Goal: Transaction & Acquisition: Obtain resource

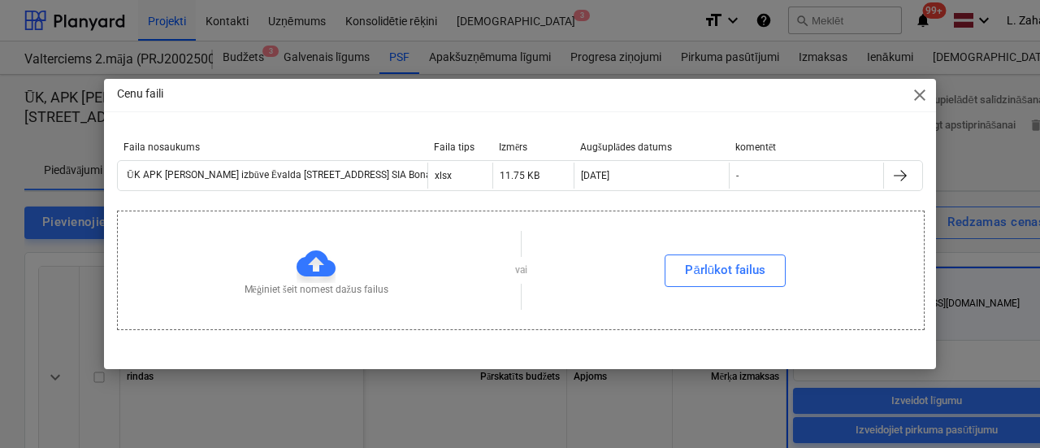
click at [917, 93] on span "close" at bounding box center [920, 95] width 20 height 20
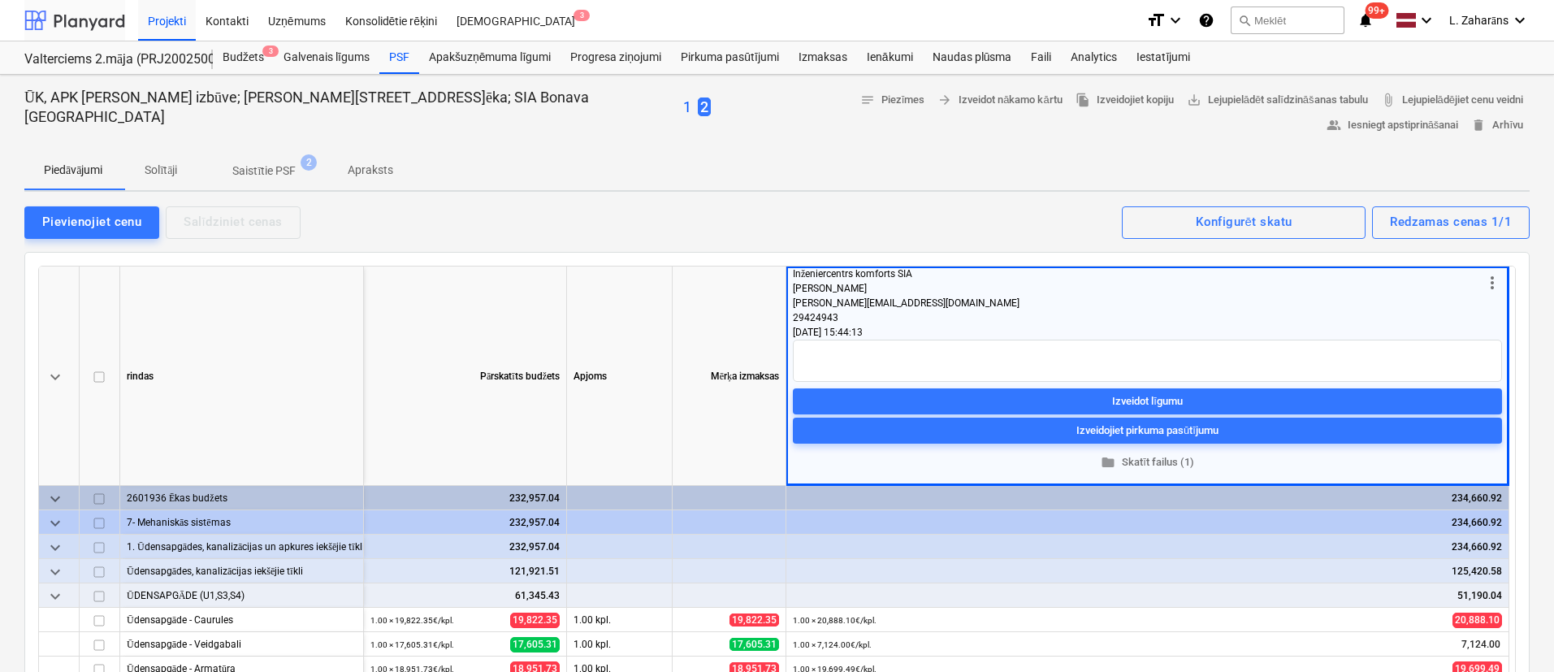
click at [80, 11] on div at bounding box center [74, 20] width 101 height 41
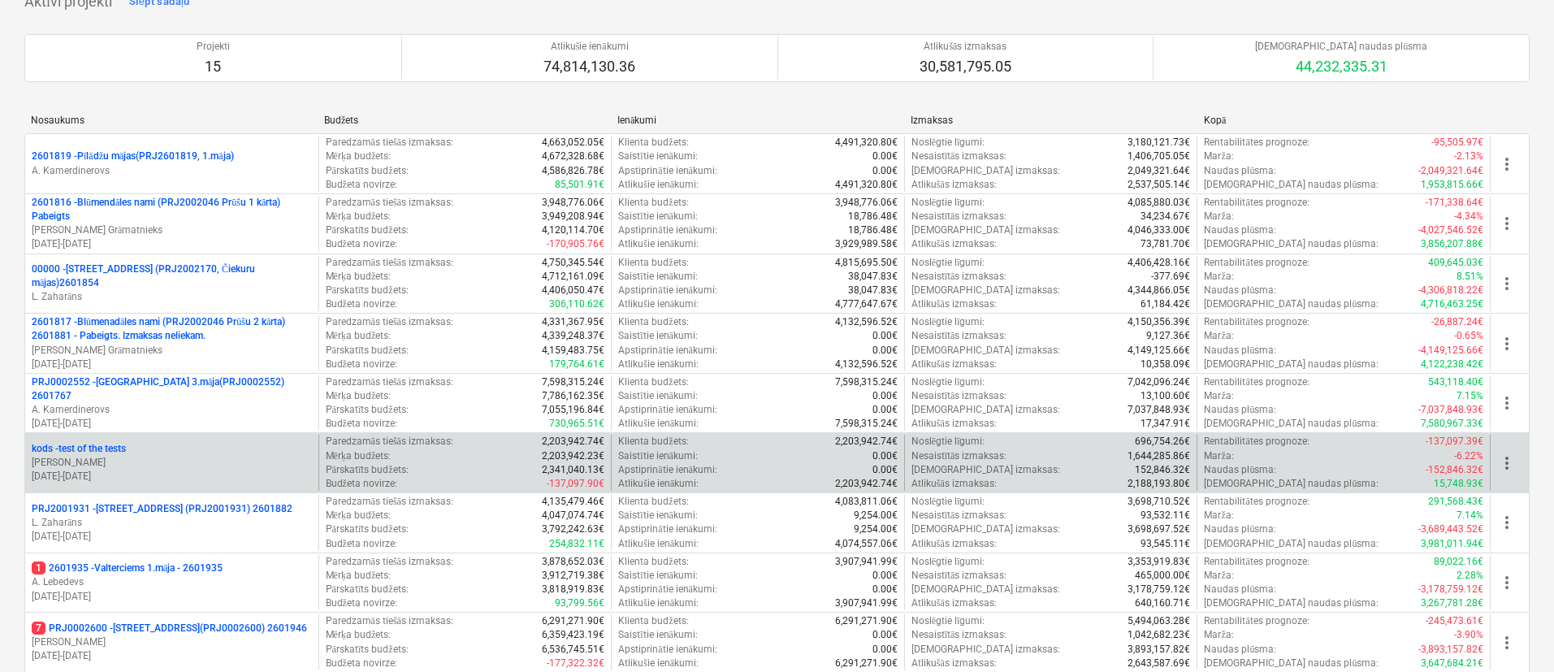
scroll to position [609, 0]
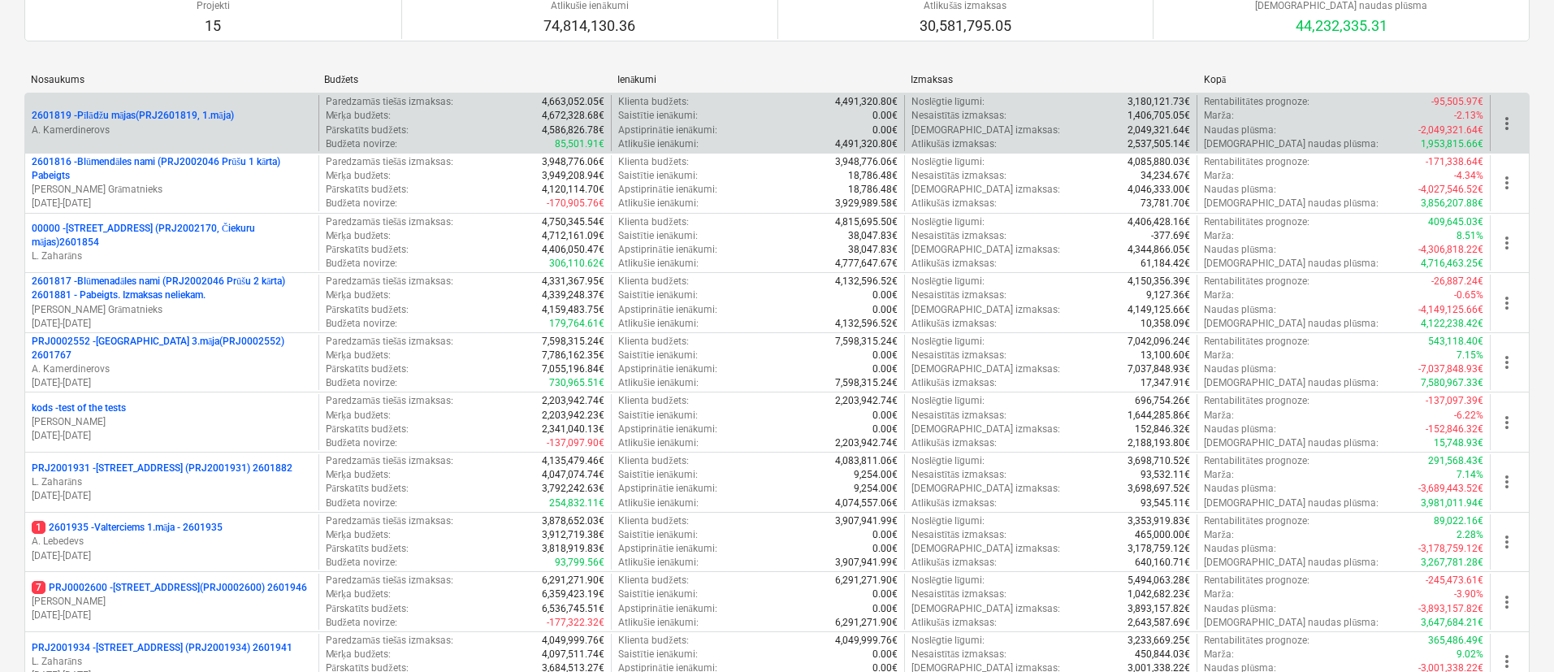
click at [165, 112] on p "2601819 - Pīlādžu mājas(PRJ2601819, 1.māja)" at bounding box center [133, 116] width 202 height 14
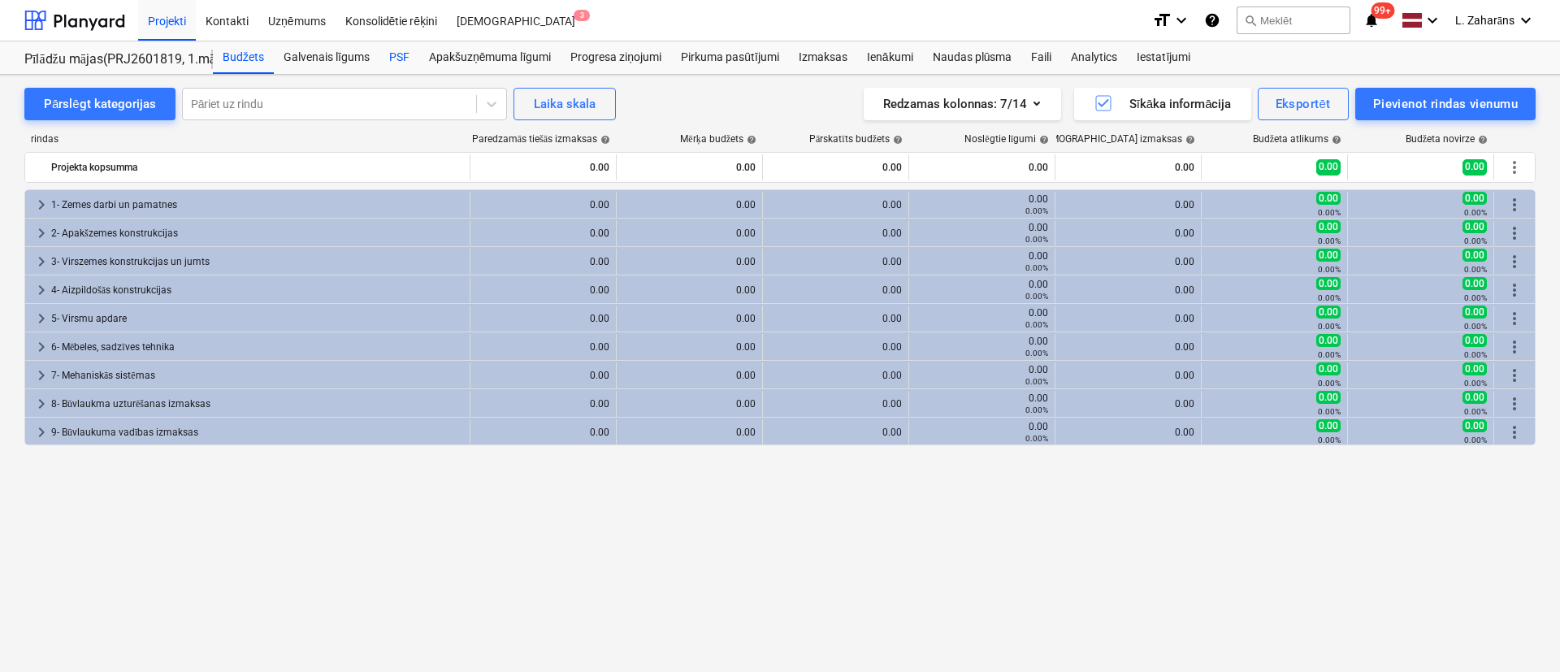
click at [393, 53] on div "PSF" at bounding box center [399, 57] width 40 height 33
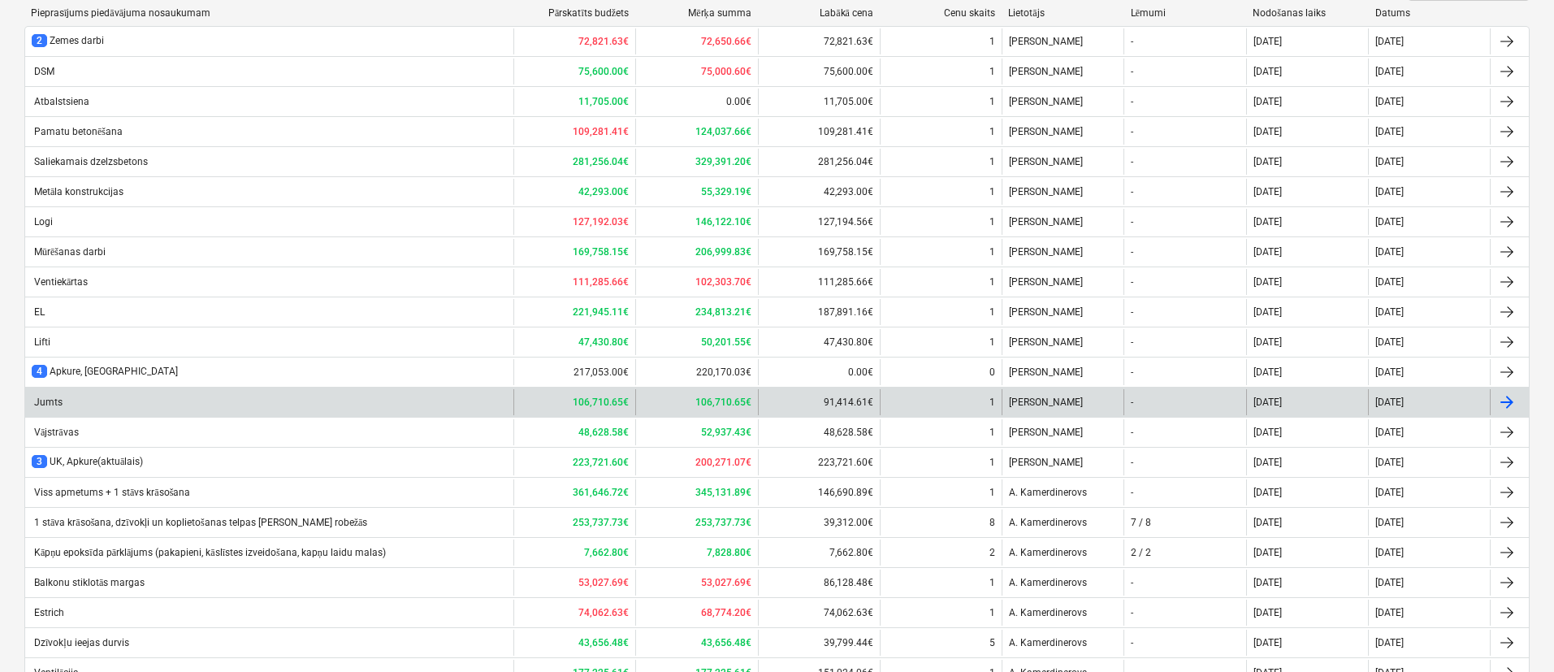
scroll to position [244, 0]
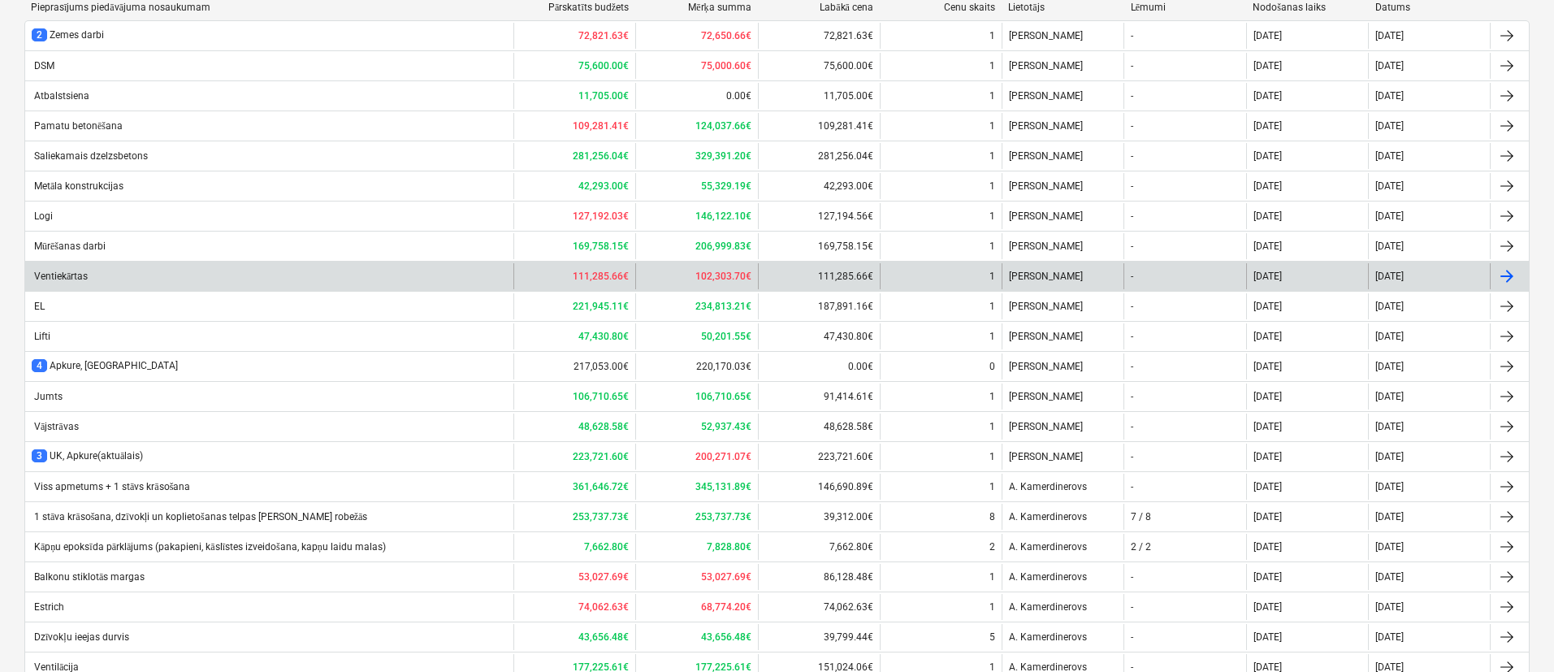
click at [165, 271] on div "Ventiekārtas" at bounding box center [269, 276] width 488 height 26
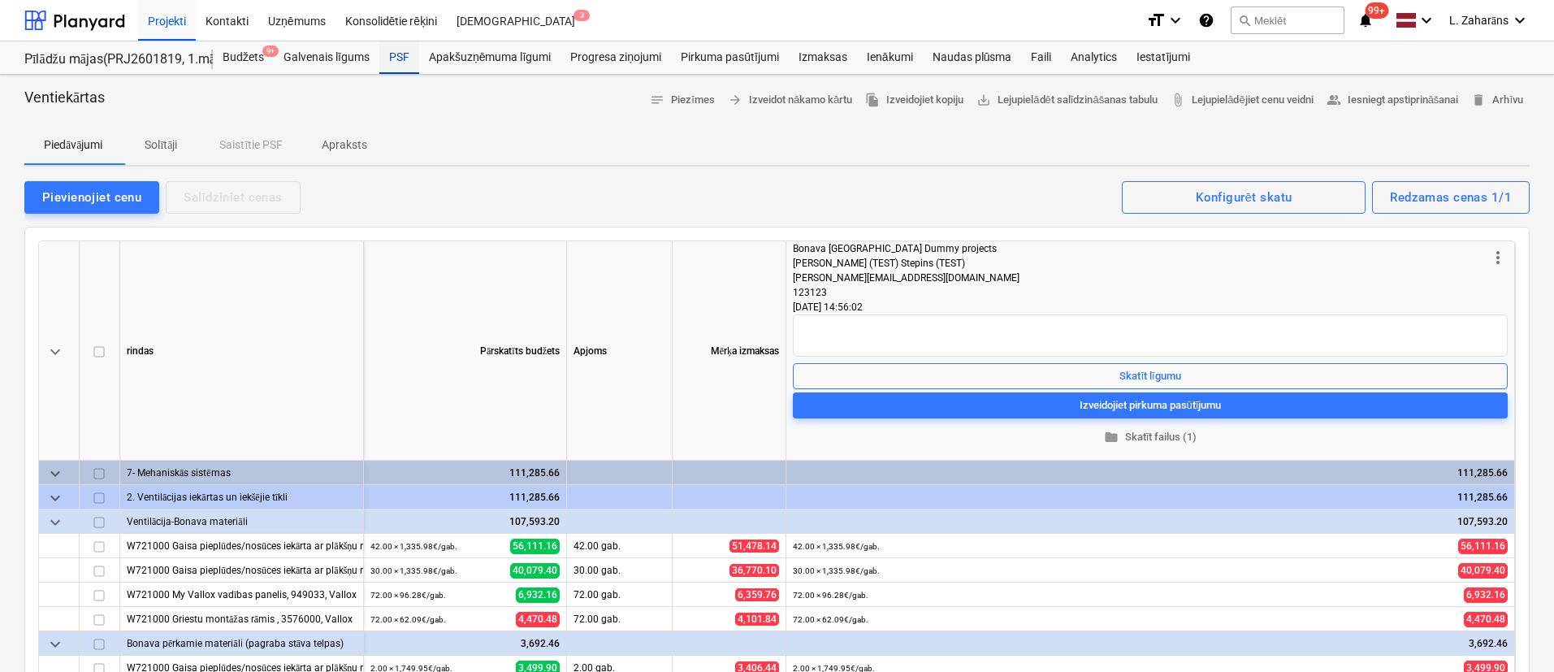
click at [395, 58] on div "PSF" at bounding box center [399, 57] width 40 height 33
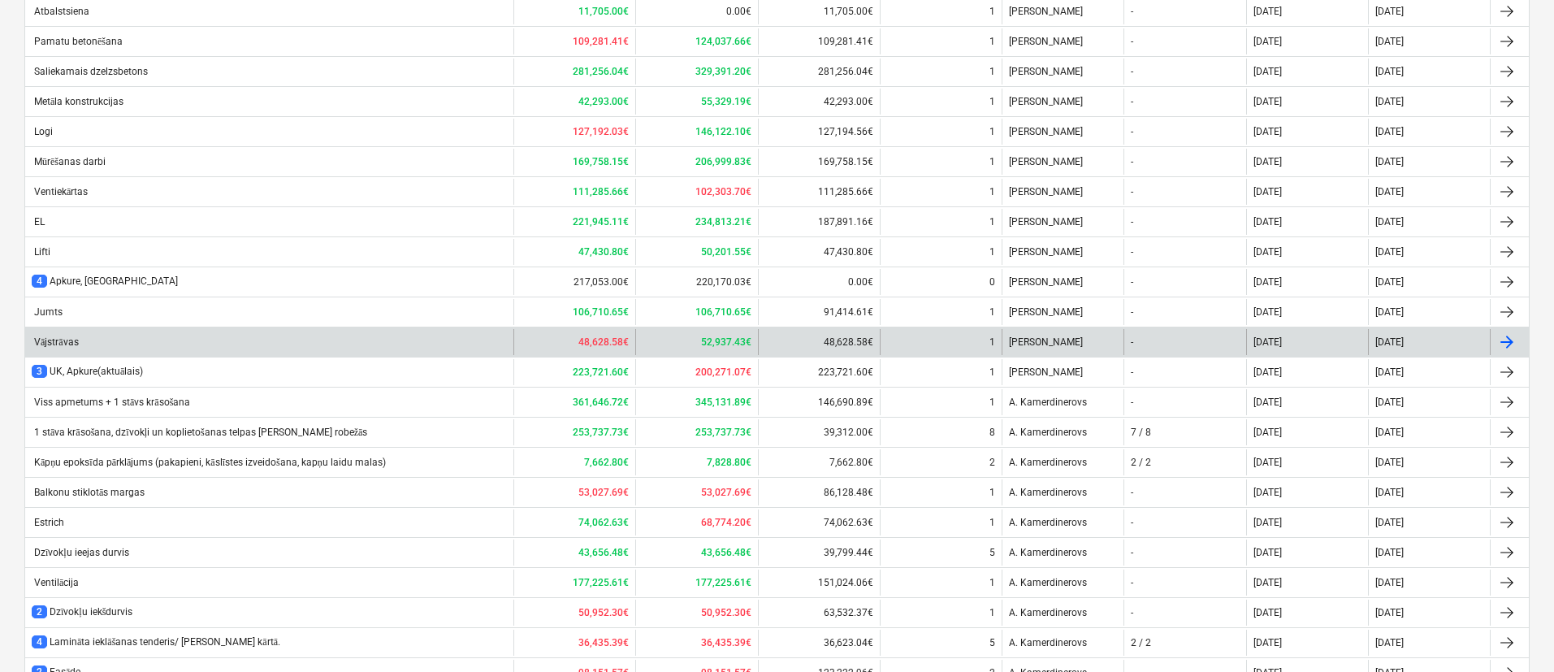
scroll to position [366, 0]
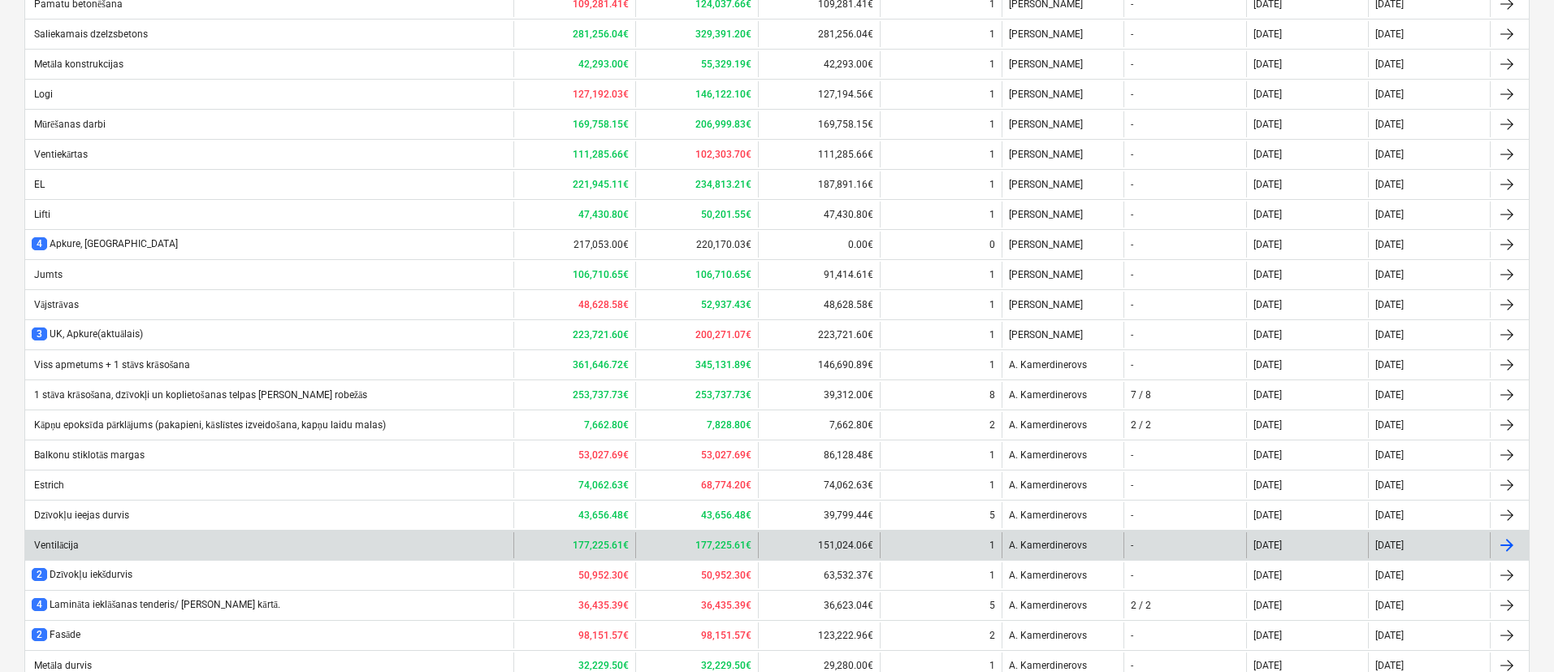
click at [63, 447] on div "Ventilācija" at bounding box center [55, 546] width 47 height 12
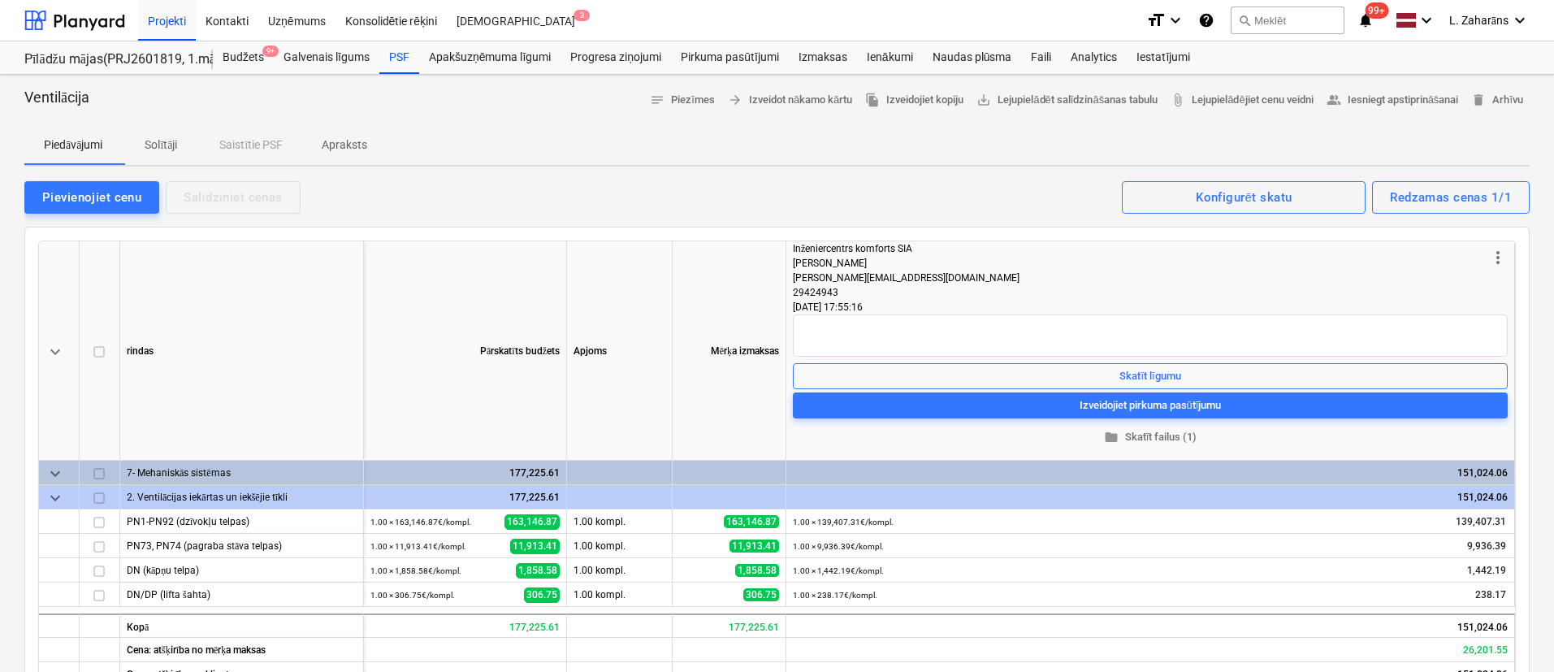
click at [173, 137] on p "Solītāji" at bounding box center [160, 145] width 39 height 17
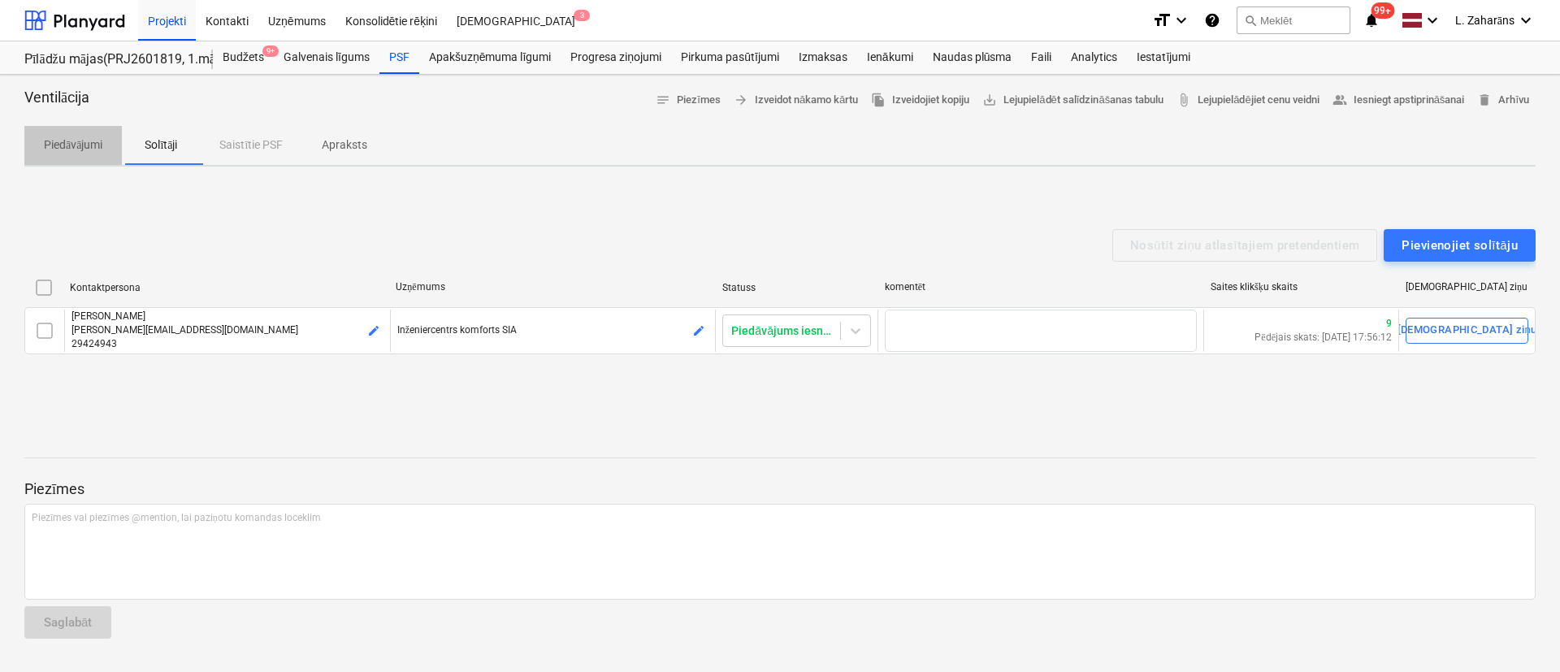
click at [91, 139] on p "Piedāvājumi" at bounding box center [73, 145] width 59 height 17
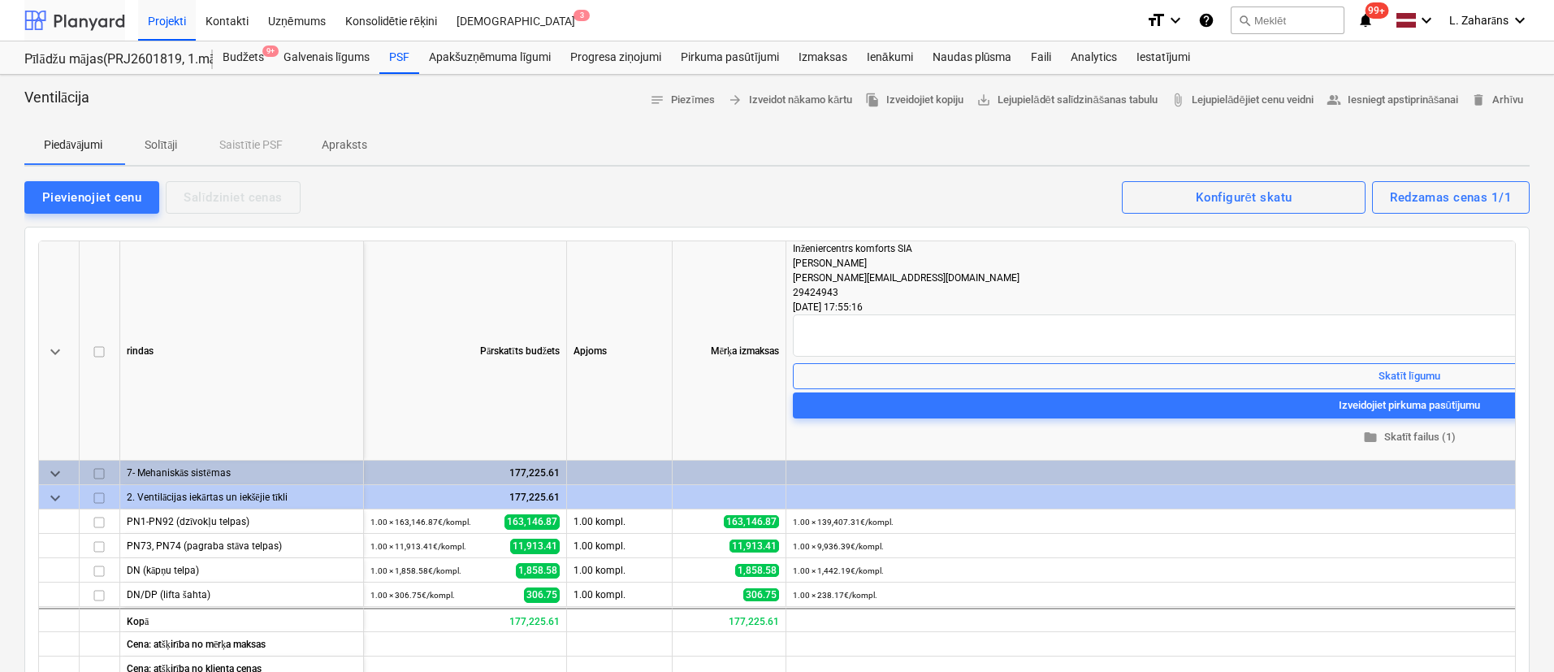
click at [101, 20] on div at bounding box center [74, 20] width 101 height 41
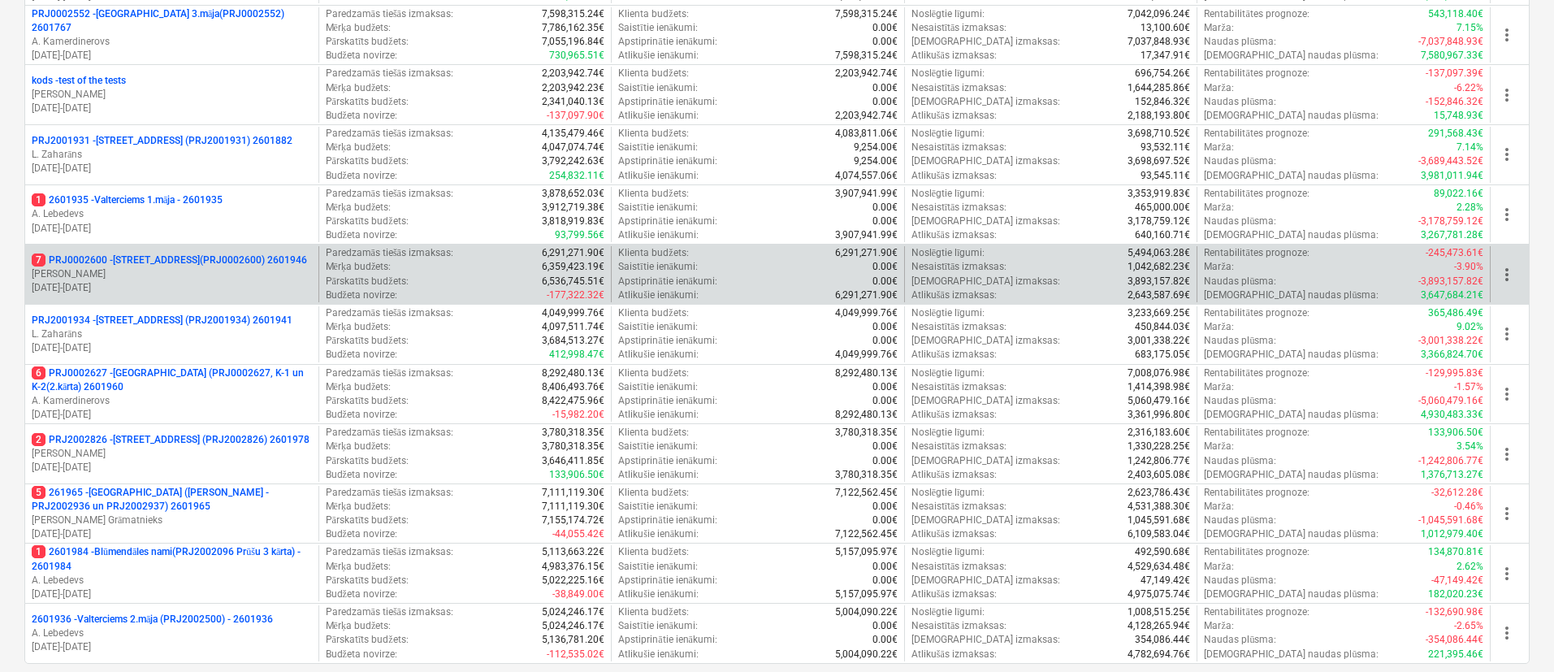
scroll to position [975, 0]
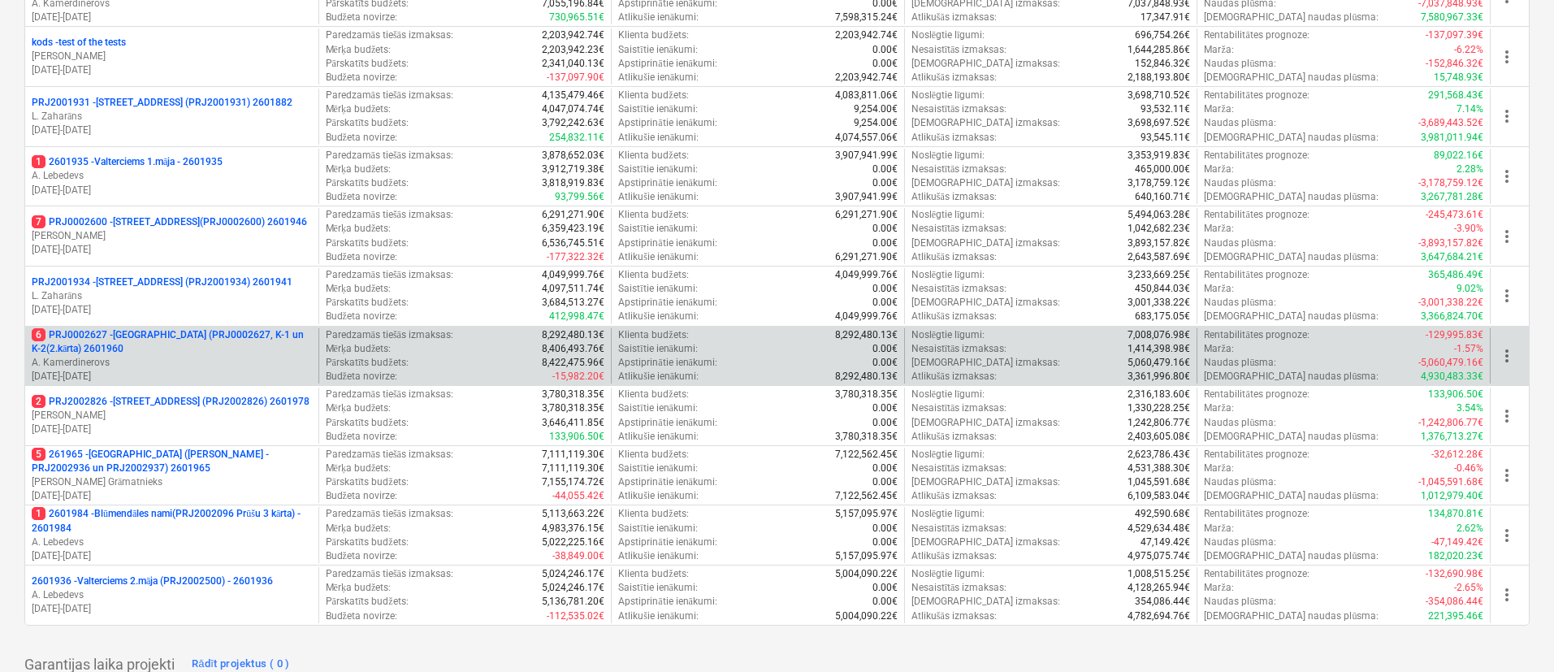
click at [151, 330] on p "6 PRJ0002627 - Tumes iela (PRJ0002627, K-1 un K-2(2.kārta) 2601960" at bounding box center [172, 342] width 280 height 28
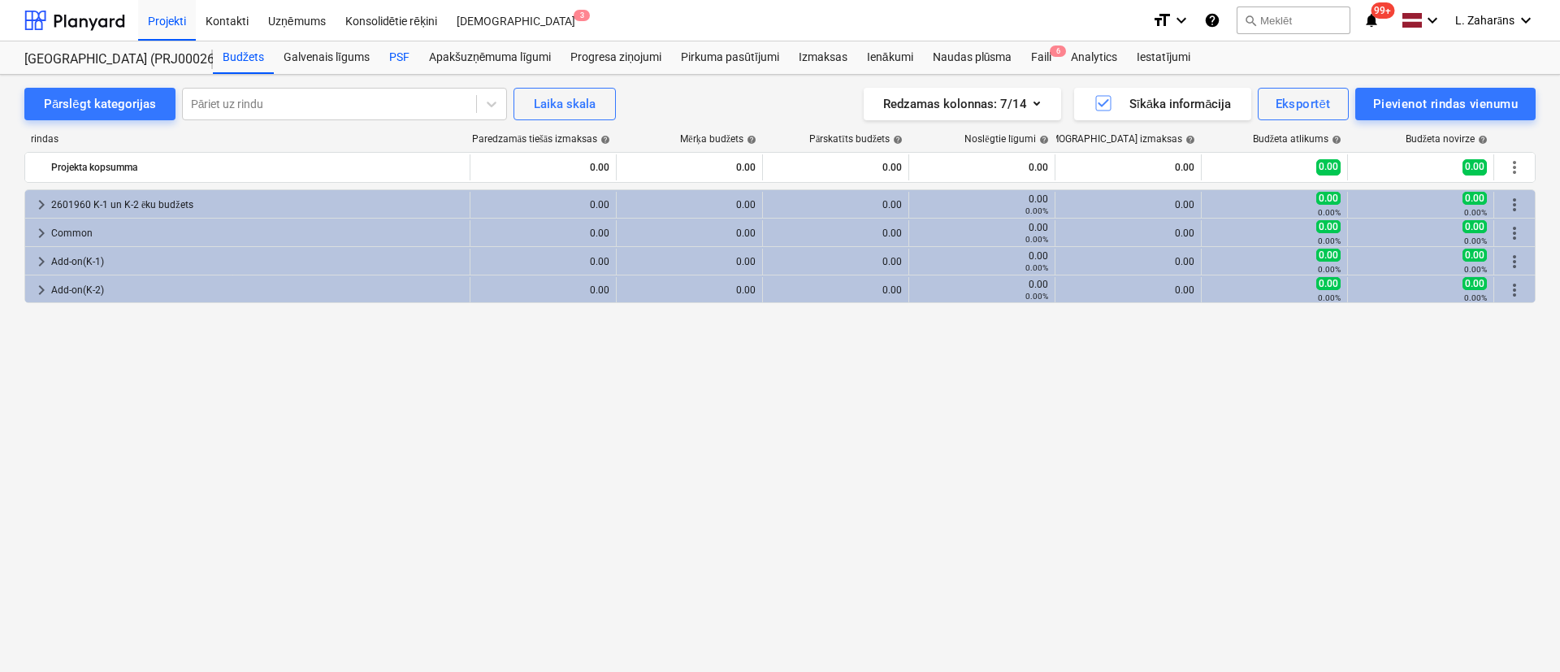
click at [404, 56] on div "PSF" at bounding box center [399, 57] width 40 height 33
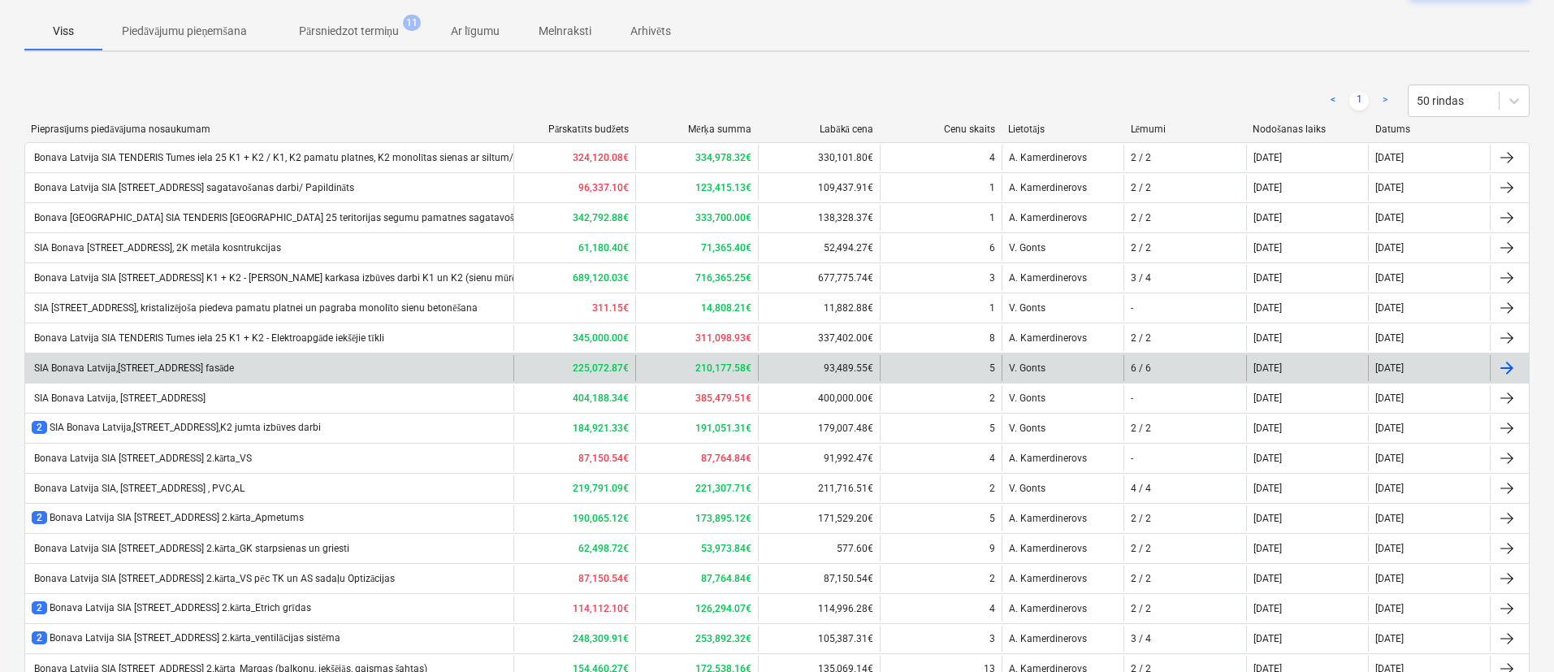
scroll to position [244, 0]
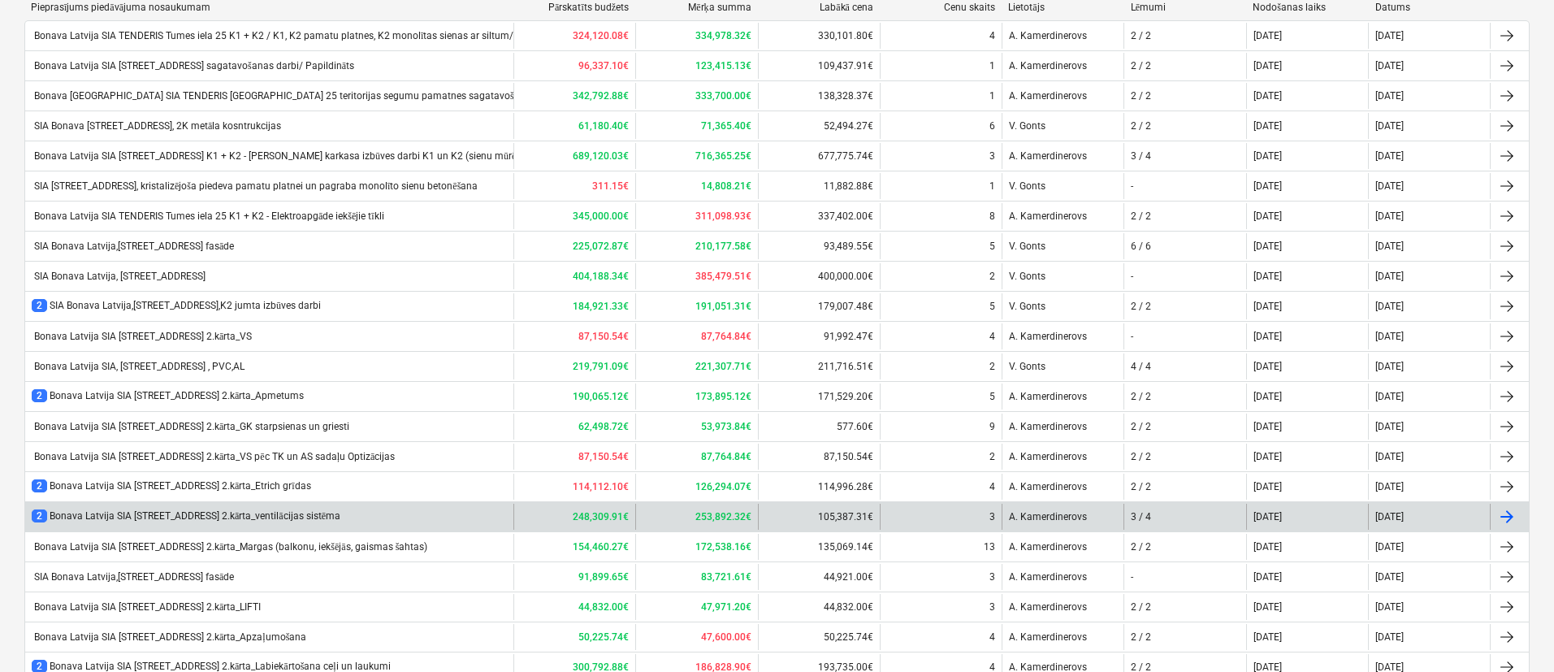
click at [340, 447] on div "2 Bonava Latvija SIA TENDERIS Tumes iela 27 2.kārta_ventilācijas sistēma" at bounding box center [186, 516] width 309 height 14
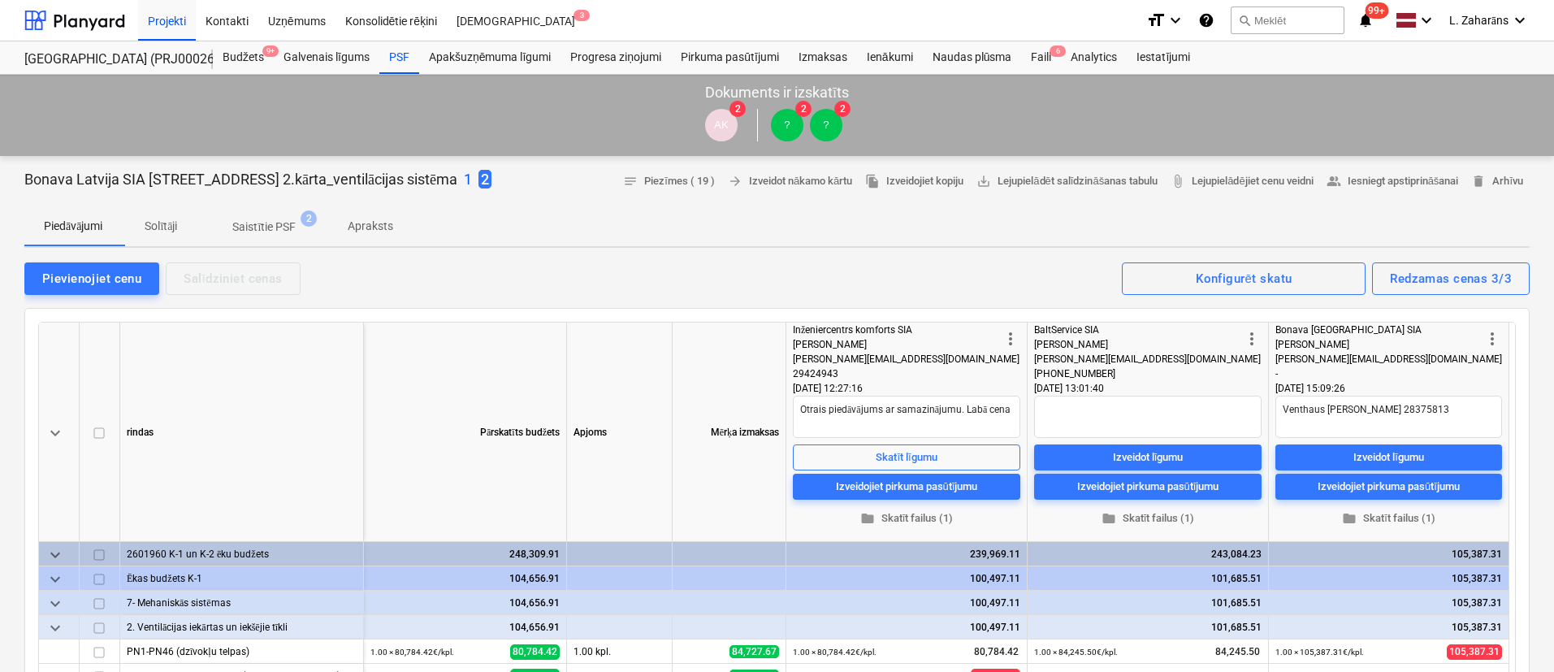
click at [163, 214] on span "Solītāji" at bounding box center [161, 226] width 78 height 27
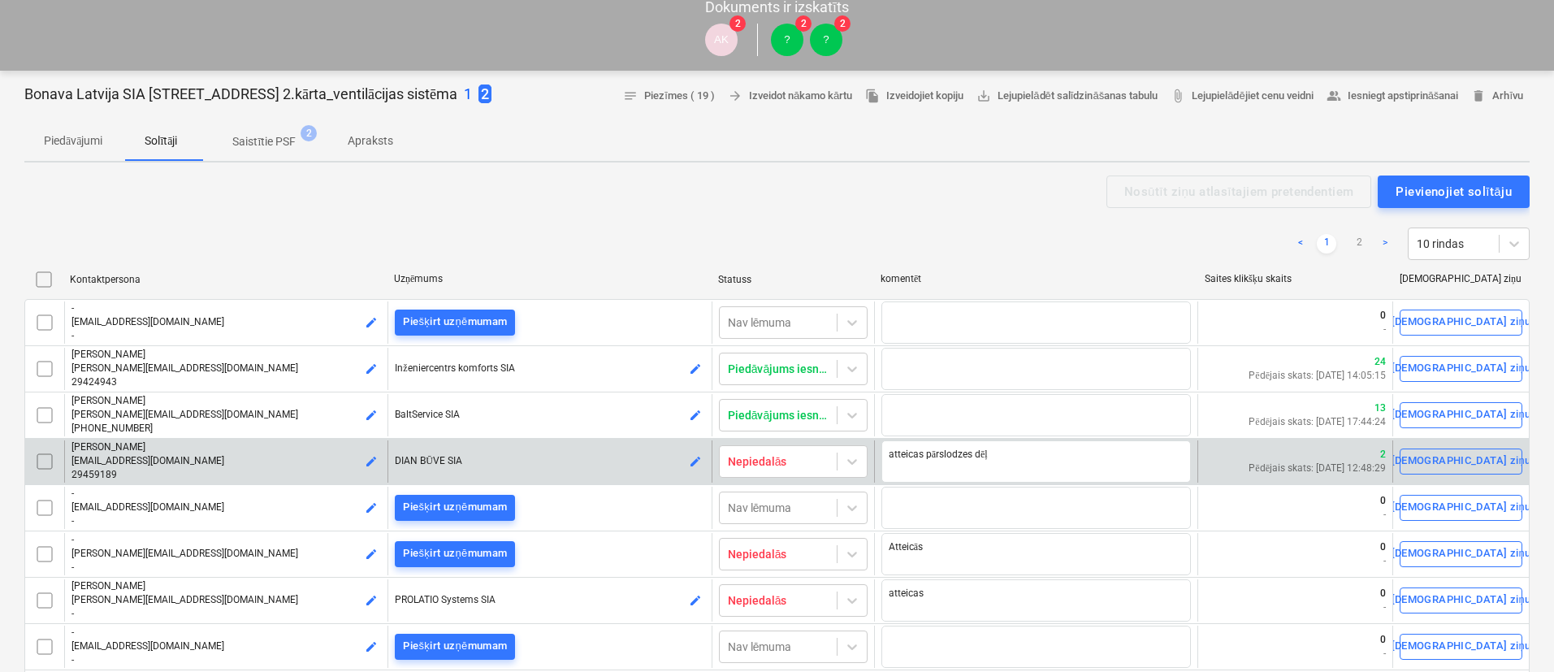
scroll to position [122, 0]
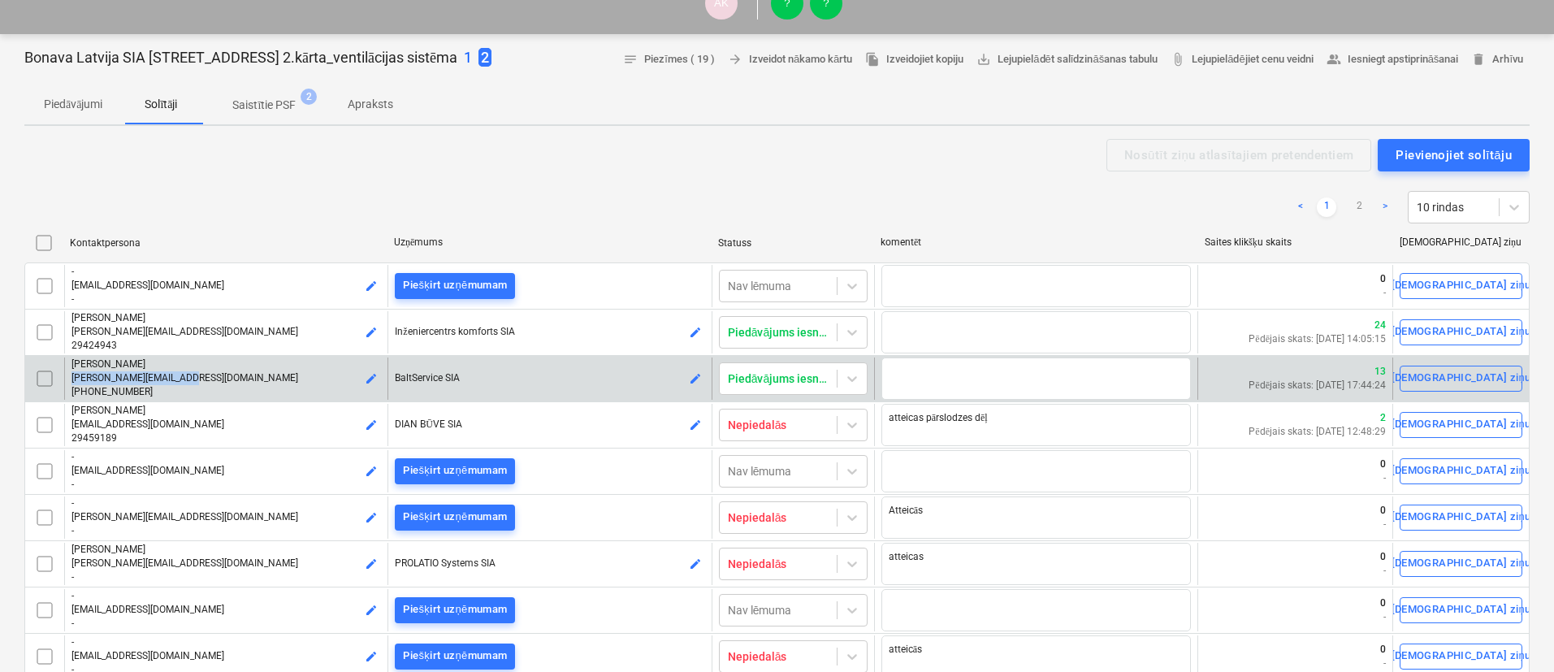
drag, startPoint x: 251, startPoint y: 378, endPoint x: 70, endPoint y: 380, distance: 181.2
click at [70, 380] on div "Jevgenijs Andrejevs jevgenij@baltservice.lv +37126743208 edit" at bounding box center [225, 379] width 323 height 42
copy span "[PERSON_NAME][EMAIL_ADDRESS][DOMAIN_NAME]"
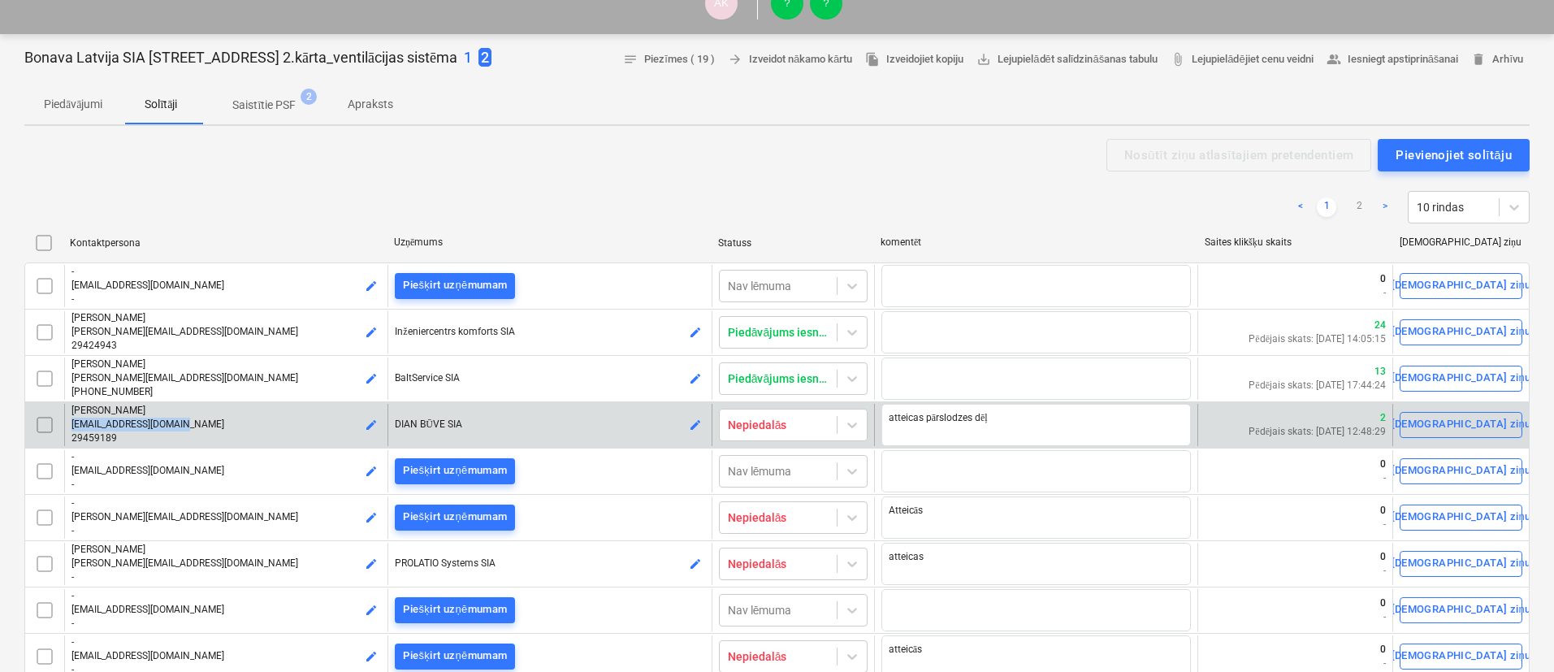
drag, startPoint x: 208, startPoint y: 424, endPoint x: 70, endPoint y: 425, distance: 138.1
click at [70, 425] on div "Andris Čapiņš andris.capins@inbox.lv 29459189 edit" at bounding box center [225, 425] width 323 height 42
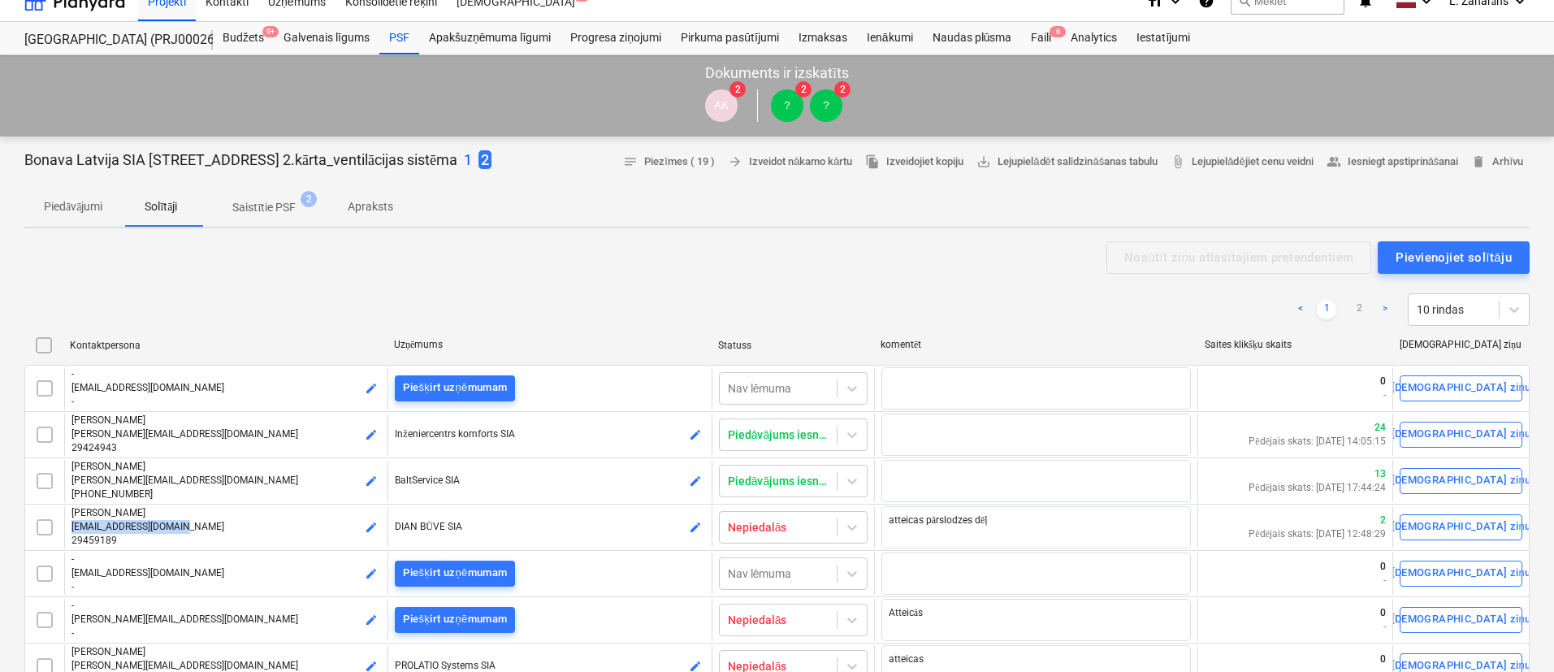
scroll to position [0, 0]
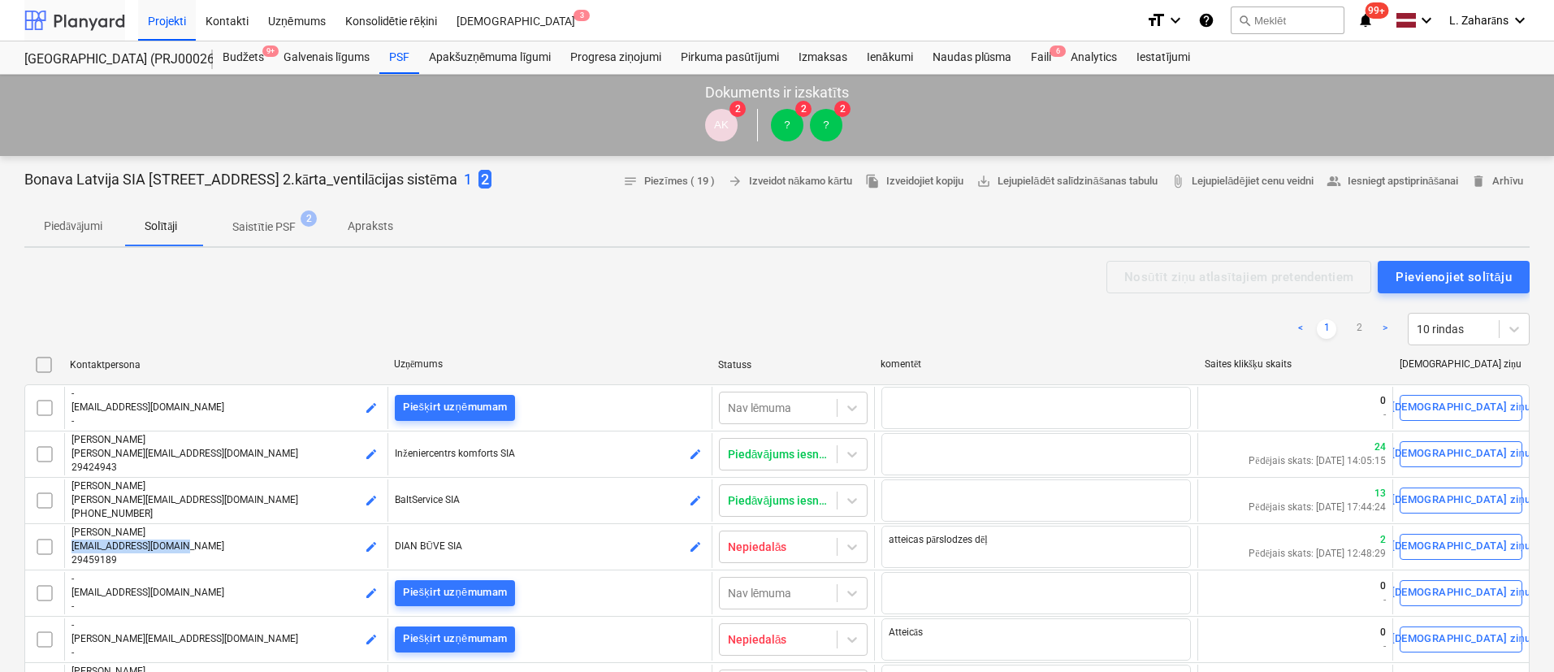
click at [67, 23] on div at bounding box center [74, 20] width 101 height 41
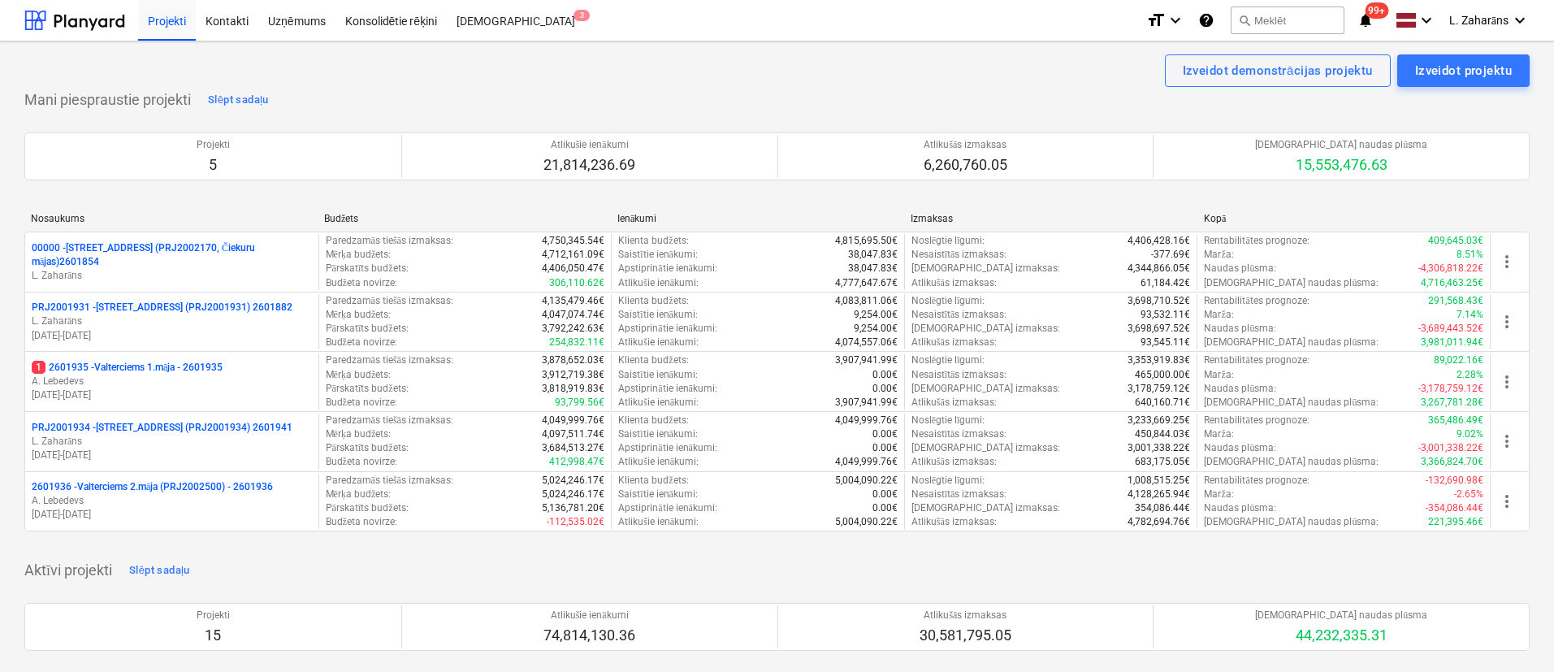
click at [124, 369] on p "1 2601935 - Valterciems 1.māja - 2601935" at bounding box center [127, 368] width 191 height 14
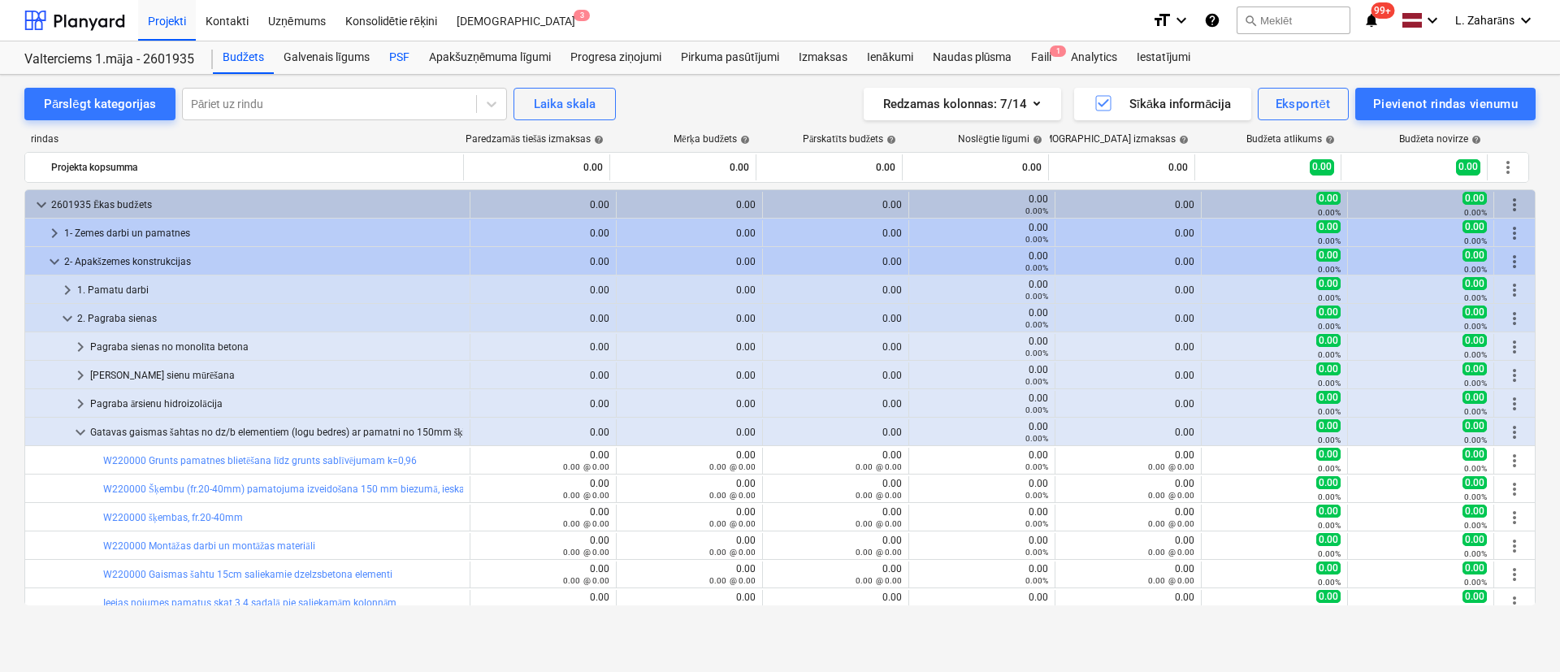
click at [395, 53] on div "PSF" at bounding box center [399, 57] width 40 height 33
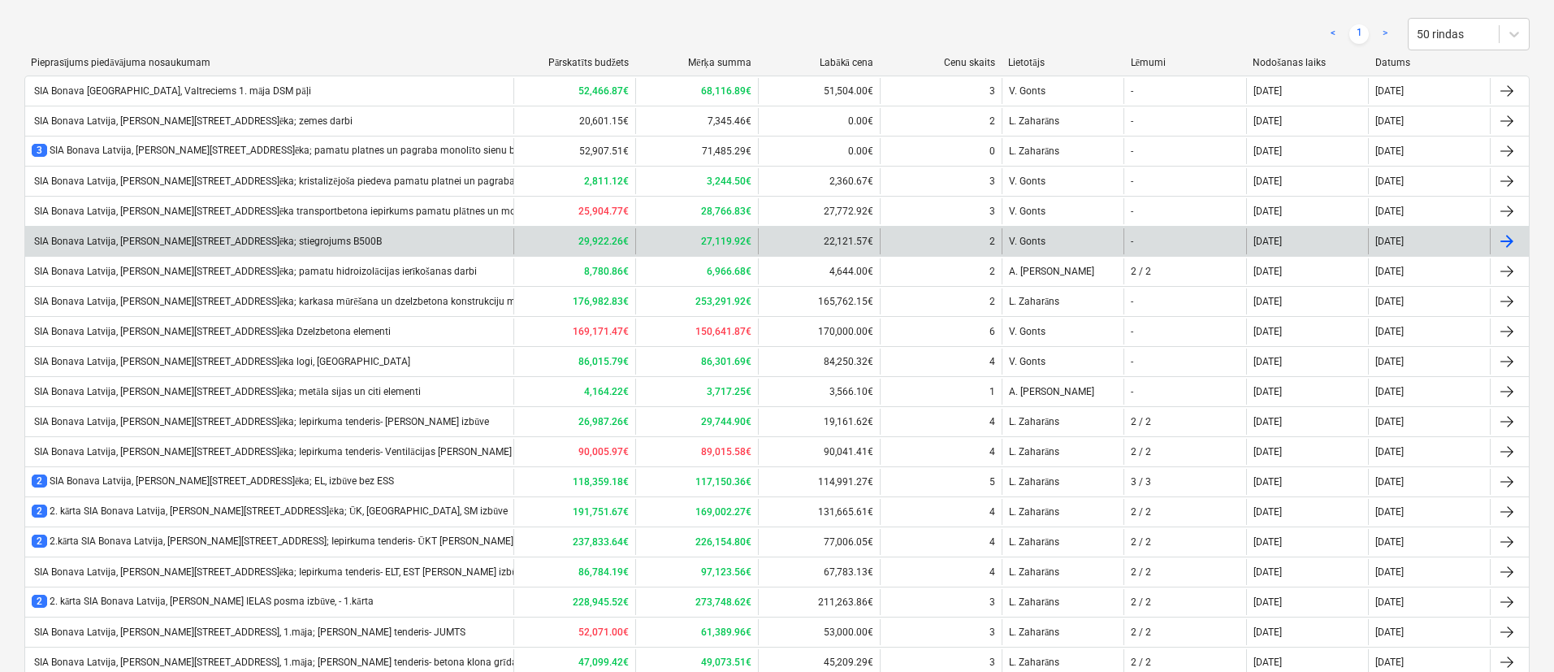
scroll to position [244, 0]
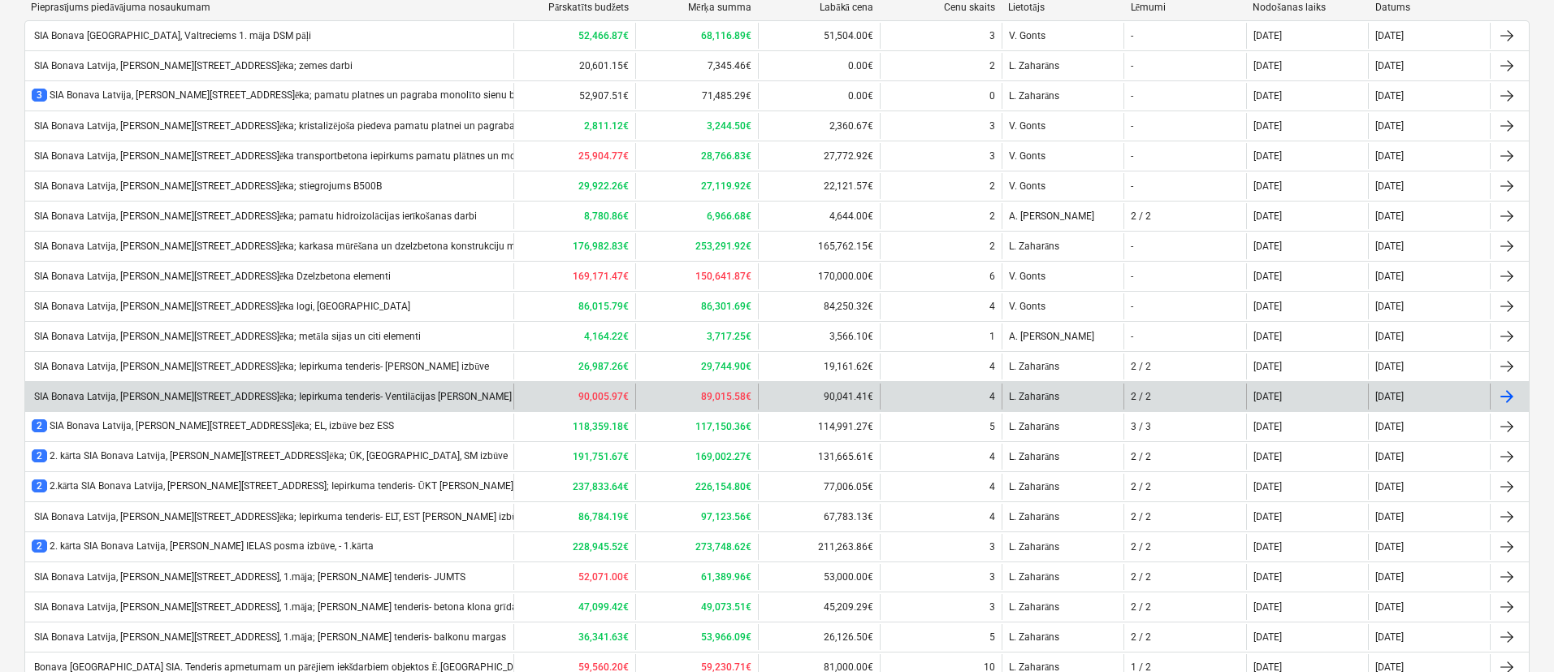
click at [195, 397] on div "SIA Bonava Latvija, Ēvalda Valtera iela 44, 1.ēka; Iepirkuma tenderis- Ventilāc…" at bounding box center [287, 397] width 510 height 12
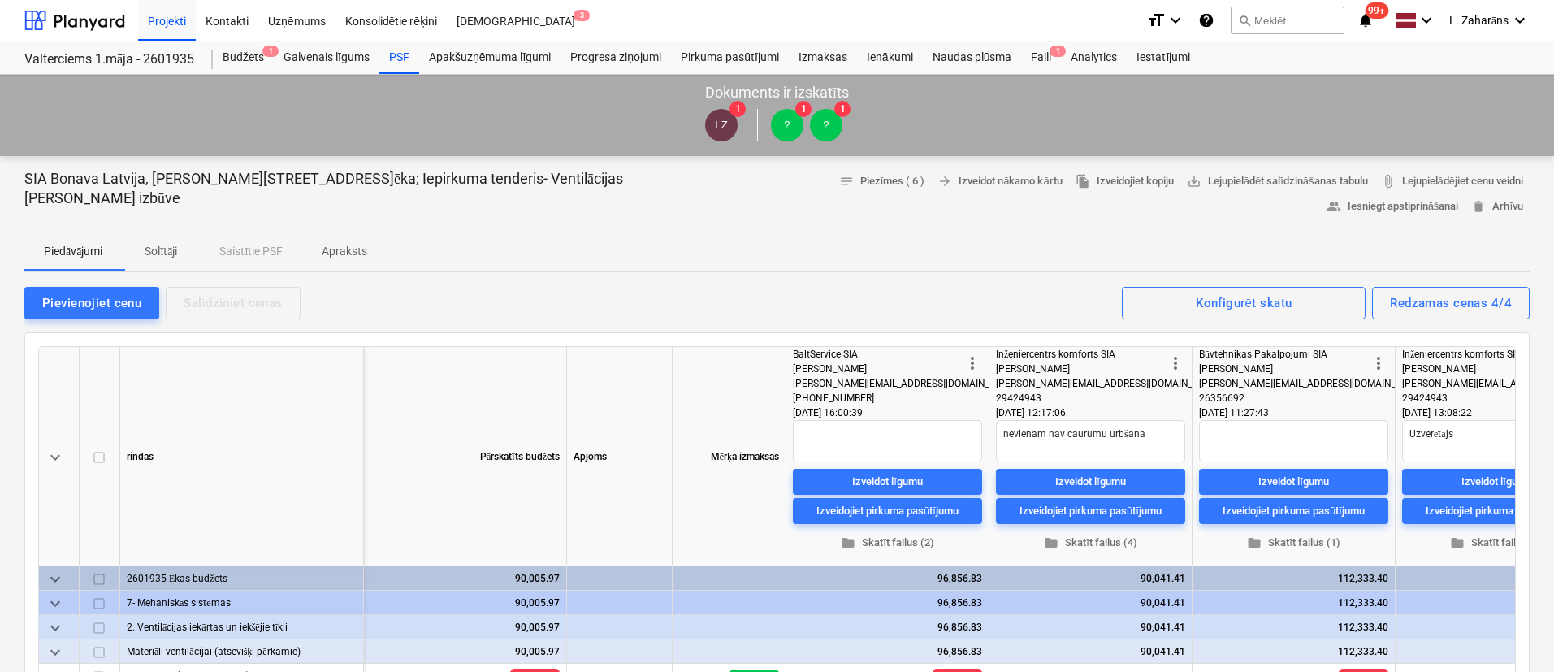
click at [160, 245] on p "Solītāji" at bounding box center [160, 251] width 39 height 17
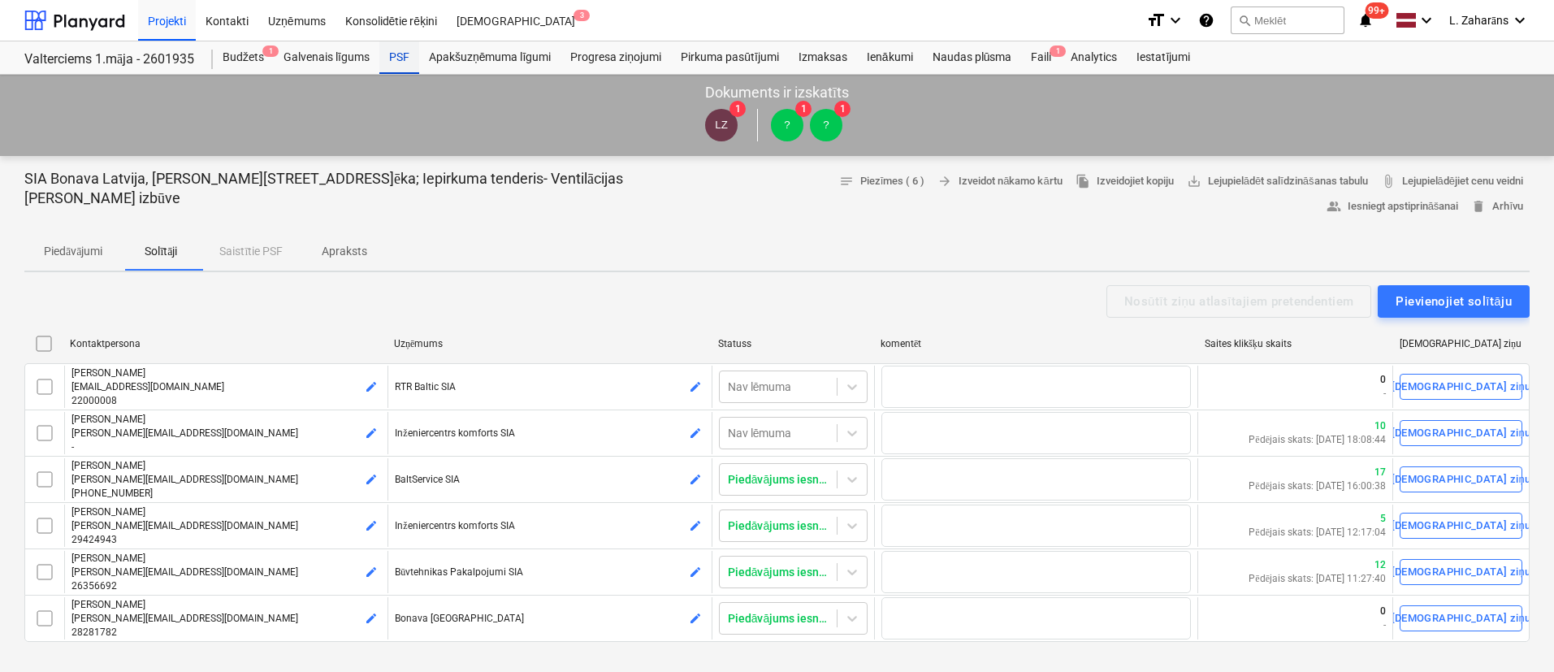
drag, startPoint x: 408, startPoint y: 60, endPoint x: 401, endPoint y: 67, distance: 10.3
click at [407, 59] on div "PSF" at bounding box center [399, 57] width 40 height 33
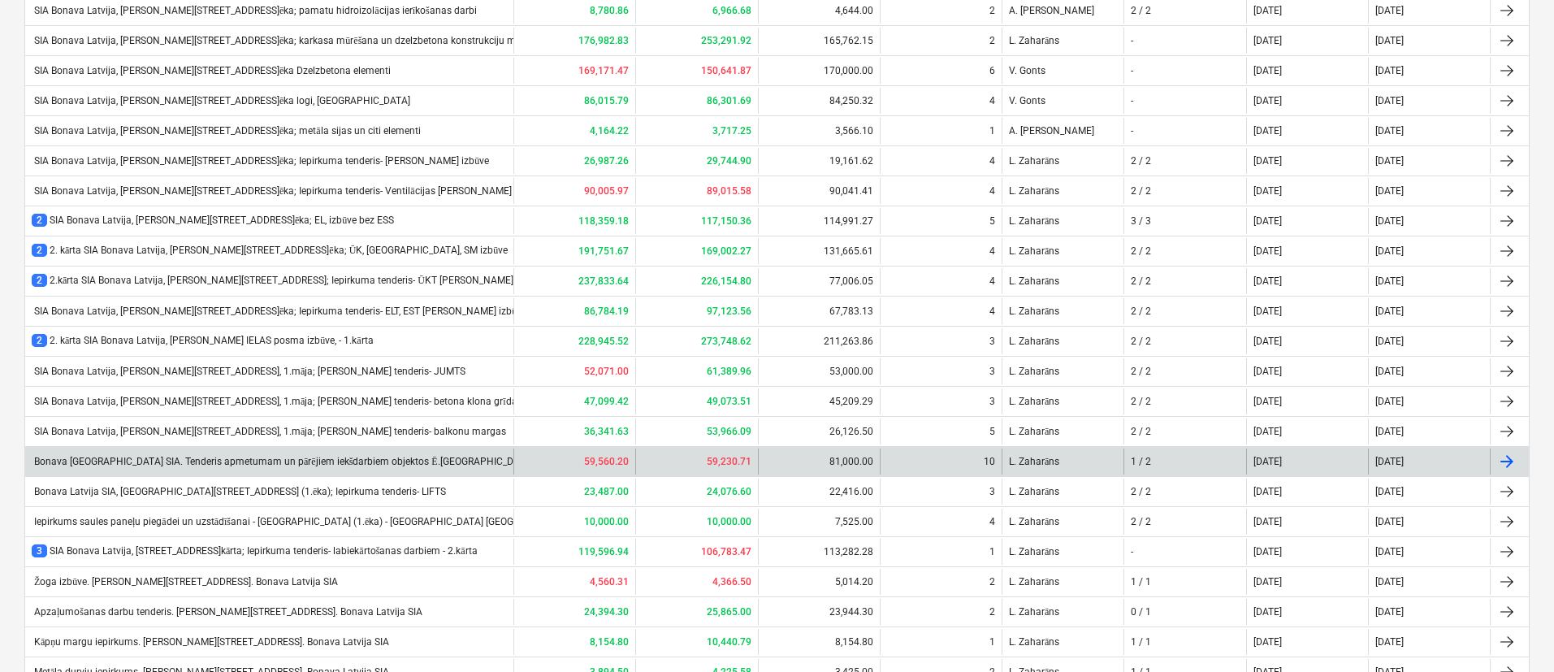
scroll to position [488, 0]
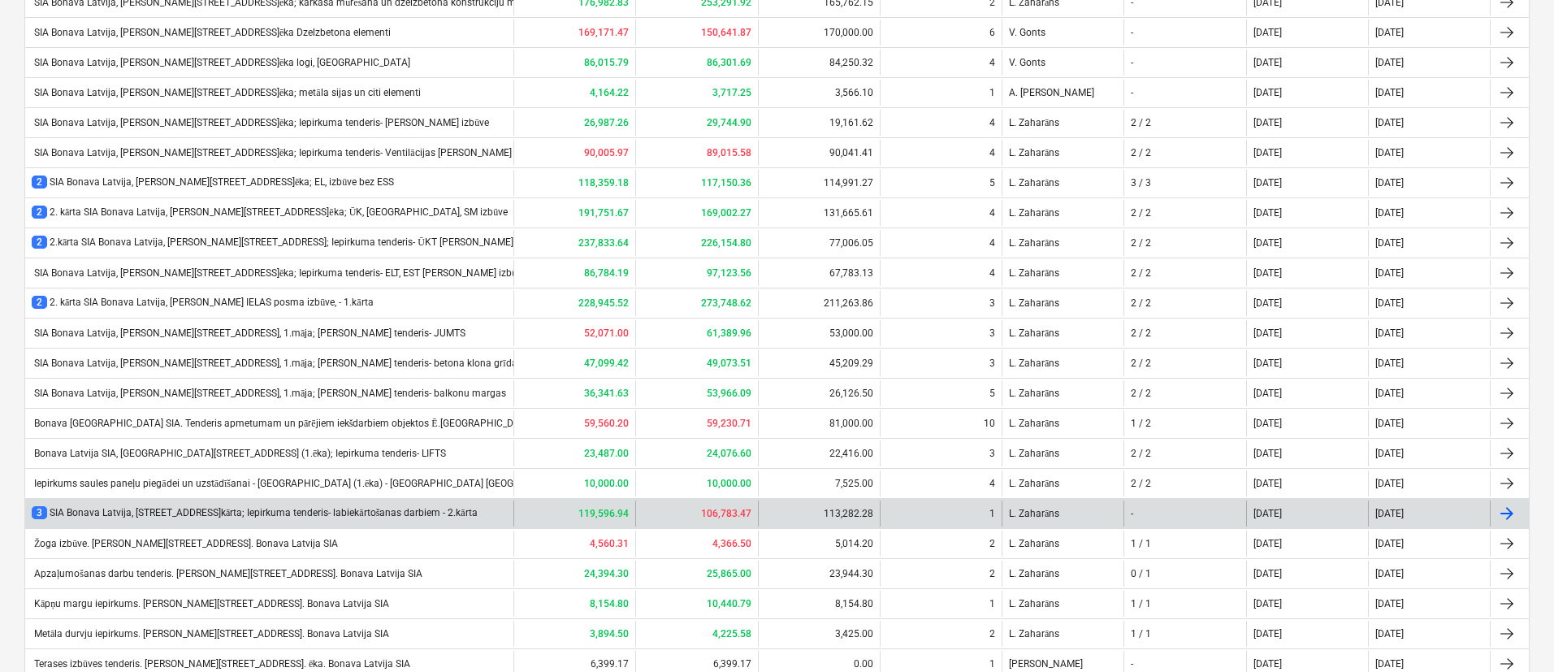
click at [177, 447] on div "3 SIA Bonava Latvija, Ēvalda Valtera iela 44, 1.kārta; Iepirkuma tenderis- labi…" at bounding box center [255, 513] width 446 height 14
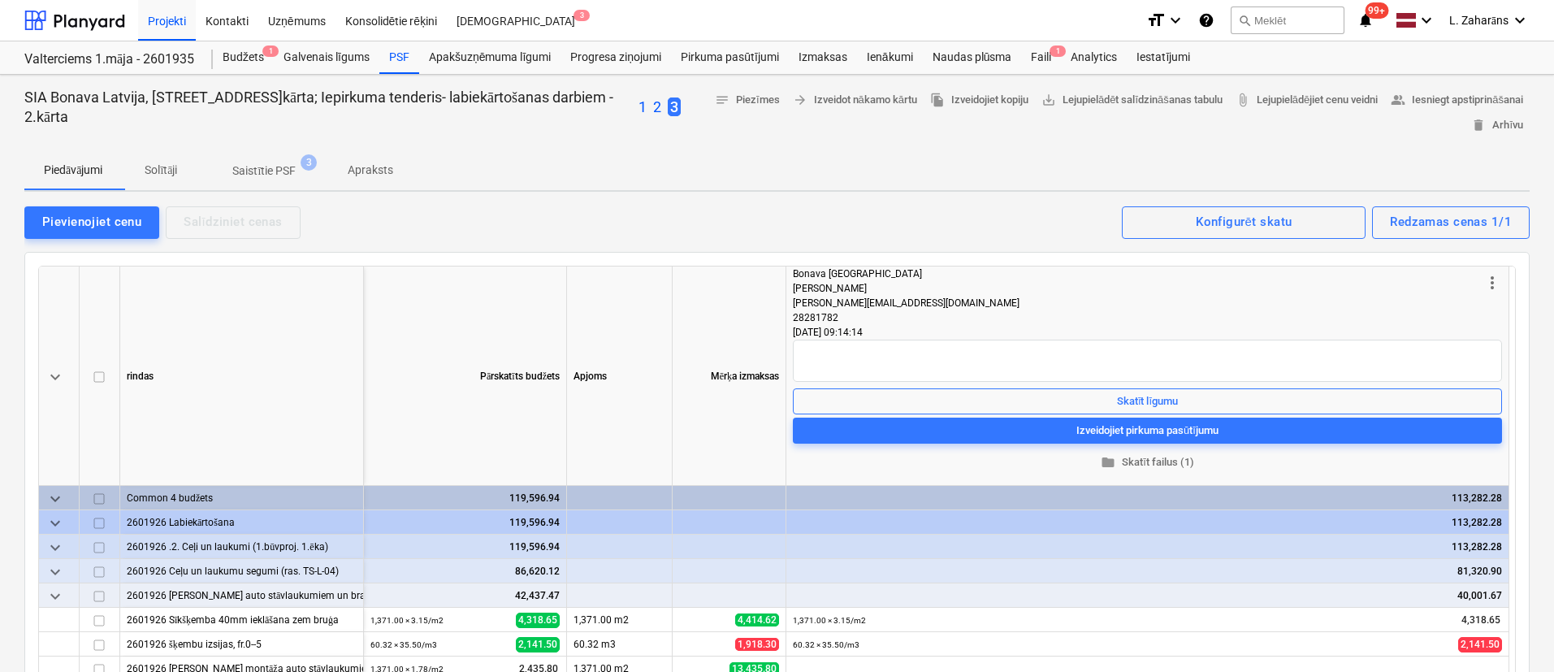
click at [163, 167] on p "Solītāji" at bounding box center [160, 170] width 39 height 17
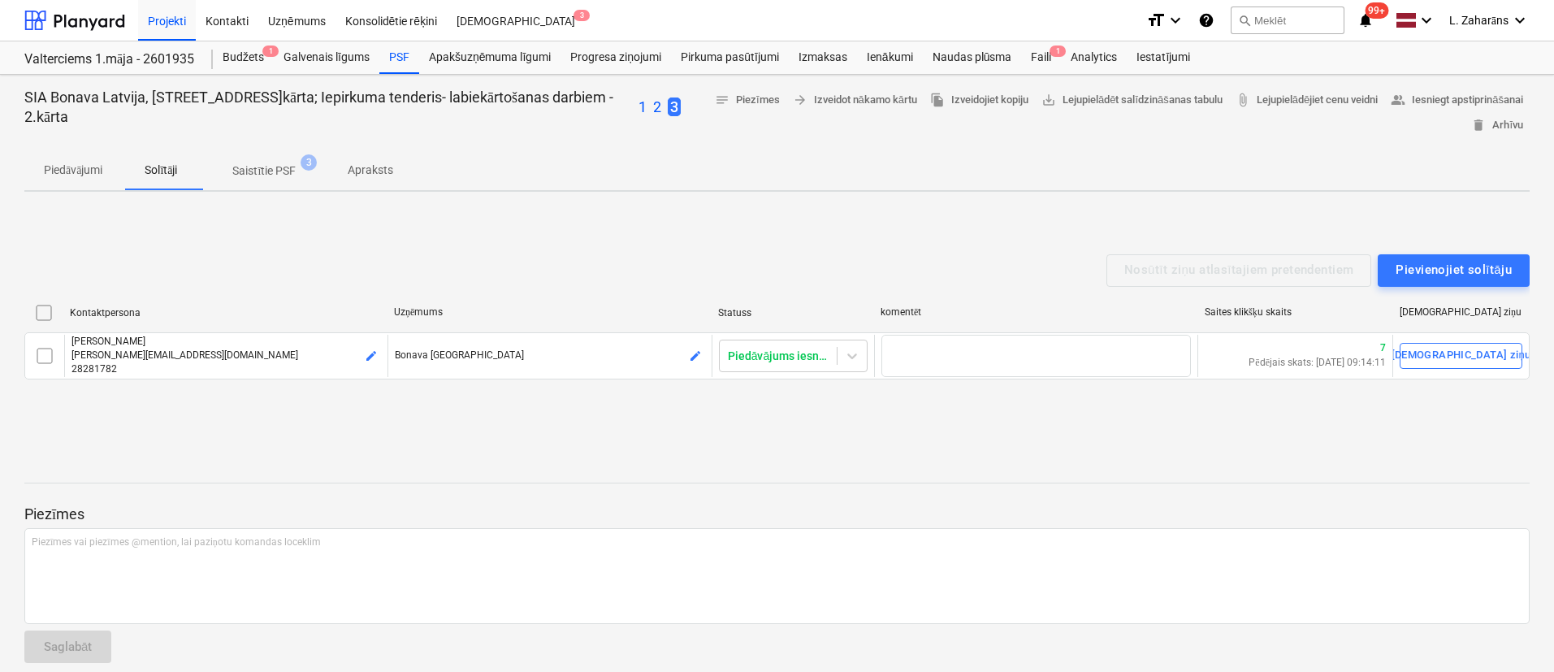
click at [647, 106] on p "1" at bounding box center [643, 108] width 8 height 20
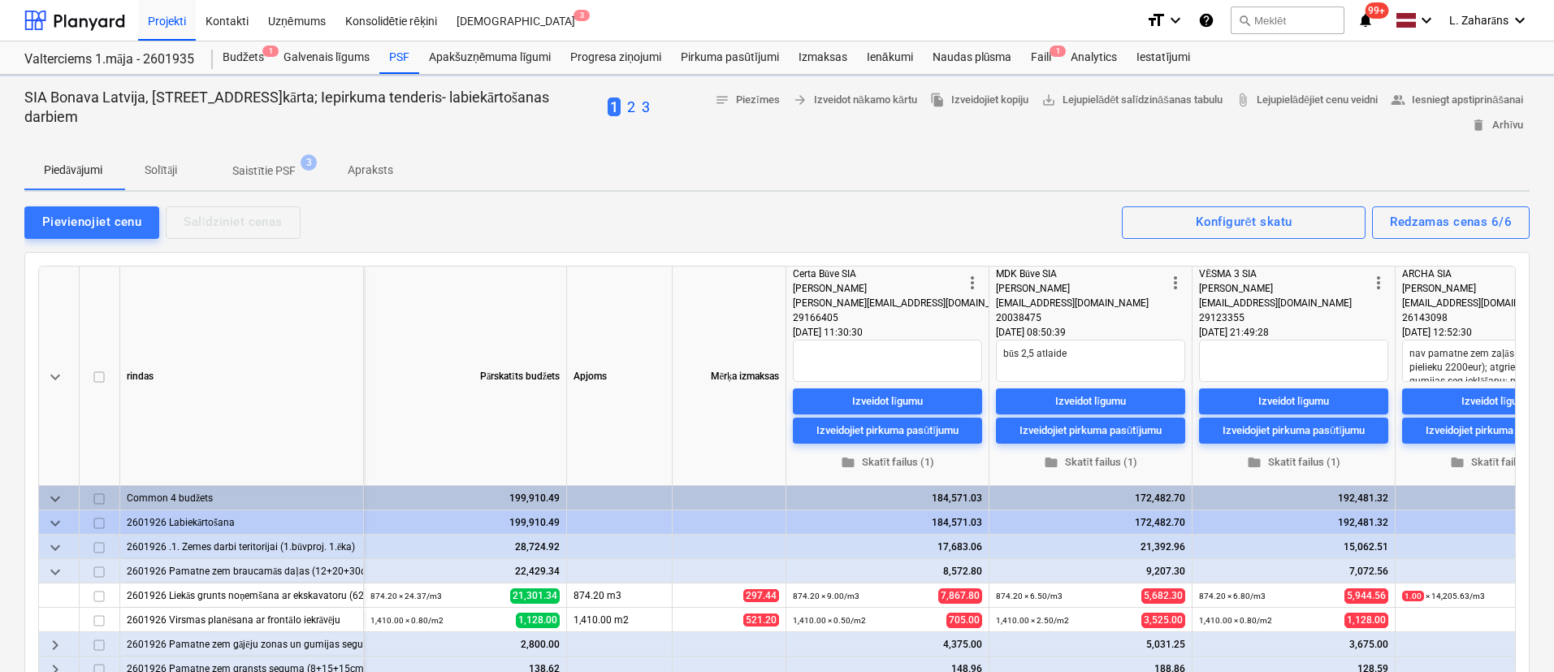
type textarea "x"
click at [180, 173] on p "Solītāji" at bounding box center [160, 170] width 39 height 17
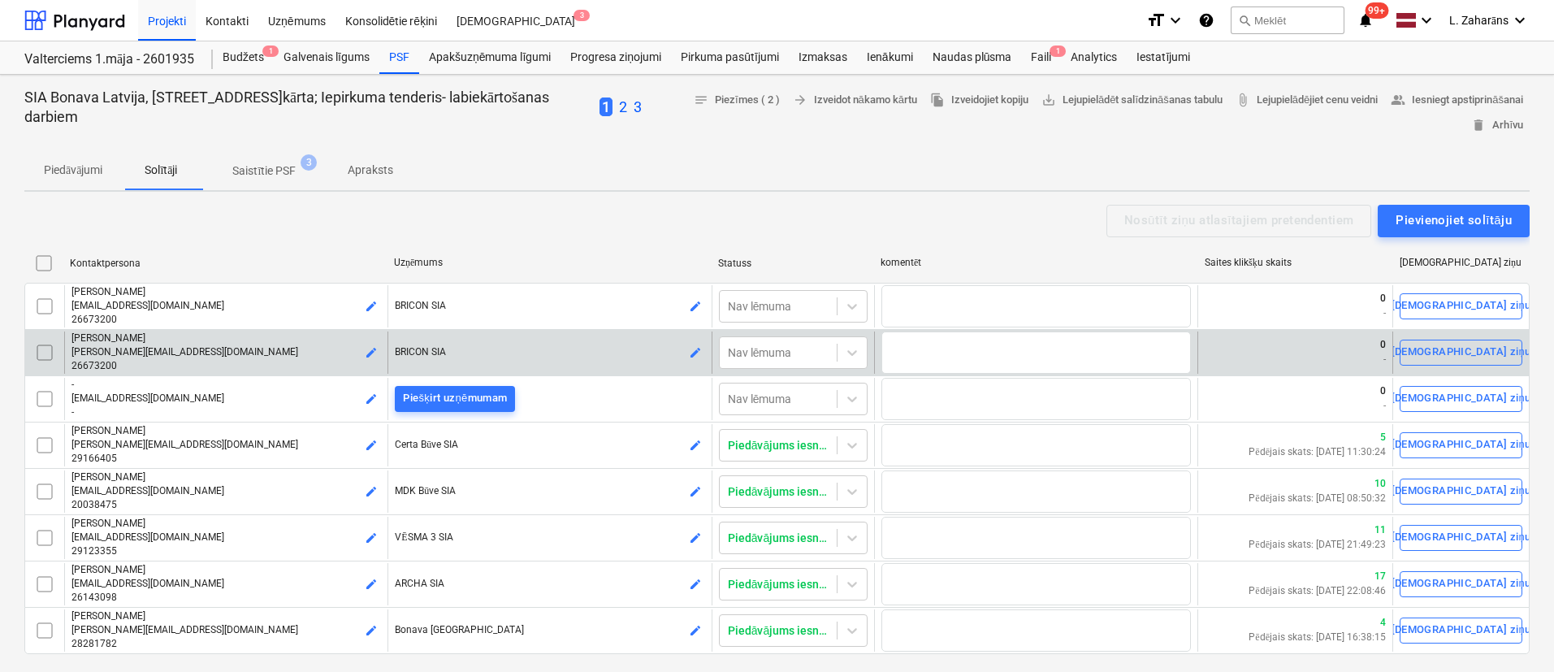
scroll to position [122, 0]
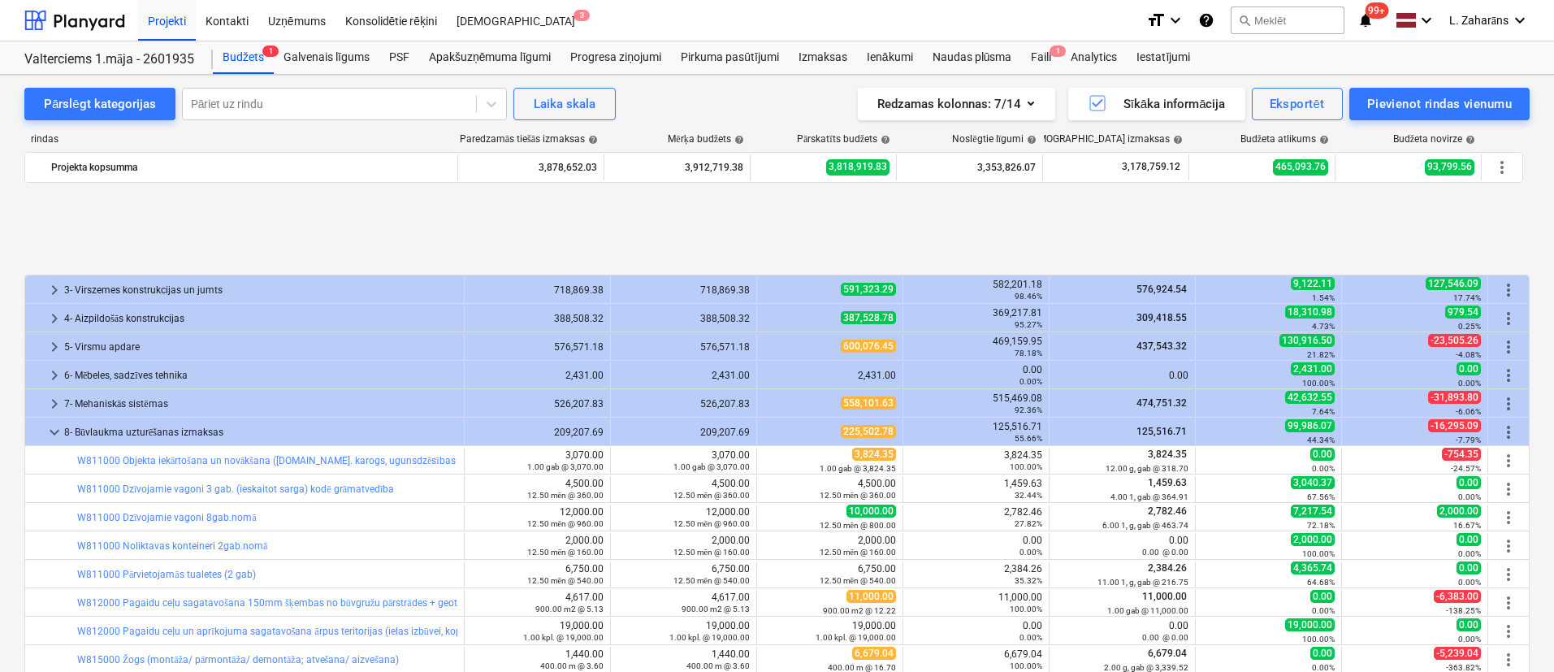
scroll to position [670, 0]
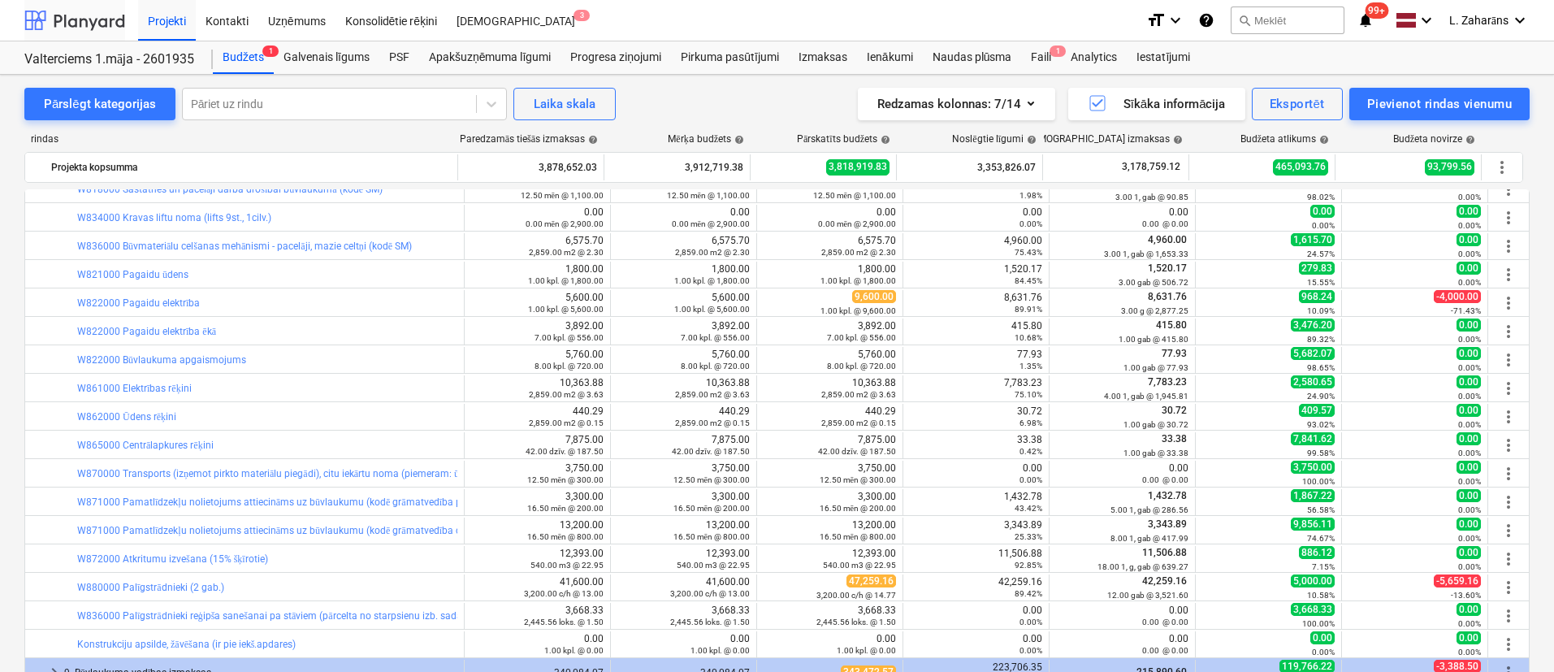
click at [101, 16] on div at bounding box center [74, 20] width 101 height 41
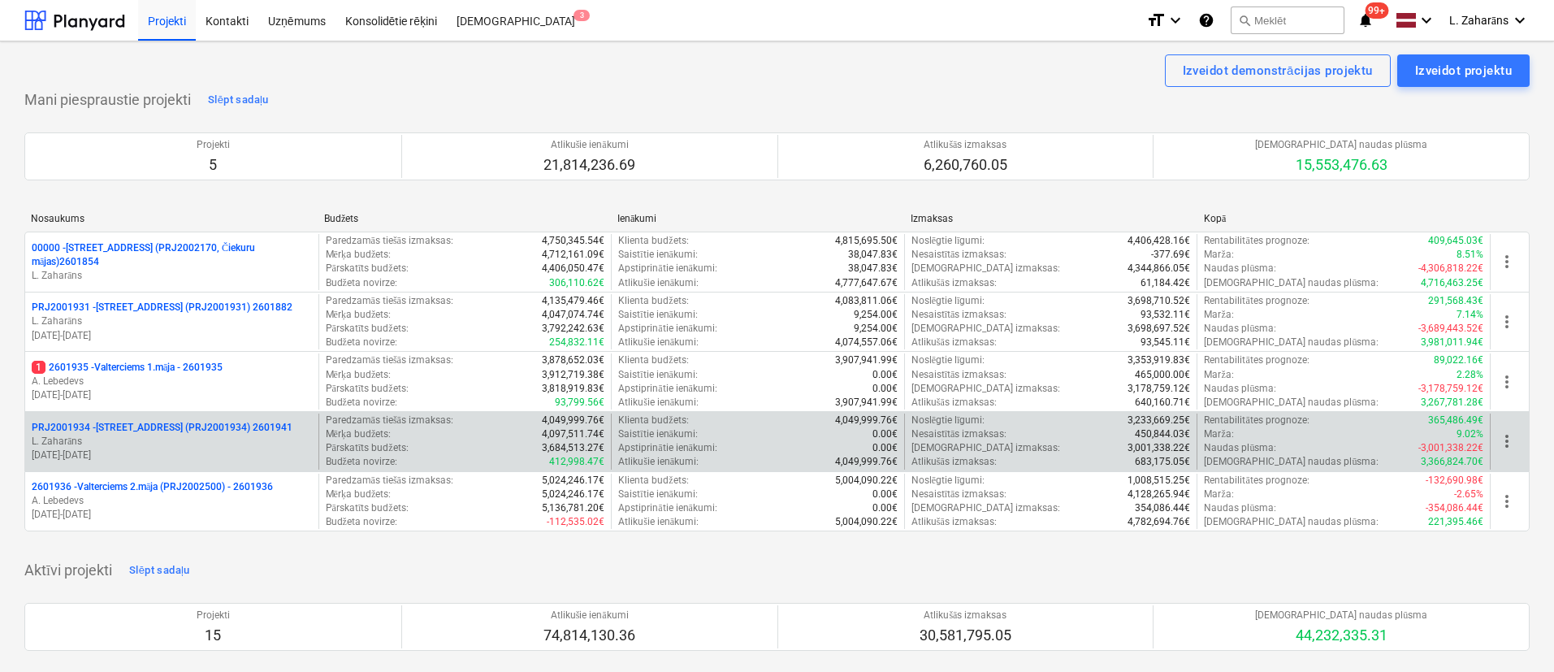
click at [156, 424] on p "PRJ2001934 - Mazā Robežu iela 1 (PRJ2001934) 2601941" at bounding box center [162, 428] width 261 height 14
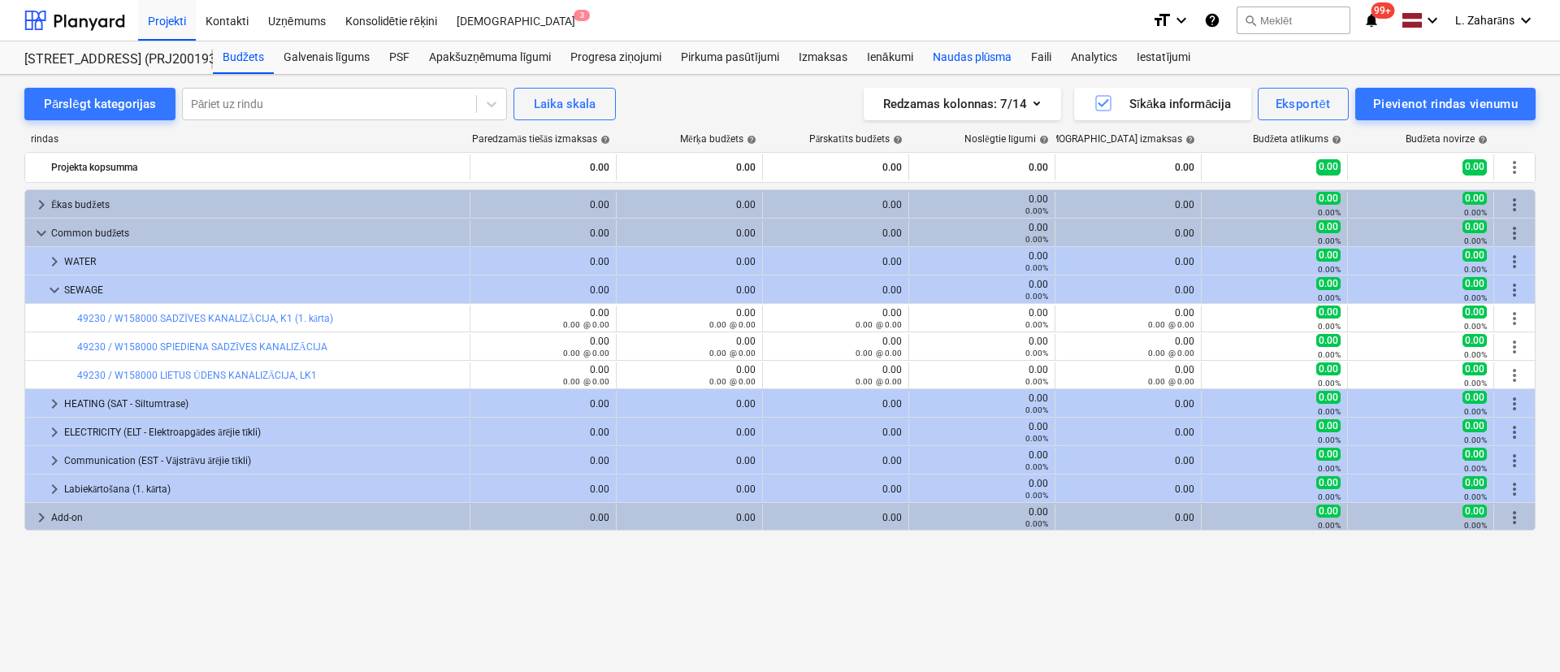
click at [940, 55] on div "Naudas plūsma" at bounding box center [972, 57] width 99 height 33
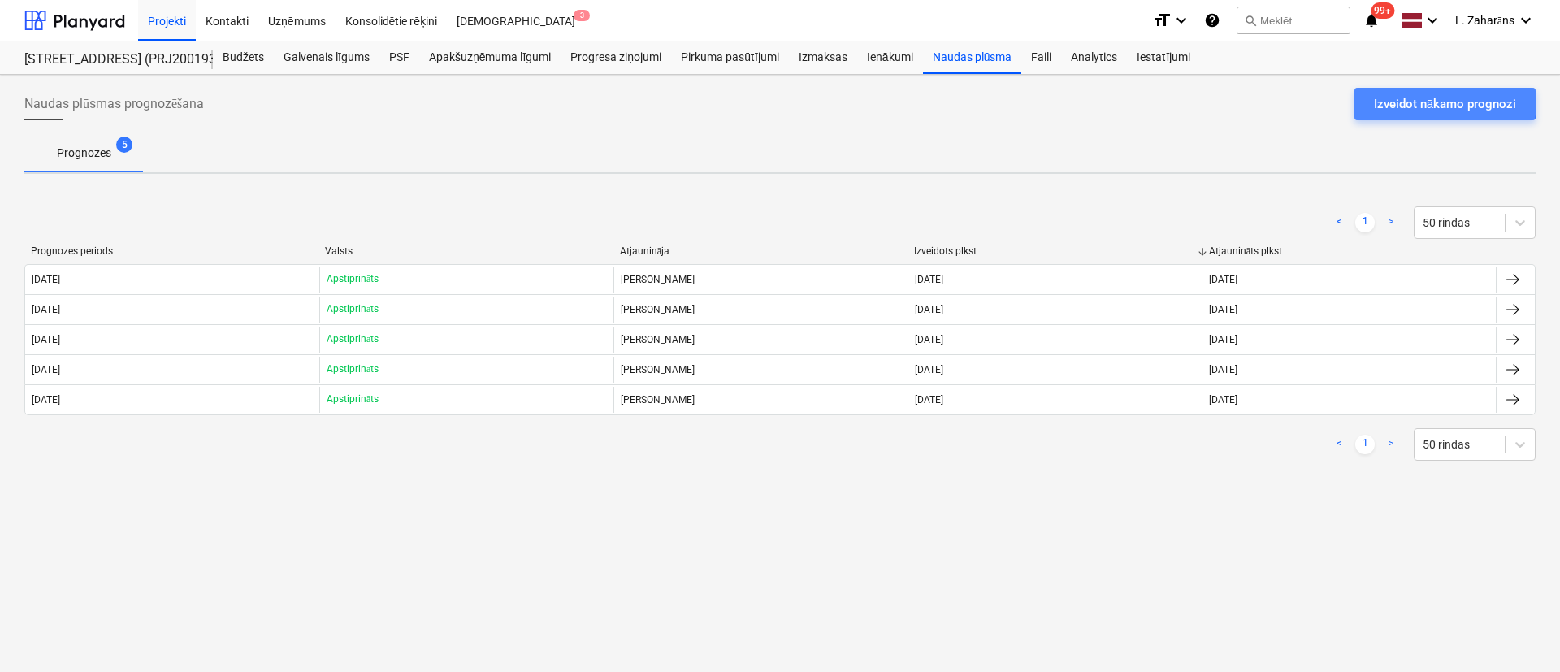
click at [1427, 102] on div "Izveidot nākamo prognozi" at bounding box center [1445, 103] width 142 height 21
click at [1389, 94] on div "Izveidot nākamo prognozi" at bounding box center [1445, 103] width 142 height 21
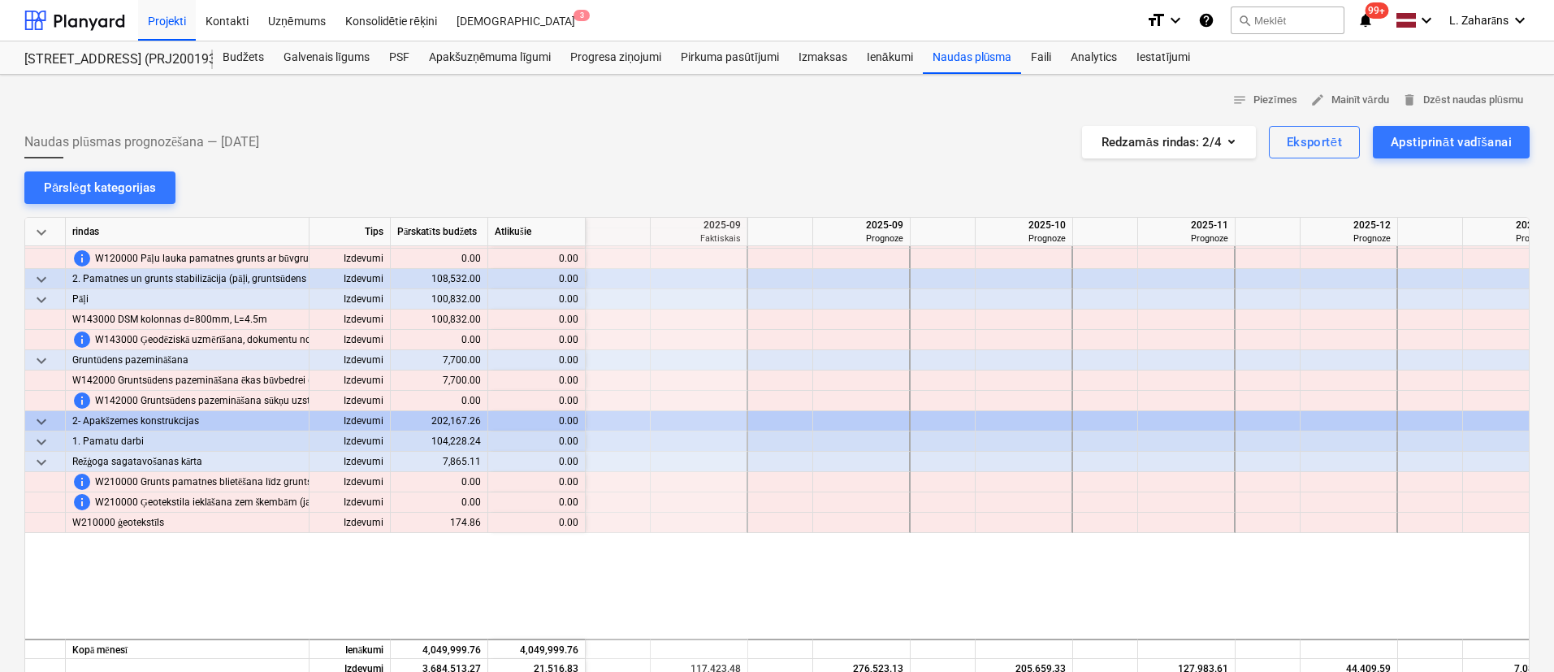
scroll to position [0, 1788]
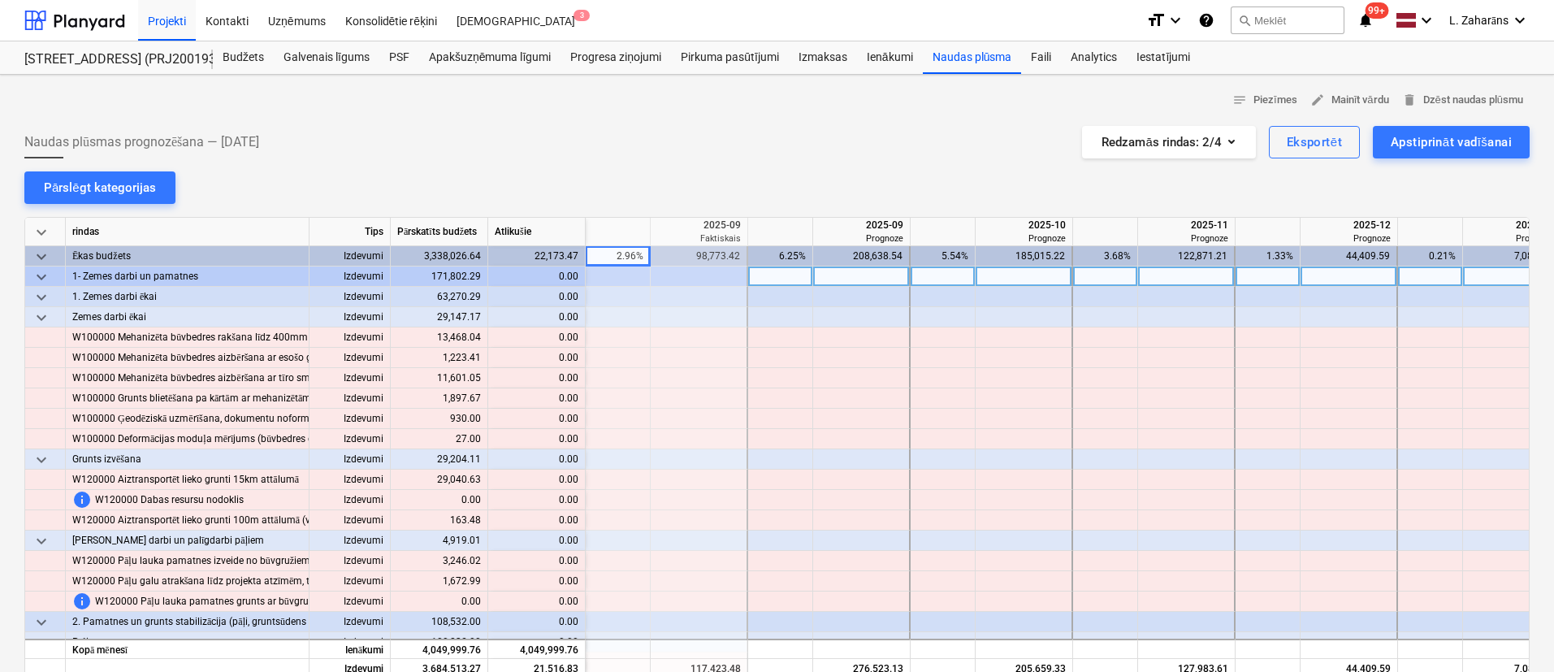
click at [39, 280] on span "keyboard_arrow_down" at bounding box center [42, 277] width 20 height 20
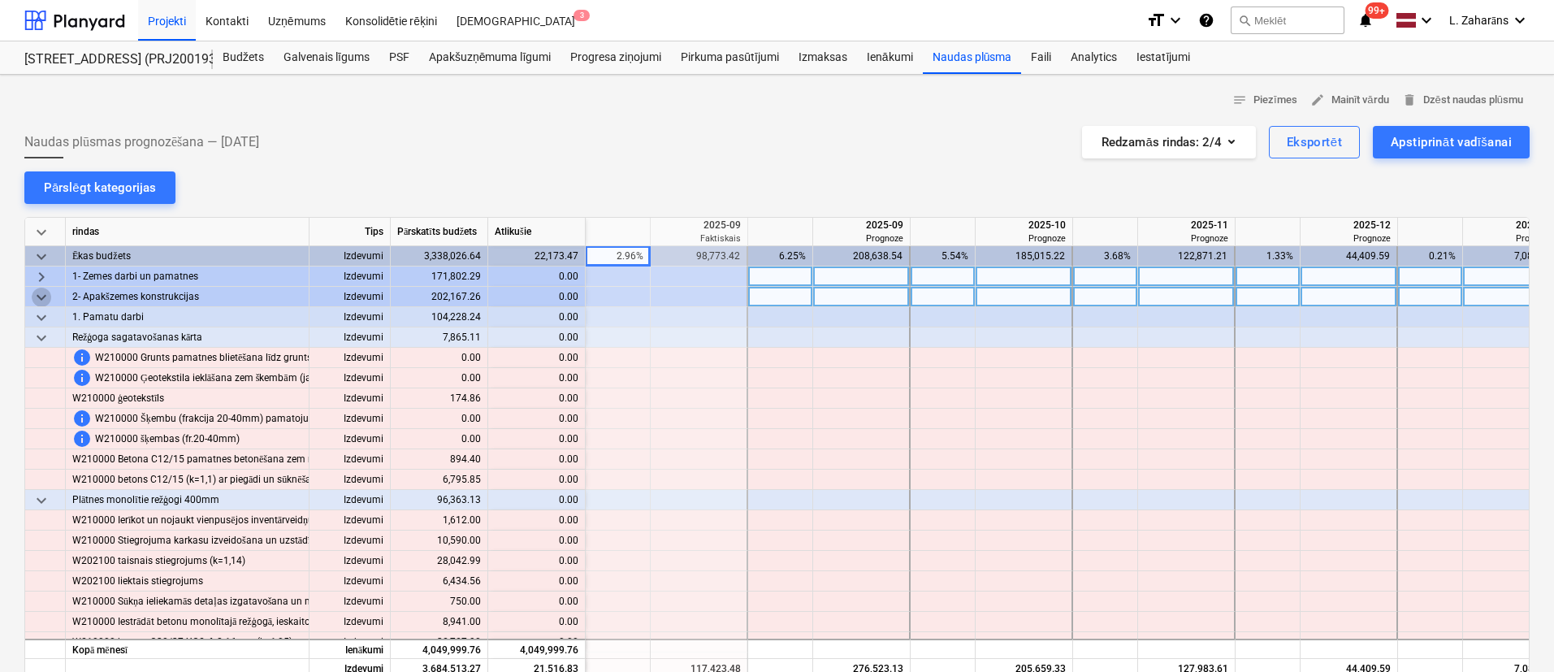
click at [46, 299] on span "keyboard_arrow_down" at bounding box center [42, 298] width 20 height 20
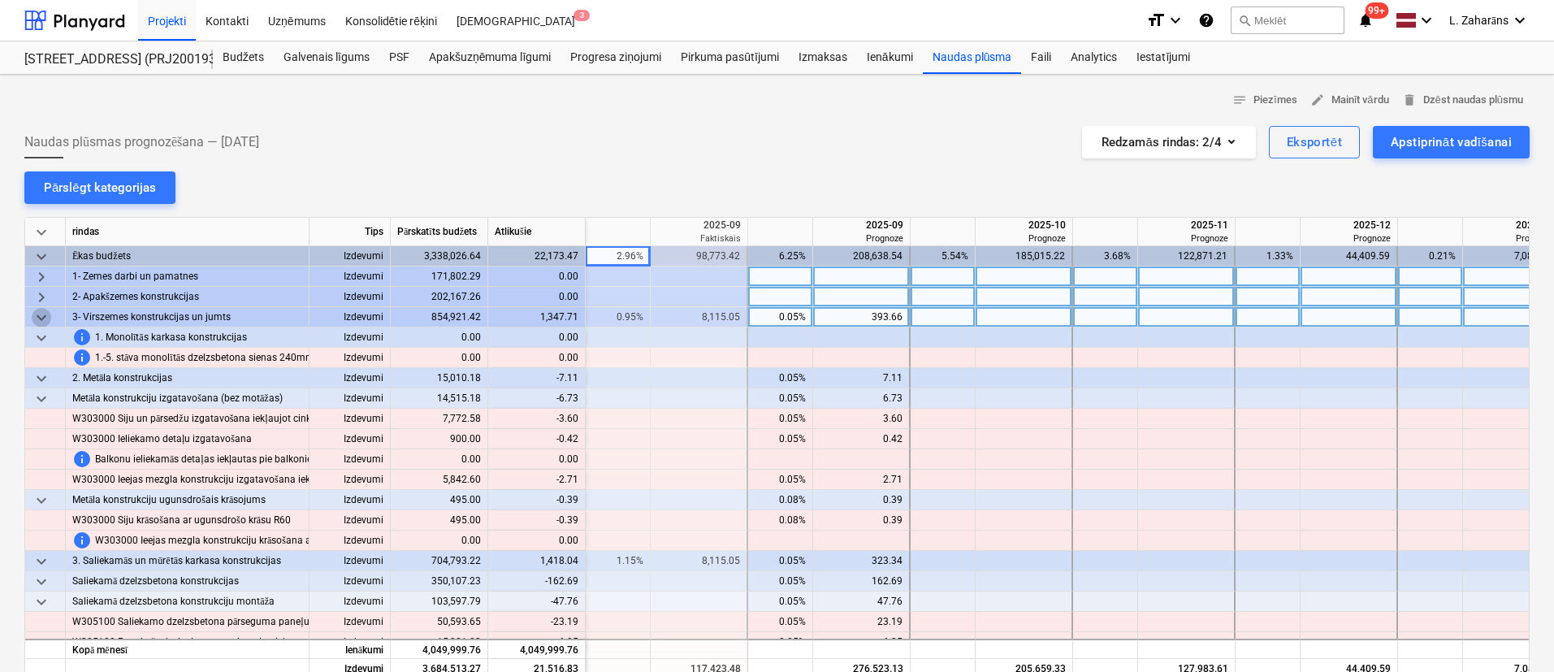
click at [46, 314] on span "keyboard_arrow_down" at bounding box center [42, 318] width 20 height 20
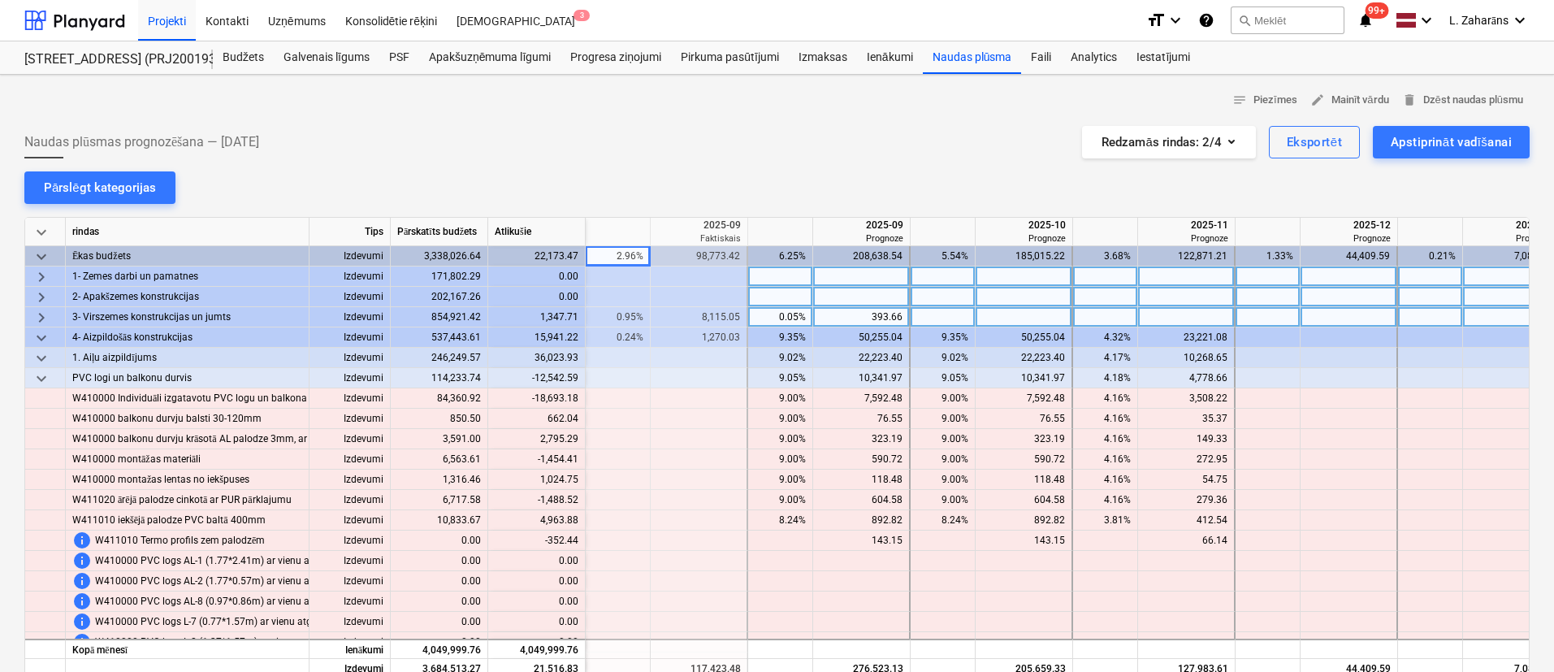
click at [41, 332] on span "keyboard_arrow_down" at bounding box center [42, 338] width 20 height 20
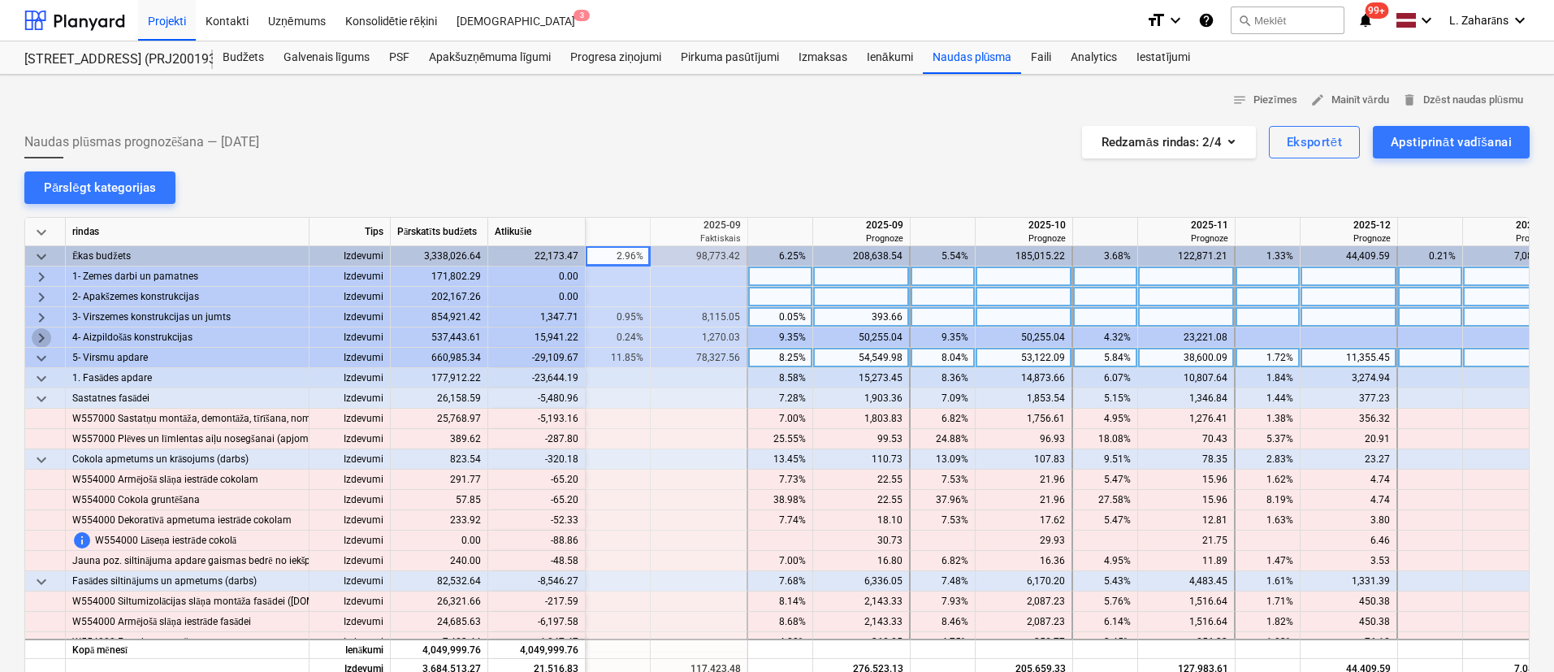
drag, startPoint x: 43, startPoint y: 345, endPoint x: 46, endPoint y: 357, distance: 12.4
click at [44, 349] on div "keyboard_arrow_down rindas Tips Pārskatīts budžets Atlikušie 2025-08 Faktiskais…" at bounding box center [777, 469] width 1506 height 504
click at [41, 357] on span "keyboard_arrow_down" at bounding box center [42, 359] width 20 height 20
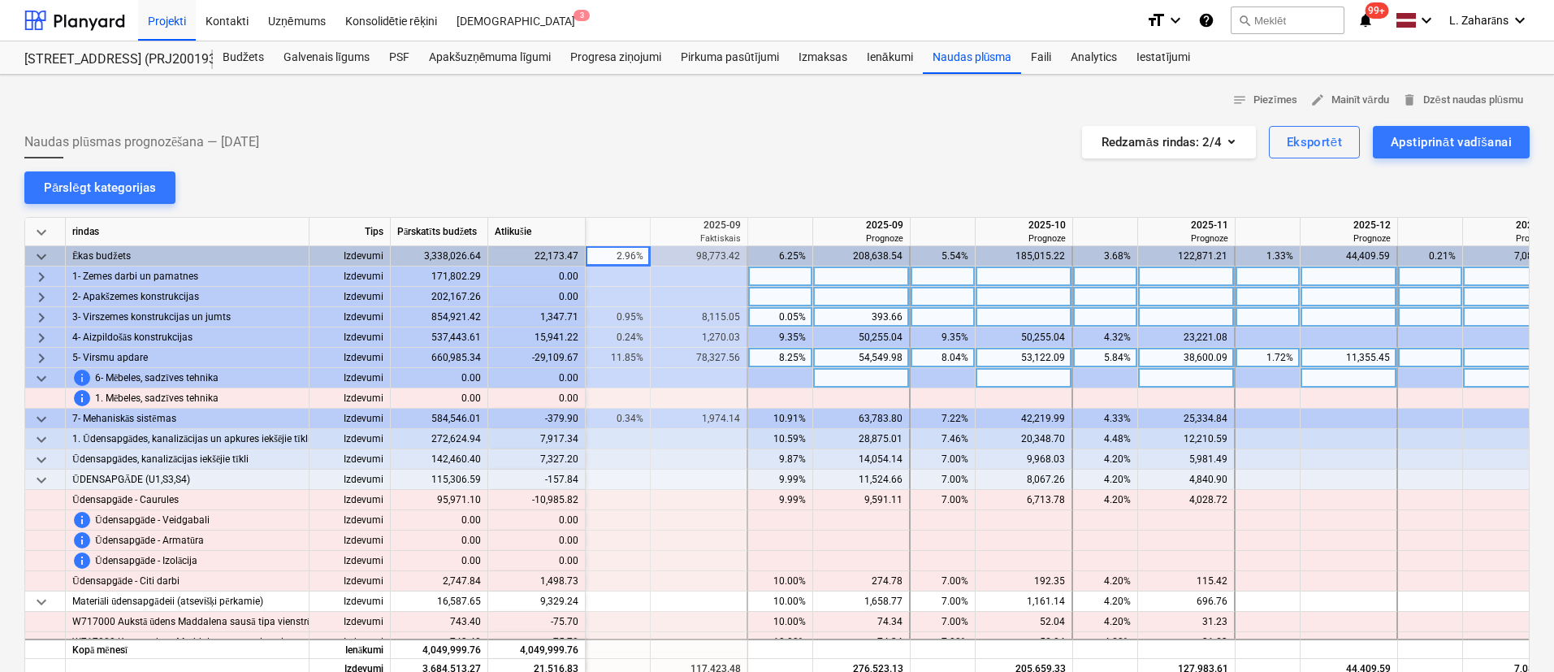
click at [41, 378] on span "keyboard_arrow_down" at bounding box center [42, 379] width 20 height 20
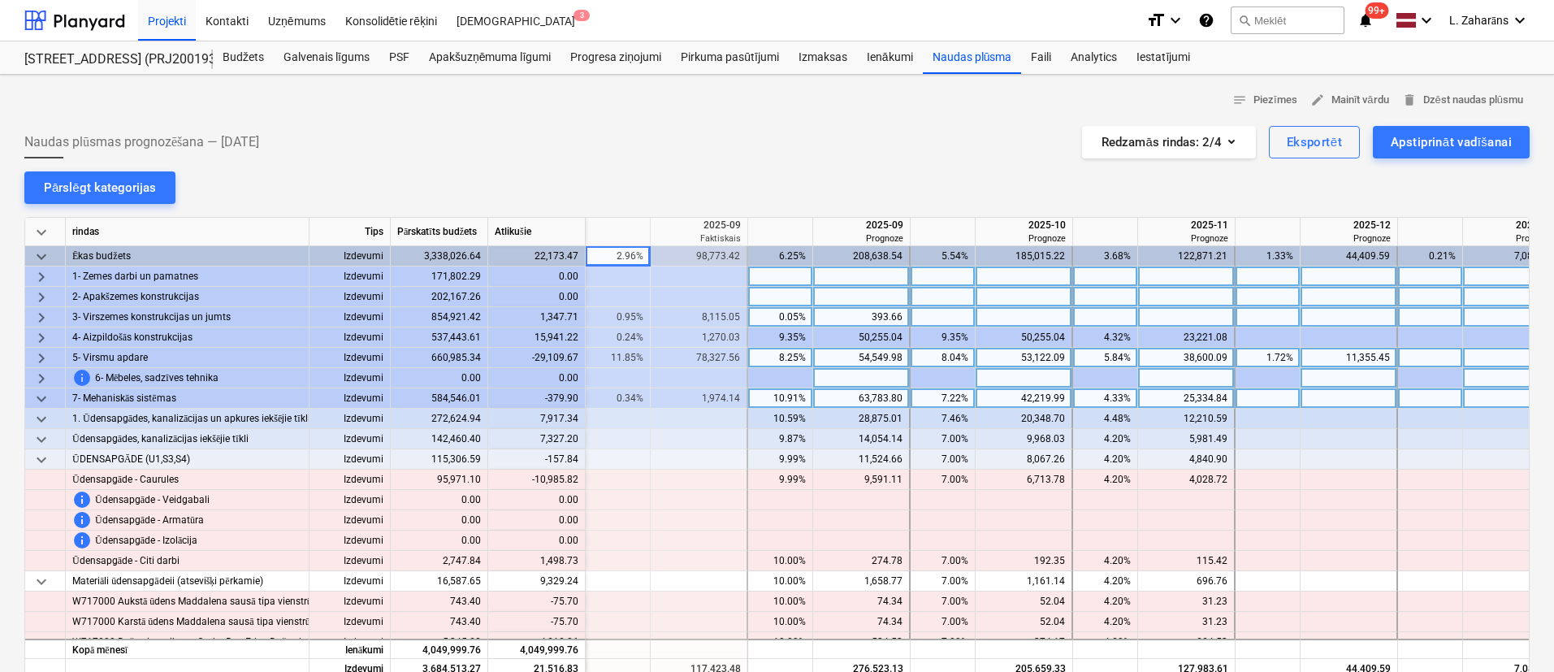
click at [41, 398] on span "keyboard_arrow_down" at bounding box center [42, 399] width 20 height 20
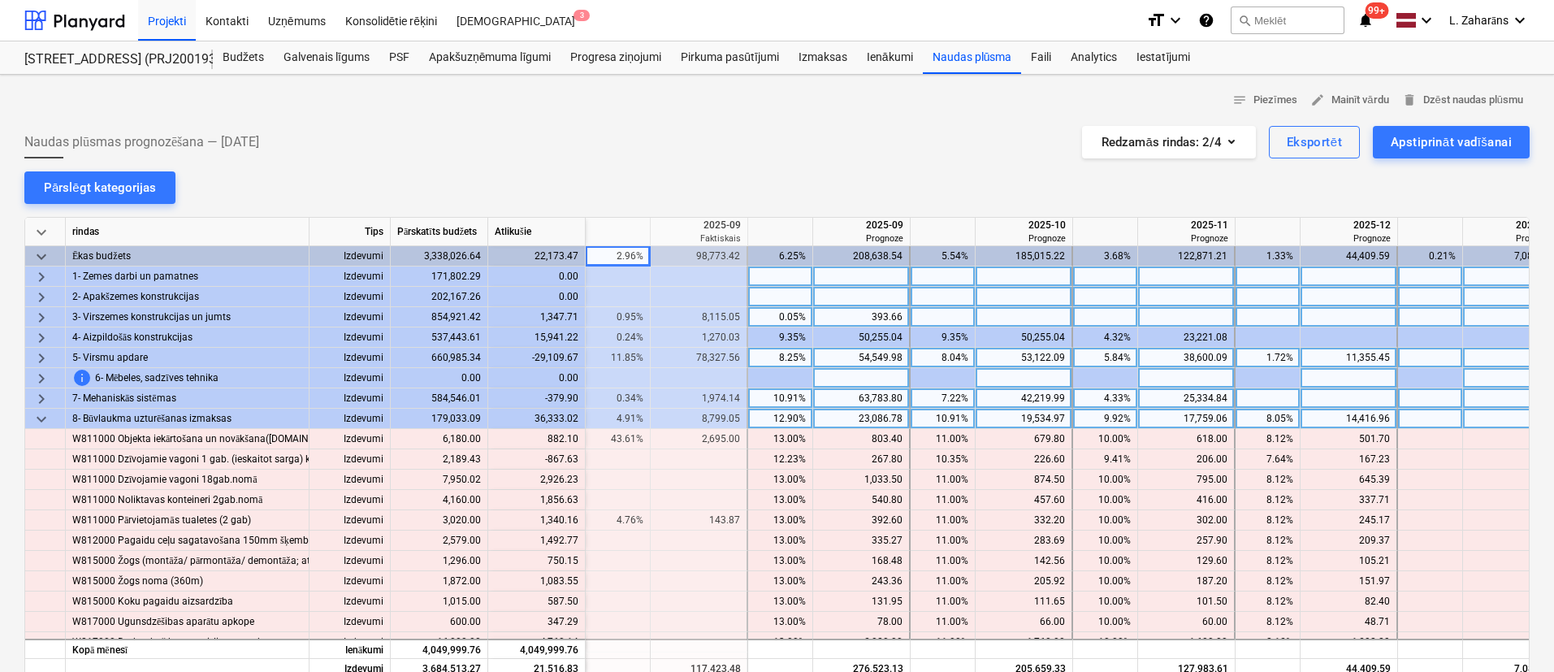
click at [41, 417] on span "keyboard_arrow_down" at bounding box center [42, 420] width 20 height 20
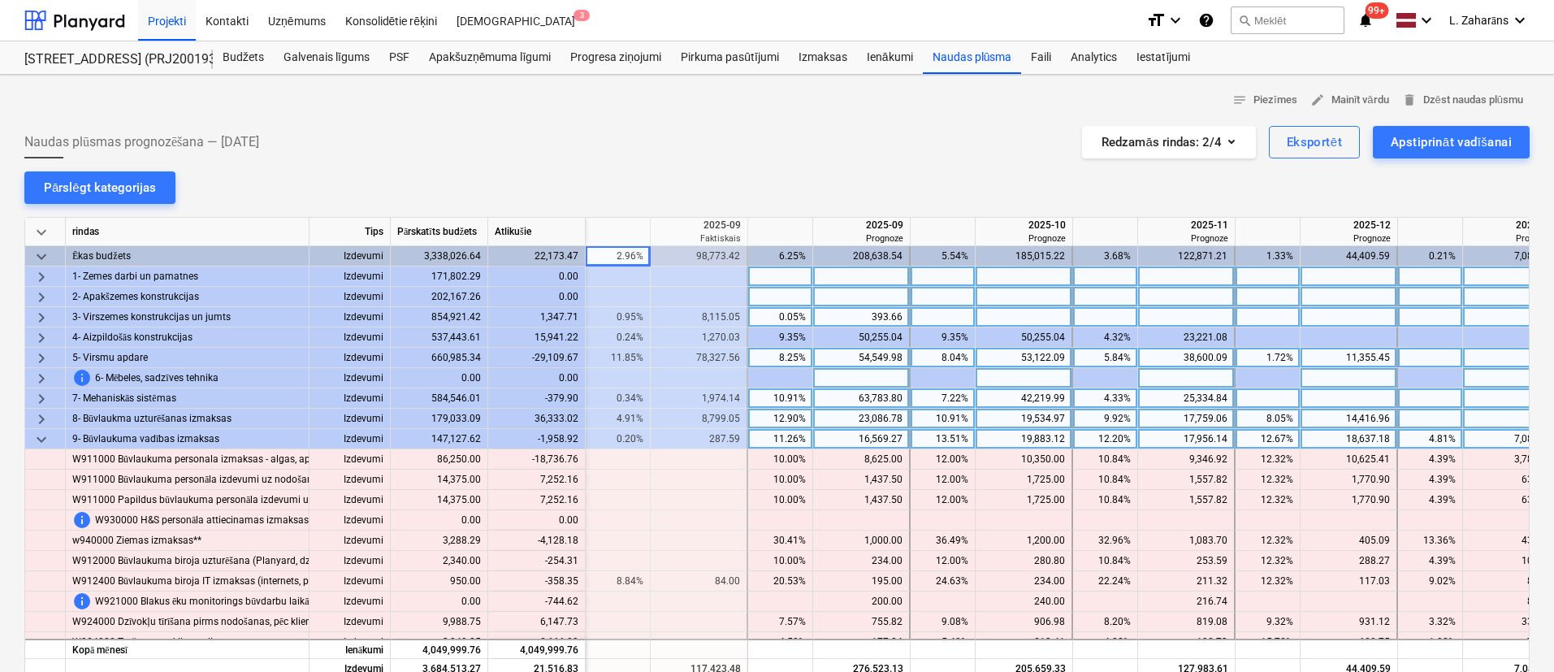
click at [42, 439] on span "keyboard_arrow_down" at bounding box center [42, 440] width 20 height 20
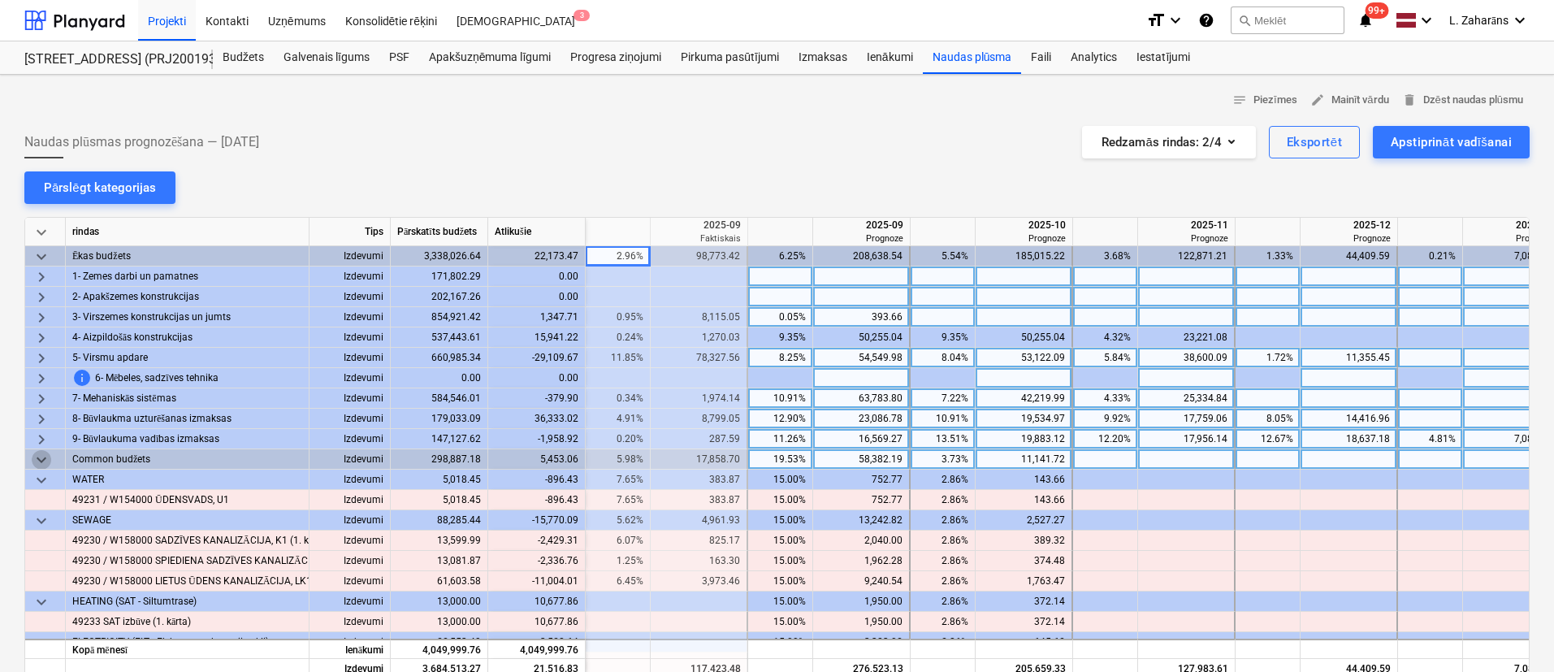
click at [43, 462] on span "keyboard_arrow_down" at bounding box center [42, 460] width 20 height 20
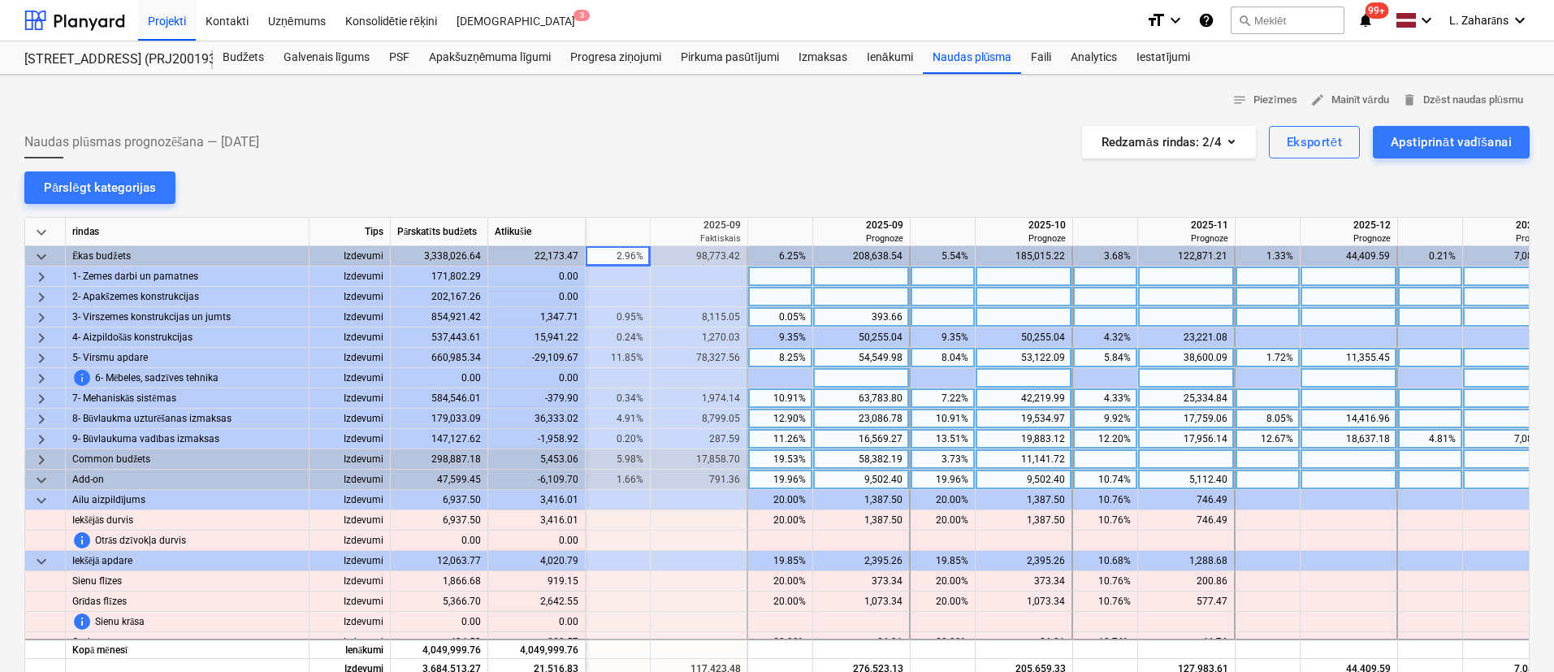
click at [44, 484] on span "keyboard_arrow_down" at bounding box center [42, 480] width 20 height 20
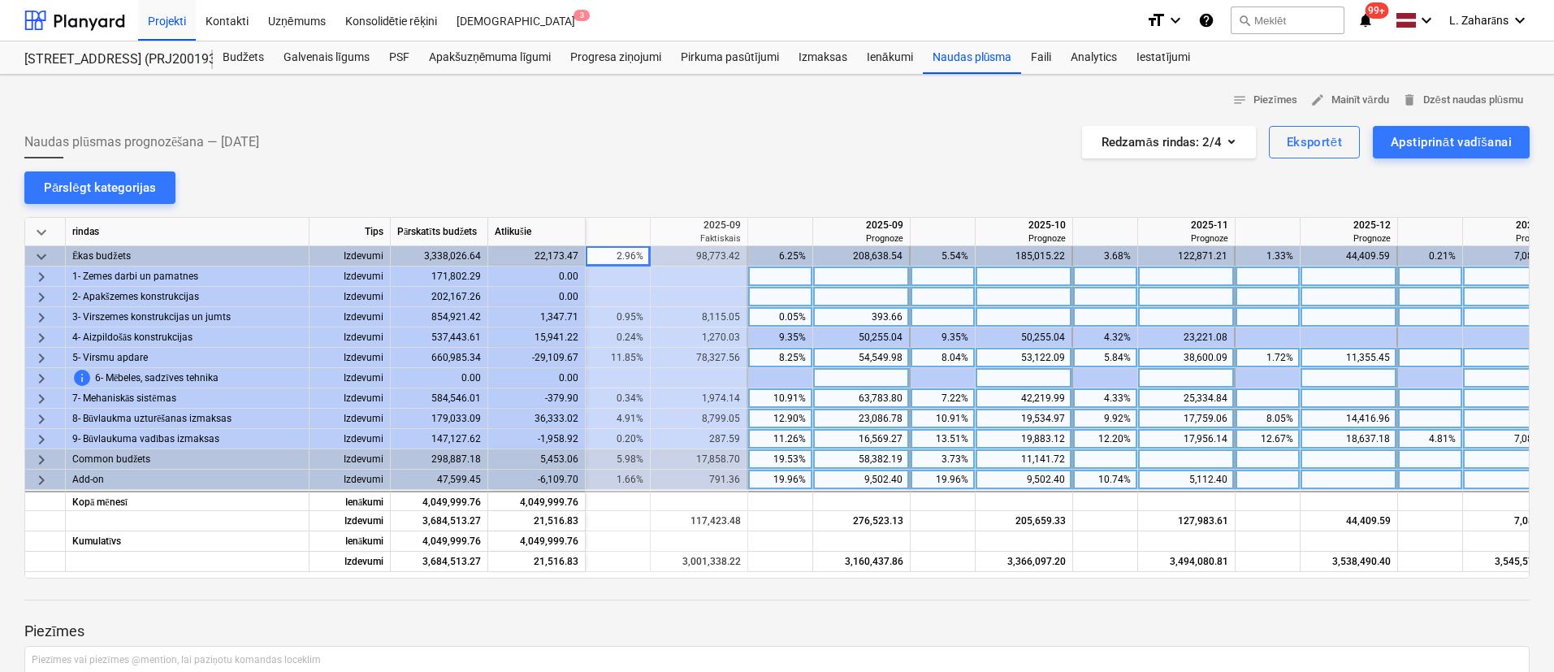
click at [540, 315] on div "1,347.71" at bounding box center [537, 317] width 98 height 20
click at [781, 319] on div "0.05%" at bounding box center [780, 317] width 51 height 20
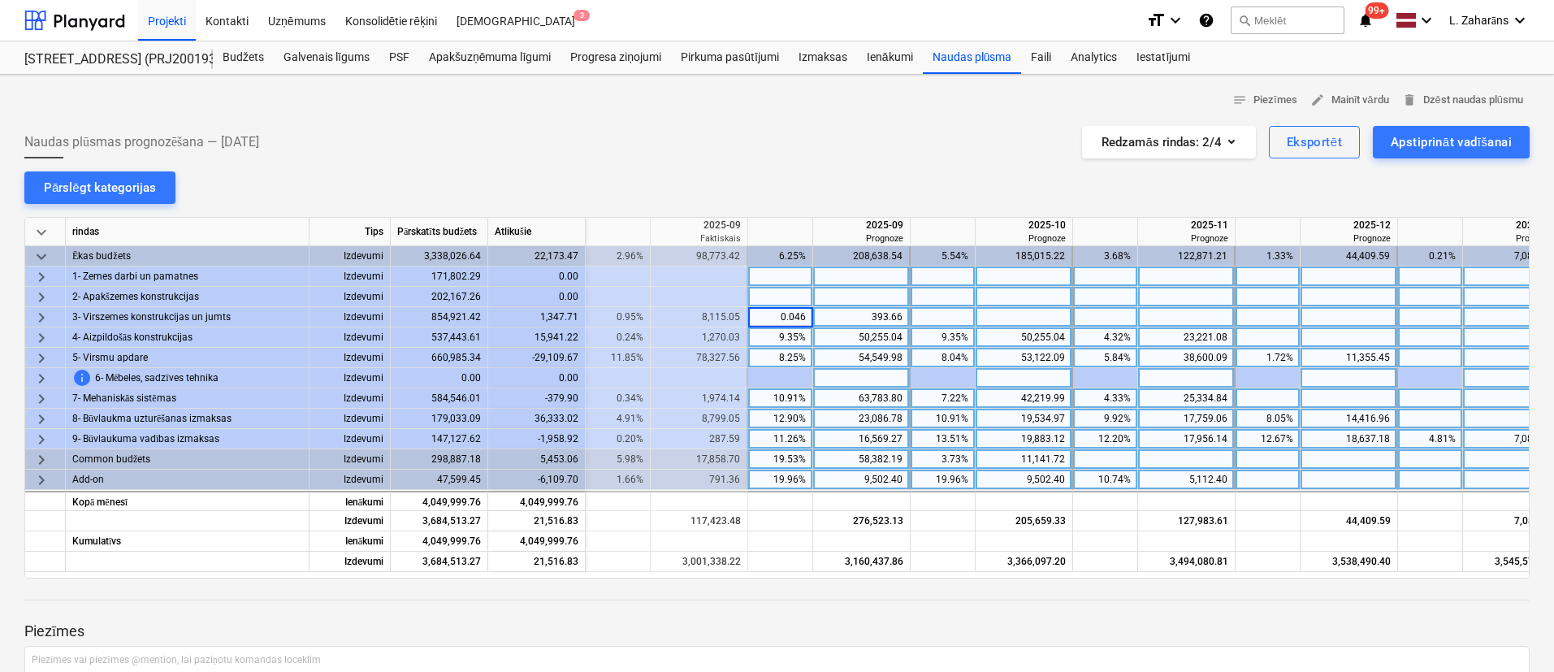
type input "0"
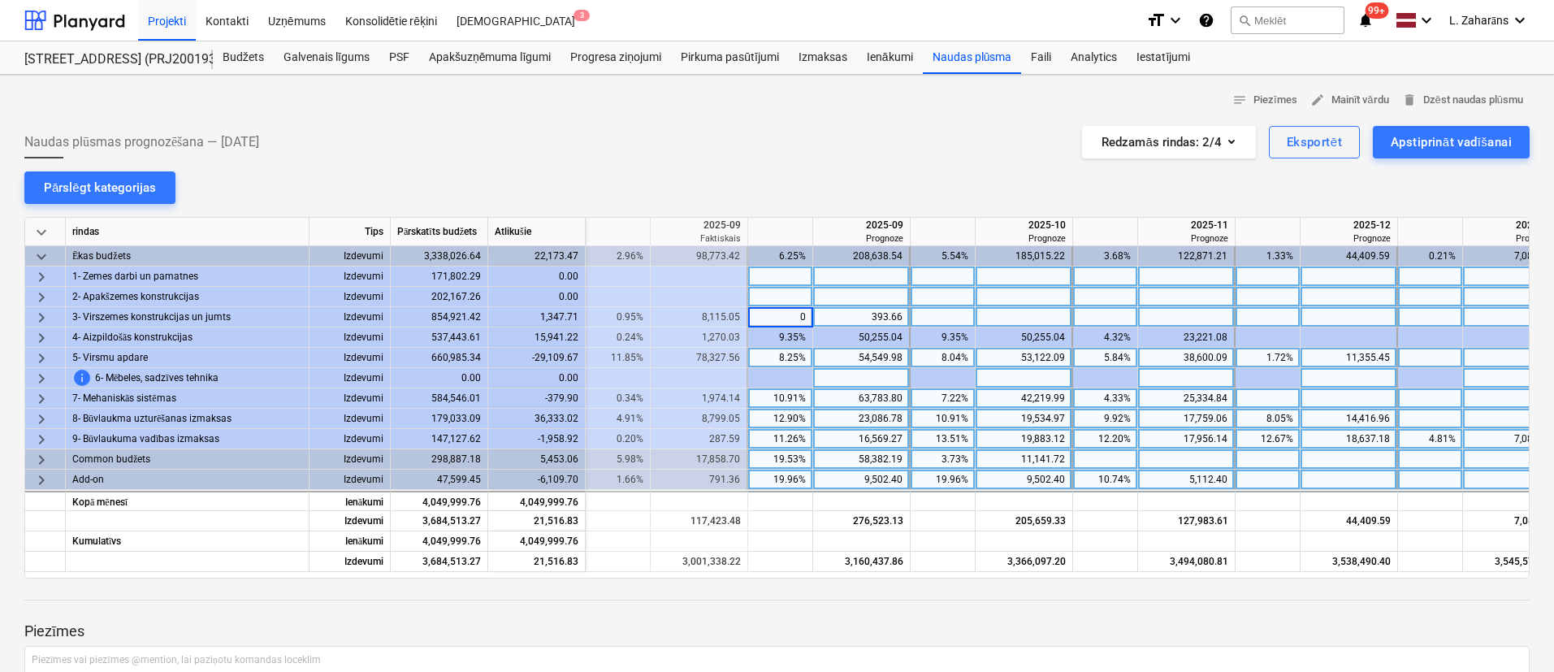
click at [718, 315] on div "8,115.05" at bounding box center [698, 317] width 83 height 20
click at [542, 316] on div "1,741.37" at bounding box center [537, 317] width 98 height 20
copy div "1,741.37"
click at [869, 310] on div at bounding box center [862, 317] width 98 height 20
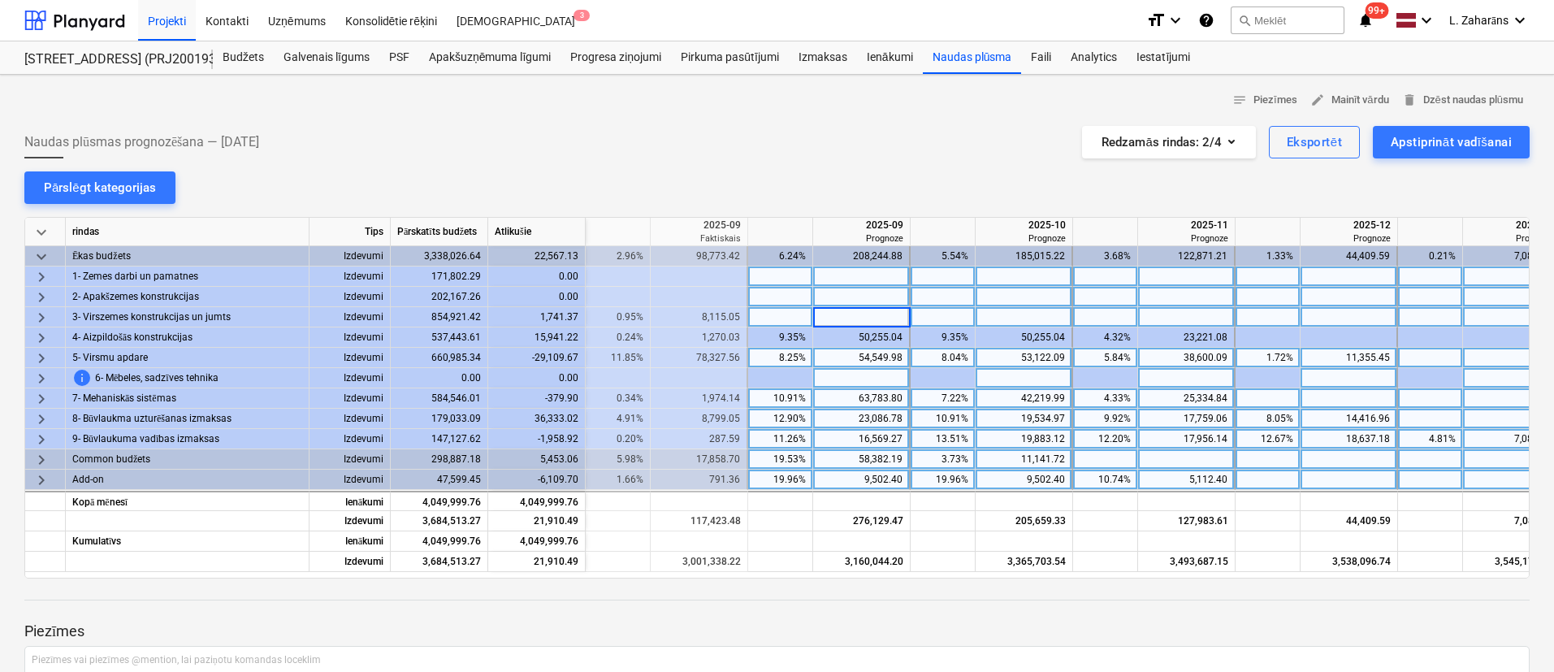
type input "1,741.37"
click at [760, 318] on div at bounding box center [780, 317] width 65 height 20
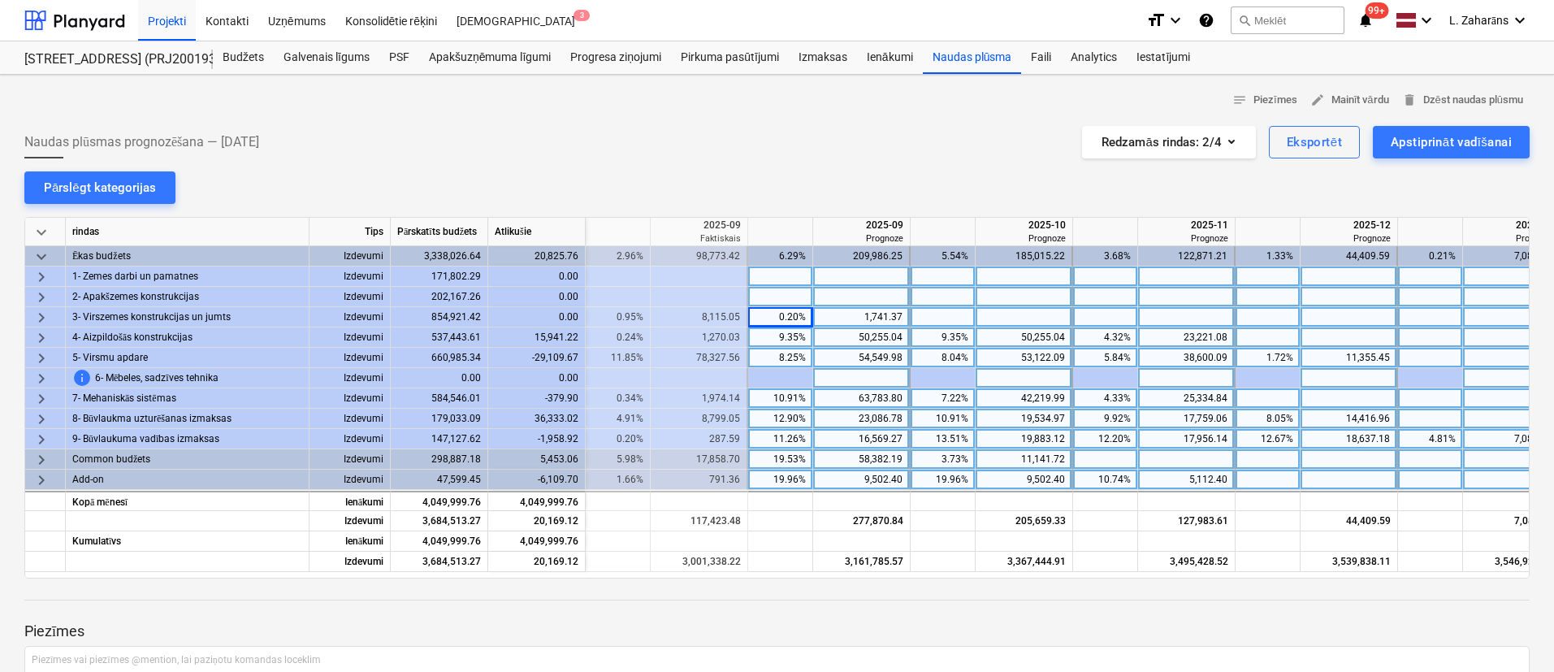
click at [1096, 332] on div "4.32%" at bounding box center [1105, 337] width 51 height 20
type input "0"
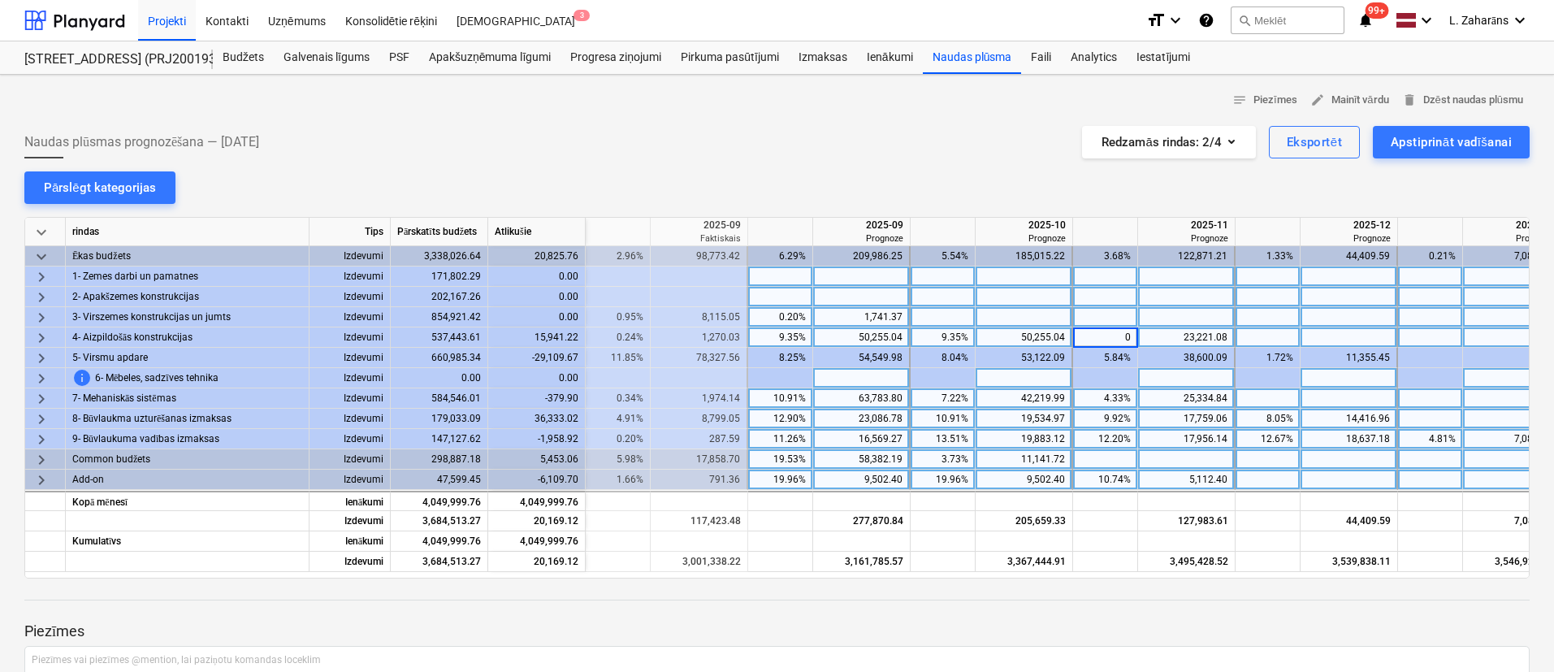
click at [949, 340] on div "9.35%" at bounding box center [942, 337] width 51 height 20
click at [791, 336] on div "9.35%" at bounding box center [780, 337] width 51 height 20
click at [826, 336] on div "50,255.04" at bounding box center [861, 337] width 83 height 20
click at [785, 340] on div at bounding box center [780, 337] width 65 height 20
type input "15"
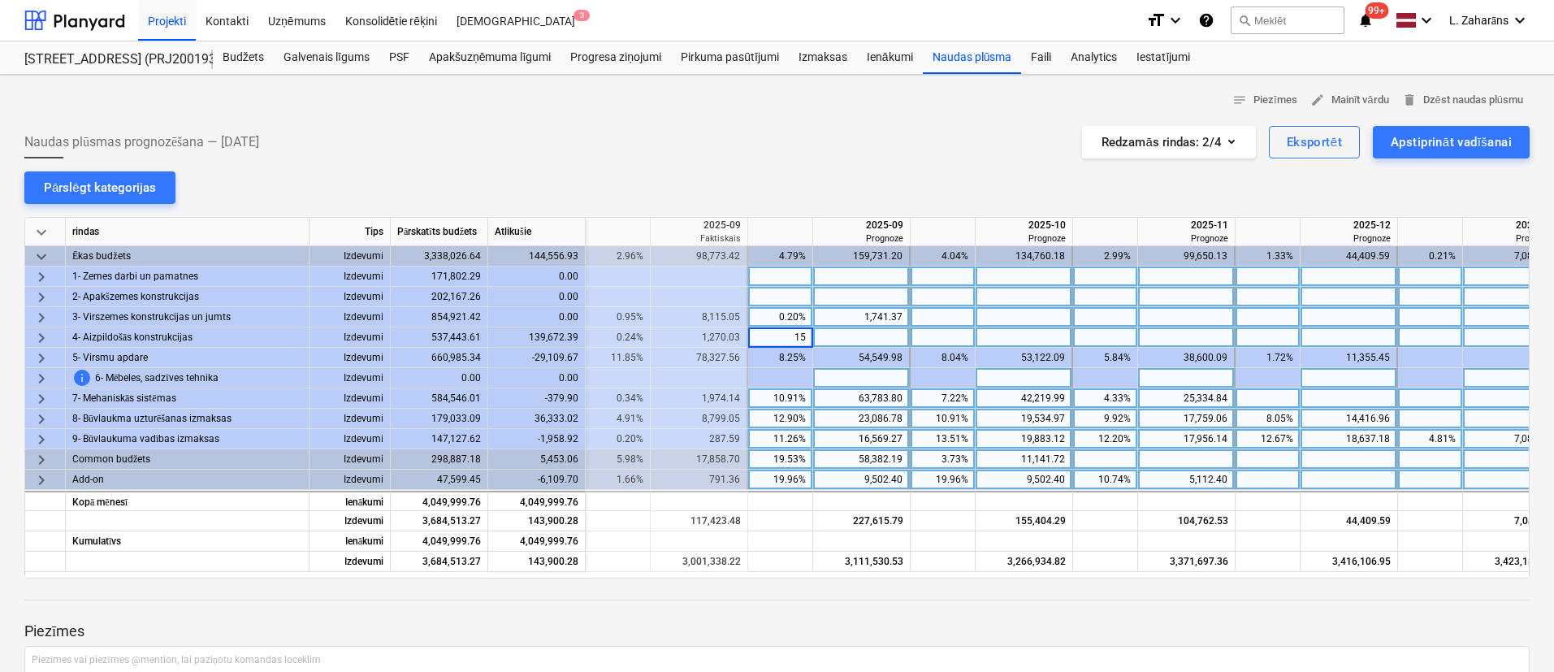
click at [949, 332] on div at bounding box center [943, 337] width 65 height 20
click at [925, 332] on div at bounding box center [943, 337] width 65 height 20
type input "10"
click at [1095, 331] on div at bounding box center [1105, 337] width 65 height 20
click at [546, 335] on div "5,311.49" at bounding box center [537, 337] width 98 height 20
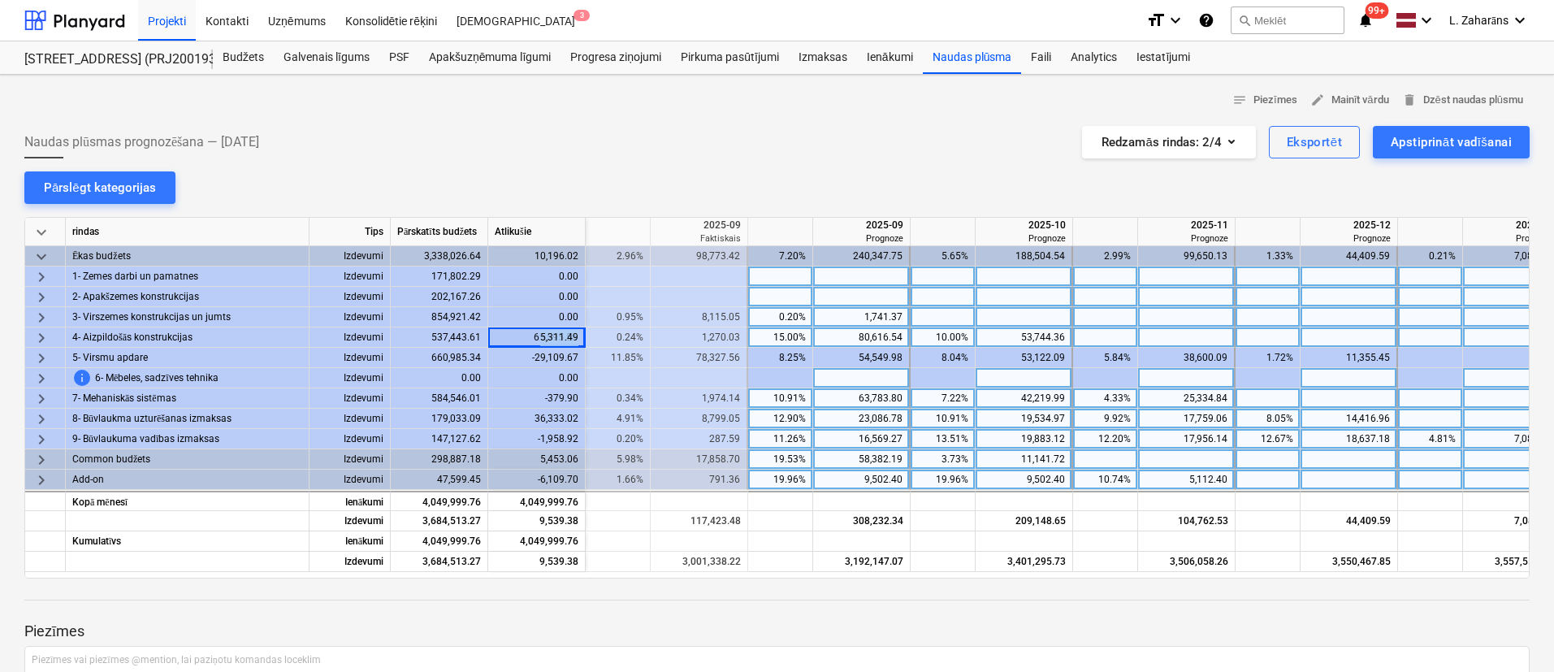
click at [546, 335] on div "5,311.49" at bounding box center [537, 337] width 98 height 20
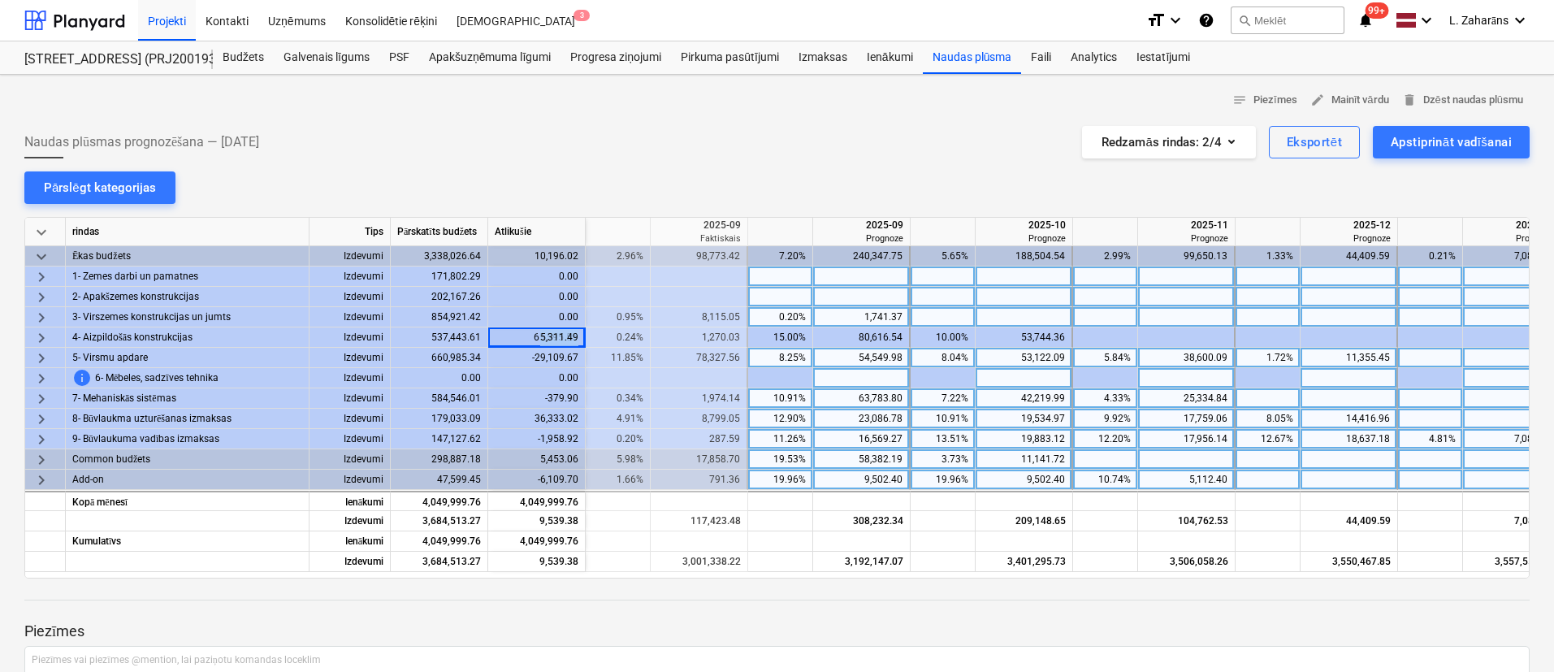
copy div "5,311.49"
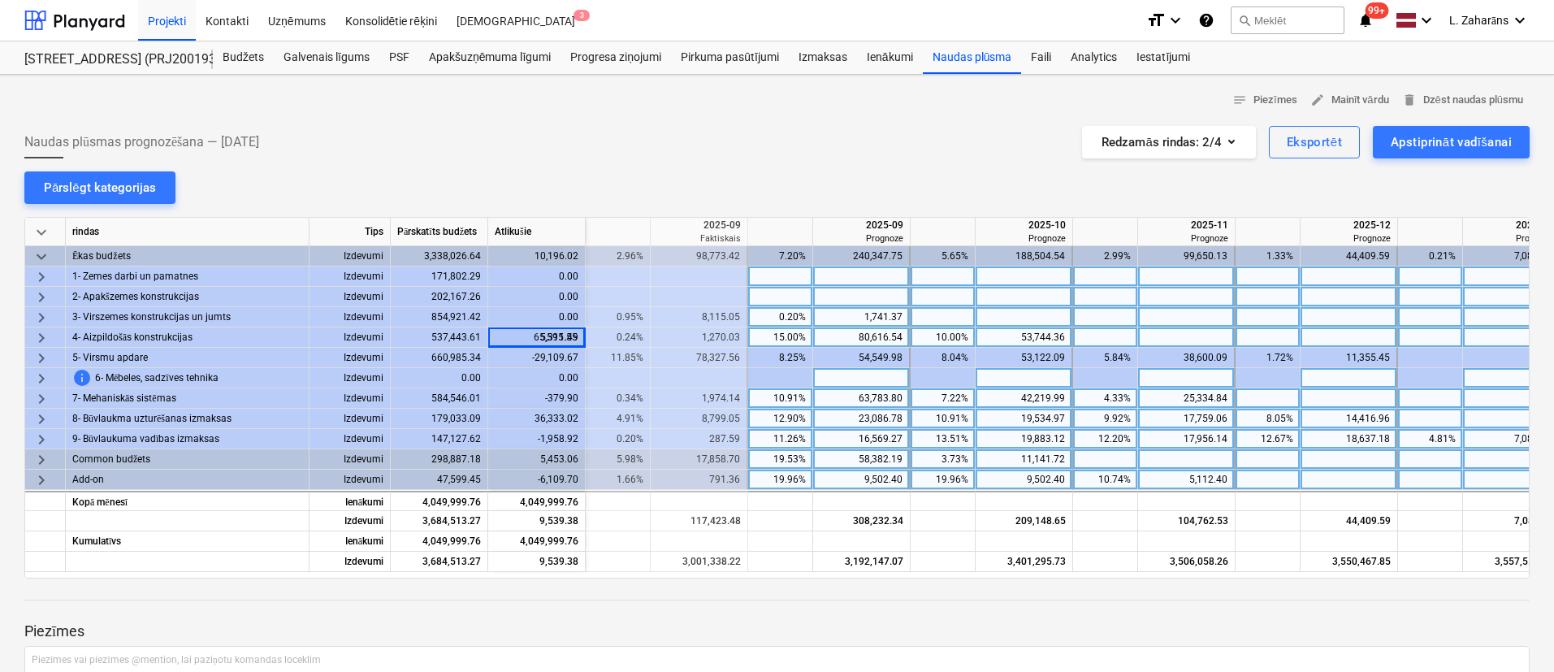
click at [1148, 334] on div at bounding box center [1187, 337] width 98 height 20
type input "5,311.49"
click at [1082, 336] on div at bounding box center [1105, 337] width 65 height 20
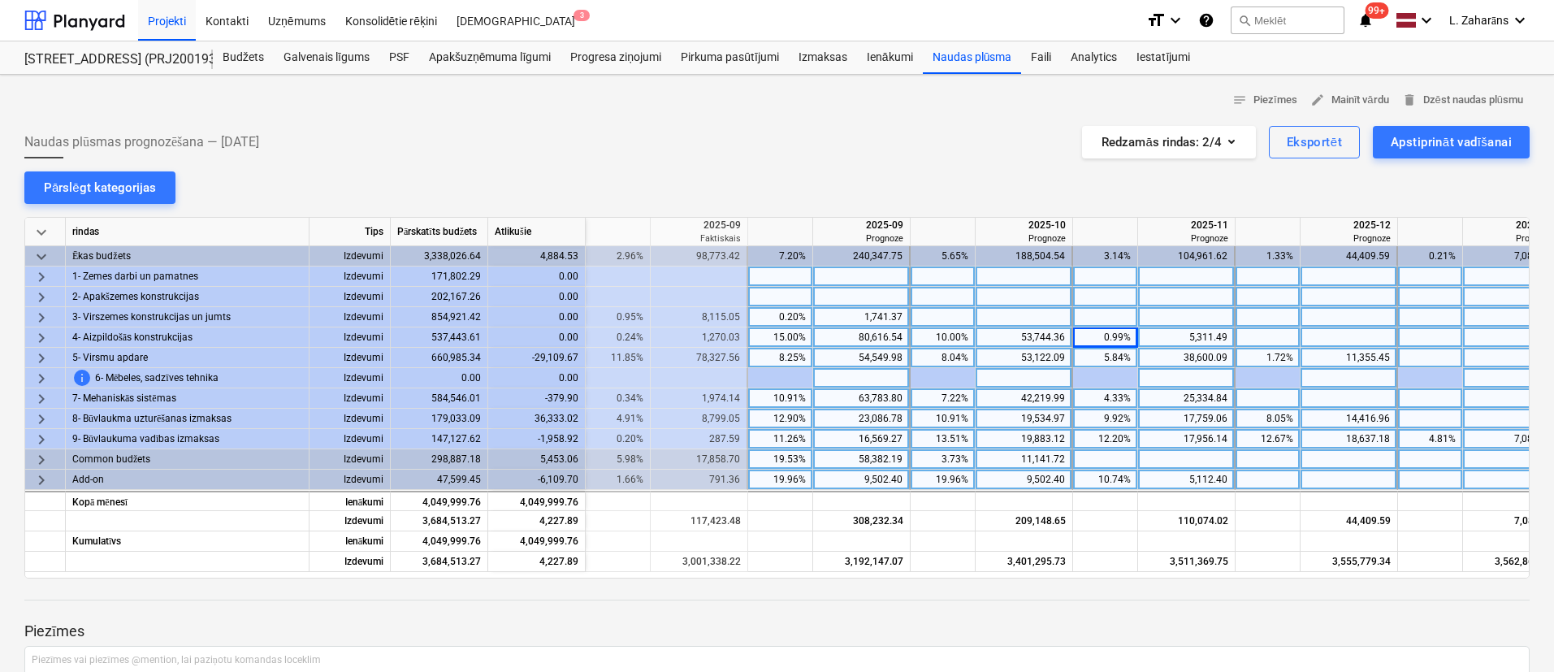
click at [1086, 356] on div "5.84%" at bounding box center [1105, 358] width 51 height 20
type input "4"
click at [951, 358] on div "8.04%" at bounding box center [942, 358] width 51 height 20
click at [945, 359] on div "8.04%" at bounding box center [942, 358] width 51 height 20
type input "5"
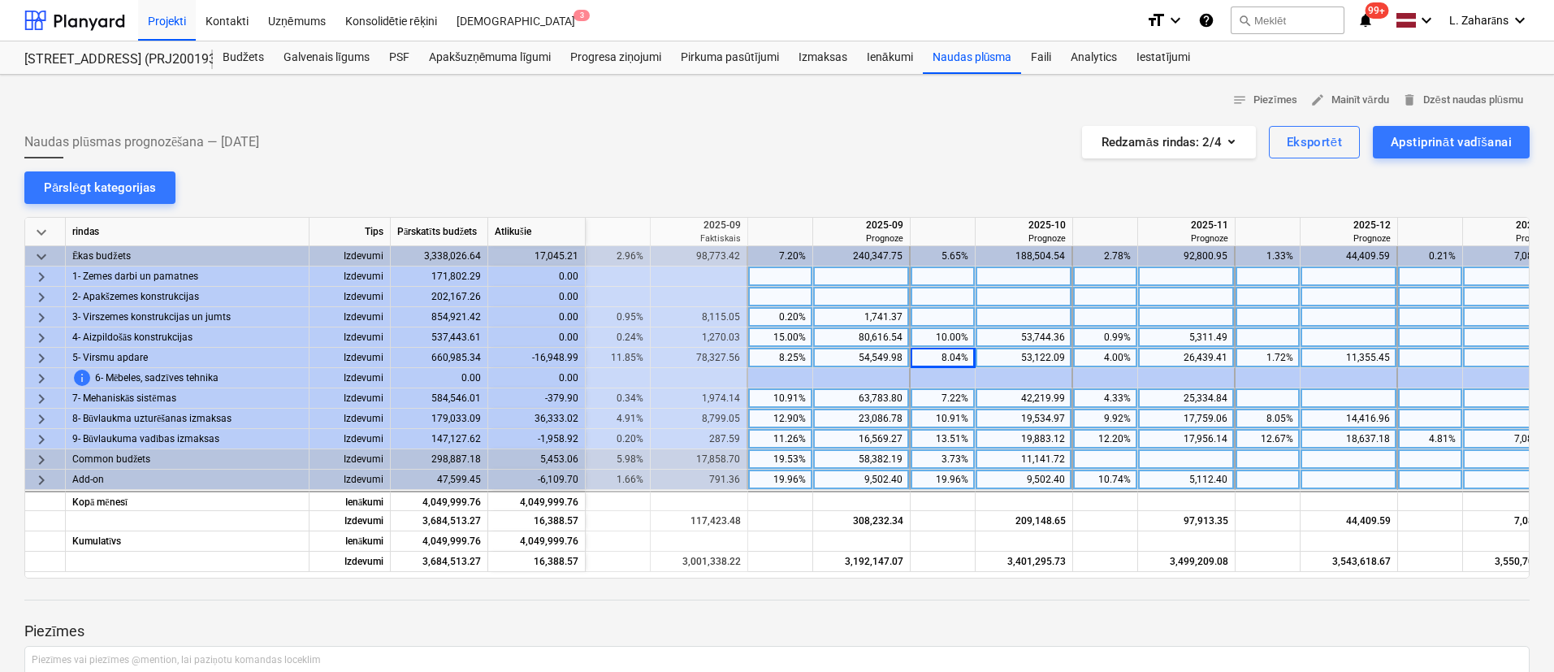
click at [867, 355] on div "54,549.98" at bounding box center [861, 358] width 83 height 20
click at [780, 356] on div "8.25%" at bounding box center [780, 358] width 51 height 20
type input "7"
click at [843, 357] on div "54,549.98" at bounding box center [861, 358] width 83 height 20
click at [780, 356] on div "7.00%" at bounding box center [780, 358] width 51 height 20
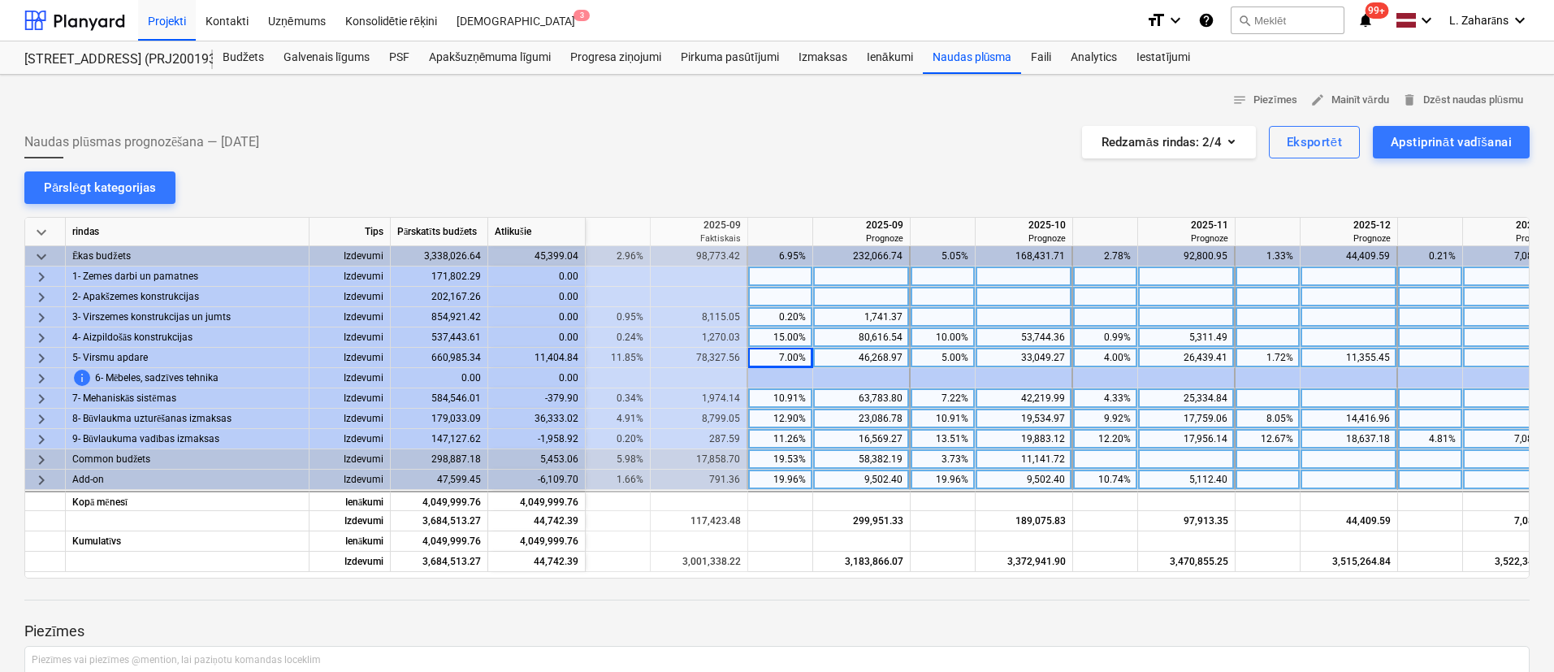
click at [860, 358] on div "46,268.97" at bounding box center [861, 358] width 83 height 20
click at [1258, 355] on div "1.72%" at bounding box center [1267, 358] width 51 height 20
type input "0"
click at [815, 358] on div "52,878.83" at bounding box center [862, 358] width 98 height 20
click at [566, 354] on div "16,150.43" at bounding box center [537, 358] width 98 height 20
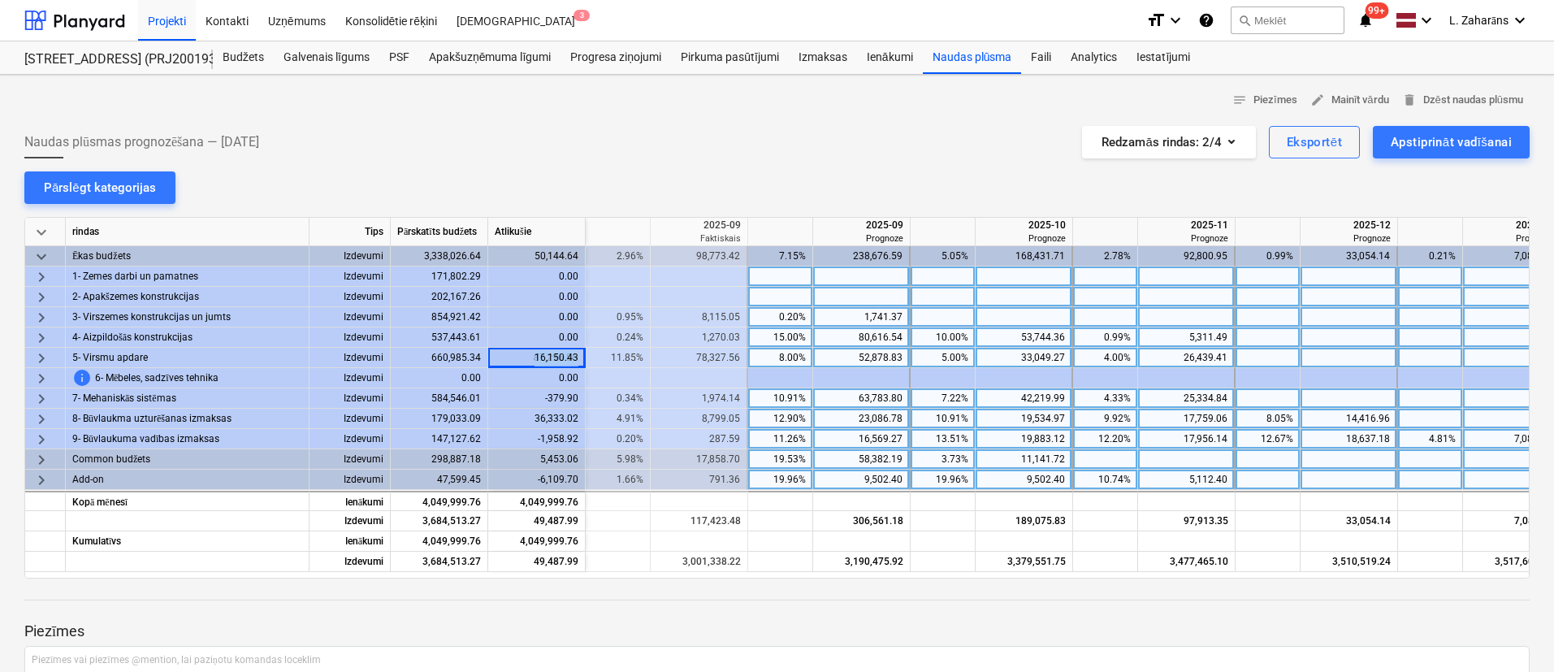
click at [566, 354] on div "16,150.43" at bounding box center [537, 358] width 98 height 20
copy div "16,150.43"
click at [1352, 355] on div at bounding box center [1350, 358] width 98 height 20
type input "16,150.43"
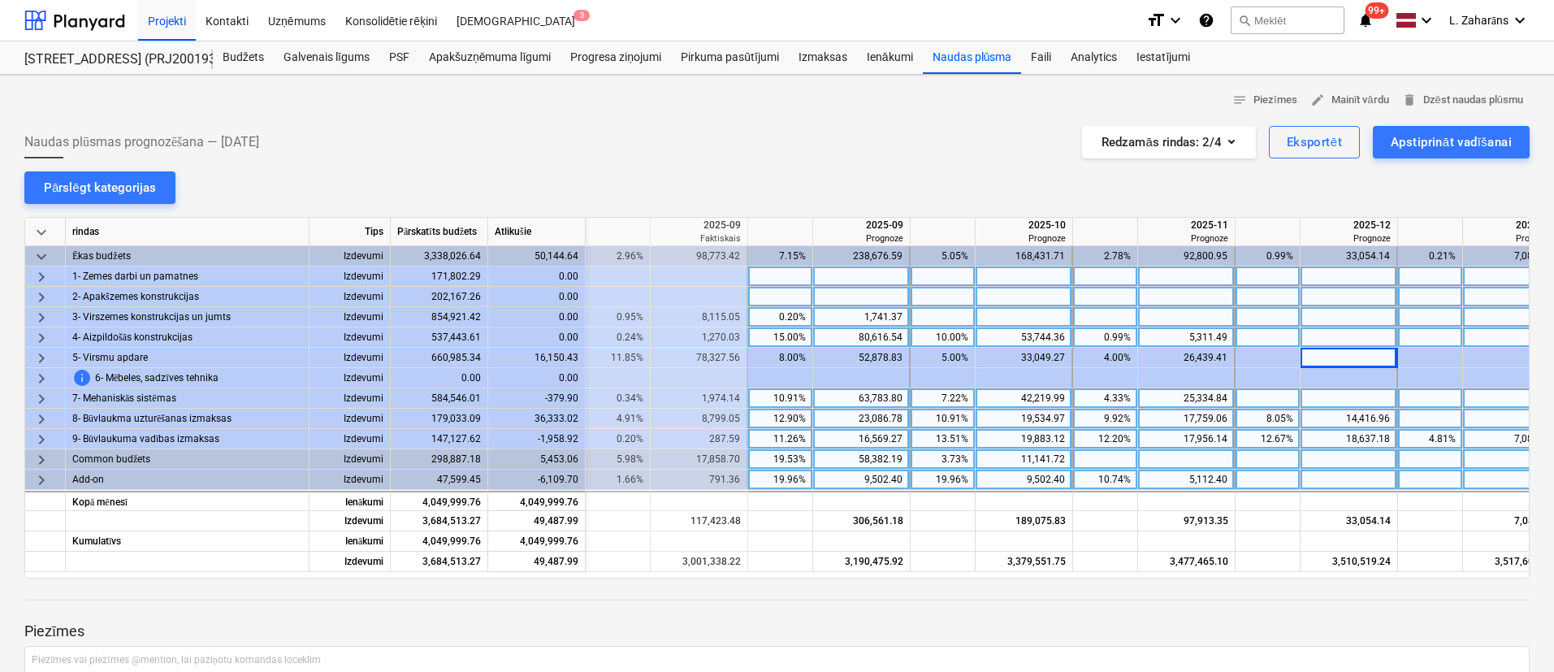
click at [1260, 329] on div at bounding box center [1268, 337] width 65 height 20
click at [1114, 399] on div "4.33%" at bounding box center [1105, 398] width 51 height 20
type input "0"
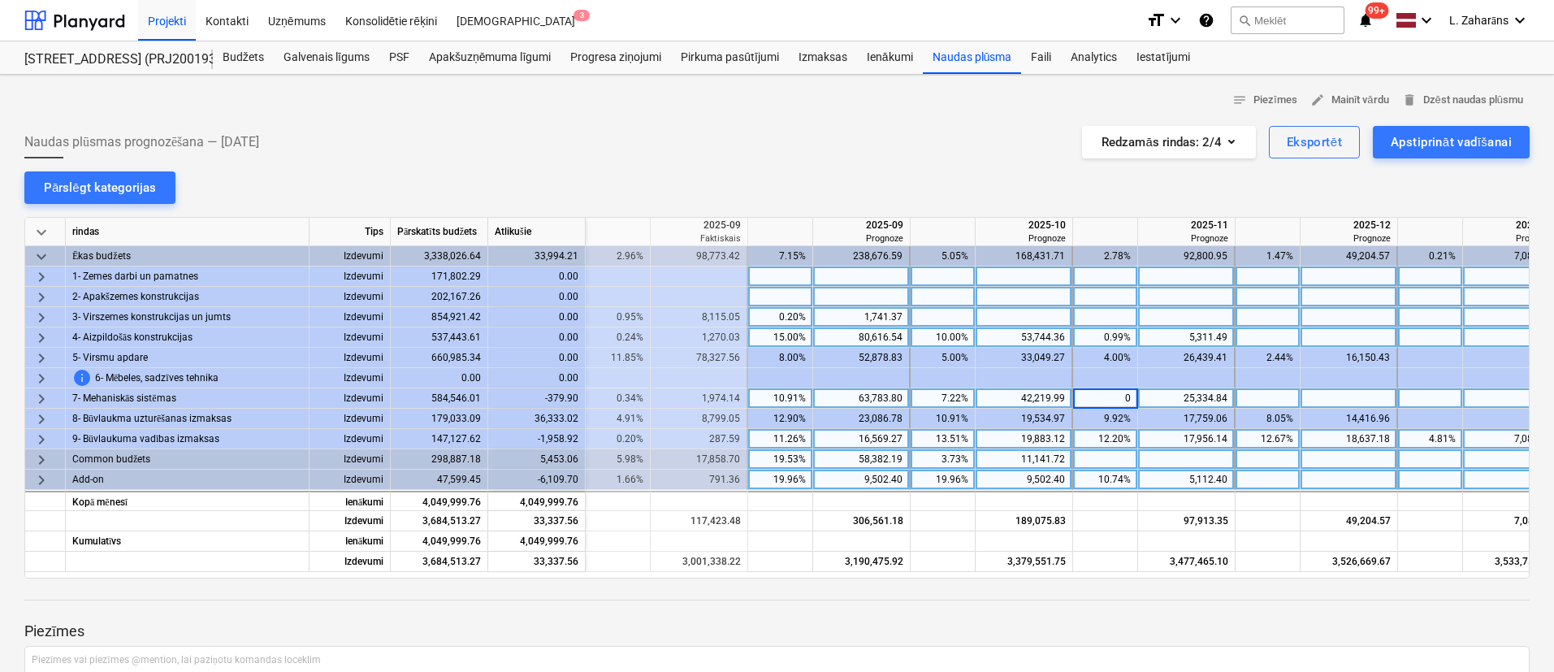
click at [999, 399] on div "42,219.99" at bounding box center [1023, 398] width 83 height 20
click at [775, 397] on div "10.91%" at bounding box center [780, 398] width 51 height 20
type input "12"
click at [944, 397] on div "7.22%" at bounding box center [942, 398] width 51 height 20
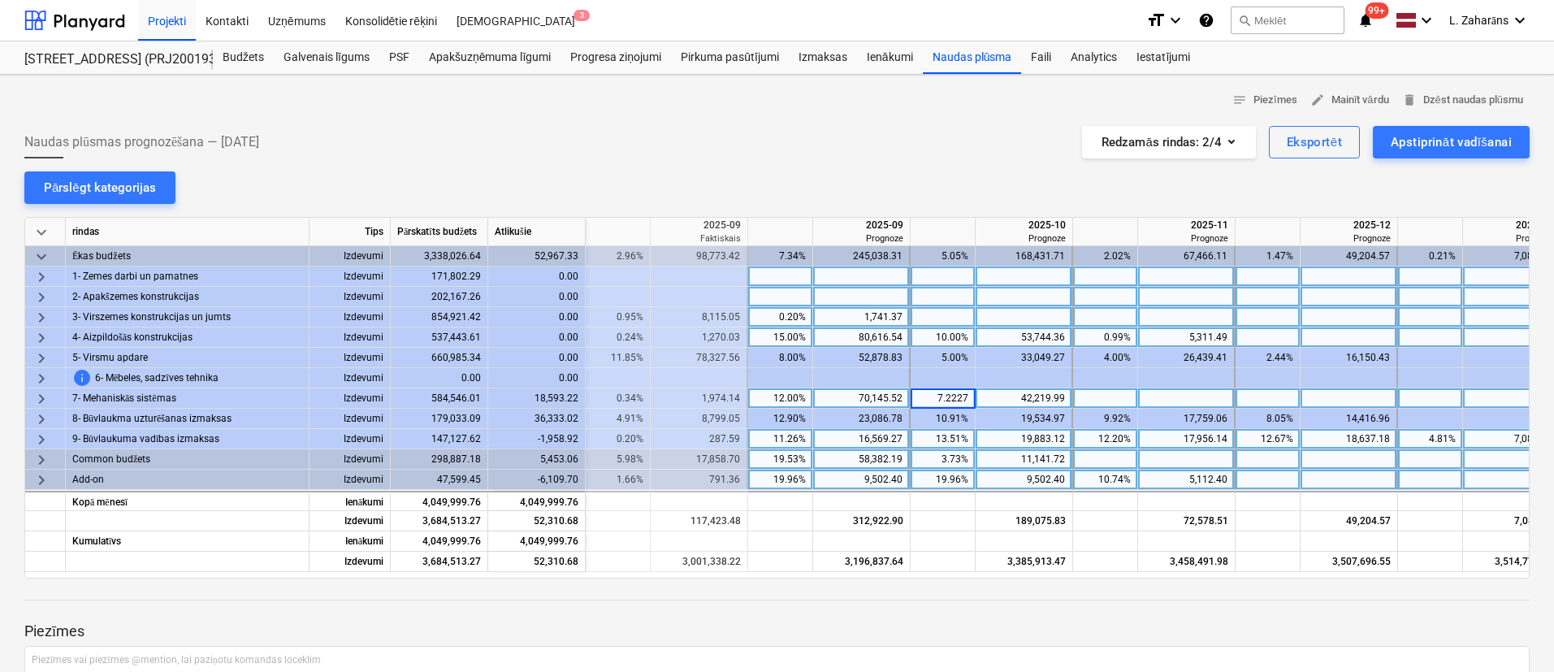
type input "8"
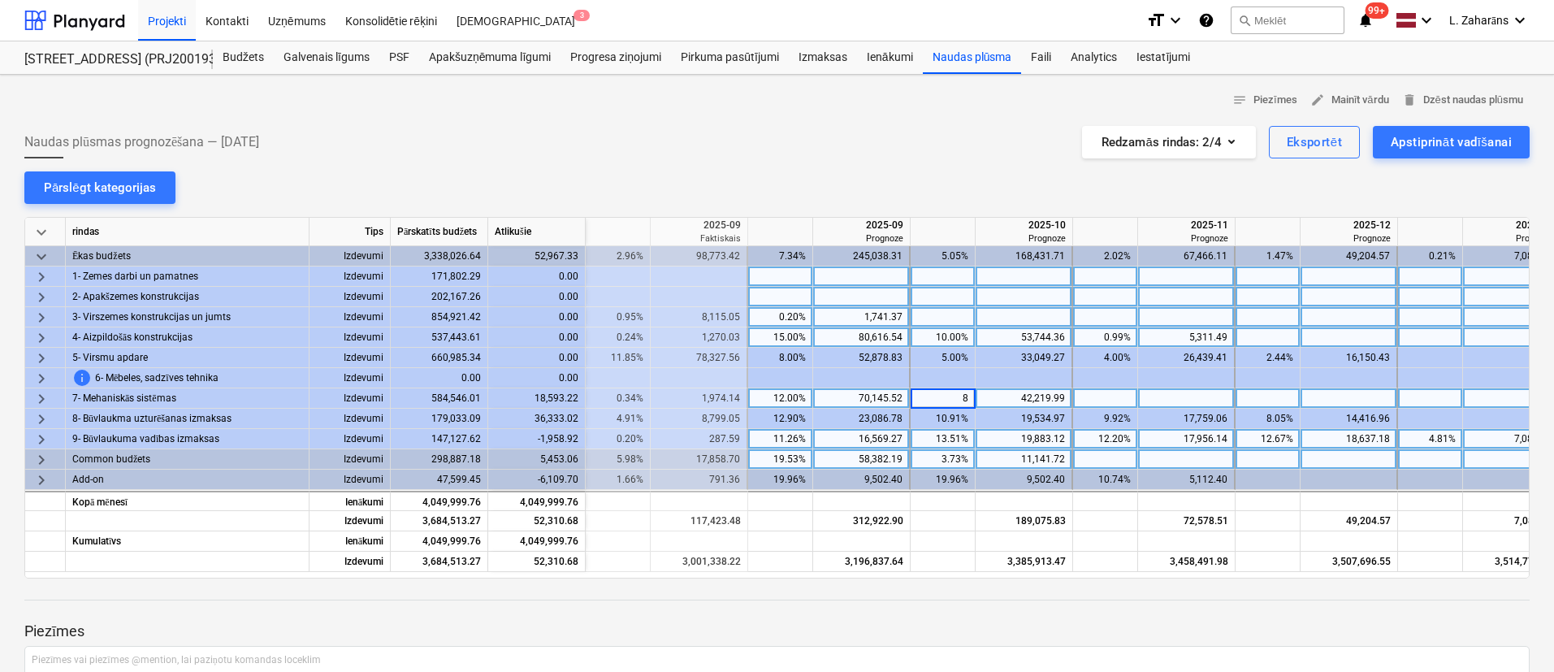
click at [1030, 394] on div "42,219.99" at bounding box center [1023, 398] width 83 height 20
click at [527, 397] on div "14,049.53" at bounding box center [537, 398] width 98 height 20
copy div "14,049.53"
click at [1169, 395] on div at bounding box center [1187, 398] width 98 height 20
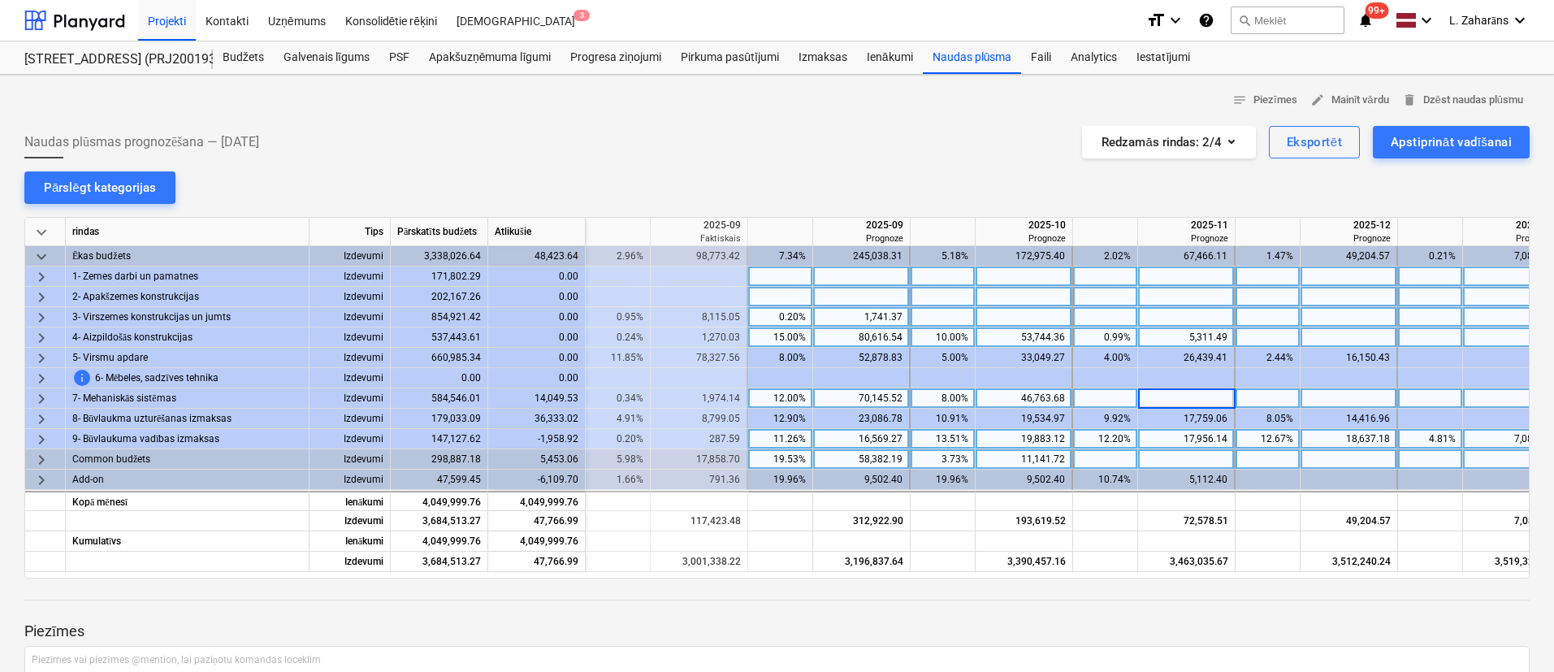
type input "14,049.53"
click at [1099, 400] on div at bounding box center [1105, 398] width 65 height 20
click at [939, 399] on div "8.00%" at bounding box center [942, 398] width 51 height 20
type input "10"
click at [1135, 398] on div "2.40%" at bounding box center [1105, 398] width 65 height 20
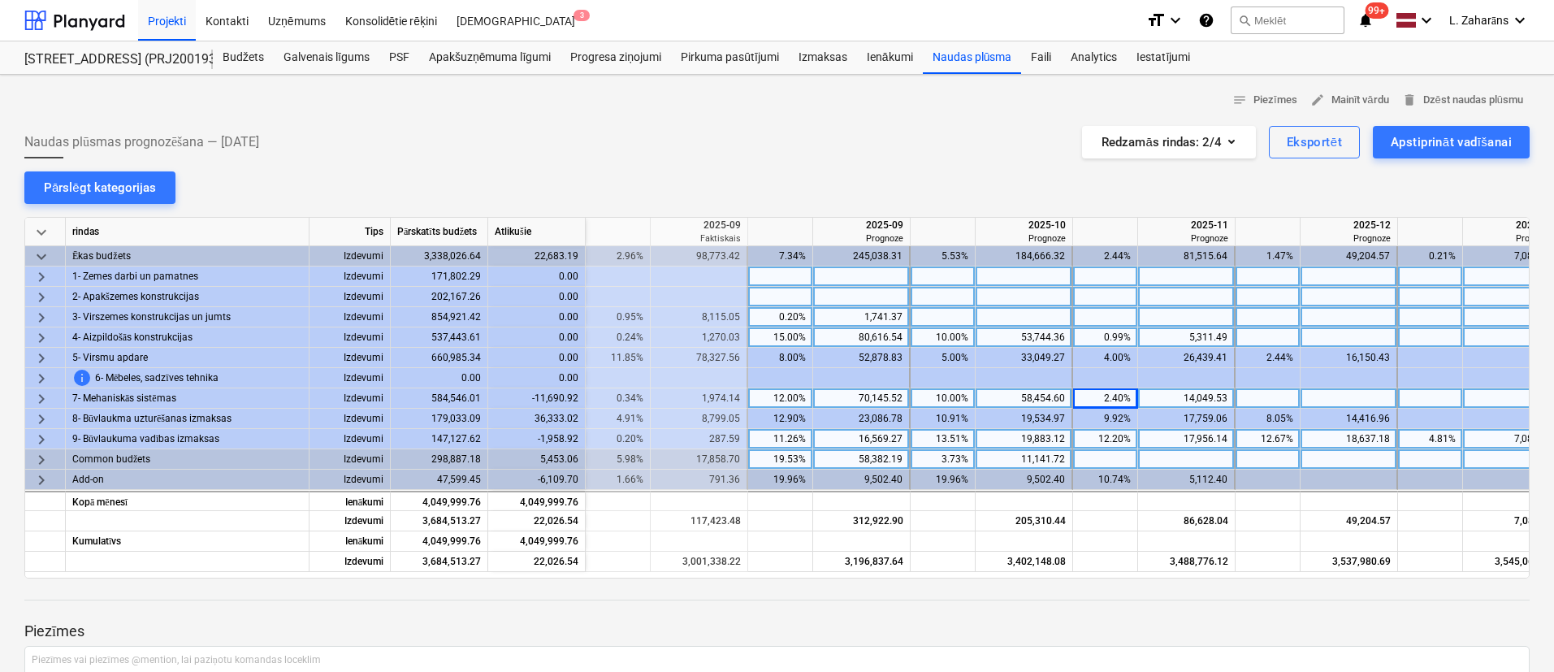
click at [1115, 391] on div "2.40%" at bounding box center [1105, 398] width 51 height 20
type input "0"
click at [946, 402] on div "10.00%" at bounding box center [942, 398] width 51 height 20
click at [770, 398] on div "12.00%" at bounding box center [780, 398] width 51 height 20
type input "13"
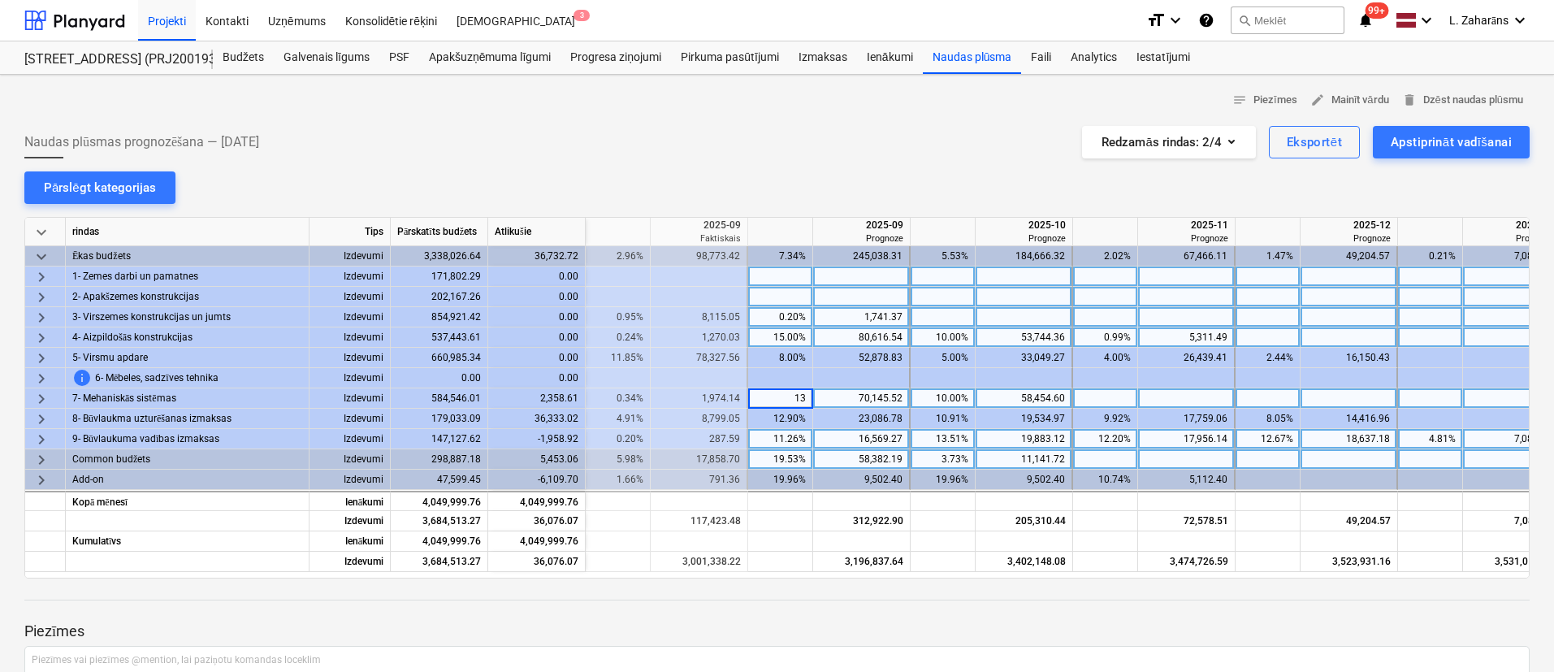
click at [856, 394] on div "70,145.52" at bounding box center [861, 398] width 83 height 20
click at [791, 393] on div "13.00%" at bounding box center [780, 398] width 51 height 20
type input "12"
click at [848, 394] on div "75,990.98" at bounding box center [861, 398] width 83 height 20
click at [551, 402] on div "2,358.61" at bounding box center [537, 398] width 98 height 20
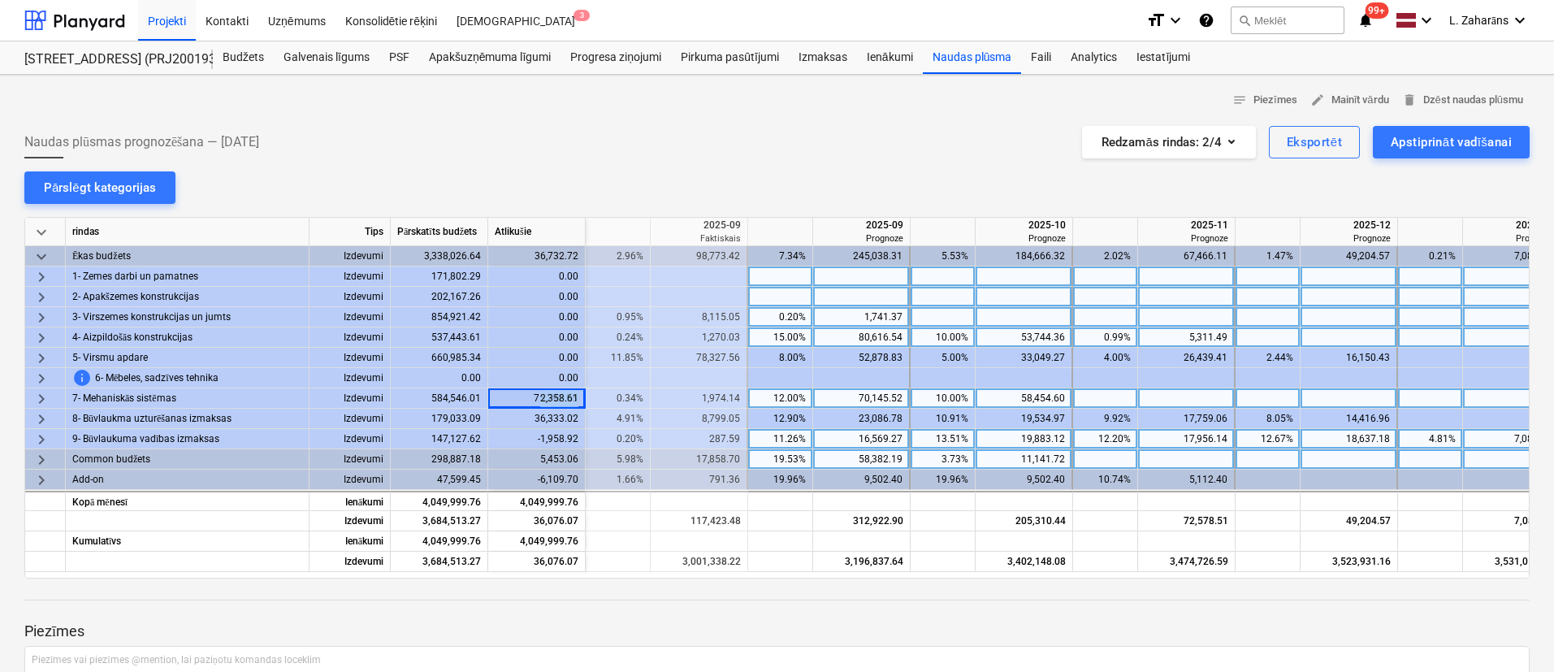
click at [551, 402] on div "2,358.61" at bounding box center [537, 398] width 98 height 20
copy div "2,358.61"
click at [1155, 392] on div at bounding box center [1187, 398] width 98 height 20
type input "2,358.61"
click at [1096, 396] on div at bounding box center [1105, 398] width 65 height 20
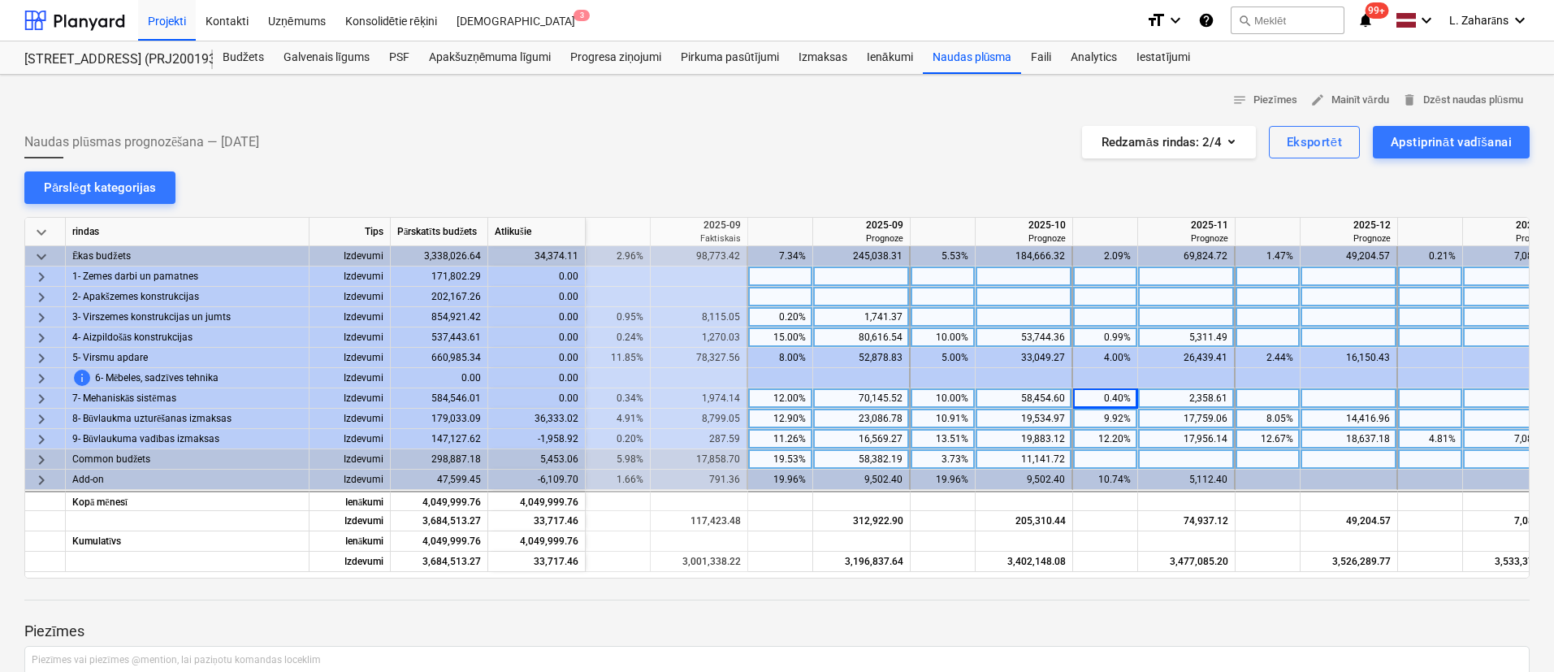
click at [781, 413] on div "12.90%" at bounding box center [780, 419] width 51 height 20
type input "14"
click at [921, 414] on div "10.91%" at bounding box center [942, 419] width 51 height 20
click at [925, 419] on div "10.91%" at bounding box center [942, 419] width 51 height 20
type input "12"
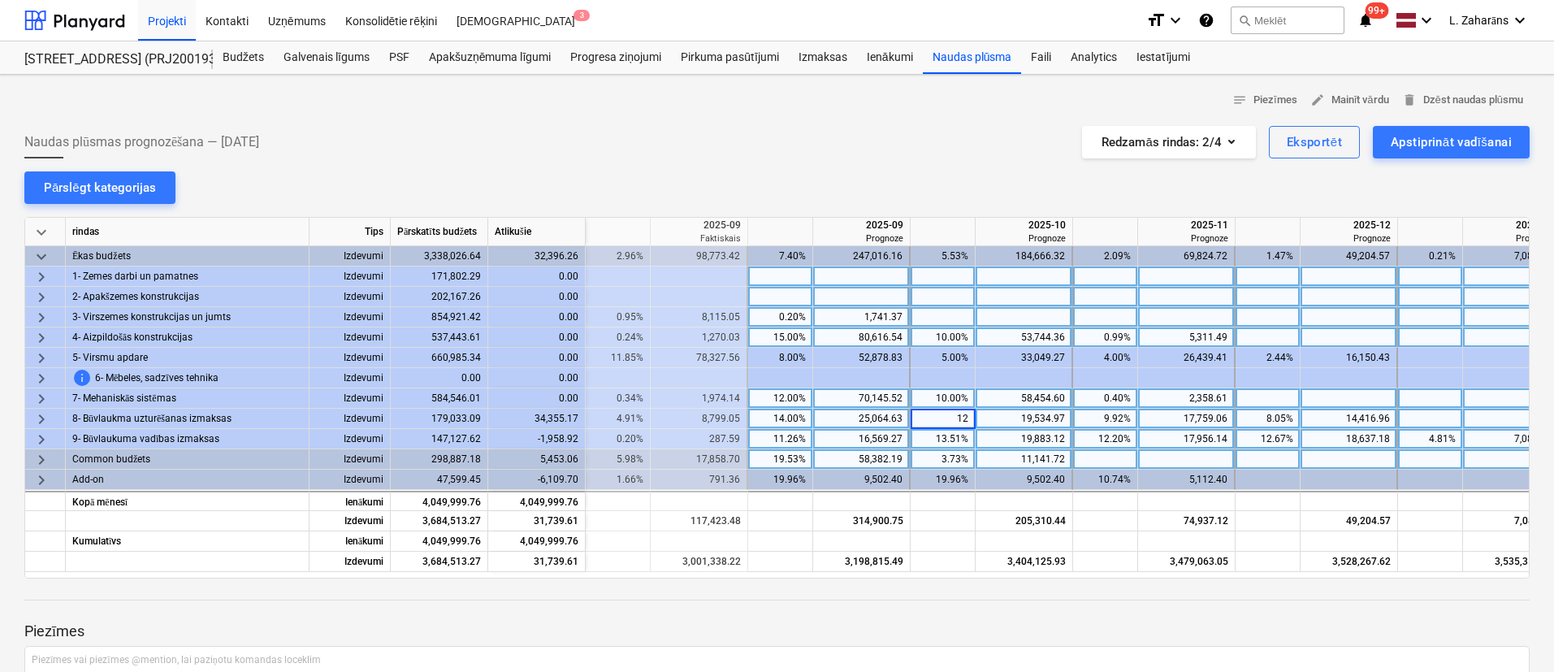
click at [1088, 416] on div "9.92%" at bounding box center [1105, 419] width 51 height 20
type input "11"
click at [1239, 417] on div "8.05%" at bounding box center [1268, 419] width 65 height 20
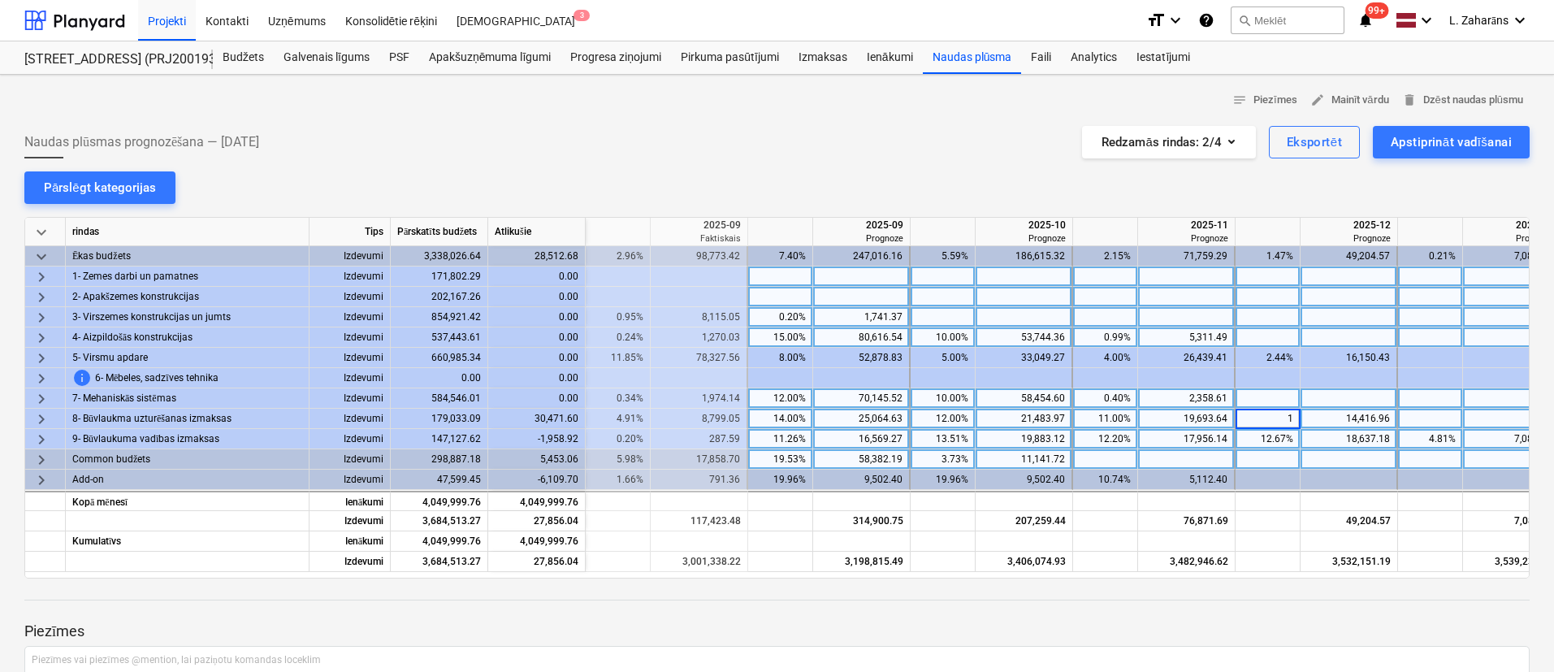
type input "11"
click at [1253, 395] on div at bounding box center [1268, 398] width 65 height 20
click at [785, 418] on div "14.00%" at bounding box center [780, 419] width 51 height 20
type input "15"
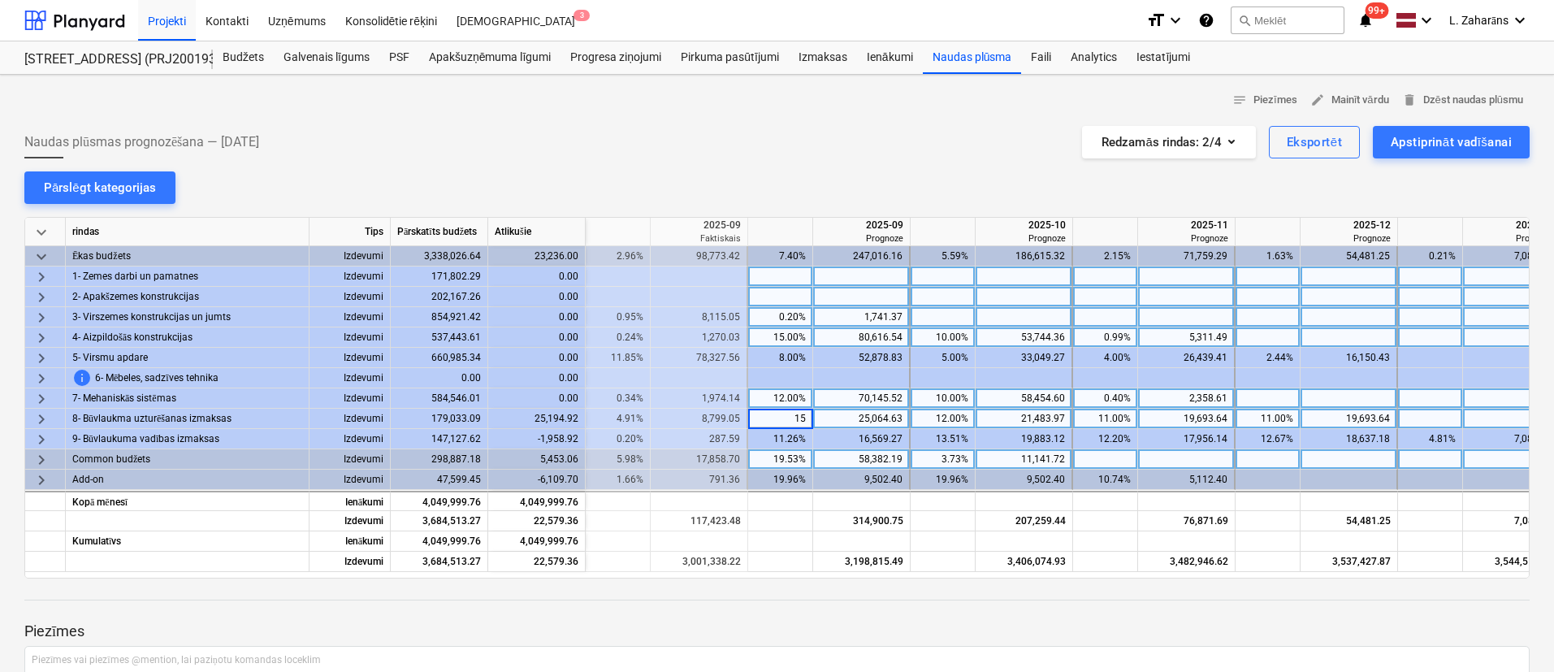
click at [940, 416] on div "12.00%" at bounding box center [942, 419] width 51 height 20
type input "14"
click at [1081, 420] on div "11.00%" at bounding box center [1105, 419] width 51 height 20
type input "13"
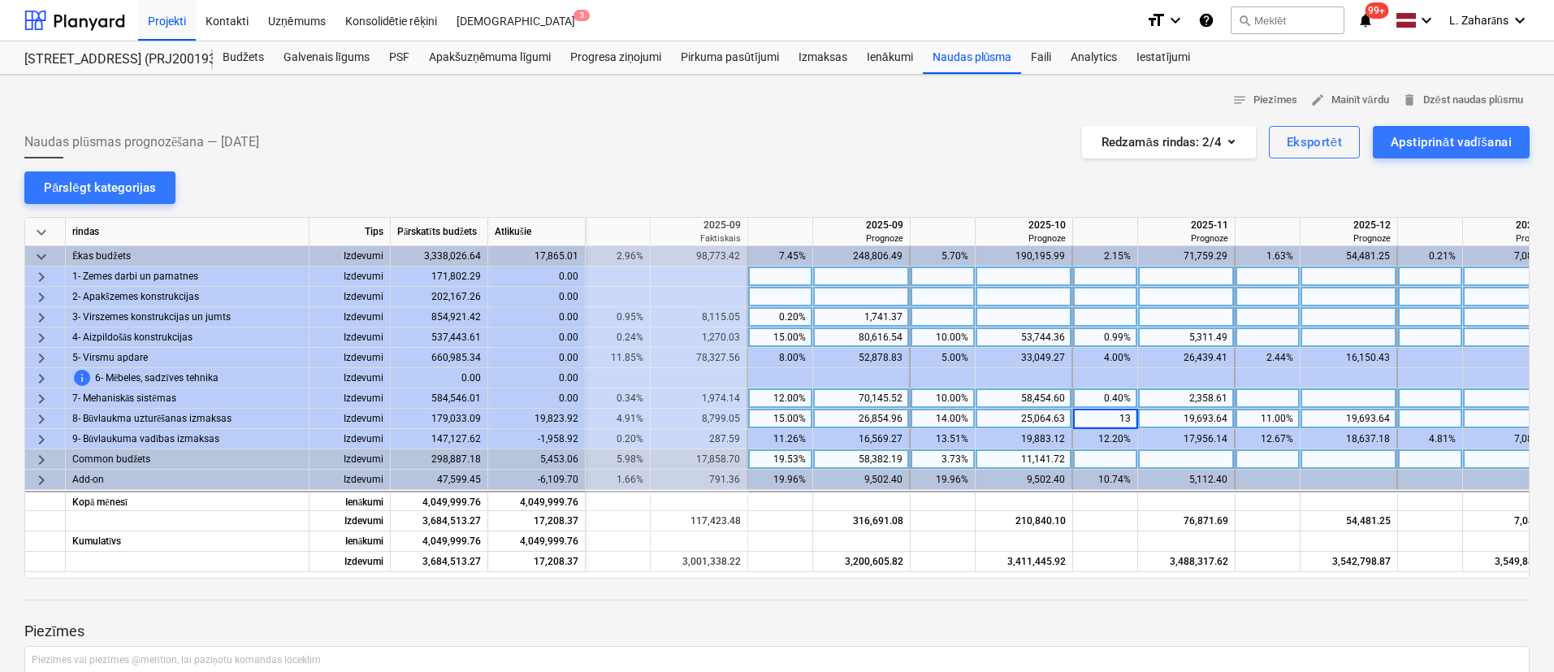
click at [1259, 414] on div "11.00%" at bounding box center [1267, 419] width 51 height 20
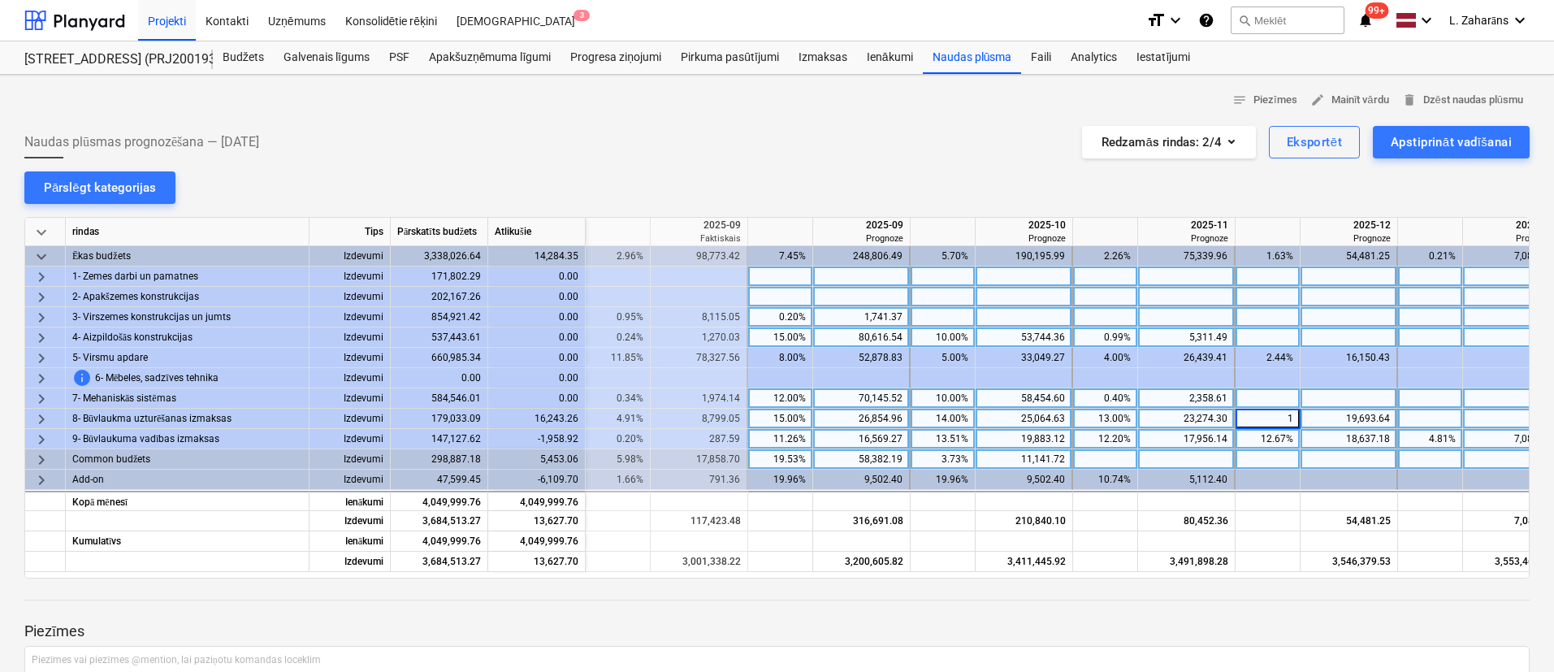
type input "12"
click at [1357, 414] on div "19,693.64" at bounding box center [1348, 419] width 83 height 20
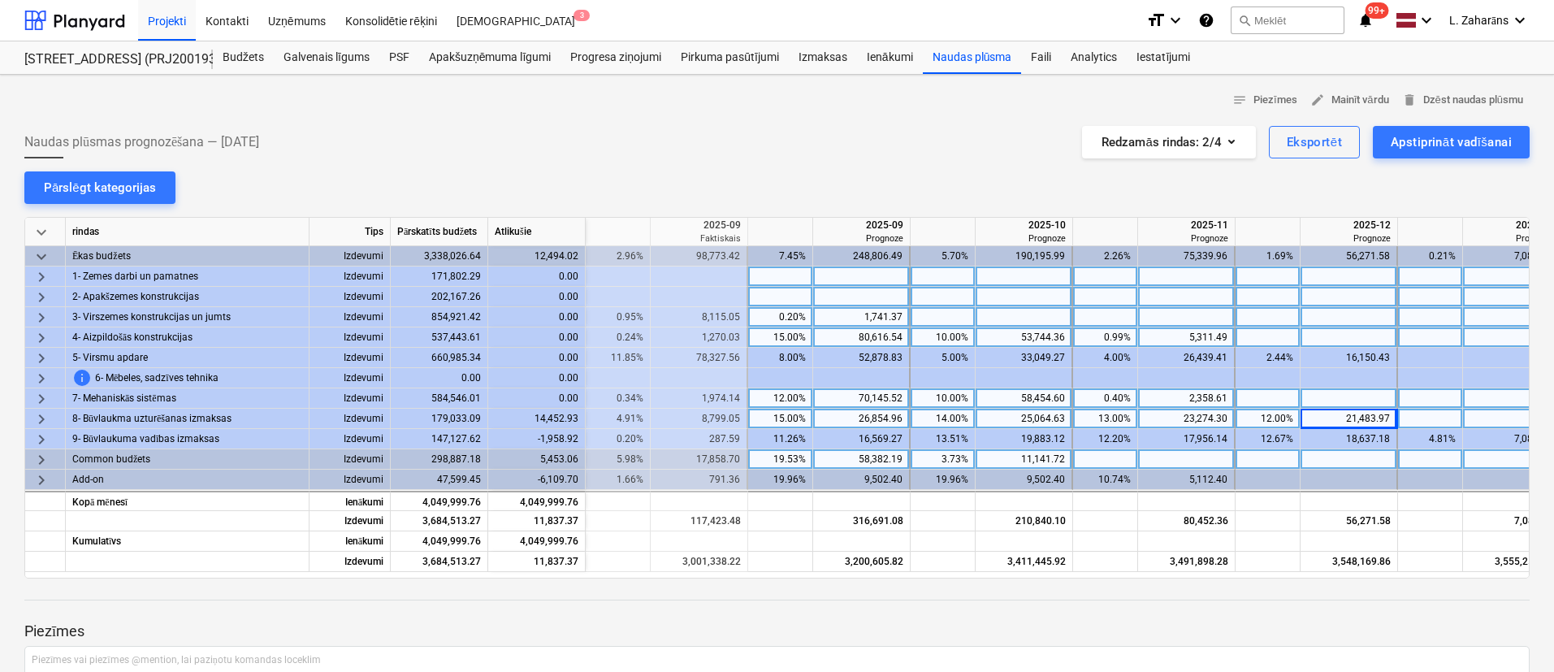
click at [939, 417] on div "14.00%" at bounding box center [942, 419] width 51 height 20
type input "15"
click at [1102, 414] on div "13.00%" at bounding box center [1105, 419] width 51 height 20
type input "15"
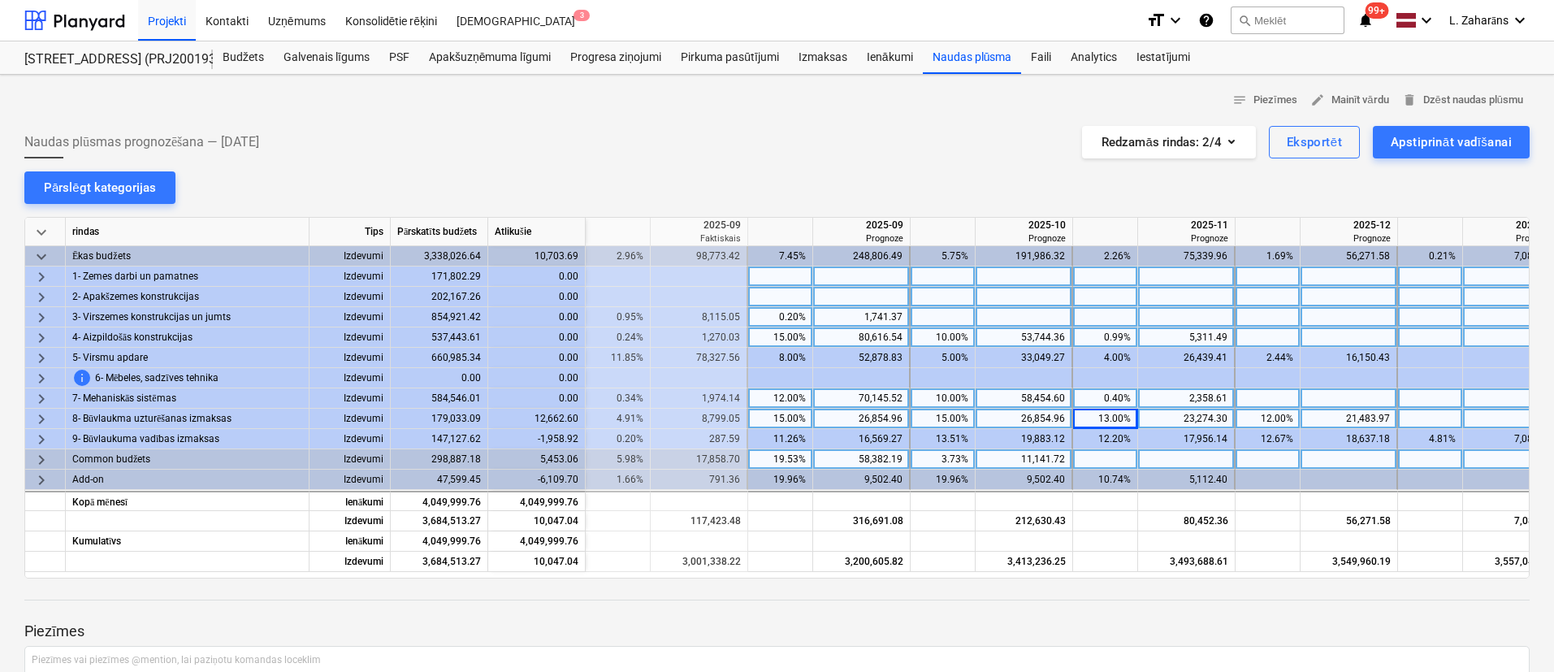
click at [1269, 417] on div "12.00%" at bounding box center [1267, 419] width 51 height 20
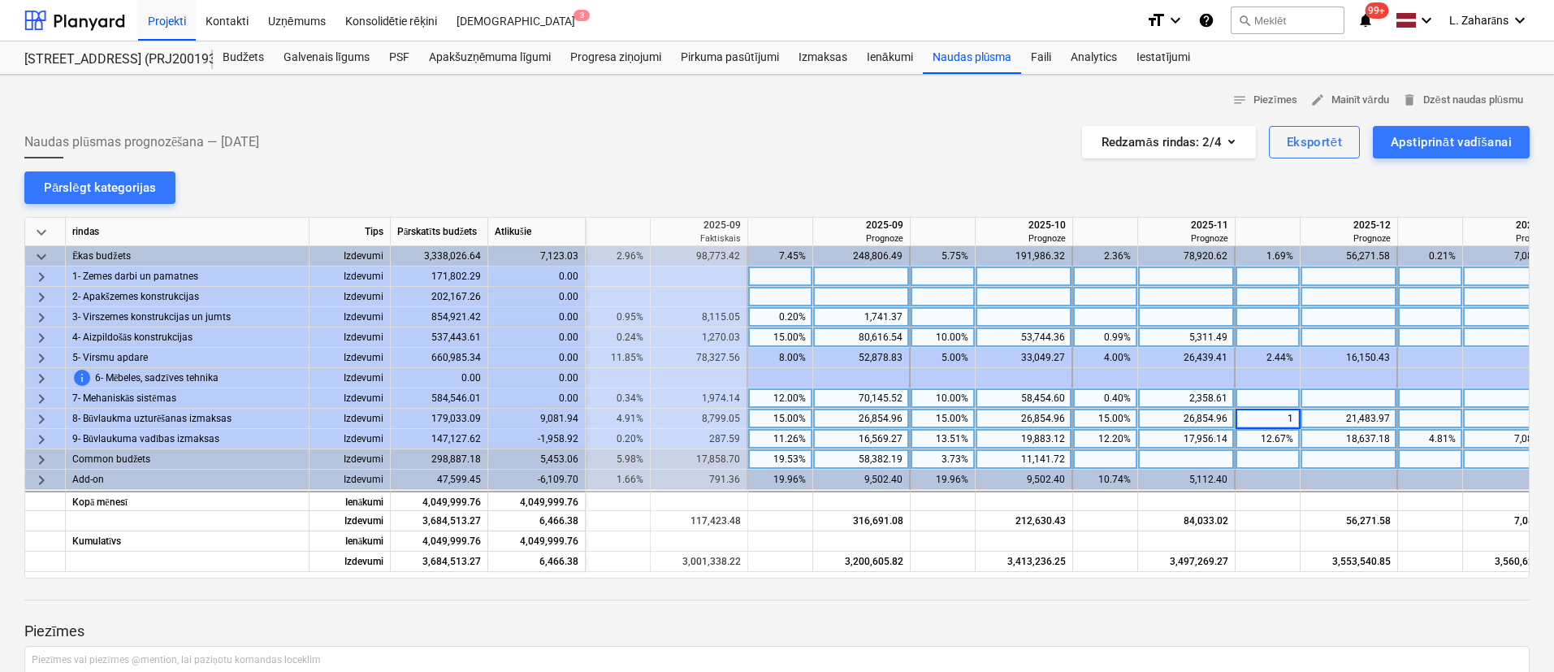
type input "15"
click at [1160, 418] on div "26,854.96" at bounding box center [1186, 419] width 83 height 20
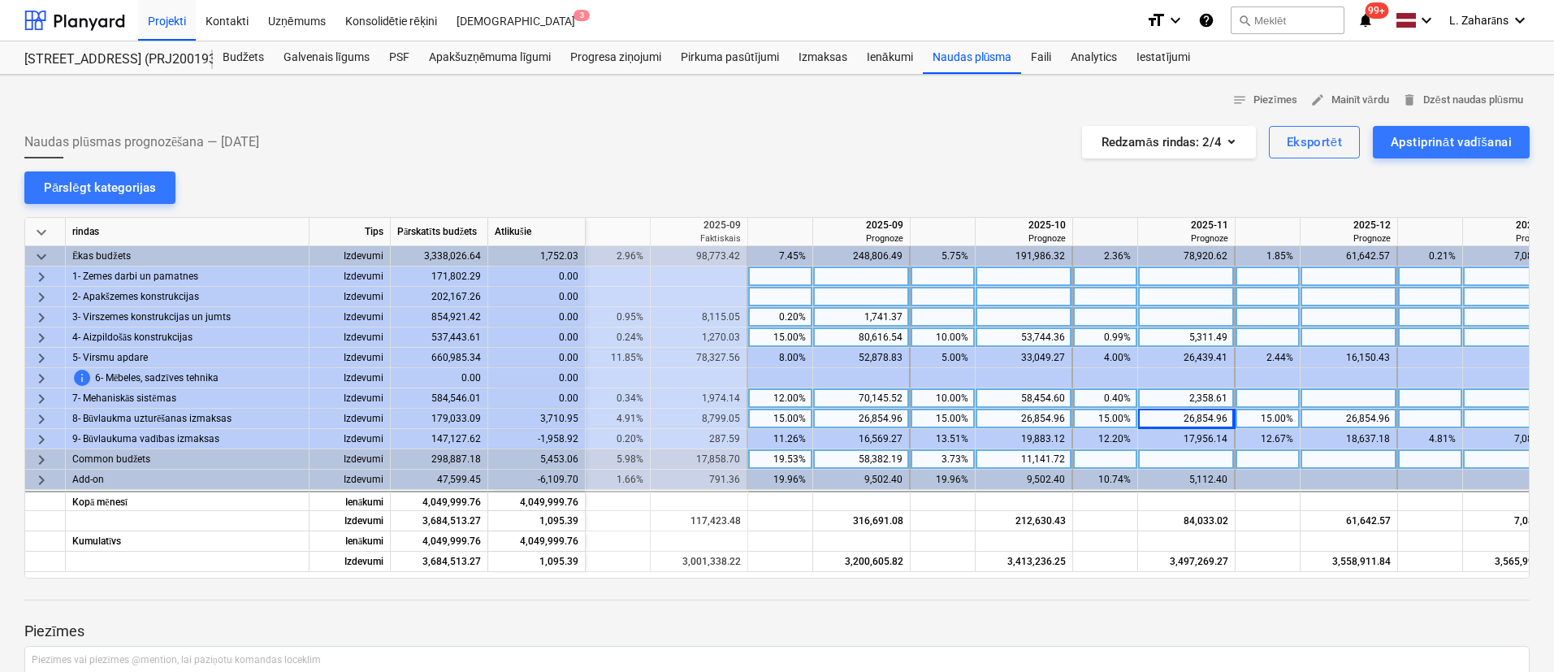
click at [547, 418] on div "3,710.95" at bounding box center [537, 419] width 98 height 20
copy div "3,710.95"
click at [1498, 414] on div at bounding box center [1512, 419] width 98 height 20
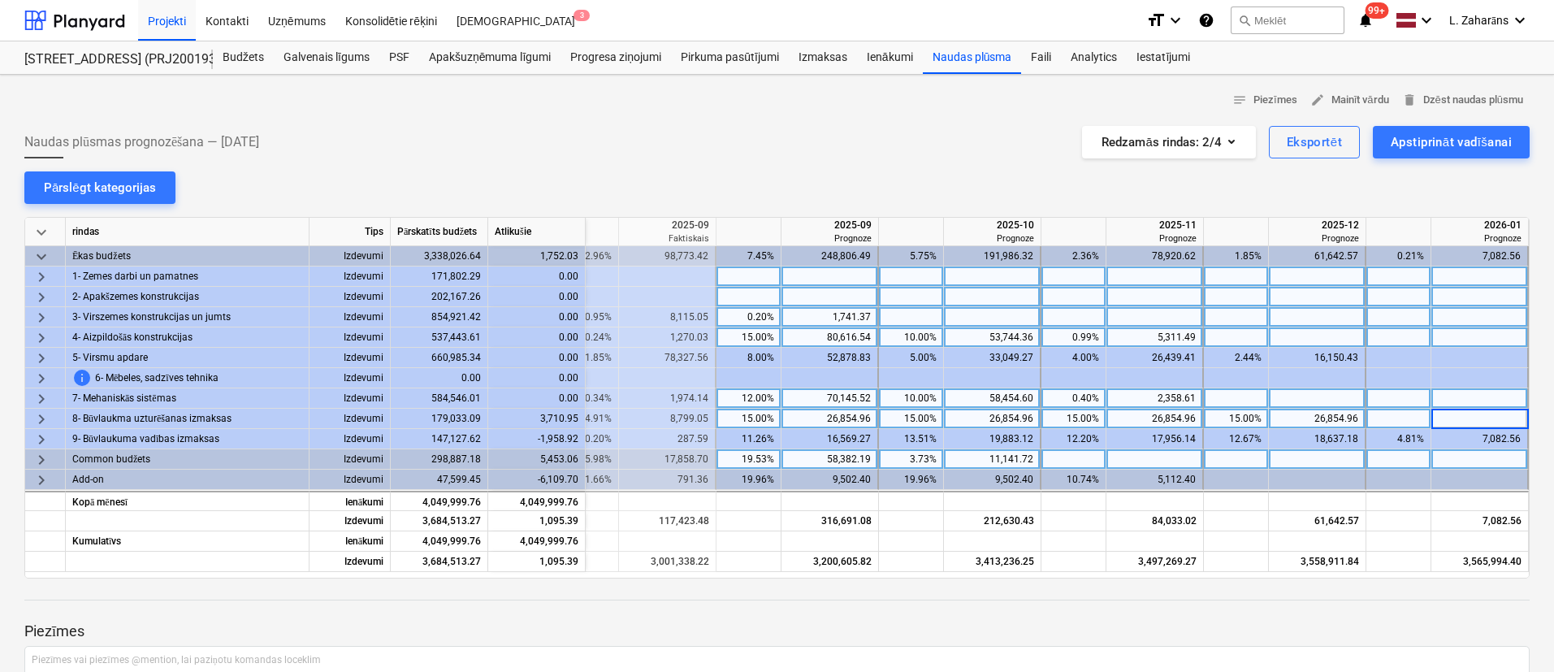
type input "3,710.95"
click at [1368, 418] on div at bounding box center [1399, 419] width 65 height 20
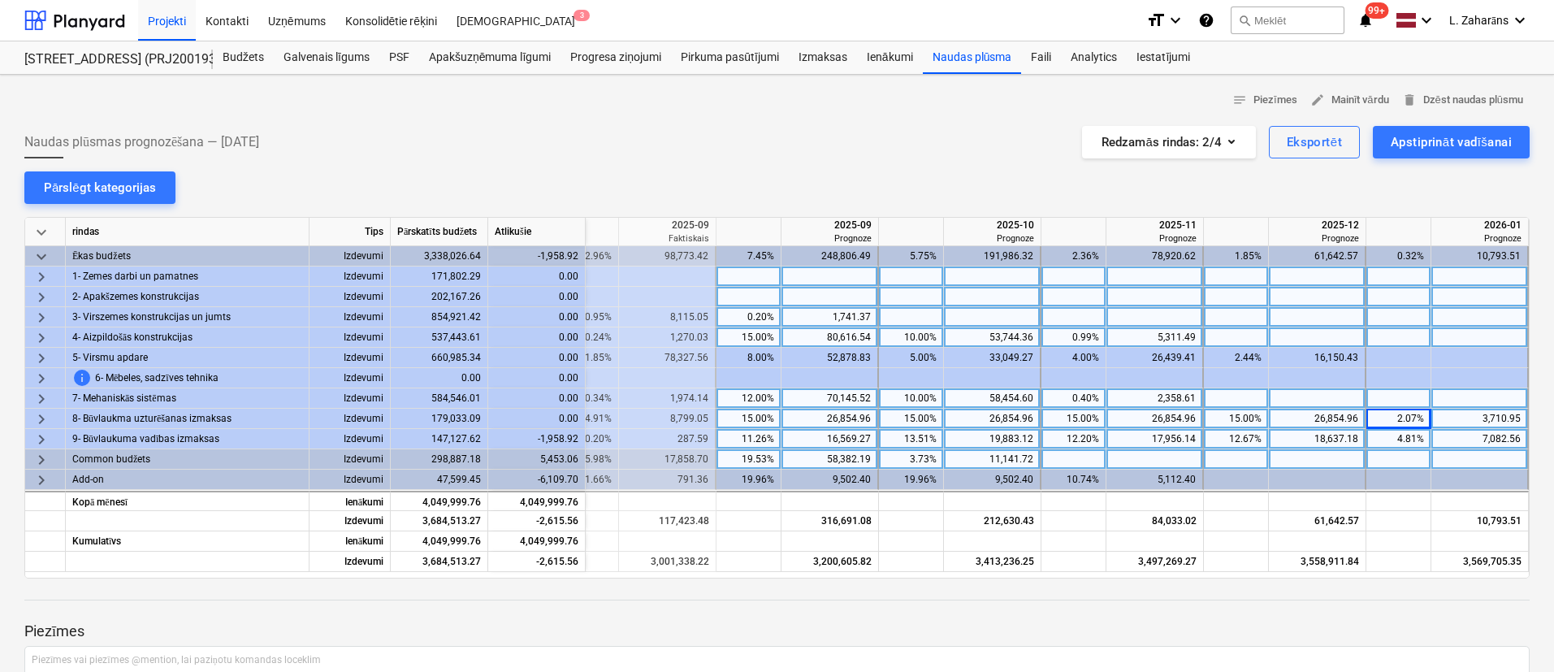
click at [1398, 438] on div "4.81%" at bounding box center [1398, 439] width 51 height 20
type input "0"
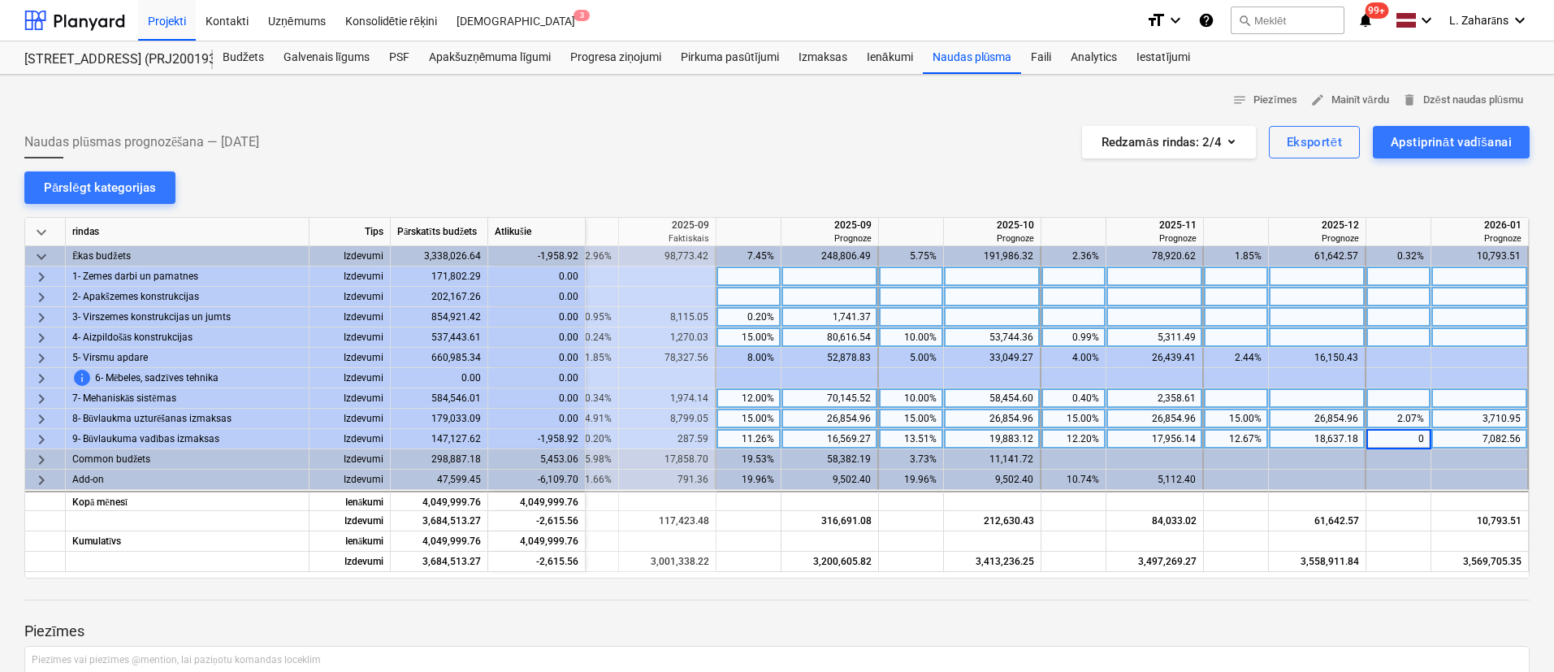
click at [1288, 439] on div "18,637.18" at bounding box center [1317, 439] width 83 height 20
click at [547, 432] on div "5,123.64" at bounding box center [537, 439] width 98 height 20
copy div "5,123.64"
click at [1502, 436] on div at bounding box center [1481, 439] width 98 height 20
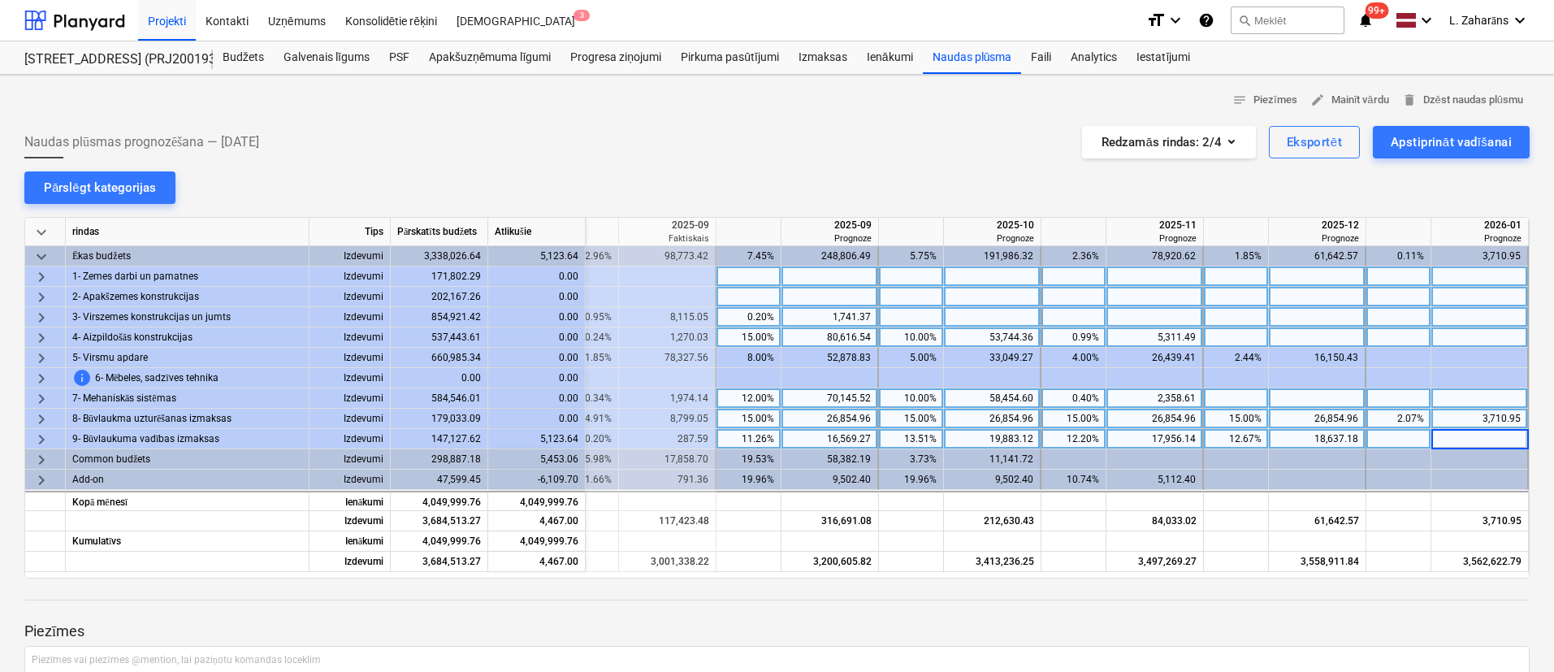
type input "5,123.64"
click at [1308, 418] on div "26,854.96" at bounding box center [1317, 419] width 83 height 20
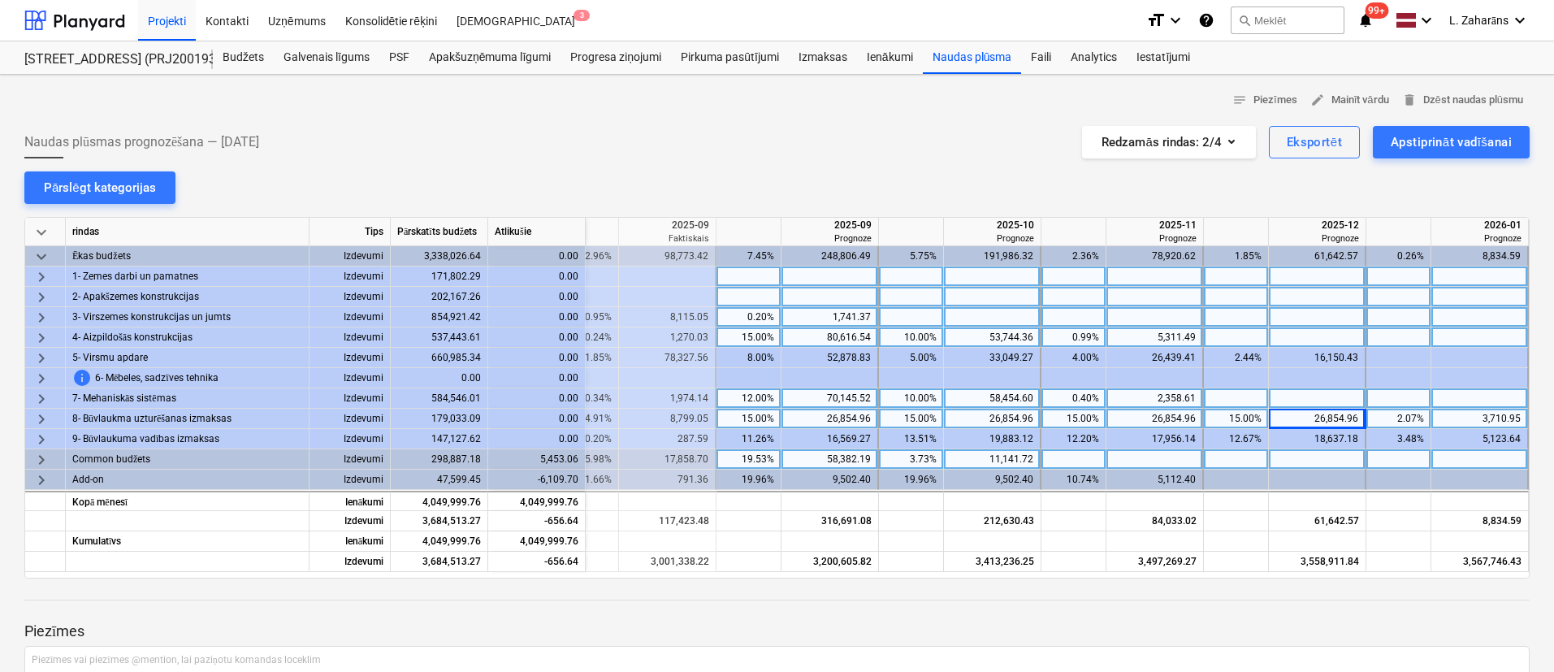
click at [741, 457] on div "19.53%" at bounding box center [748, 459] width 51 height 20
type input "20"
click at [923, 462] on div "3.73%" at bounding box center [911, 459] width 51 height 20
click at [900, 421] on div "15.00%" at bounding box center [911, 419] width 51 height 20
click at [556, 457] on div "255.18" at bounding box center [537, 459] width 98 height 20
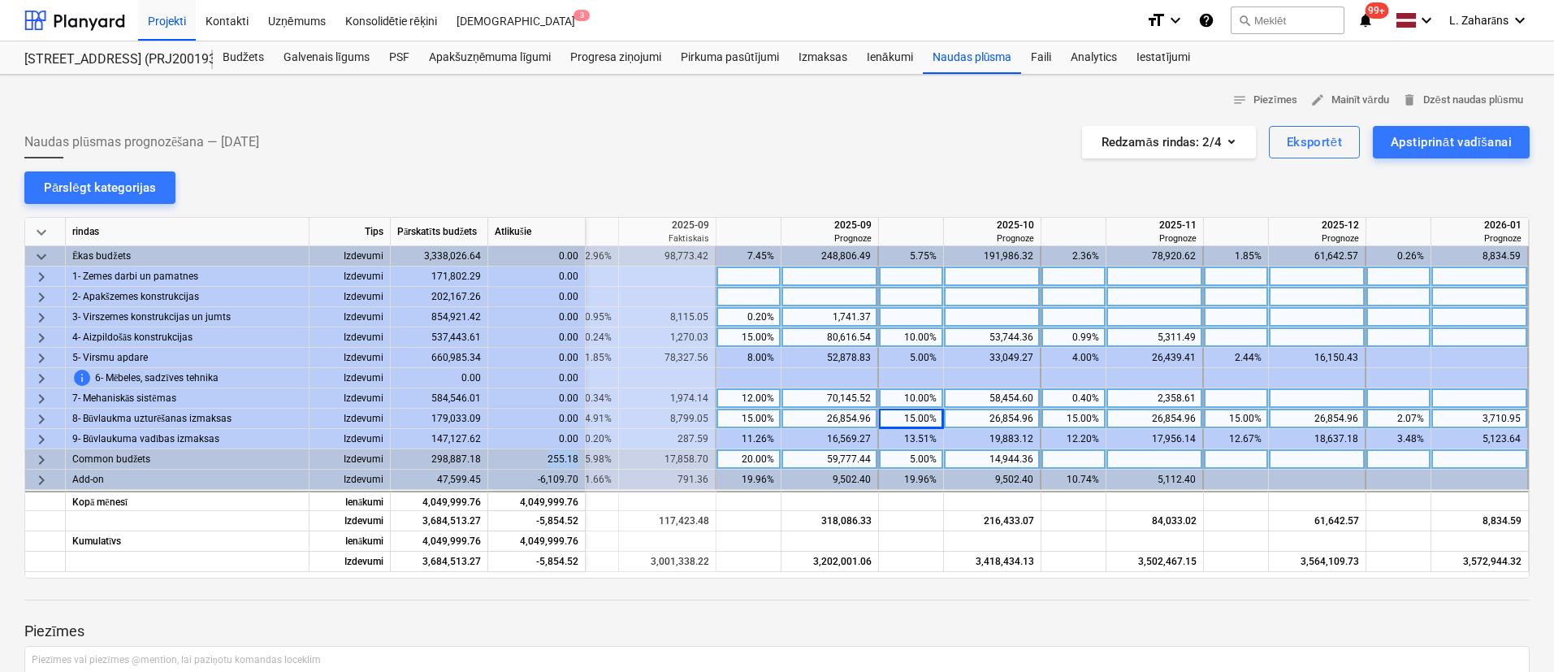
click at [556, 457] on div "255.18" at bounding box center [537, 459] width 98 height 20
copy div "255.18"
click at [1126, 462] on div at bounding box center [1156, 459] width 98 height 20
type input "255.18"
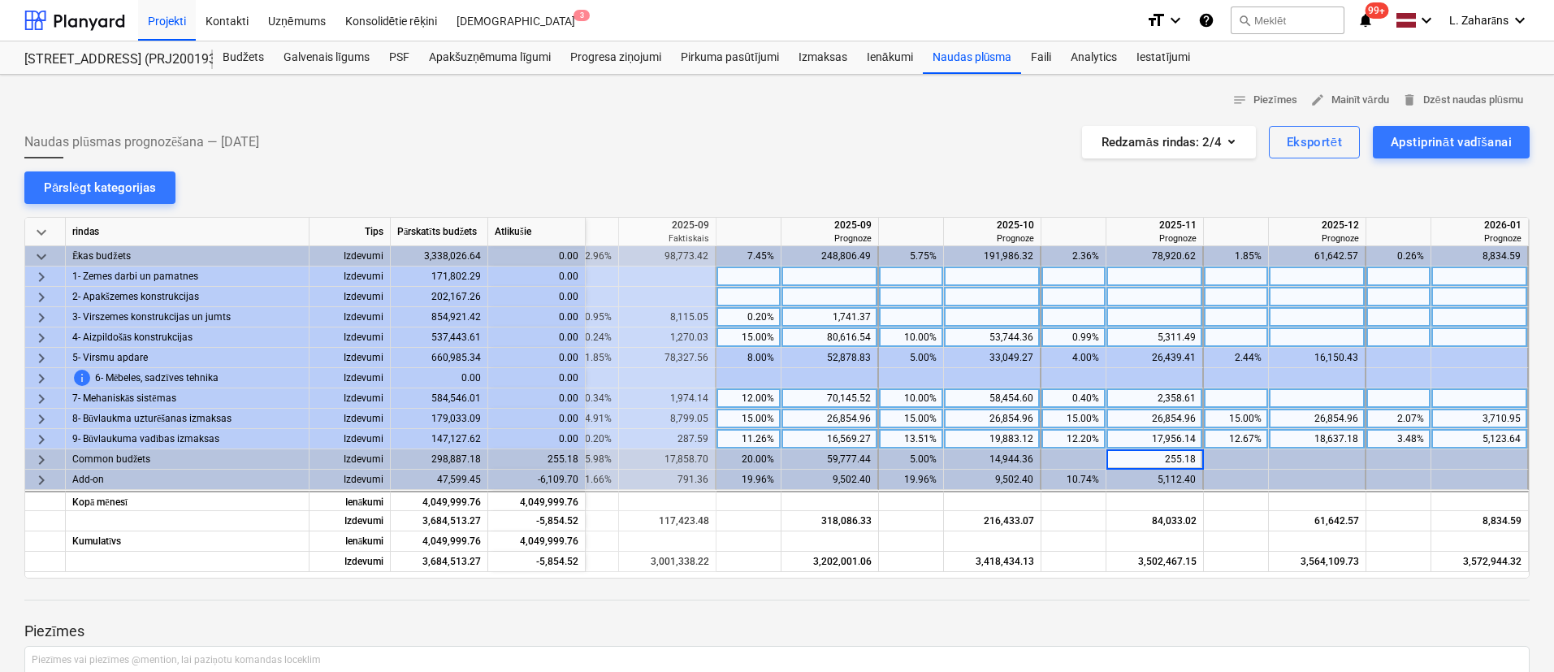
click at [1007, 444] on div "19,883.12" at bounding box center [992, 439] width 83 height 20
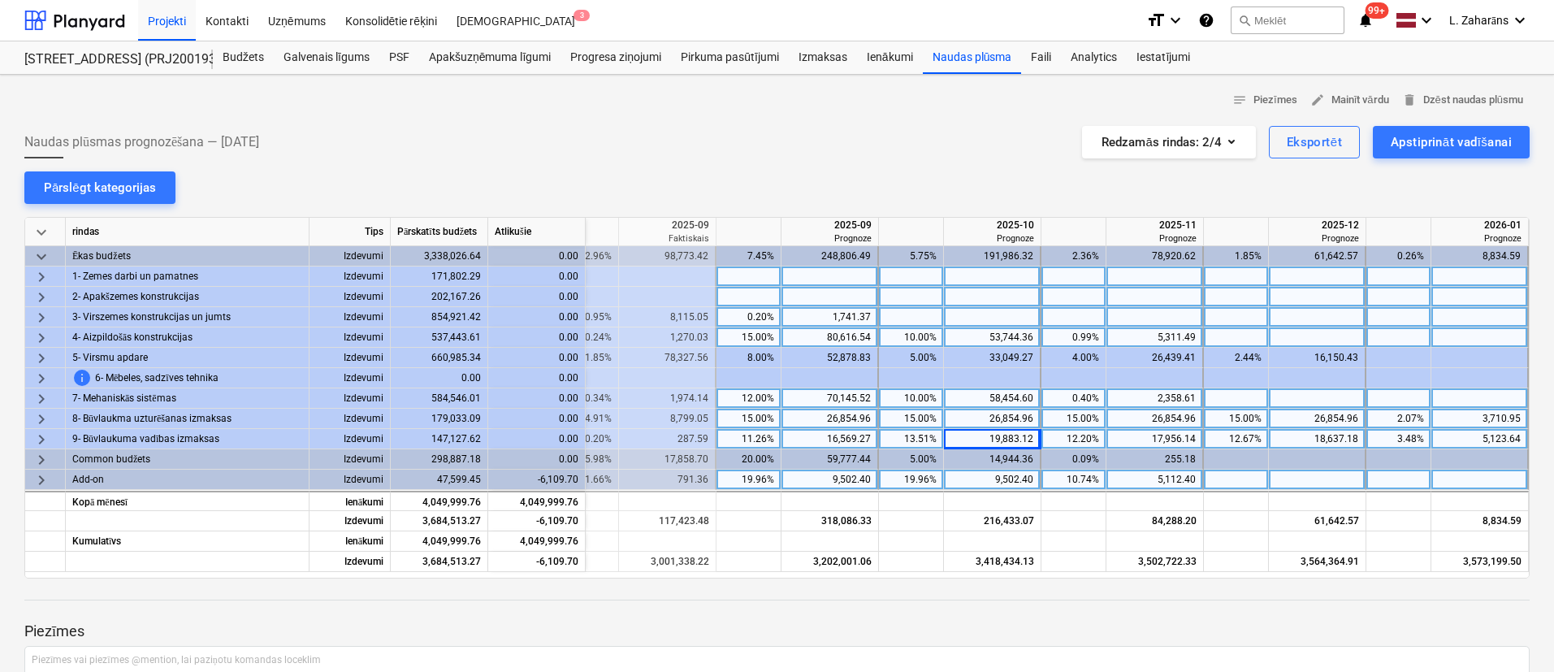
click at [1075, 475] on div "10.74%" at bounding box center [1073, 480] width 51 height 20
type input "0"
click at [917, 479] on div "19.96%" at bounding box center [911, 480] width 51 height 20
type input "16"
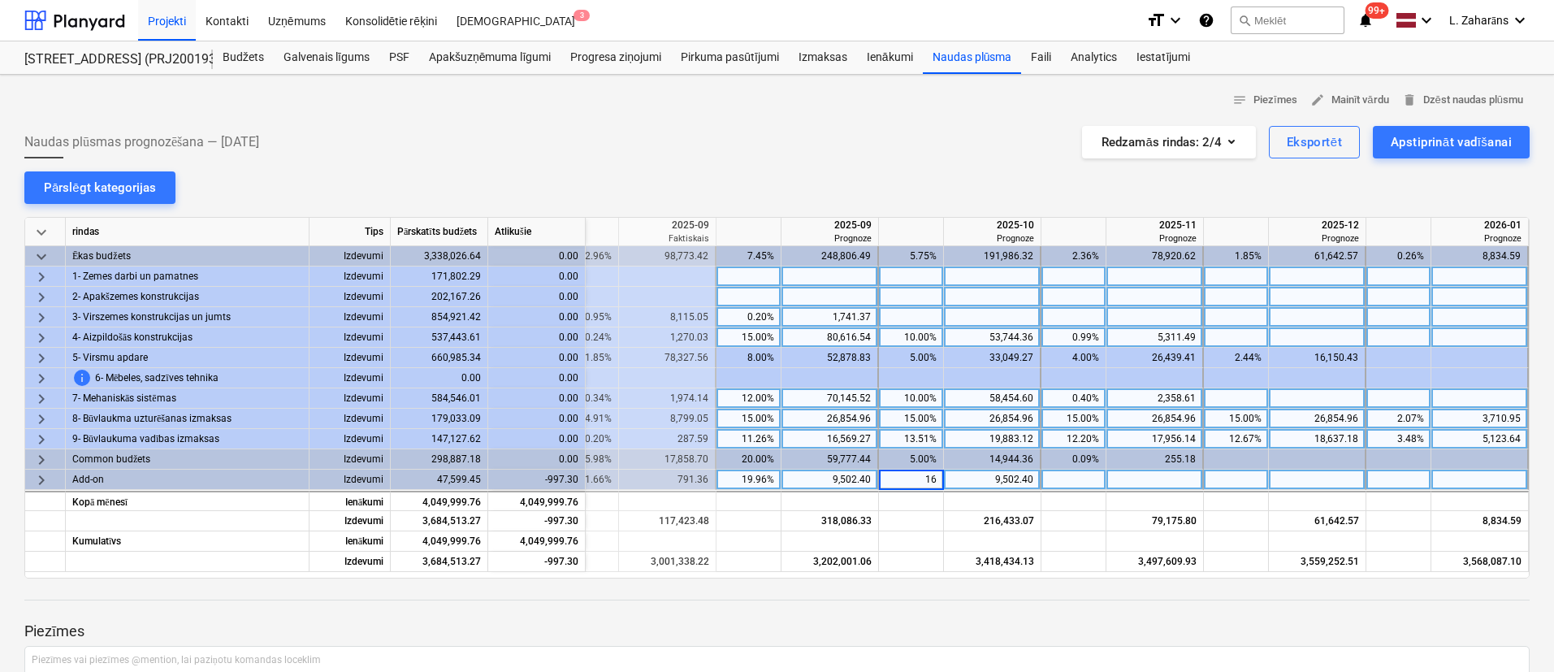
click at [742, 483] on div "19.96%" at bounding box center [748, 480] width 51 height 20
click at [770, 409] on div "15.00%" at bounding box center [748, 419] width 51 height 20
click at [546, 475] on div "10,391.58" at bounding box center [537, 480] width 98 height 20
copy div "10,391.58"
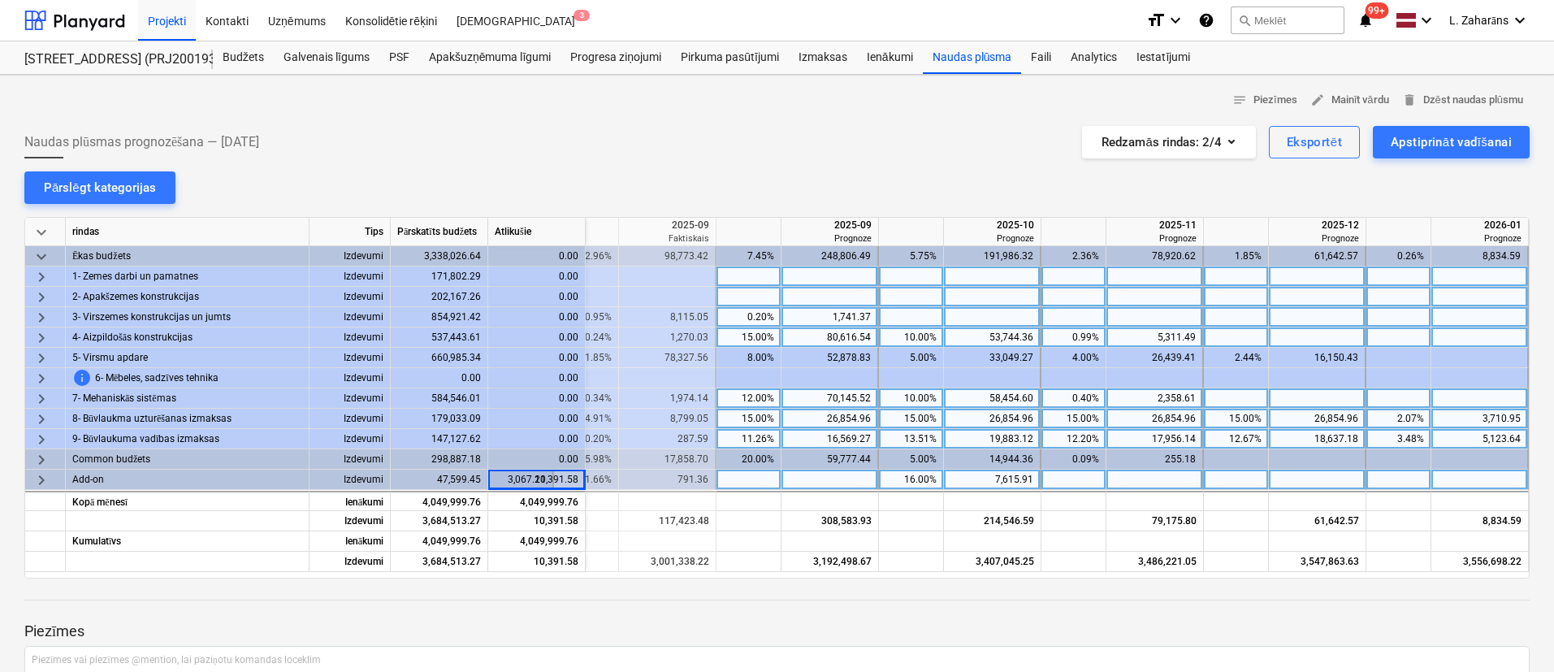
click at [818, 473] on div at bounding box center [831, 480] width 98 height 20
click at [853, 441] on div "16,569.27" at bounding box center [829, 439] width 83 height 20
click at [229, 55] on div "Budžets" at bounding box center [243, 57] width 61 height 33
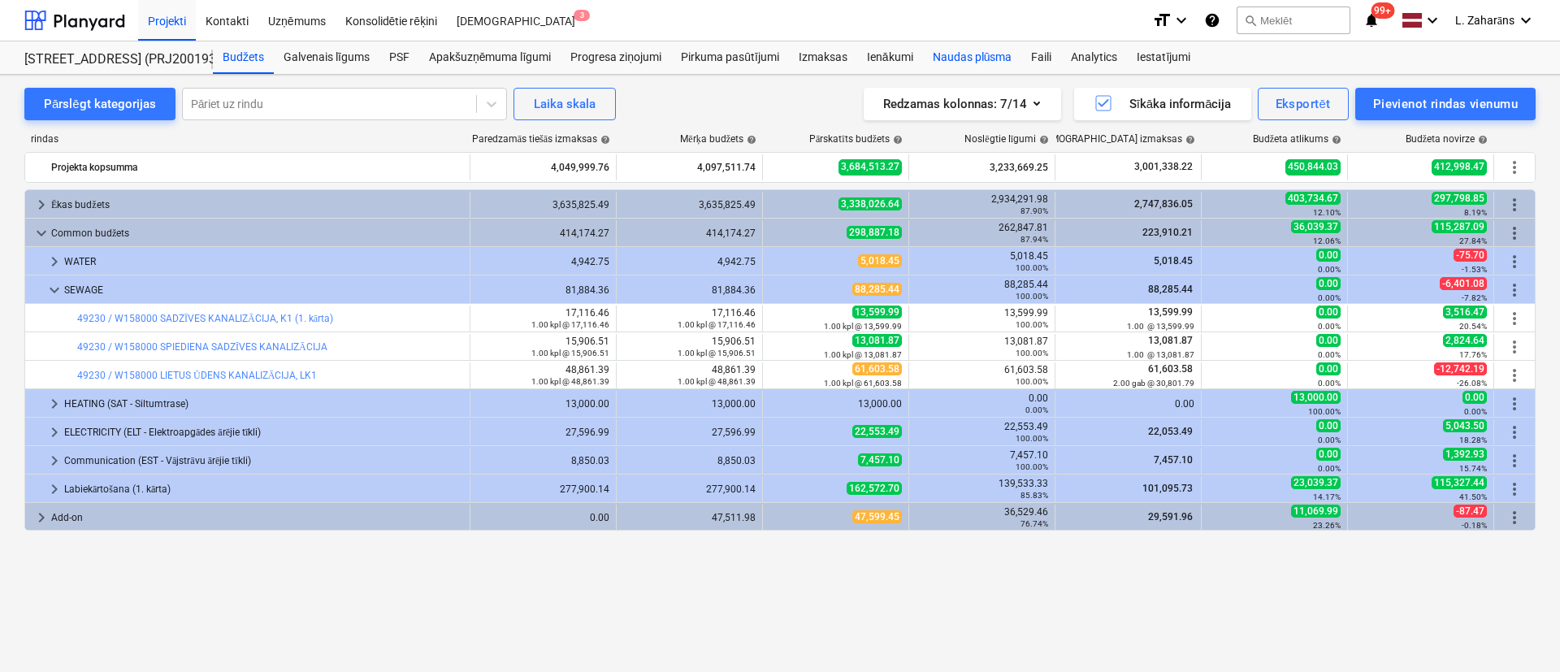
click at [948, 50] on div "Naudas plūsma" at bounding box center [972, 57] width 99 height 33
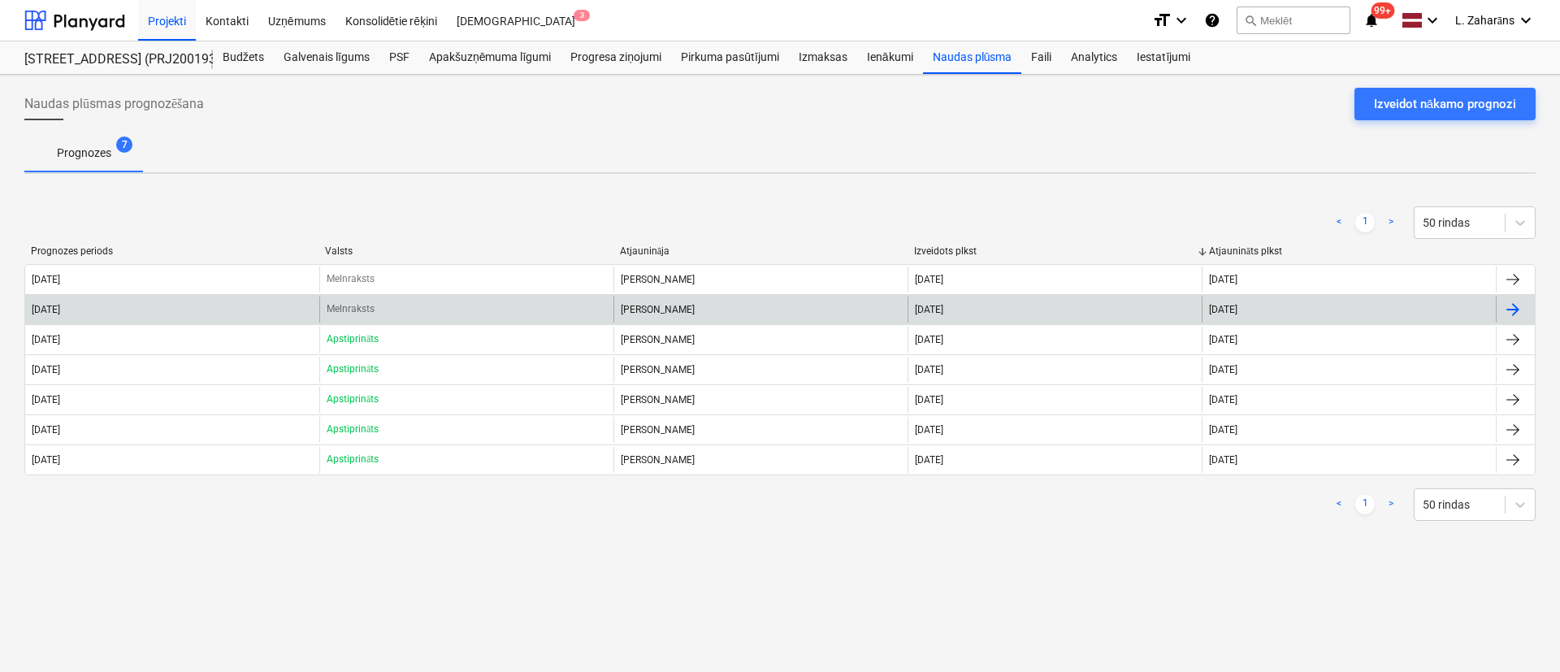
click at [378, 308] on div "Melnraksts" at bounding box center [466, 310] width 294 height 26
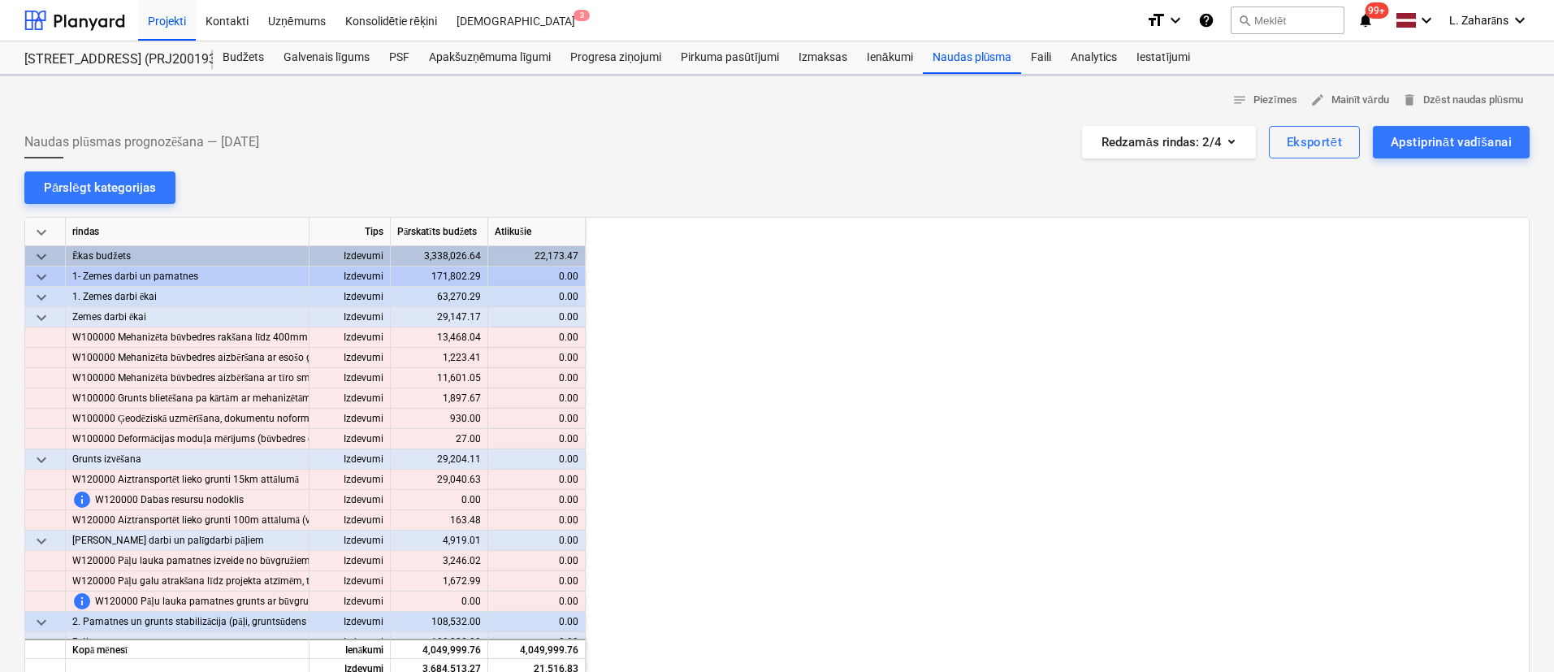
scroll to position [0, 1788]
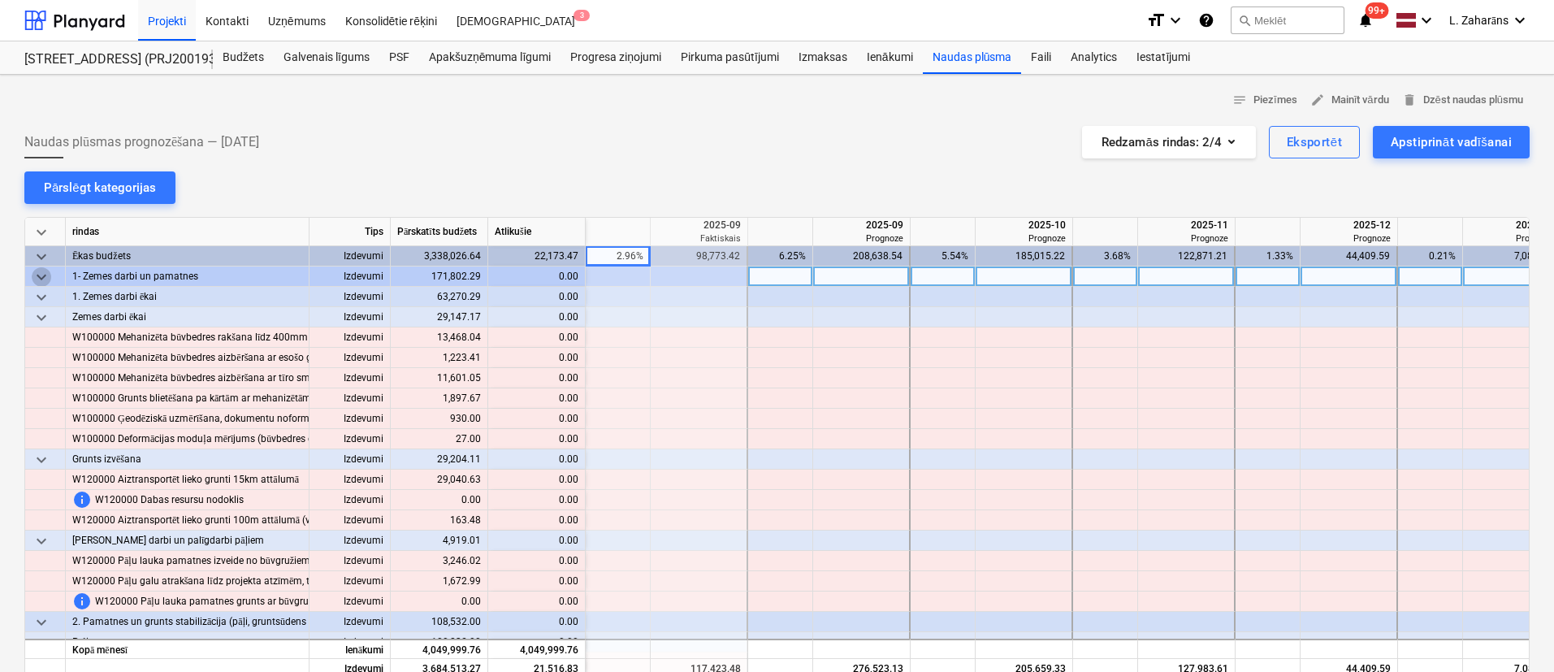
click at [46, 275] on span "keyboard_arrow_down" at bounding box center [42, 277] width 20 height 20
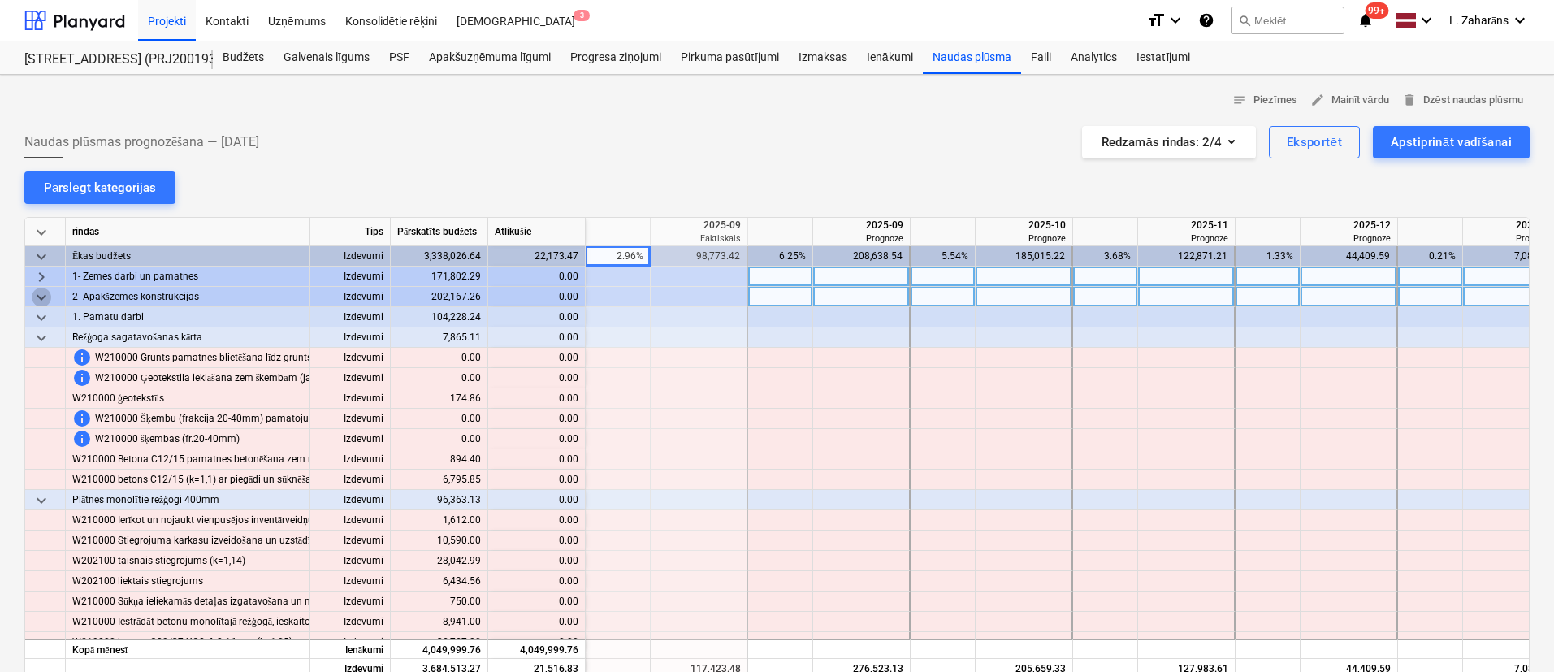
click at [46, 299] on span "keyboard_arrow_down" at bounding box center [42, 298] width 20 height 20
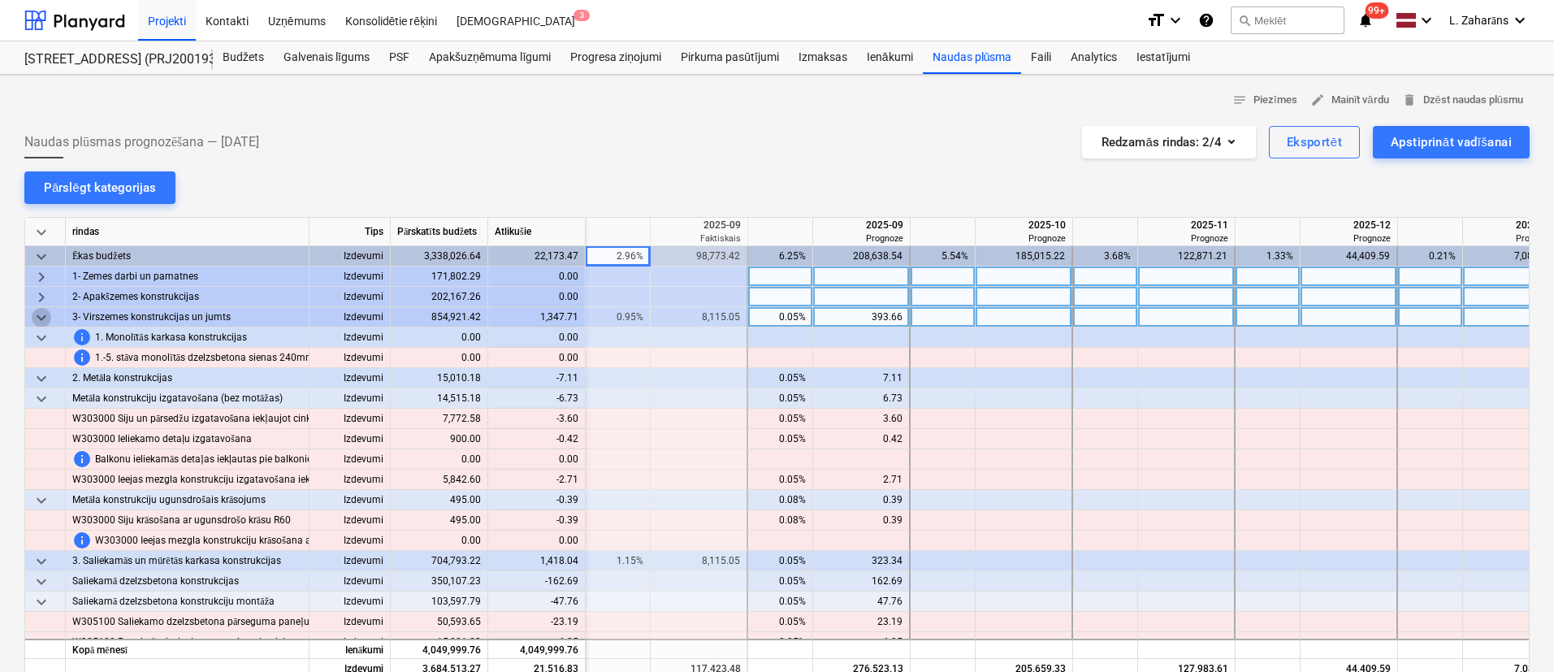
click at [46, 314] on span "keyboard_arrow_down" at bounding box center [42, 318] width 20 height 20
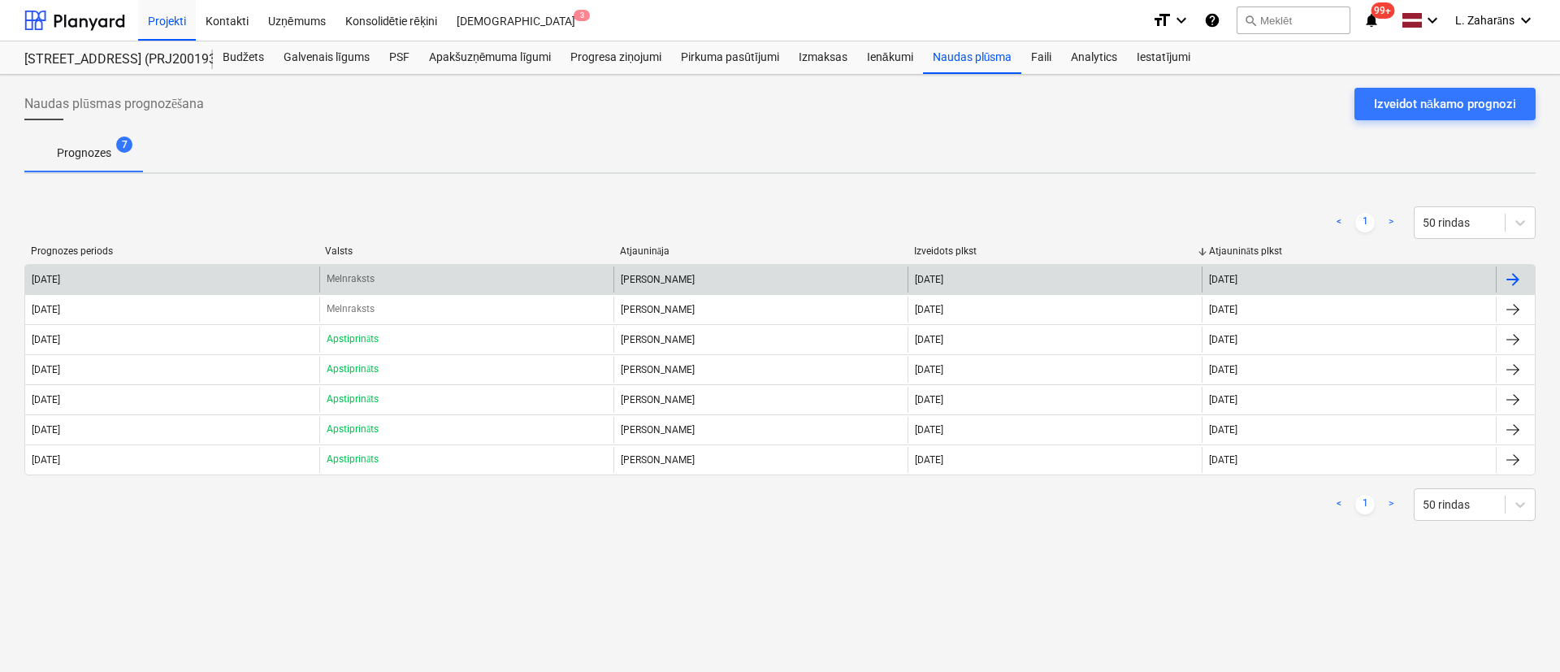
click at [301, 276] on div "2025 September" at bounding box center [172, 280] width 294 height 26
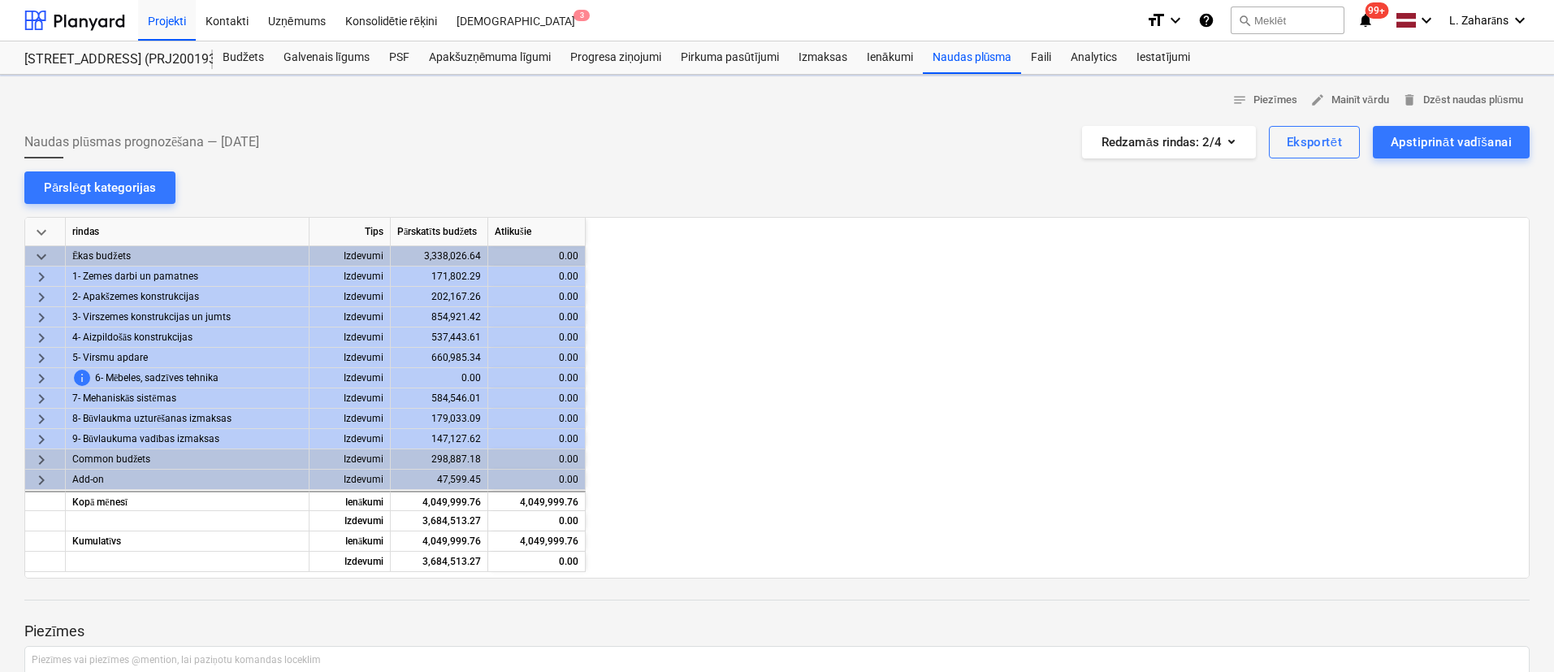
scroll to position [0, 1788]
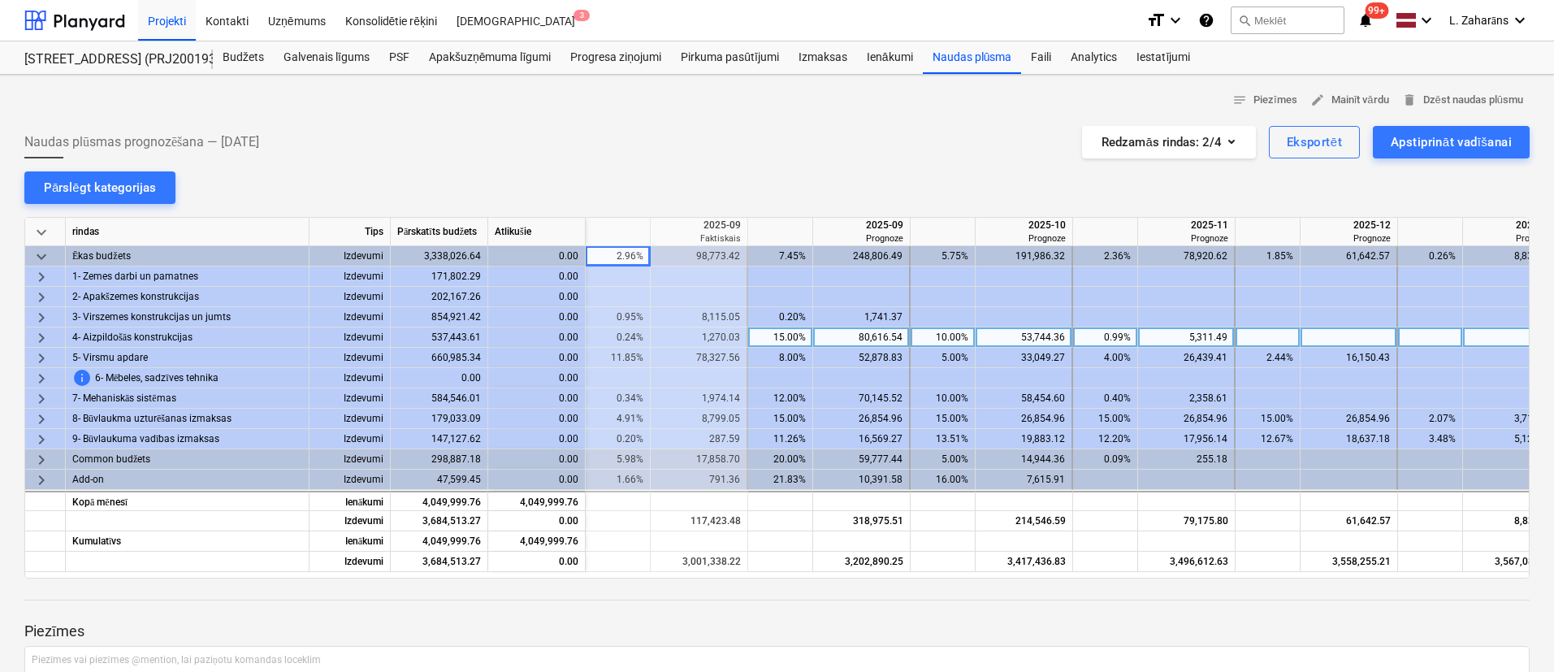
click at [783, 345] on div "15.00%" at bounding box center [780, 337] width 51 height 20
type input "10"
click at [928, 338] on div "10.00%" at bounding box center [942, 337] width 51 height 20
click at [886, 340] on div "53,744.36" at bounding box center [861, 337] width 83 height 20
click at [252, 56] on div "Budžets" at bounding box center [243, 57] width 61 height 33
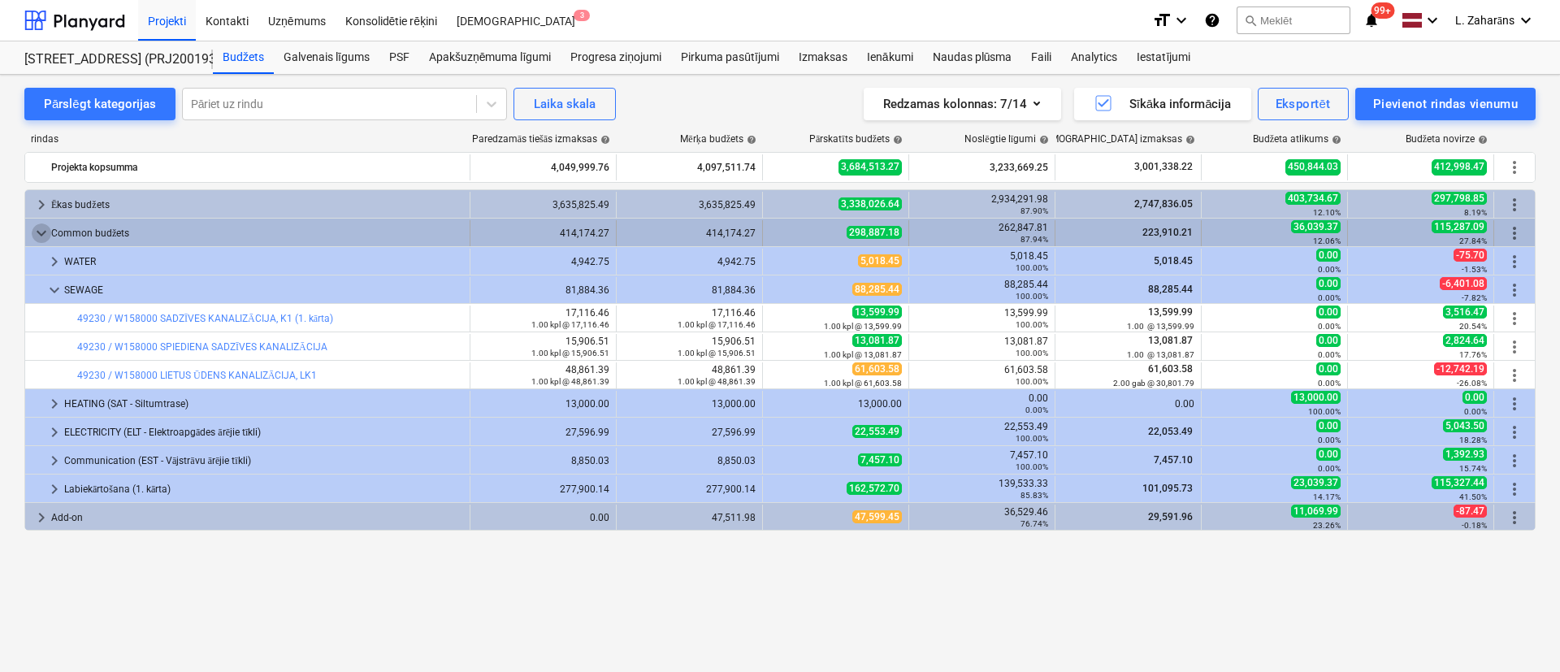
click at [39, 234] on span "keyboard_arrow_down" at bounding box center [42, 233] width 20 height 20
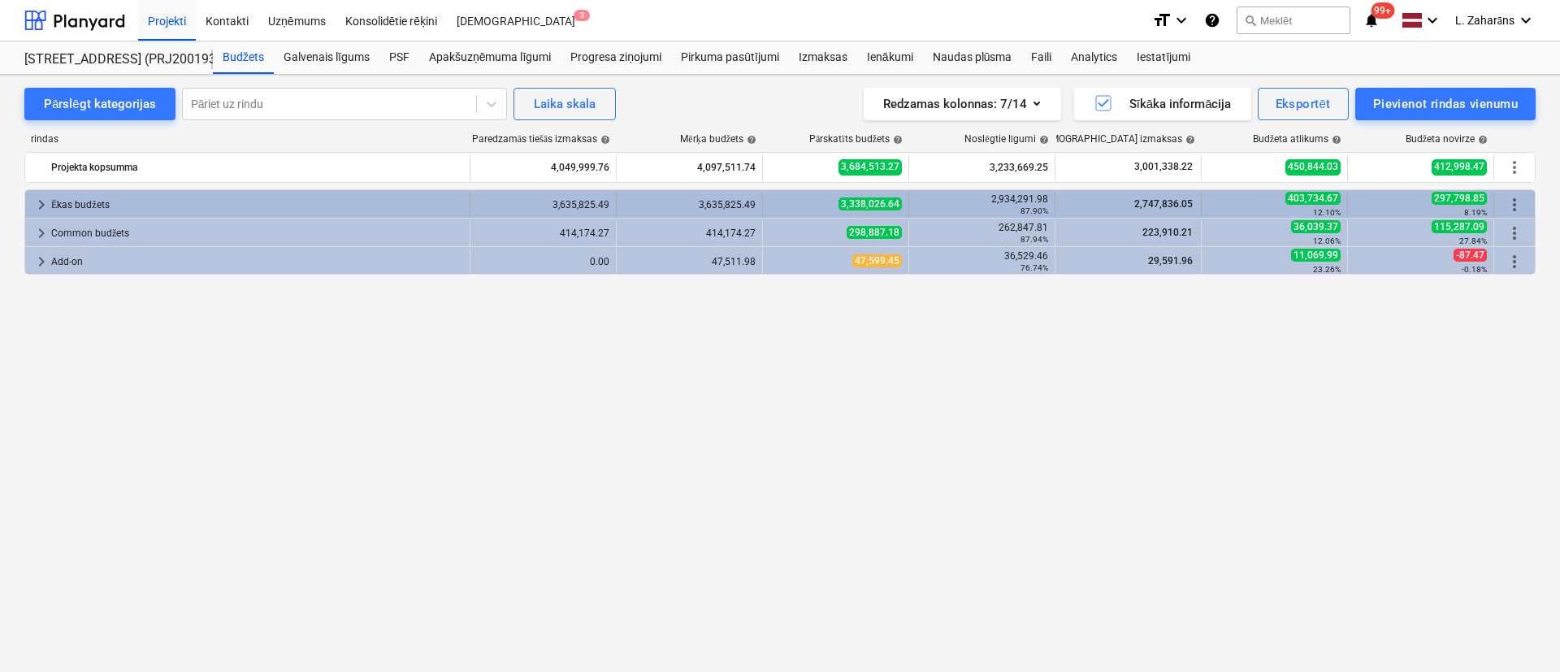
click at [37, 206] on span "keyboard_arrow_right" at bounding box center [42, 205] width 20 height 20
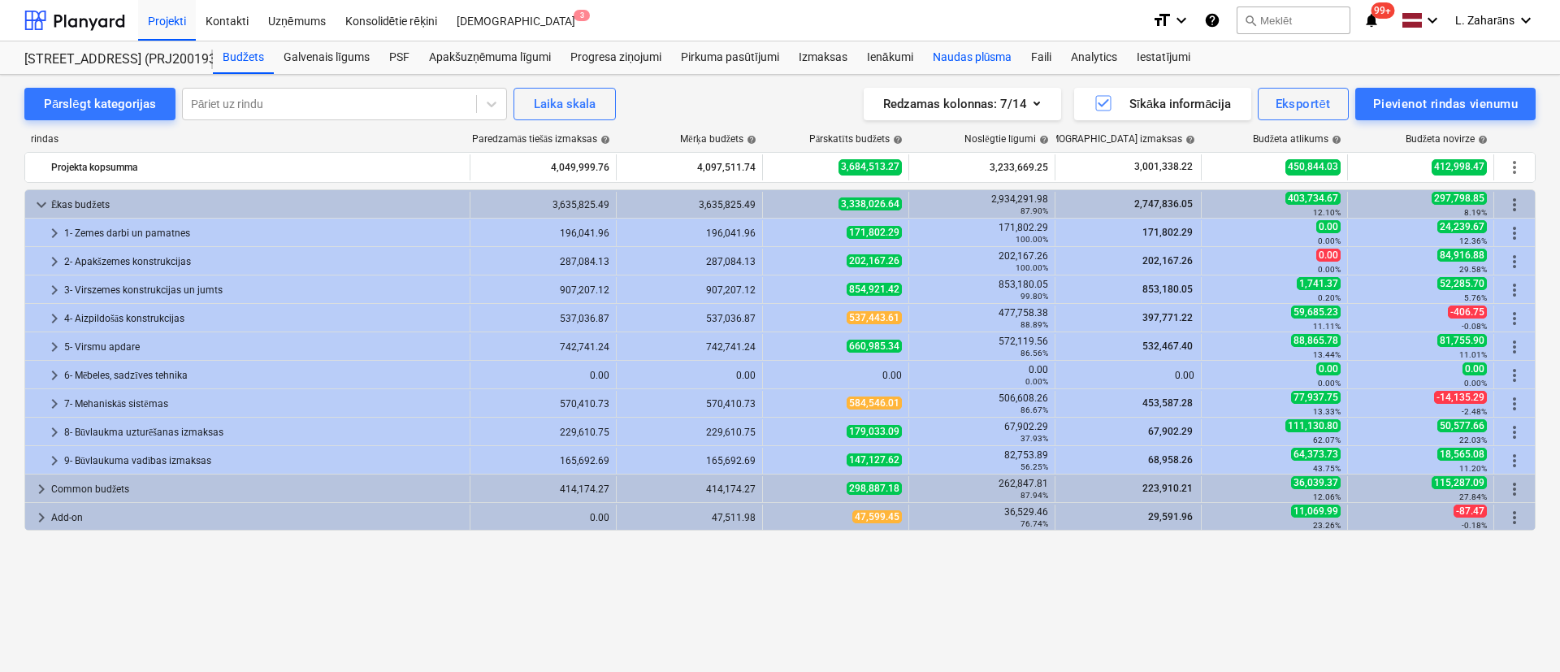
drag, startPoint x: 966, startPoint y: 54, endPoint x: 930, endPoint y: 69, distance: 38.6
click at [965, 54] on div "Naudas plūsma" at bounding box center [972, 57] width 99 height 33
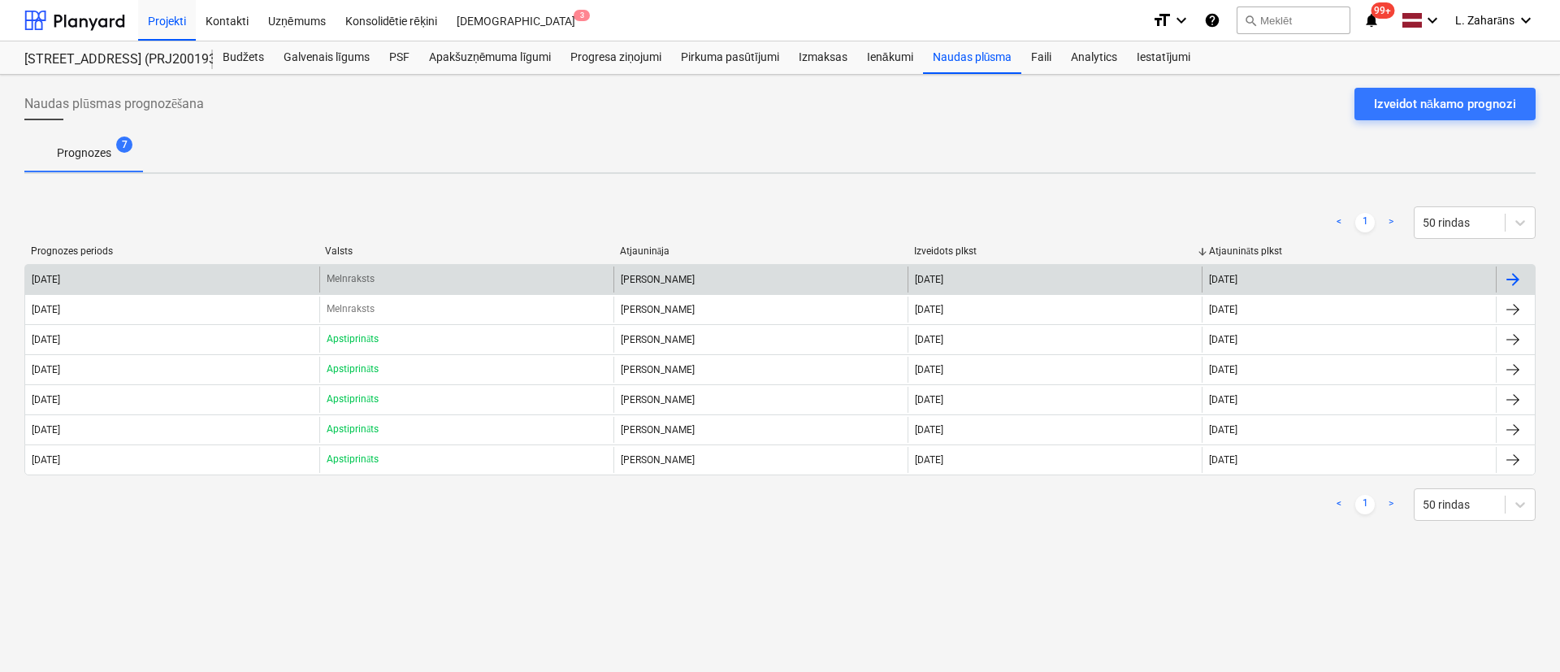
click at [370, 275] on p "Melnraksts" at bounding box center [351, 279] width 48 height 14
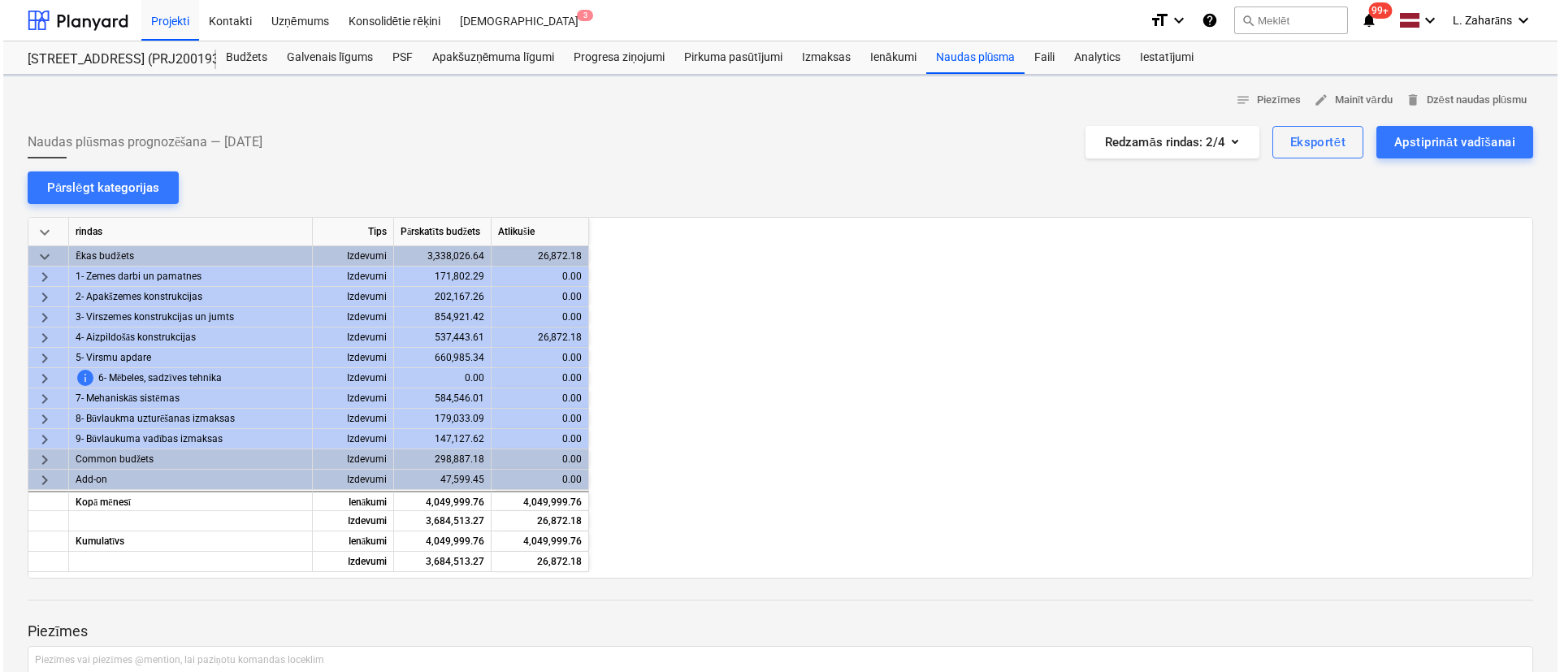
scroll to position [0, 1788]
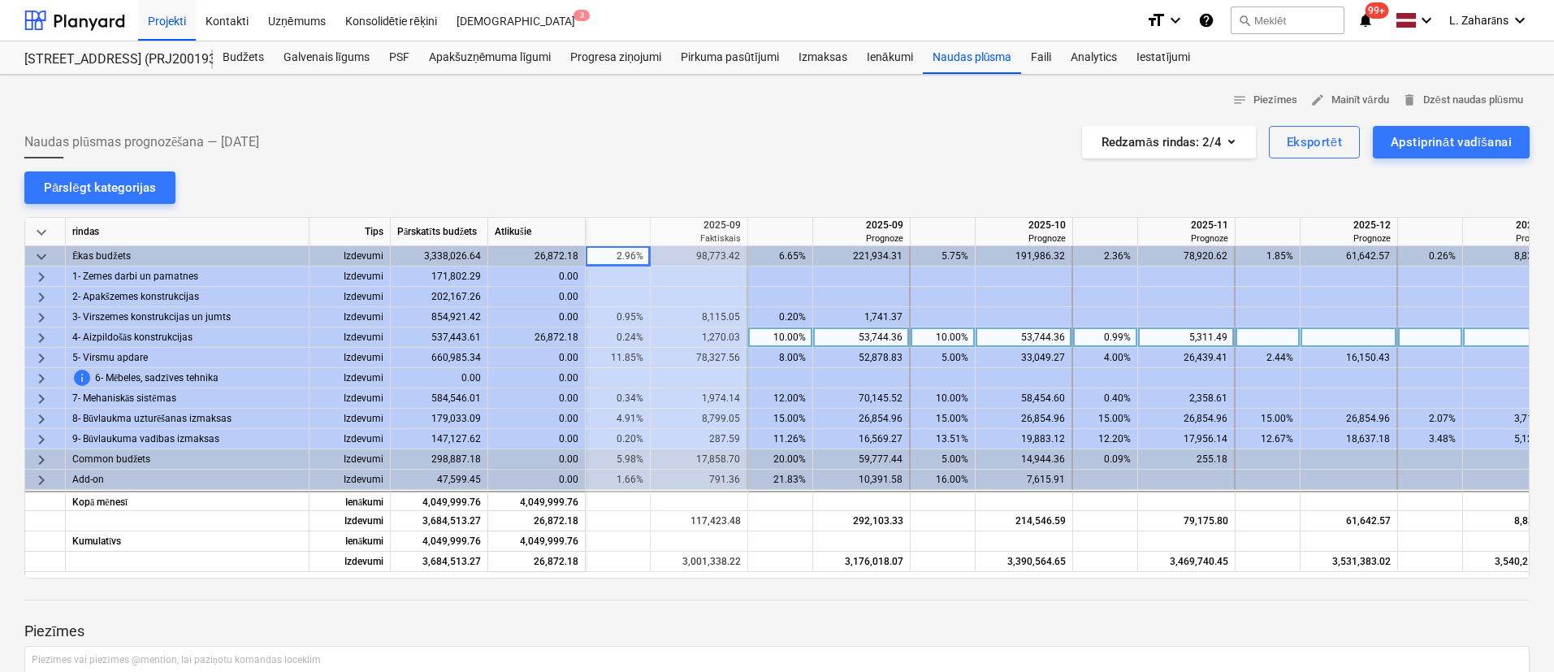
click at [767, 341] on div "10.00%" at bounding box center [780, 337] width 51 height 20
type input "0"
click at [769, 355] on div "8.00%" at bounding box center [780, 358] width 51 height 20
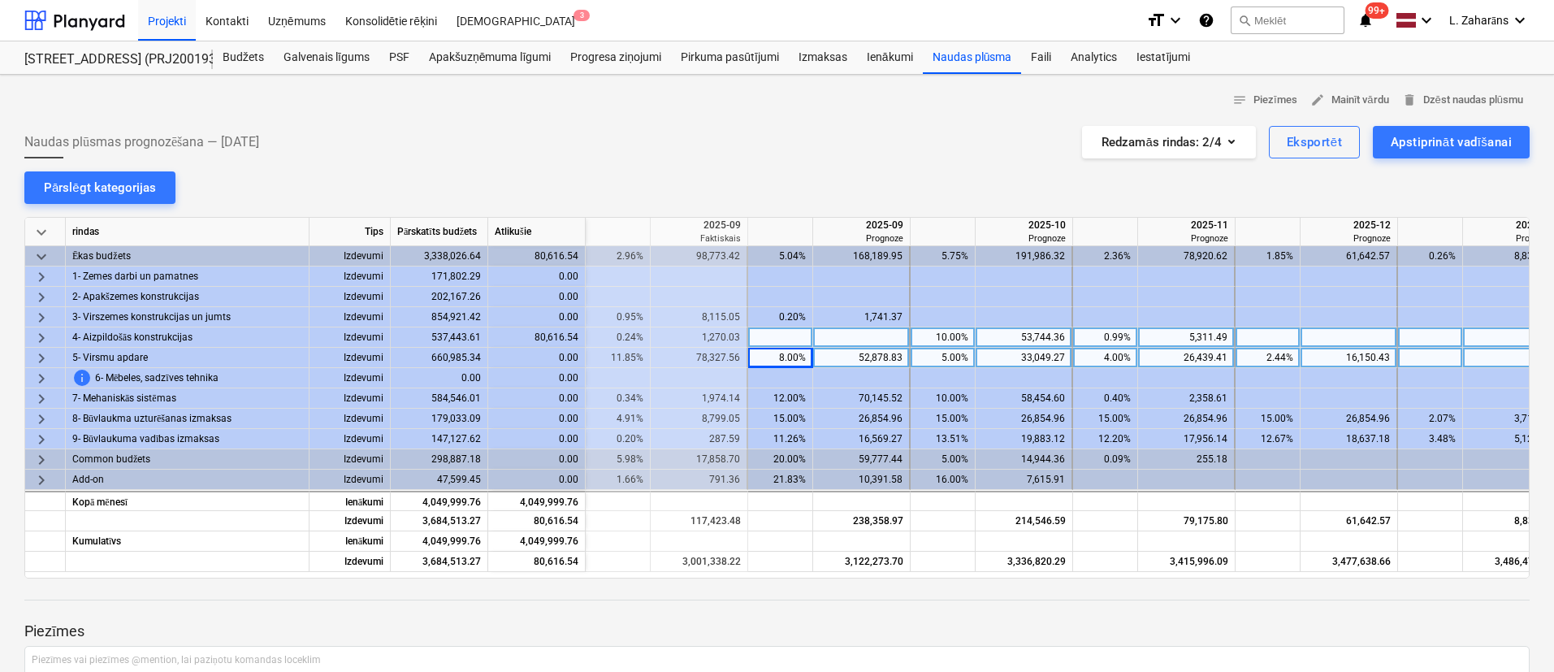
click at [769, 340] on div at bounding box center [780, 337] width 65 height 20
type input "10"
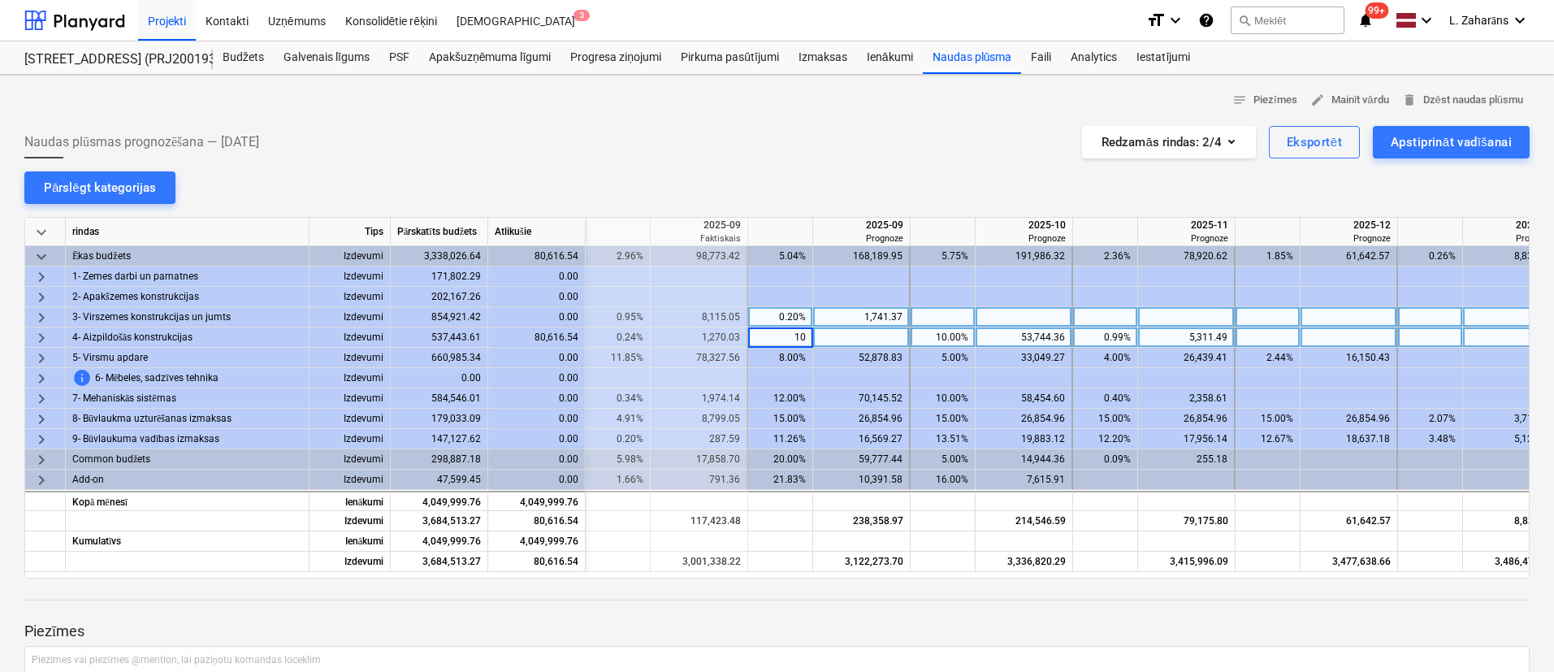
click at [862, 314] on div "1,741.37" at bounding box center [861, 317] width 83 height 20
click at [783, 332] on div "10.00%" at bounding box center [780, 337] width 51 height 20
type input "15"
click at [779, 362] on div "8.00%" at bounding box center [780, 358] width 51 height 20
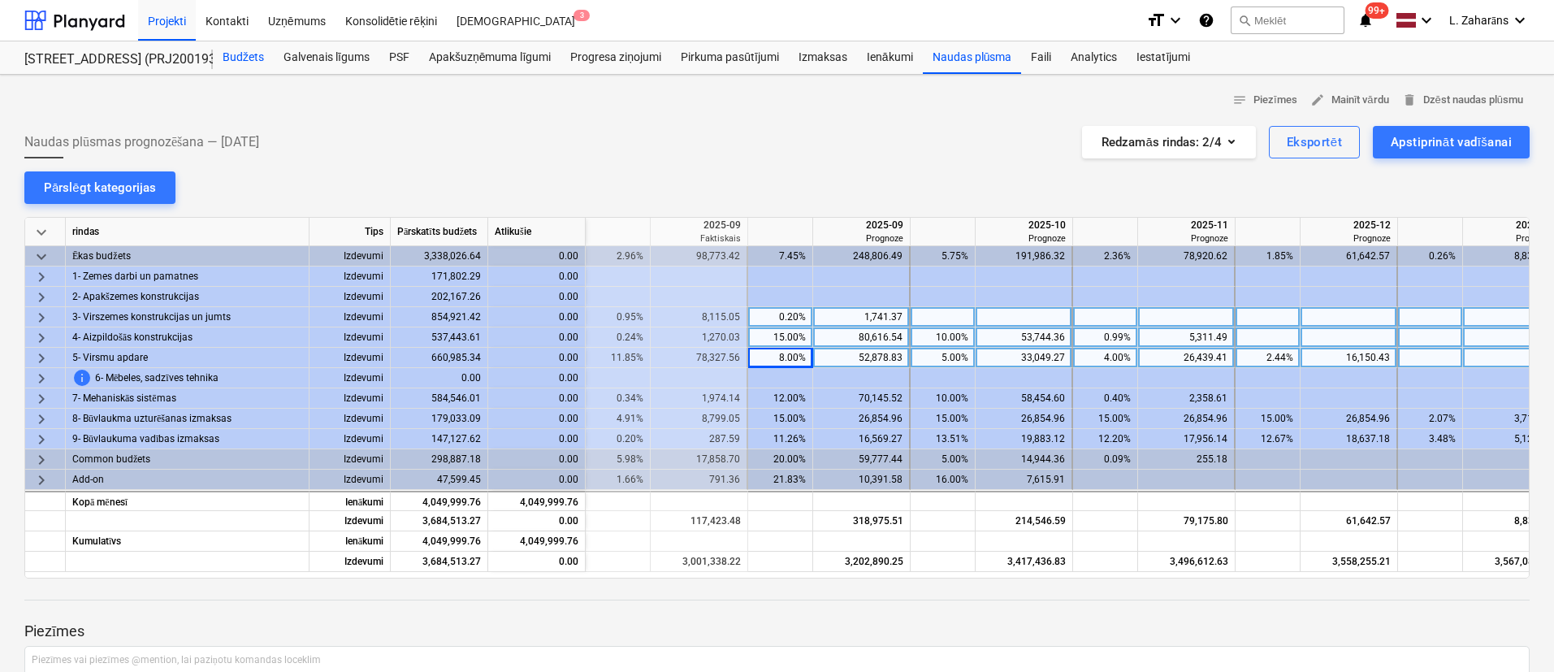
click at [241, 52] on div "Budžets" at bounding box center [243, 57] width 61 height 33
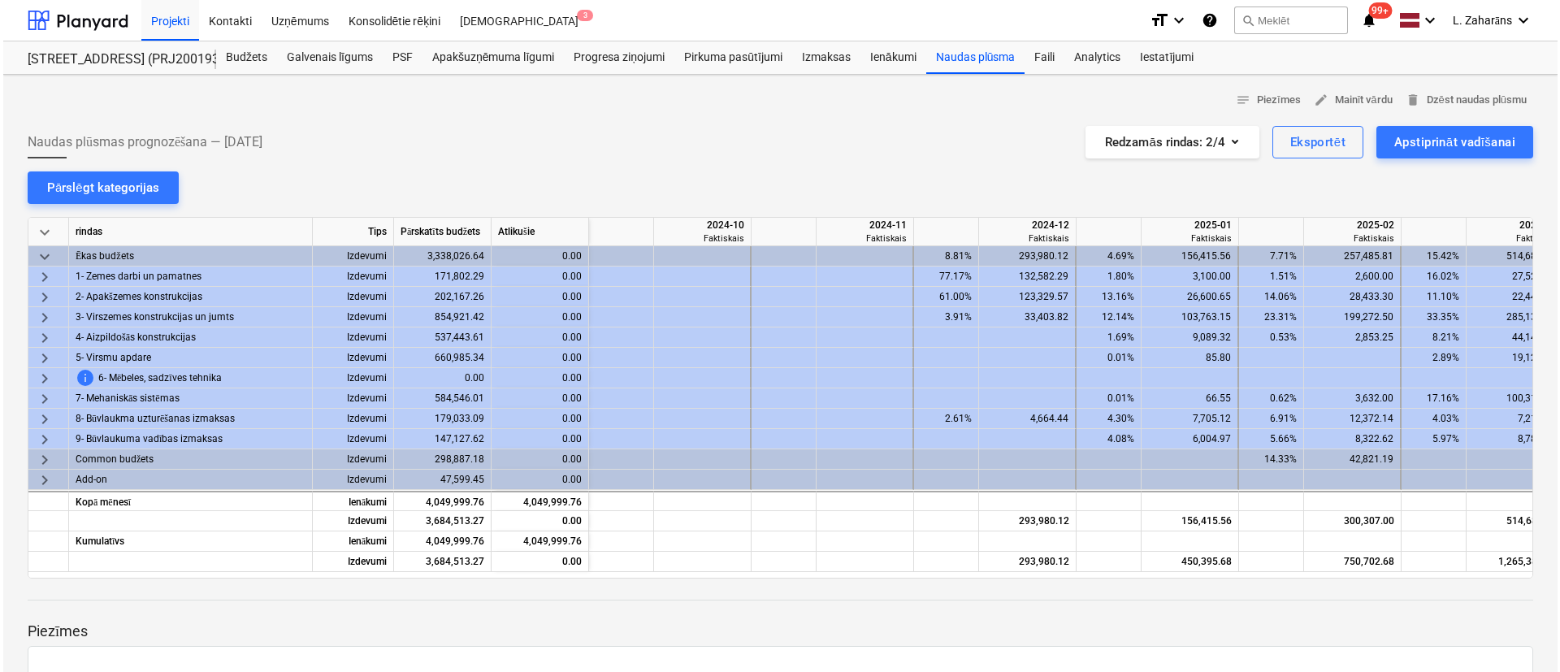
scroll to position [0, 1788]
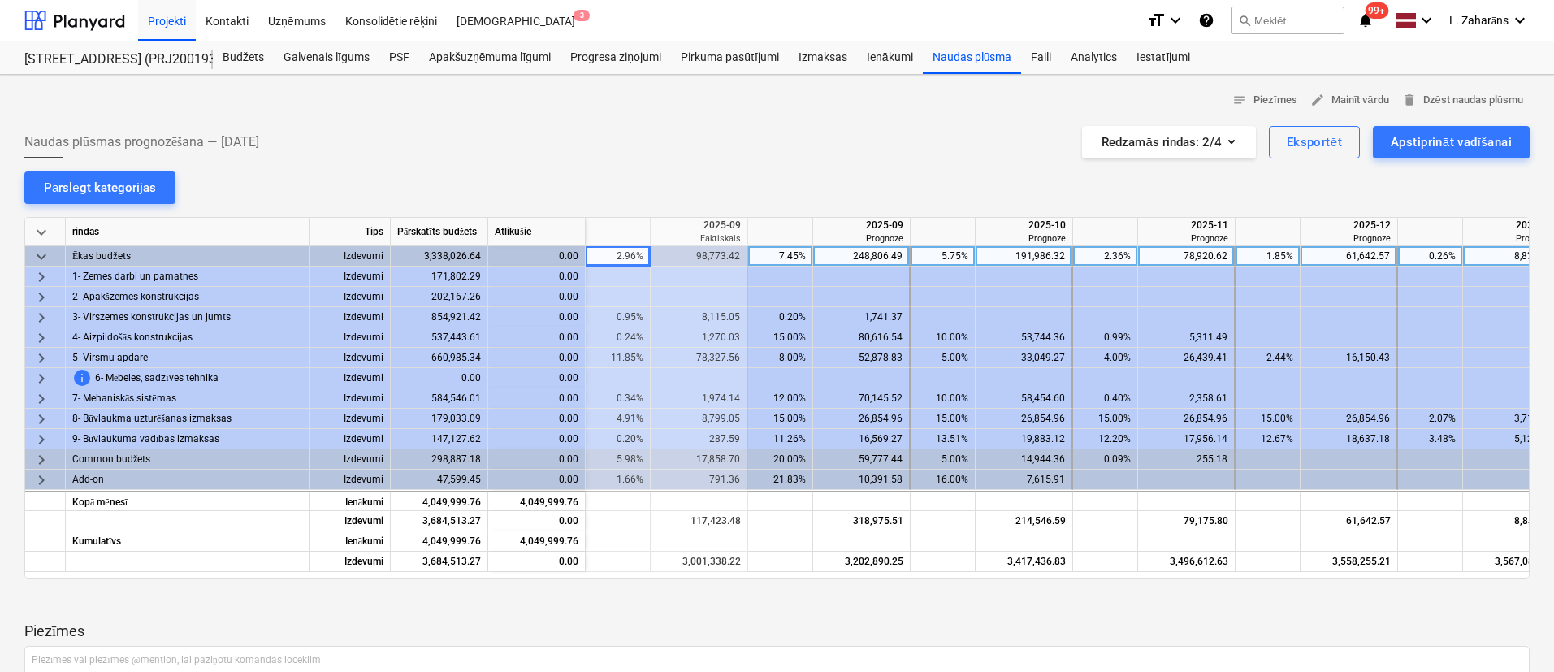
click at [41, 253] on span "keyboard_arrow_down" at bounding box center [42, 257] width 20 height 20
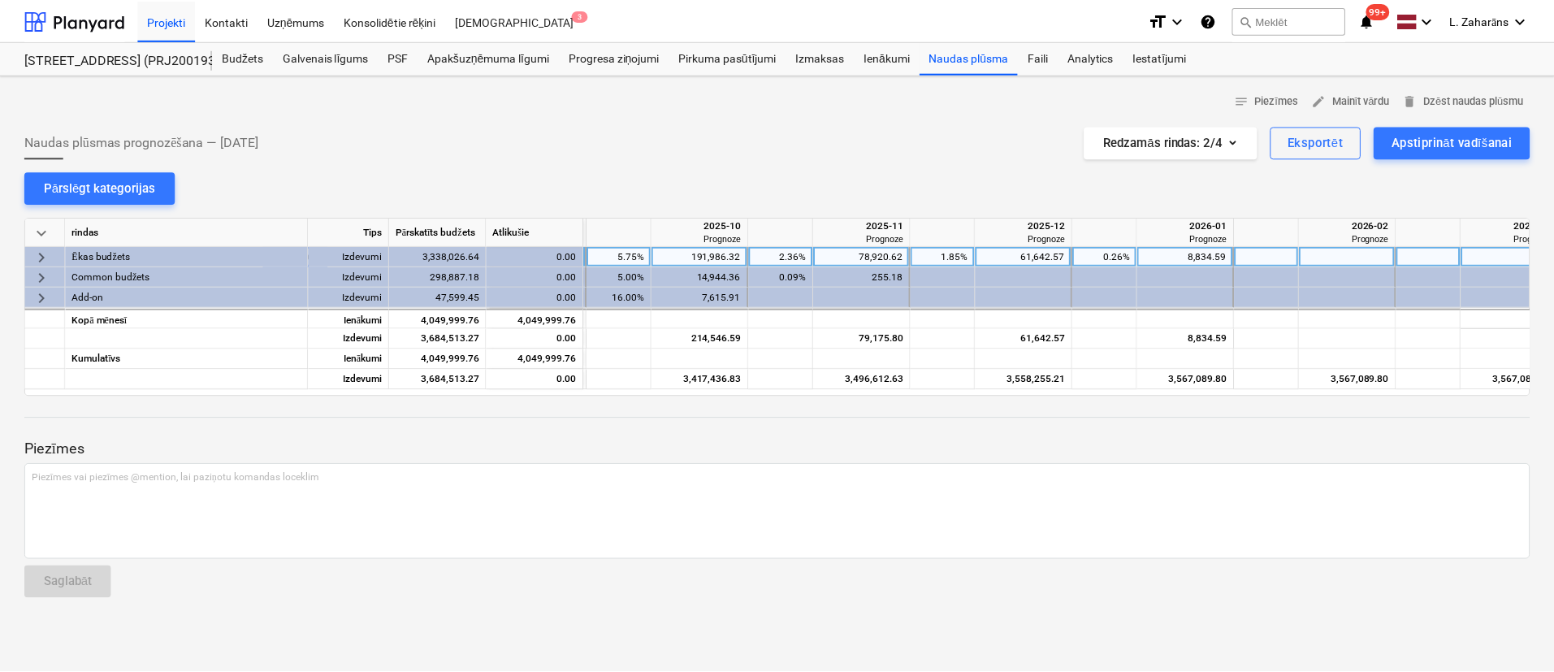
scroll to position [0, 2139]
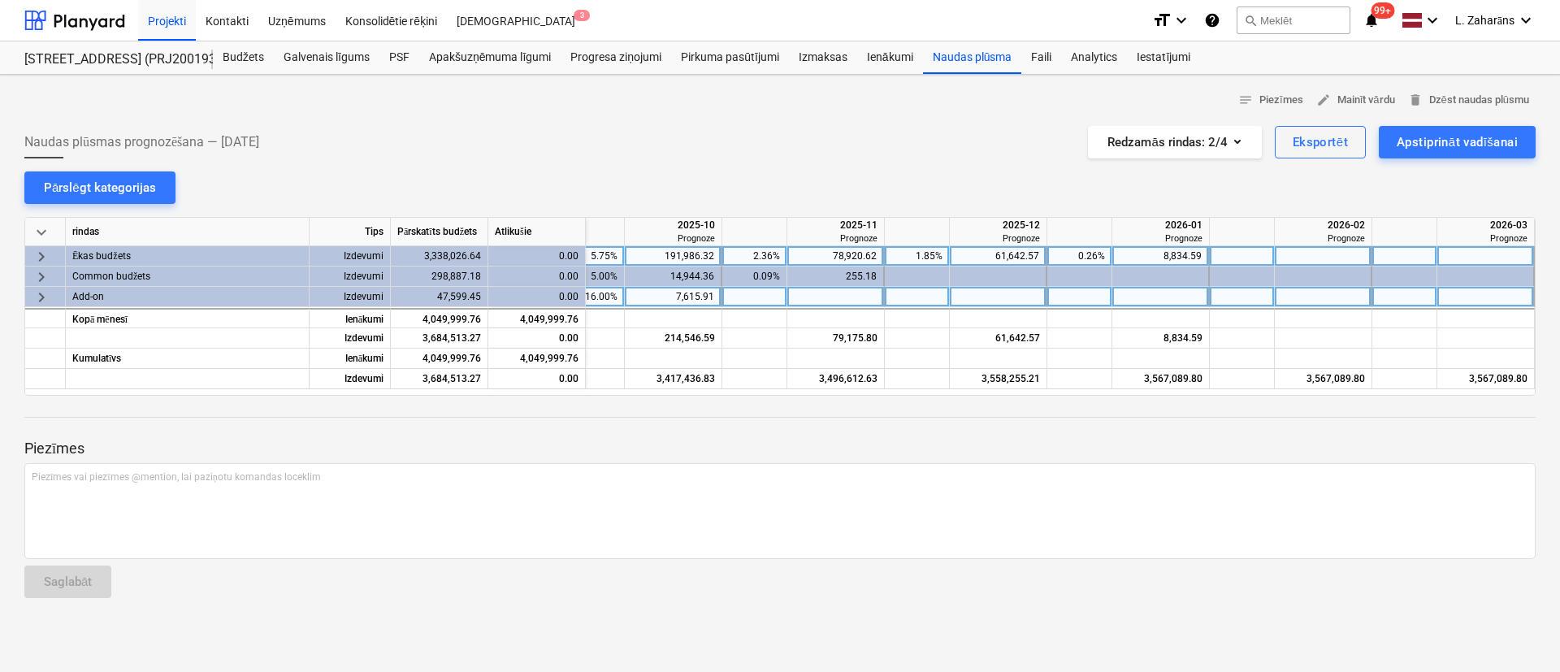
click at [37, 293] on span "keyboard_arrow_right" at bounding box center [42, 298] width 20 height 20
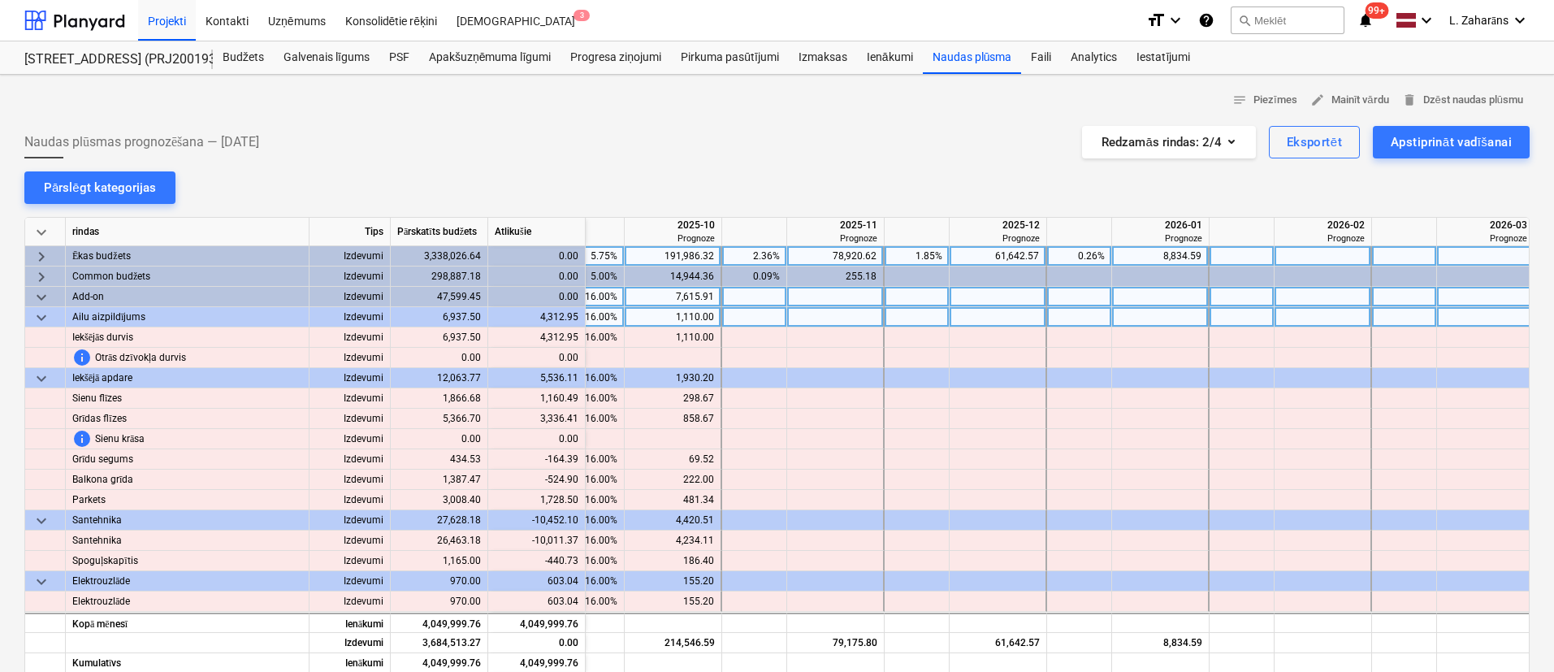
click at [43, 318] on span "keyboard_arrow_down" at bounding box center [42, 318] width 20 height 20
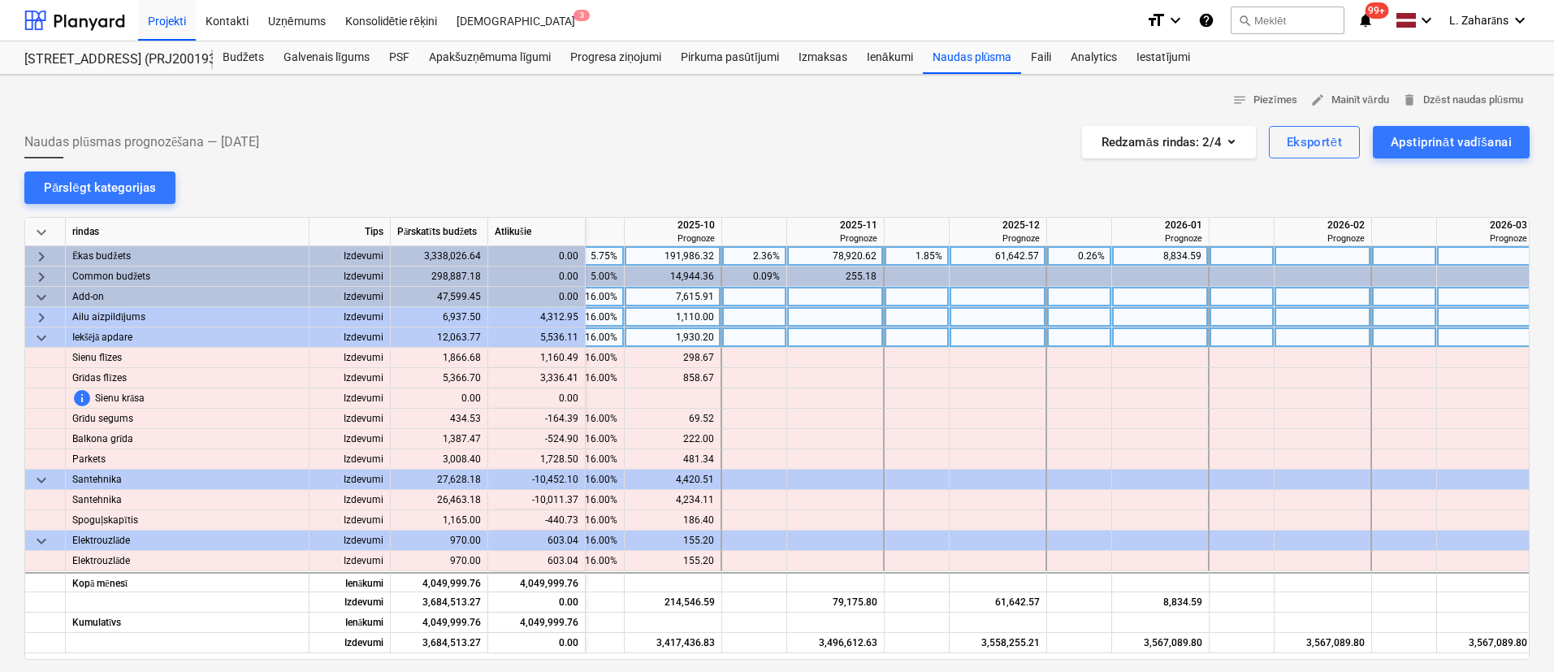
click at [48, 334] on span "keyboard_arrow_down" at bounding box center [42, 338] width 20 height 20
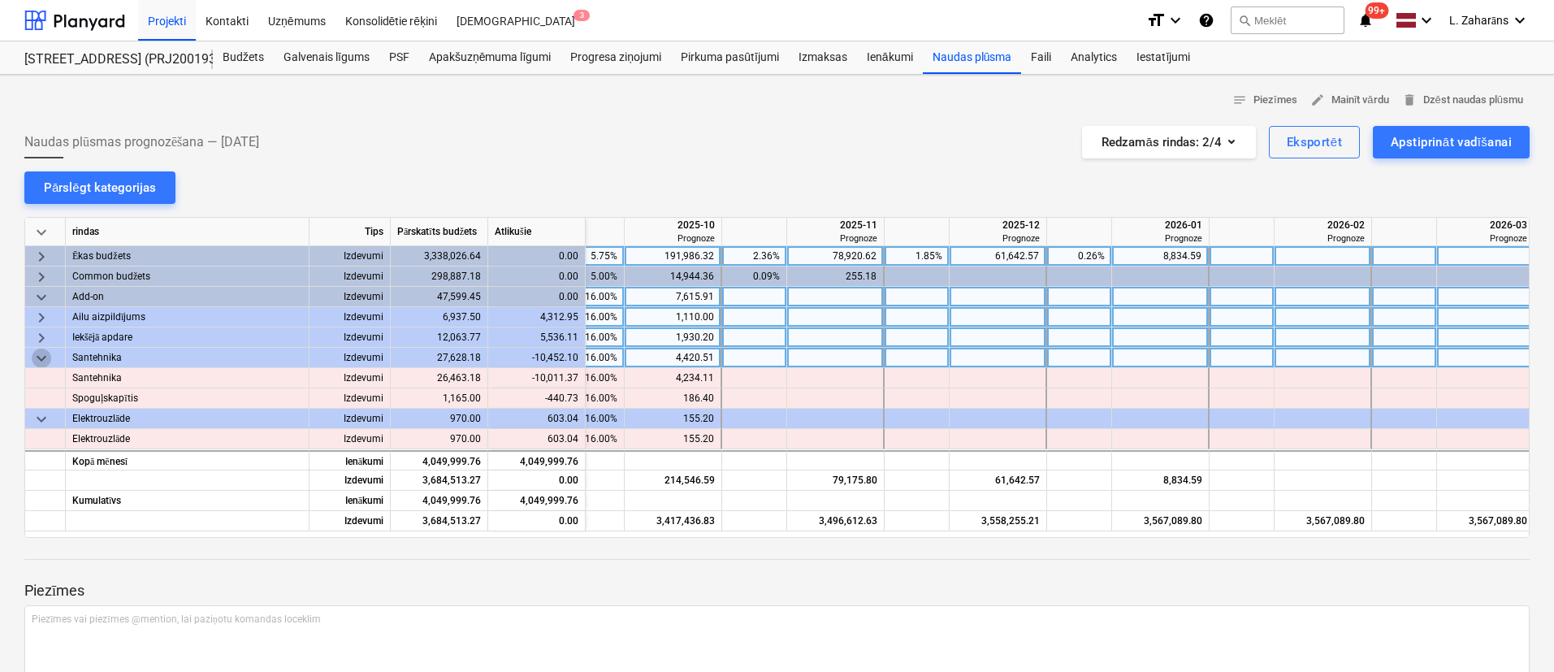
click at [46, 349] on span "keyboard_arrow_down" at bounding box center [42, 359] width 20 height 20
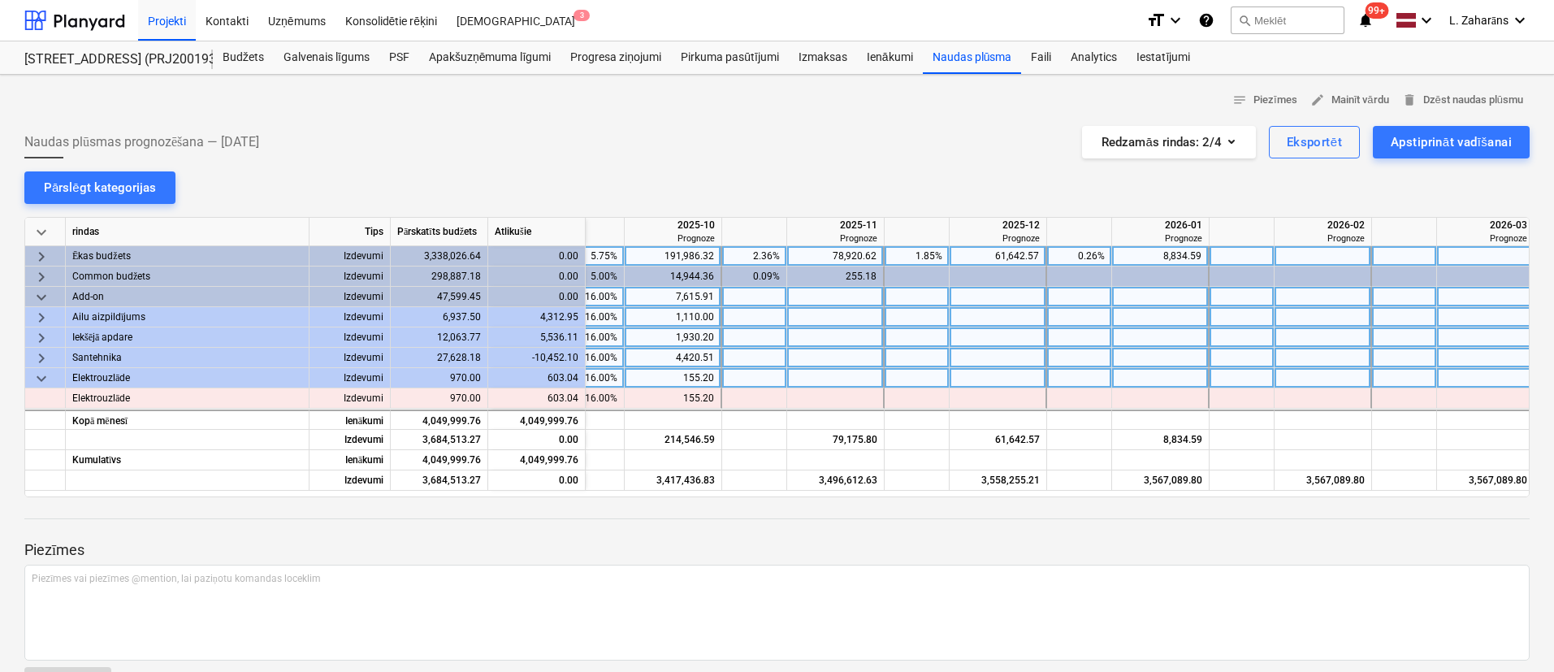
click at [43, 373] on span "keyboard_arrow_down" at bounding box center [42, 379] width 20 height 20
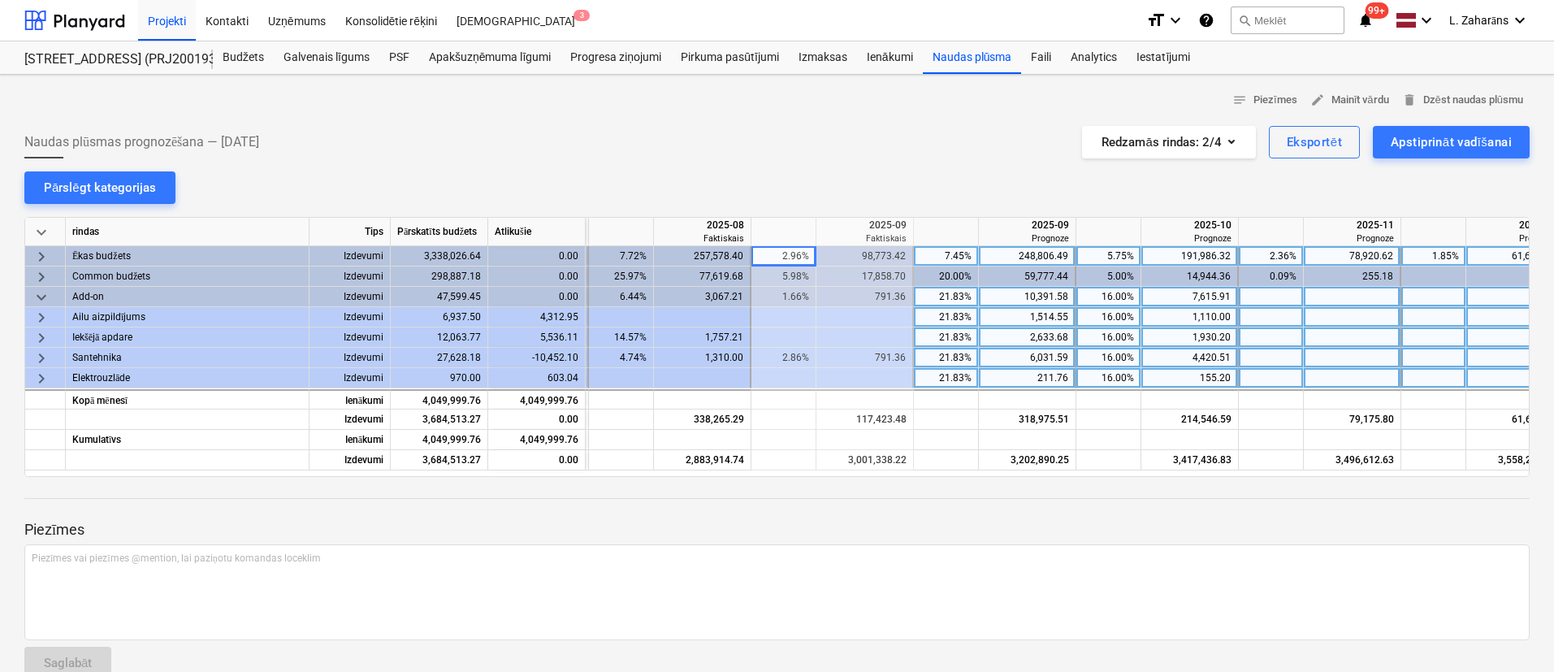
scroll to position [0, 1623]
drag, startPoint x: 916, startPoint y: 475, endPoint x: 951, endPoint y: 478, distance: 35.0
click at [951, 478] on div "notes Piezīmes edit Mainīt vārdu delete Dzēst naudas plūsmu Naudas plūsmas prog…" at bounding box center [777, 390] width 1554 height 631
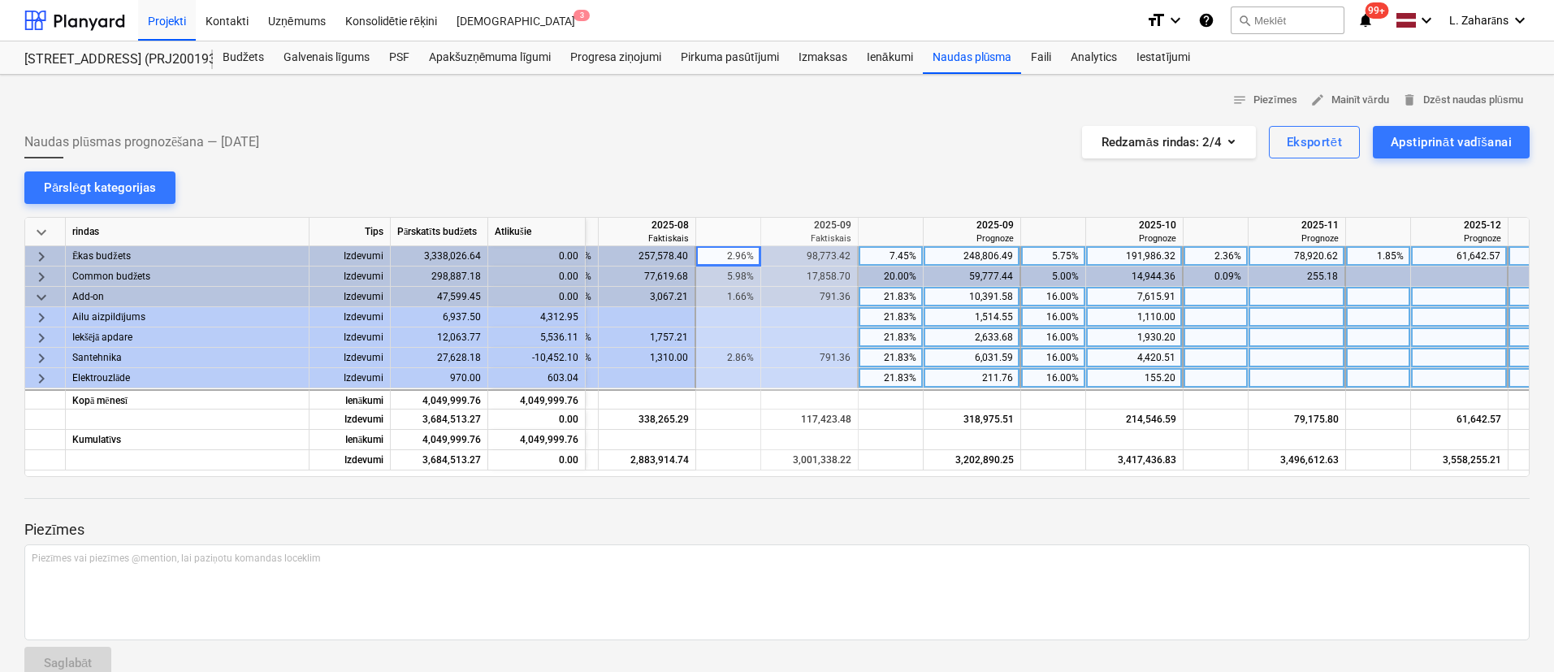
scroll to position [0, 1680]
click at [43, 291] on span "keyboard_arrow_down" at bounding box center [42, 298] width 20 height 20
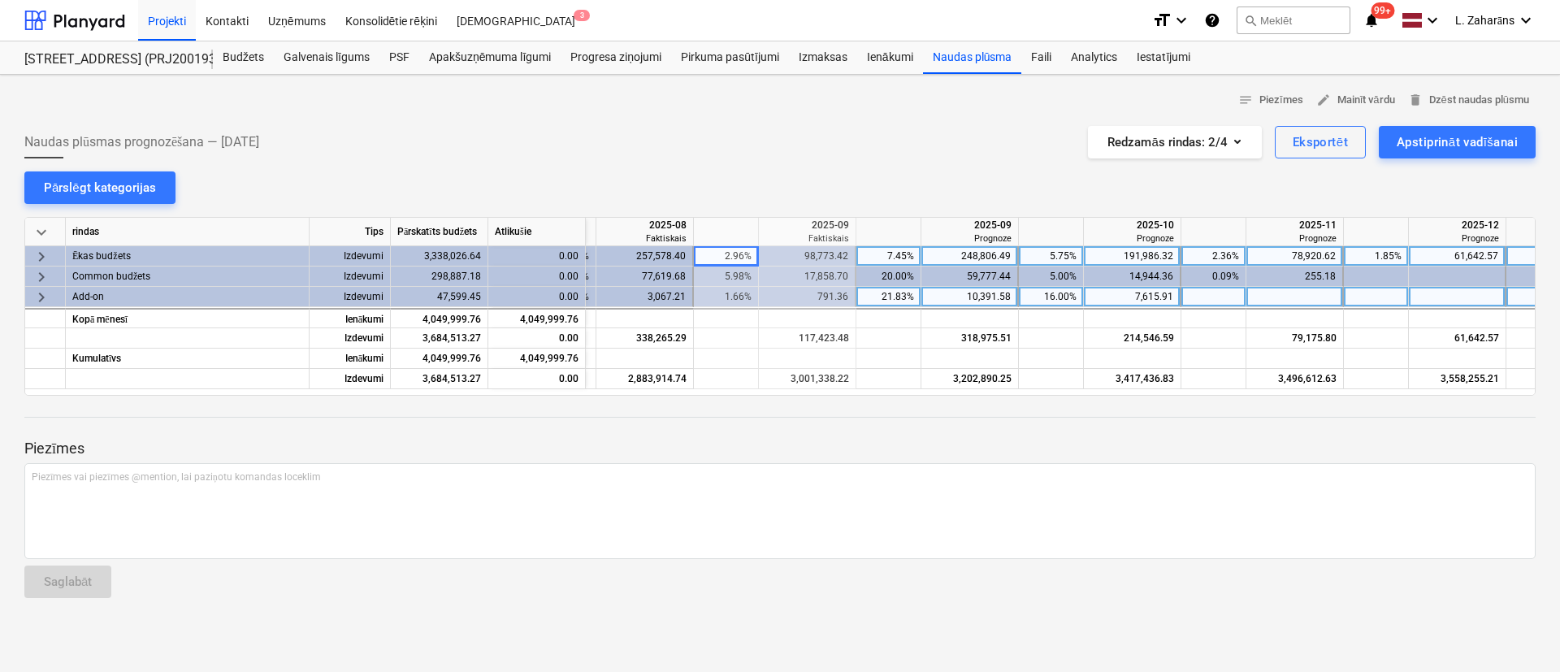
click at [40, 253] on span "keyboard_arrow_right" at bounding box center [42, 257] width 20 height 20
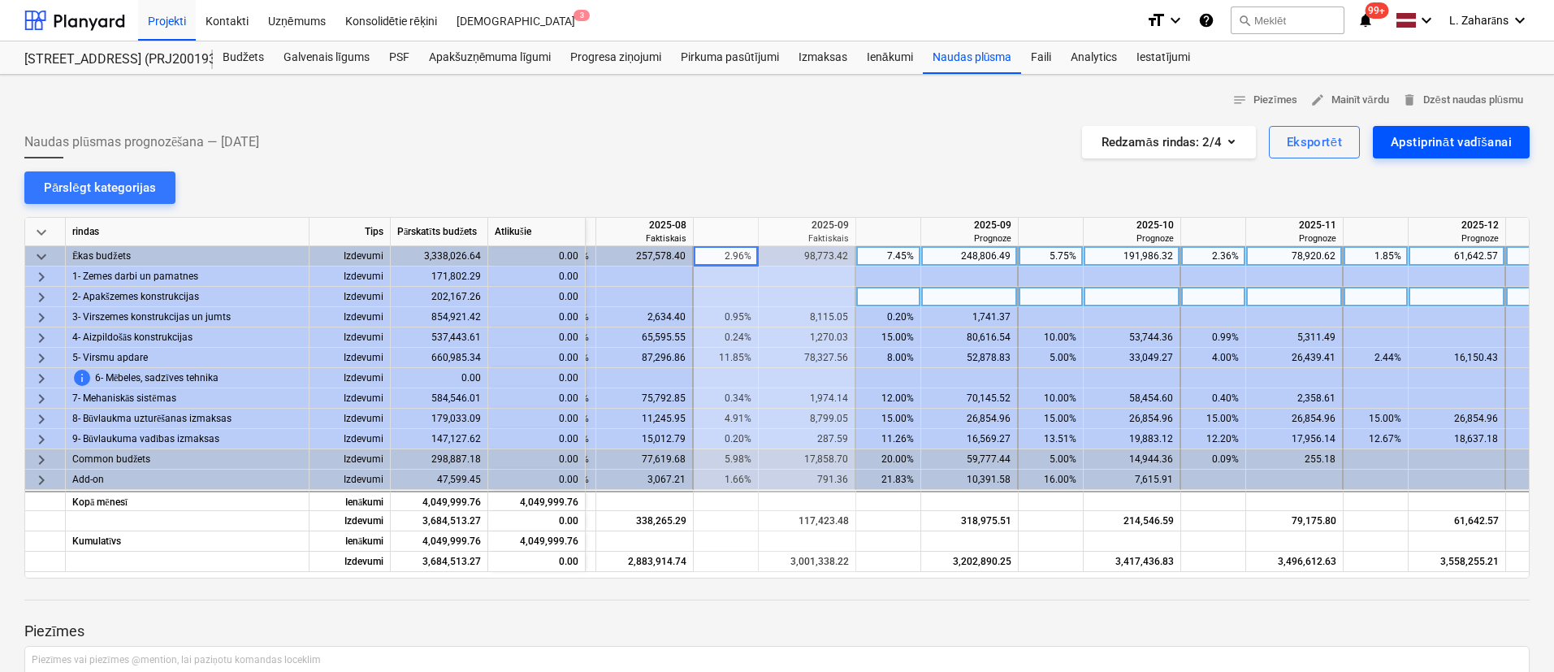
click at [1402, 132] on div "Apstiprināt vadīšanai" at bounding box center [1451, 142] width 121 height 21
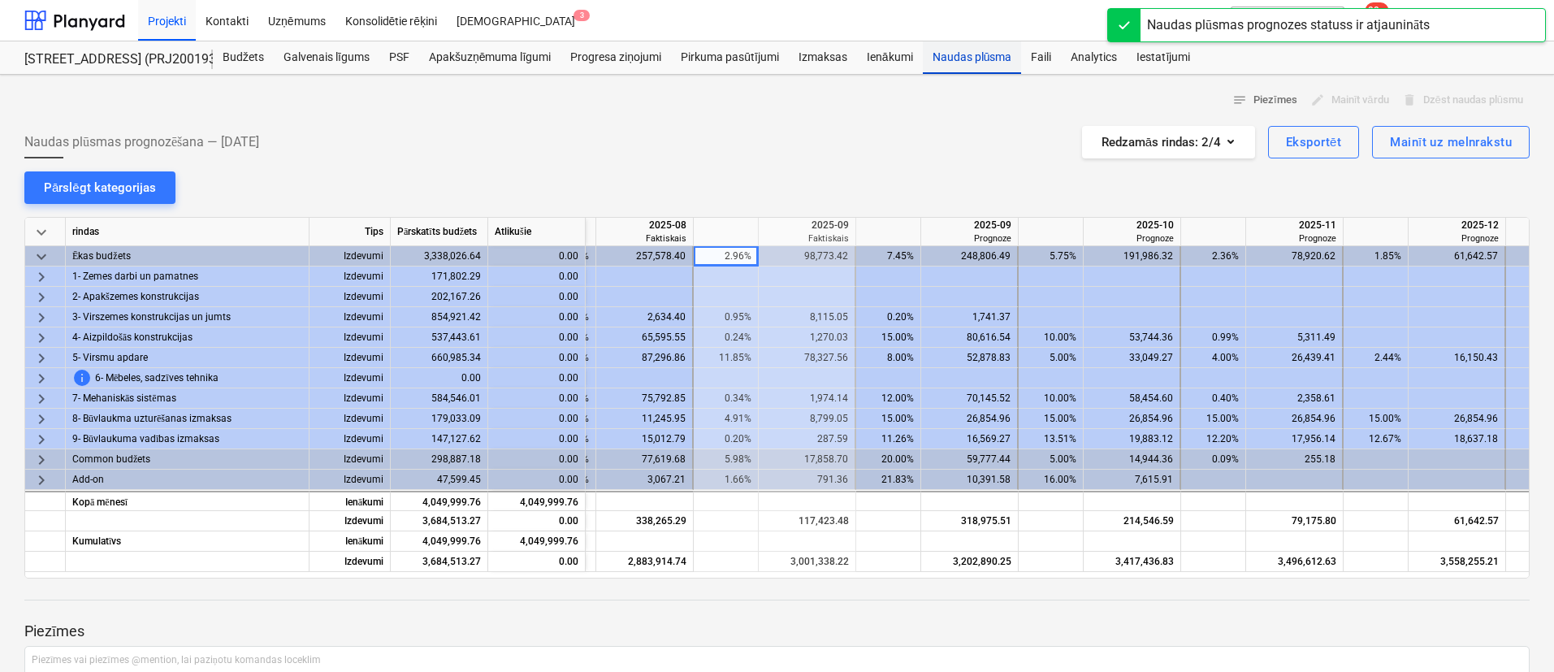
drag, startPoint x: 968, startPoint y: 59, endPoint x: 959, endPoint y: 66, distance: 11.1
click at [969, 59] on div "Naudas plūsma" at bounding box center [972, 57] width 99 height 33
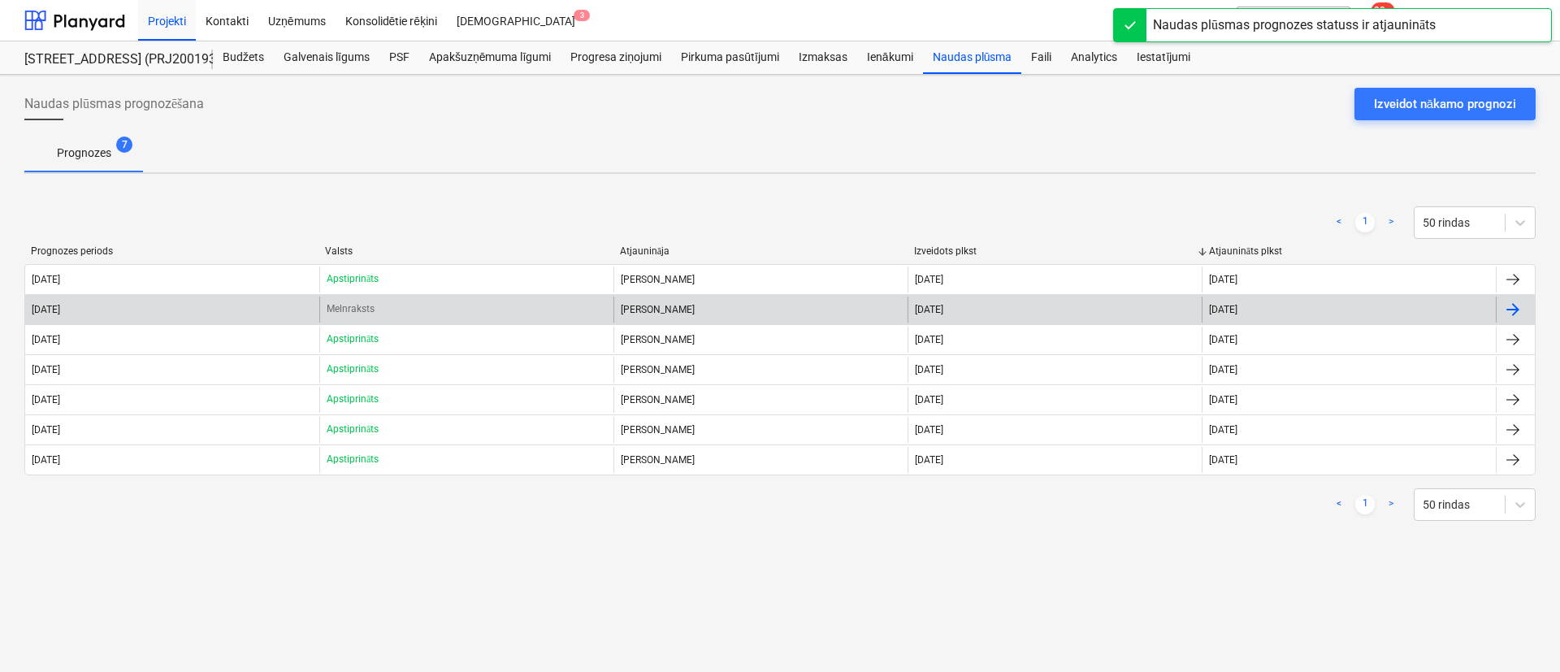
click at [462, 308] on div "Melnraksts" at bounding box center [466, 310] width 294 height 26
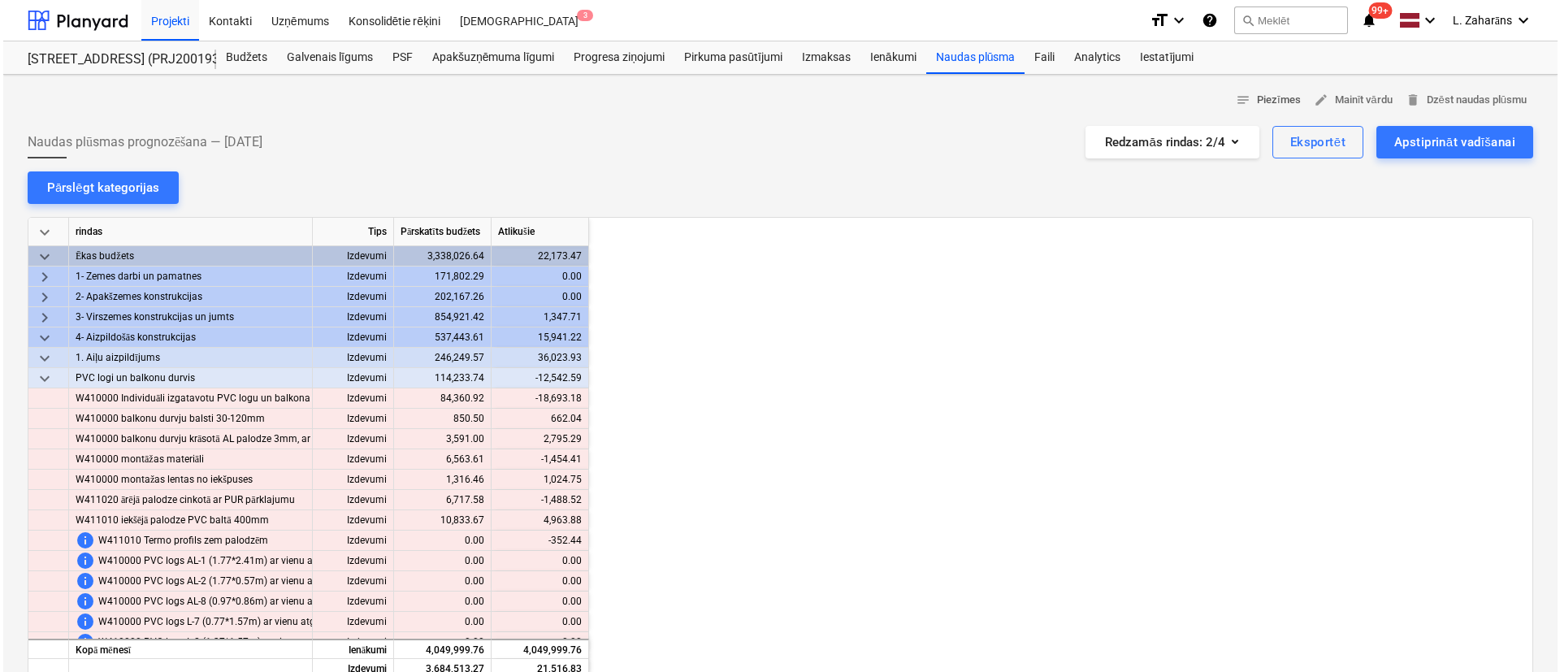
scroll to position [0, 1788]
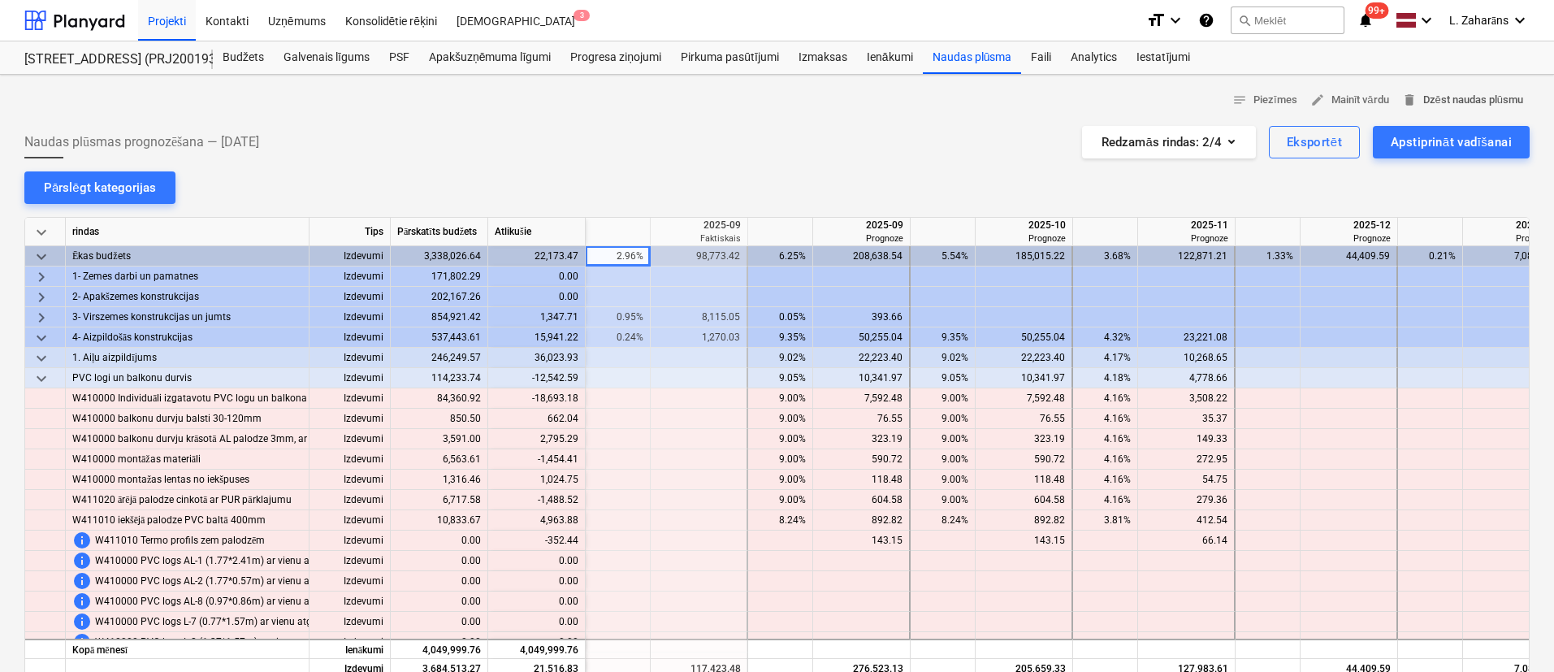
click at [1452, 98] on span "delete Dzēst naudas plūsmu" at bounding box center [1463, 100] width 121 height 19
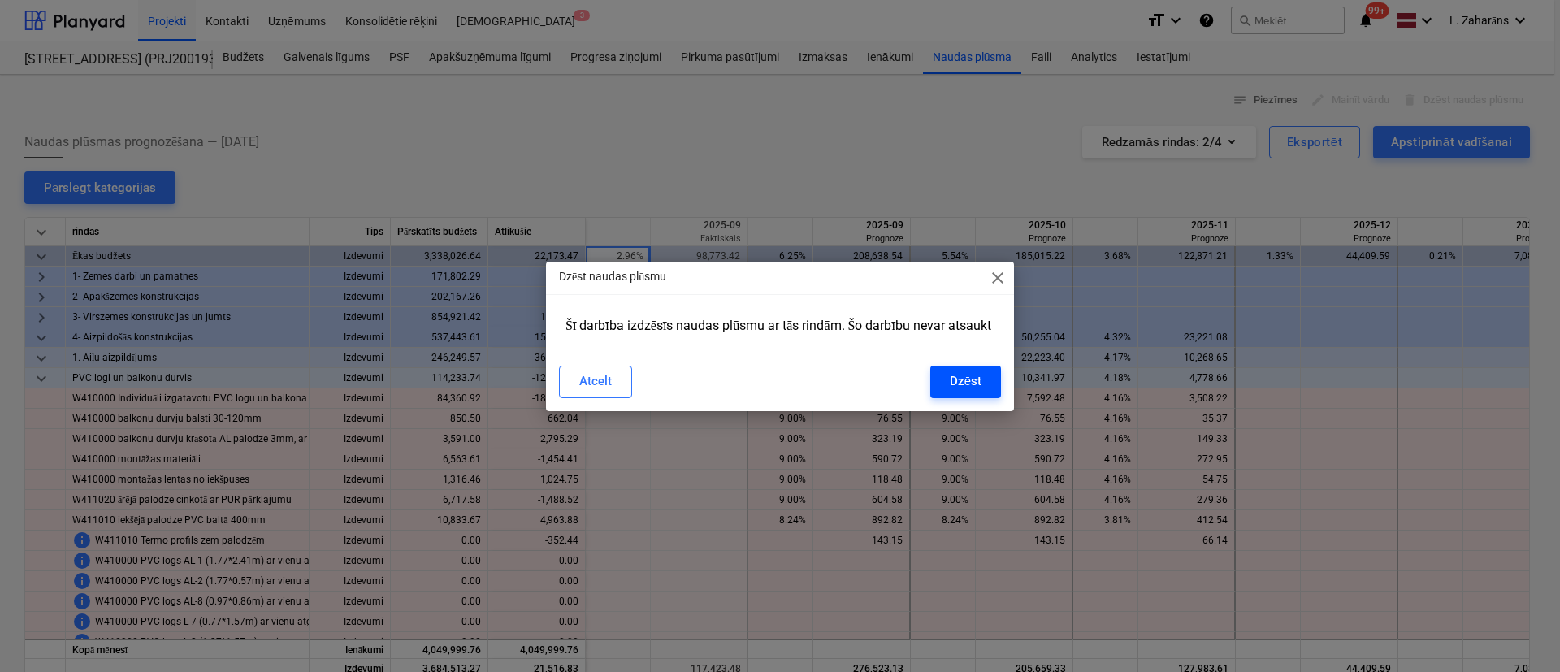
click at [970, 384] on div "Dzēst" at bounding box center [966, 381] width 32 height 21
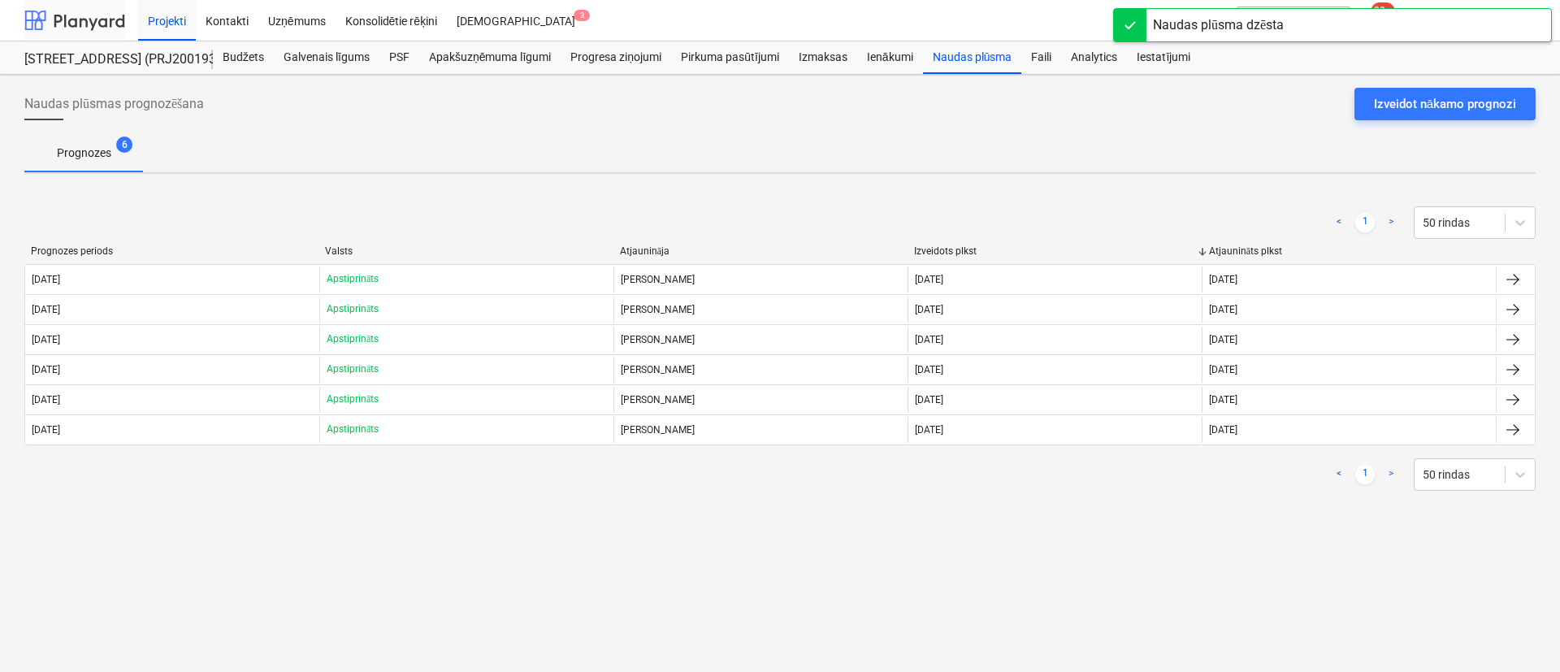
click at [66, 29] on div at bounding box center [74, 20] width 101 height 41
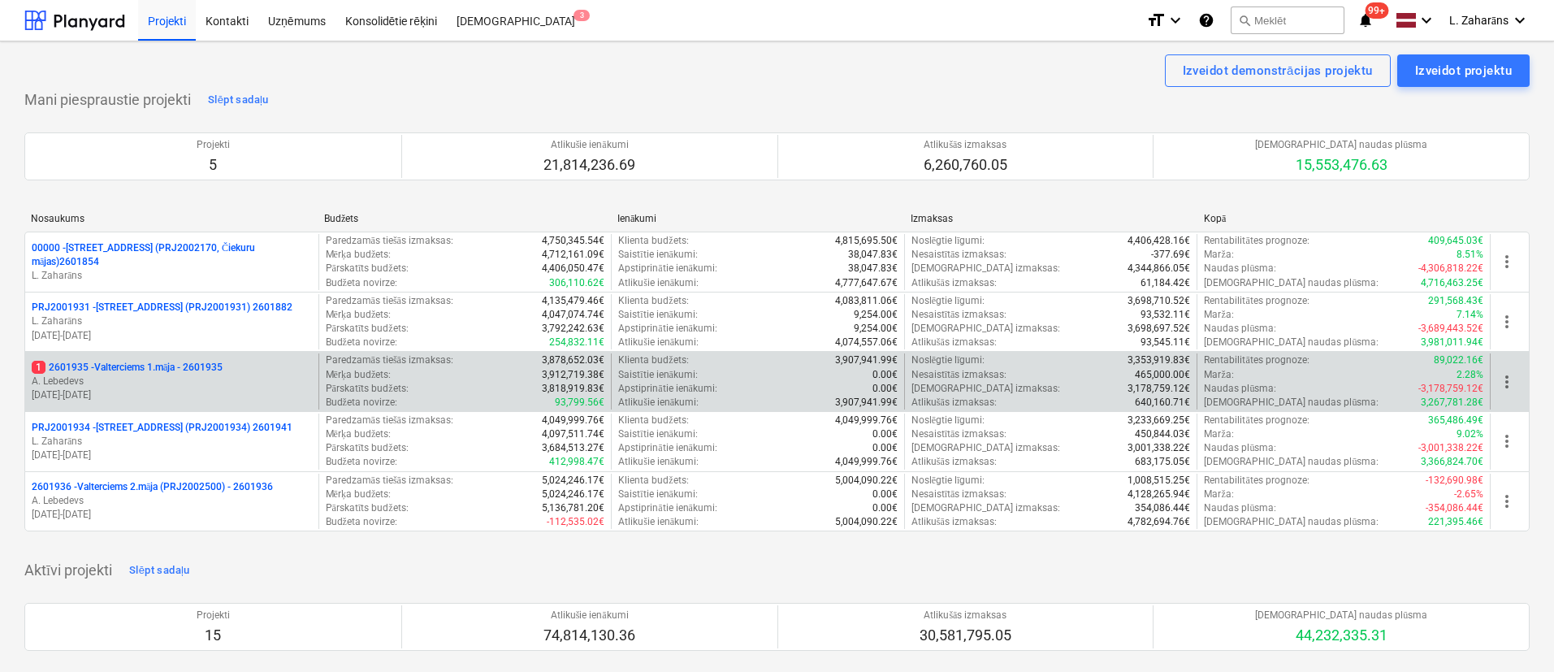
click at [159, 367] on p "1 2601935 - Valterciems 1.māja - 2601935" at bounding box center [127, 368] width 191 height 14
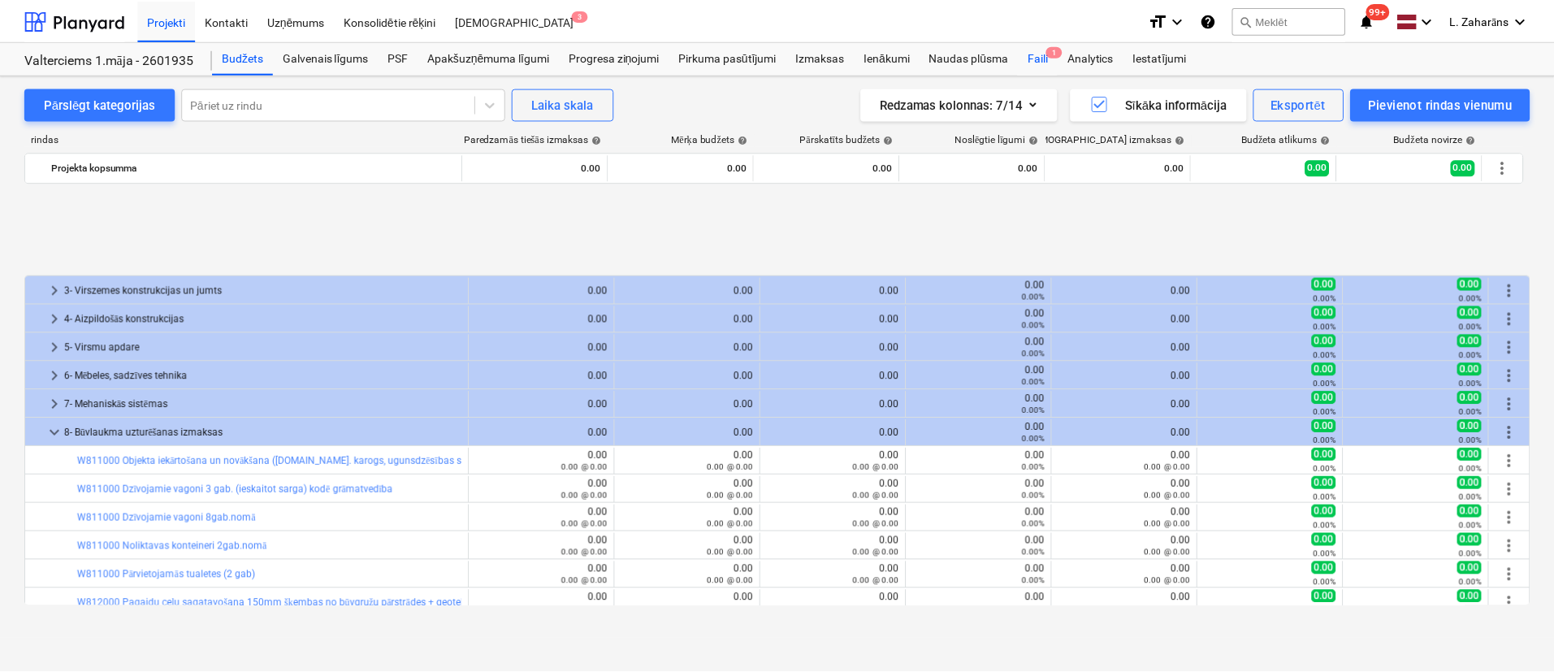
scroll to position [670, 0]
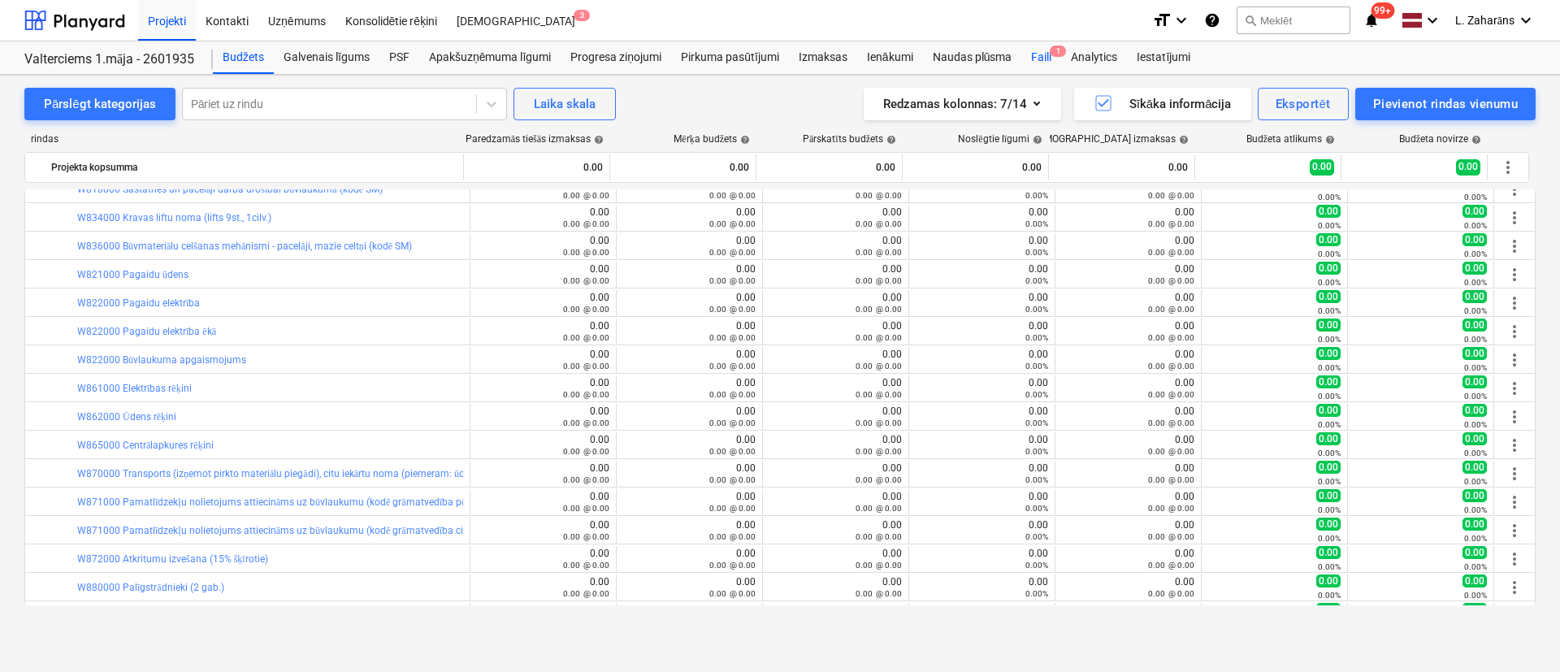
click at [1034, 63] on div "Faili 1" at bounding box center [1041, 57] width 40 height 33
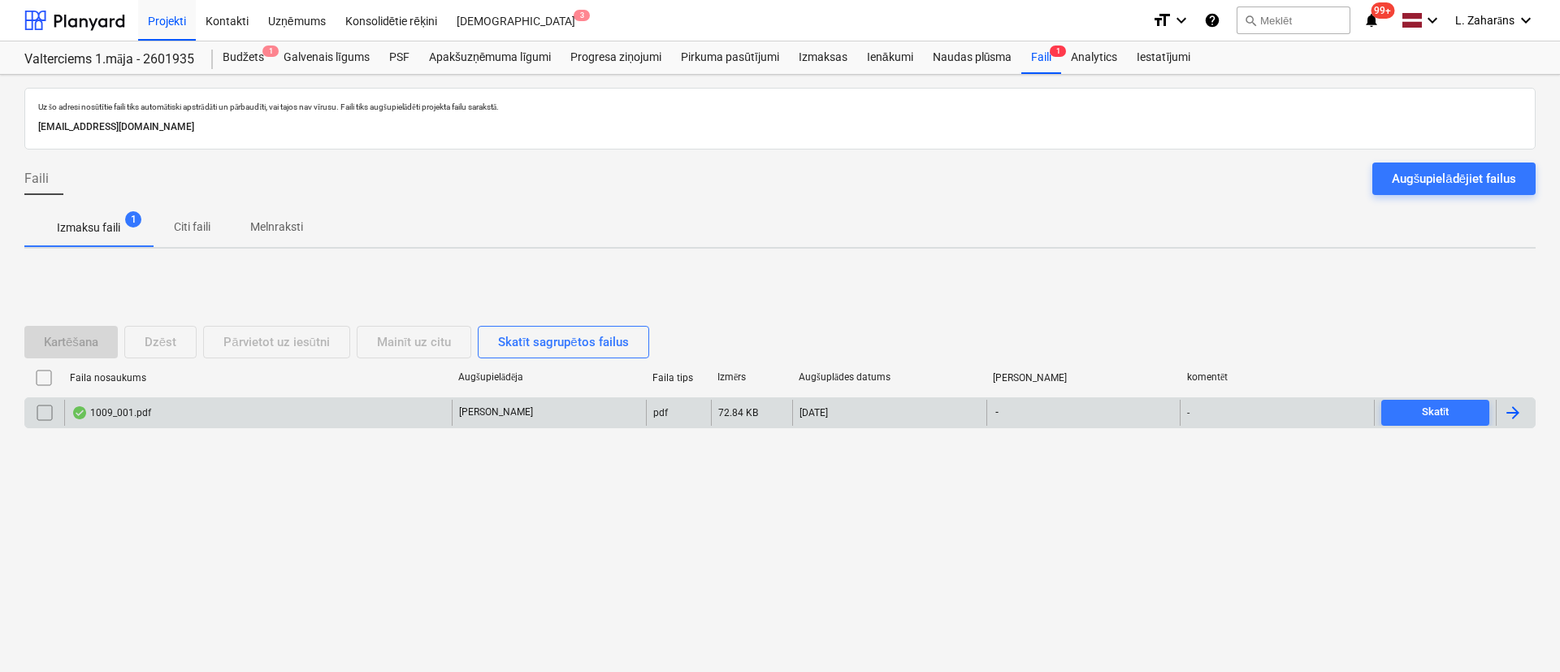
click at [277, 415] on div "1009_001.pdf" at bounding box center [258, 413] width 388 height 26
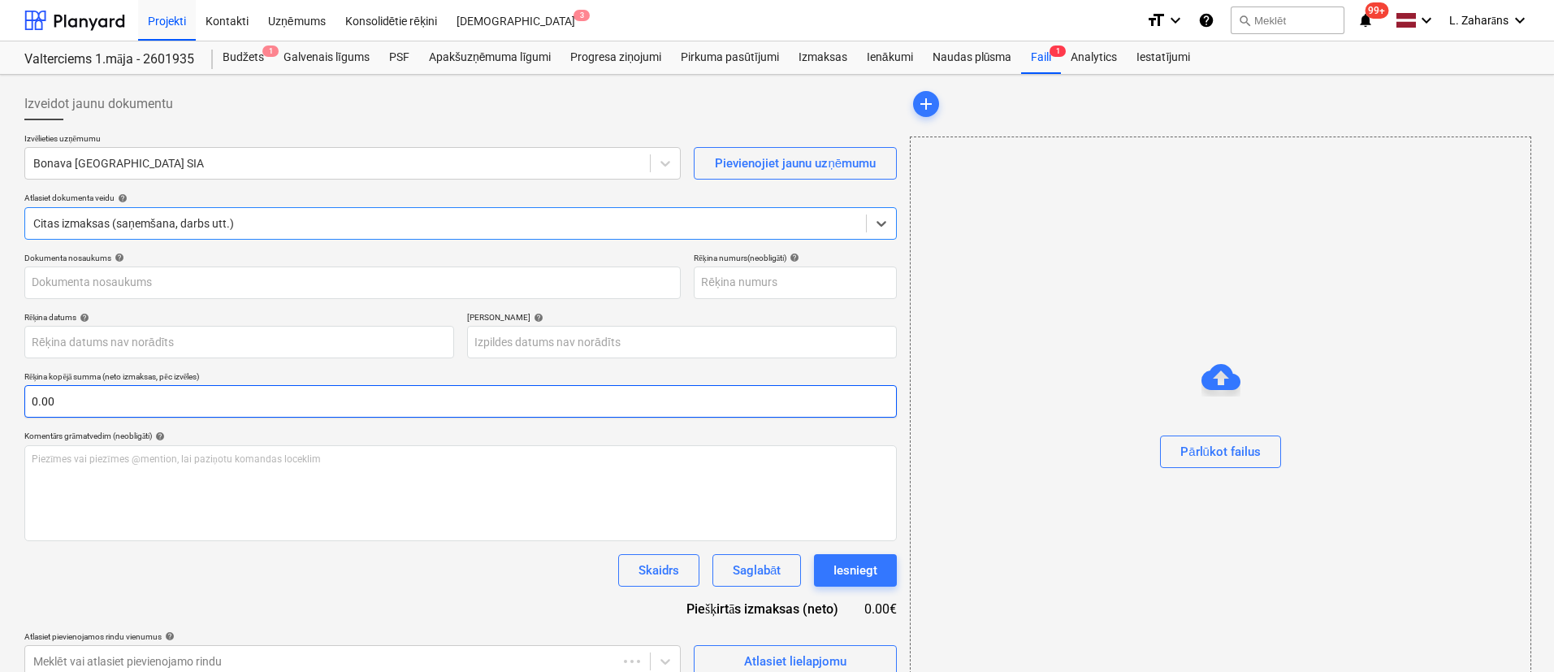
type input "25000745015"
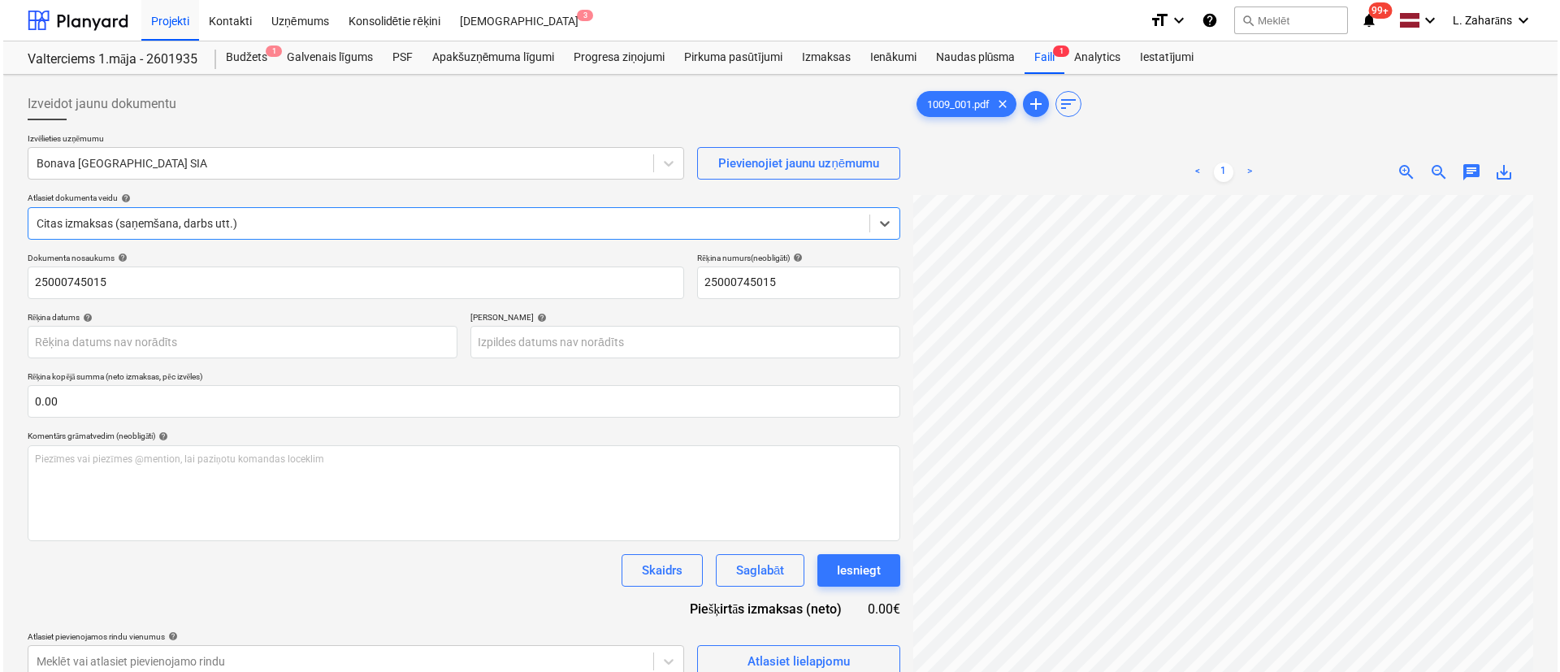
scroll to position [366, 0]
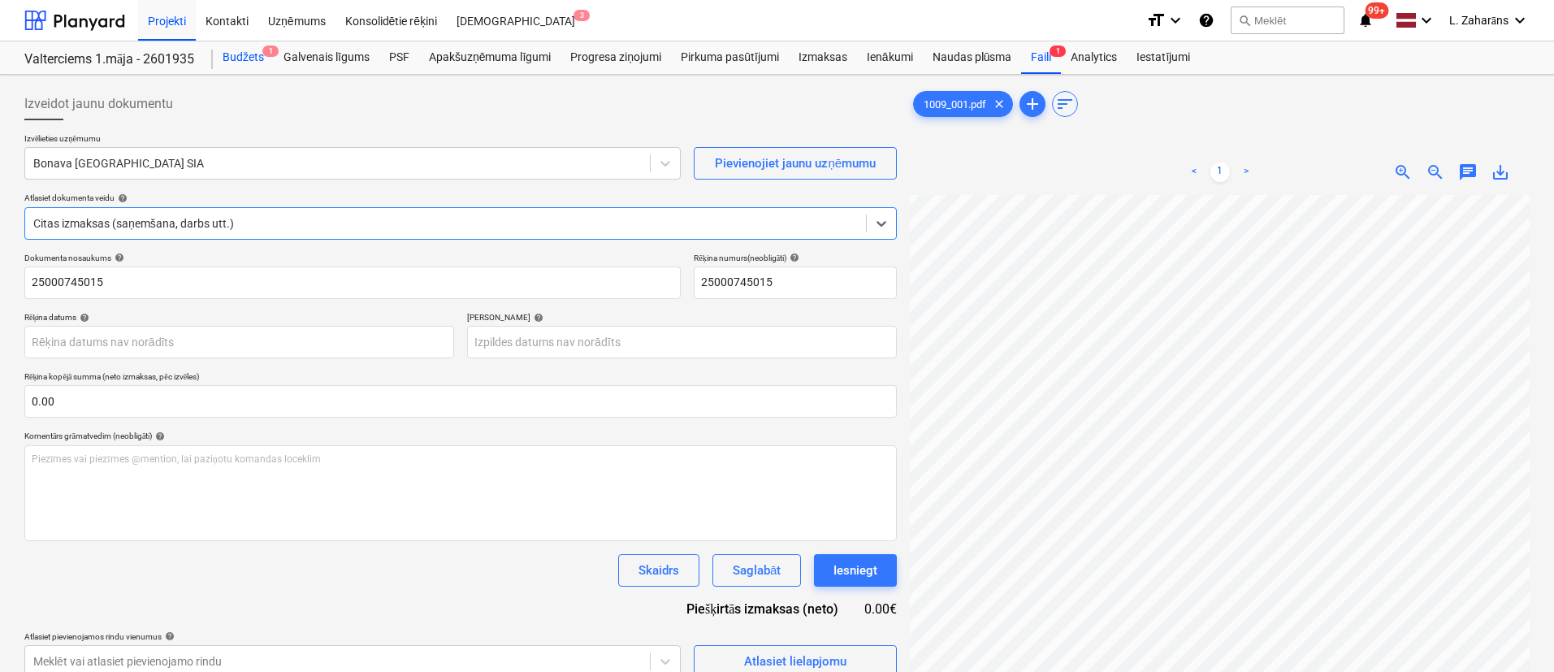
click at [245, 60] on div "Budžets 1" at bounding box center [243, 57] width 61 height 33
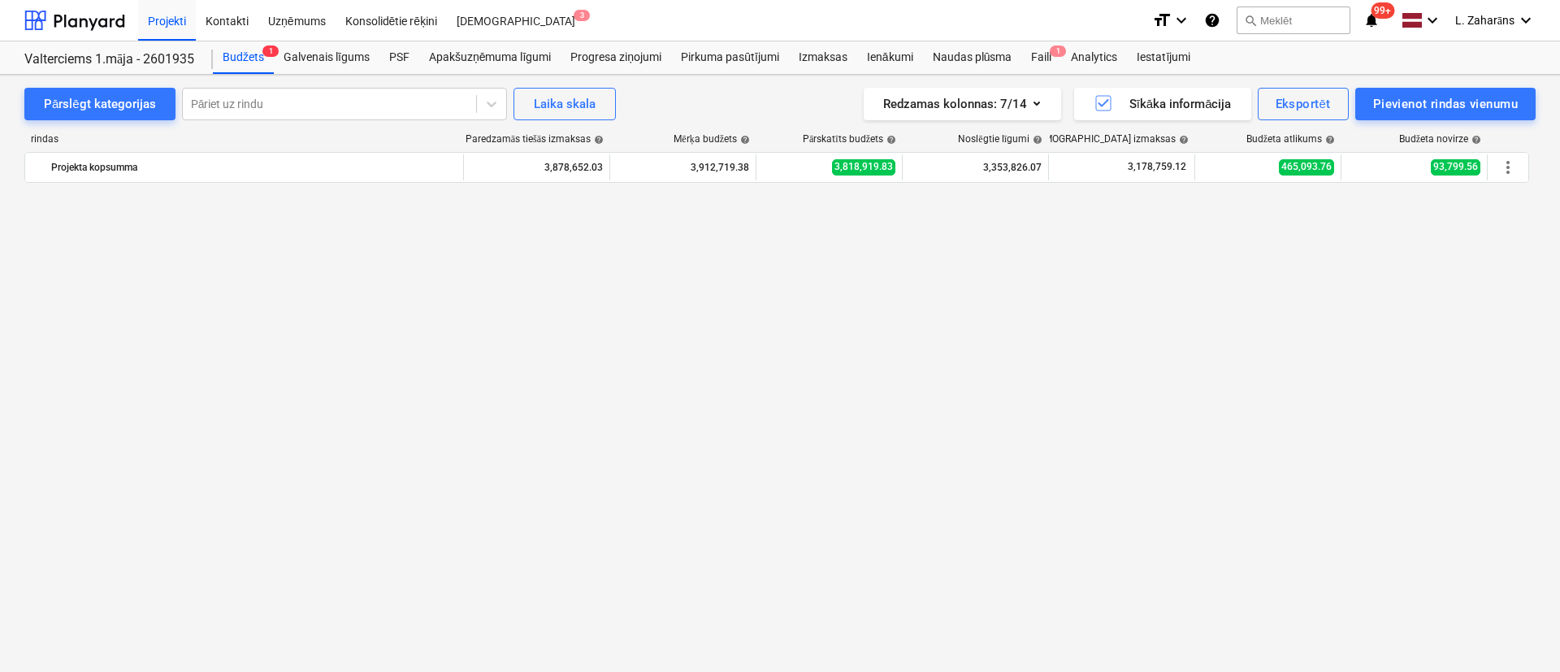
scroll to position [60, 0]
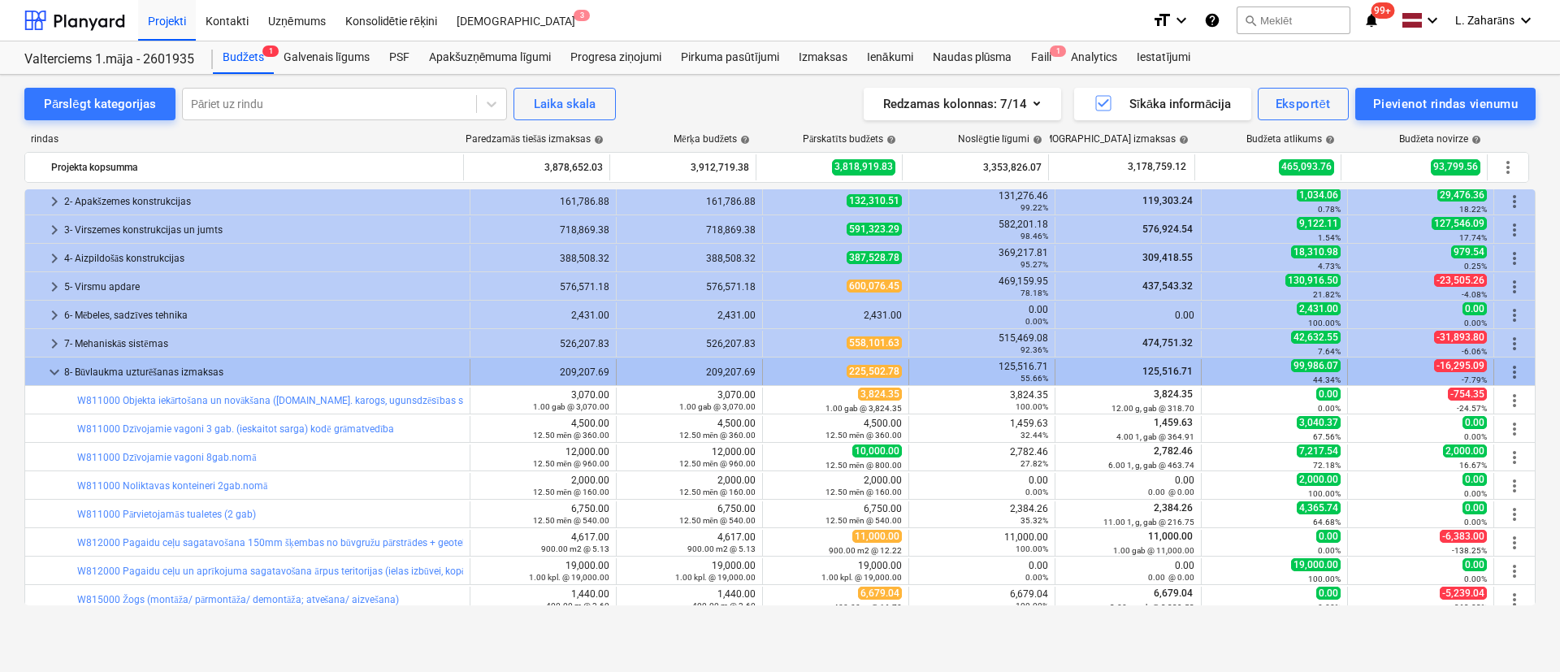
click at [52, 371] on span "keyboard_arrow_down" at bounding box center [55, 372] width 20 height 20
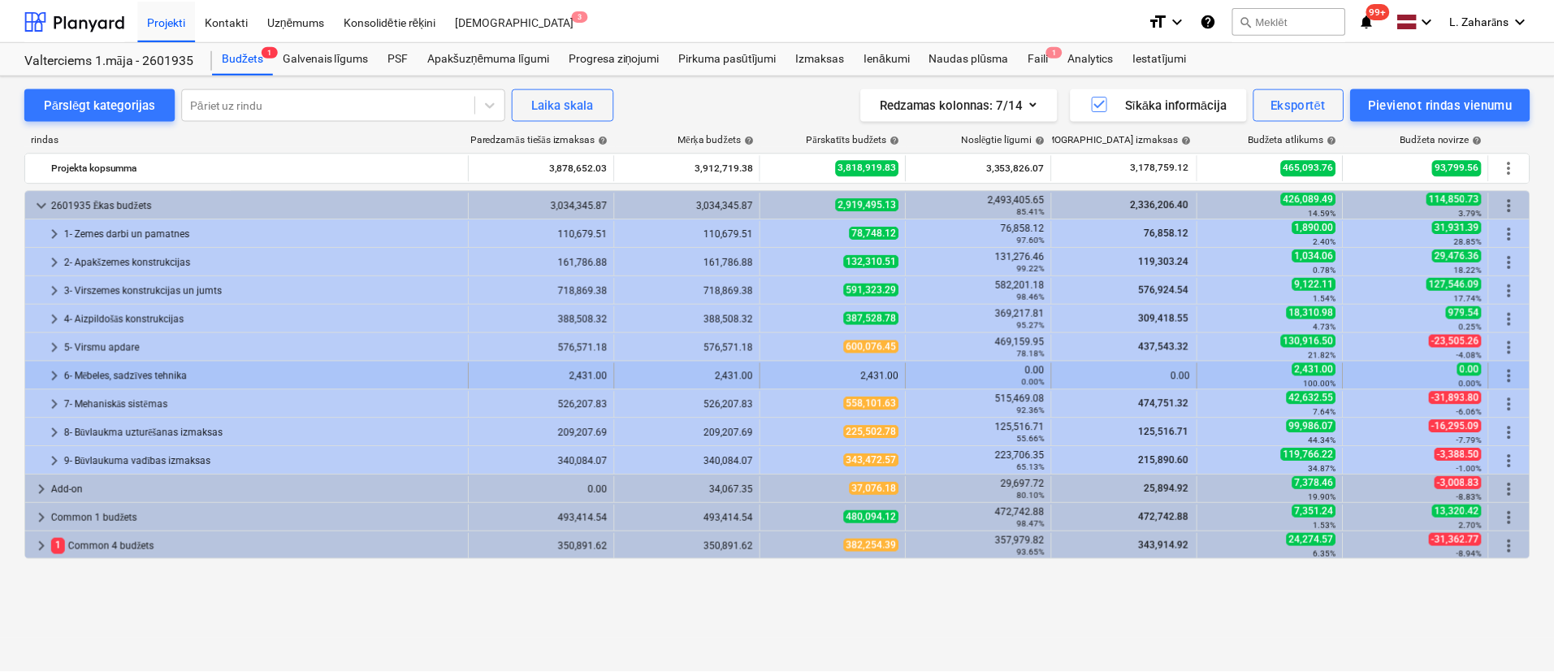
scroll to position [0, 0]
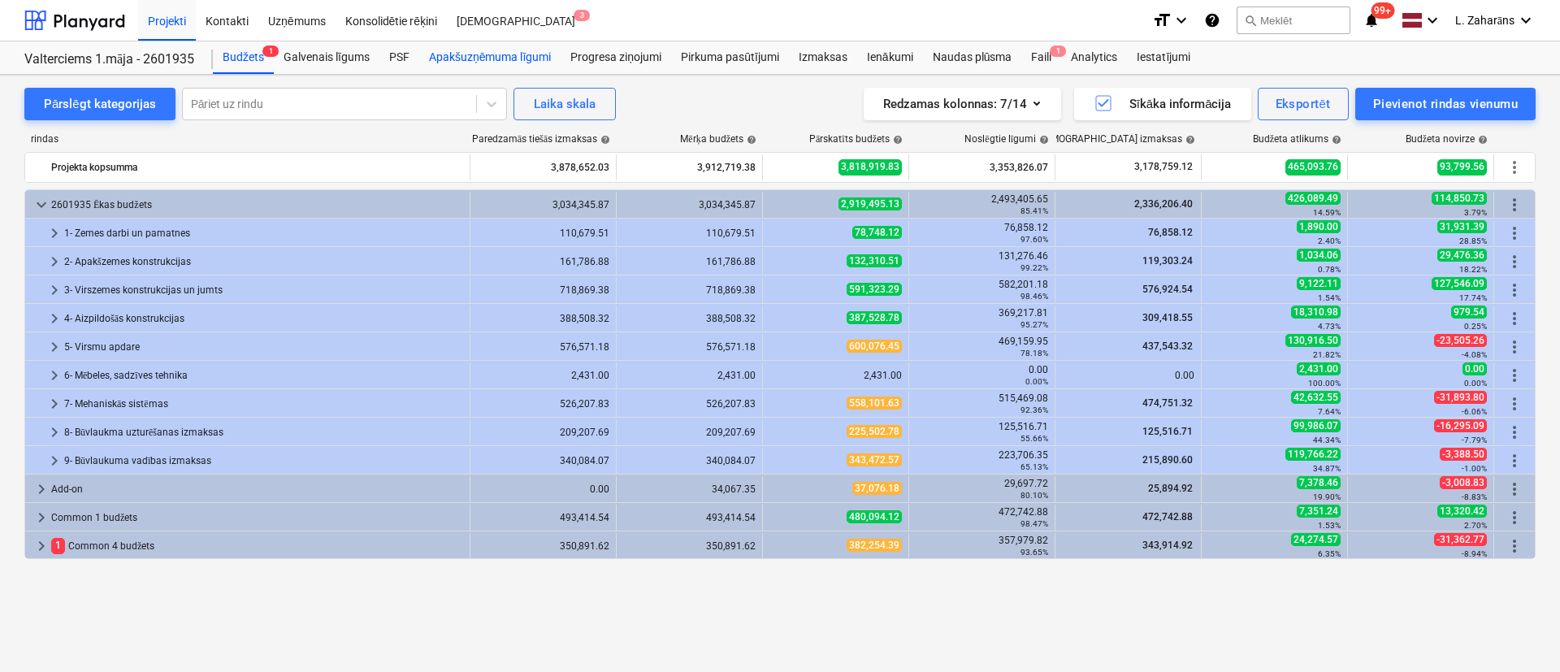
click at [494, 62] on div "Apakšuzņēmuma līgumi" at bounding box center [489, 57] width 141 height 33
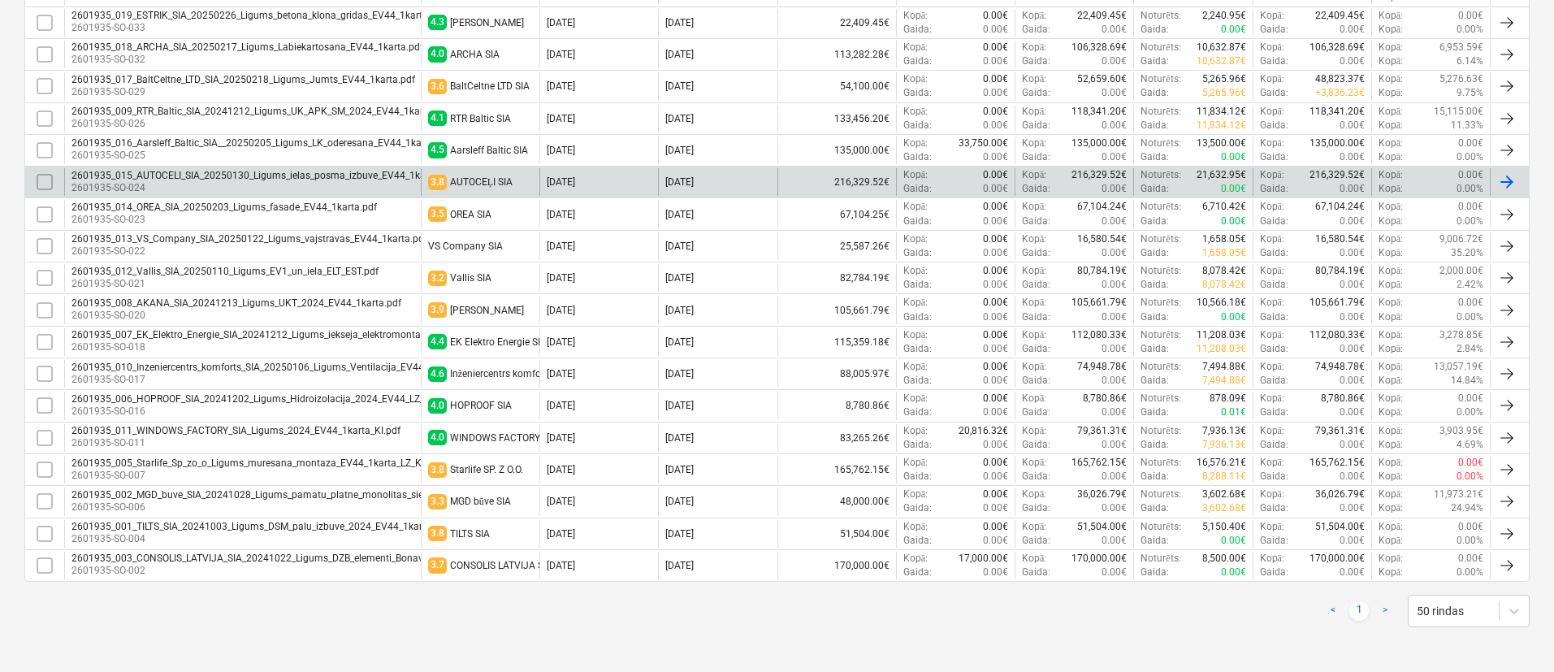
scroll to position [920, 0]
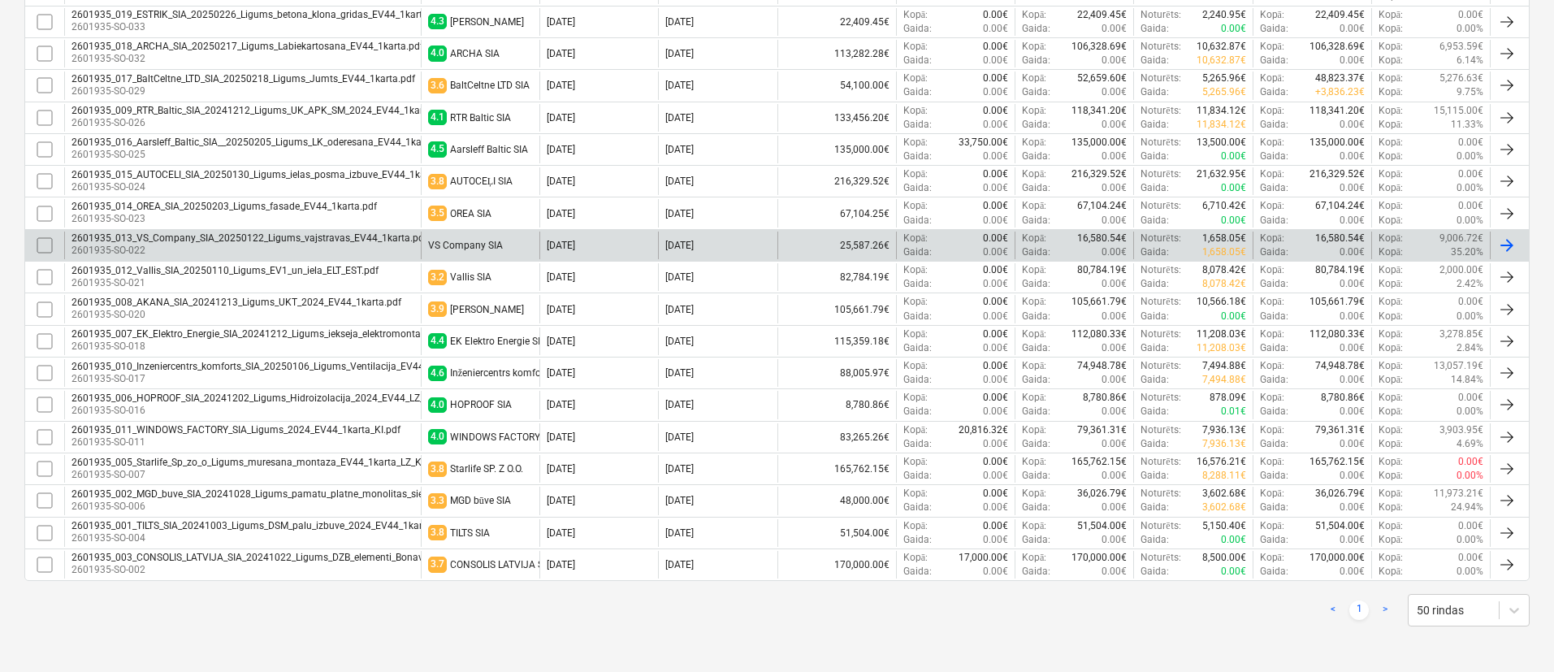
click at [470, 241] on div "VS Company SIA" at bounding box center [465, 245] width 75 height 11
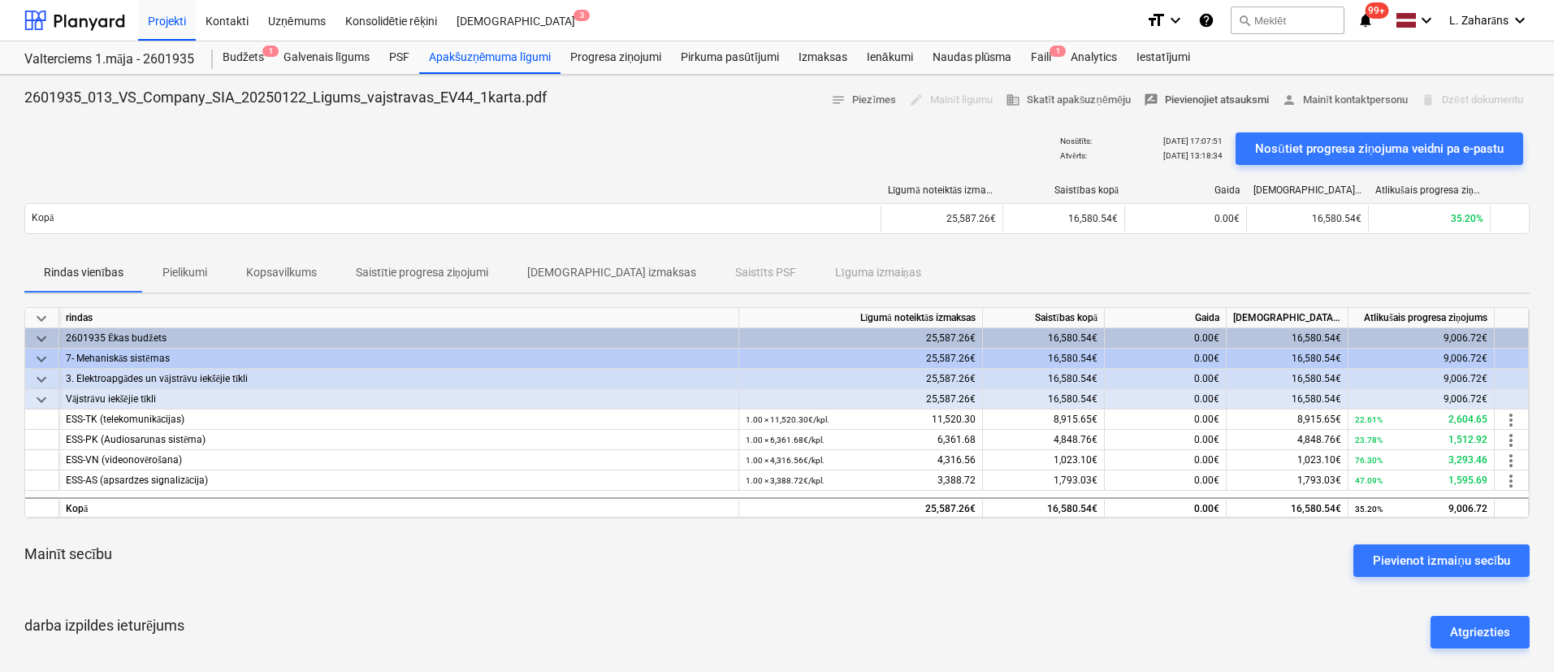
click at [1179, 98] on span "rate_review Pievienojiet atsauksmi" at bounding box center [1206, 100] width 125 height 19
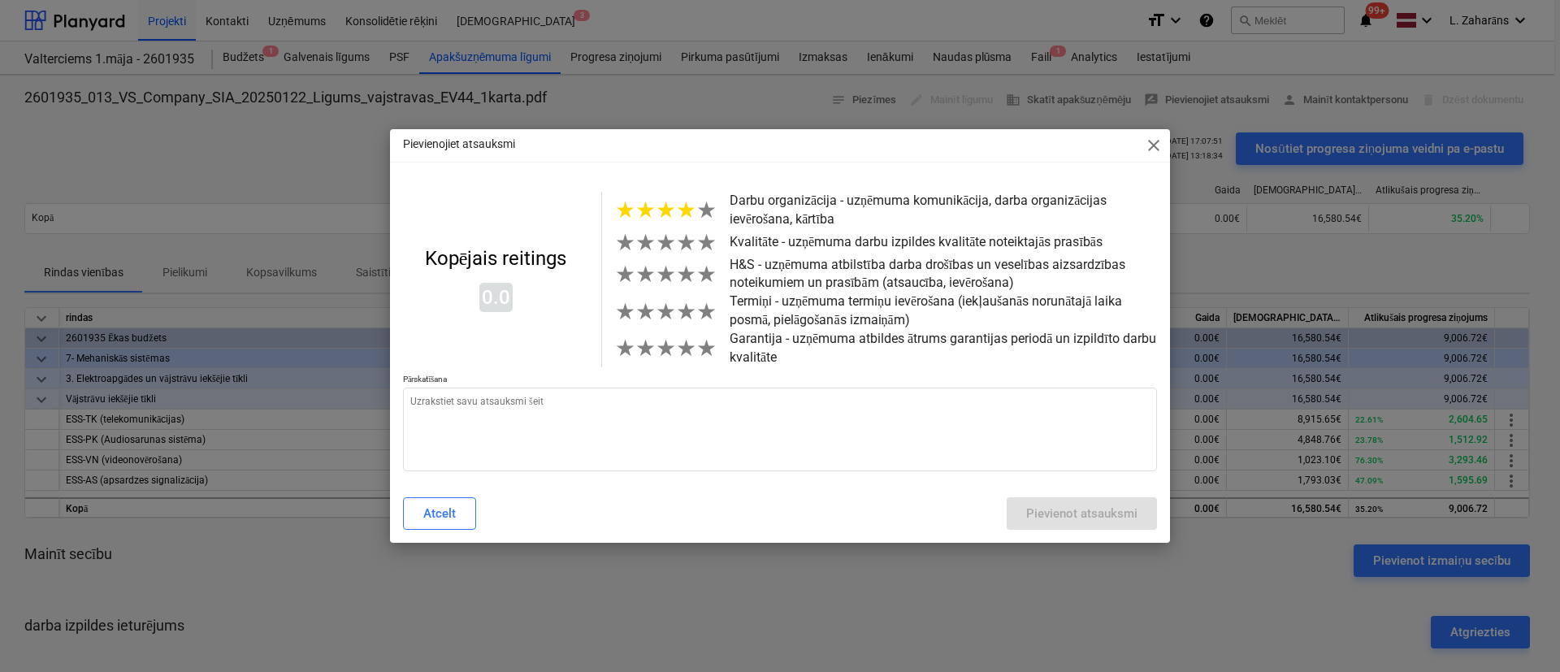
click at [688, 209] on span "★" at bounding box center [686, 210] width 20 height 27
click at [690, 247] on span "★" at bounding box center [686, 242] width 20 height 27
click at [696, 275] on span "★" at bounding box center [706, 274] width 20 height 27
click at [707, 318] on span "★" at bounding box center [706, 311] width 20 height 27
click at [696, 274] on span "★" at bounding box center [706, 274] width 20 height 27
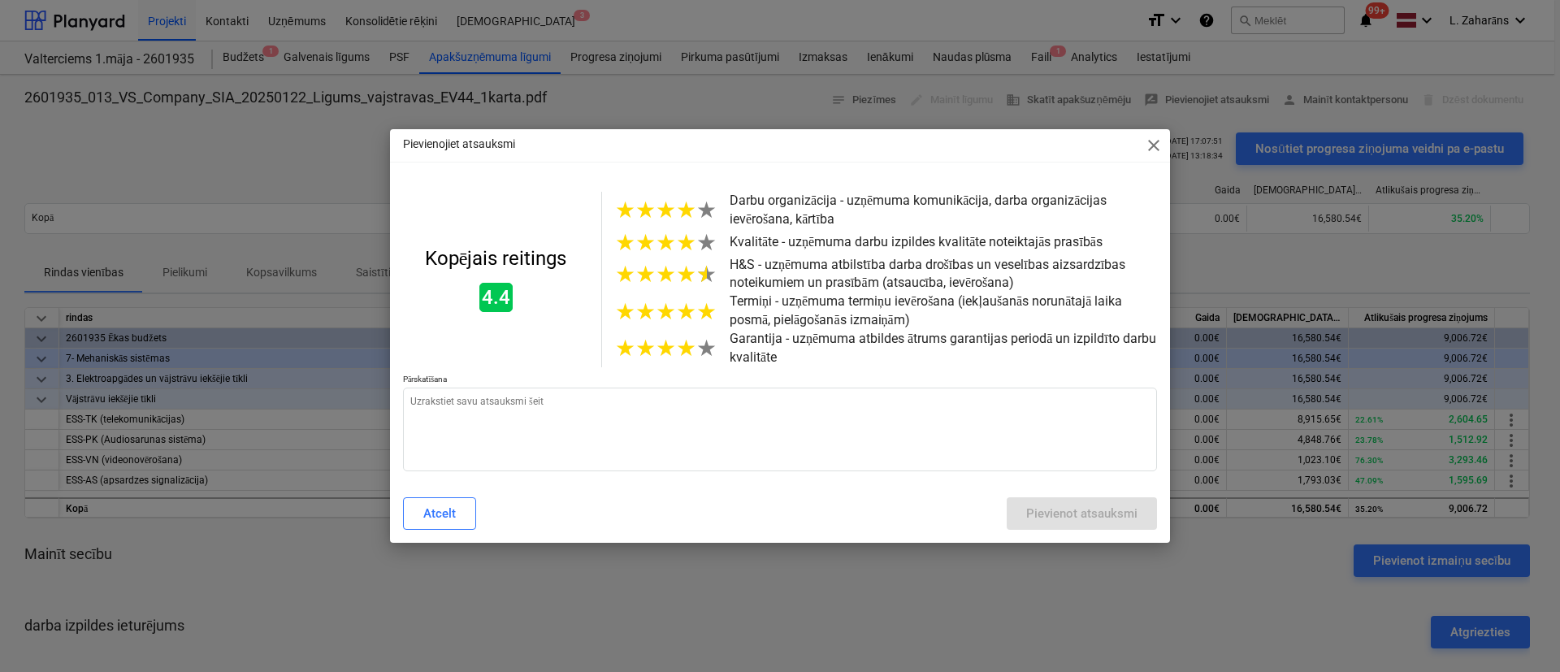
click at [686, 352] on span "★" at bounding box center [686, 348] width 20 height 27
type textarea "x"
click at [683, 381] on p "Pārskatīšana" at bounding box center [780, 381] width 754 height 14
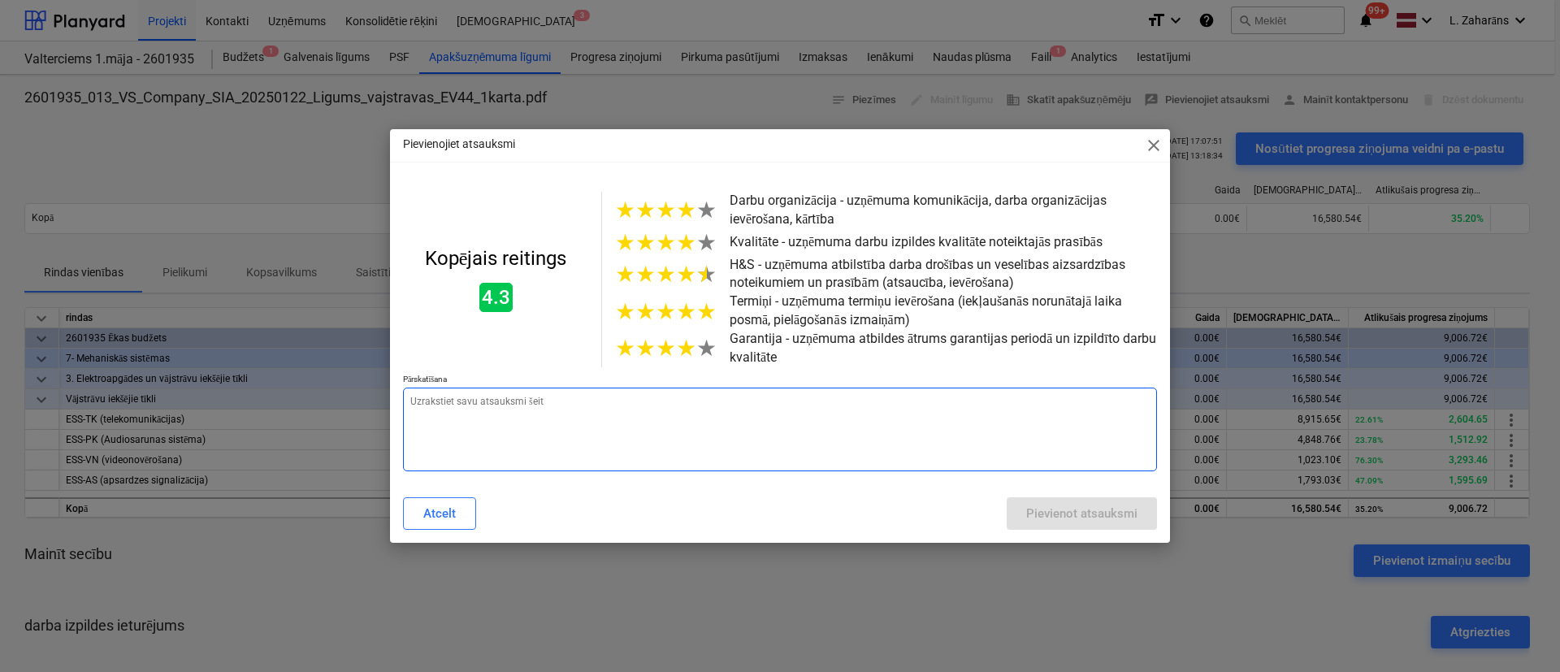
click at [669, 403] on textarea at bounding box center [780, 430] width 754 height 84
type textarea "o"
type textarea "x"
type textarea "ok"
type textarea "x"
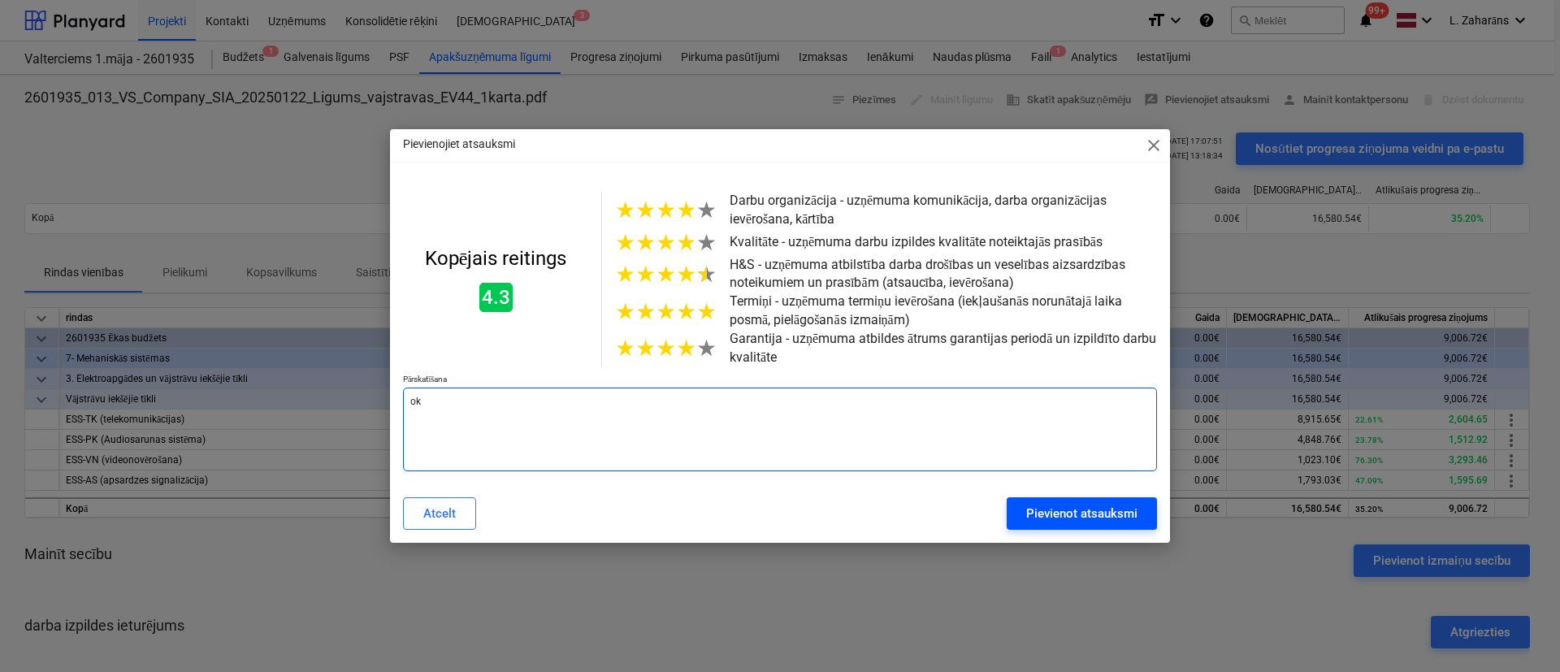
type textarea "ok"
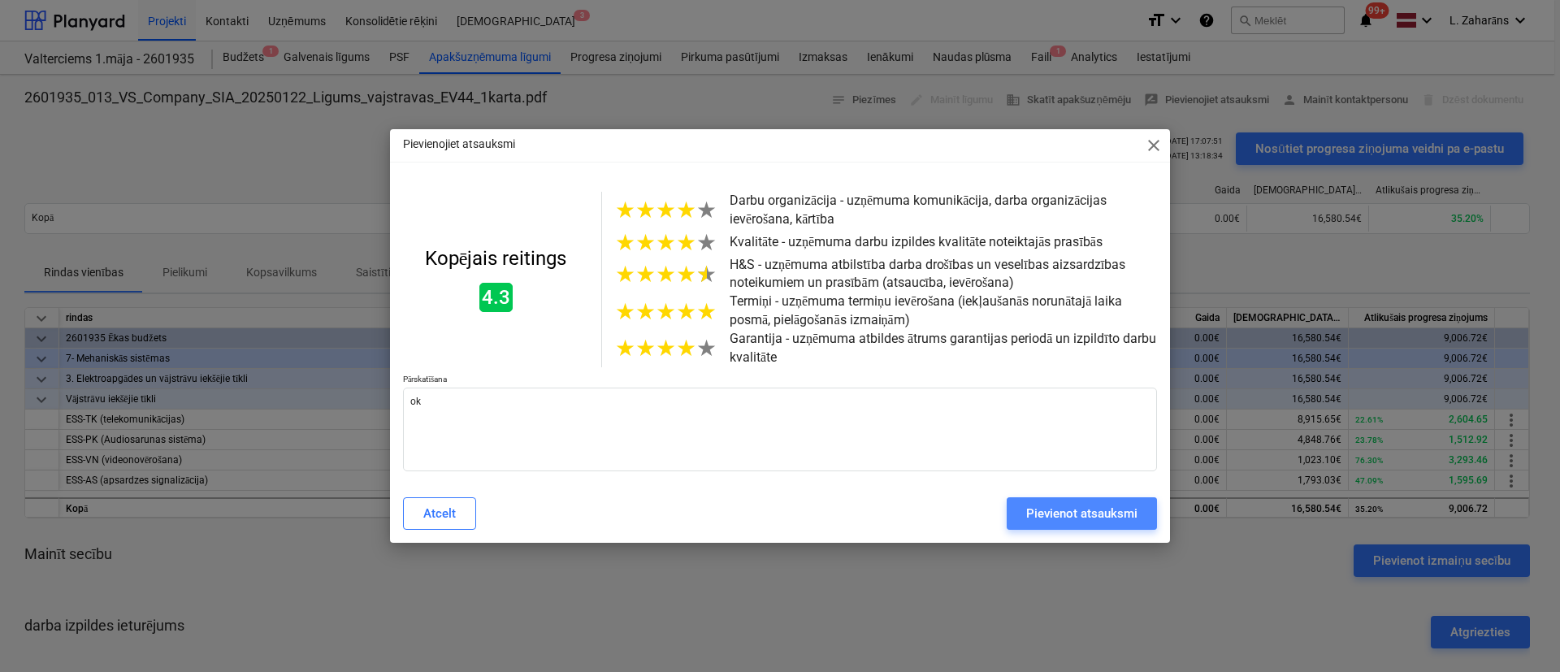
click at [1014, 528] on button "Pievienot atsauksmi" at bounding box center [1082, 513] width 150 height 33
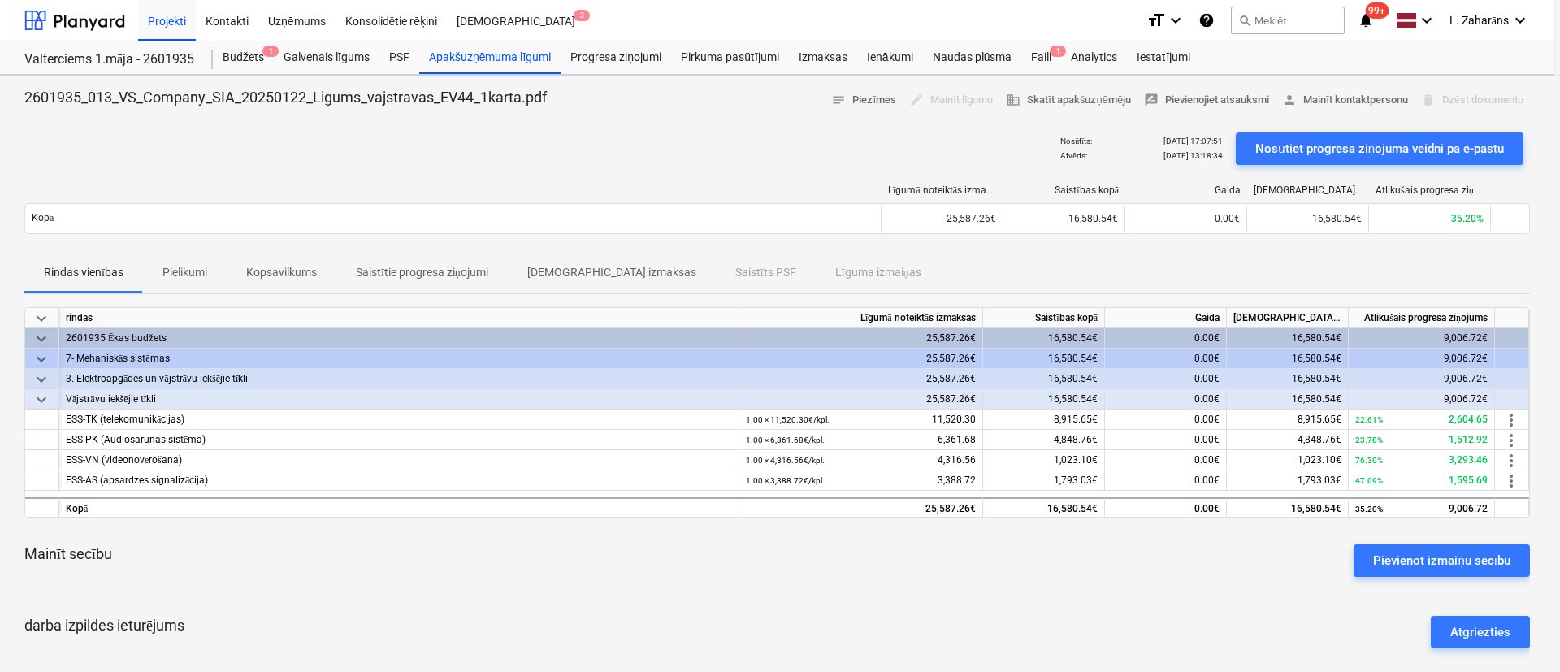
type textarea "x"
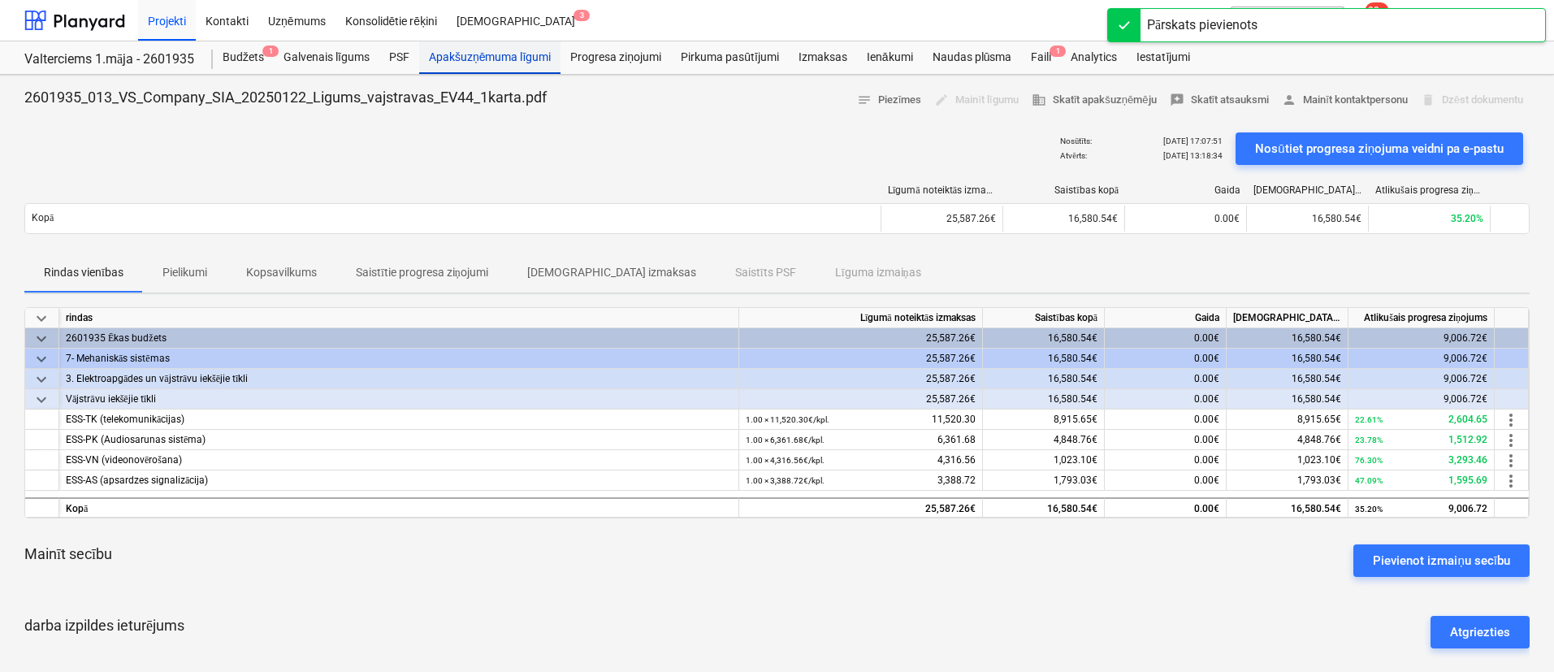
click at [499, 56] on div "Apakšuzņēmuma līgumi" at bounding box center [489, 57] width 141 height 33
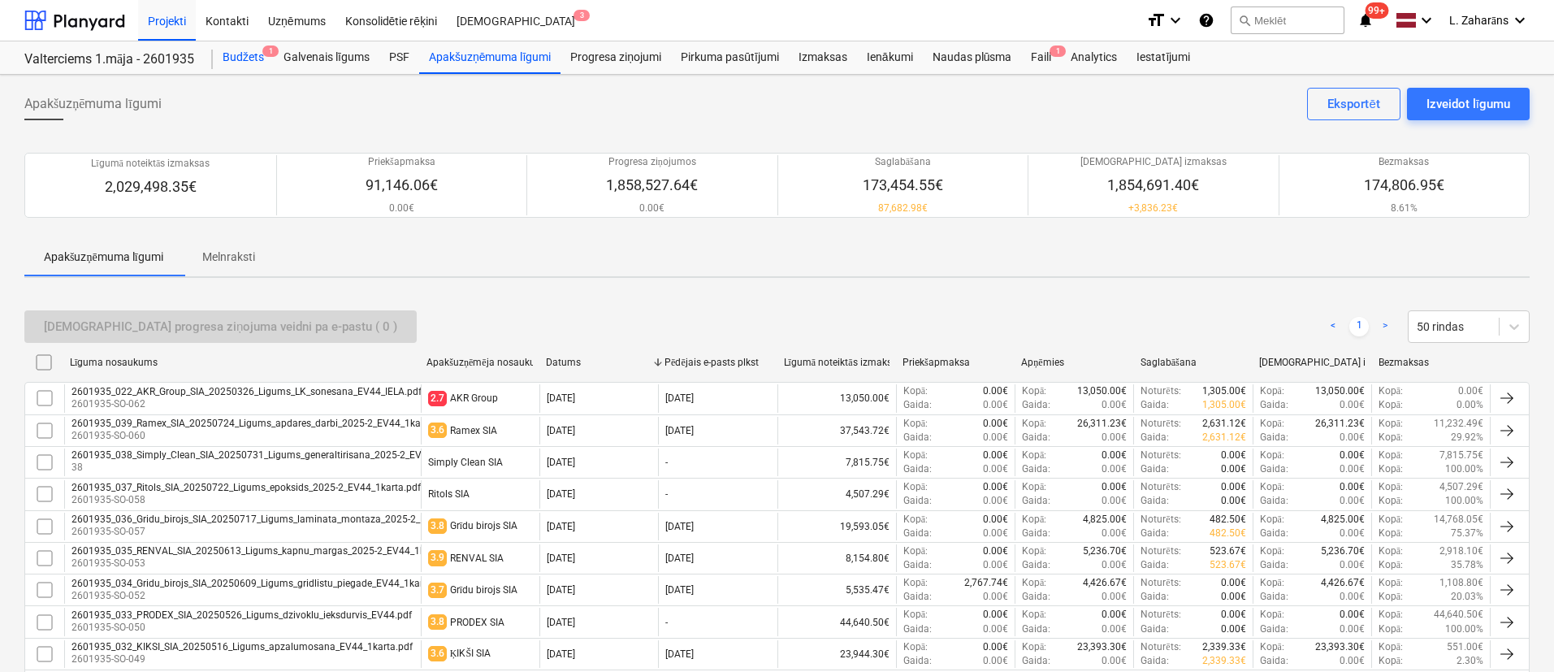
click at [256, 50] on div "Budžets 1" at bounding box center [243, 57] width 61 height 33
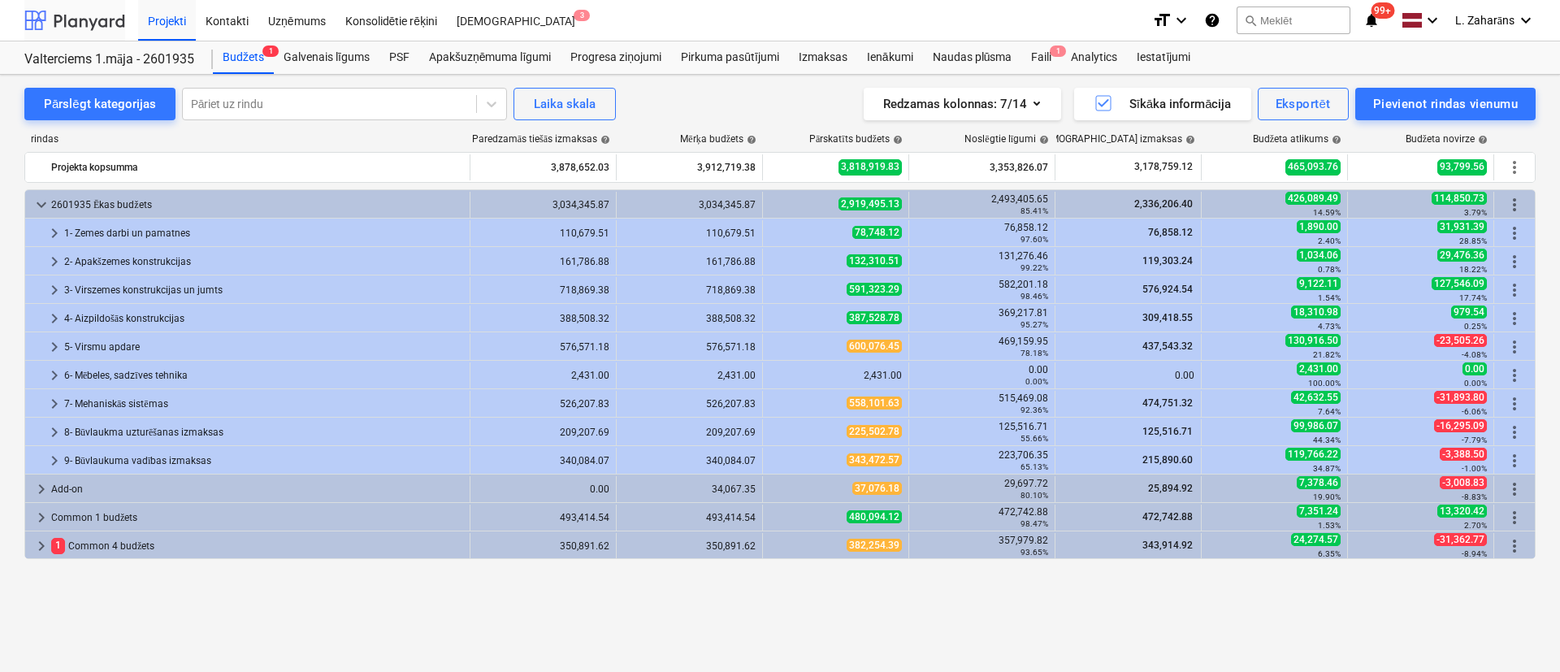
click at [67, 10] on div at bounding box center [74, 20] width 101 height 41
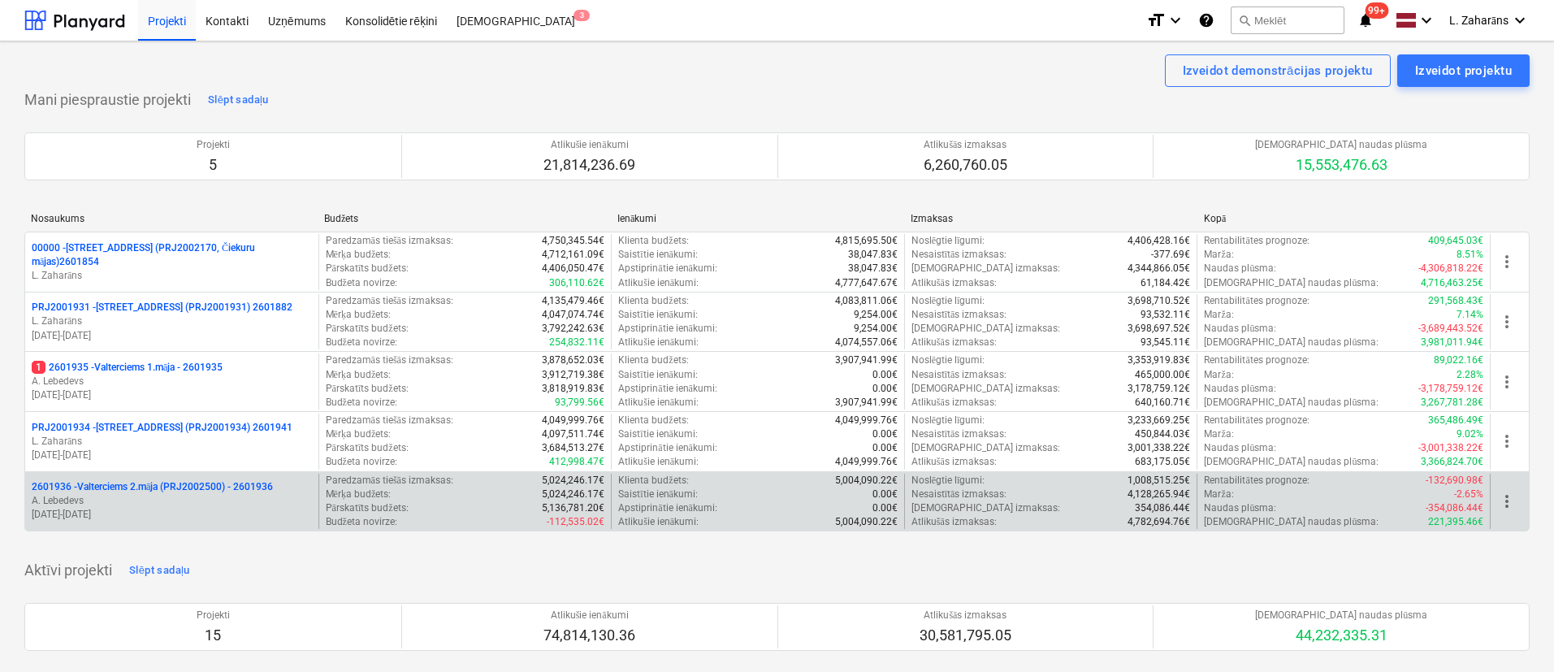
click at [308, 492] on div "2601936 - Valterciems 2.māja (PRJ2002500) - 2601936" at bounding box center [172, 487] width 280 height 14
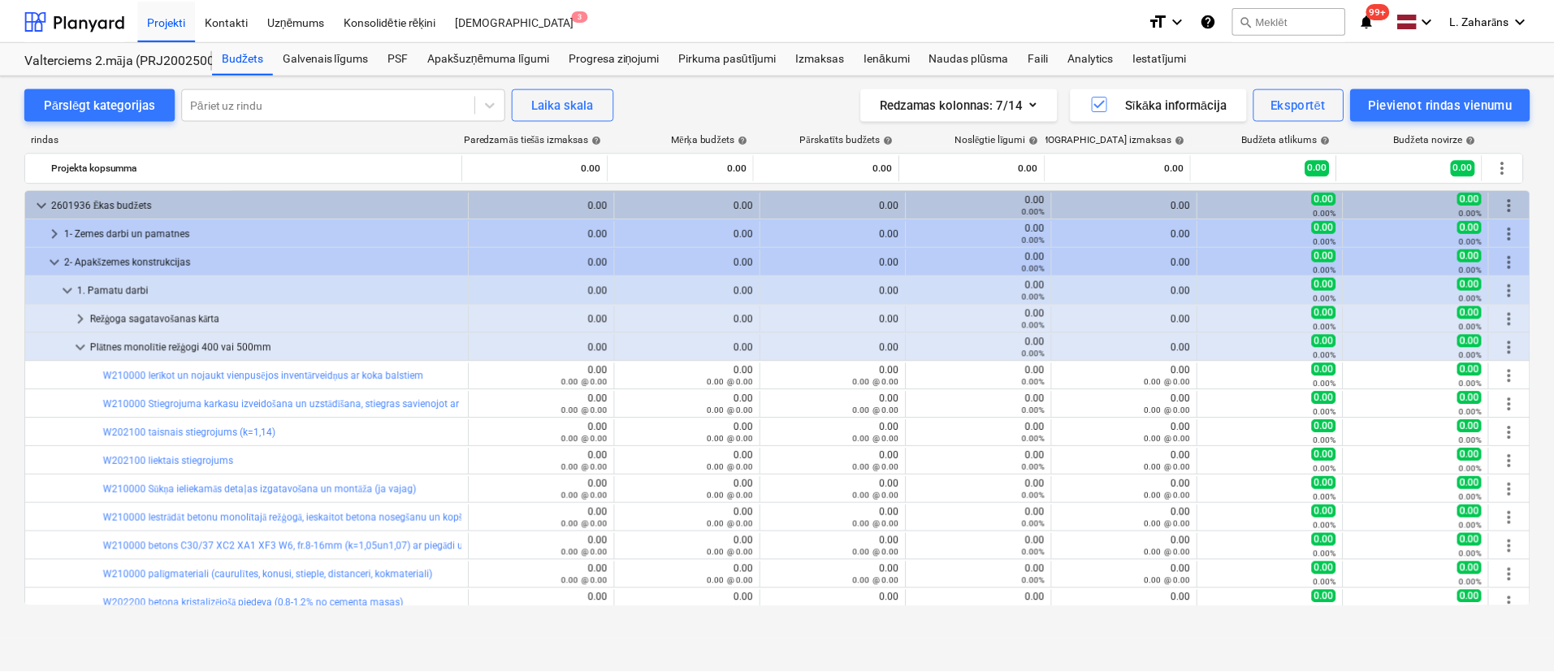
scroll to position [78, 0]
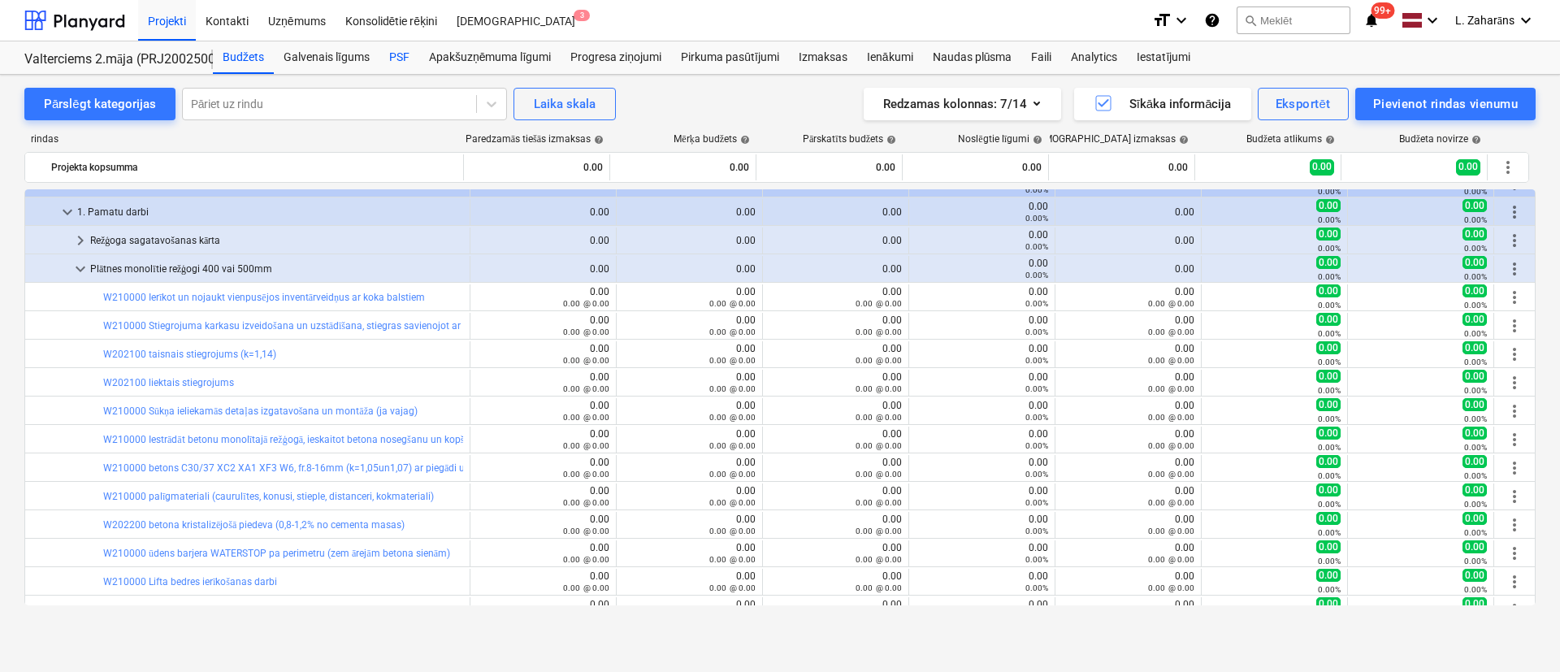
click at [392, 63] on div "PSF" at bounding box center [399, 57] width 40 height 33
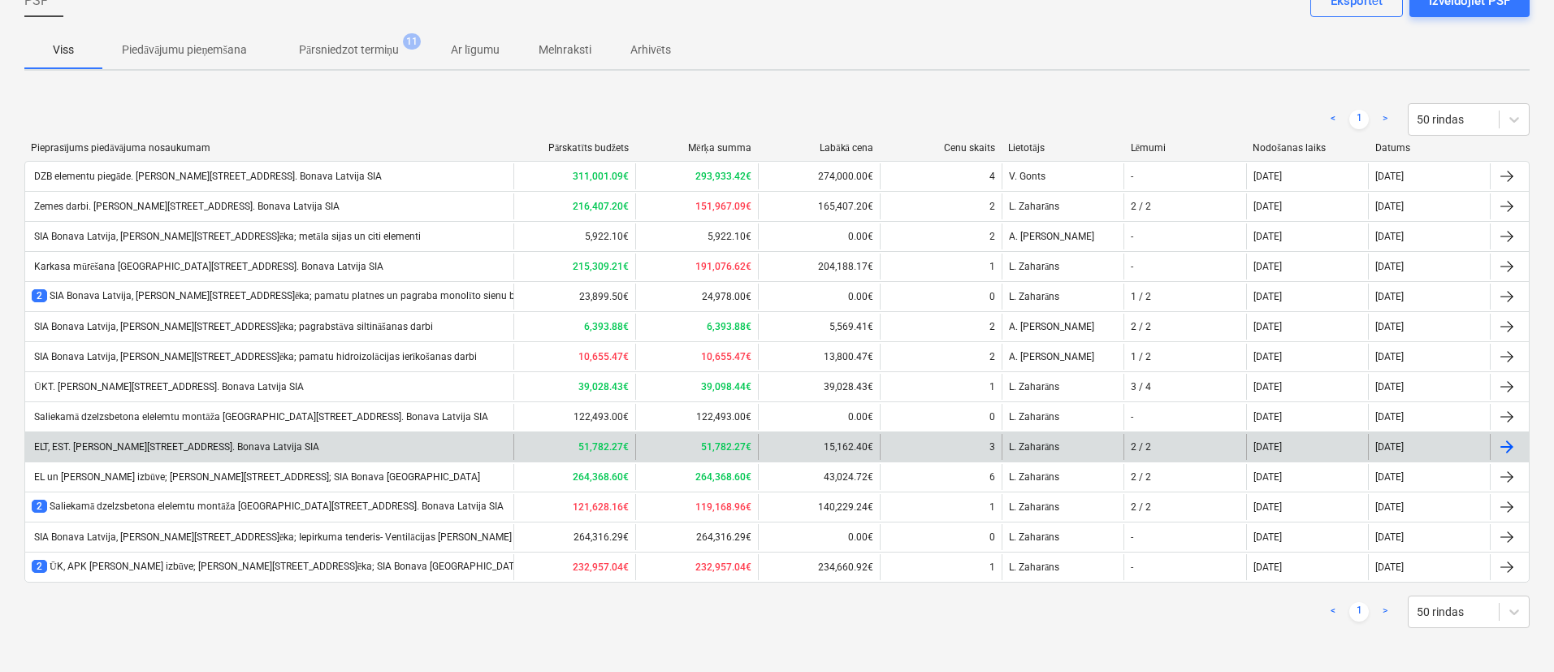
scroll to position [104, 0]
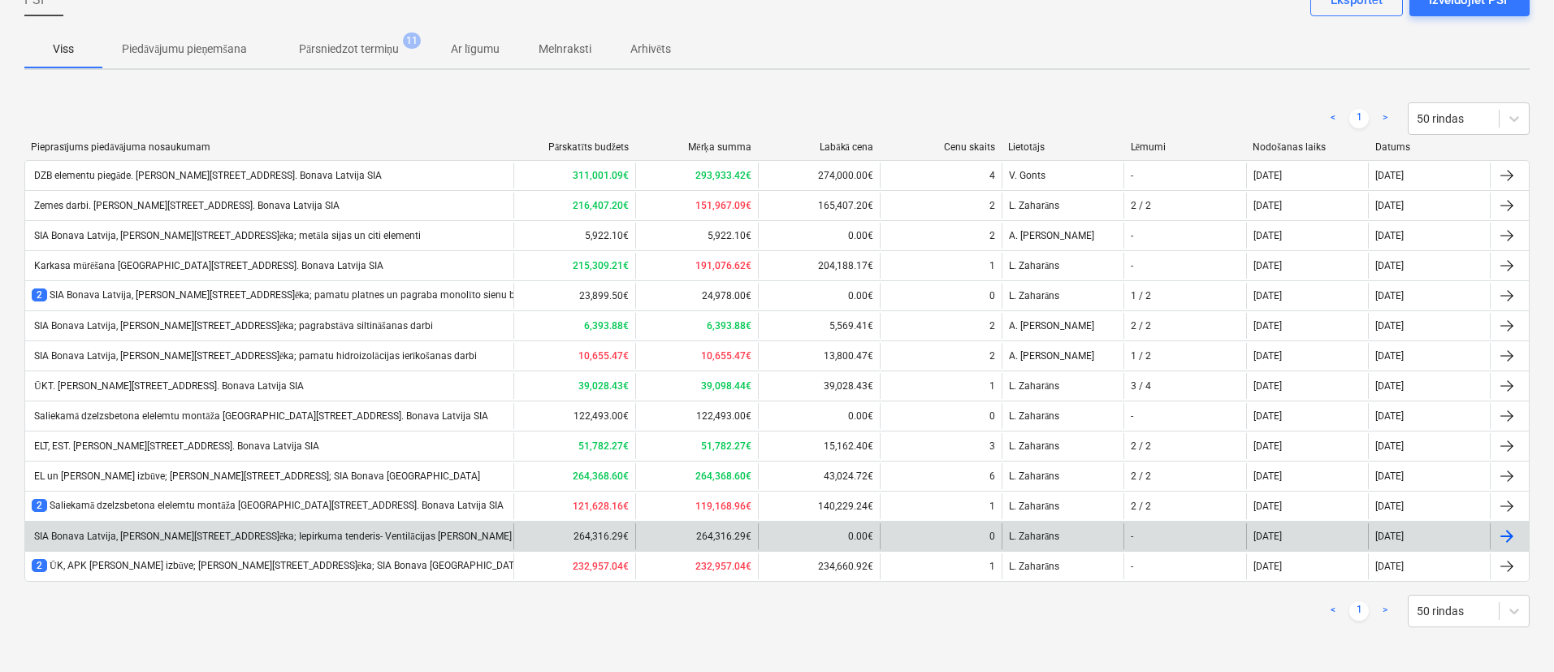
click at [265, 527] on div "SIA Bonava Latvija, Ēvalda Valtera iela 44, 2.ēka; Iepirkuma tenderis- Ventilāc…" at bounding box center [269, 536] width 488 height 26
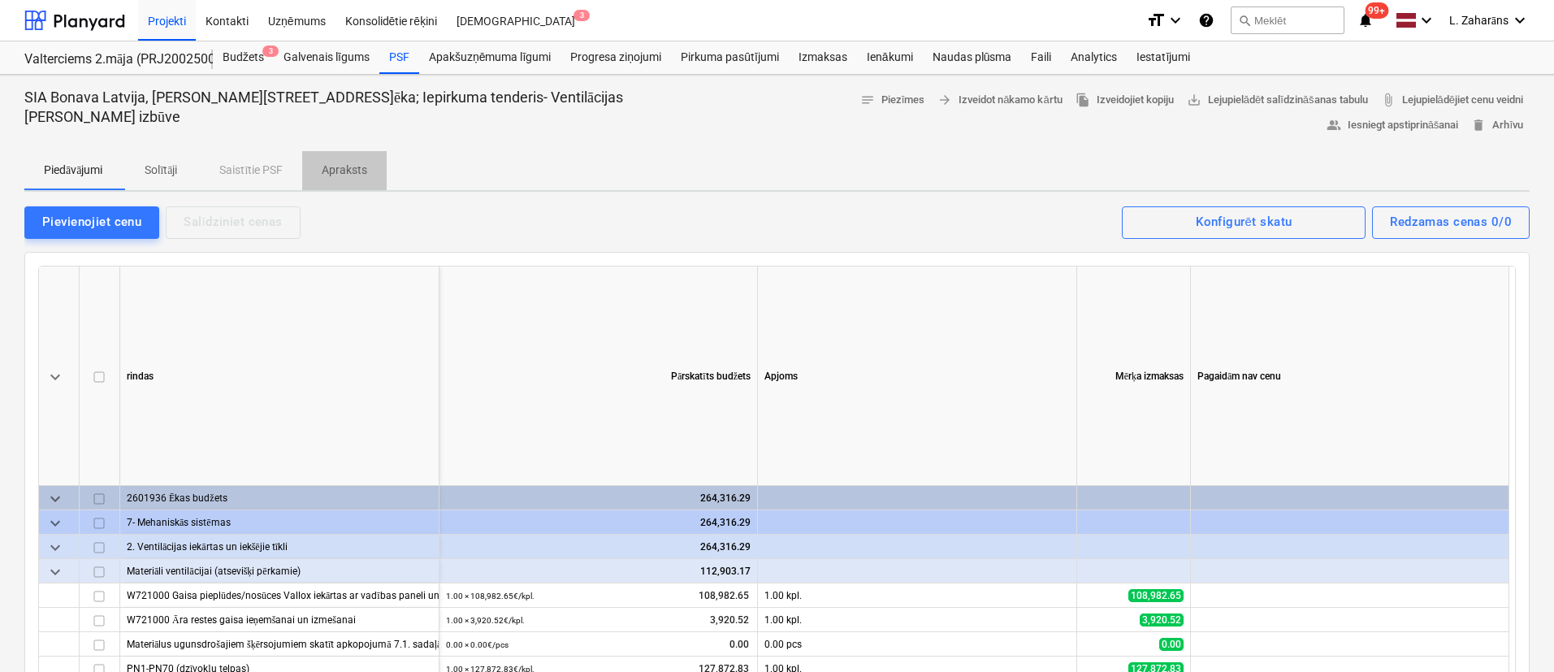
click at [337, 162] on p "Apraksts" at bounding box center [345, 170] width 46 height 17
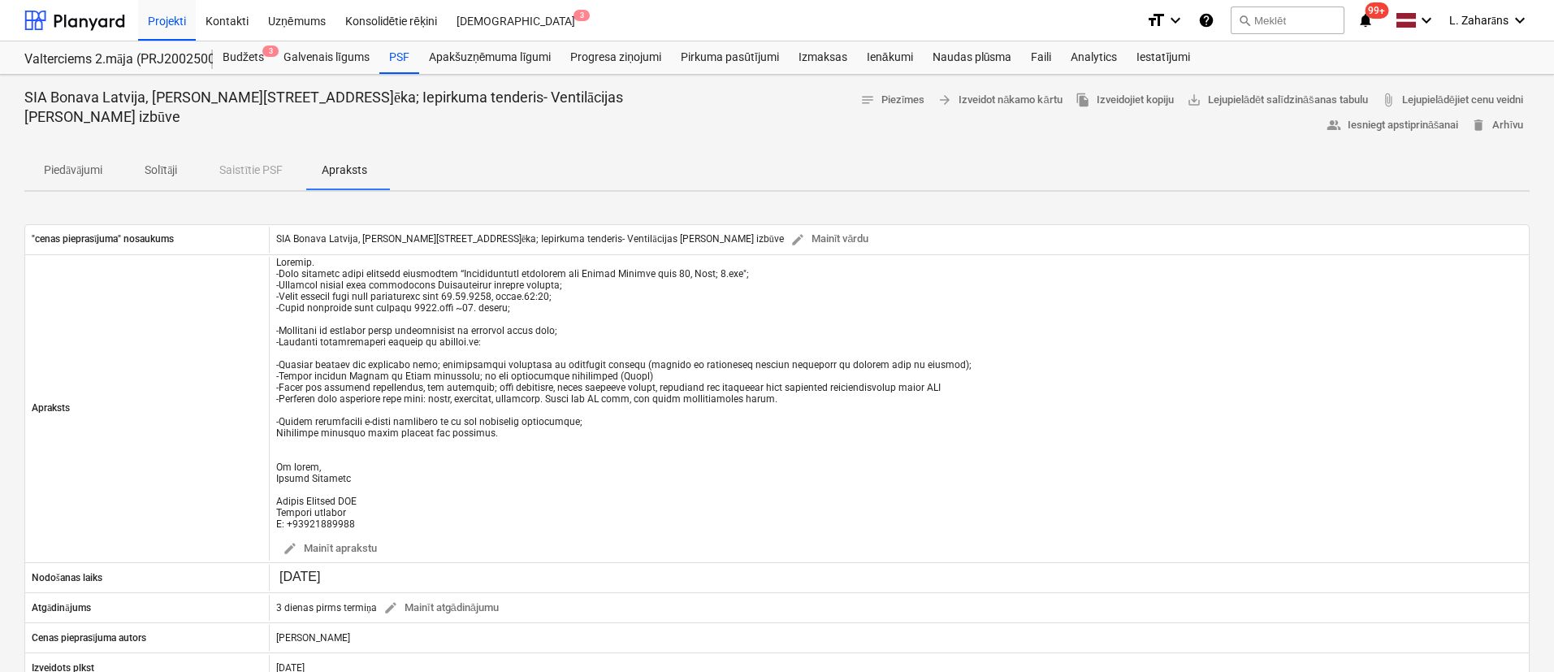
click at [158, 162] on p "Solītāji" at bounding box center [160, 170] width 39 height 17
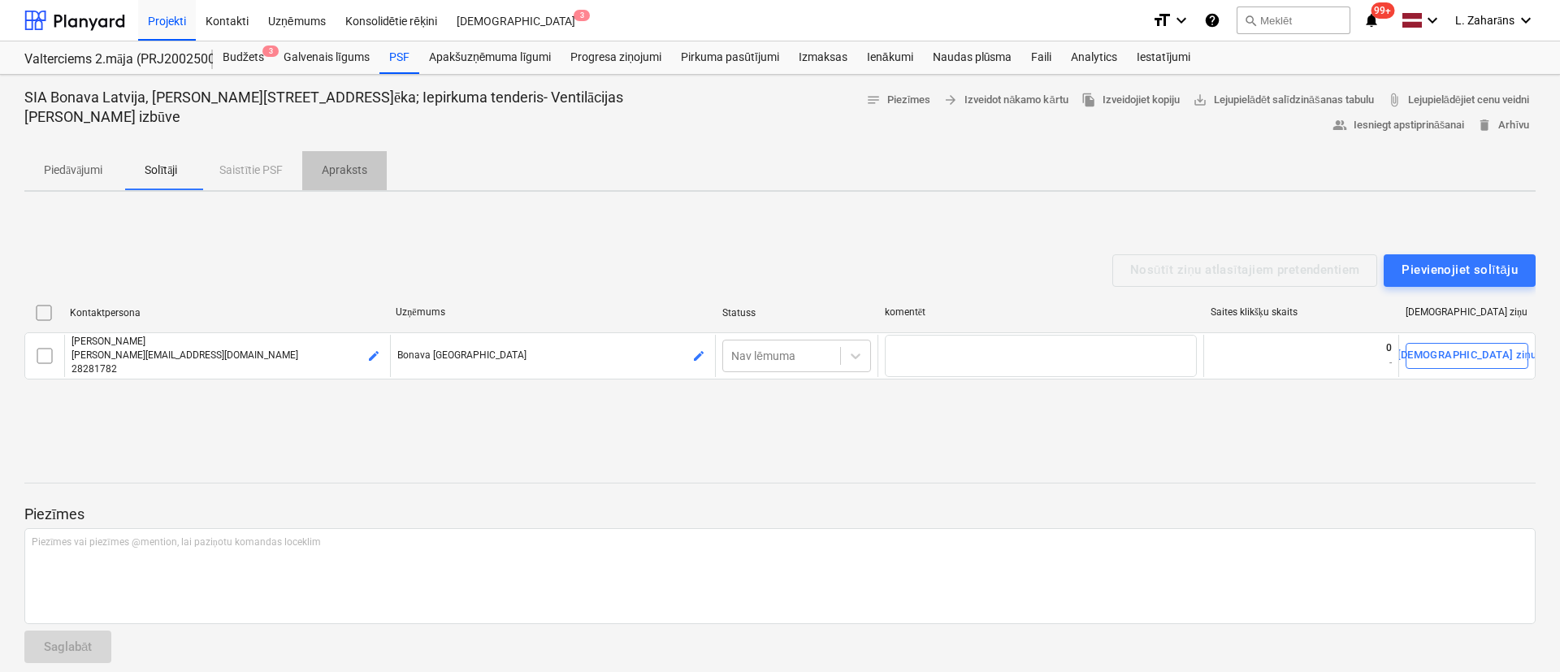
click at [351, 162] on p "Apraksts" at bounding box center [345, 170] width 46 height 17
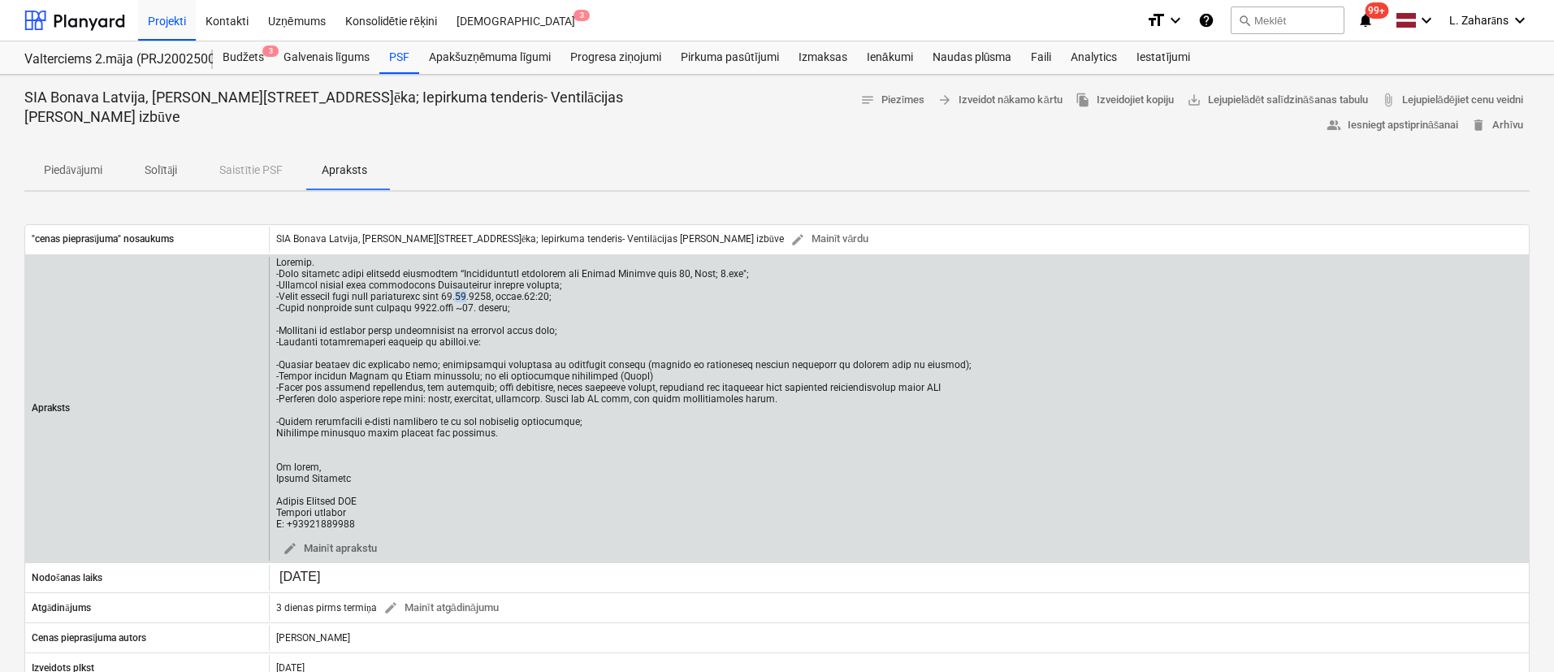
drag, startPoint x: 471, startPoint y: 275, endPoint x: 479, endPoint y: 274, distance: 8.2
click at [479, 274] on div at bounding box center [624, 393] width 696 height 273
click at [501, 276] on div at bounding box center [624, 393] width 696 height 273
click at [463, 273] on div at bounding box center [624, 393] width 696 height 273
click at [462, 270] on div at bounding box center [624, 393] width 696 height 273
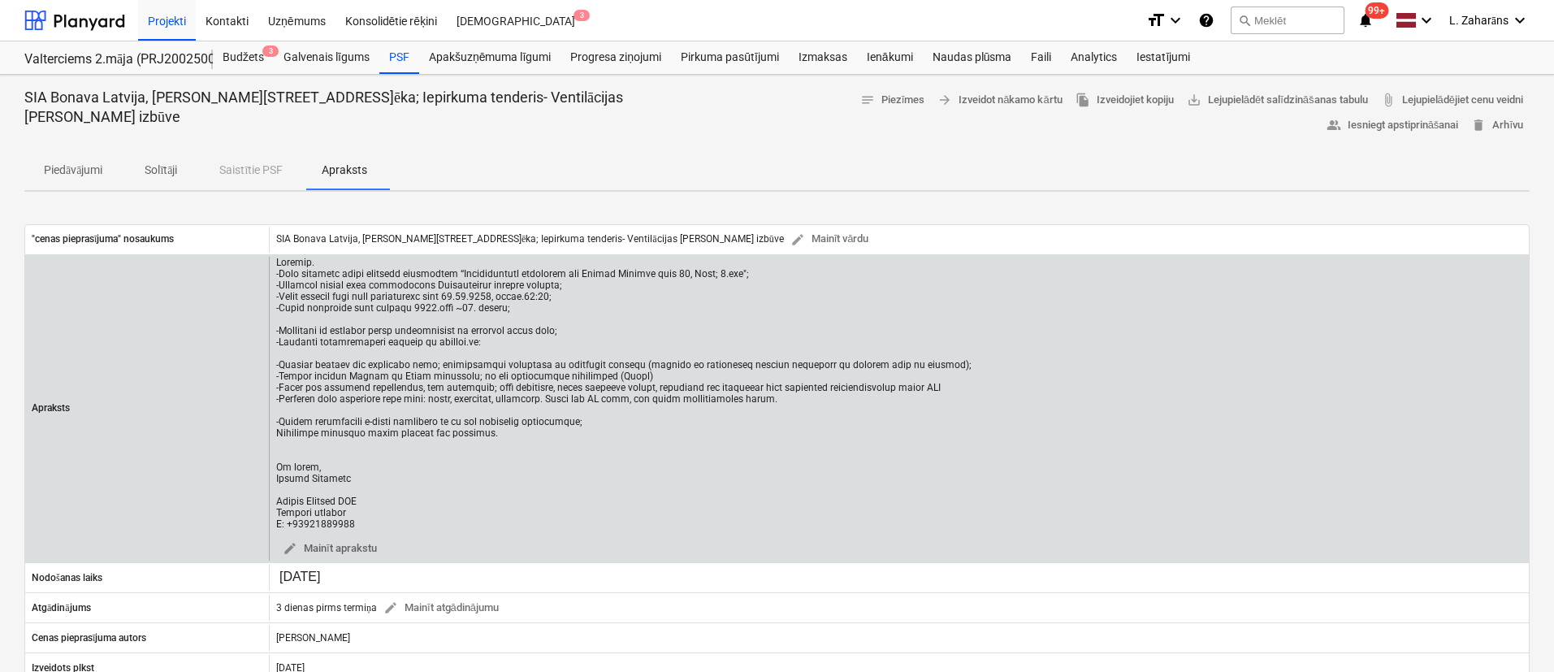
drag, startPoint x: 412, startPoint y: 447, endPoint x: 411, endPoint y: 469, distance: 22.0
click at [412, 453] on div at bounding box center [624, 393] width 696 height 273
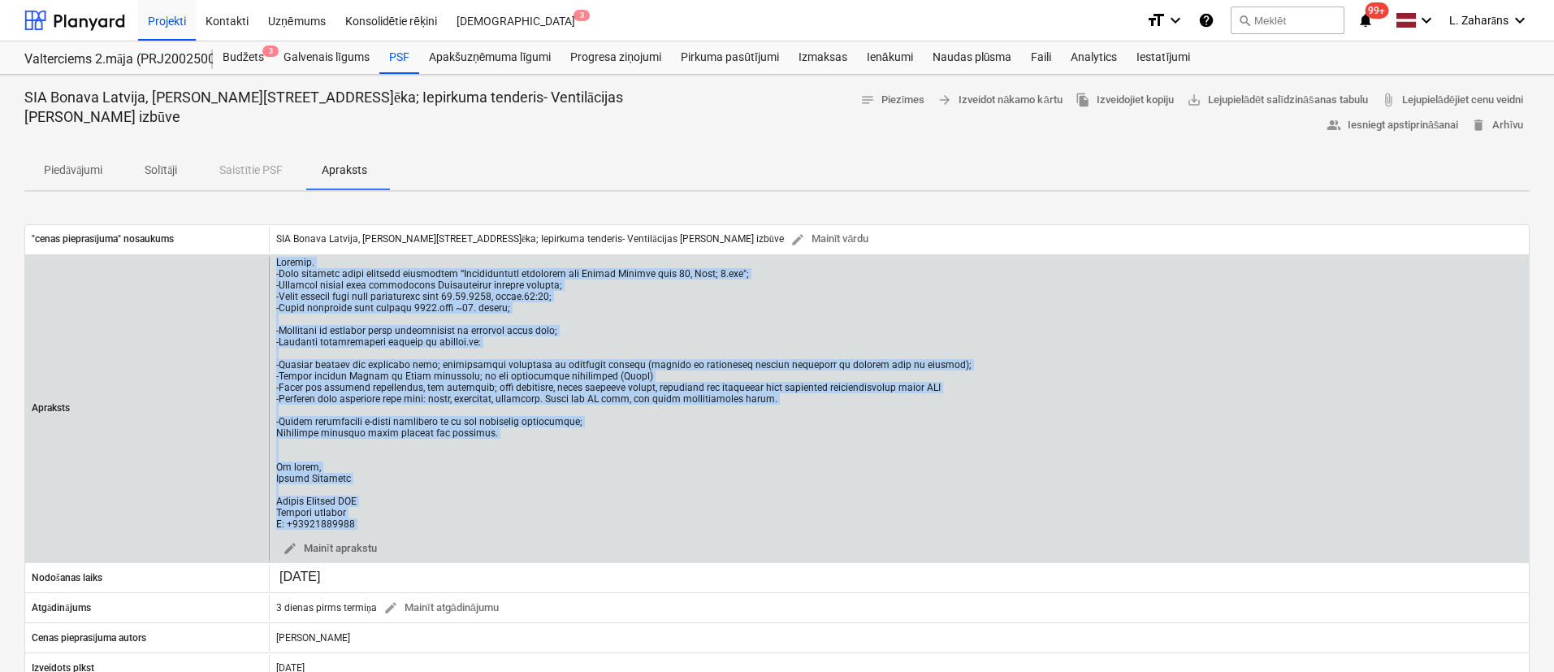
drag, startPoint x: 348, startPoint y: 475, endPoint x: 273, endPoint y: 238, distance: 248.8
click at [273, 257] on div "edit Mainīt aprakstu" at bounding box center [899, 409] width 1260 height 305
copy div "Labdien. -Esam uzsākuši jauna projekta būvniecību “Daudzdzīvokļu dzīvojamā ēka …"
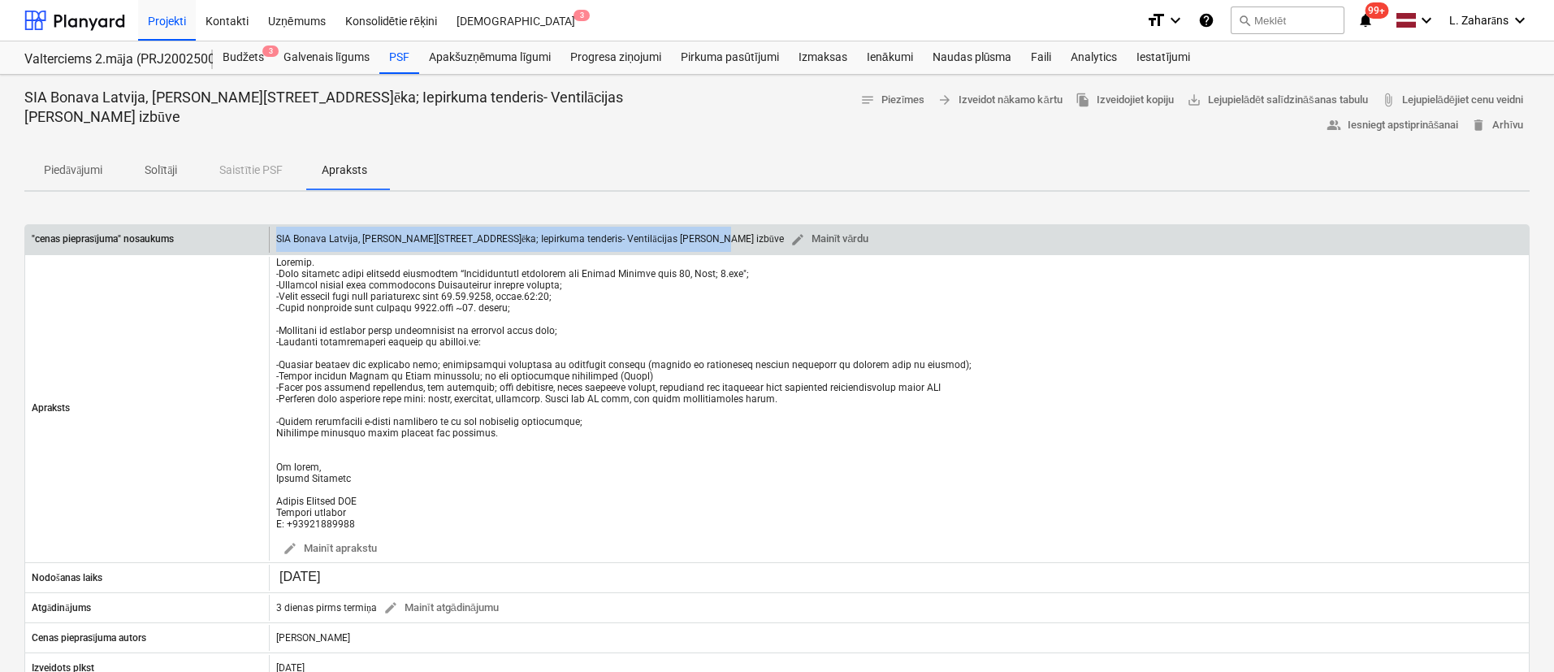
copy div ""cenas pieprasījuma" nosaukums SIA Bonava Latvija, Ēvalda Valtera iela 44, 2.ēk…"
drag, startPoint x: 562, startPoint y: 217, endPoint x: 213, endPoint y: 218, distance: 349.4
click at [213, 227] on div ""cenas pieprasījuma" nosaukums SIA Bonava Latvija, Ēvalda Valtera iela 44, 2.ēk…" at bounding box center [777, 240] width 1504 height 26
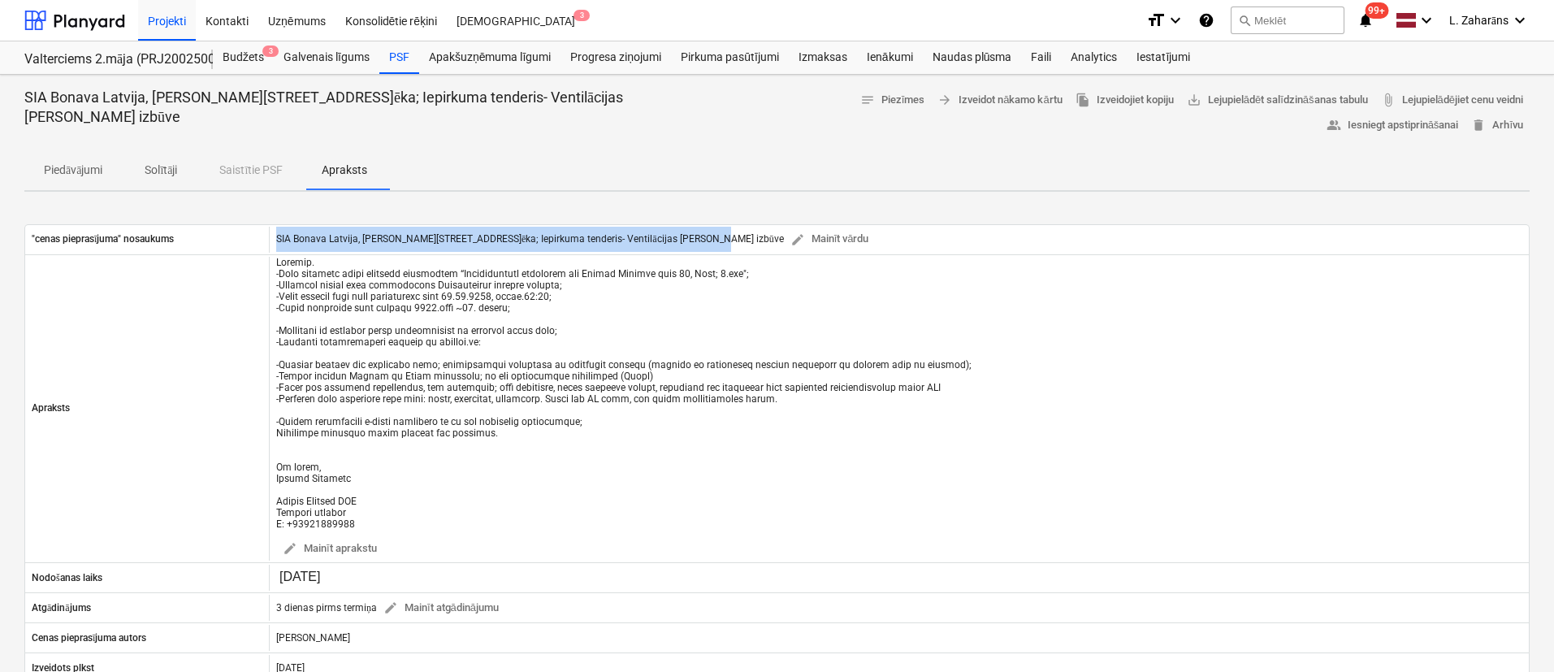
copy div ""cenas pieprasījuma" nosaukums SIA Bonava Latvija, Ēvalda Valtera iela 44, 2.ēk…"
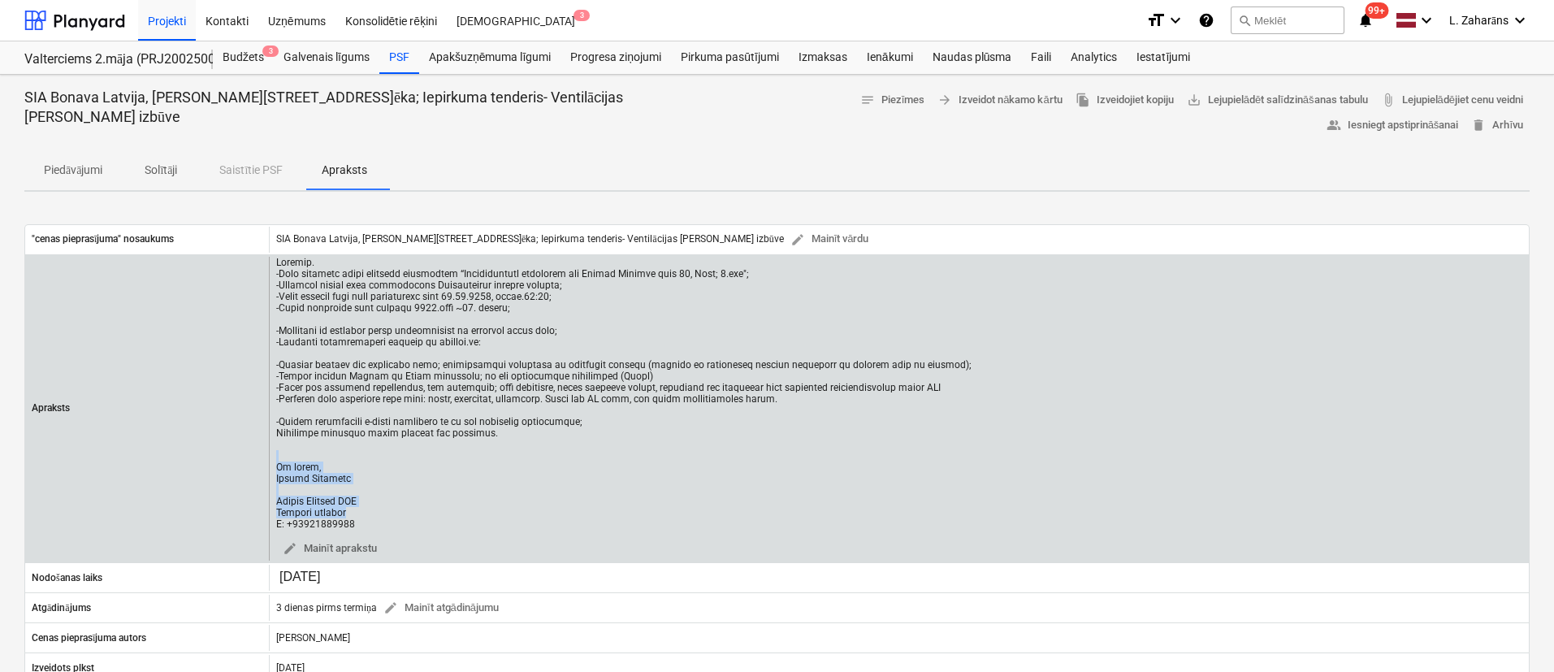
drag, startPoint x: 388, startPoint y: 483, endPoint x: 357, endPoint y: 429, distance: 62.3
click at [357, 429] on div at bounding box center [624, 393] width 696 height 273
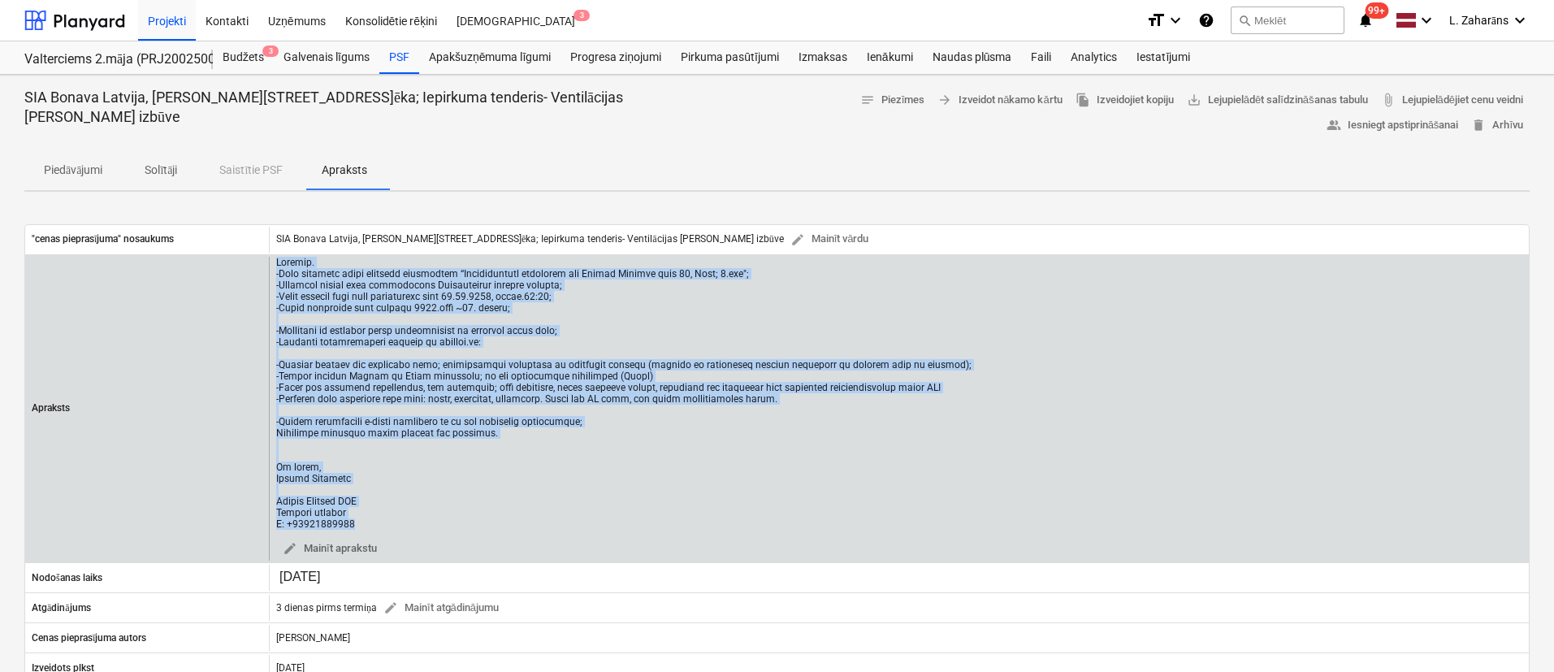
drag, startPoint x: 382, startPoint y: 496, endPoint x: 273, endPoint y: 236, distance: 281.2
click at [273, 257] on div "edit Mainīt aprakstu" at bounding box center [899, 409] width 1260 height 305
copy div "Labdien. -Esam uzsākuši jauna projekta būvniecību “Daudzdzīvokļu dzīvojamā ēka …"
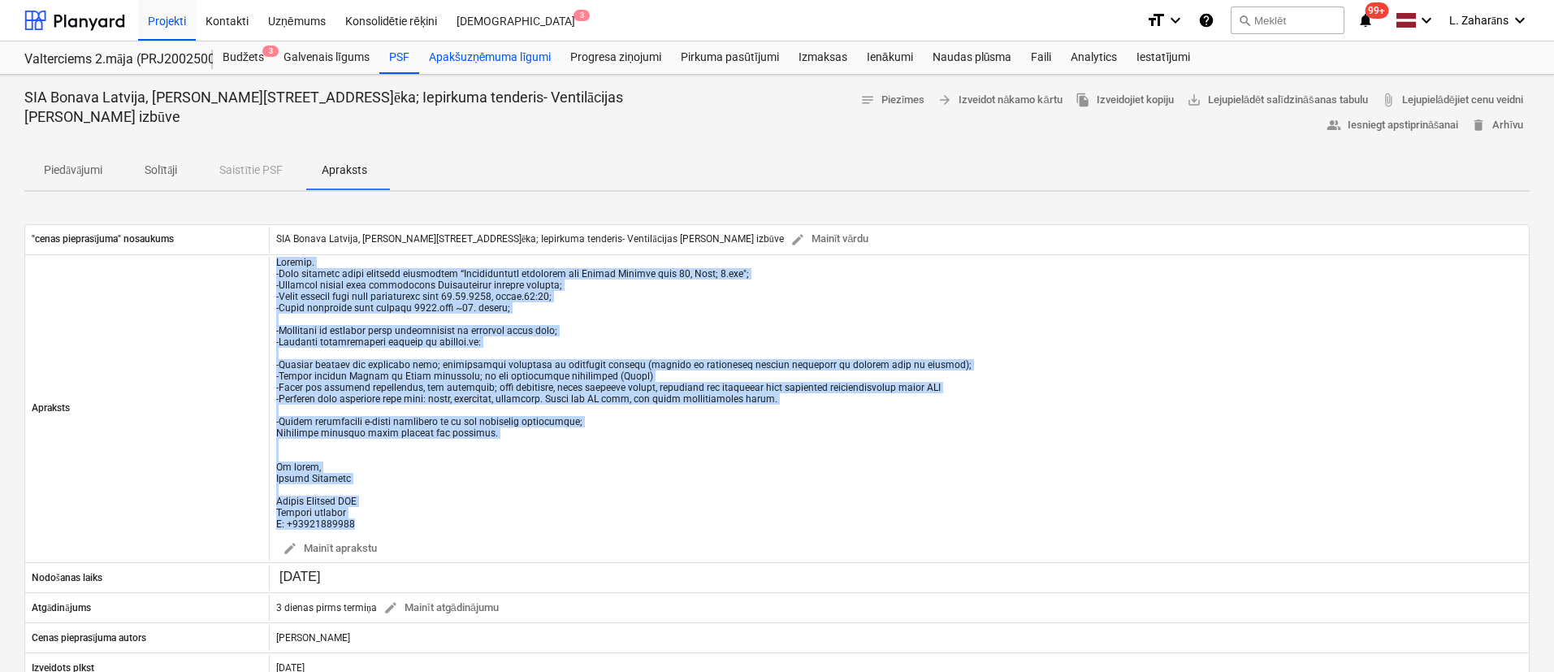
click at [493, 50] on div "Apakšuzņēmuma līgumi" at bounding box center [489, 57] width 141 height 33
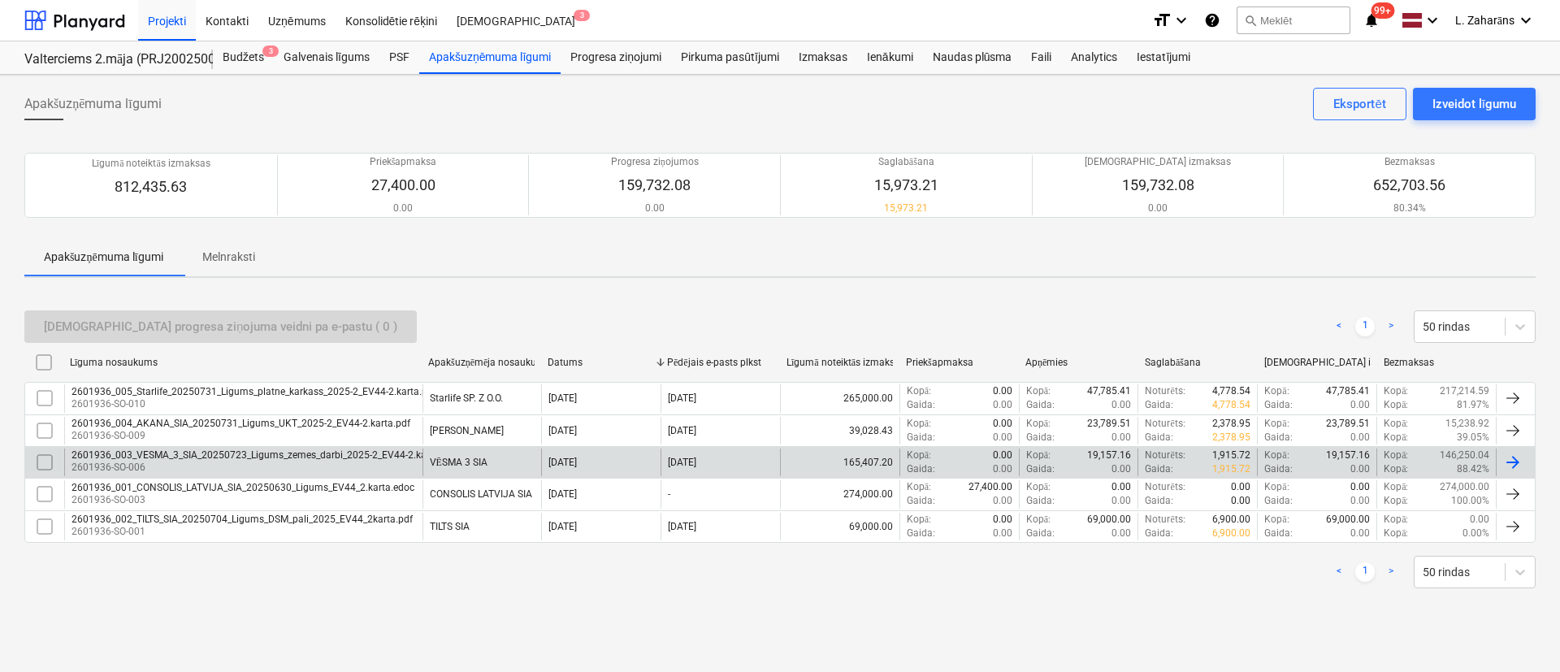
click at [148, 453] on div "2601936_003_VESMA_3_SIA_20250723_Ligums_zemes_darbi_2025-2_EV44-2.karta.pdf" at bounding box center [264, 454] width 384 height 11
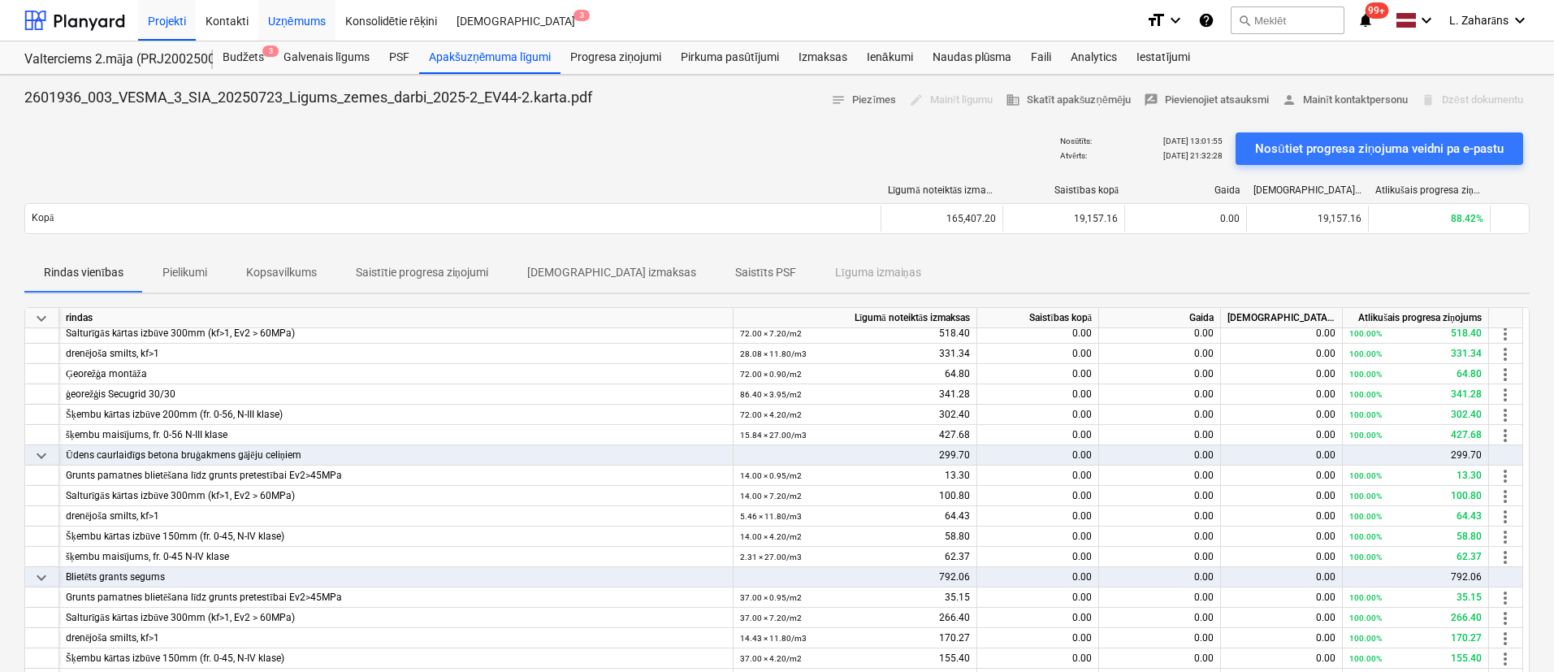
drag, startPoint x: 221, startPoint y: 14, endPoint x: 319, endPoint y: 25, distance: 99.0
click at [221, 14] on div "Kontakti" at bounding box center [227, 19] width 63 height 41
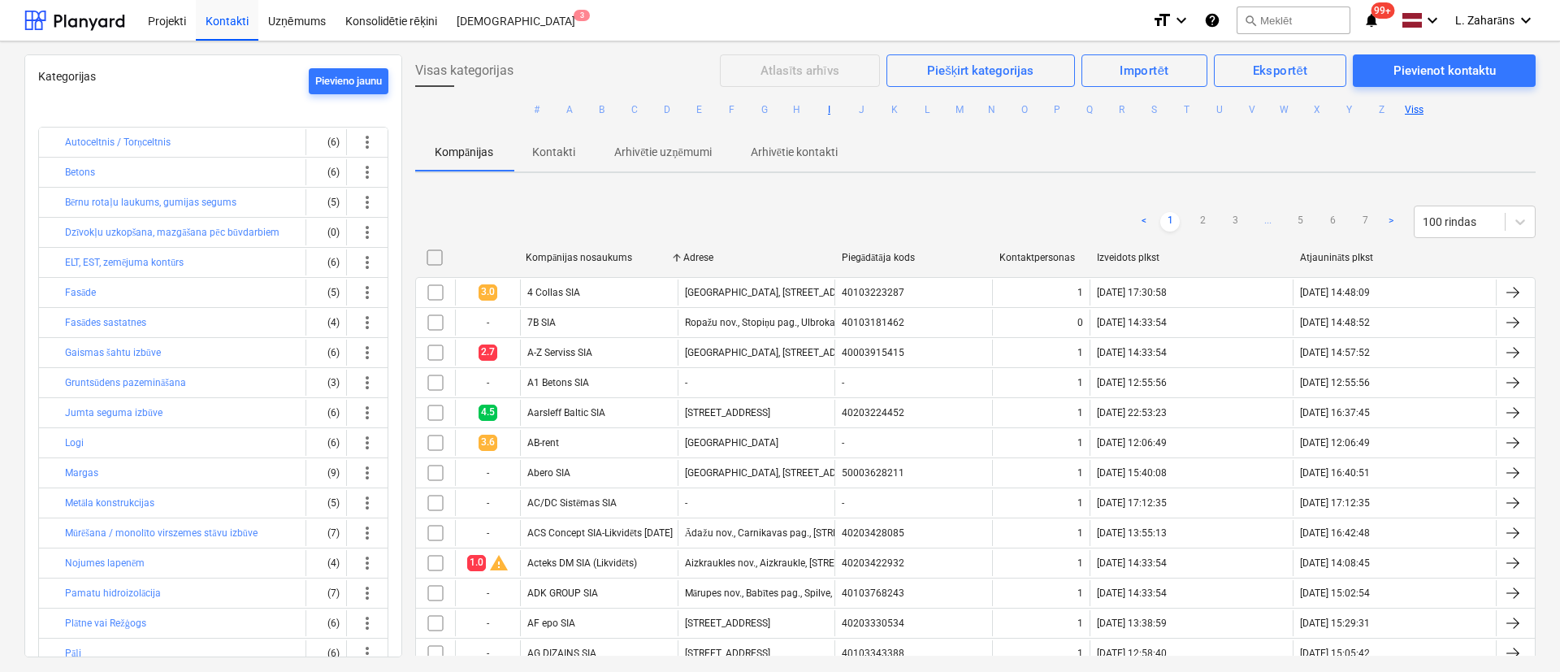
click at [825, 106] on button "I" at bounding box center [830, 110] width 20 height 20
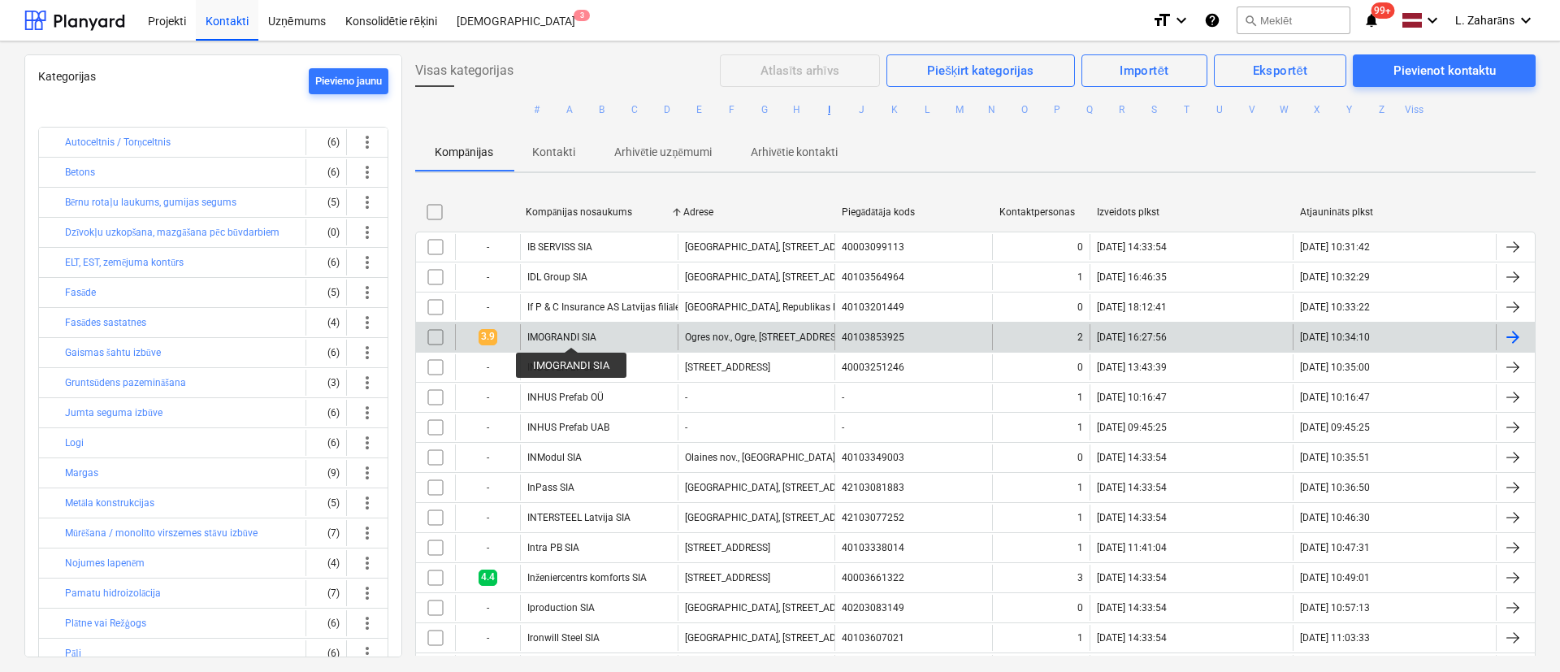
click at [571, 332] on div "IMOGRANDI SIA" at bounding box center [561, 337] width 69 height 11
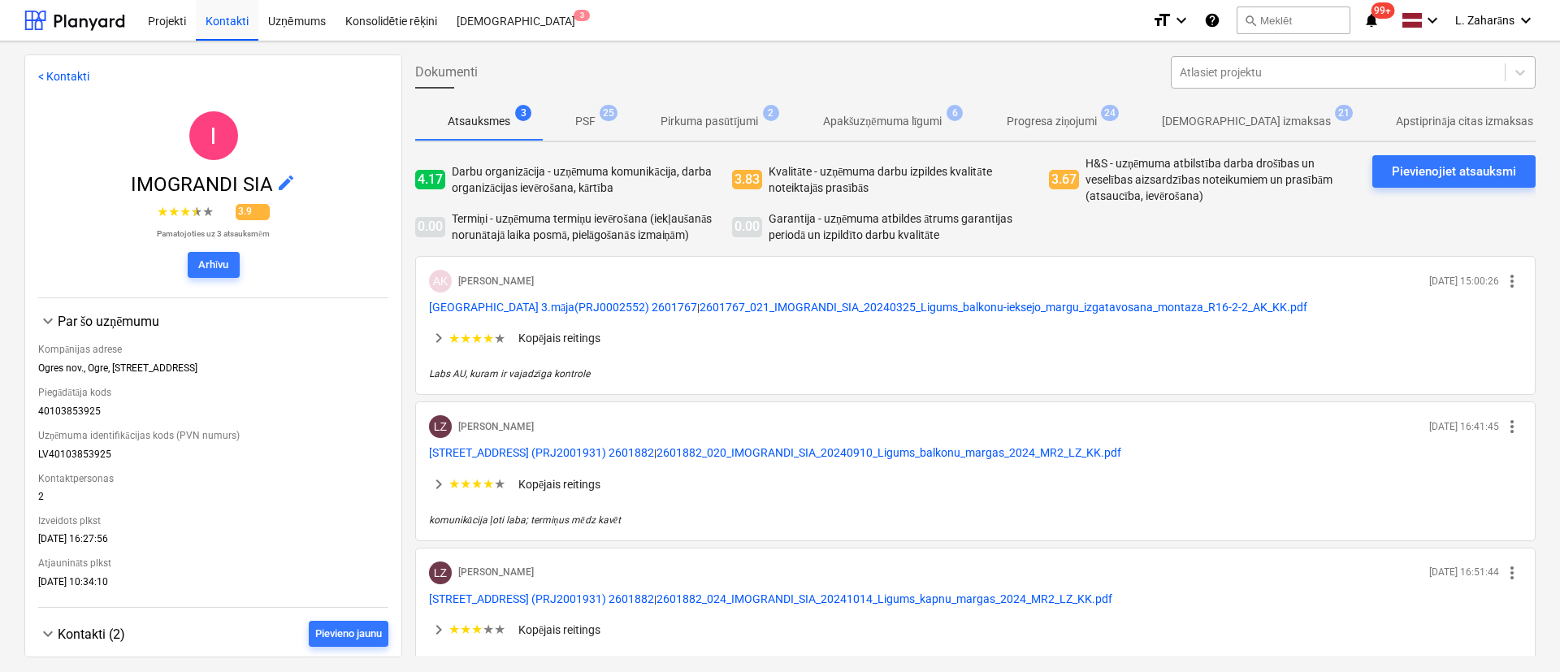
drag, startPoint x: 1373, startPoint y: 67, endPoint x: 1365, endPoint y: 67, distance: 8.2
click at [1371, 68] on div at bounding box center [1338, 72] width 317 height 16
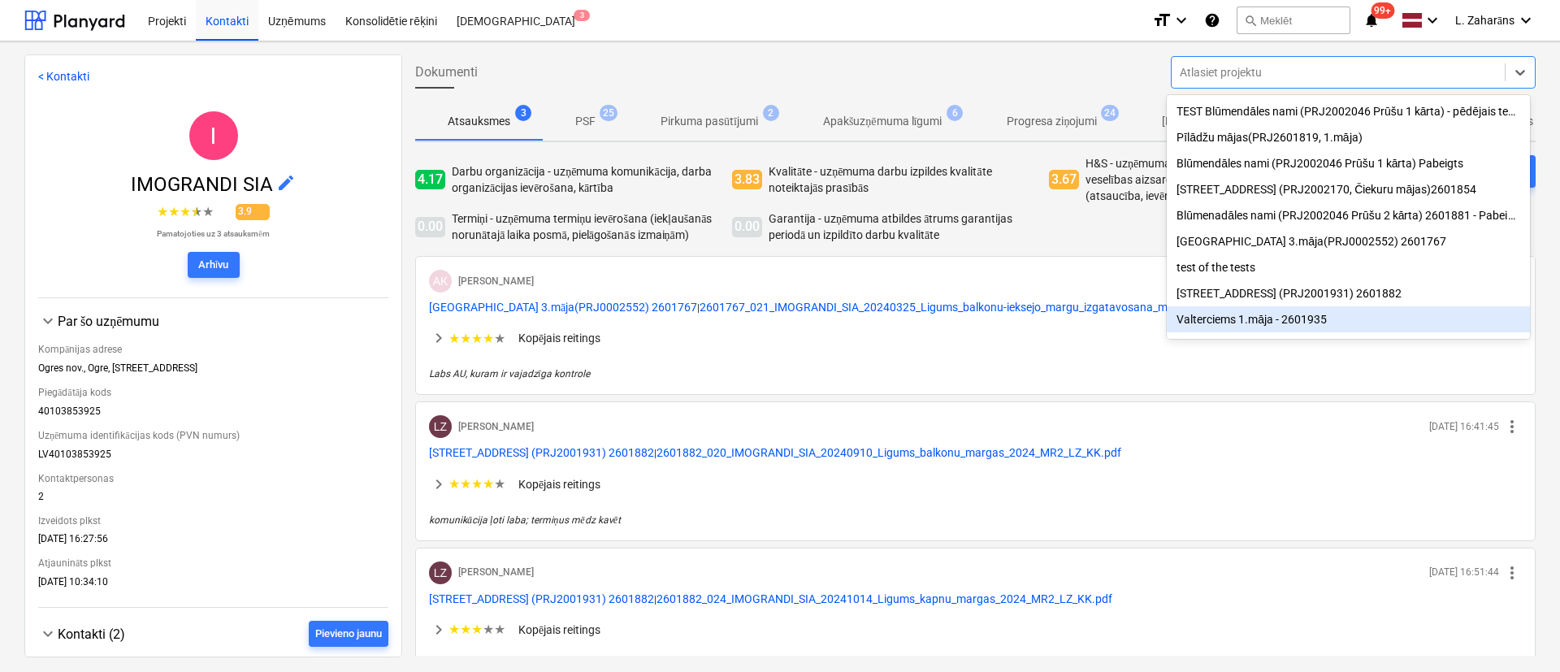
click at [1252, 320] on div "Valterciems 1.māja - 2601935" at bounding box center [1348, 319] width 363 height 26
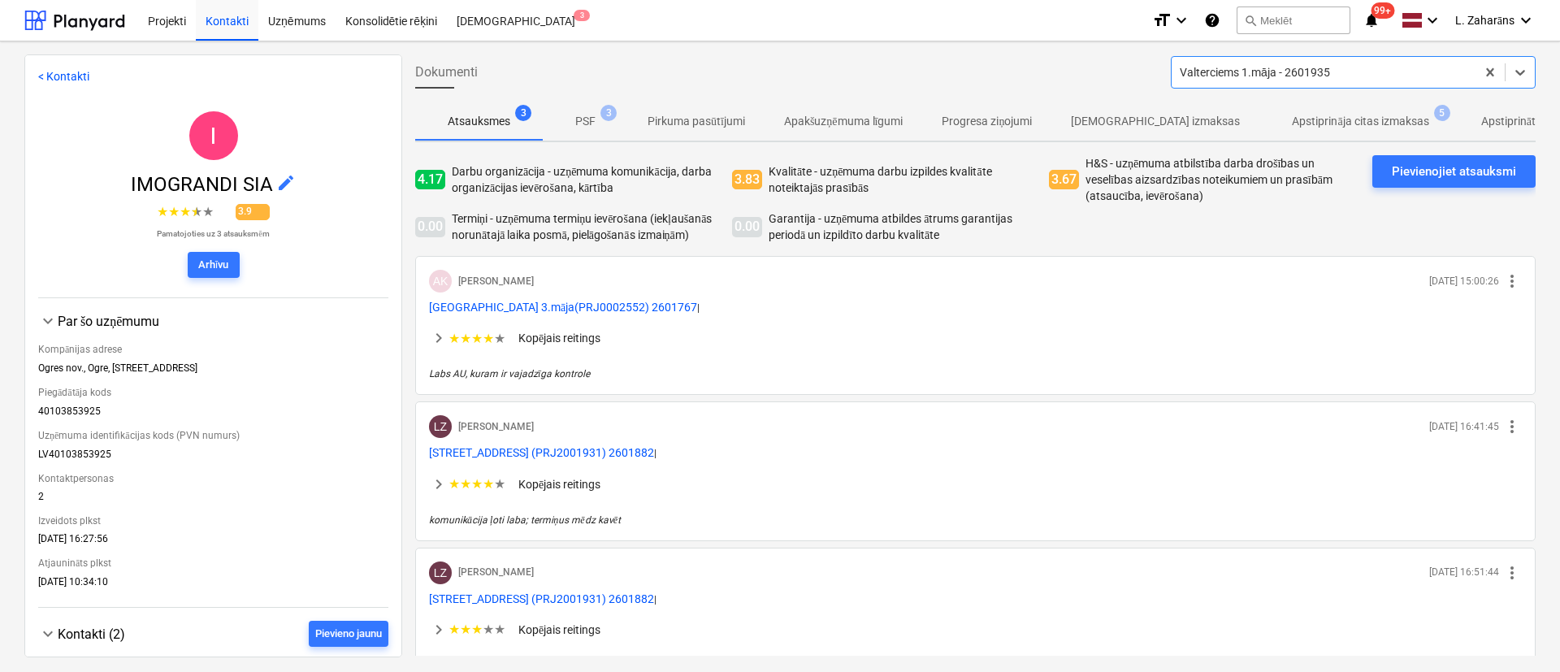
click at [1269, 111] on span "Apstiprināja citas izmaksas 5" at bounding box center [1361, 120] width 202 height 29
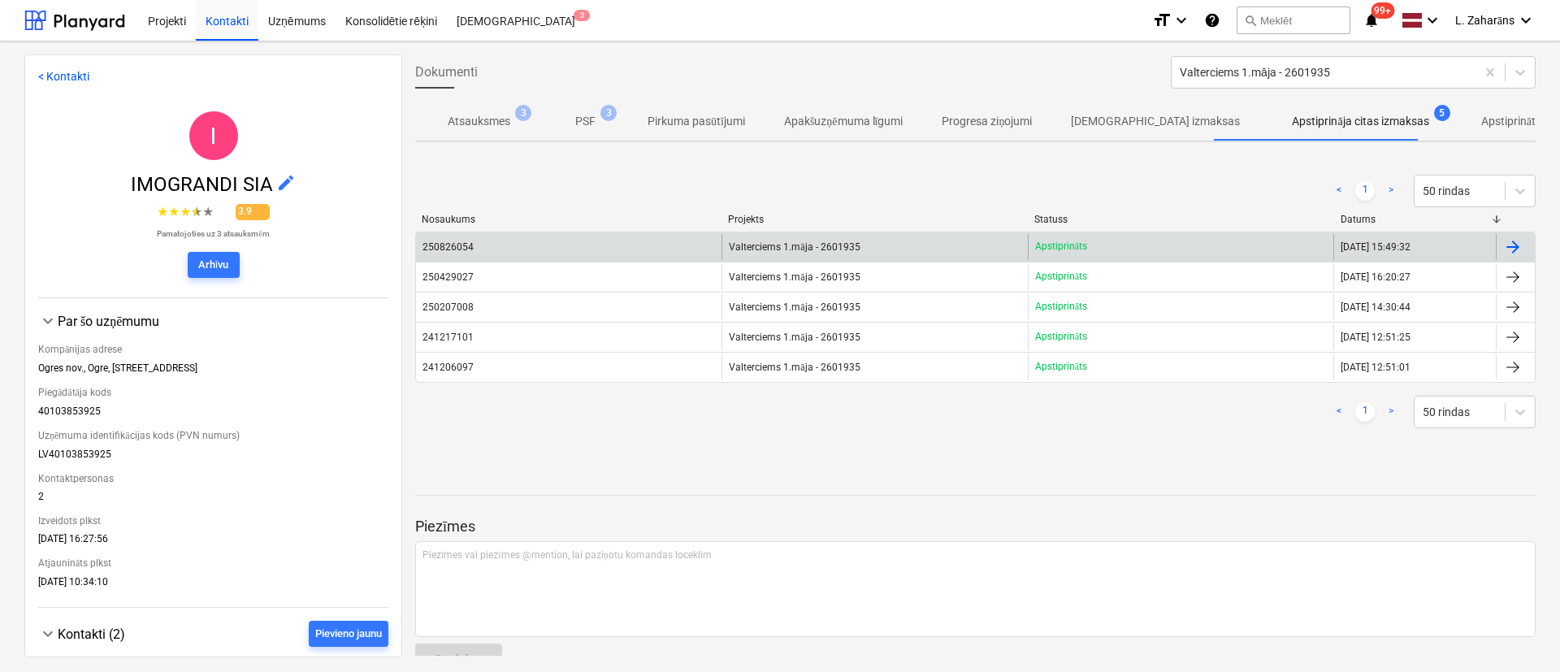
click at [811, 241] on span "Valterciems 1.māja - 2601935" at bounding box center [794, 247] width 131 height 12
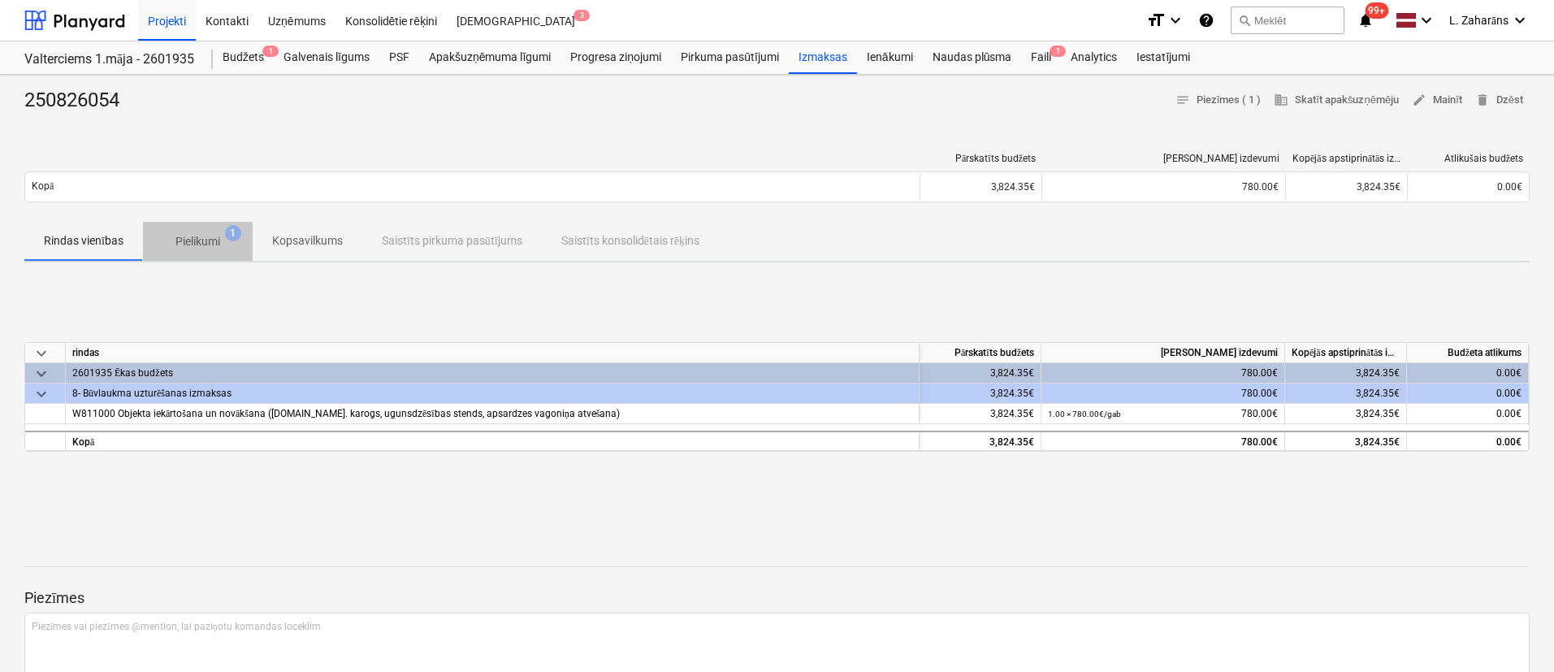
click at [189, 241] on p "Pielikumi" at bounding box center [198, 241] width 45 height 17
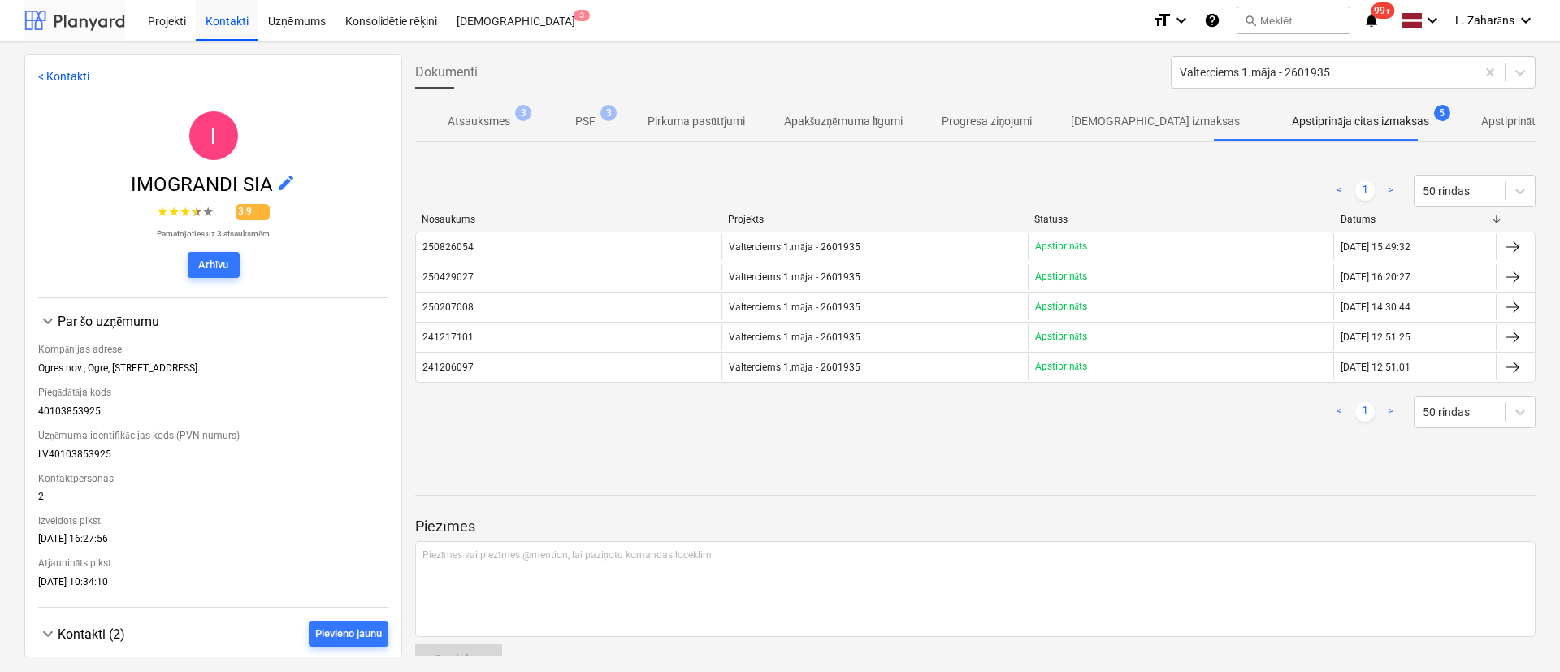
drag, startPoint x: 106, startPoint y: 33, endPoint x: 107, endPoint y: 22, distance: 11.5
click at [106, 32] on div at bounding box center [74, 20] width 101 height 41
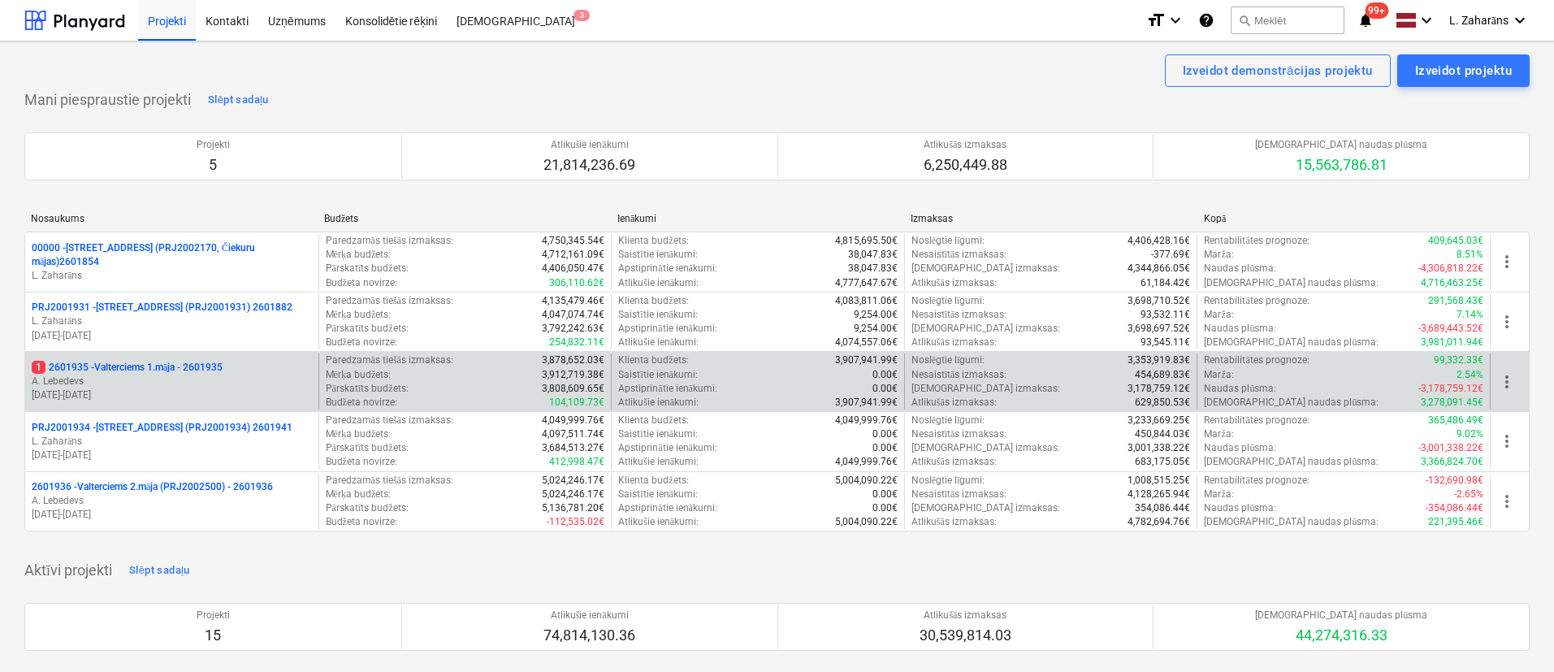
click at [104, 364] on p "1 2601935 - Valterciems 1.māja - 2601935" at bounding box center [127, 368] width 191 height 14
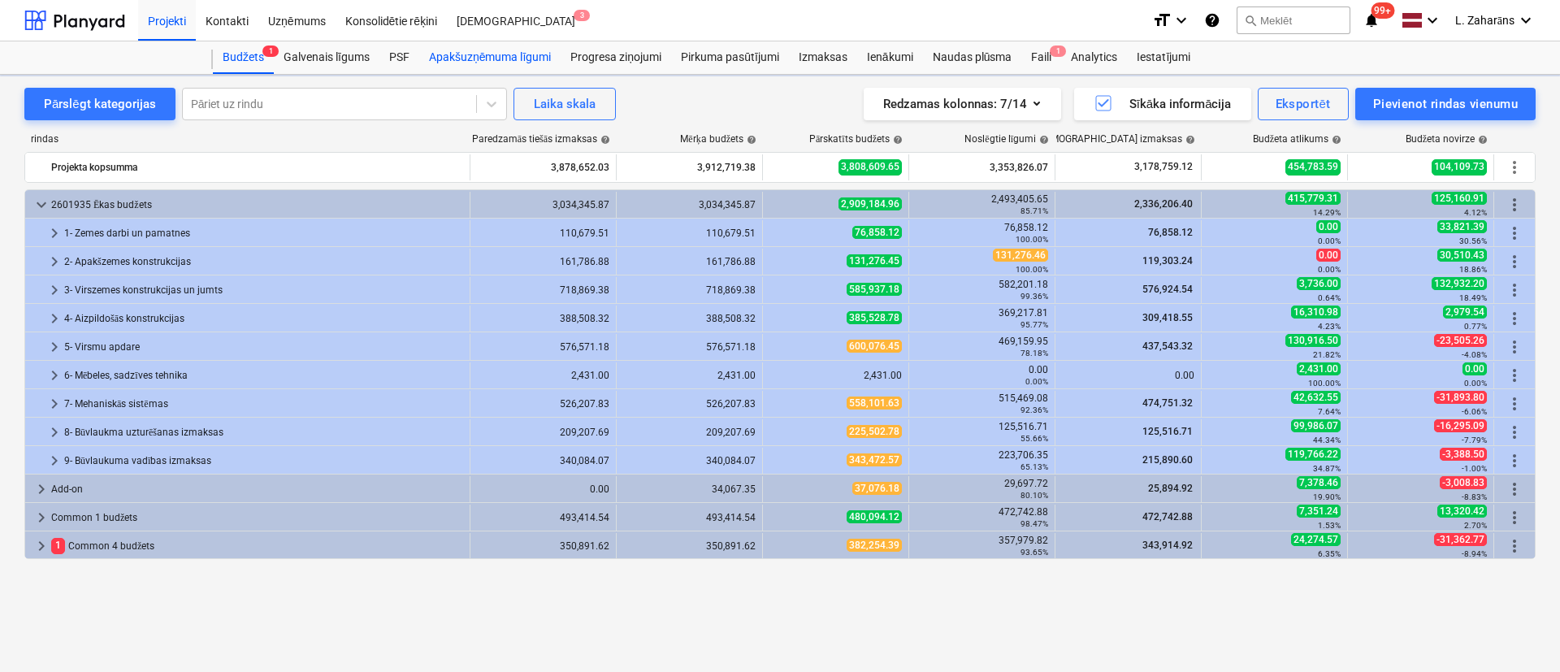
click at [472, 68] on div "Apakšuzņēmuma līgumi" at bounding box center [489, 57] width 141 height 33
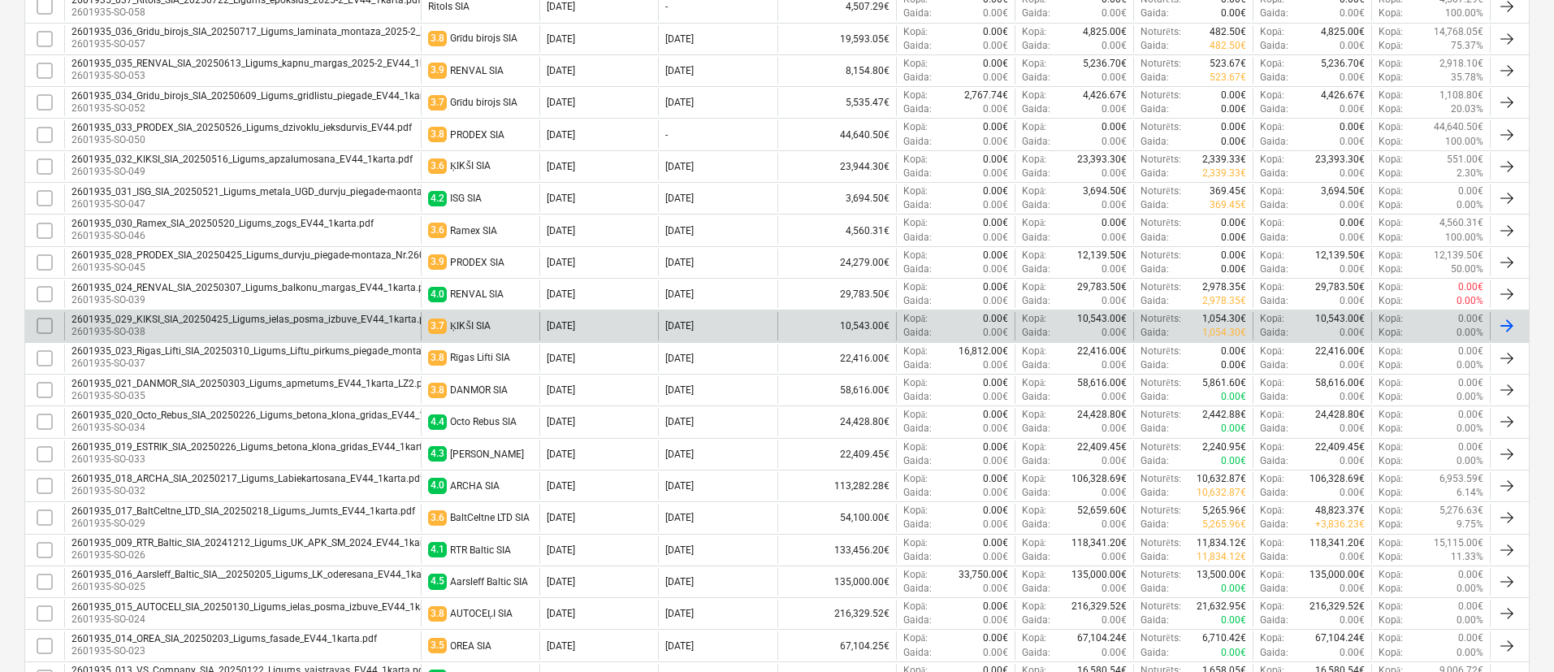
scroll to position [366, 0]
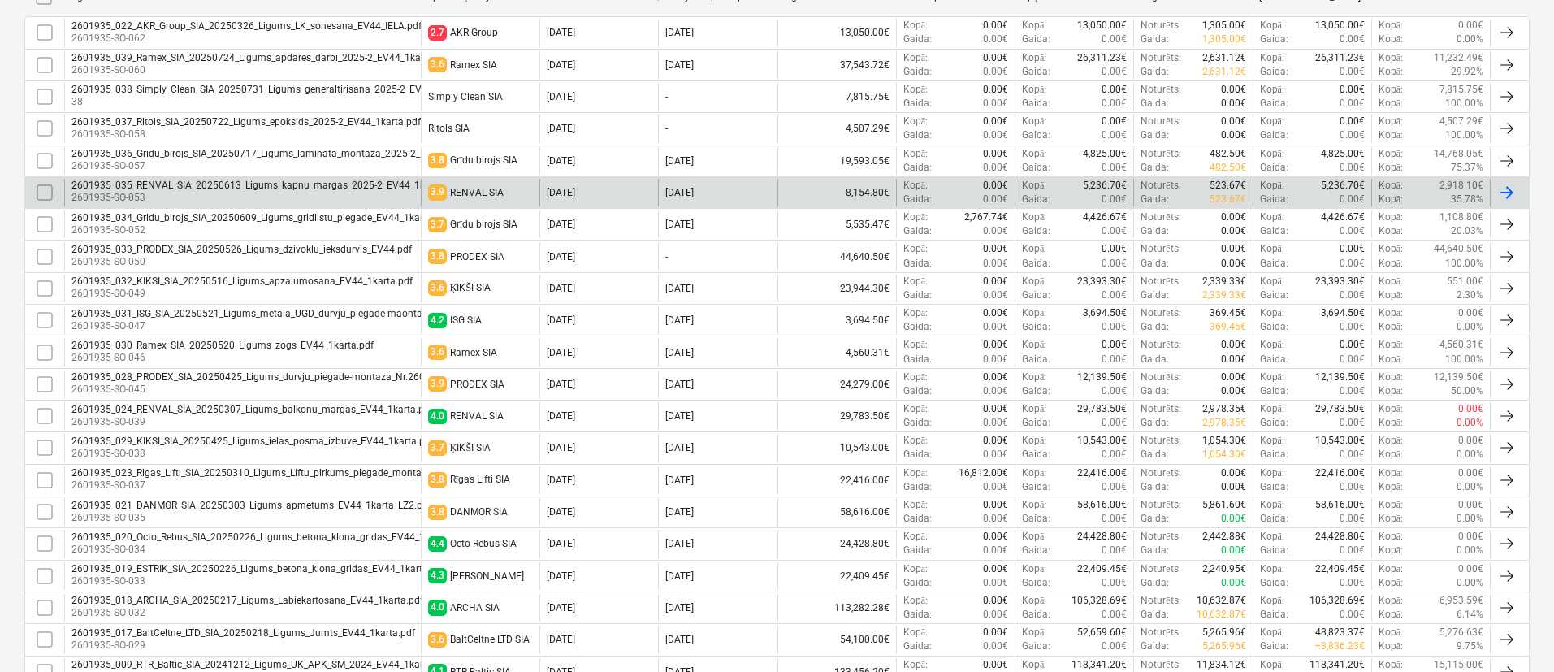
click at [298, 192] on p "2601935-SO-053" at bounding box center [266, 198] width 388 height 14
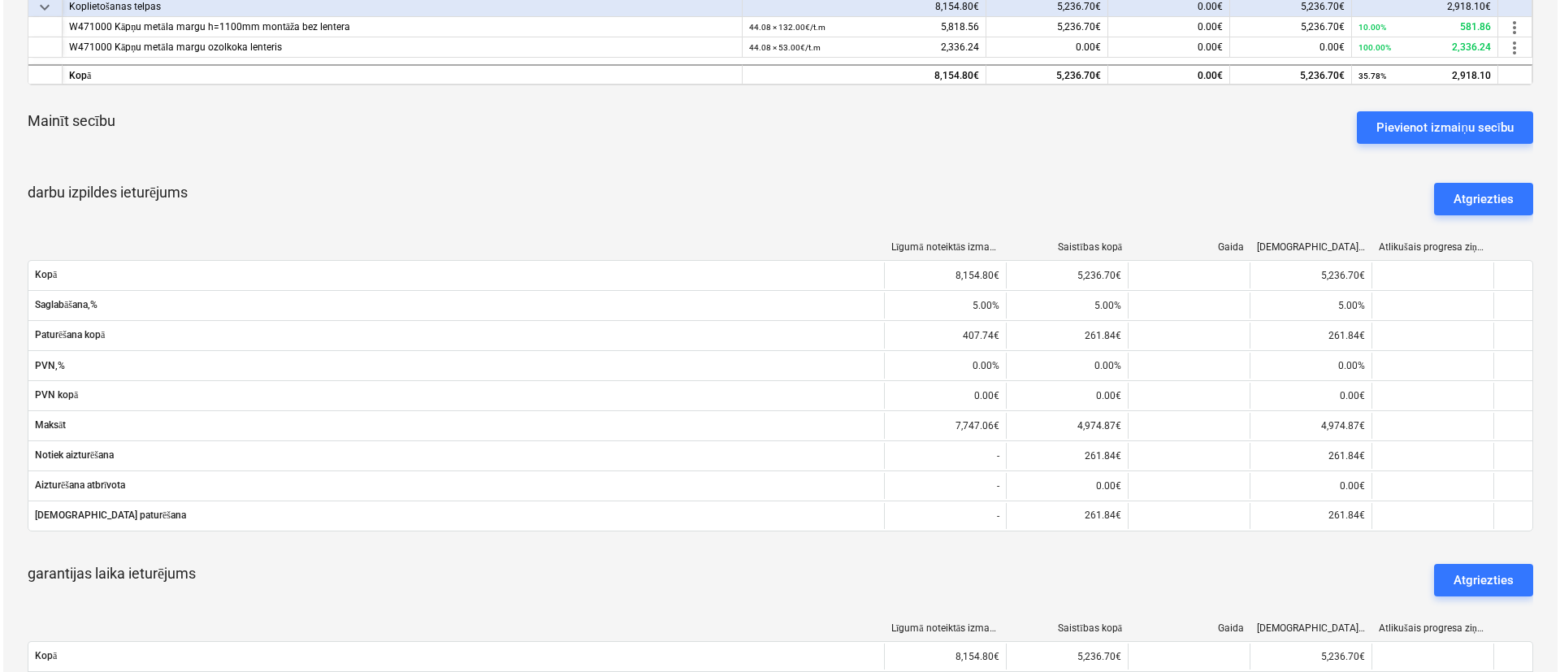
scroll to position [244, 0]
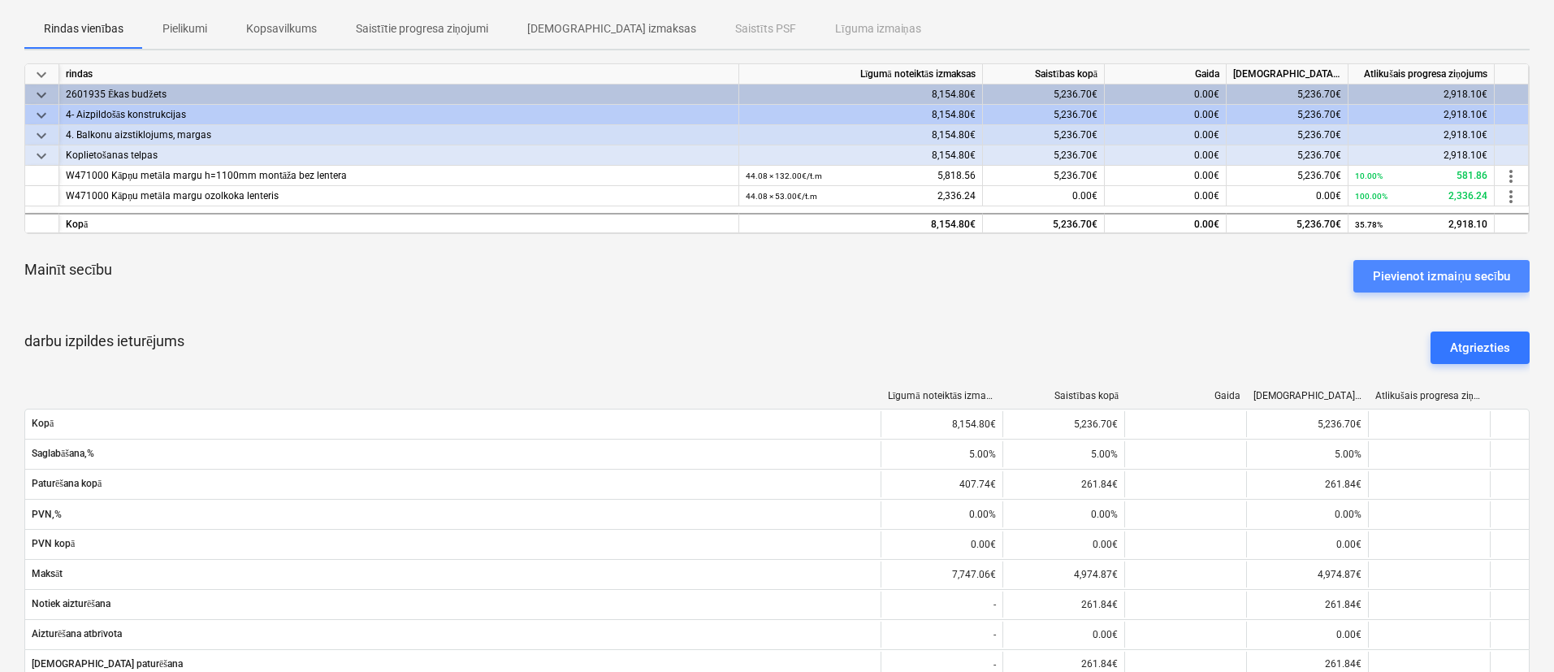
click at [1384, 266] on div "Pievienot izmaiņu secību" at bounding box center [1441, 276] width 137 height 21
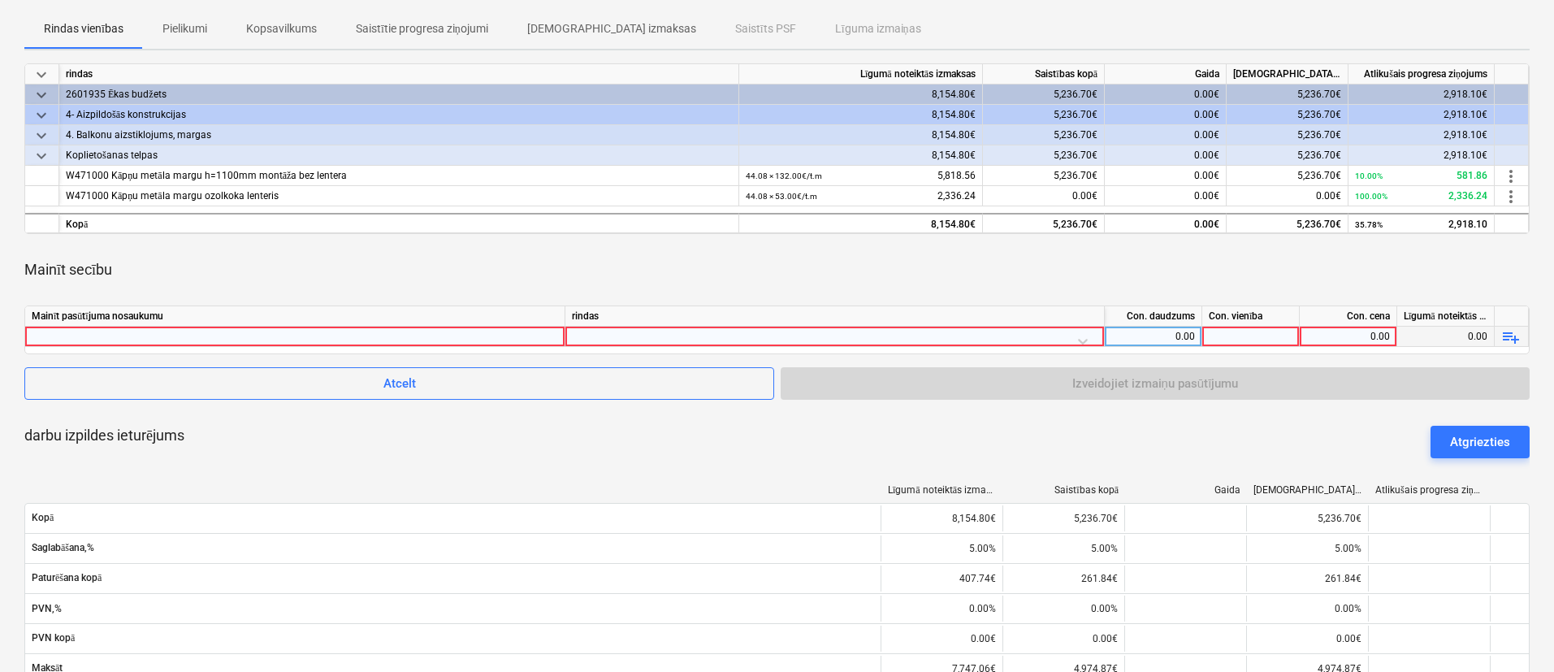
click at [356, 335] on div at bounding box center [295, 337] width 527 height 20
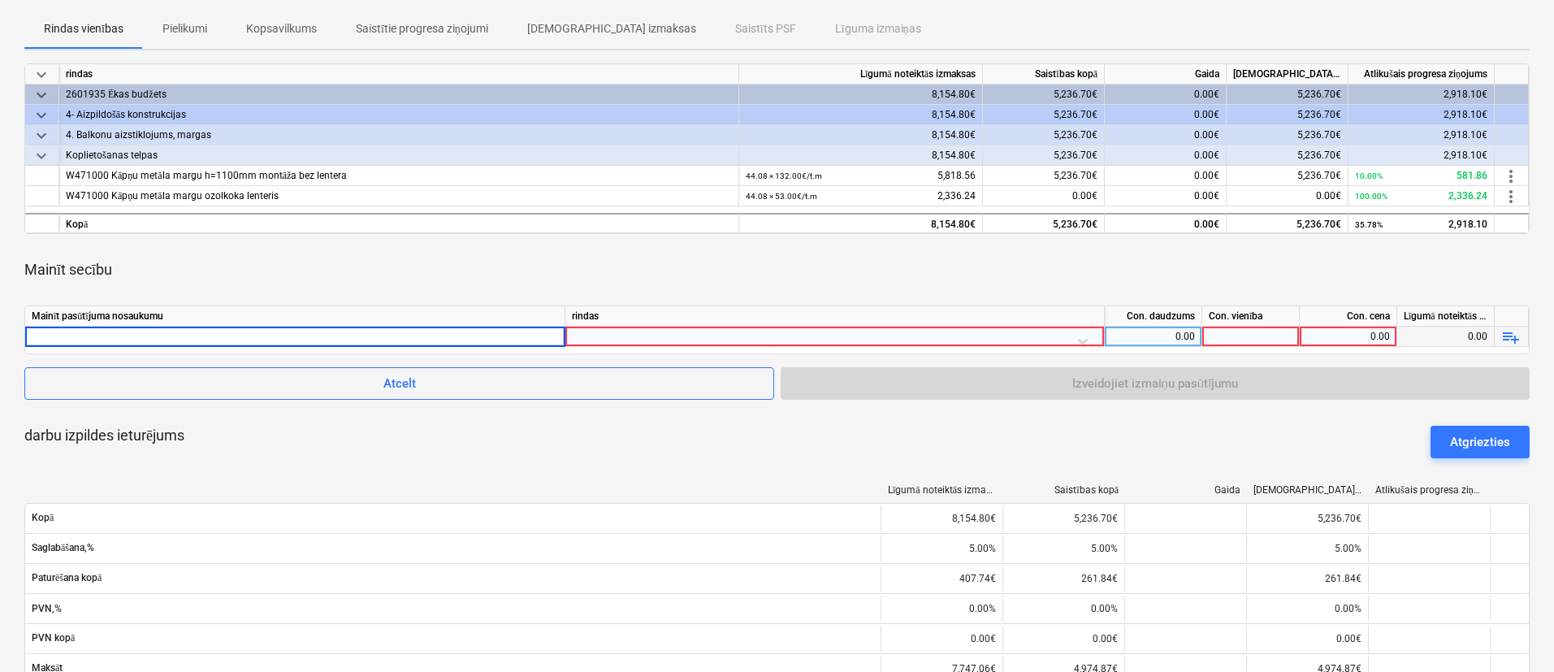
click at [601, 330] on div at bounding box center [835, 341] width 526 height 28
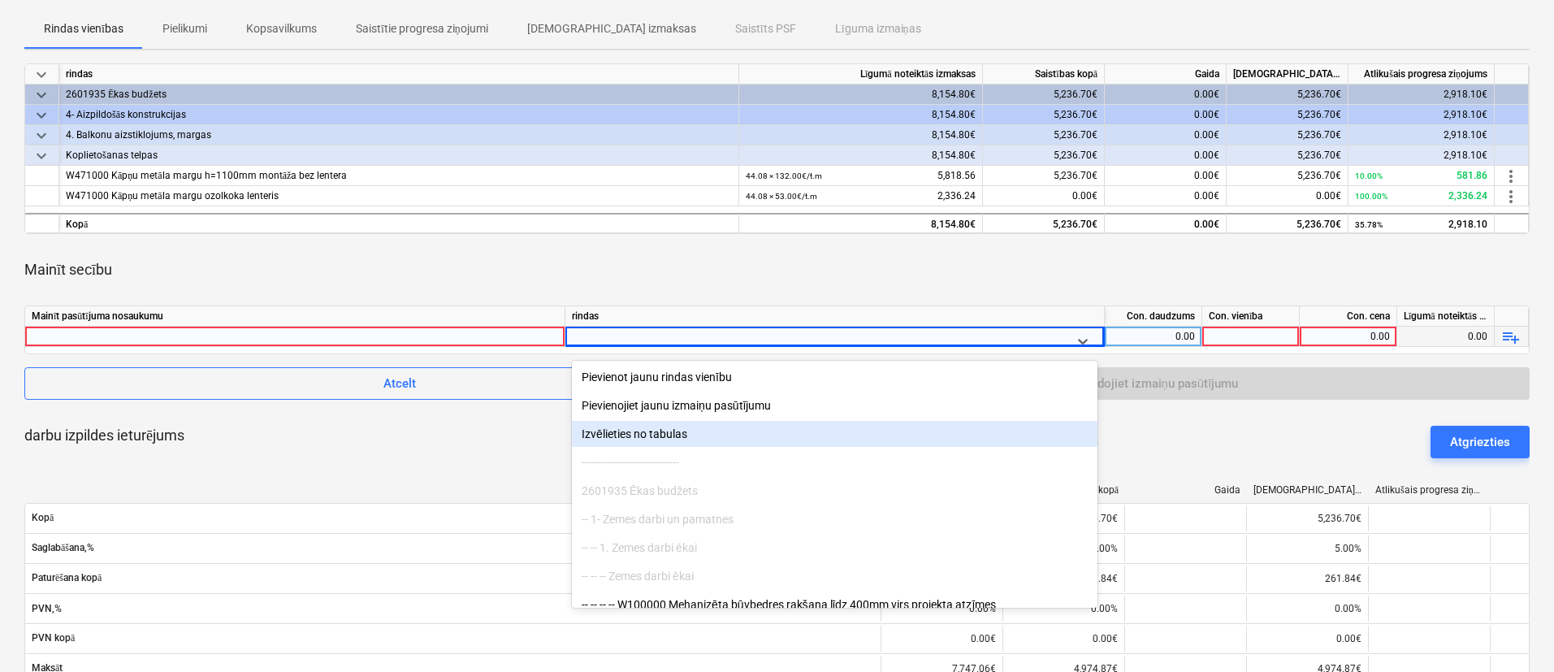
click at [627, 437] on div "Izvēlieties no tabulas" at bounding box center [835, 434] width 526 height 26
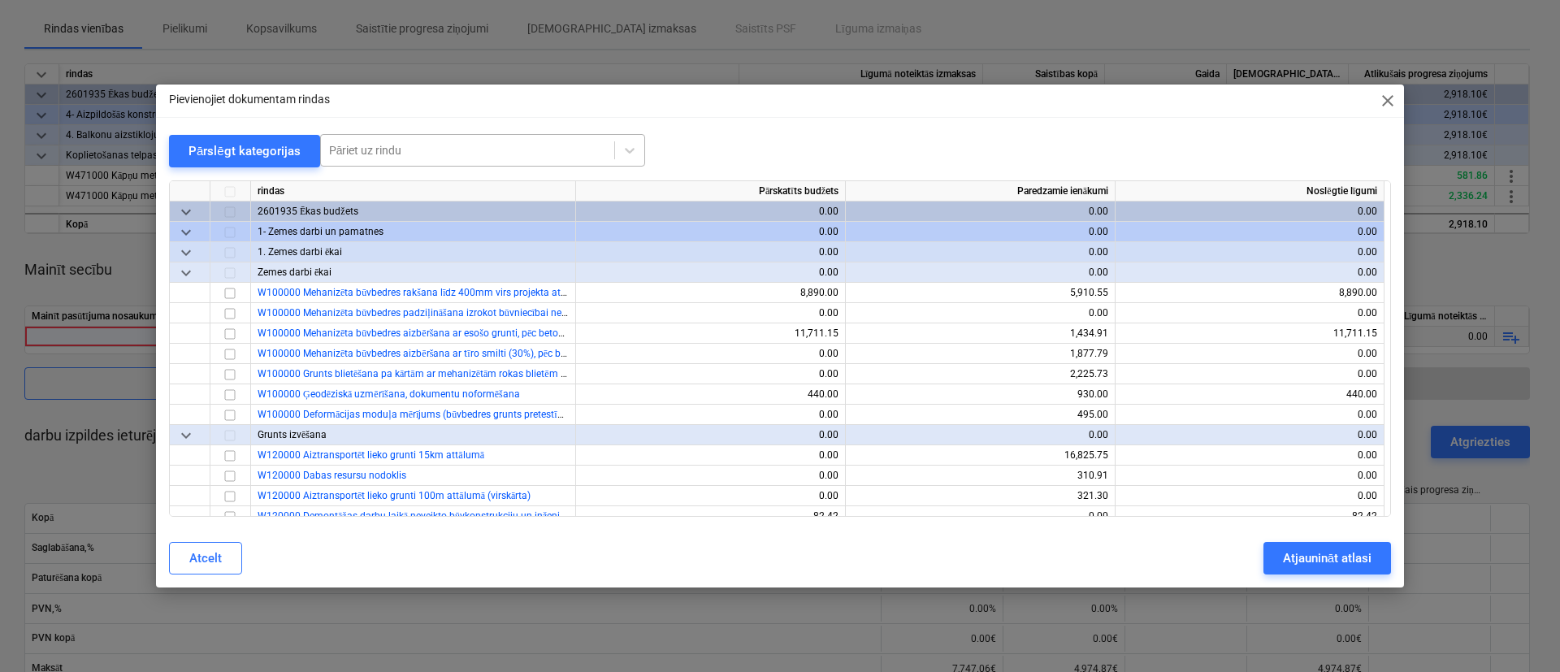
click at [388, 150] on div at bounding box center [467, 150] width 277 height 16
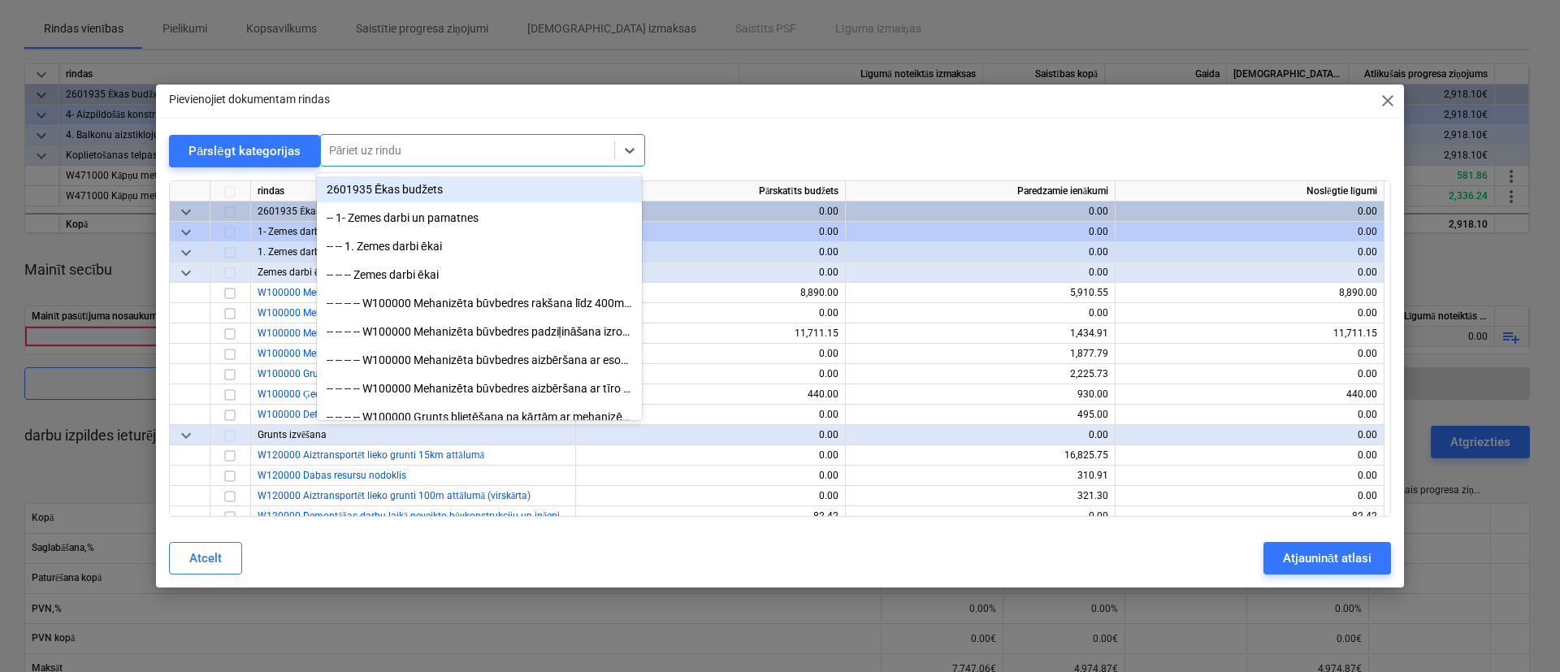
click at [388, 148] on div at bounding box center [467, 150] width 277 height 16
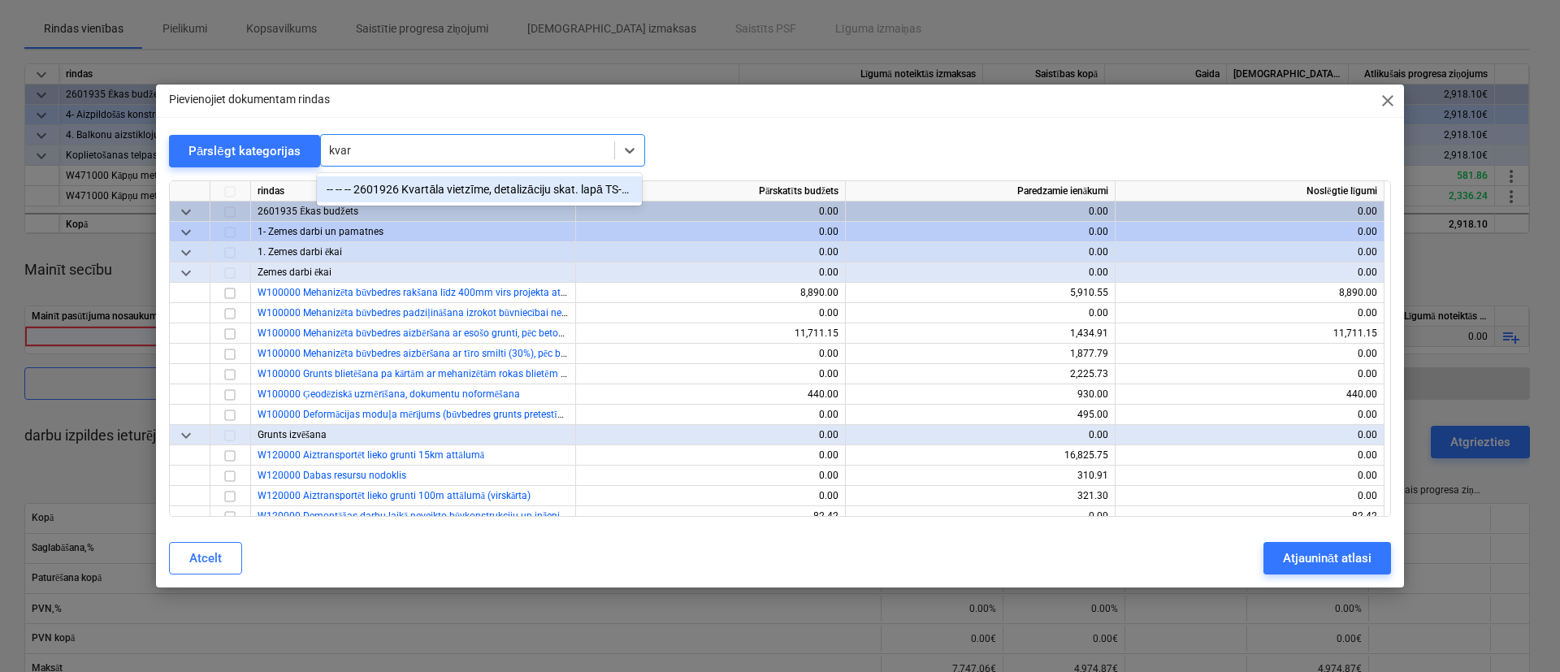
type input "kvart"
click at [436, 183] on div "-- -- -- 2601926 Kvartāla vietzīme, detalizāciju skat. lapā TS-L-07" at bounding box center [479, 189] width 325 height 26
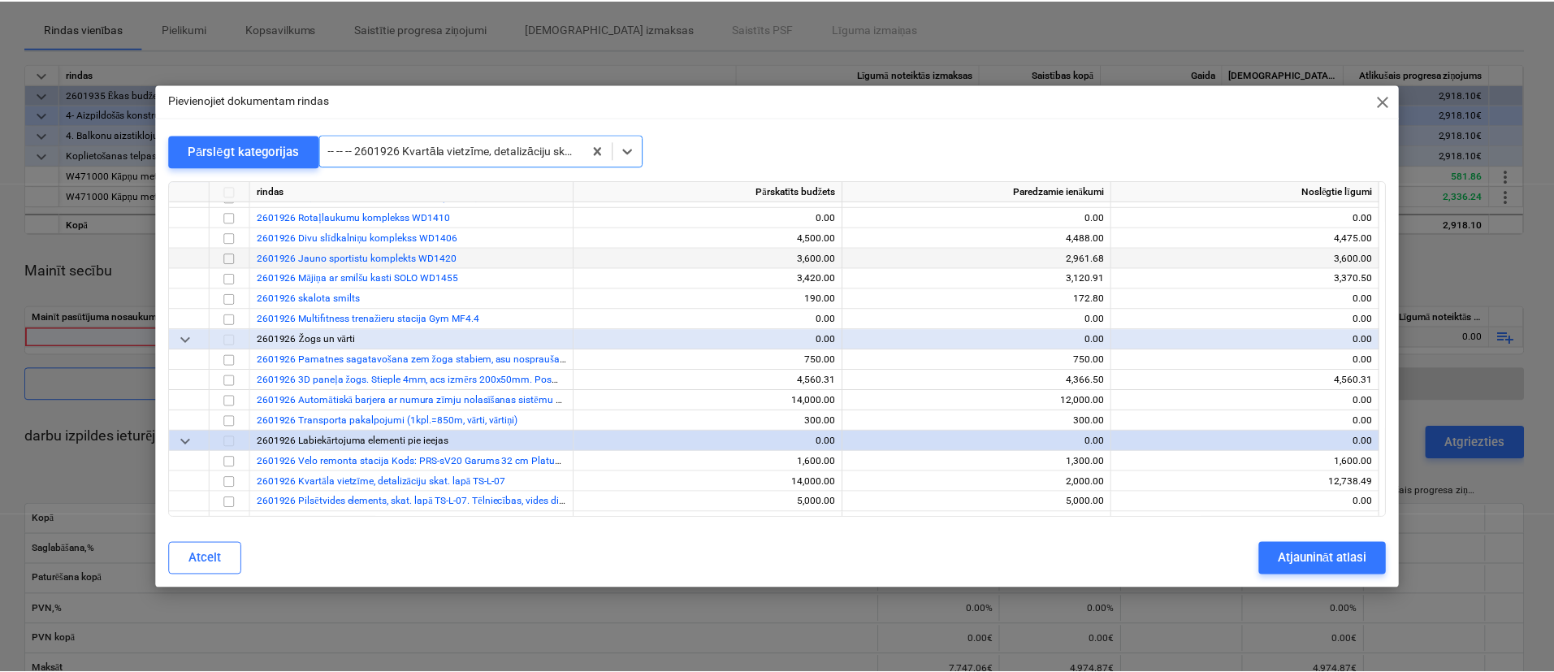
scroll to position [22763, 0]
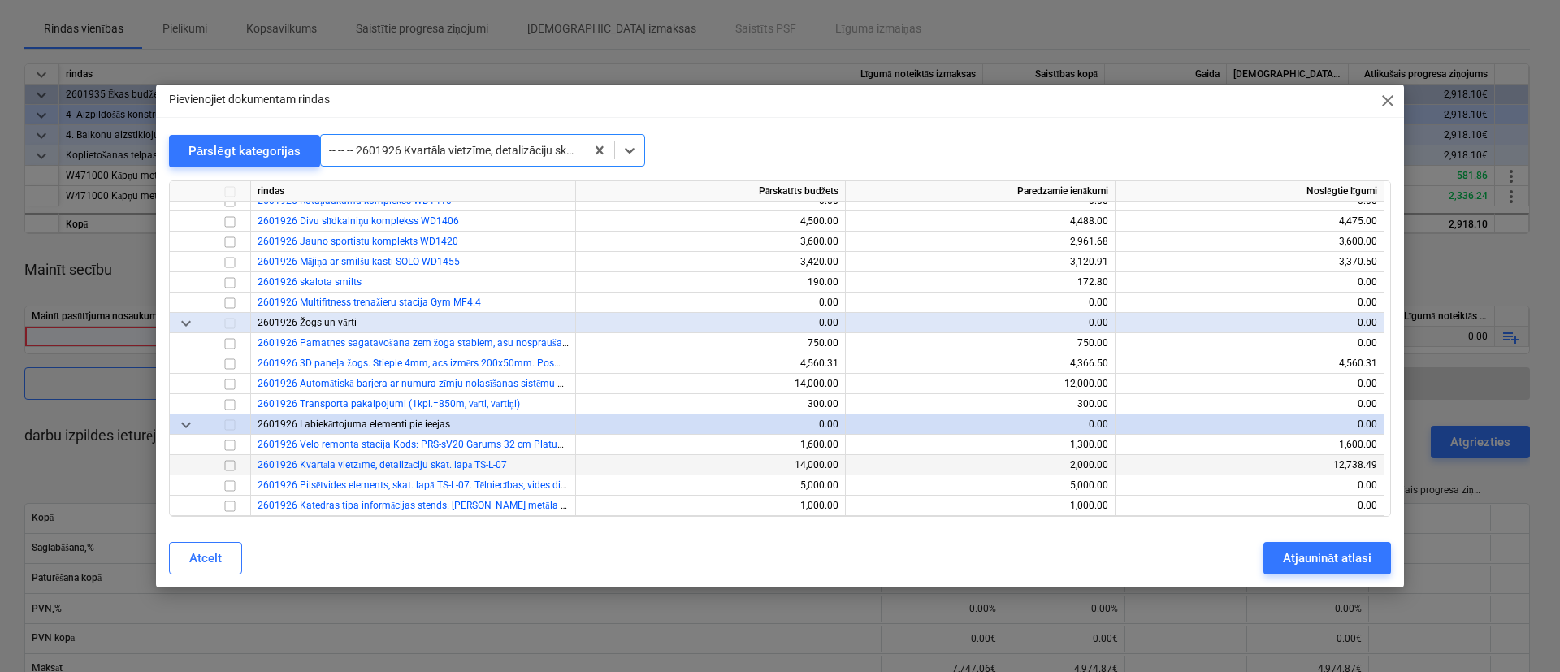
click at [228, 467] on input "checkbox" at bounding box center [230, 465] width 20 height 20
click at [1351, 555] on div "Atjaunināt atlasi" at bounding box center [1327, 558] width 89 height 21
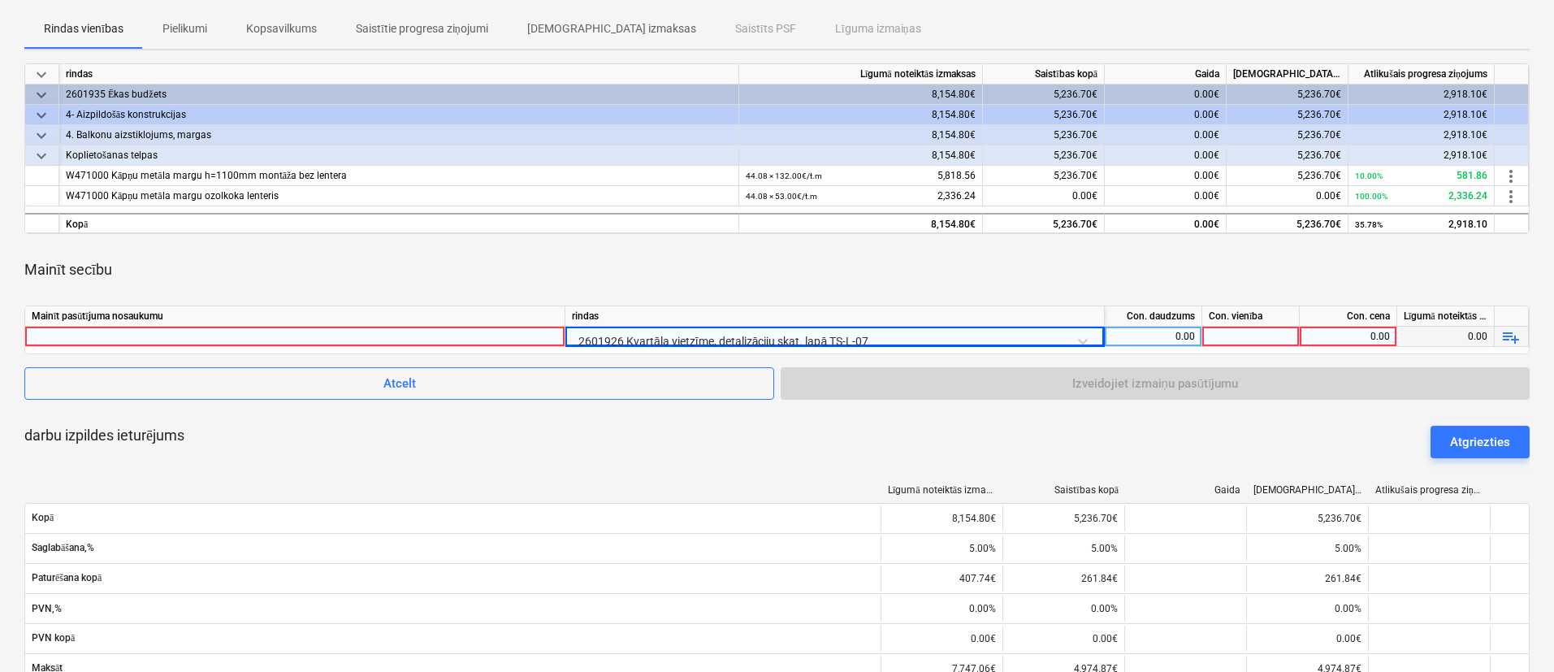
click at [1344, 338] on div "0.00" at bounding box center [1349, 337] width 84 height 20
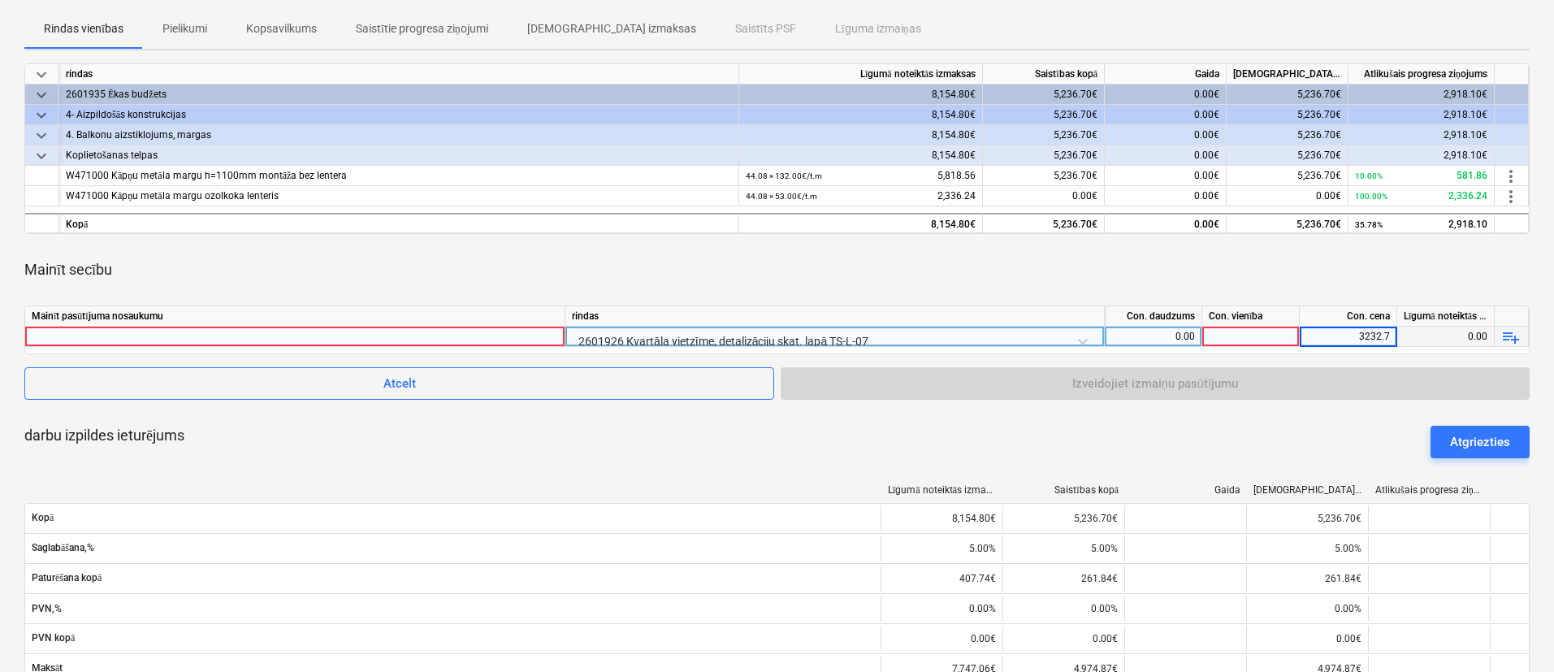
type input "3232.75"
click at [1260, 334] on div at bounding box center [1252, 337] width 98 height 20
type input "1"
click at [1164, 340] on div "0.00" at bounding box center [1154, 337] width 84 height 20
click at [1234, 336] on div "1" at bounding box center [1252, 337] width 98 height 20
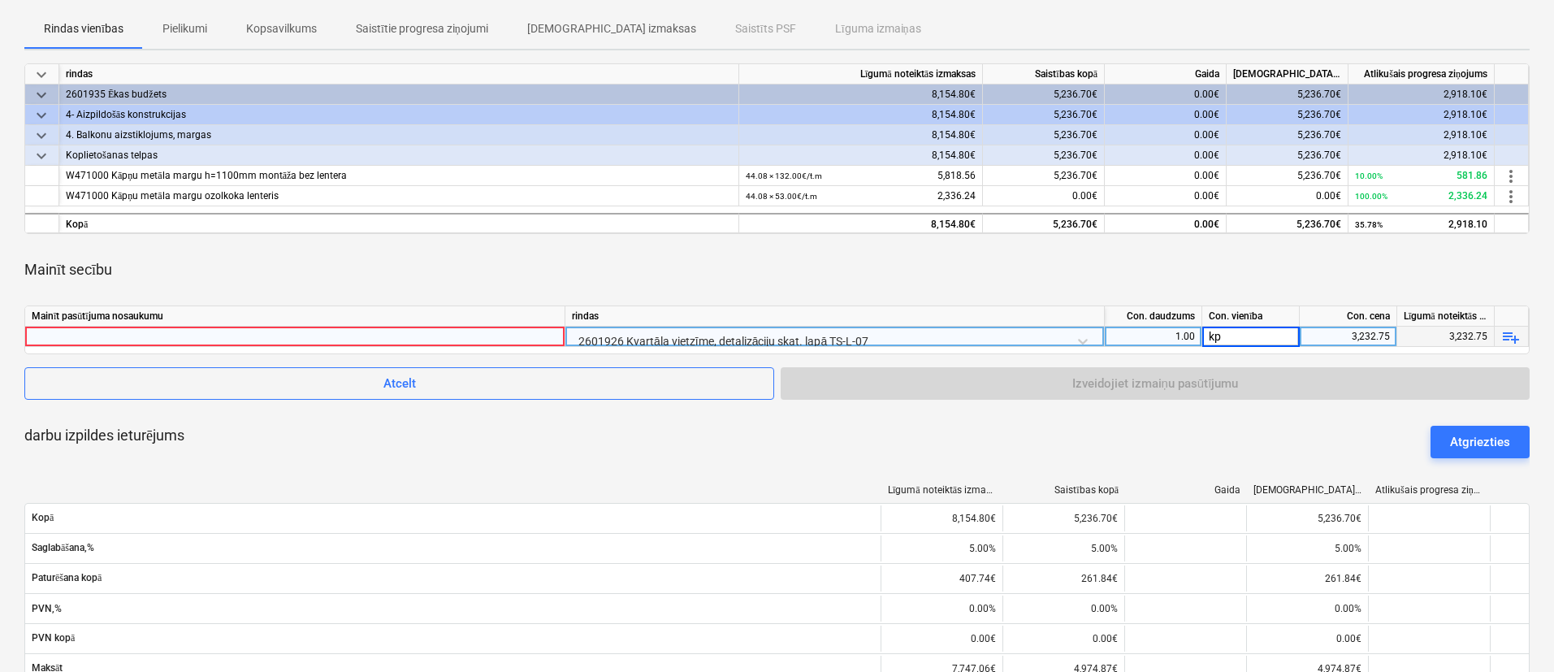
type input "kpl"
click at [459, 340] on div at bounding box center [295, 337] width 527 height 20
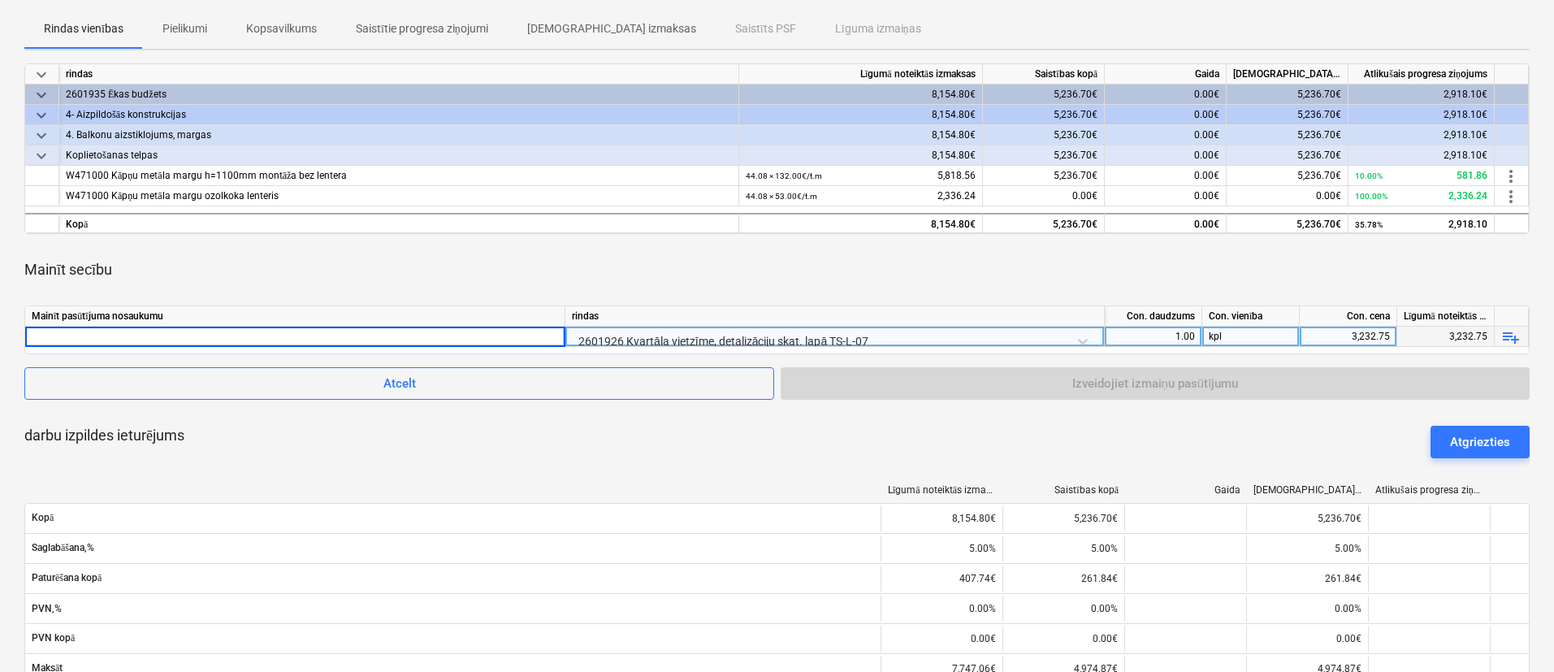
click at [717, 332] on div "2601926 Kvartāla vietzīme, detalizāciju skat. lapā TS-L-07" at bounding box center [835, 341] width 526 height 28
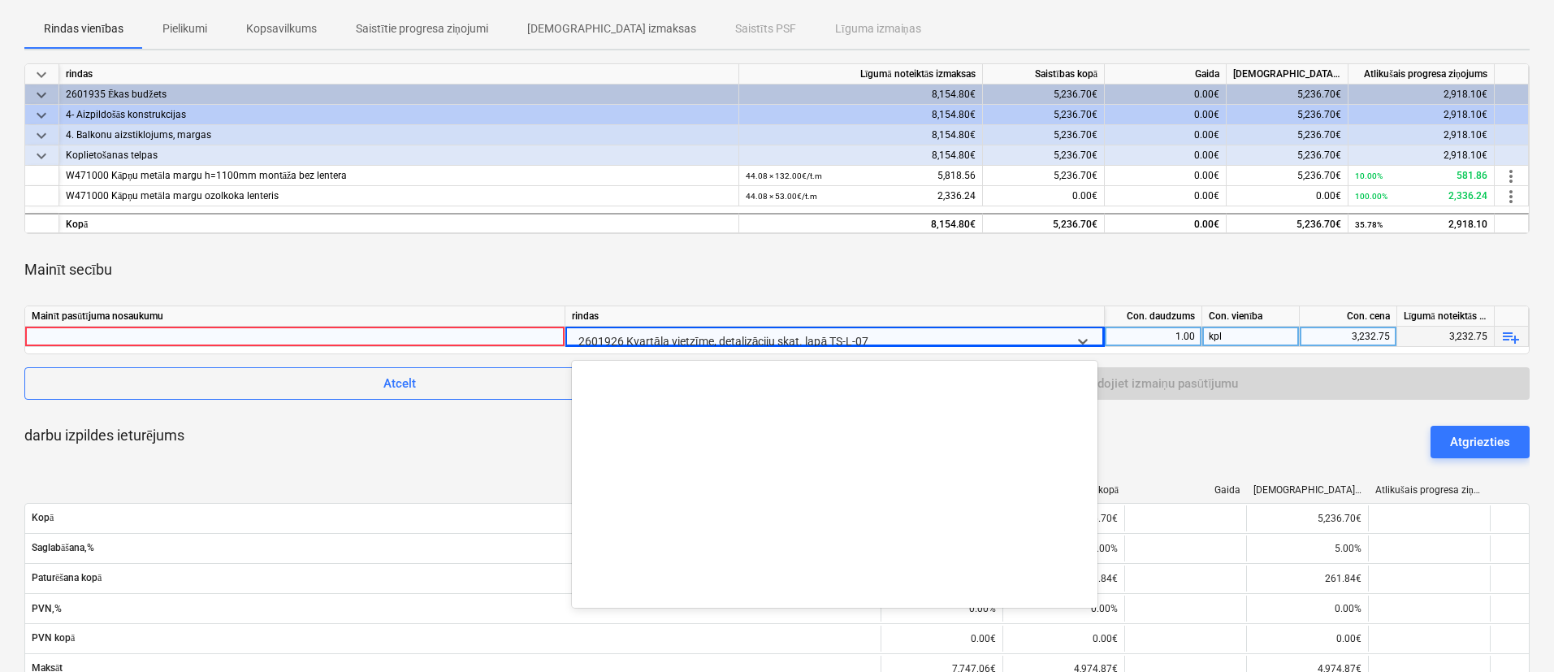
scroll to position [32179, 0]
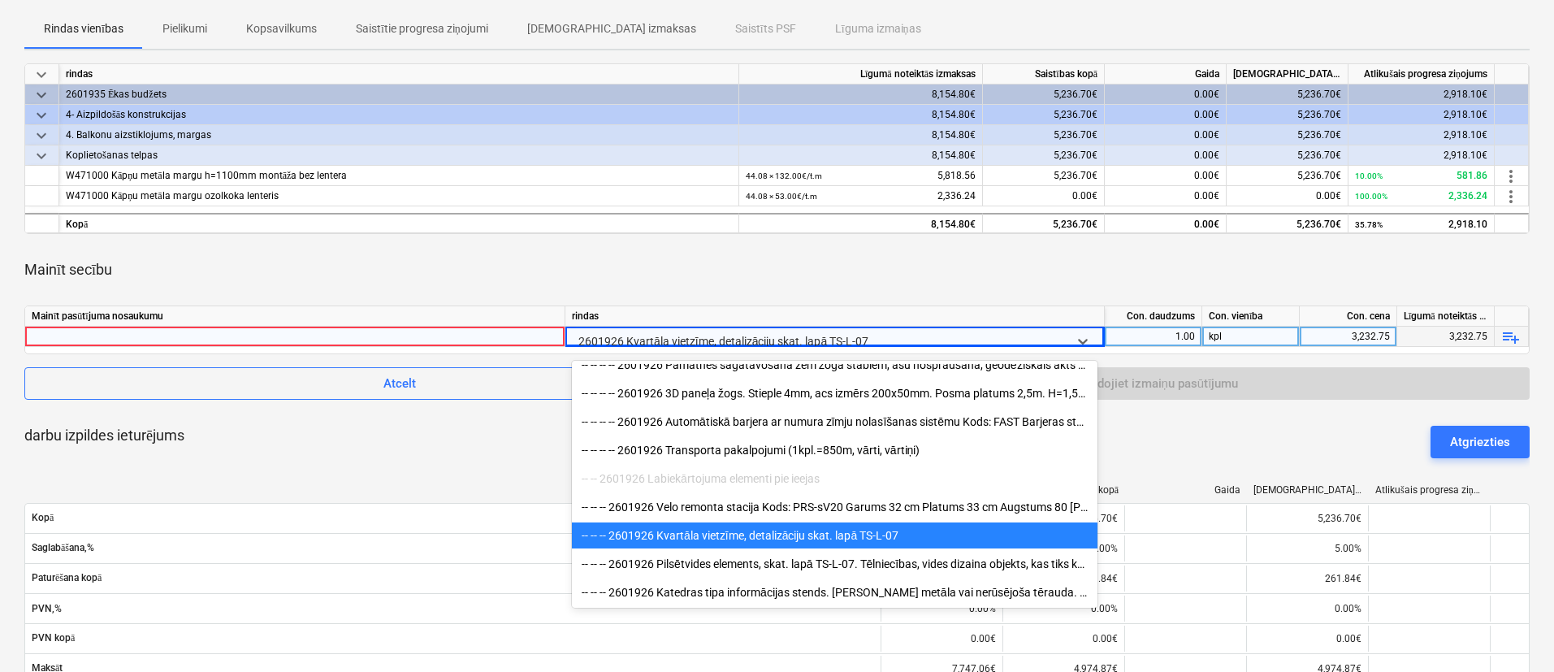
click at [470, 337] on div at bounding box center [295, 337] width 527 height 20
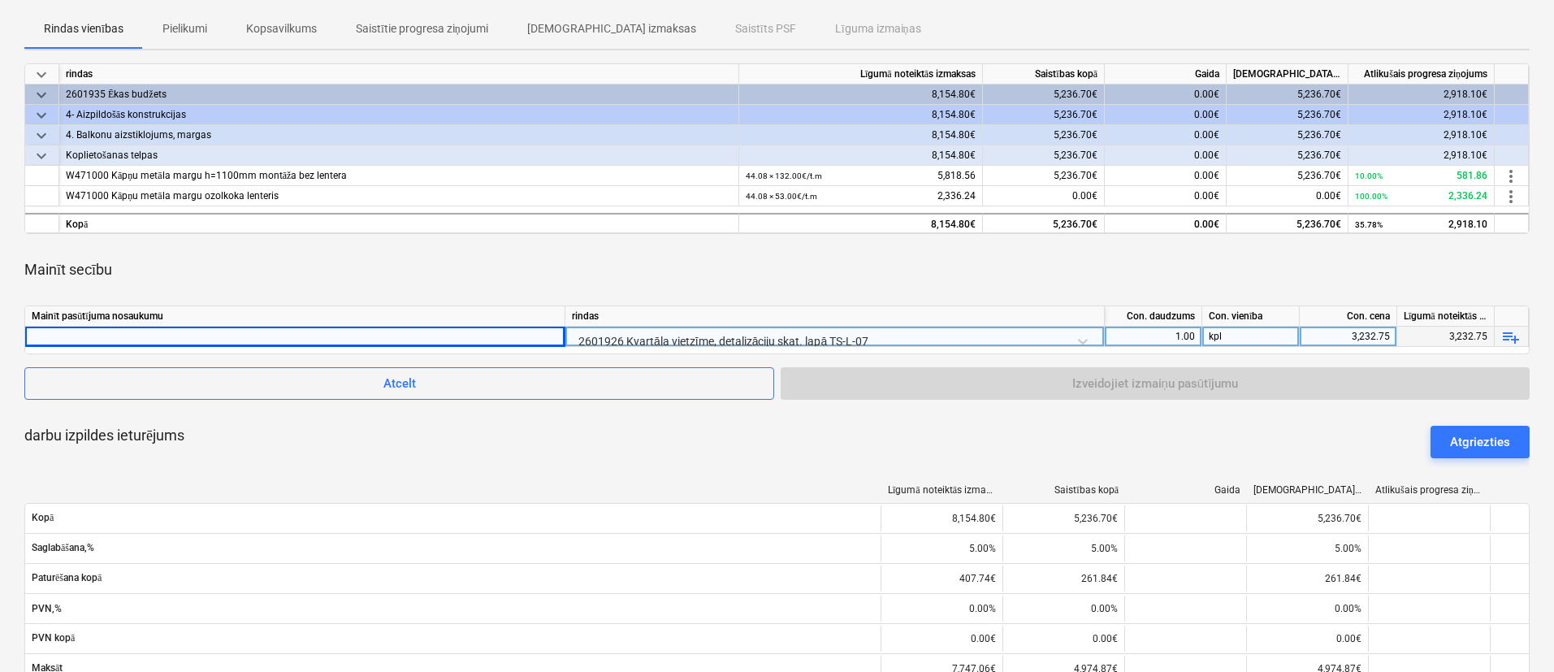
click at [415, 336] on div at bounding box center [295, 337] width 527 height 20
drag, startPoint x: 101, startPoint y: 335, endPoint x: 87, endPoint y: 331, distance: 14.4
click at [87, 331] on input "Vietzīmes 34 kolonnas un Corten paneļu siena" at bounding box center [295, 337] width 540 height 20
click at [165, 340] on input "Vietzīmes kolonnas un Corten paneļu siena" at bounding box center [295, 337] width 540 height 20
type input "Vietzīmes kolonnas un Cor-ten paneļu siena"
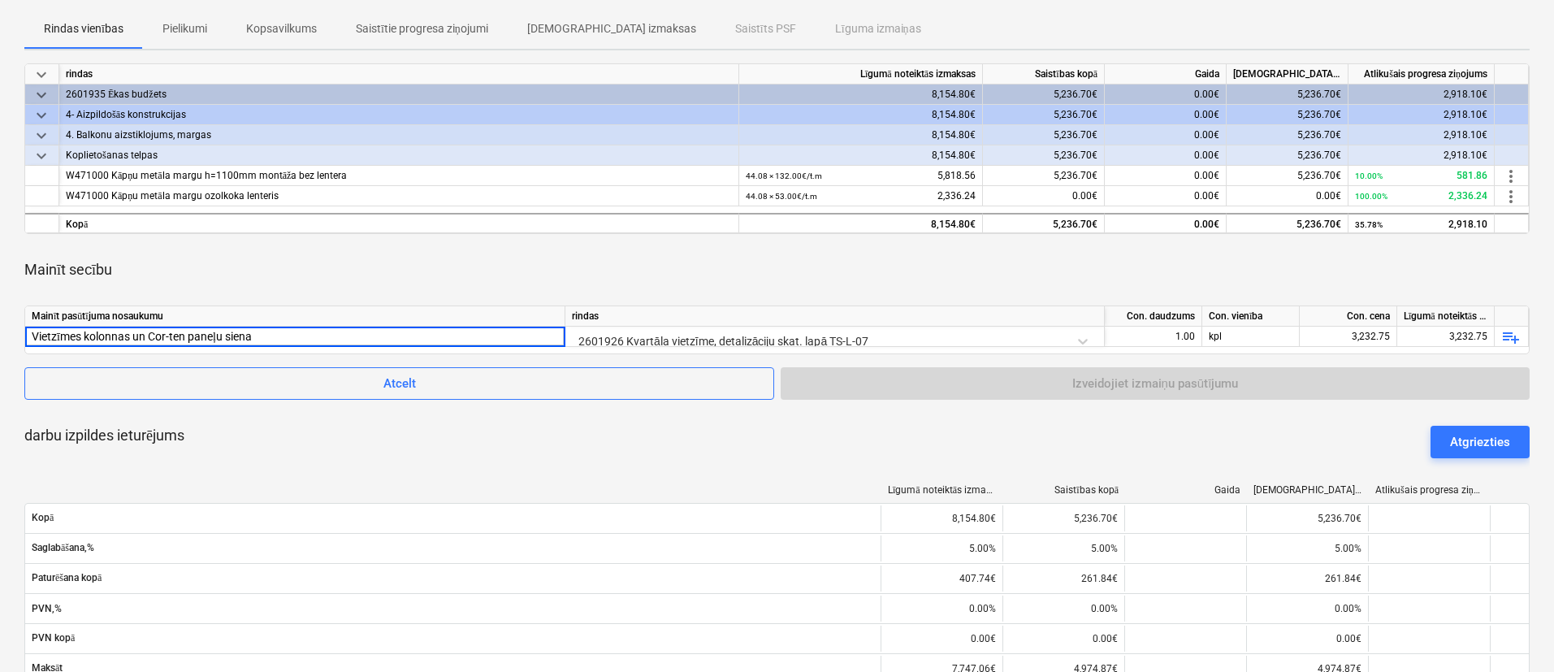
click at [1224, 387] on div "Atcelt Izveidojiet izmaiņu pasūtījumu" at bounding box center [777, 383] width 1506 height 33
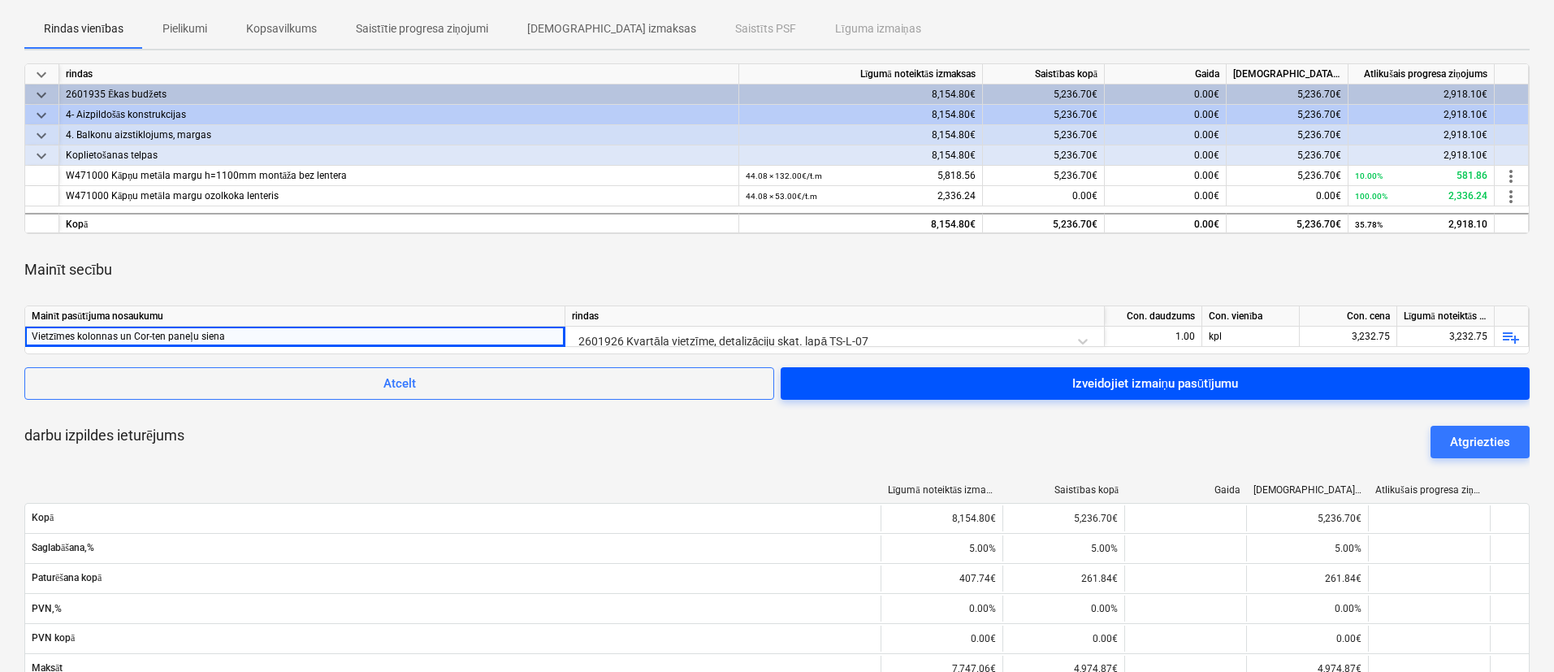
click at [1226, 380] on div "Izveidojiet izmaiņu pasūtījumu" at bounding box center [1156, 383] width 167 height 21
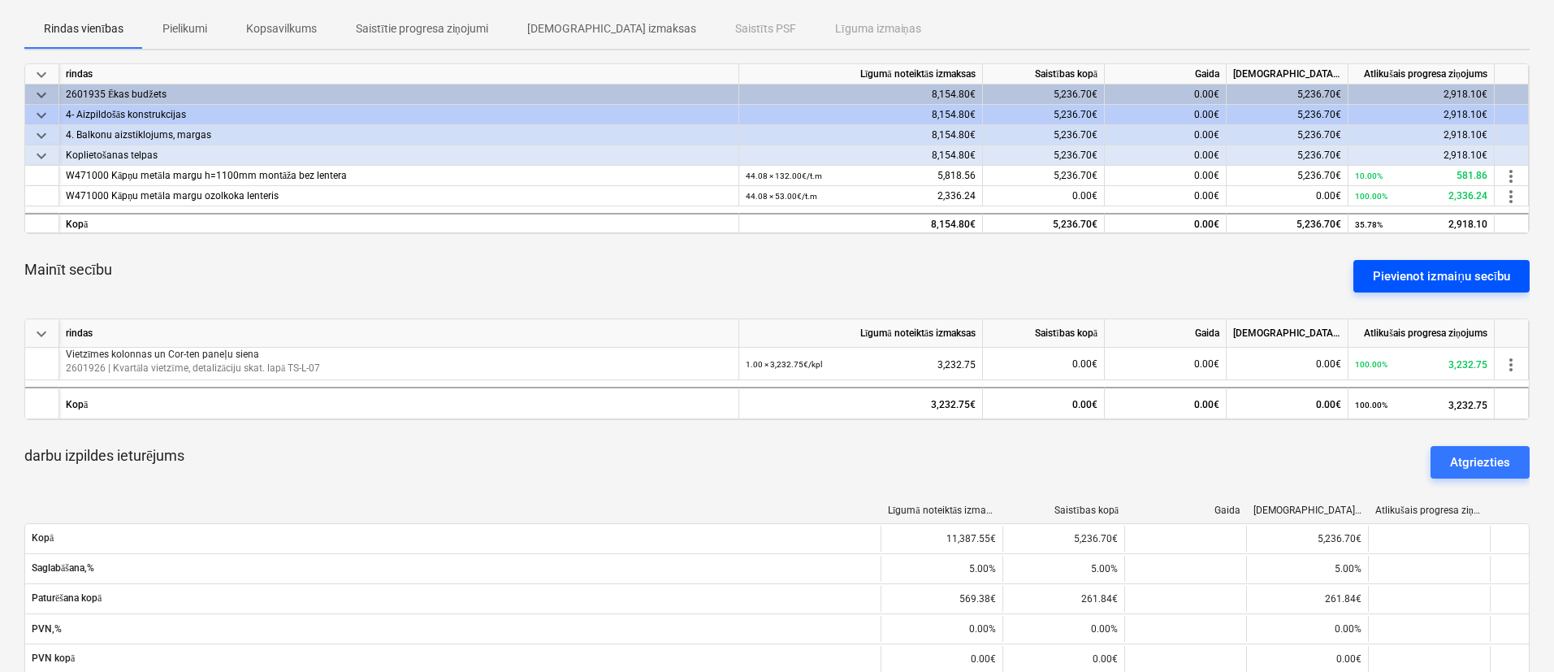
click at [1489, 275] on div "Pievienot izmaiņu secību" at bounding box center [1441, 276] width 137 height 21
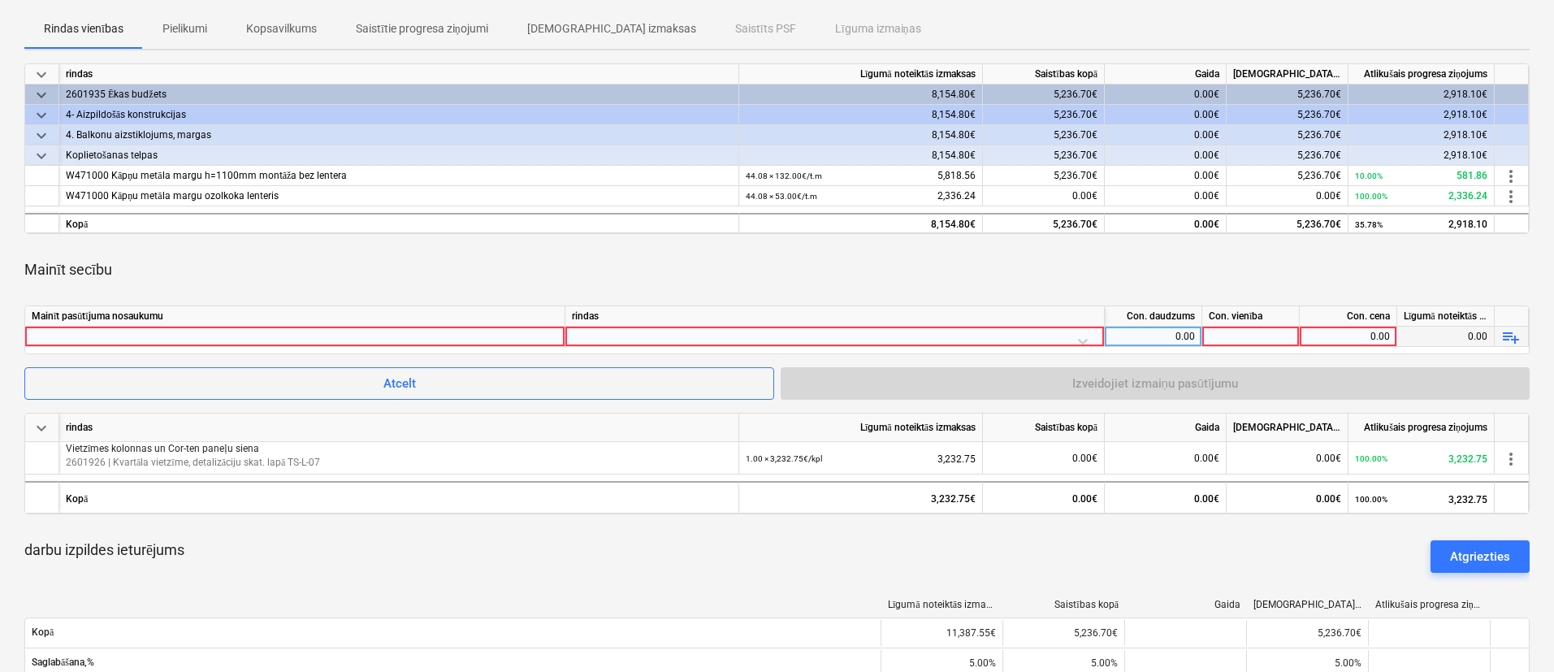
click at [586, 336] on div at bounding box center [835, 341] width 526 height 28
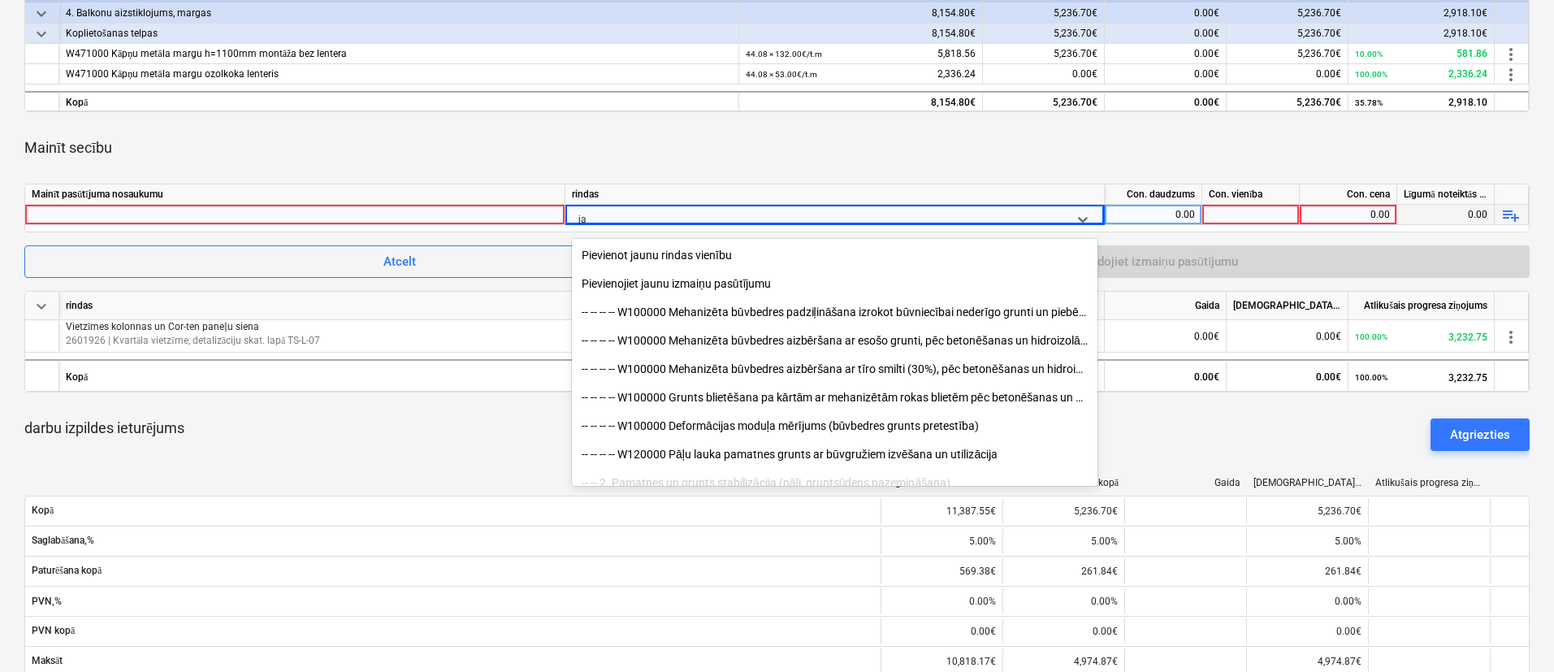
type input "j"
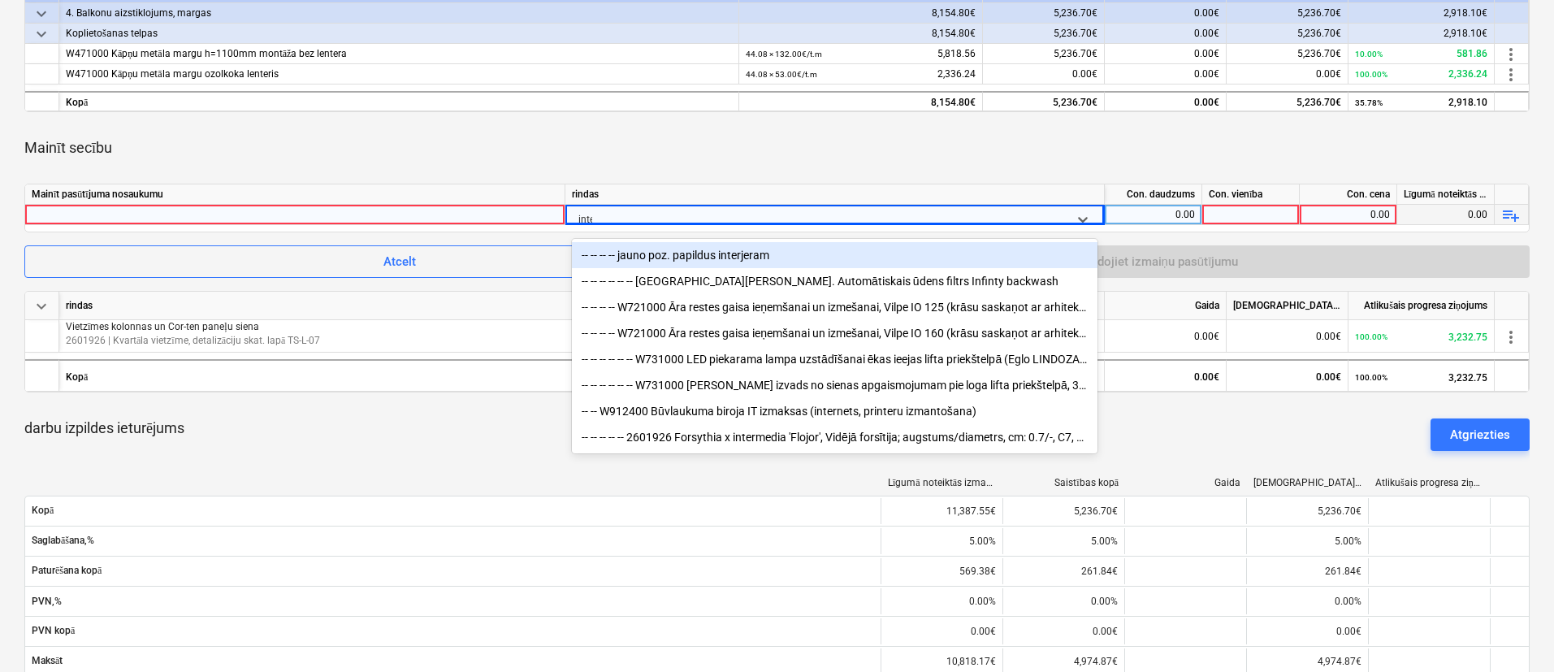
type input "inter"
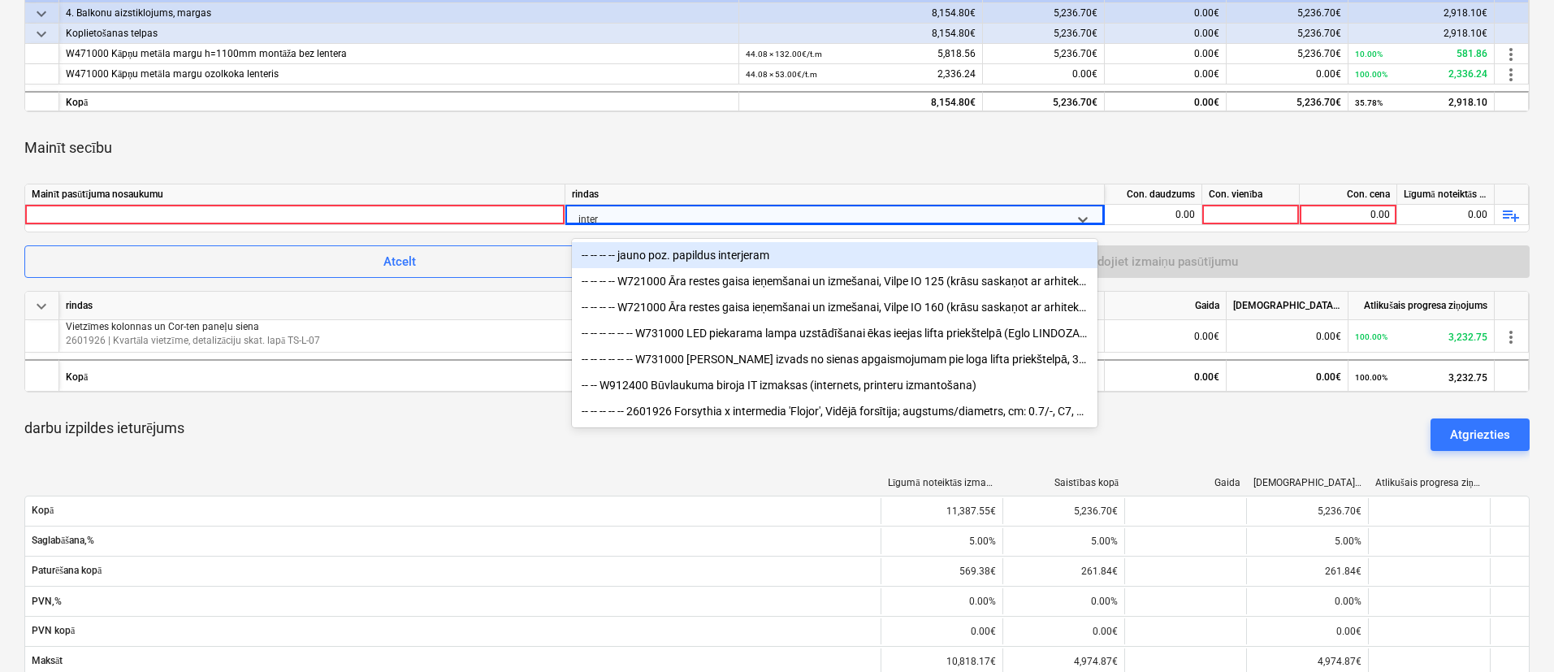
click at [674, 254] on div "-- -- -- -- jauno poz. papildus interjeram" at bounding box center [835, 255] width 526 height 26
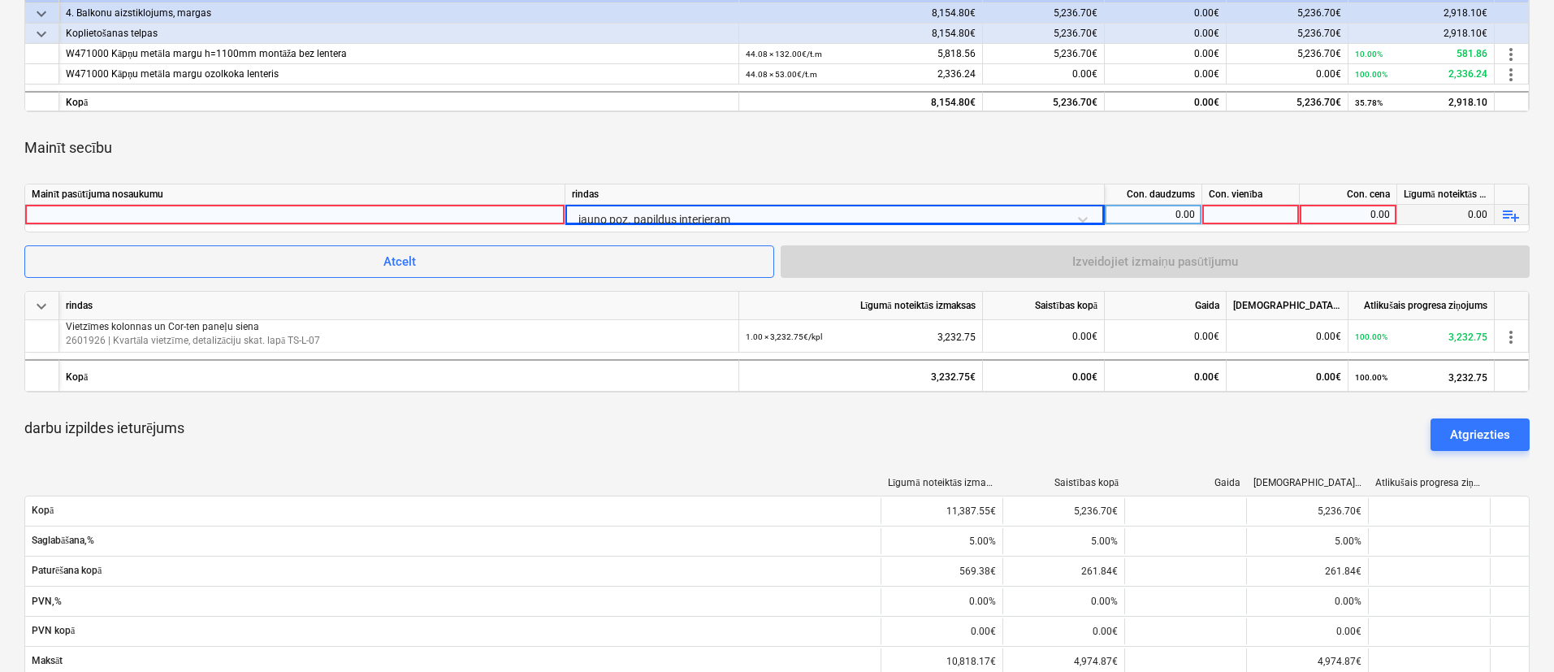
click at [756, 216] on div "jauno poz. papildus interjeram" at bounding box center [835, 219] width 526 height 28
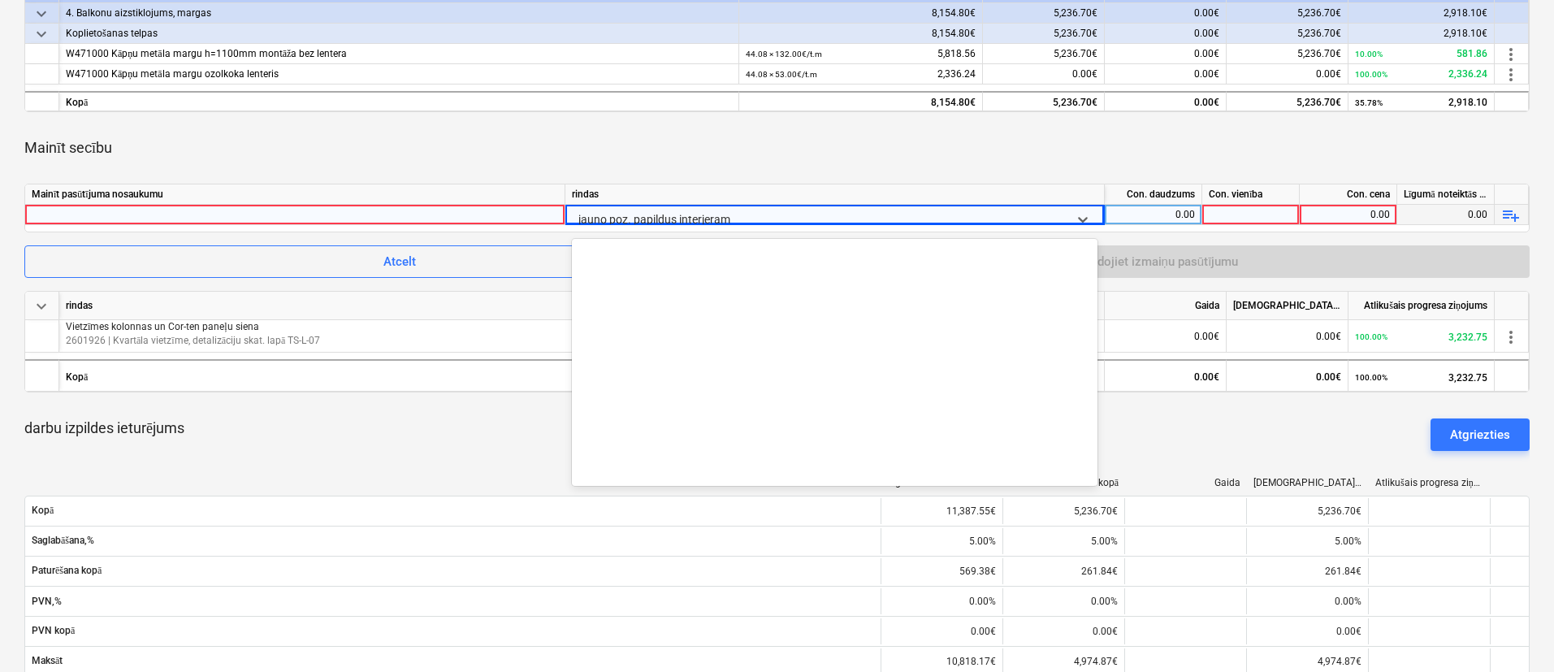
scroll to position [14050, 0]
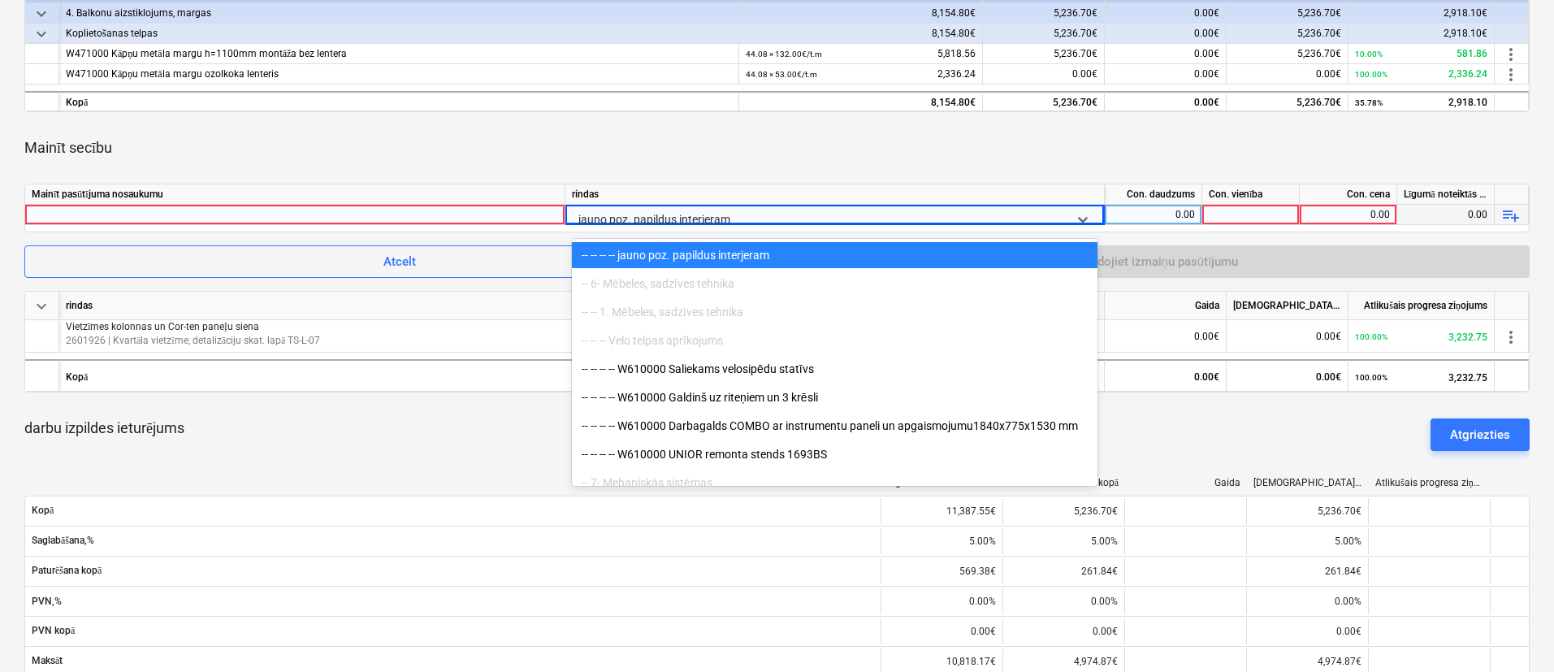
click at [501, 213] on div at bounding box center [295, 215] width 527 height 20
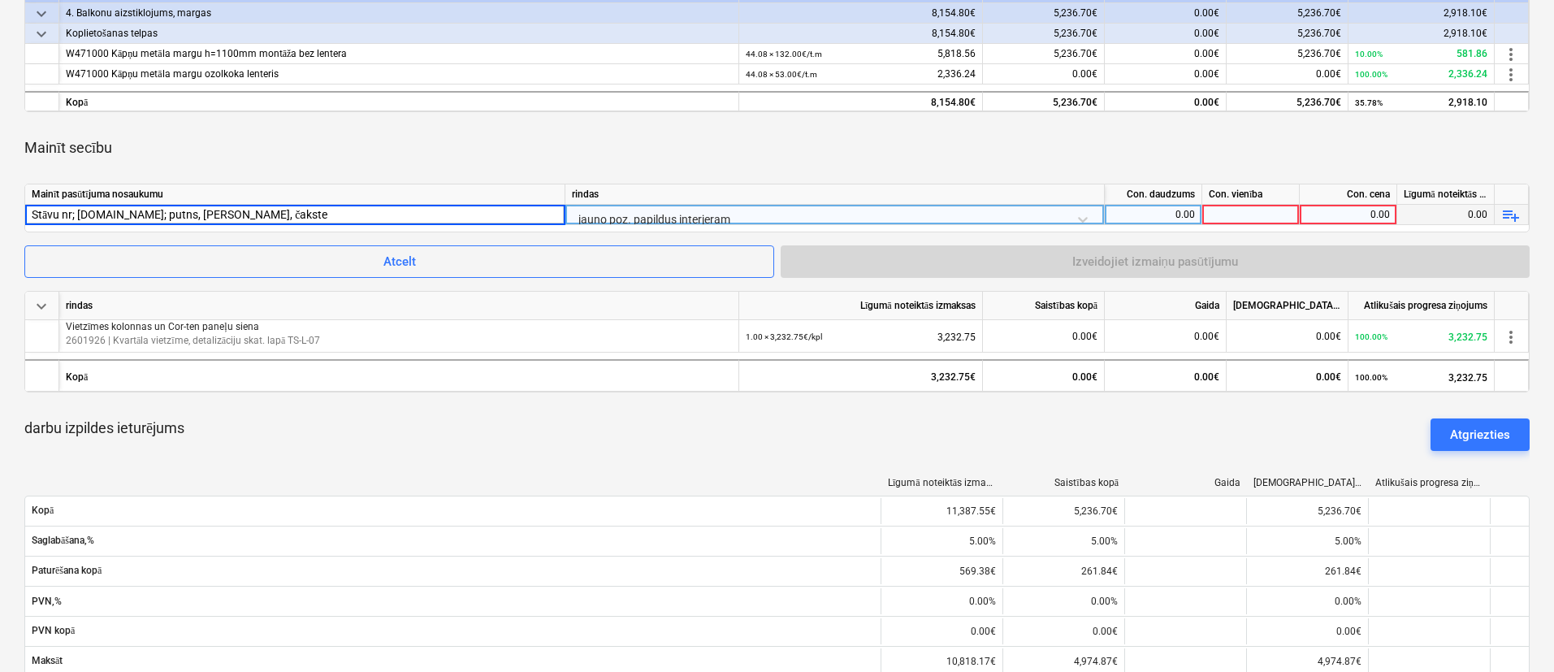
type input "Stāvu nr; dz.nr; putns, soliņš, čakstes"
click at [1163, 202] on div "Con. daudzums" at bounding box center [1154, 194] width 98 height 20
click at [1186, 211] on div "0.00" at bounding box center [1154, 215] width 84 height 20
type input "1"
click at [1222, 211] on div at bounding box center [1252, 215] width 98 height 20
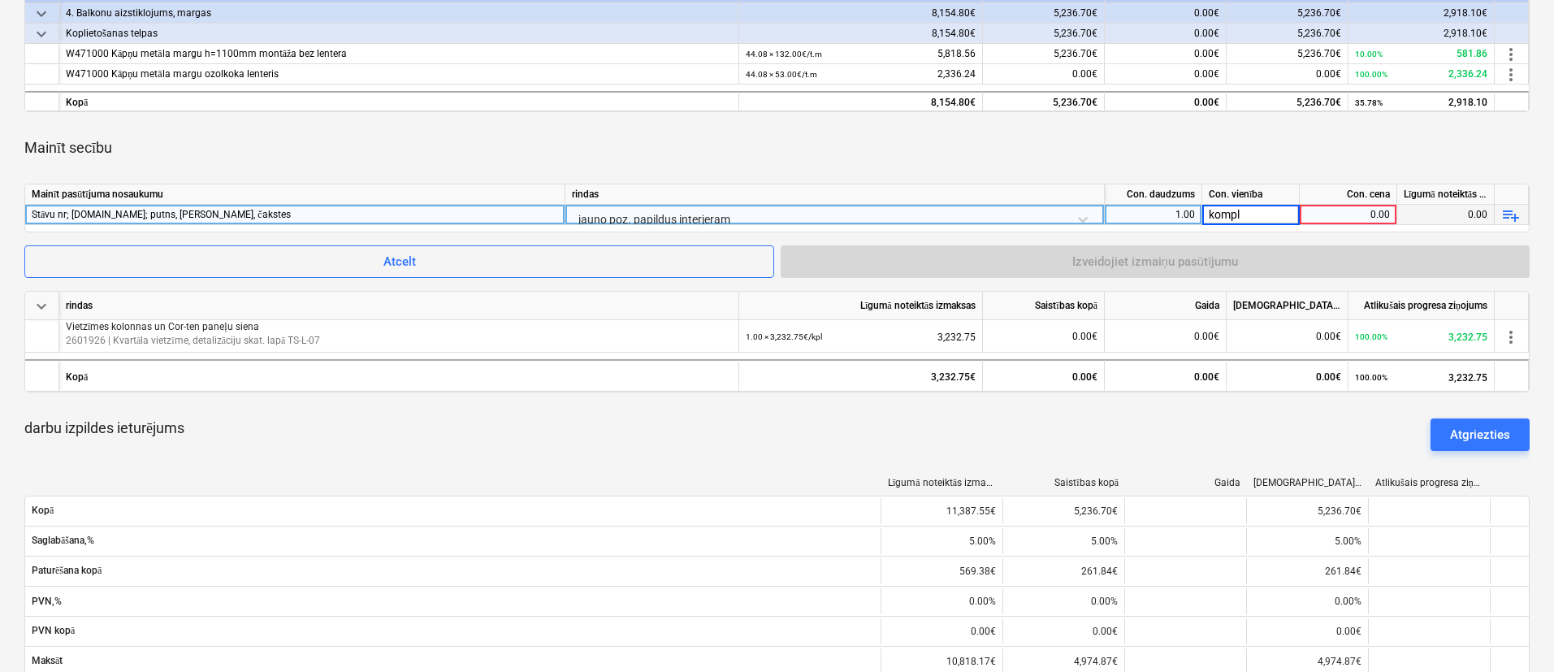
type input "kompl."
click at [1316, 211] on div "0.00" at bounding box center [1349, 215] width 84 height 20
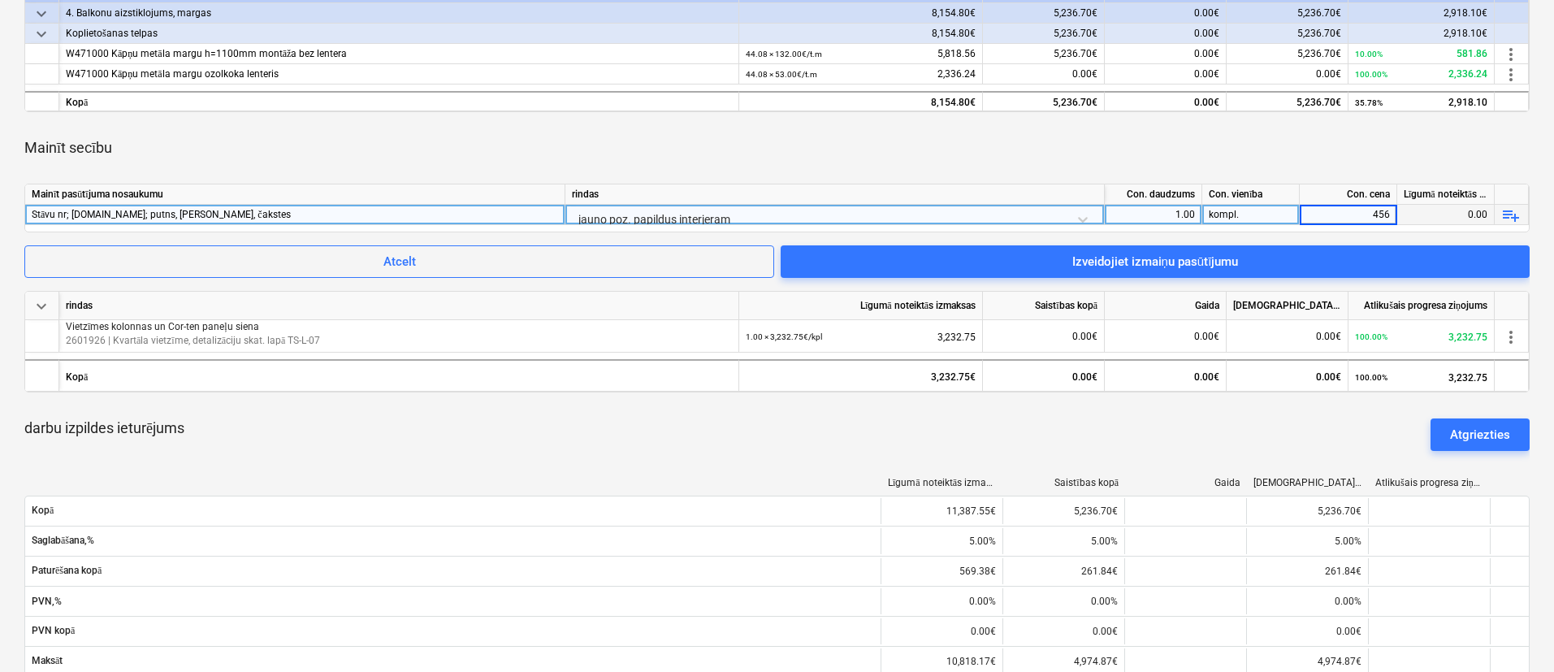
type input "4561"
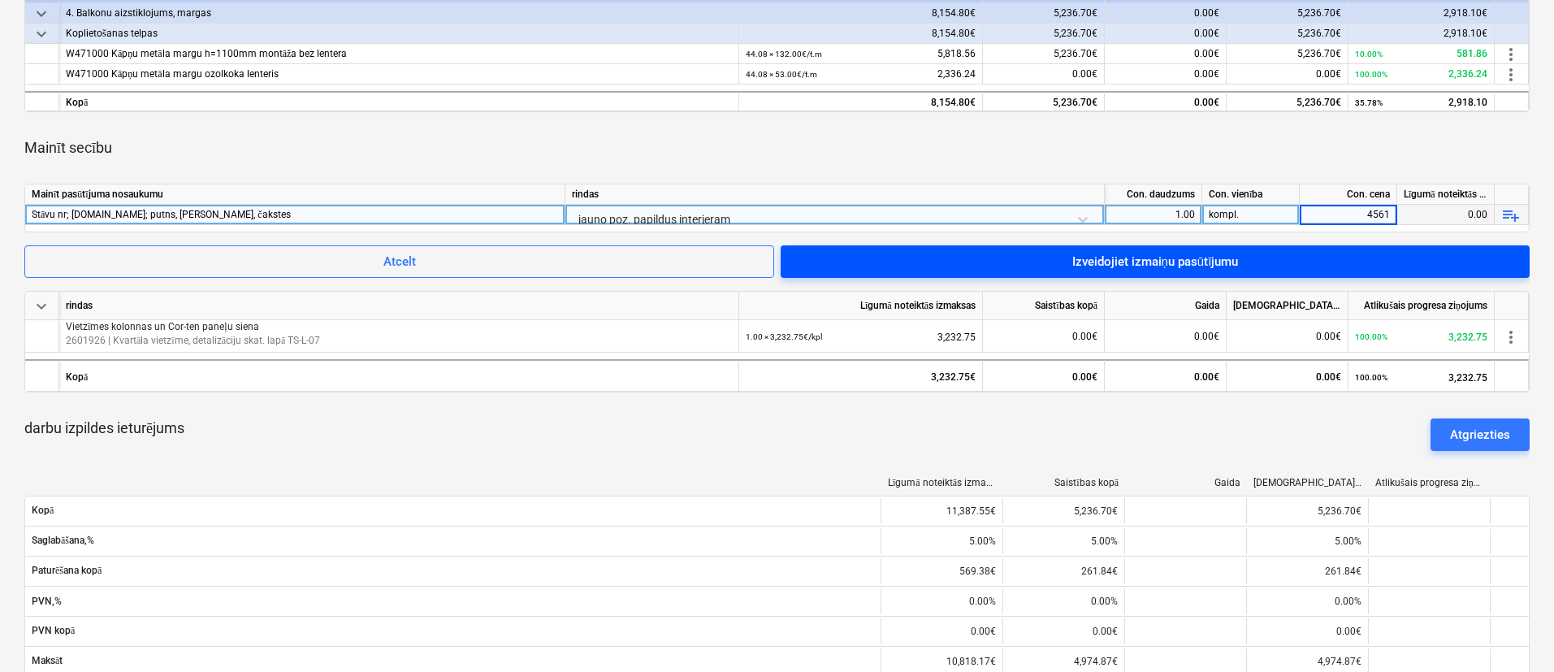
click at [1225, 261] on div "Izveidojiet izmaiņu pasūtījumu" at bounding box center [1156, 261] width 167 height 21
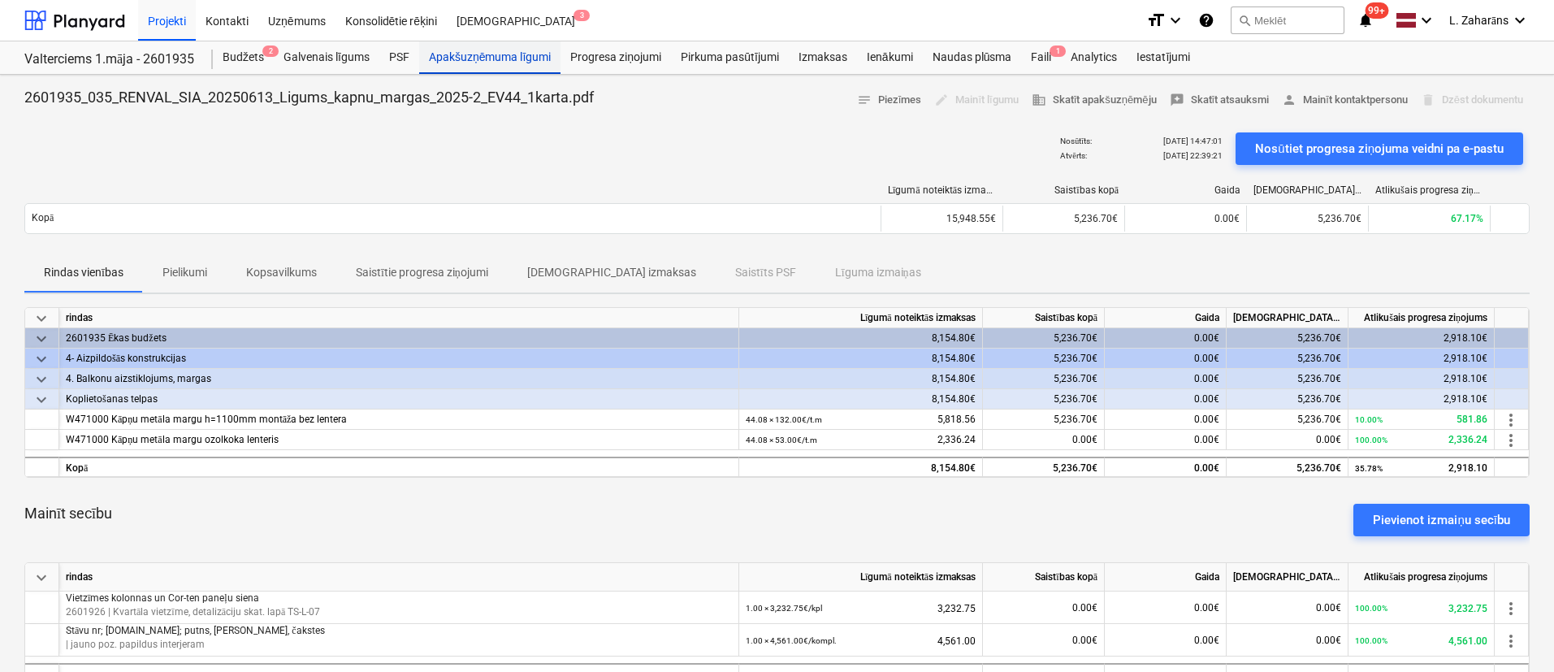
click at [467, 53] on div "Apakšuzņēmuma līgumi" at bounding box center [489, 57] width 141 height 33
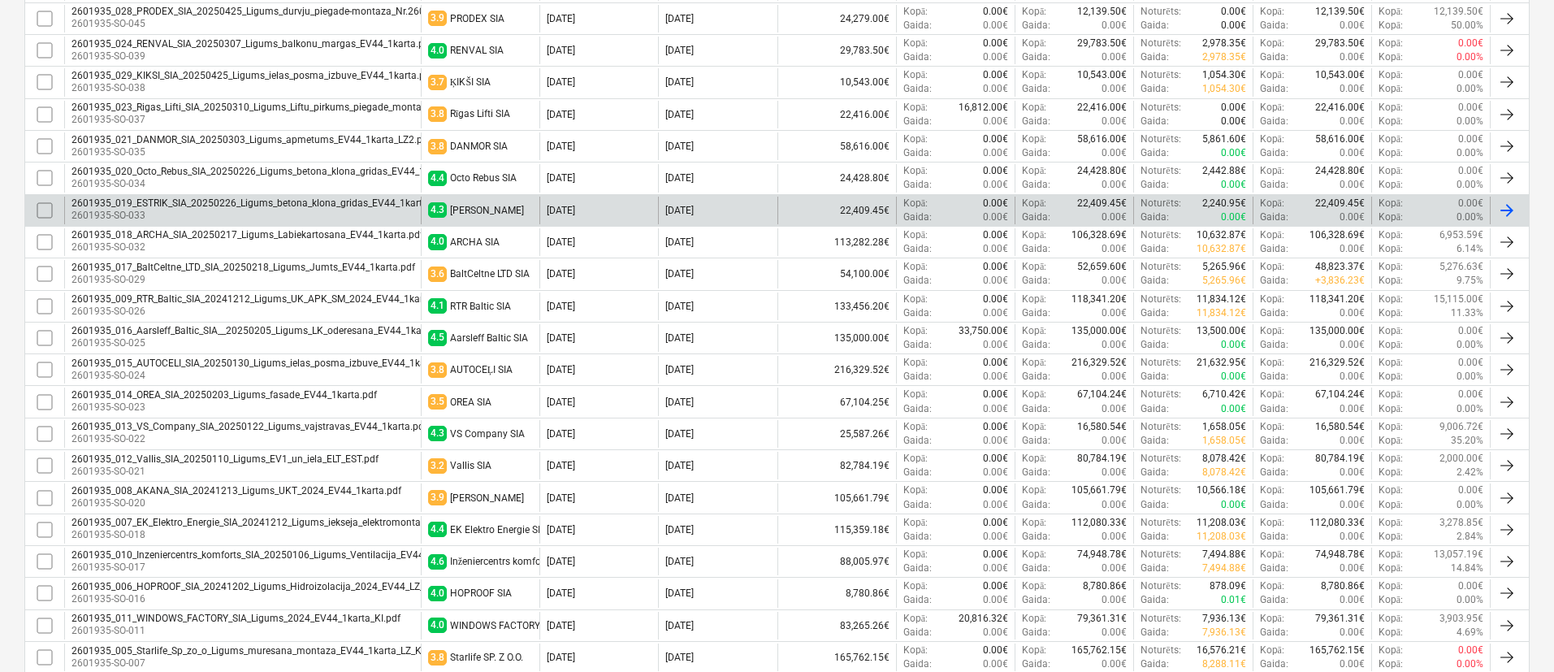
scroll to position [853, 0]
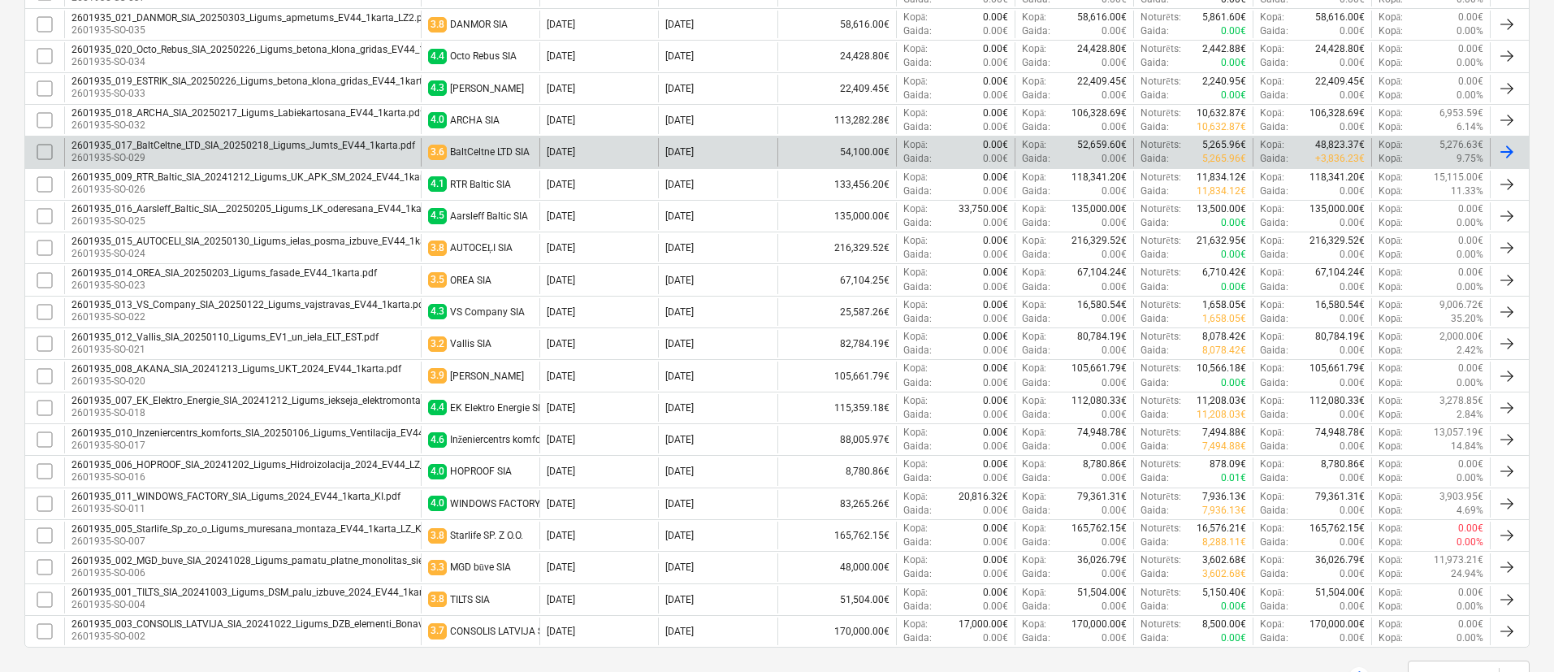
click at [230, 142] on div "2601935_017_BaltCeltne_LTD_SIA_20250218_Ligums_Jumts_EV44_1karta.pdf" at bounding box center [244, 145] width 344 height 11
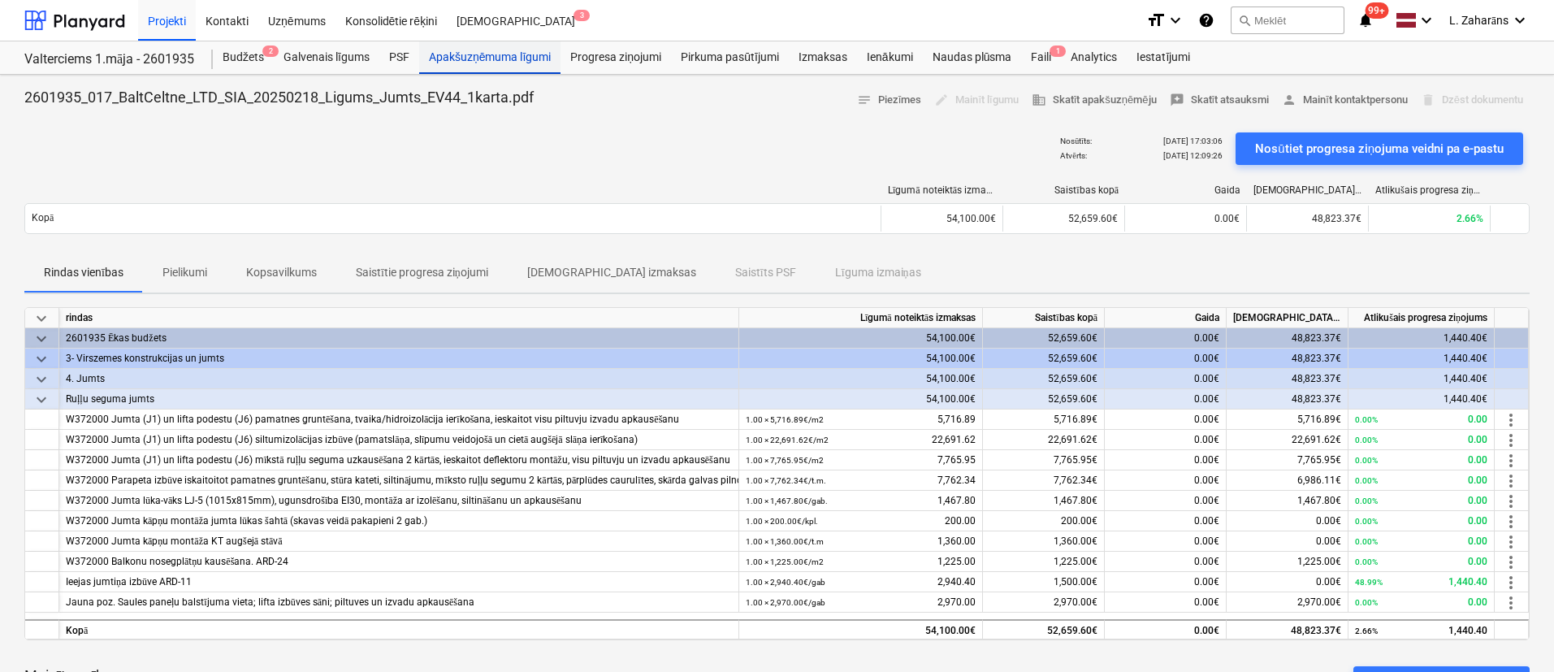
click at [498, 51] on div "Apakšuzņēmuma līgumi" at bounding box center [489, 57] width 141 height 33
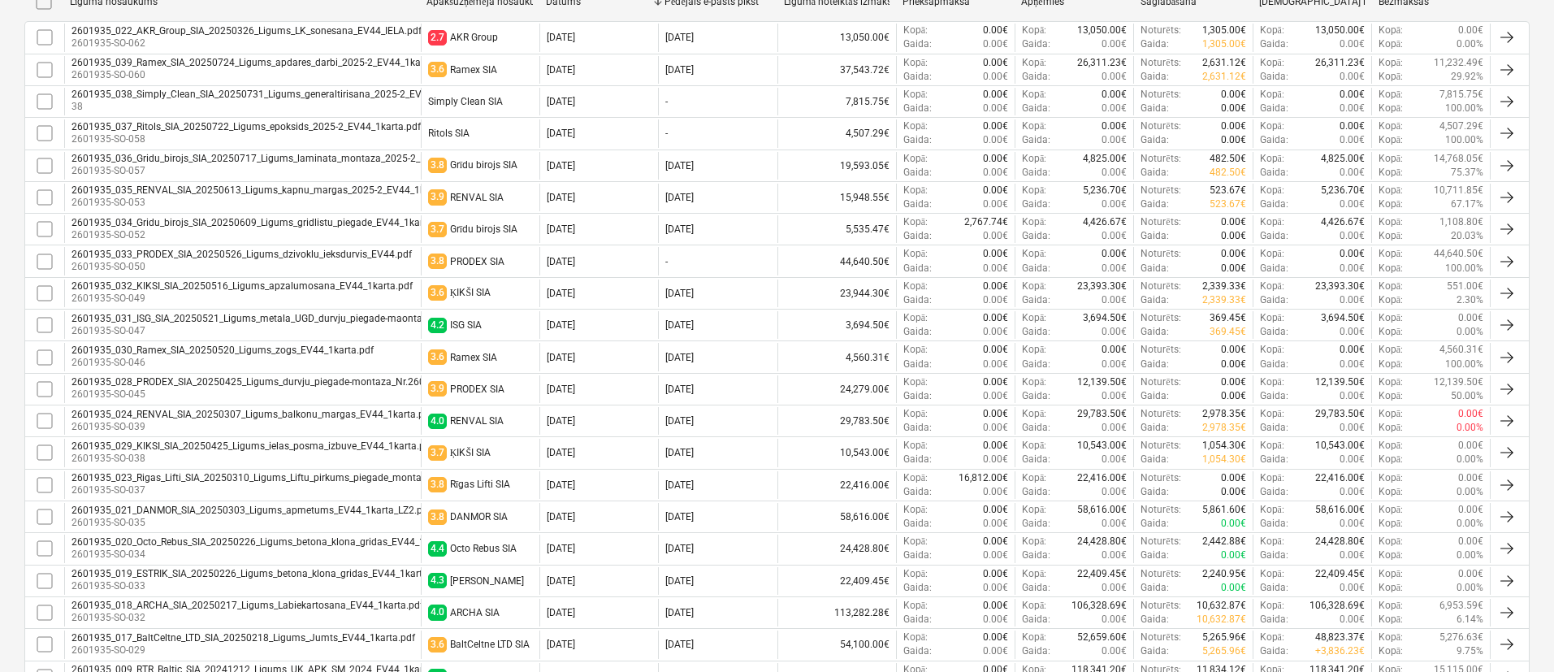
scroll to position [366, 0]
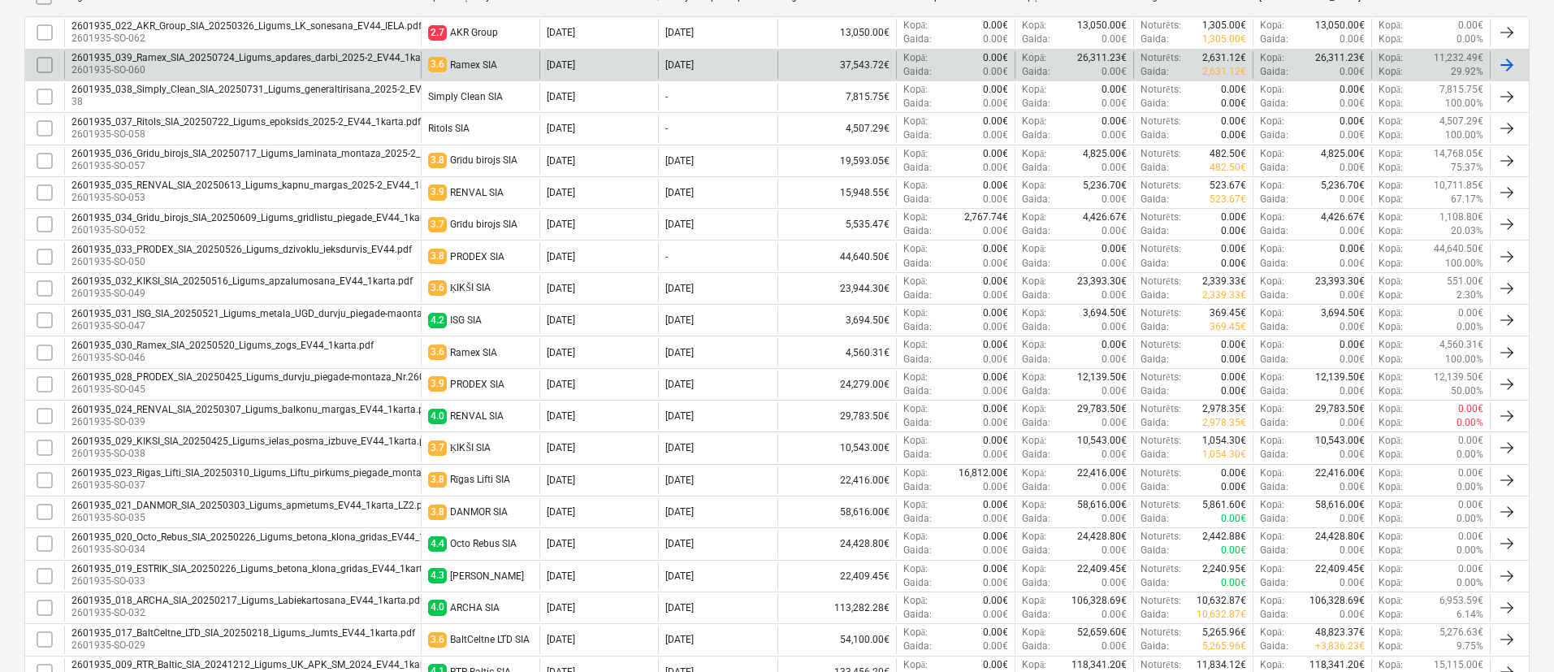
click at [345, 55] on div "2601935_039_Ramex_SIA_20250724_Ligums_apdares_darbi_2025-2_EV44_1karta.pdf" at bounding box center [261, 57] width 379 height 11
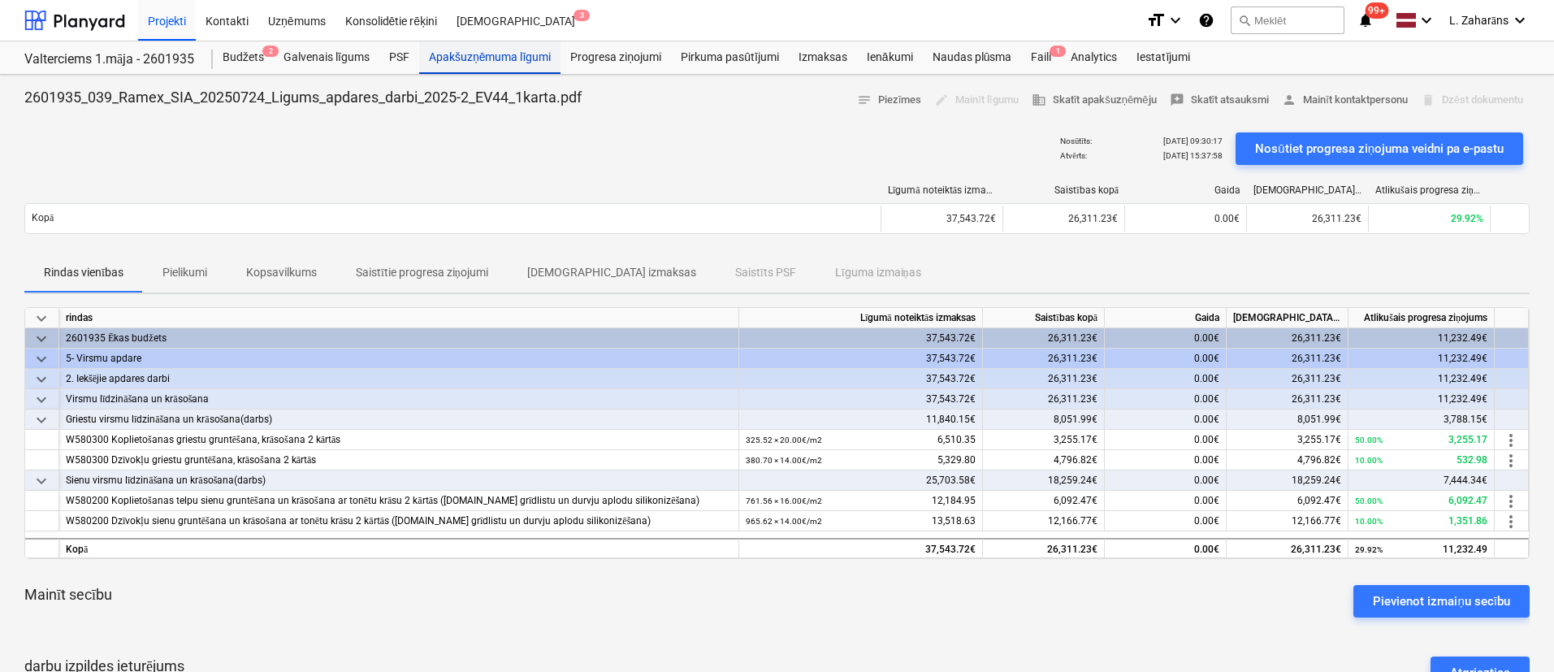
click at [499, 55] on div "Apakšuzņēmuma līgumi" at bounding box center [489, 57] width 141 height 33
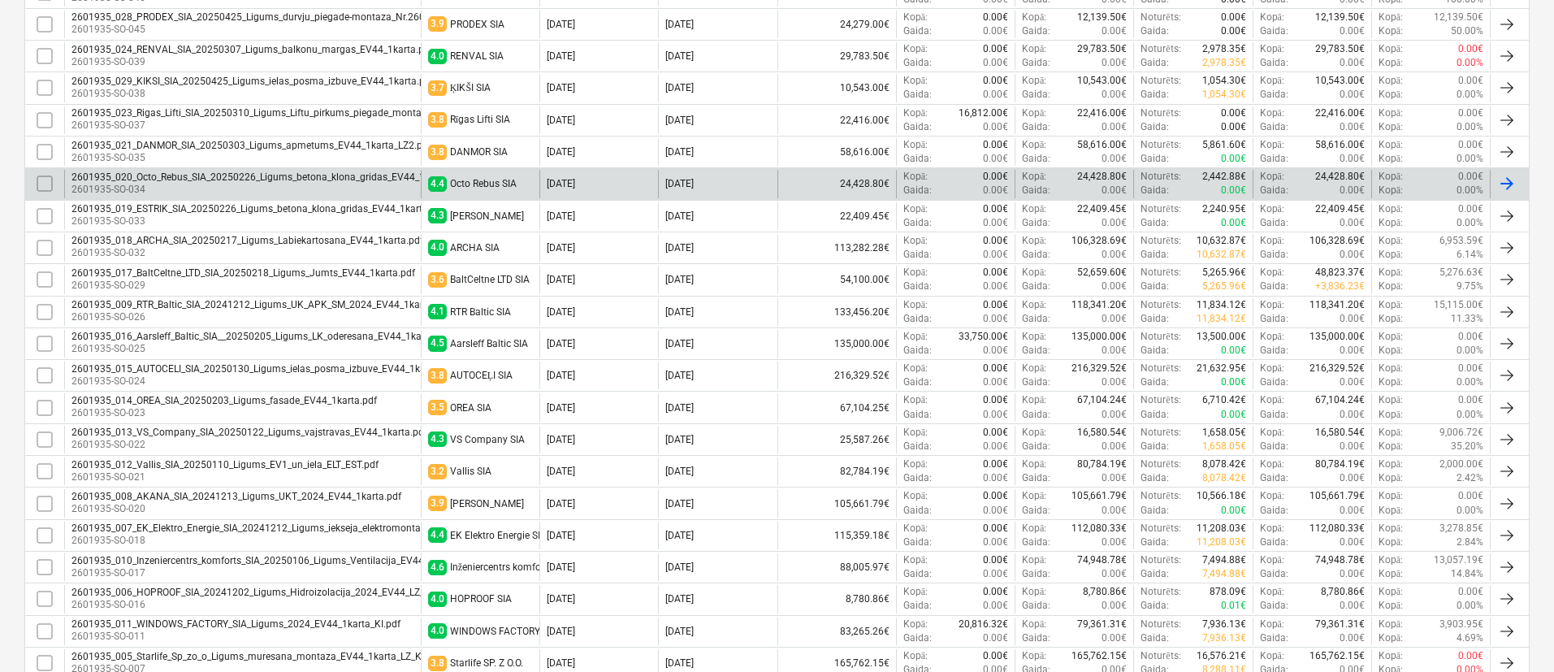
scroll to position [731, 0]
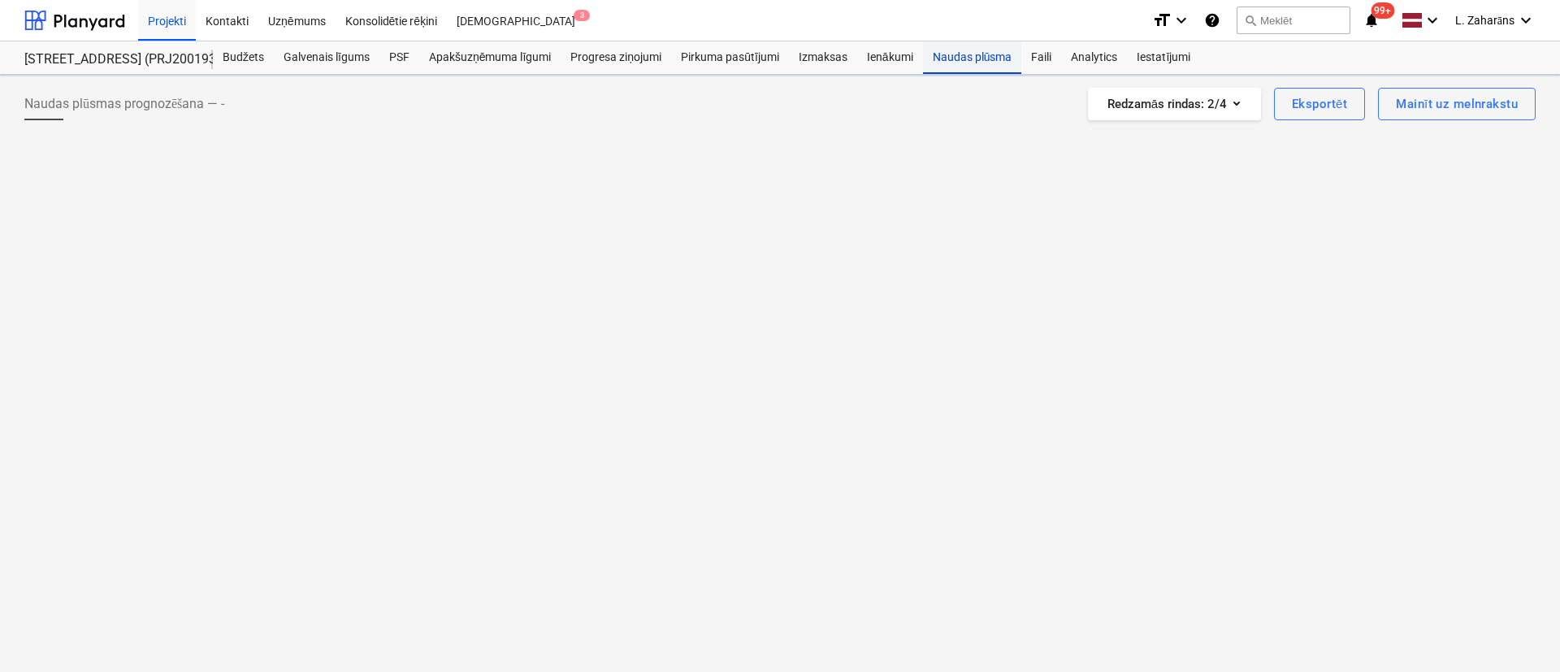
click at [953, 56] on div "Naudas plūsma" at bounding box center [972, 57] width 99 height 33
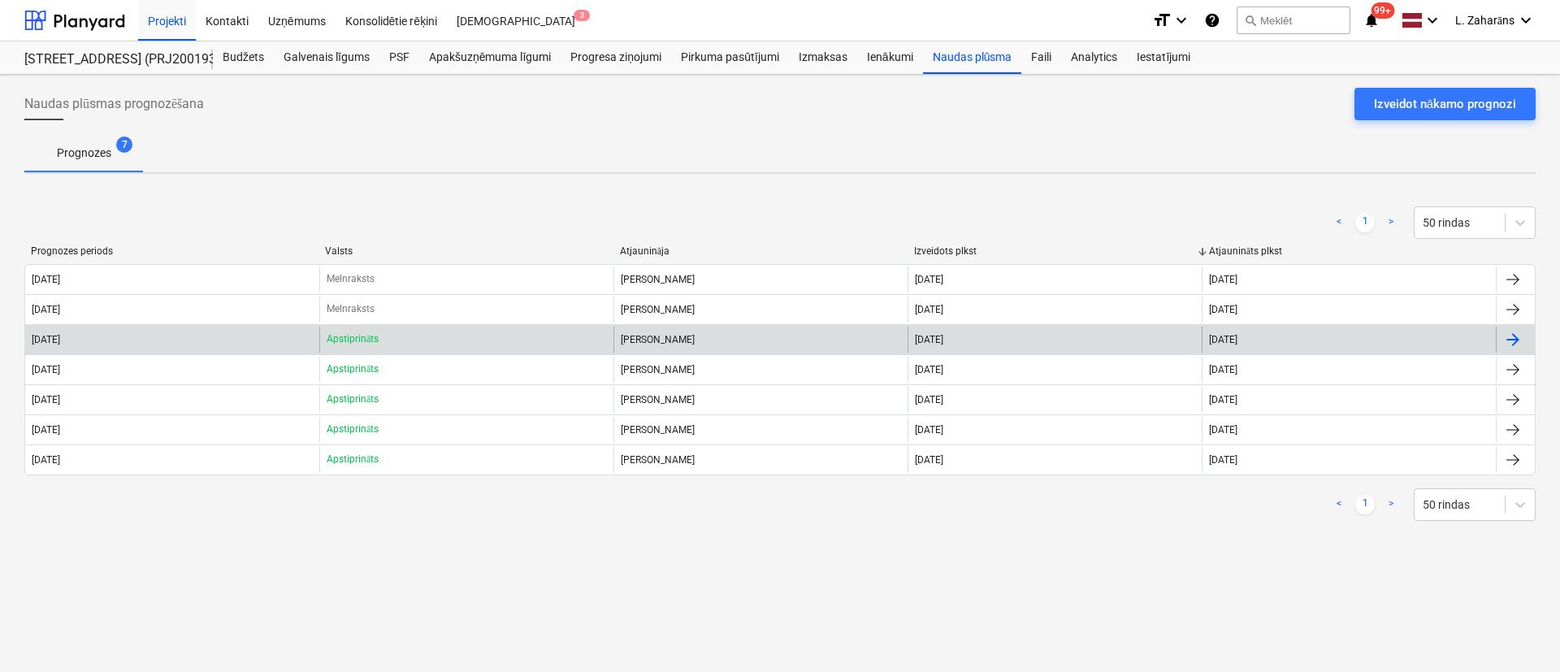
click at [218, 336] on div "[DATE]" at bounding box center [172, 340] width 294 height 26
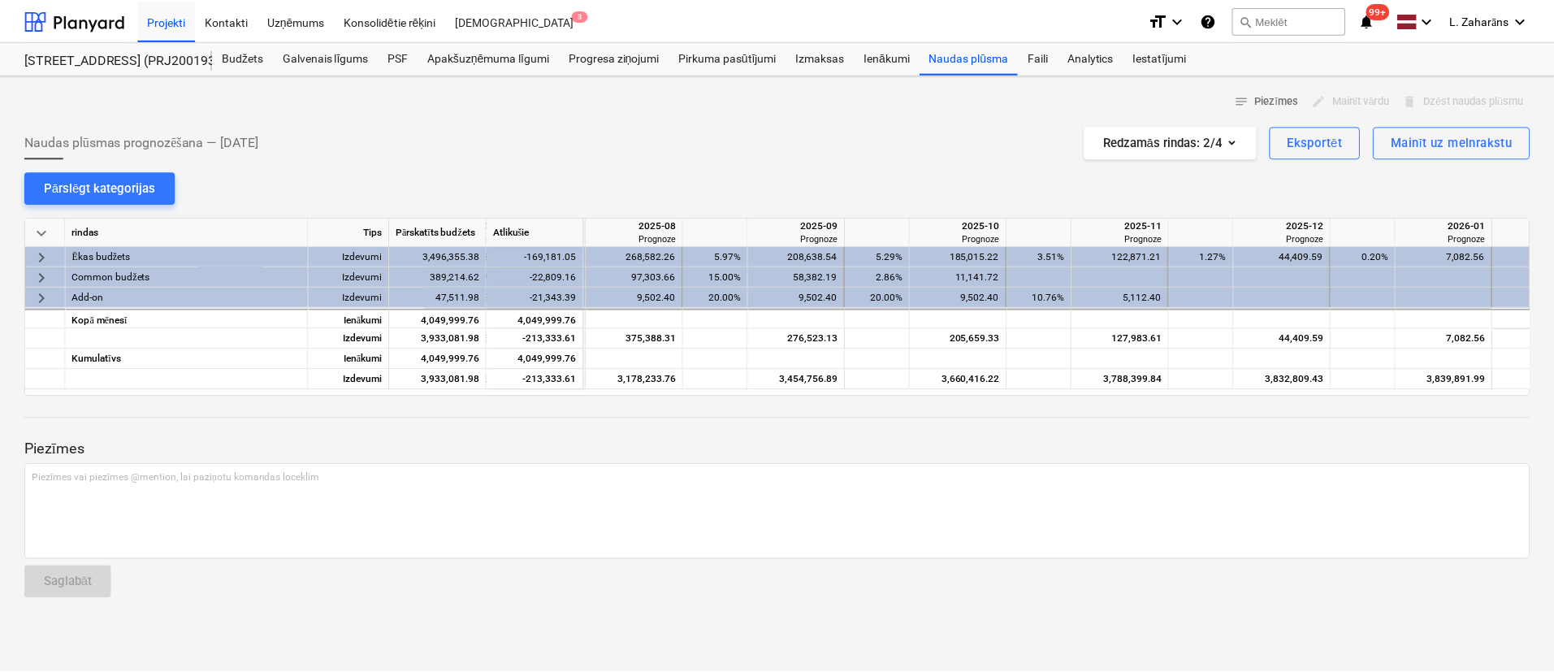
scroll to position [0, 1832]
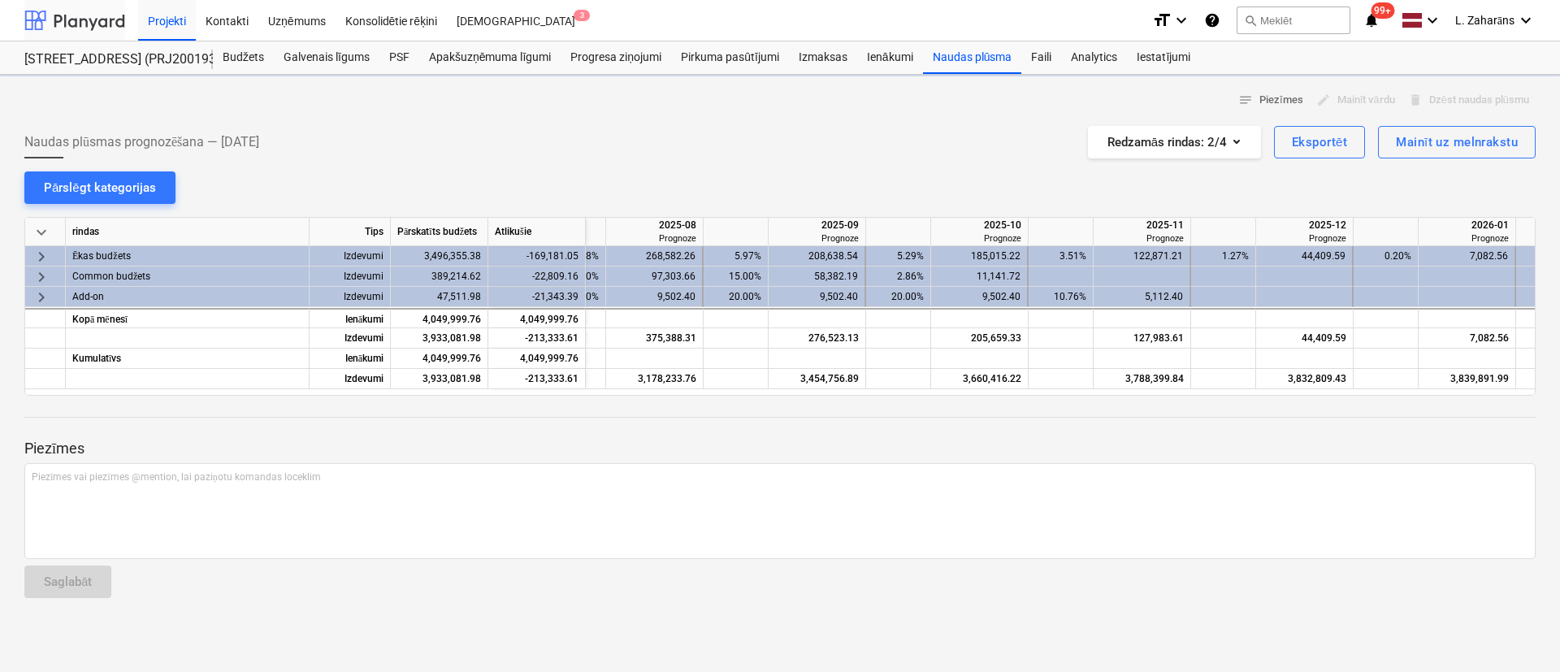
drag, startPoint x: 110, startPoint y: 22, endPoint x: 109, endPoint y: 32, distance: 9.8
click at [109, 23] on div at bounding box center [74, 20] width 101 height 41
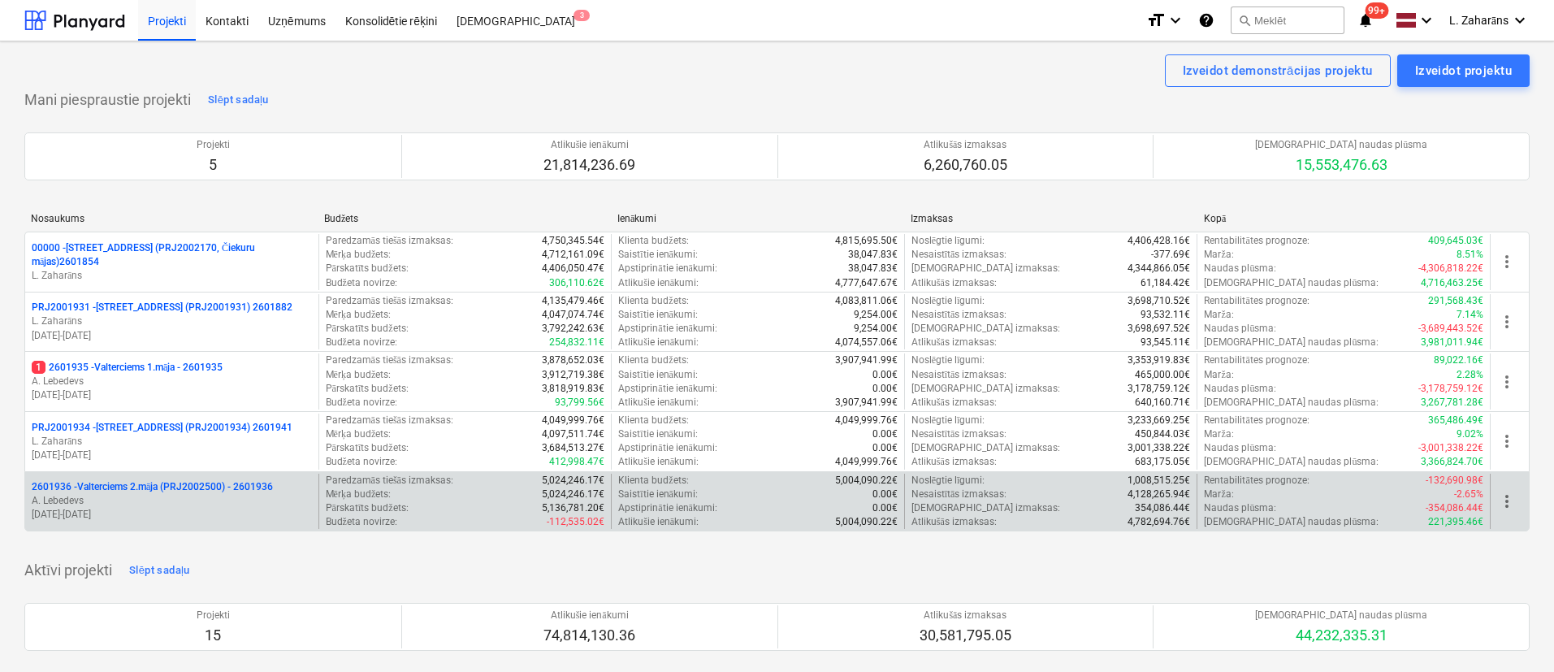
click at [146, 485] on p "2601936 - Valterciems 2.māja (PRJ2002500) - 2601936" at bounding box center [152, 487] width 241 height 14
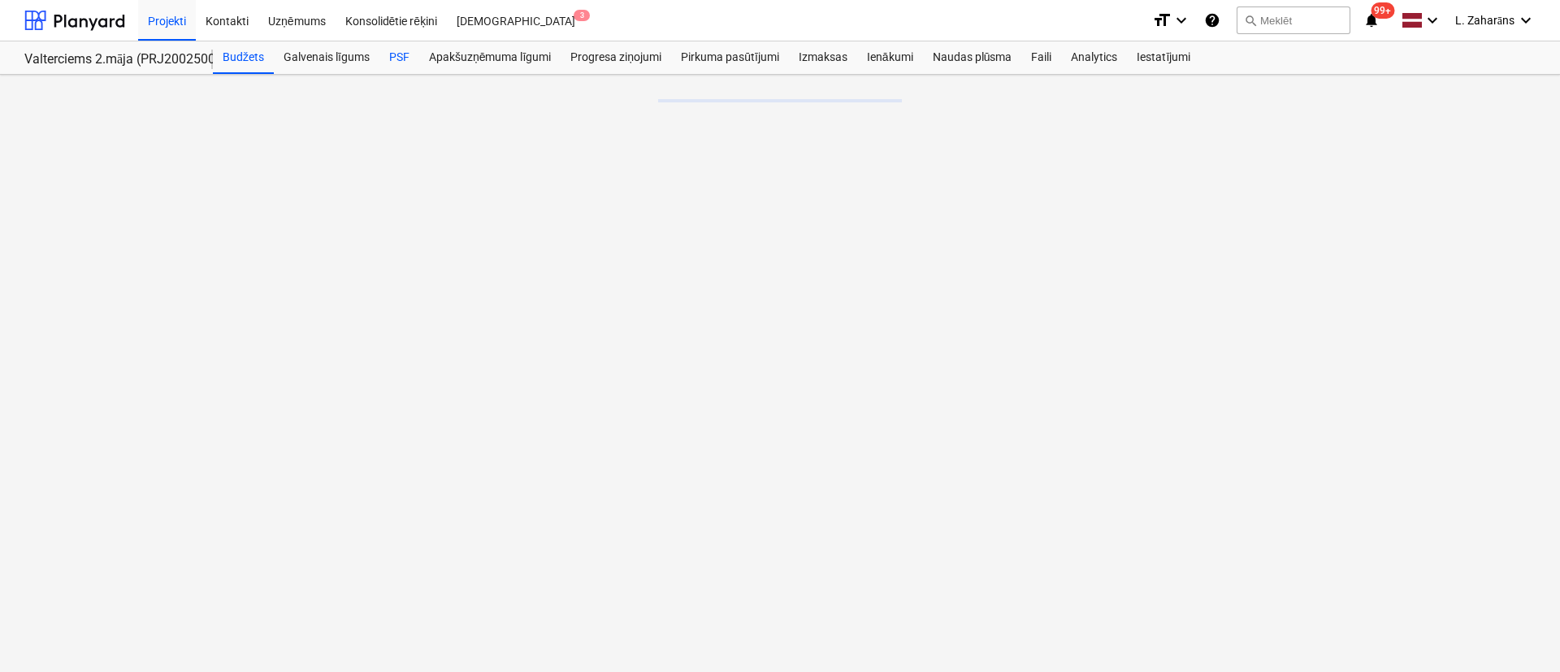
click at [395, 53] on div "PSF" at bounding box center [399, 57] width 40 height 33
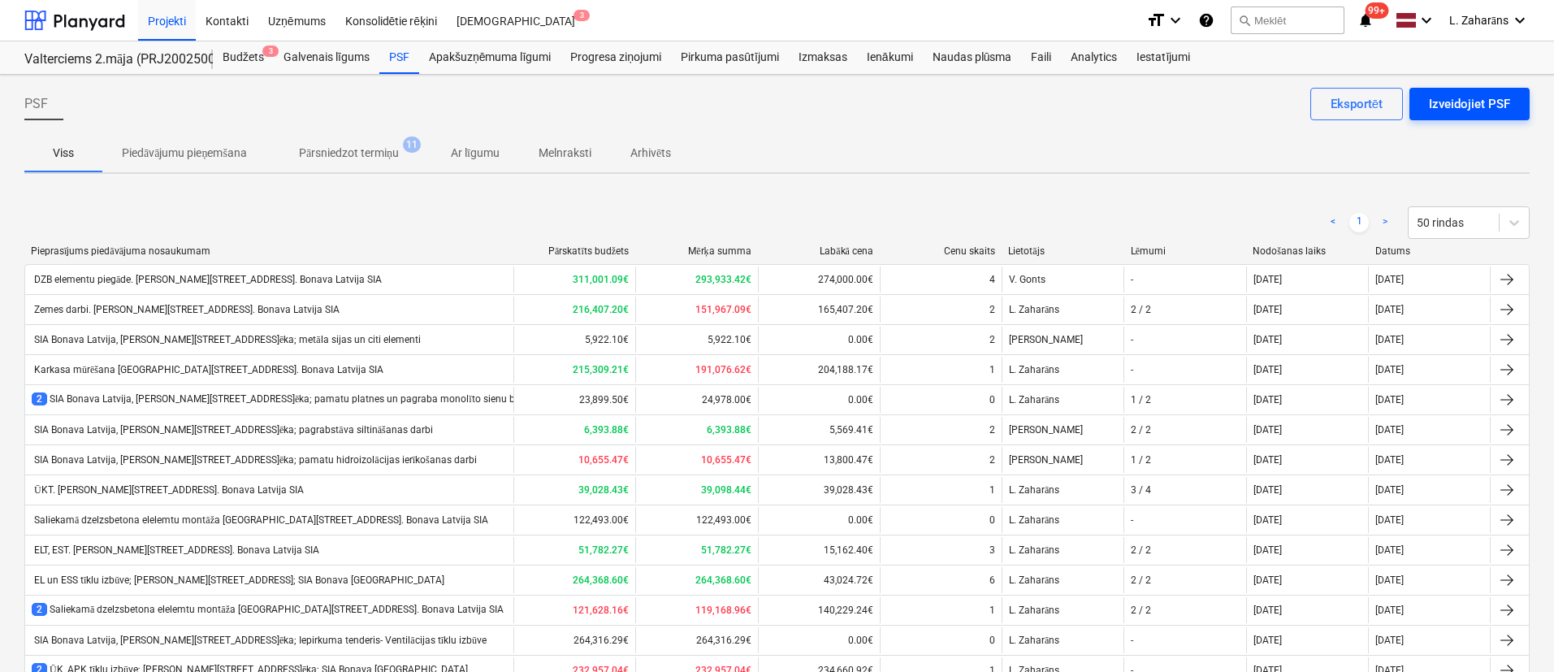
click at [1478, 110] on div "Izveidojiet PSF" at bounding box center [1469, 103] width 81 height 21
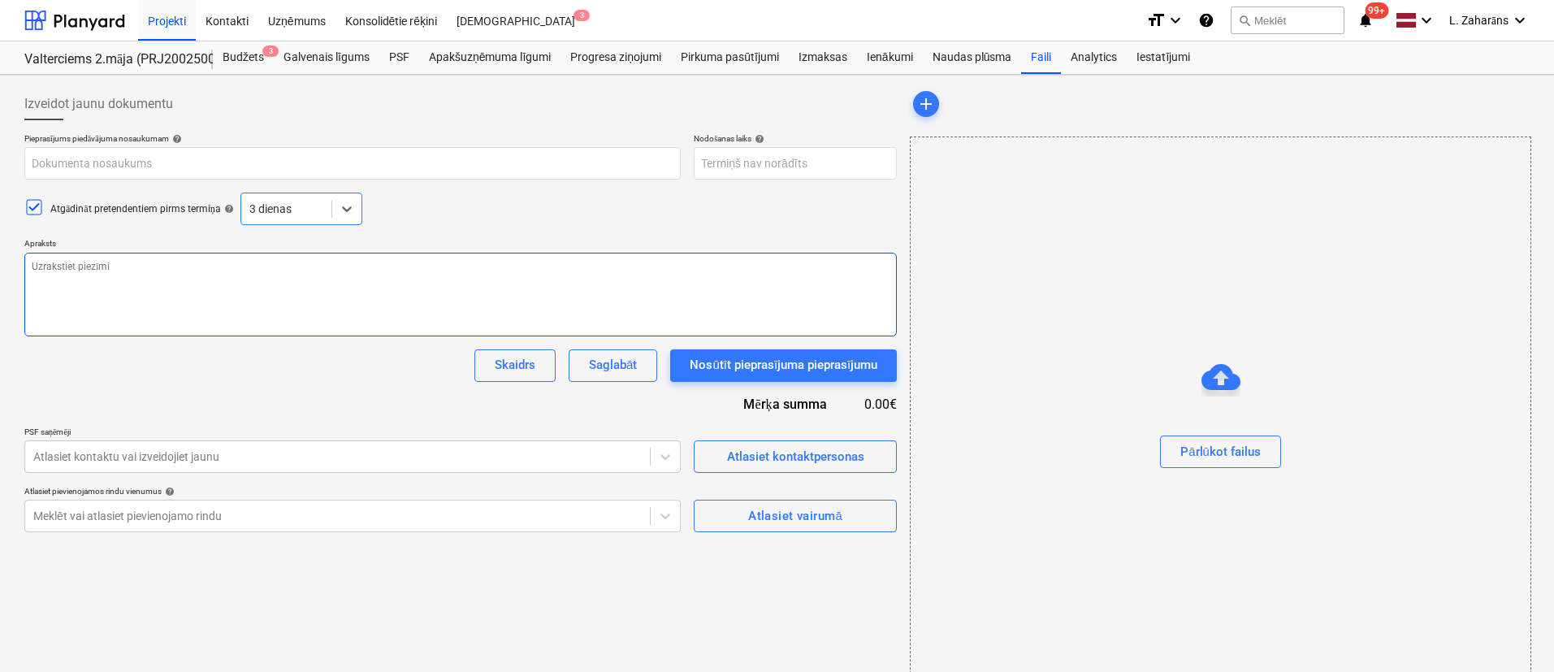
click at [145, 273] on textarea at bounding box center [460, 295] width 873 height 84
paste textarea "Loremip. -Dolo sitametc adipi elitsedd eiusmodtem “Incididuntutl etdolorem ali …"
type textarea "x"
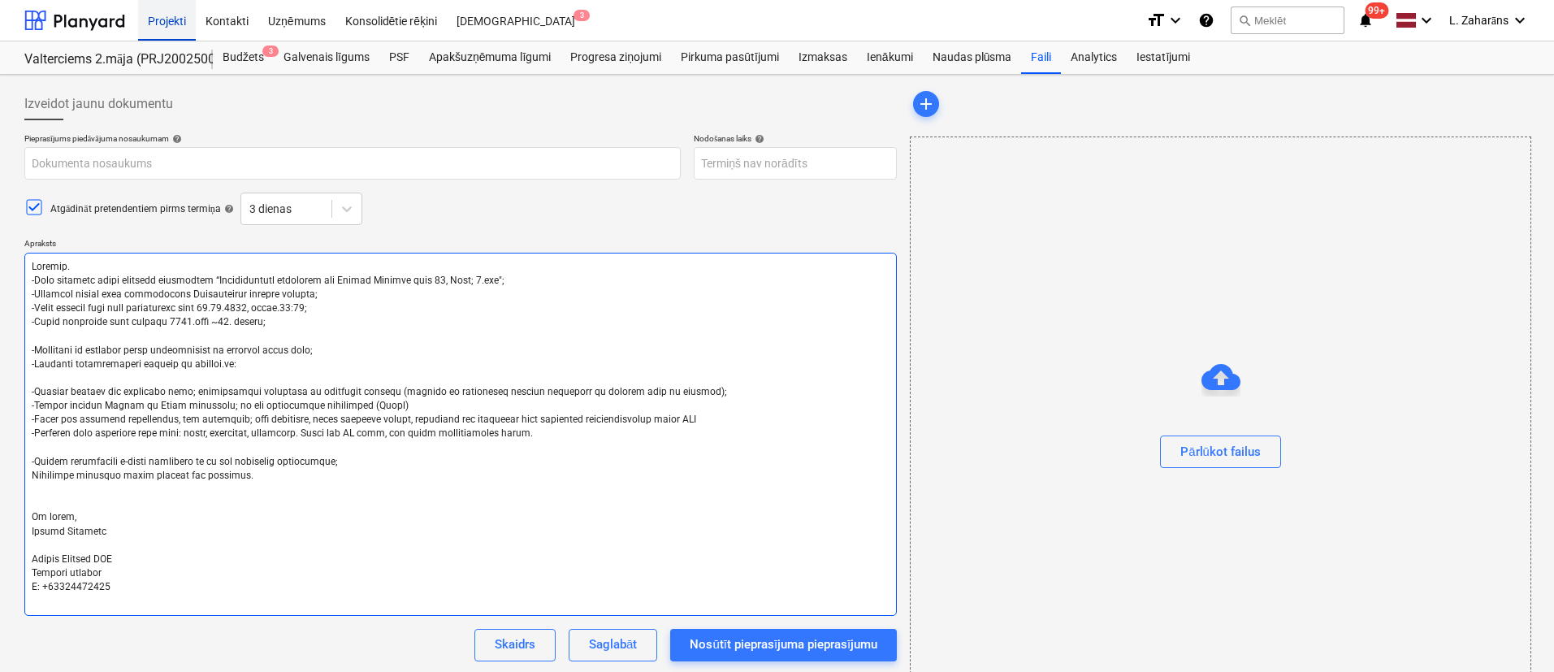
type textarea "Loremip. -Dolo sitametc adipi elitsedd eiusmodtem “Incididuntutl etdolorem ali …"
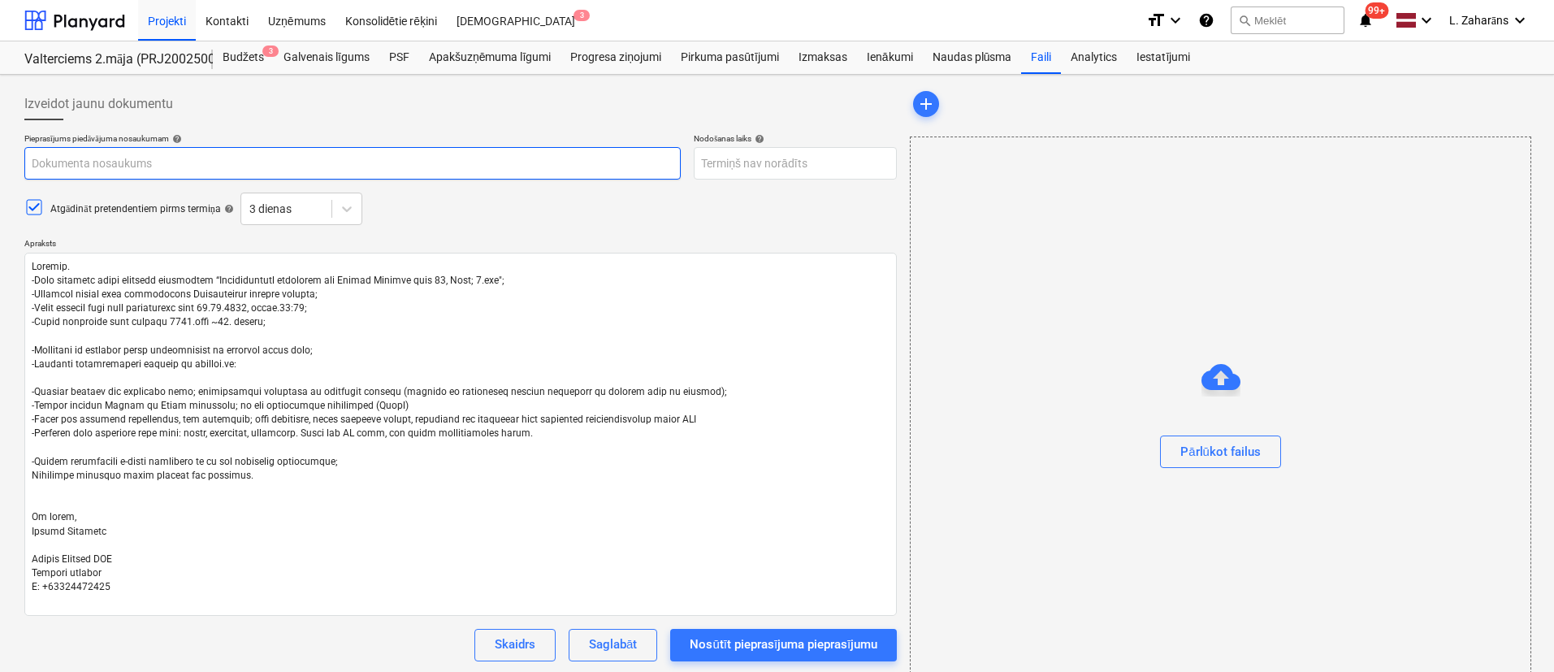
click at [291, 163] on input "text" at bounding box center [352, 163] width 657 height 33
paste input "SIA Bonava Latvija, [PERSON_NAME][STREET_ADDRESS]ēka; Iepirkuma tenderis- Venti…"
type textarea "x"
type input "SIA Bonava Latvija, [PERSON_NAME][STREET_ADDRESS]ēka; Iepirkuma tenderis- Venti…"
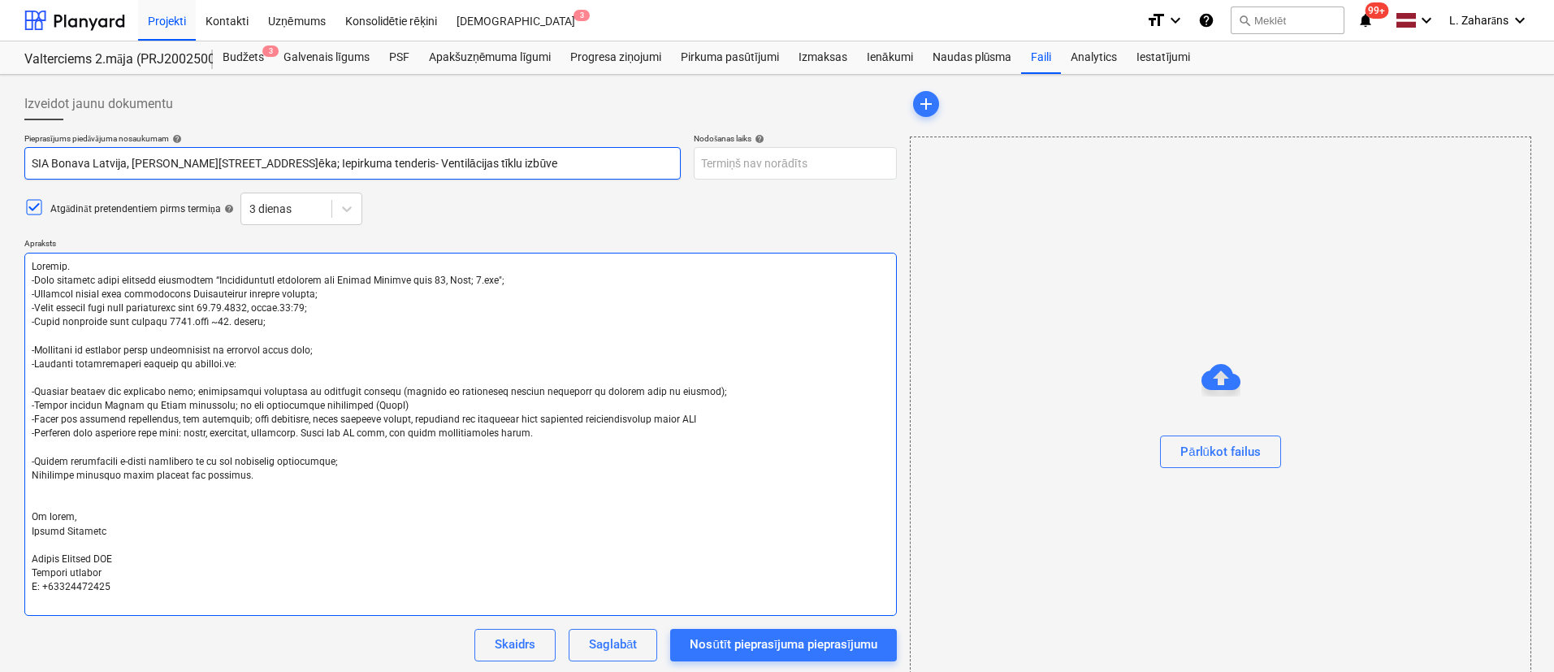
type textarea "x"
type input "SIA Bonava Latvija, [PERSON_NAME][STREET_ADDRESS]ēka; Iepirkuma tenderis- Venti…"
click at [232, 308] on textarea at bounding box center [460, 434] width 873 height 363
type textarea "x"
type textarea "Loremip. -Dolo sitametc adipi elitsedd eiusmodtem “Incididuntutl etdolorem ali …"
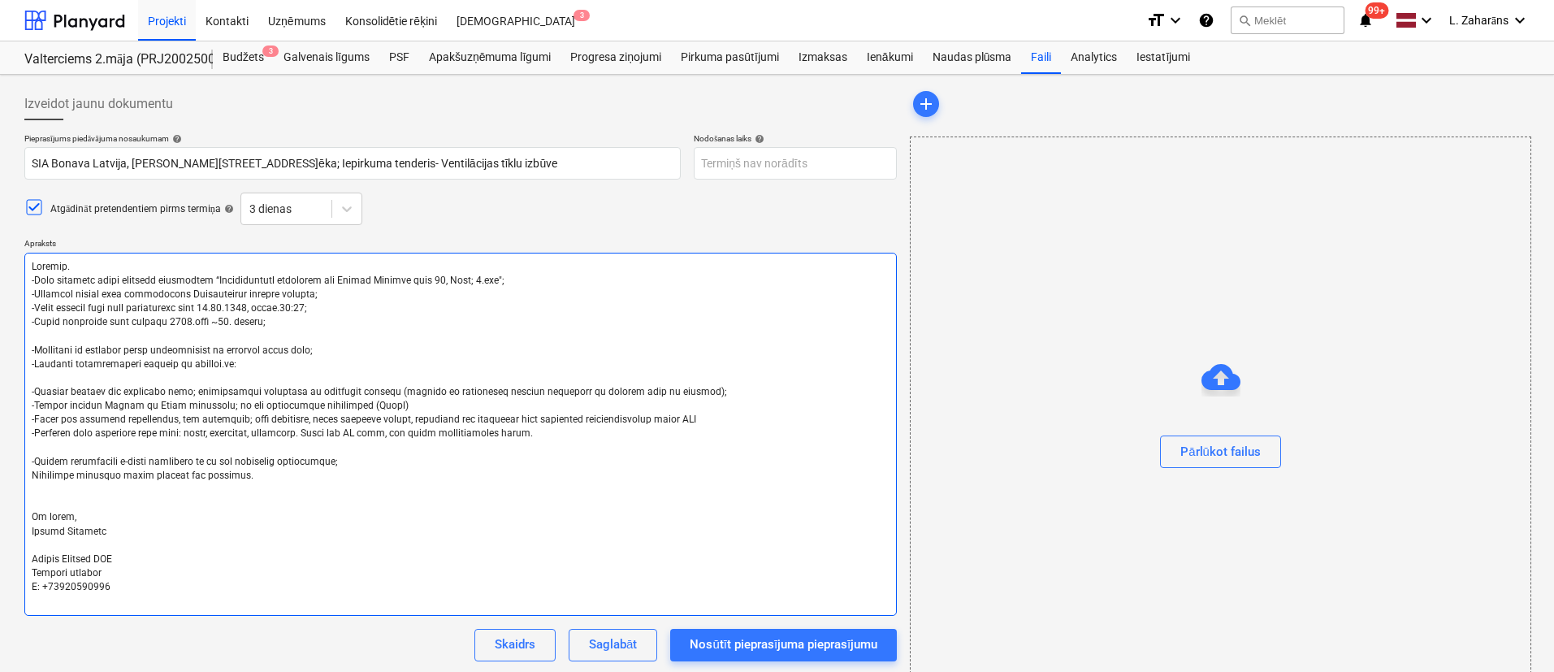
click at [222, 312] on textarea at bounding box center [460, 434] width 873 height 363
type textarea "x"
type textarea "Loremip. -Dolo sitametc adipi elitsedd eiusmodtem “Incididuntutl etdolorem ali …"
type textarea "x"
type textarea "Loremip. -Dolo sitametc adipi elitsedd eiusmodtem “Incididuntutl etdolorem ali …"
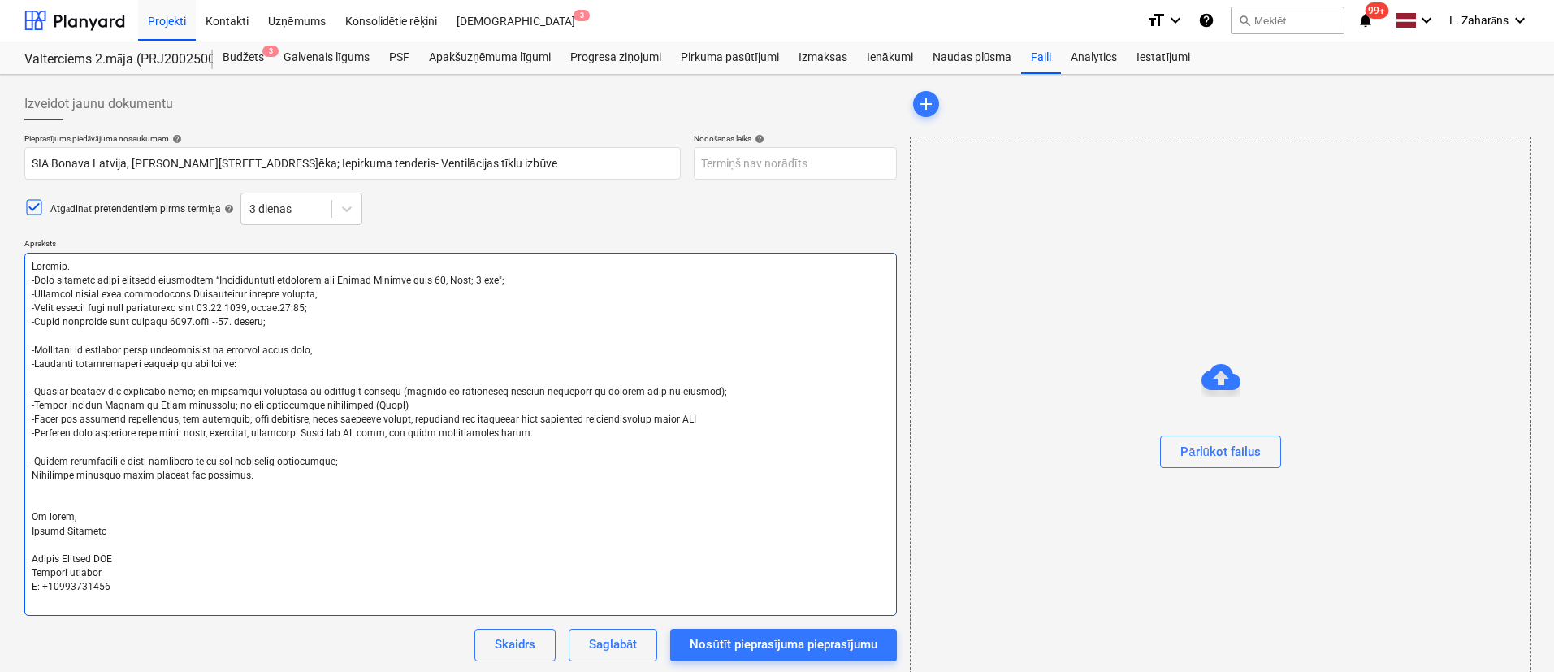
type textarea "x"
type textarea "Loremip. -Dolo sitametc adipi elitsedd eiusmodtem “Incididuntutl etdolorem ali …"
click at [225, 325] on textarea at bounding box center [460, 434] width 873 height 363
type textarea "x"
type textarea "Loremip. -Dolo sitametc adipi elitsedd eiusmodtem “Incididuntutl etdolorem ali …"
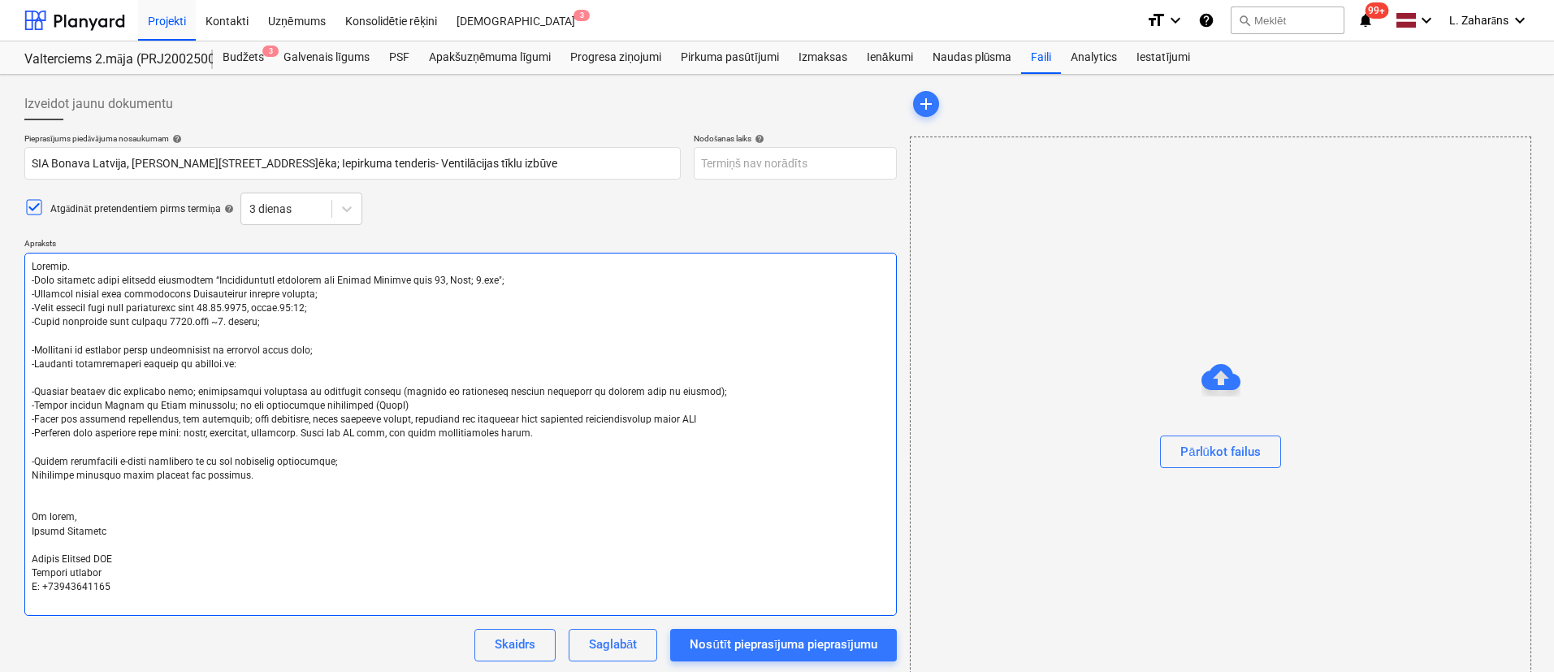
type textarea "x"
type textarea "Loremip. -Dolo sitametc adipi elitsedd eiusmodtem “Incididuntutl etdolorem ali …"
type textarea "x"
type textarea "Loremip. -Dolo sitametc adipi elitsedd eiusmodtem “Incididuntutl etdolorem ali …"
type textarea "x"
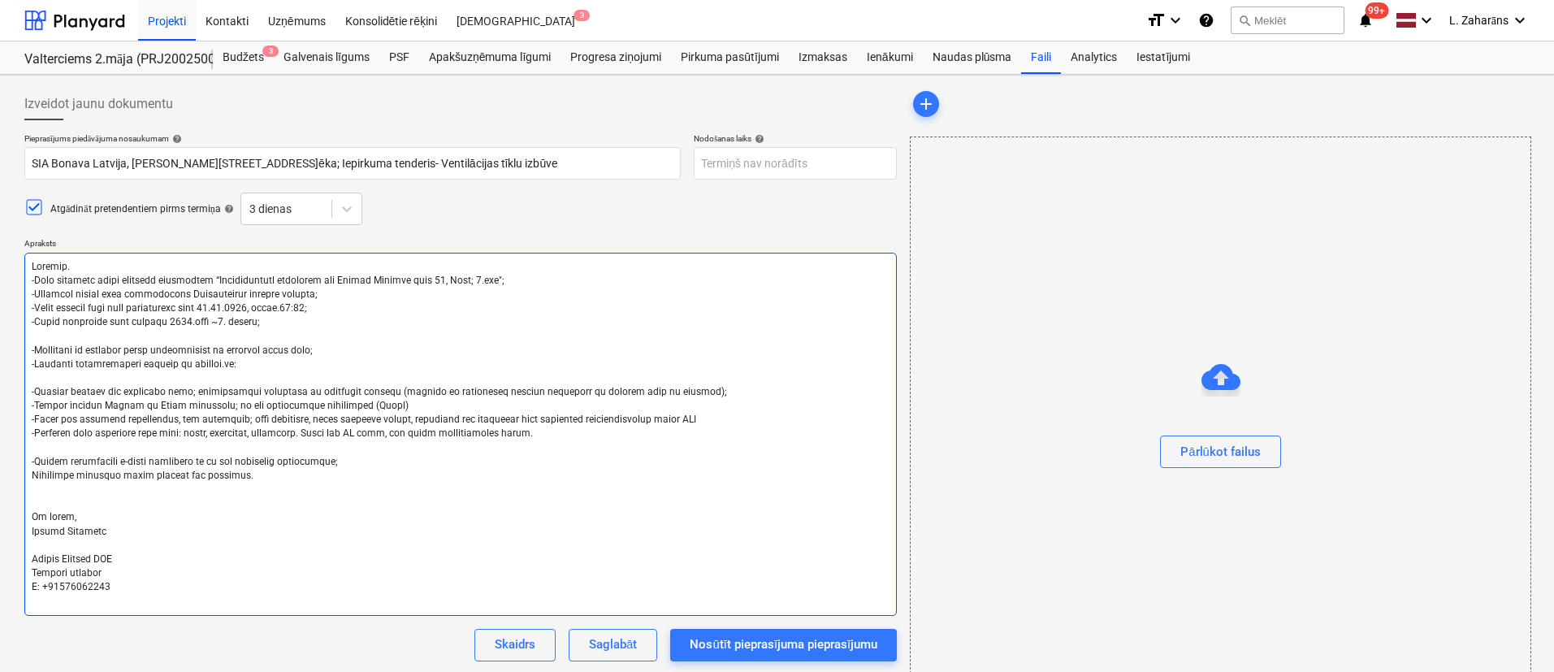
type textarea "Loremip. -Dolo sitametc adipi elitsedd eiusmodtem “Incididuntutl etdolorem ali …"
type textarea "x"
type textarea "Loremip. -Dolo sitametc adipi elitsedd eiusmodtem “Incididuntutl etdolorem ali …"
type textarea "x"
type textarea "Loremip. -Dolo sitametc adipi elitsedd eiusmodtem “Incididuntutl etdolorem ali …"
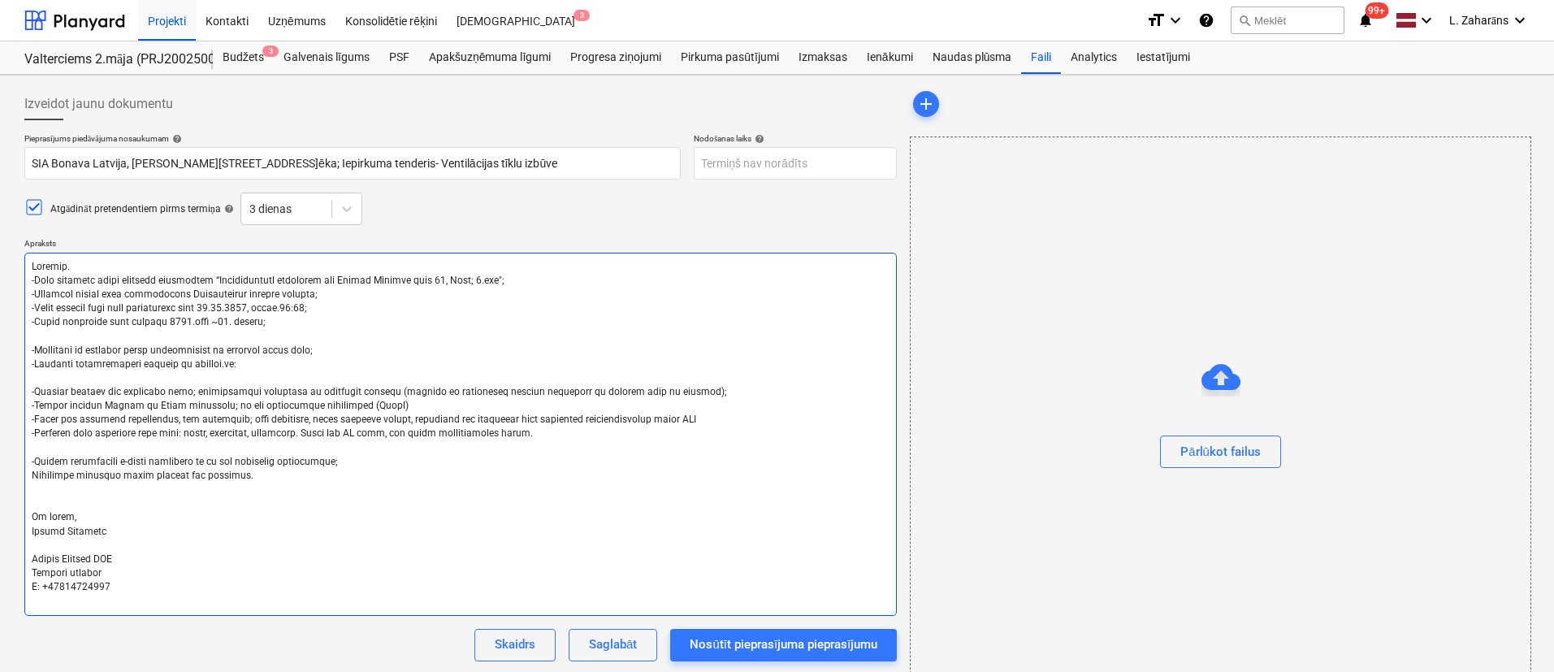
type textarea "x"
type textarea "Loremip. -Dolo sitametc adipi elitsedd eiusmodtem “Incididuntutl etdolorem ali …"
type textarea "x"
type textarea "Loremip. -Dolo sitametc adipi elitsedd eiusmodtem “Incididuntutl etdolorem ali …"
type textarea "x"
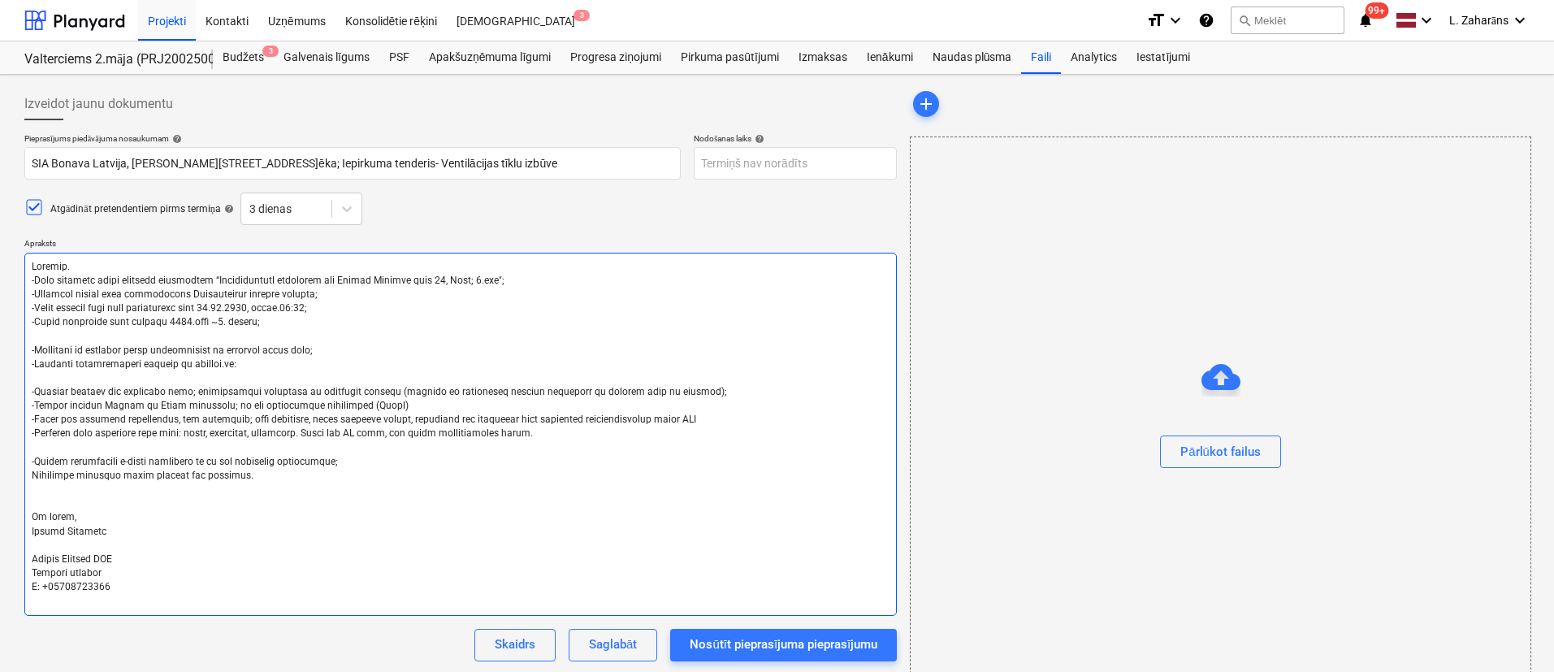
type textarea "Loremip. -Dolo sitametc adipi elitsedd eiusmodtem “Incididuntutl etdolorem ali …"
type textarea "x"
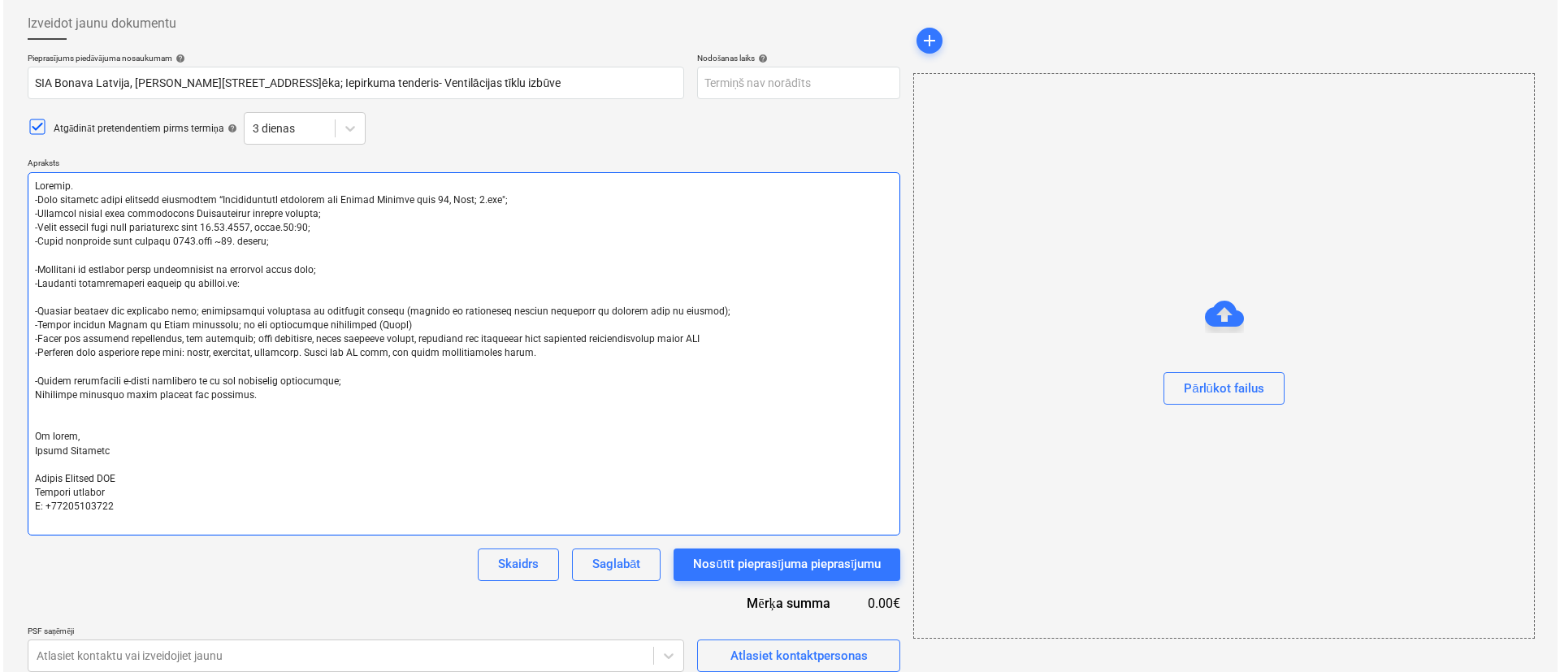
scroll to position [153, 0]
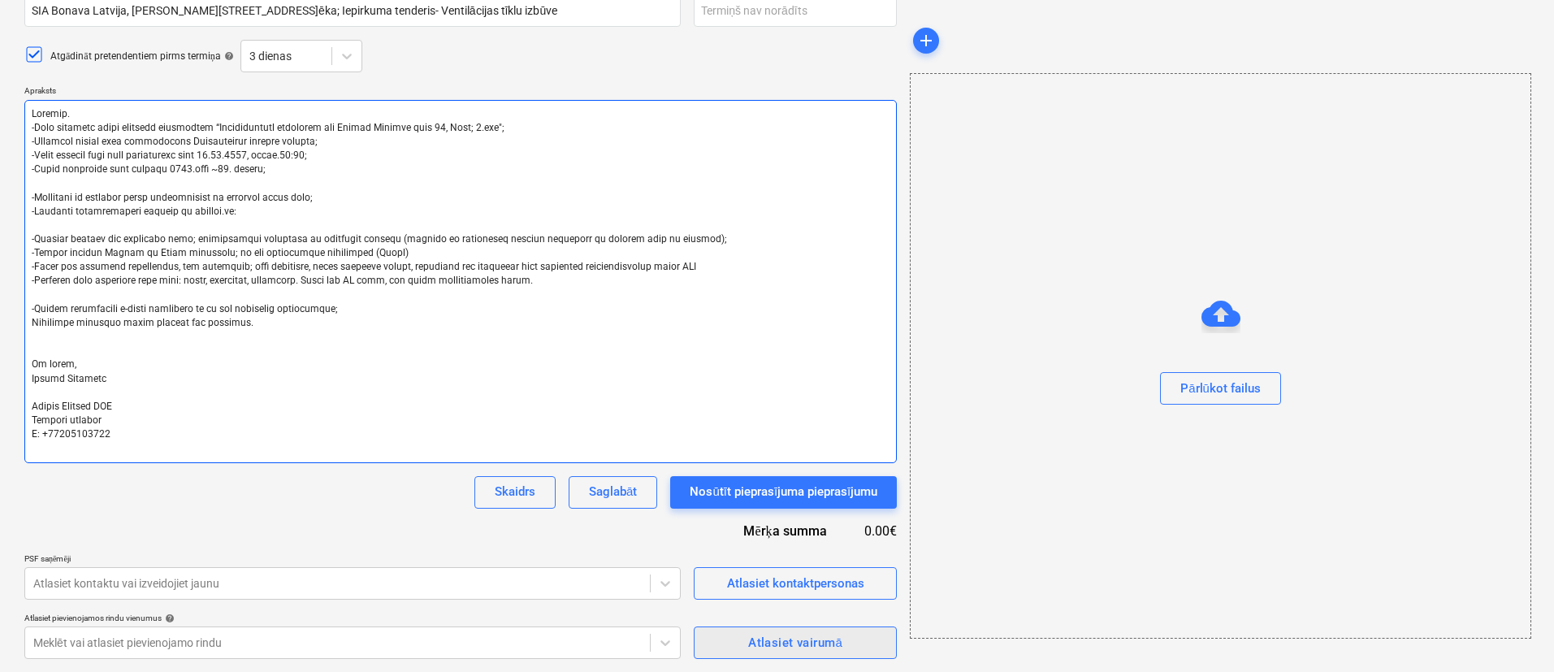
type textarea "Loremip. -Dolo sitametc adipi elitsedd eiusmodtem “Incididuntutl etdolorem ali …"
click at [713, 640] on span "Atlasiet vairumā" at bounding box center [795, 642] width 167 height 21
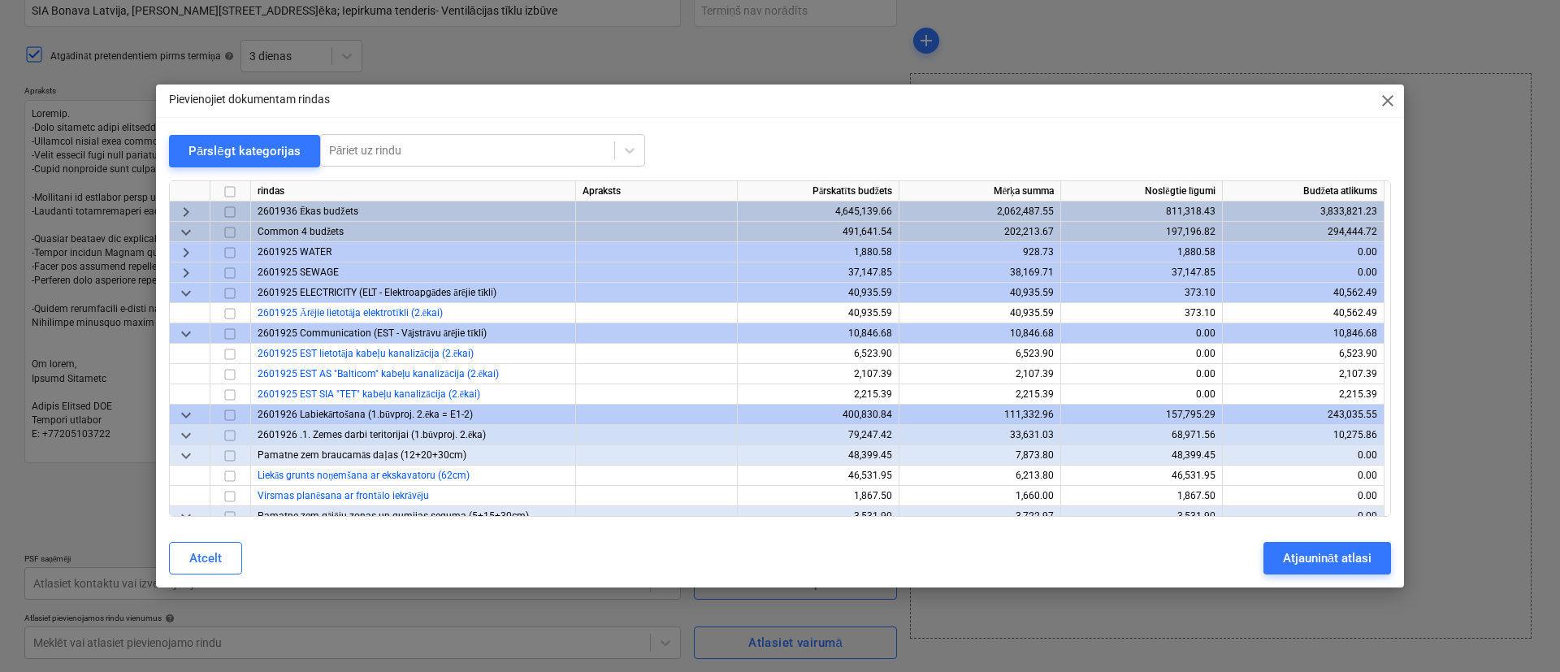
click at [182, 210] on span "keyboard_arrow_right" at bounding box center [186, 212] width 20 height 20
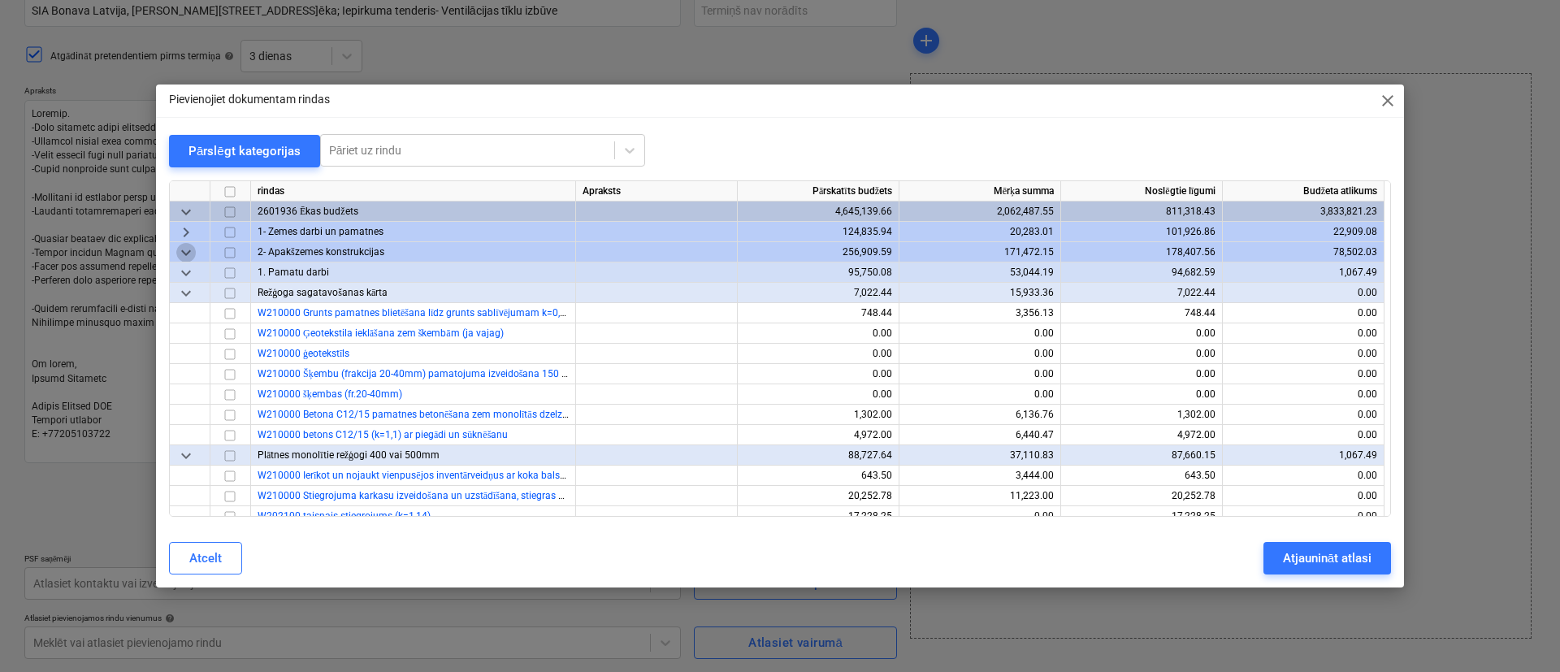
click at [189, 246] on span "keyboard_arrow_down" at bounding box center [186, 252] width 20 height 20
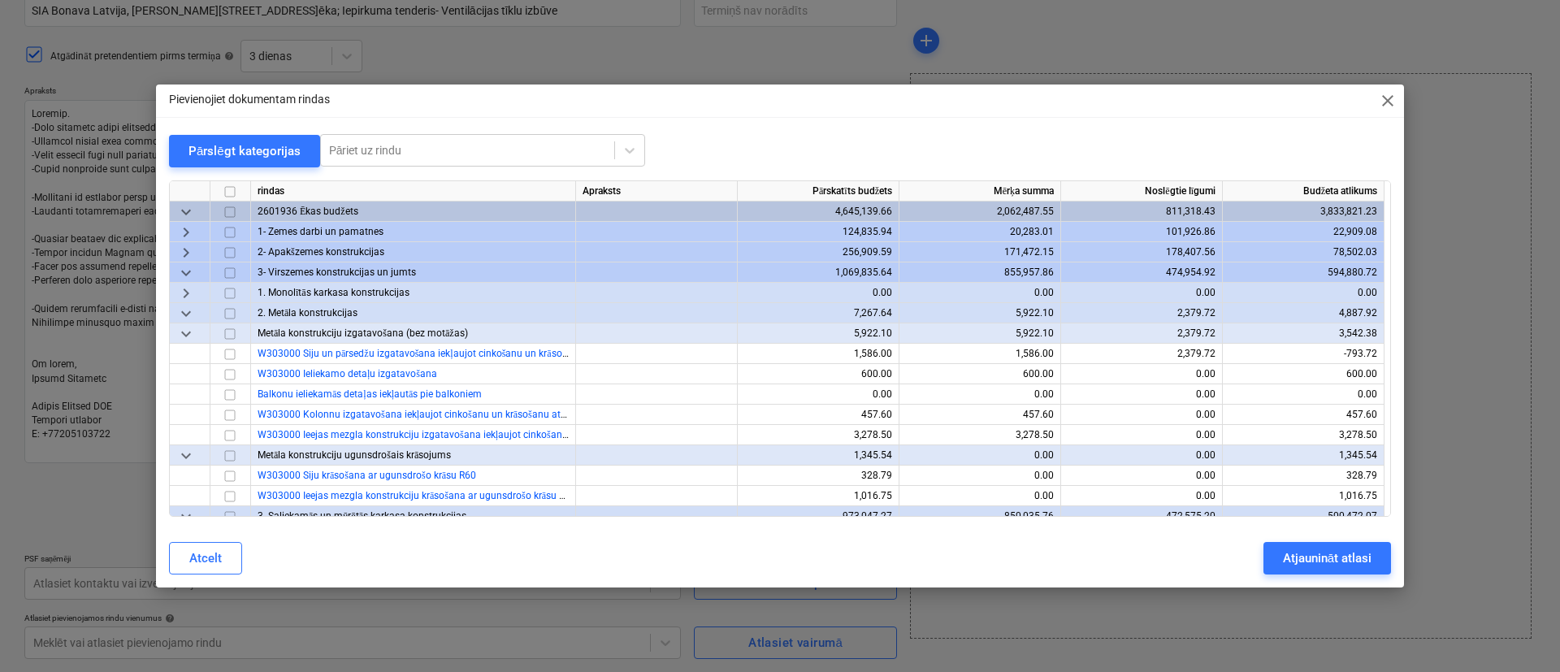
click at [186, 269] on span "keyboard_arrow_down" at bounding box center [186, 272] width 20 height 20
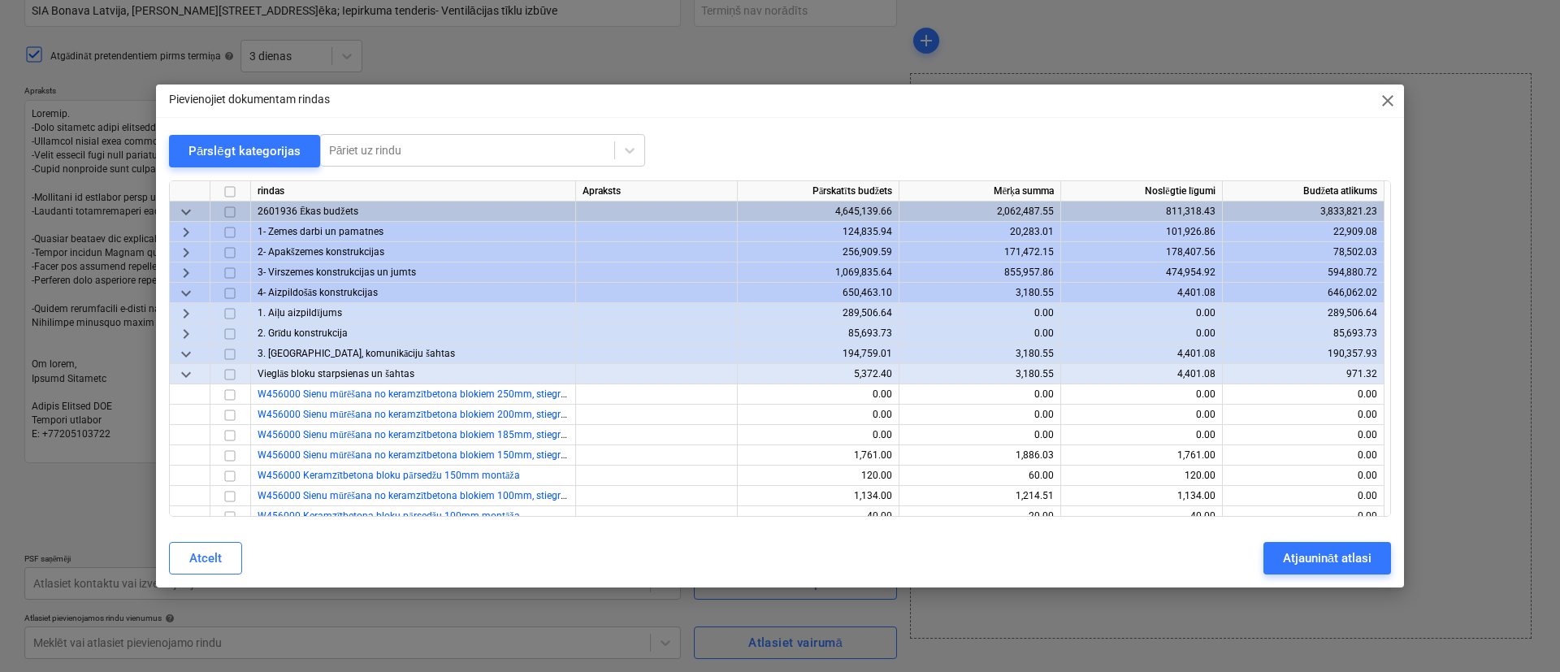
click at [186, 285] on span "keyboard_arrow_down" at bounding box center [186, 293] width 20 height 20
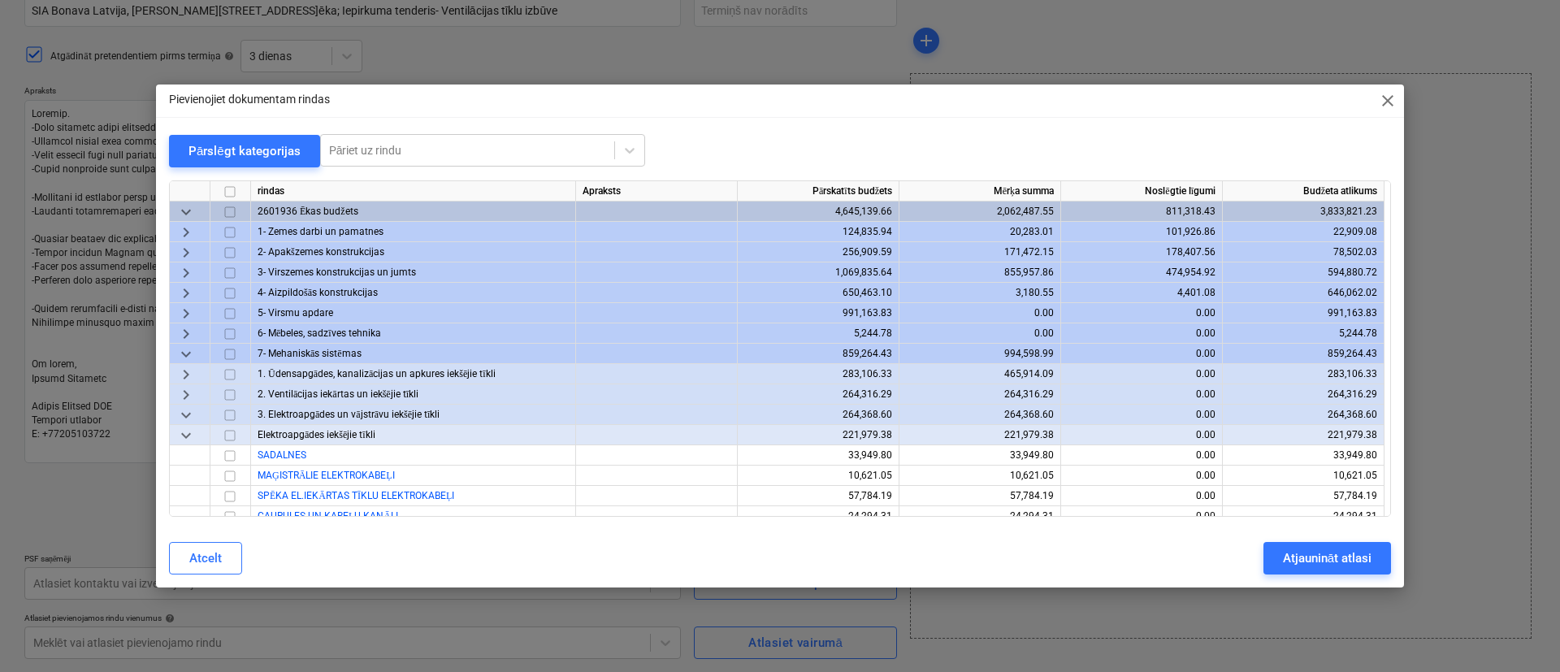
click at [189, 307] on span "keyboard_arrow_right" at bounding box center [186, 313] width 20 height 20
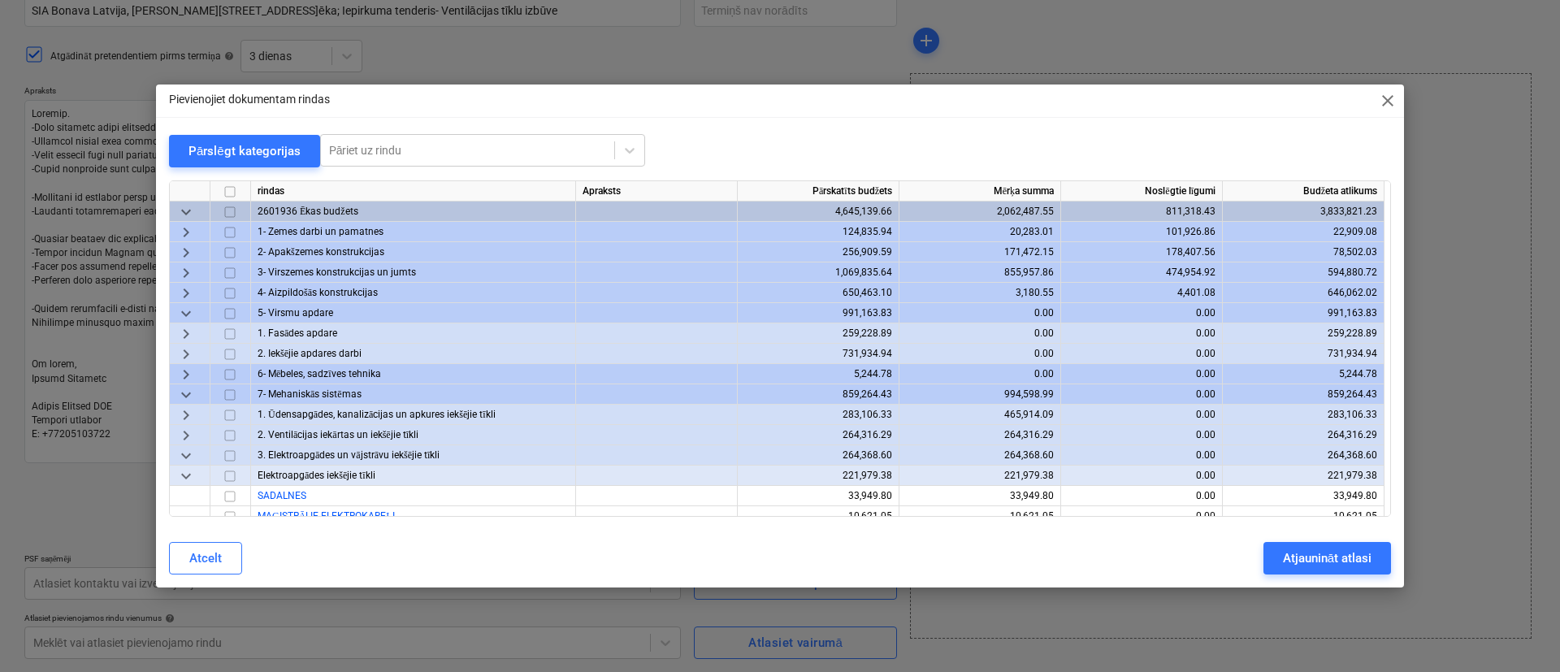
click at [189, 311] on span "keyboard_arrow_down" at bounding box center [186, 313] width 20 height 20
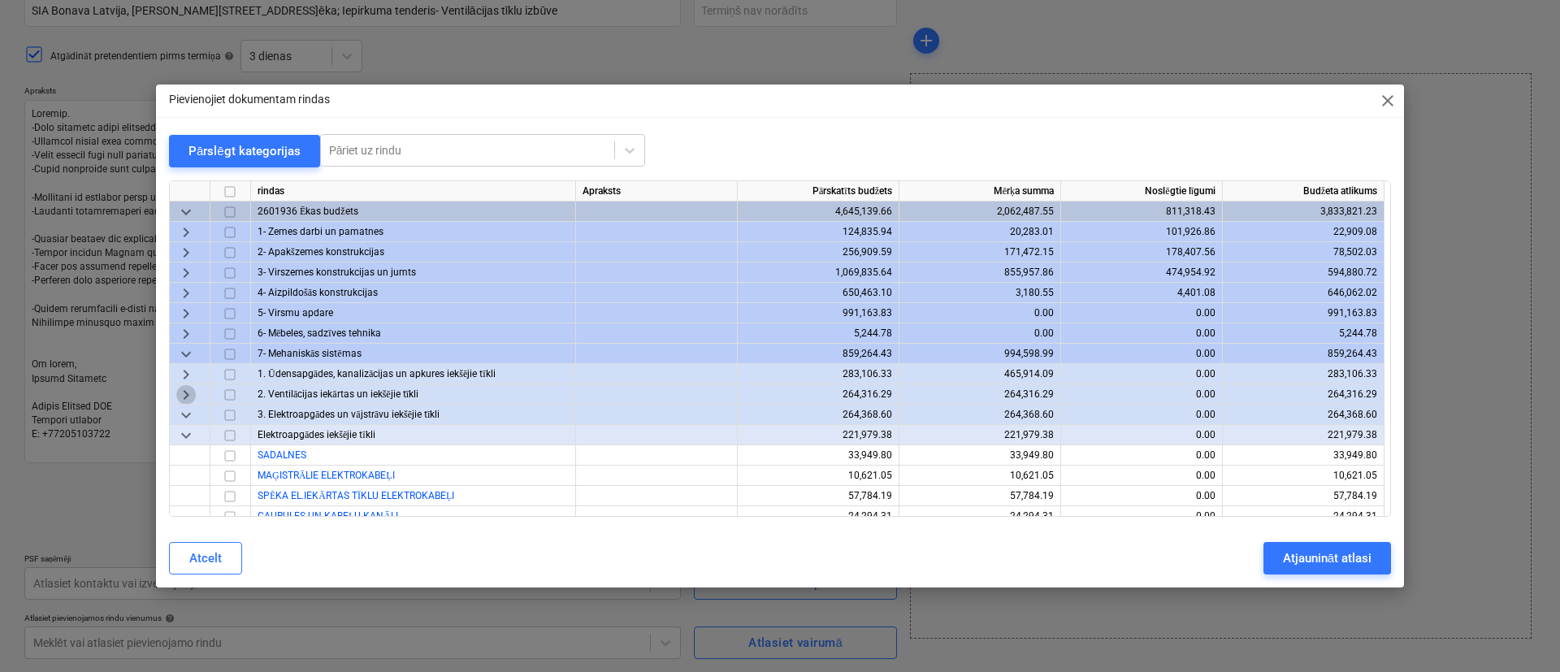
click at [188, 392] on span "keyboard_arrow_right" at bounding box center [186, 394] width 20 height 20
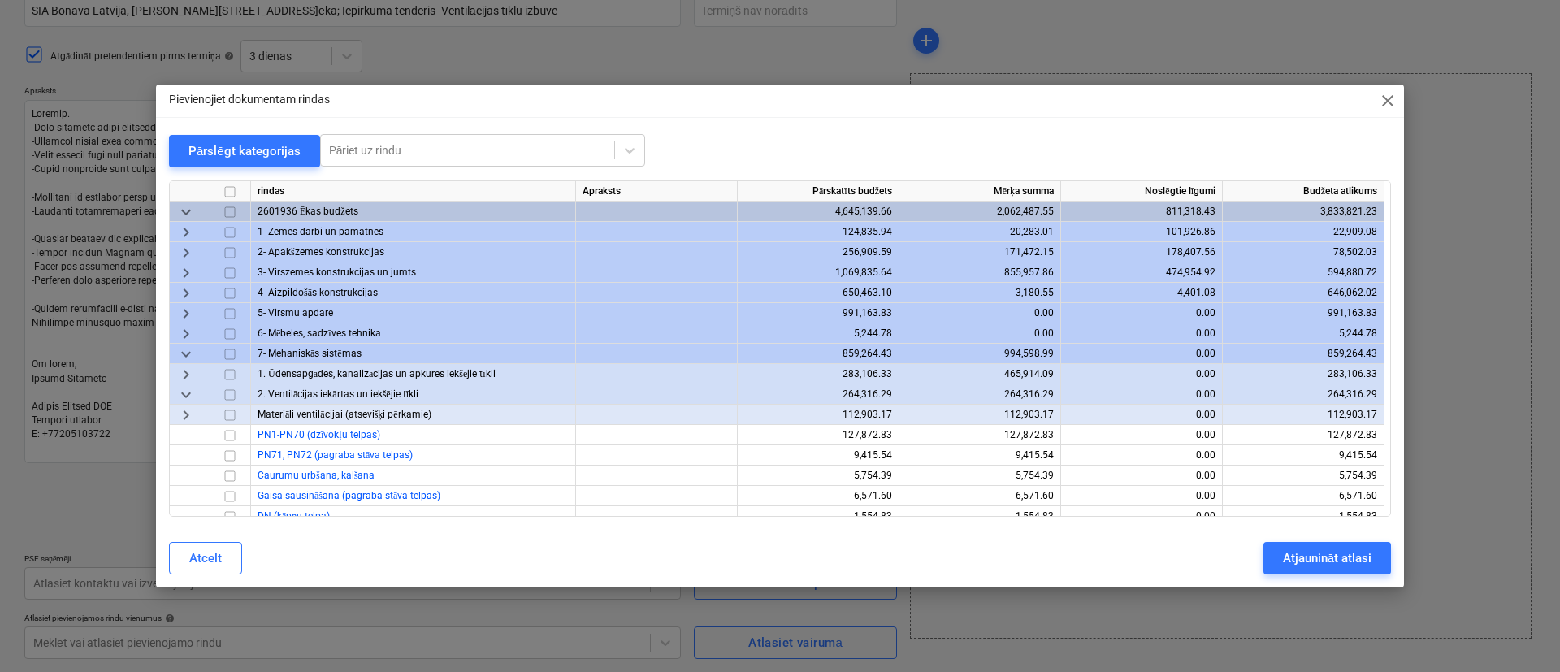
click at [226, 391] on input "checkbox" at bounding box center [230, 394] width 20 height 20
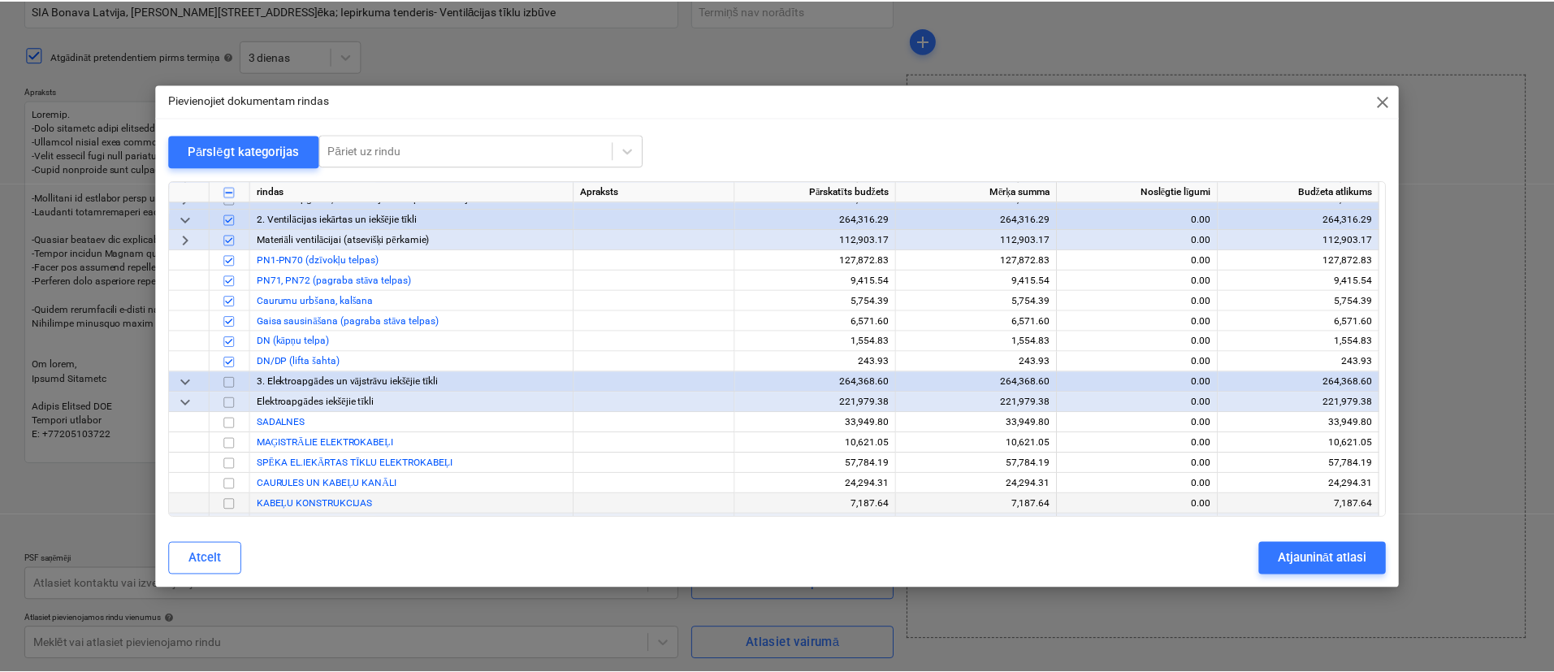
scroll to position [122, 0]
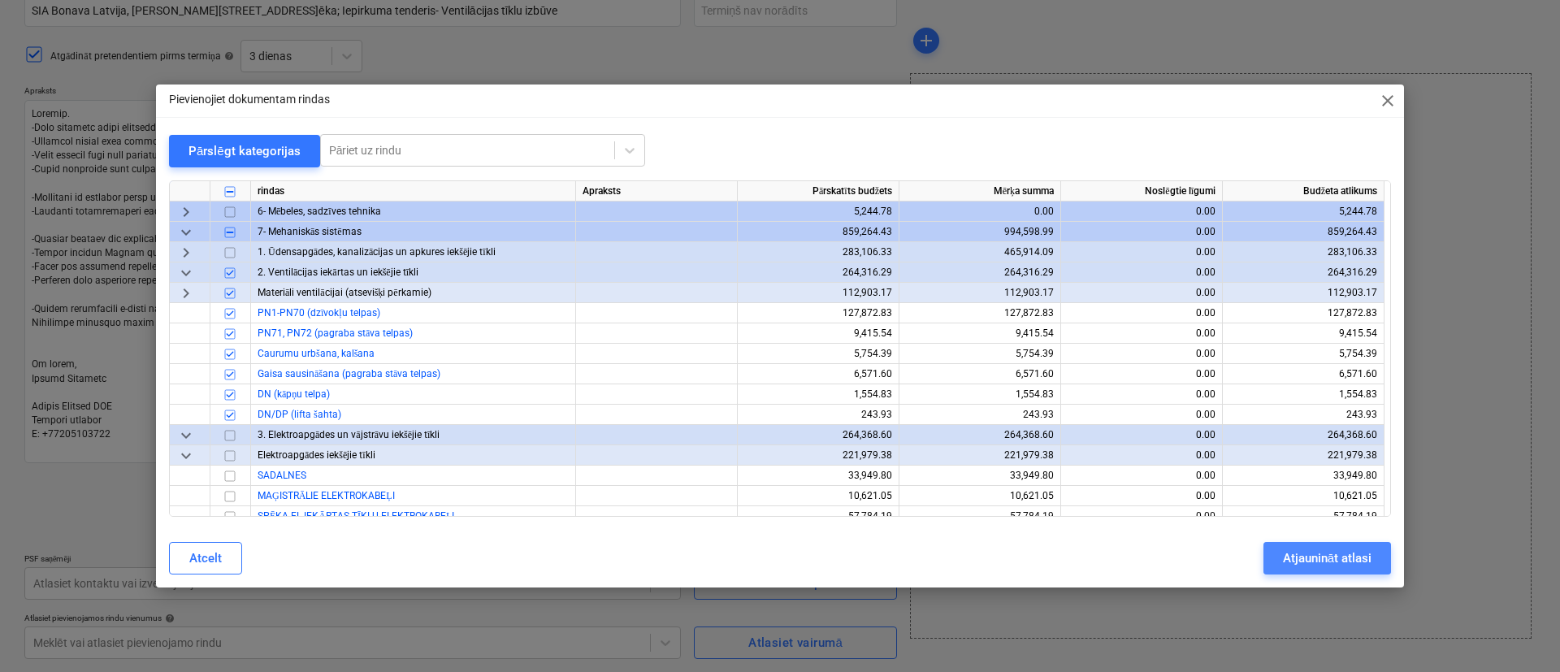
click at [1343, 552] on div "Atjaunināt atlasi" at bounding box center [1327, 558] width 89 height 21
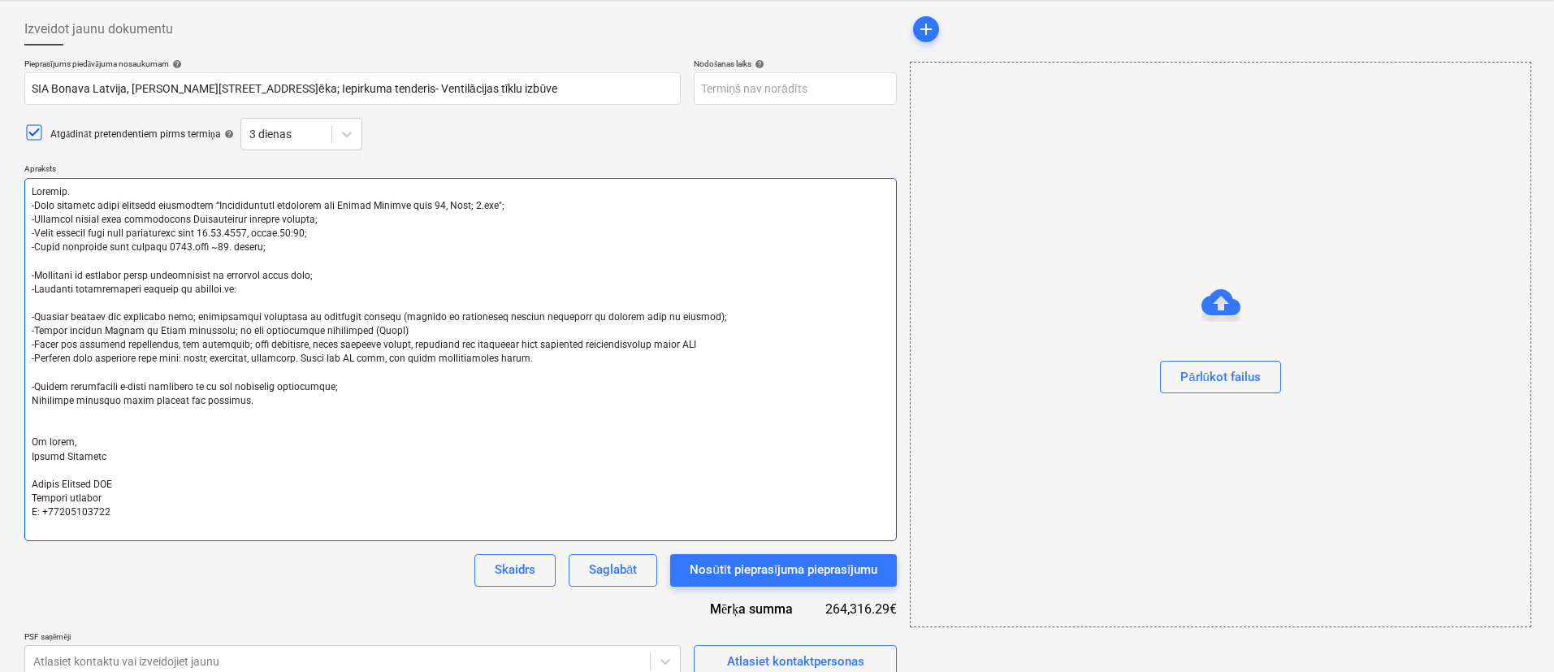
scroll to position [0, 0]
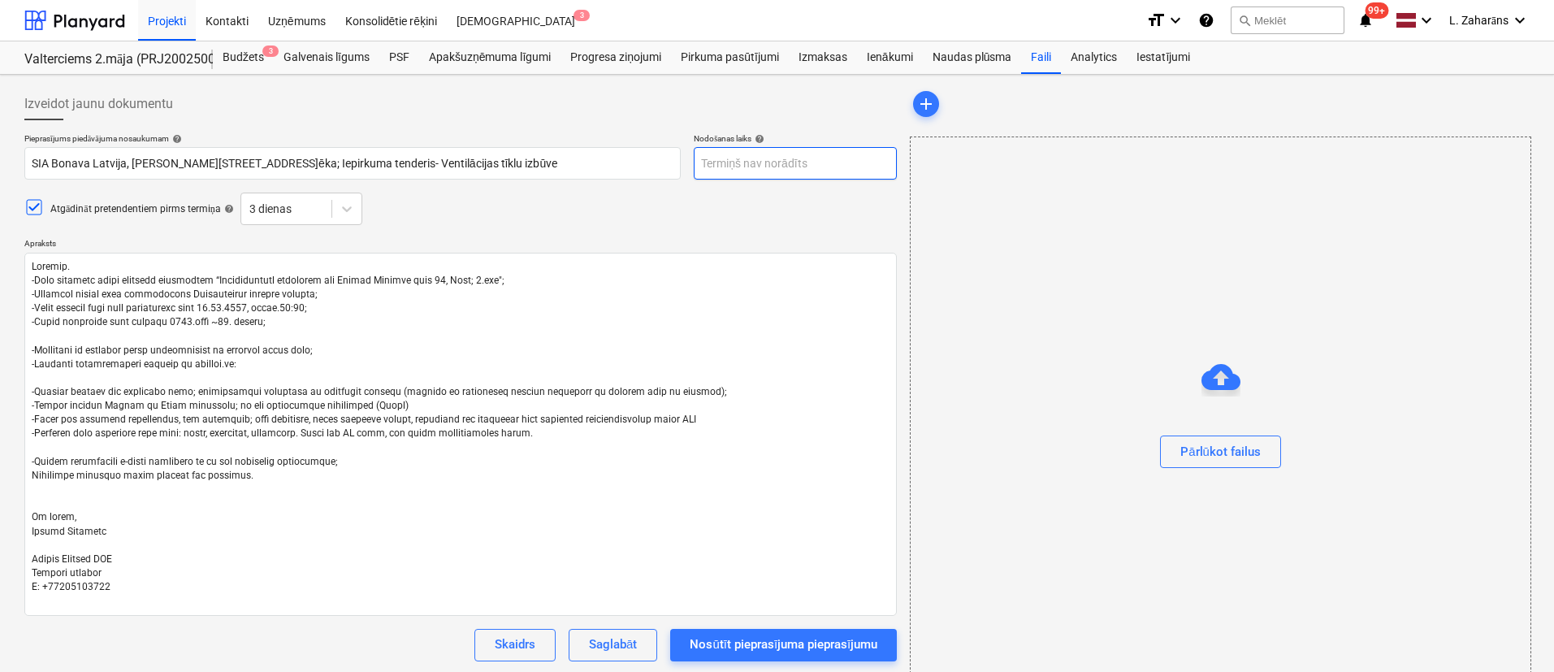
click at [731, 163] on body "Projekti Kontakti Uzņēmums Konsolidētie rēķini Iesūtne 3 format_size keyboard_a…" at bounding box center [777, 336] width 1554 height 672
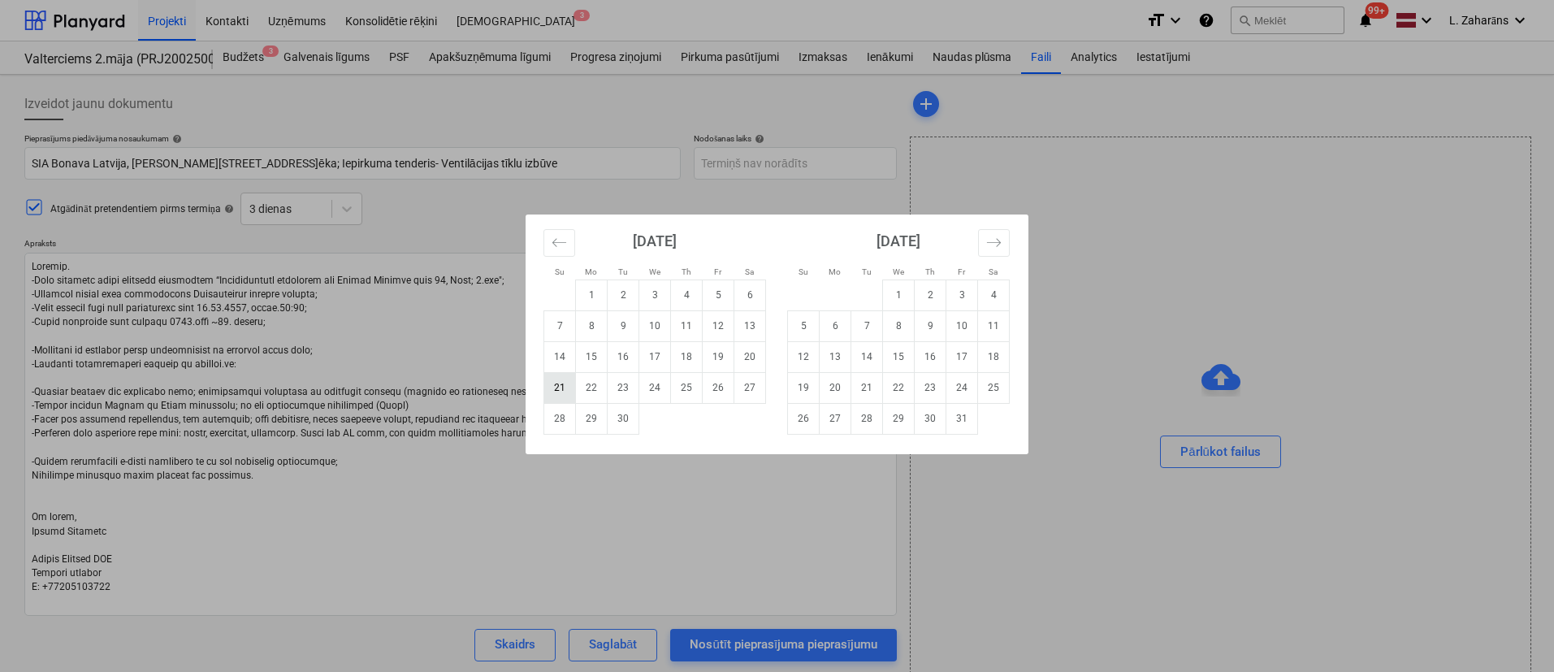
click at [568, 388] on td "21" at bounding box center [560, 387] width 32 height 31
type textarea "x"
type input "21 Sep 2025"
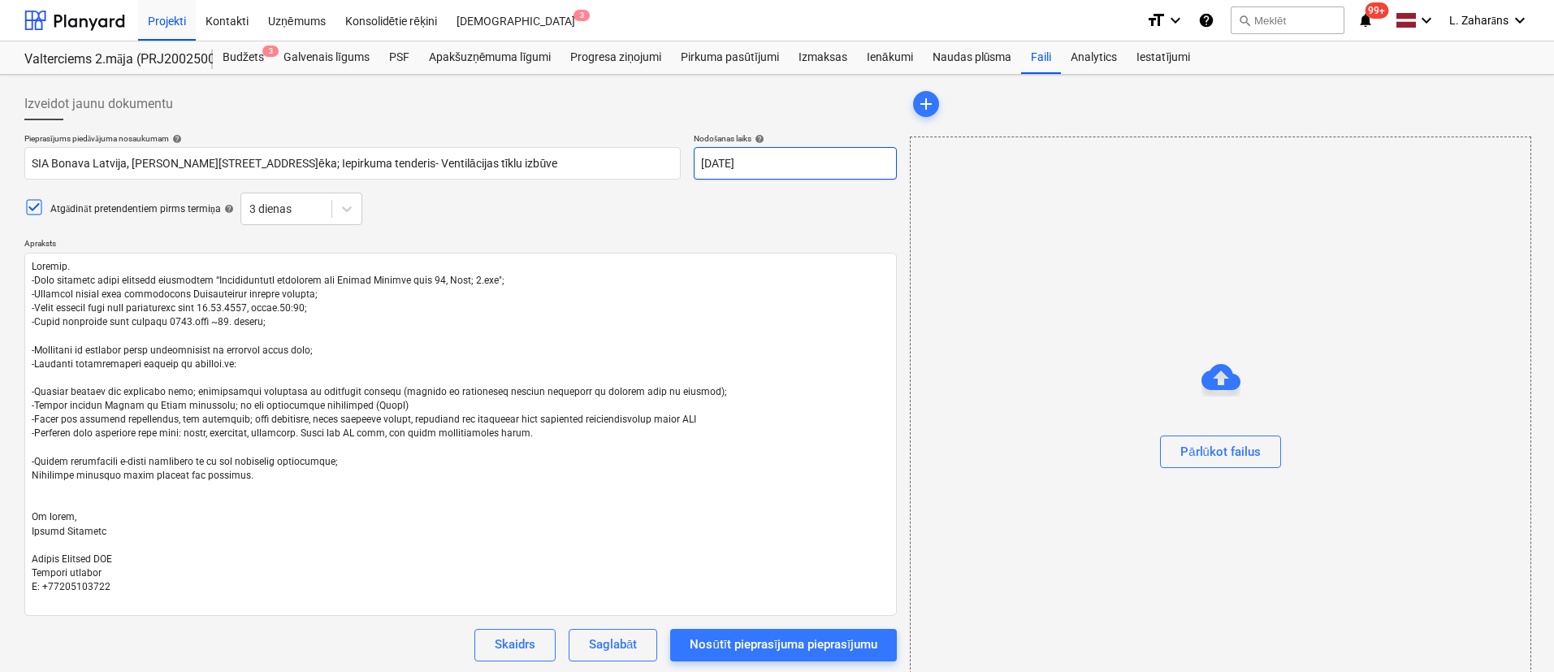
click at [738, 172] on body "Projekti Kontakti Uzņēmums Konsolidētie rēķini Iesūtne 3 format_size keyboard_a…" at bounding box center [777, 336] width 1554 height 672
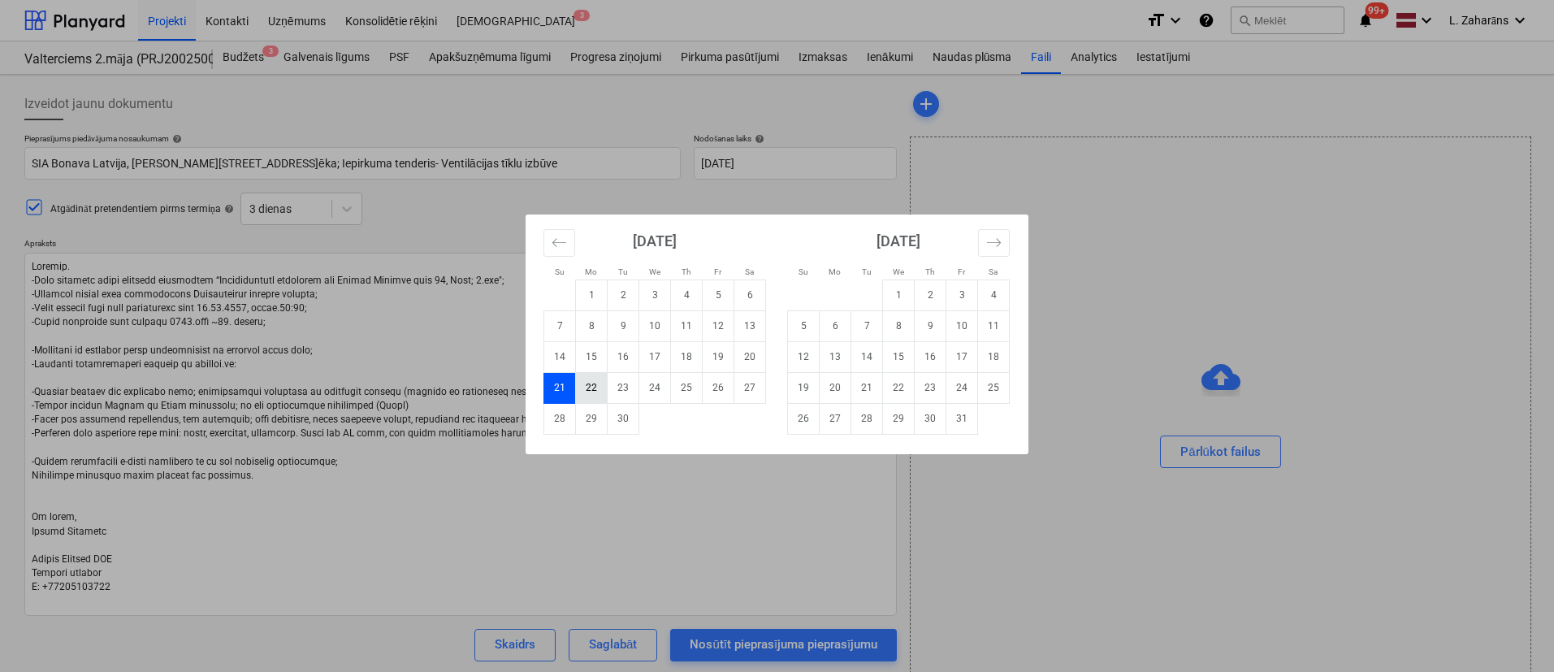
click at [592, 386] on td "22" at bounding box center [592, 387] width 32 height 31
type textarea "x"
type input "22 Sep 2025"
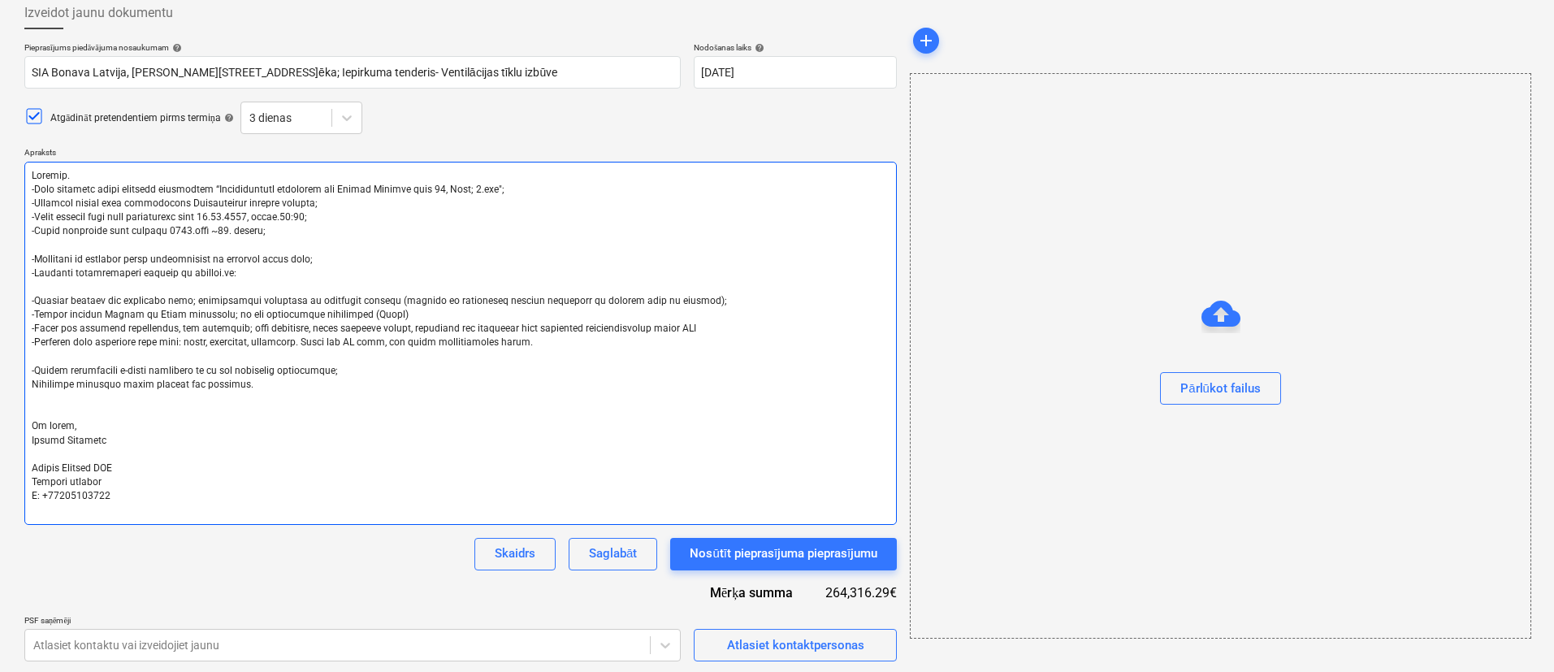
scroll to position [244, 0]
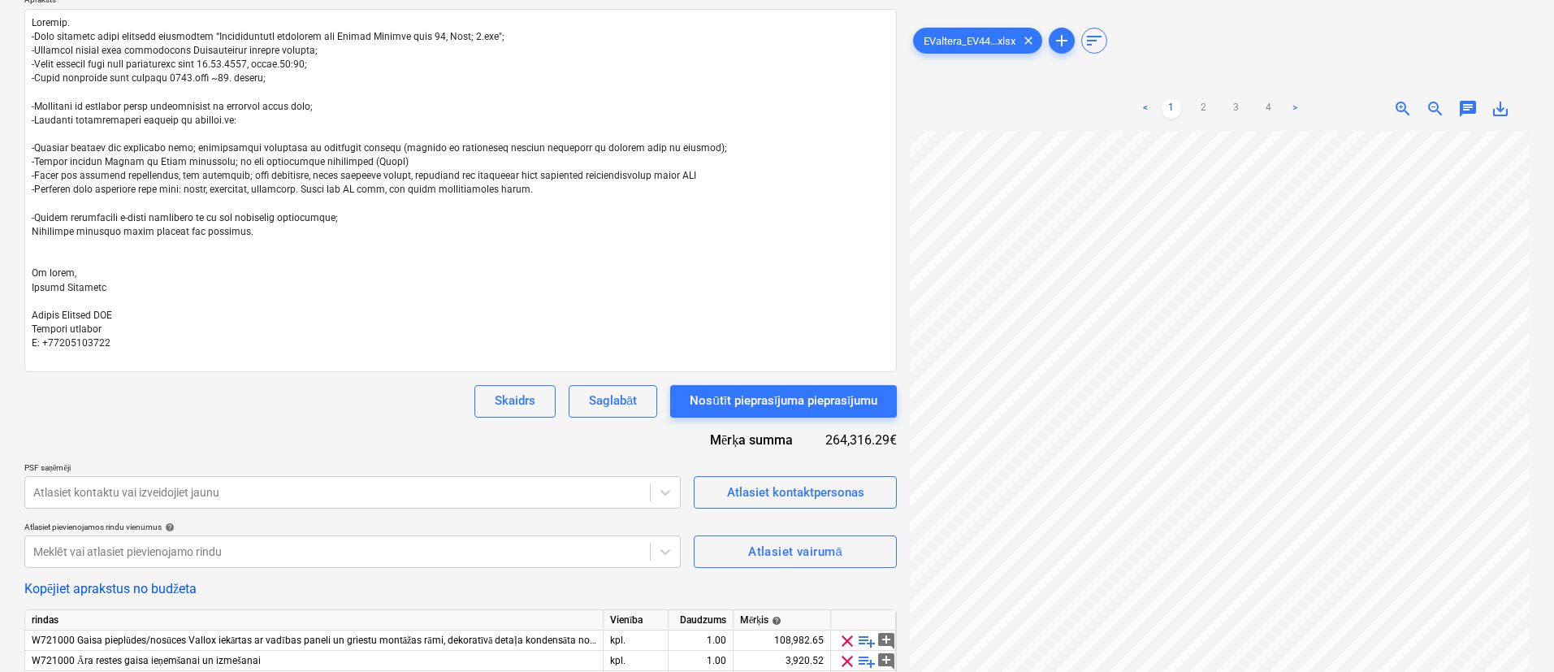
drag, startPoint x: 1060, startPoint y: 41, endPoint x: 1040, endPoint y: 52, distance: 22.6
click at [1059, 40] on span "add" at bounding box center [1062, 41] width 20 height 20
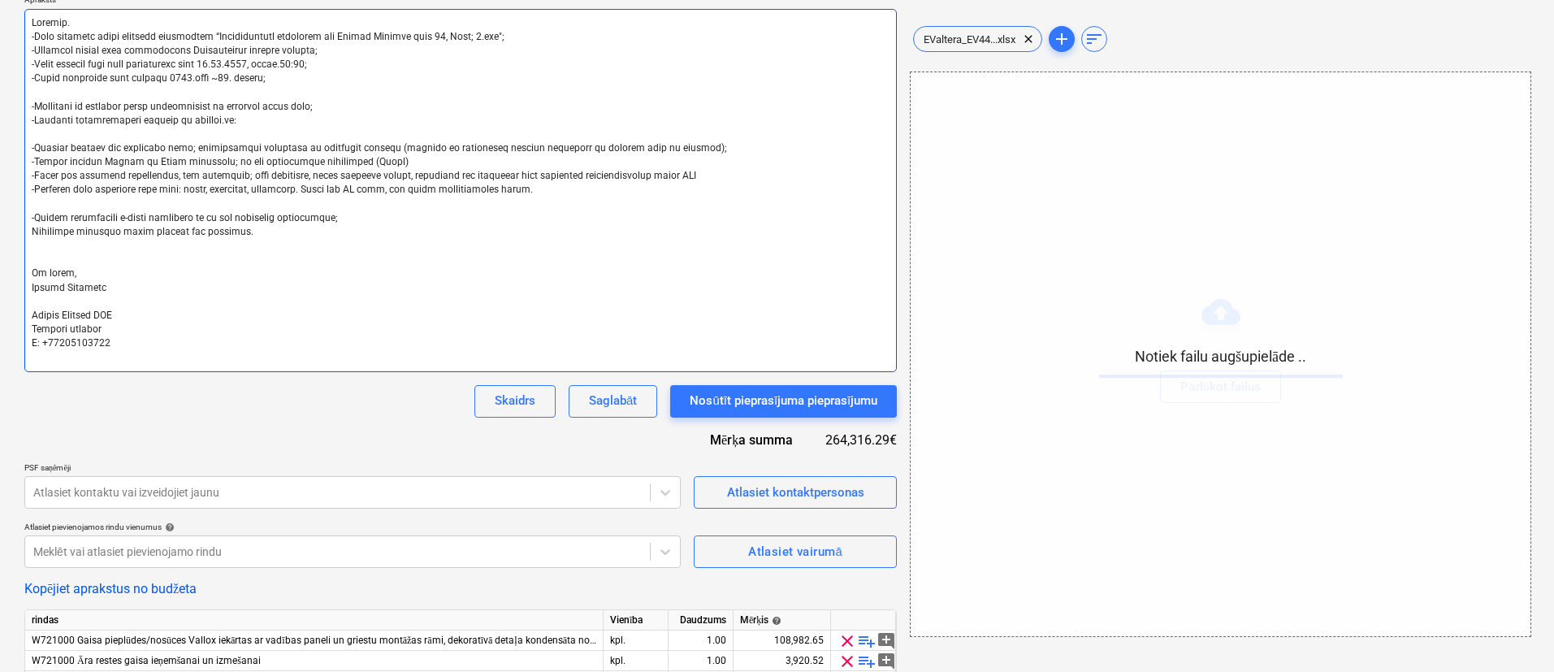
click at [283, 81] on textarea at bounding box center [460, 190] width 873 height 363
drag, startPoint x: 140, startPoint y: 120, endPoint x: 228, endPoint y: 124, distance: 88.6
click at [228, 124] on textarea at bounding box center [460, 190] width 873 height 363
click at [238, 124] on textarea at bounding box center [460, 190] width 873 height 363
type textarea "x"
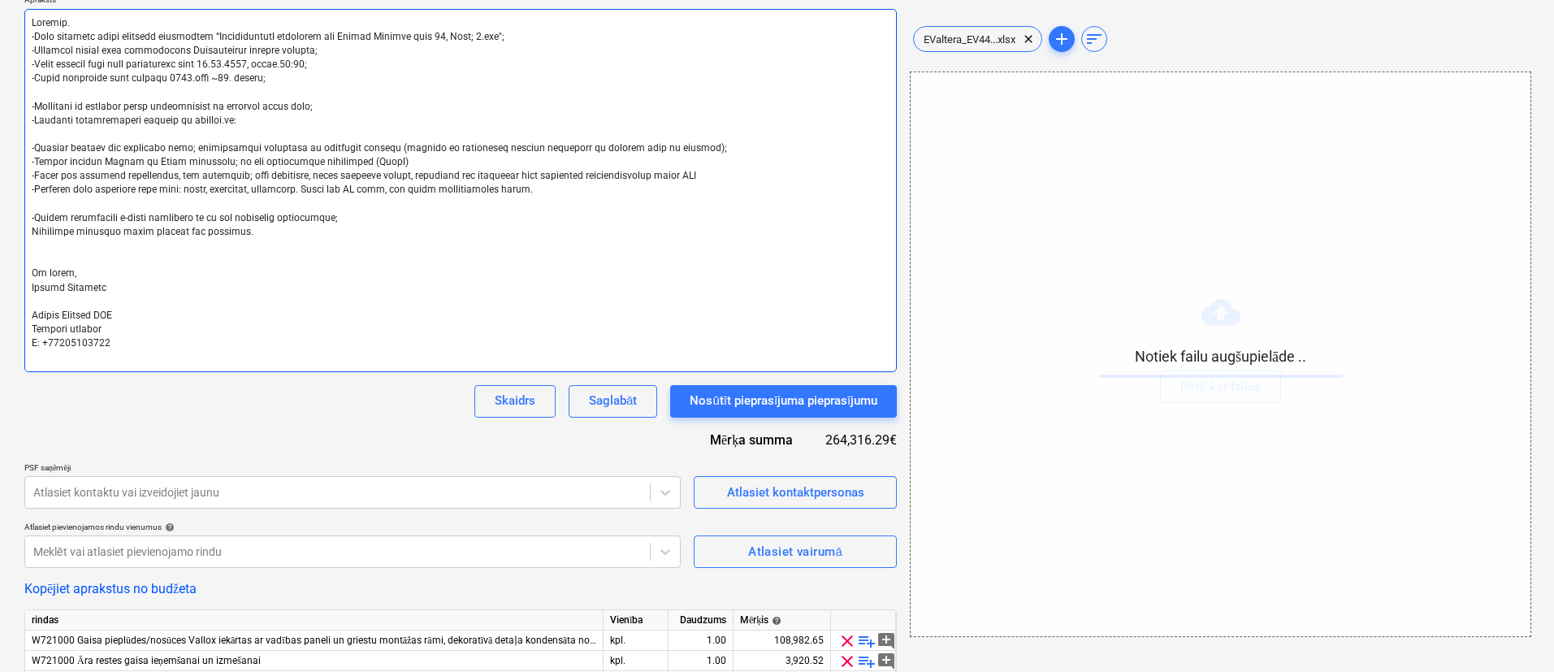
type textarea "Labdien. -Esam uzsākuši jauna projekta būvniecību “Daudzdzīvokļu dzīvojamā ēka …"
type textarea "x"
type textarea "Labdien. -Esam uzsākuši jauna projekta būvniecību “Daudzdzīvokļu dzīvojamā ēka …"
type textarea "x"
type textarea "Labdien. -Esam uzsākuši jauna projekta būvniecību “Daudzdzīvokļu dzīvojamā ēka …"
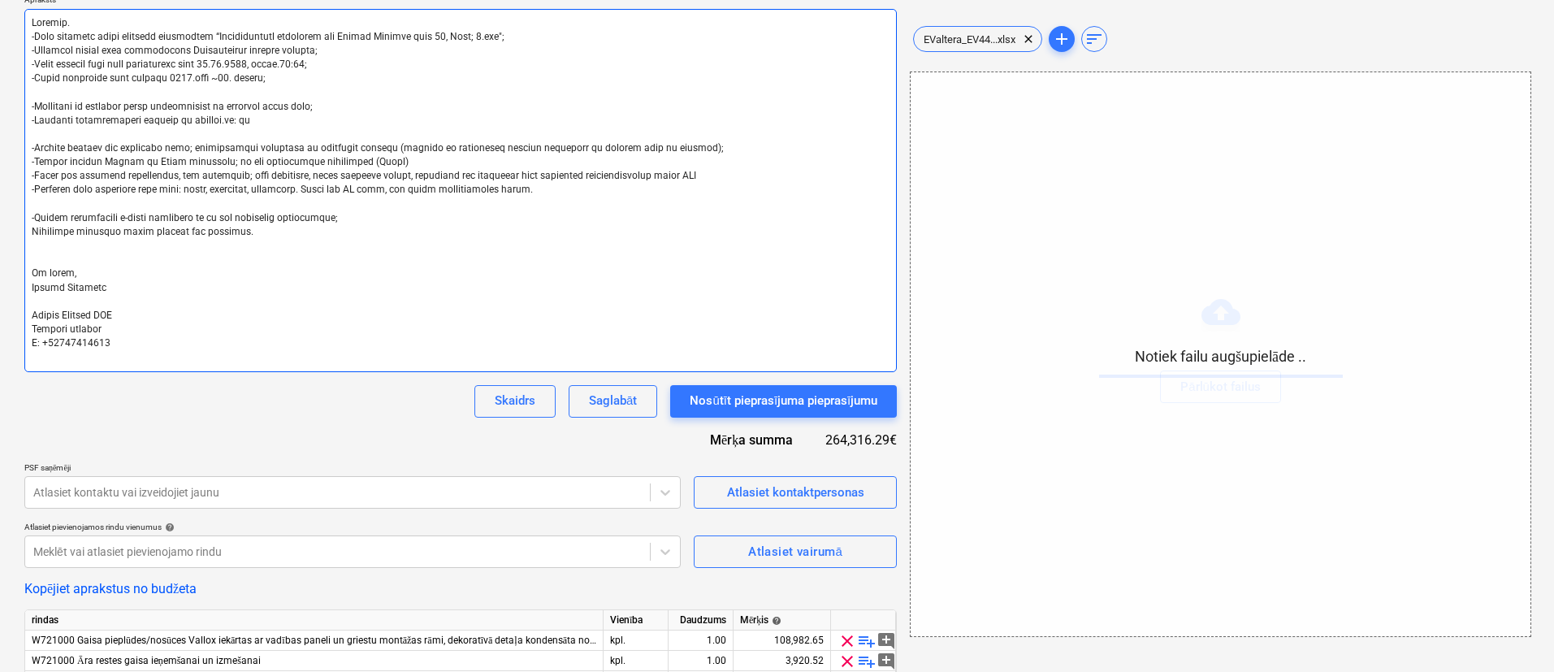
type textarea "x"
type textarea "Labdien. -Esam uzsākuši jauna projekta būvniecību “Daudzdzīvokļu dzīvojamā ēka …"
type textarea "x"
type textarea "Labdien. -Esam uzsākuši jauna projekta būvniecību “Daudzdzīvokļu dzīvojamā ēka …"
type textarea "x"
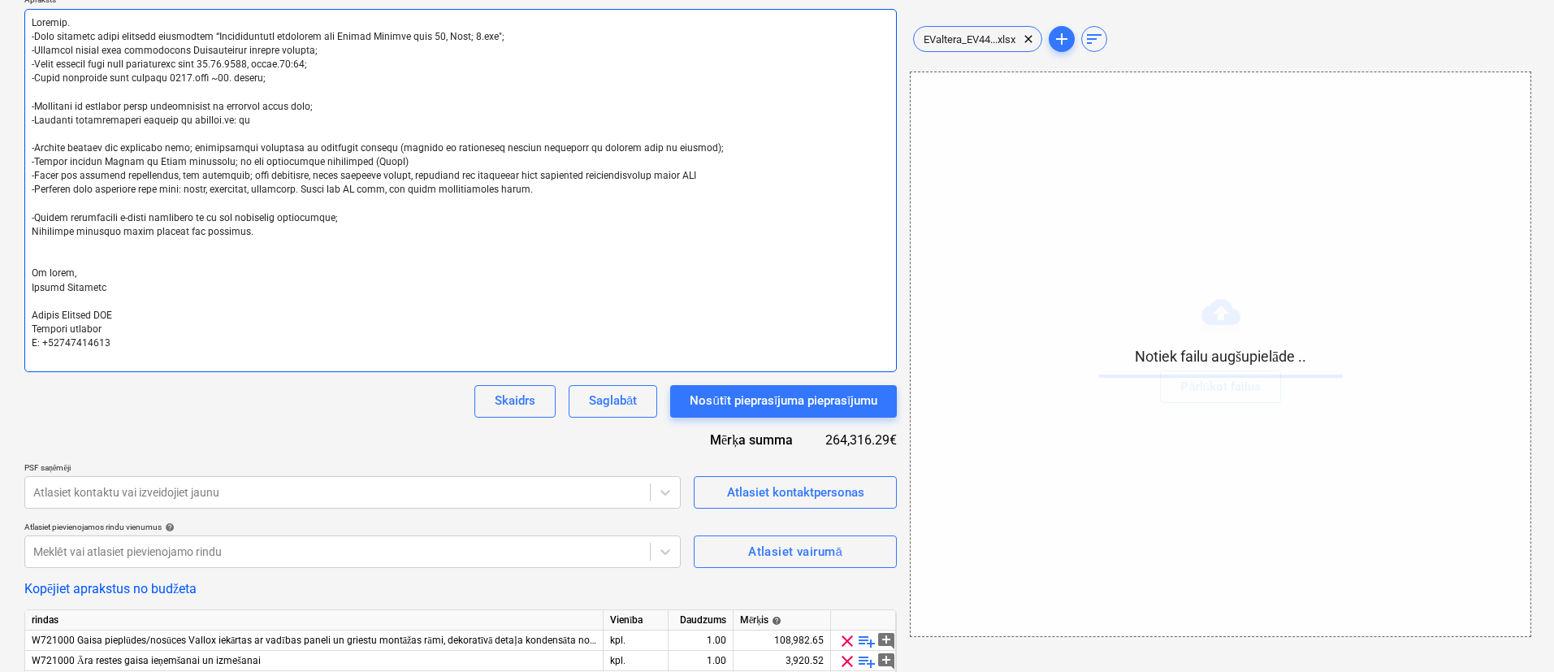
type textarea "Labdien. -Esam uzsākuši jauna projekta būvniecību “Daudzdzīvokļu dzīvojamā ēka …"
type textarea "x"
type textarea "Labdien. -Esam uzsākuši jauna projekta būvniecību “Daudzdzīvokļu dzīvojamā ēka …"
type textarea "x"
type textarea "Labdien. -Esam uzsākuši jauna projekta būvniecību “Daudzdzīvokļu dzīvojamā ēka …"
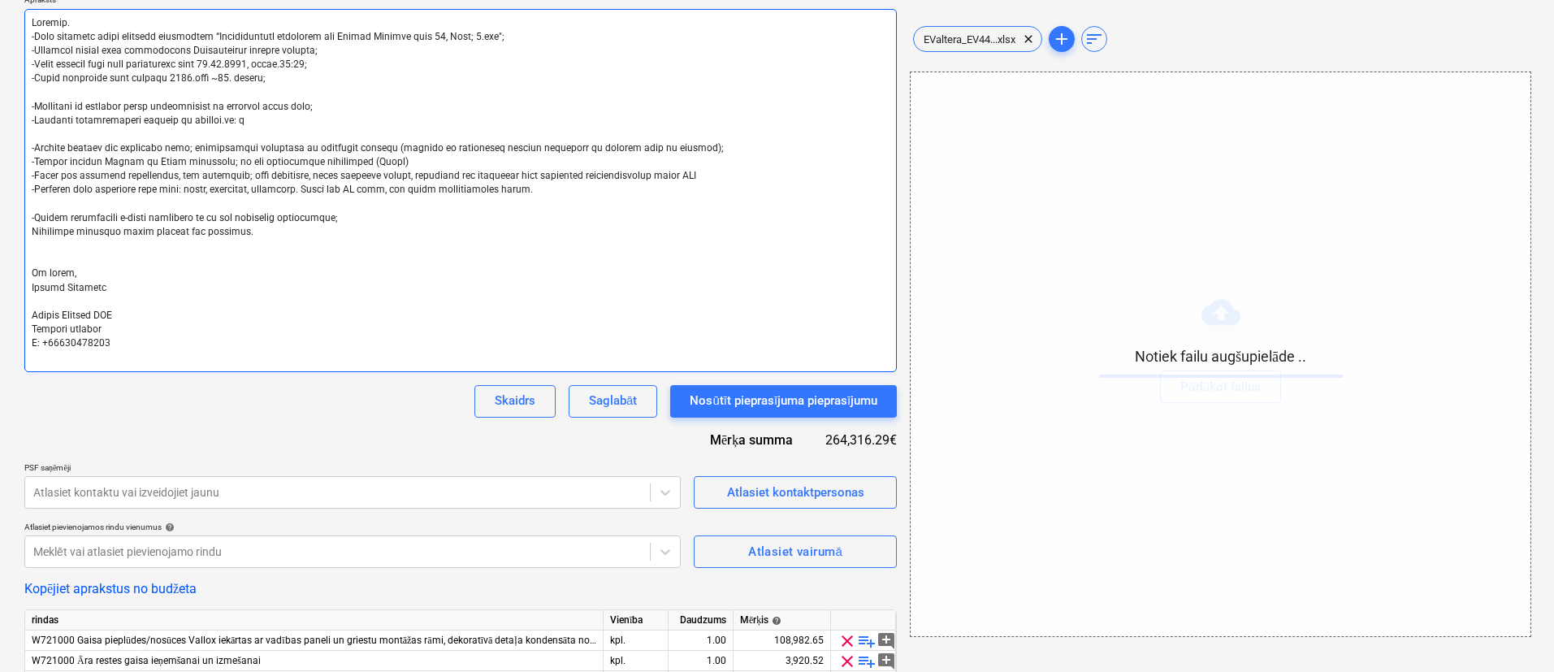
type textarea "x"
type textarea "Labdien. -Esam uzsākuši jauna projekta būvniecību “Daudzdzīvokļu dzīvojamā ēka …"
type textarea "x"
type textarea "Labdien. -Esam uzsākuši jauna projekta būvniecību “Daudzdzīvokļu dzīvojamā ēka …"
type textarea "x"
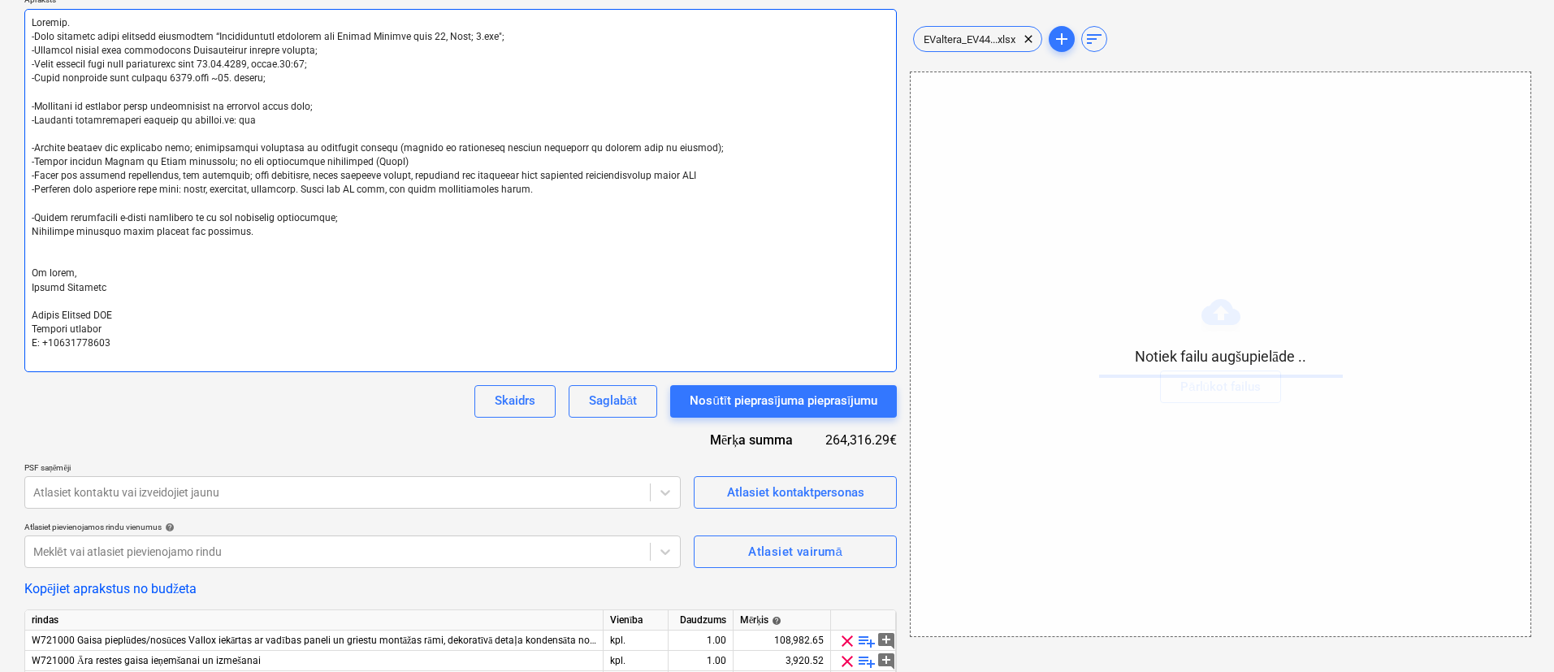
type textarea "Labdien. -Esam uzsākuši jauna projekta būvniecību “Daudzdzīvokļu dzīvojamā ēka …"
type textarea "x"
type textarea "Labdien. -Esam uzsākuši jauna projekta būvniecību “Daudzdzīvokļu dzīvojamā ēka …"
type textarea "x"
type textarea "Labdien. -Esam uzsākuši jauna projekta būvniecību “Daudzdzīvokļu dzīvojamā ēka …"
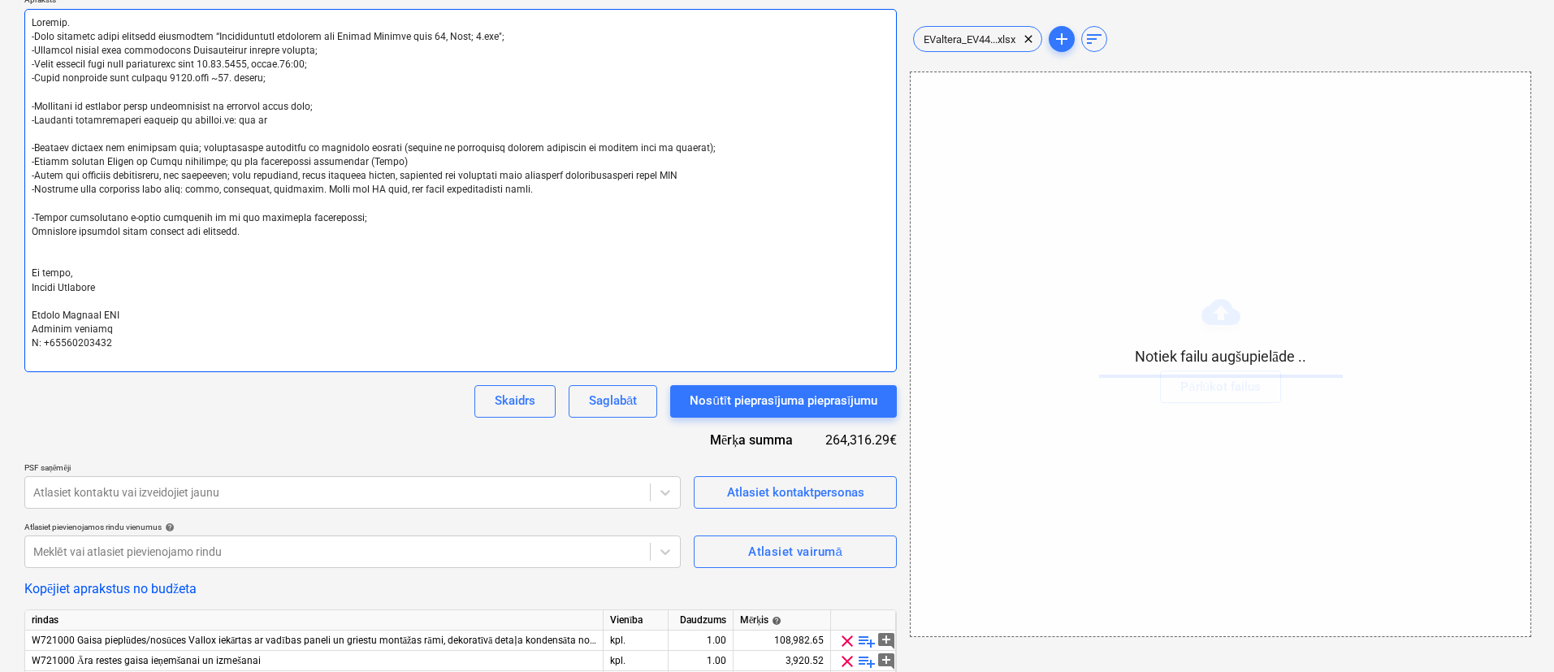
type textarea "x"
type textarea "Labdien. -Esam uzsākuši jauna projekta būvniecību “Daudzdzīvokļu dzīvojamā ēka …"
drag, startPoint x: 232, startPoint y: 121, endPoint x: 264, endPoint y: 123, distance: 31.7
click at [264, 123] on textarea at bounding box center [460, 190] width 873 height 363
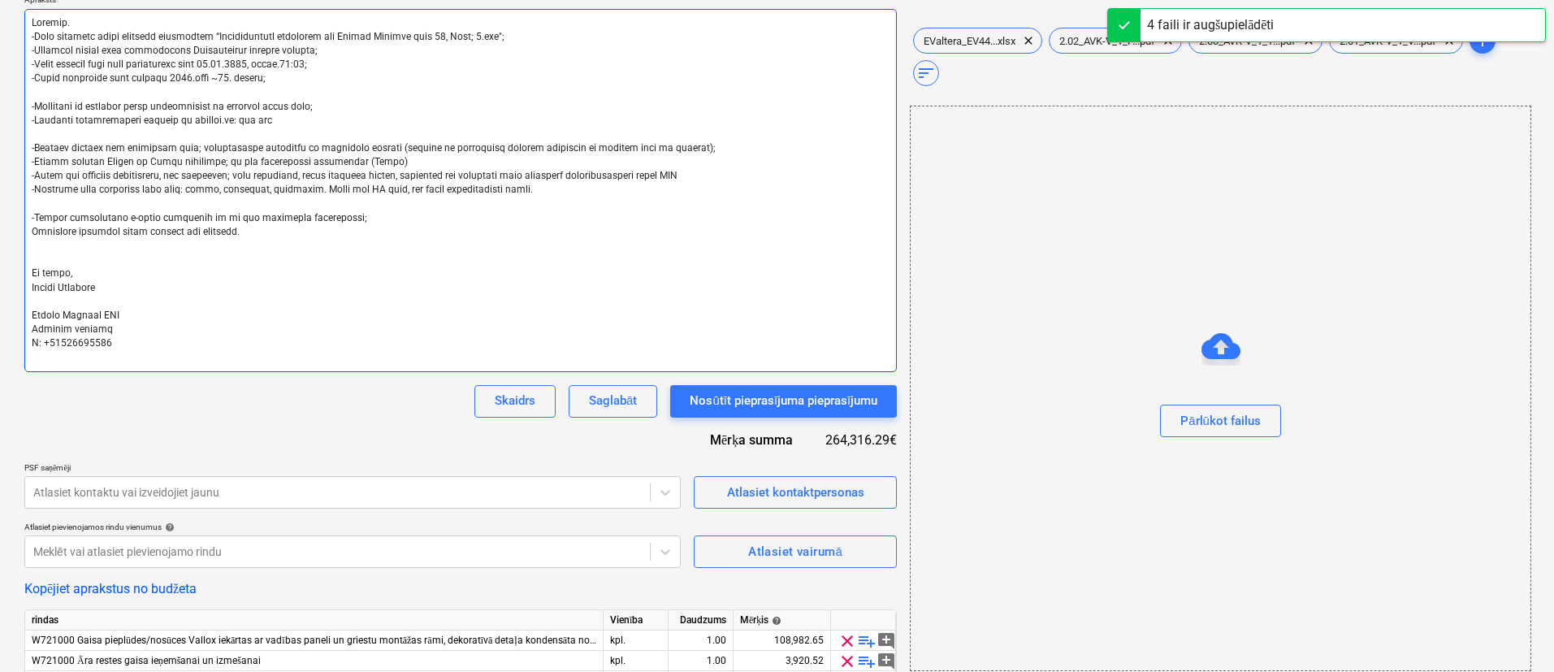
click at [282, 120] on textarea at bounding box center [460, 190] width 873 height 363
drag, startPoint x: 240, startPoint y: 117, endPoint x: 231, endPoint y: 117, distance: 8.9
click at [231, 117] on textarea at bounding box center [460, 190] width 873 height 363
type textarea "x"
type textarea "Labdien. -Esam uzsākuši jauna projekta būvniecību “Daudzdzīvokļu dzīvojamā ēka …"
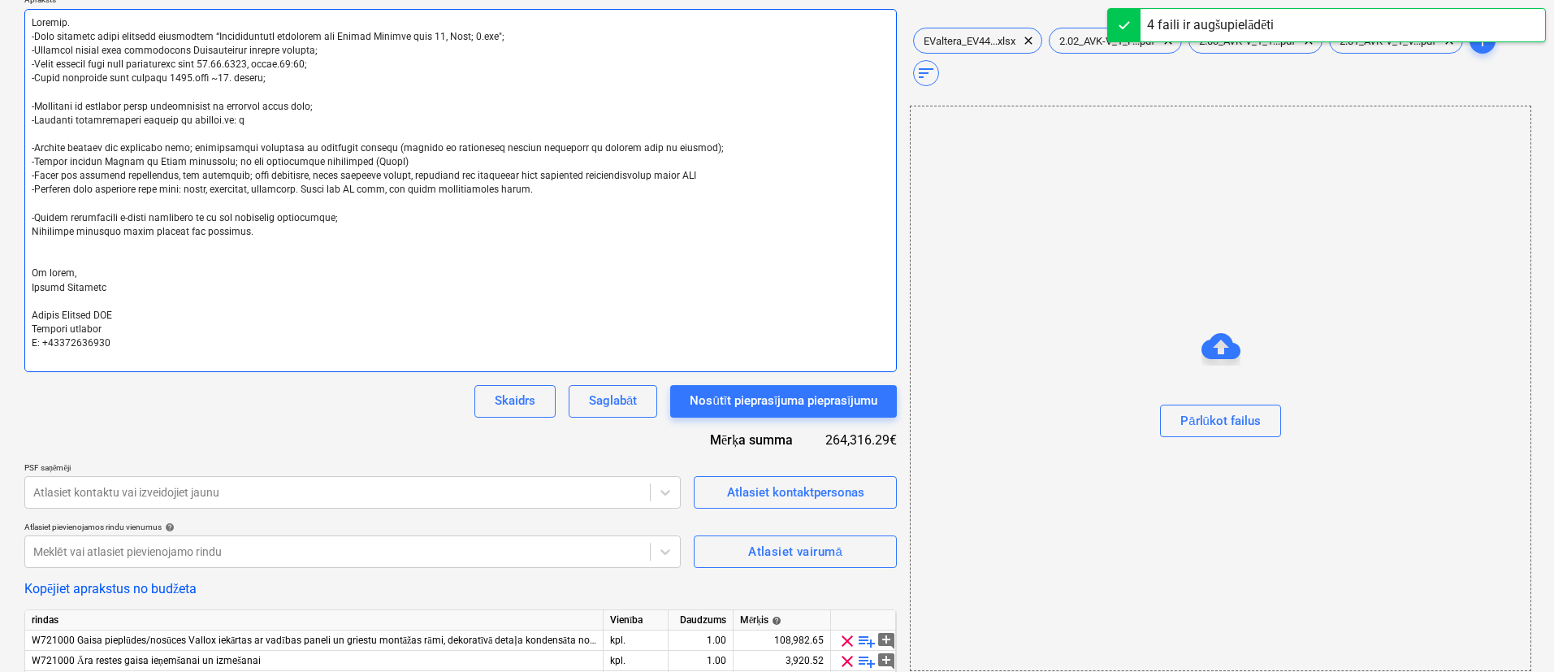
type textarea "x"
type textarea "Labdien. -Esam uzsākuši jauna projekta būvniecību “Daudzdzīvokļu dzīvojamā ēka …"
type textarea "x"
type textarea "Labdien. -Esam uzsākuši jauna projekta būvniecību “Daudzdzīvokļu dzīvojamā ēka …"
type textarea "x"
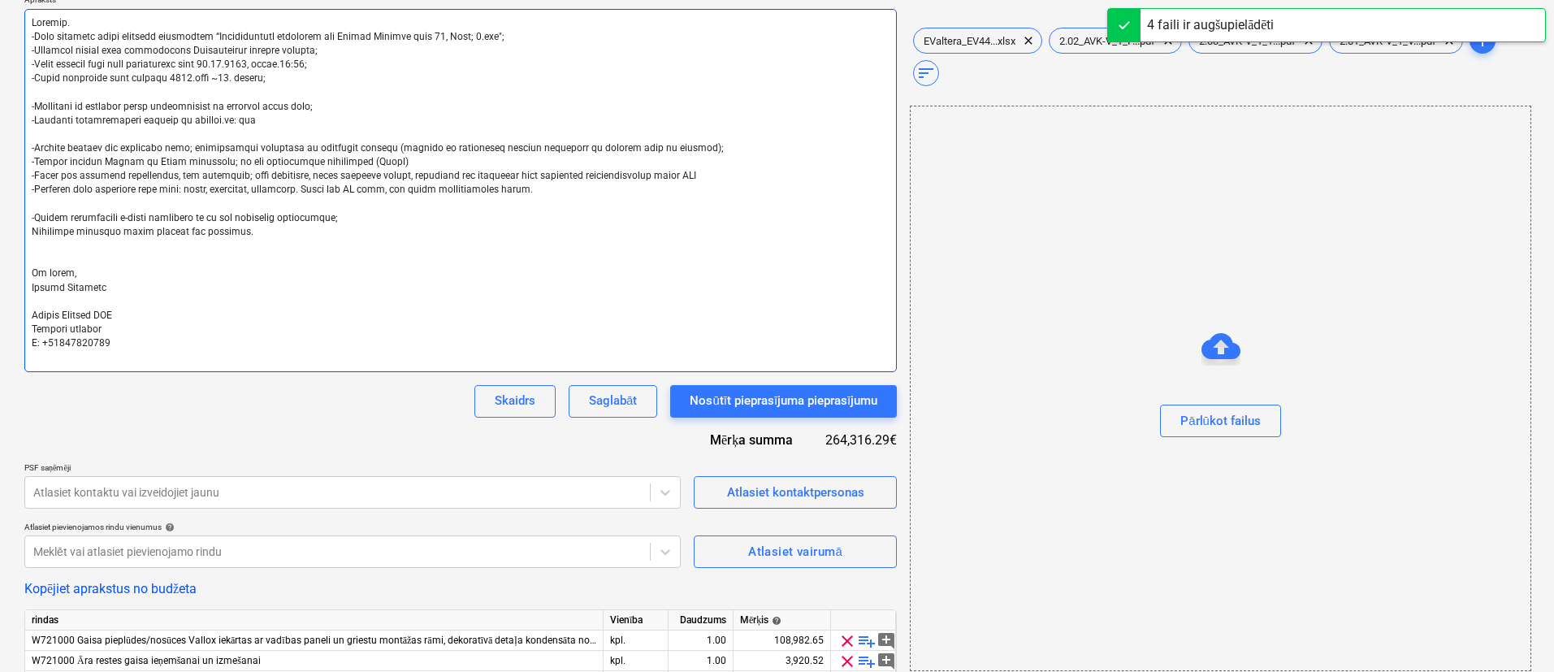
type textarea "Labdien. -Esam uzsākuši jauna projekta būvniecību “Daudzdzīvokļu dzīvojamā ēka …"
type textarea "x"
type textarea "Labdien. -Esam uzsākuši jauna projekta būvniecību “Daudzdzīvokļu dzīvojamā ēka …"
type textarea "x"
type textarea "Labdien. -Esam uzsākuši jauna projekta būvniecību “Daudzdzīvokļu dzīvojamā ēka …"
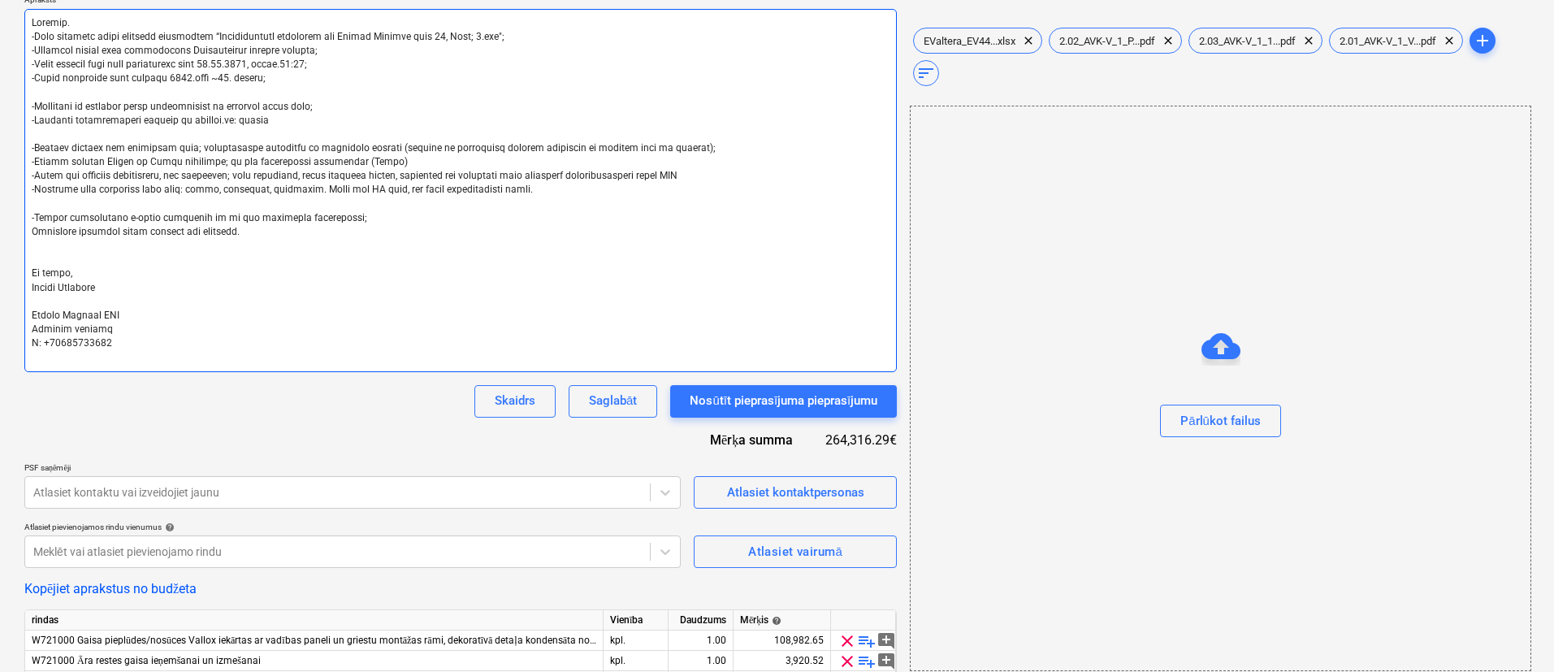
type textarea "x"
type textarea "Labdien. -Esam uzsākuši jauna projekta būvniecību “Daudzdzīvokļu dzīvojamā ēka …"
type textarea "x"
type textarea "Labdien. -Esam uzsākuši jauna projekta būvniecību “Daudzdzīvokļu dzīvojamā ēka …"
type textarea "x"
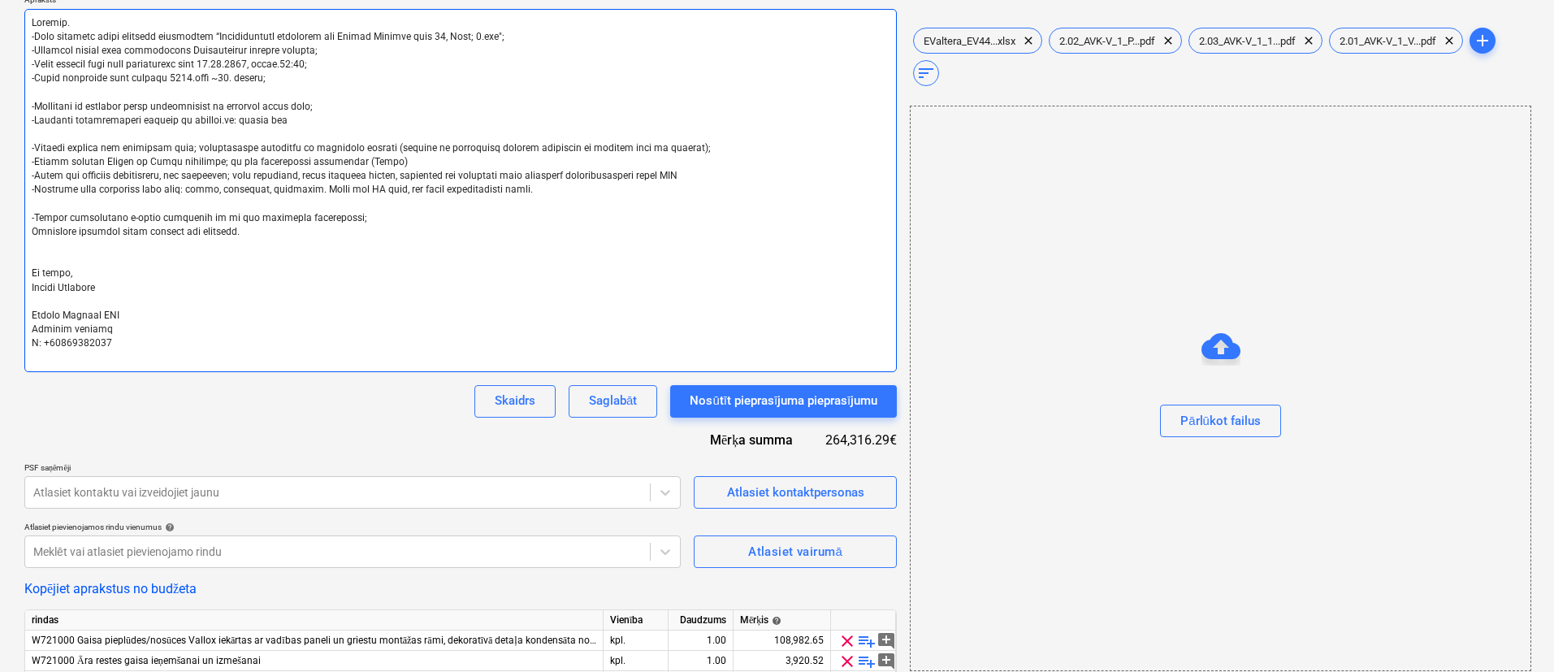
type textarea "Labdien. -Esam uzsākuši jauna projekta būvniecību “Daudzdzīvokļu dzīvojamā ēka …"
type textarea "x"
type textarea "Labdien. -Esam uzsākuši jauna projekta būvniecību “Daudzdzīvokļu dzīvojamā ēka …"
type textarea "x"
type textarea "Labdien. -Esam uzsākuši jauna projekta būvniecību “Daudzdzīvokļu dzīvojamā ēka …"
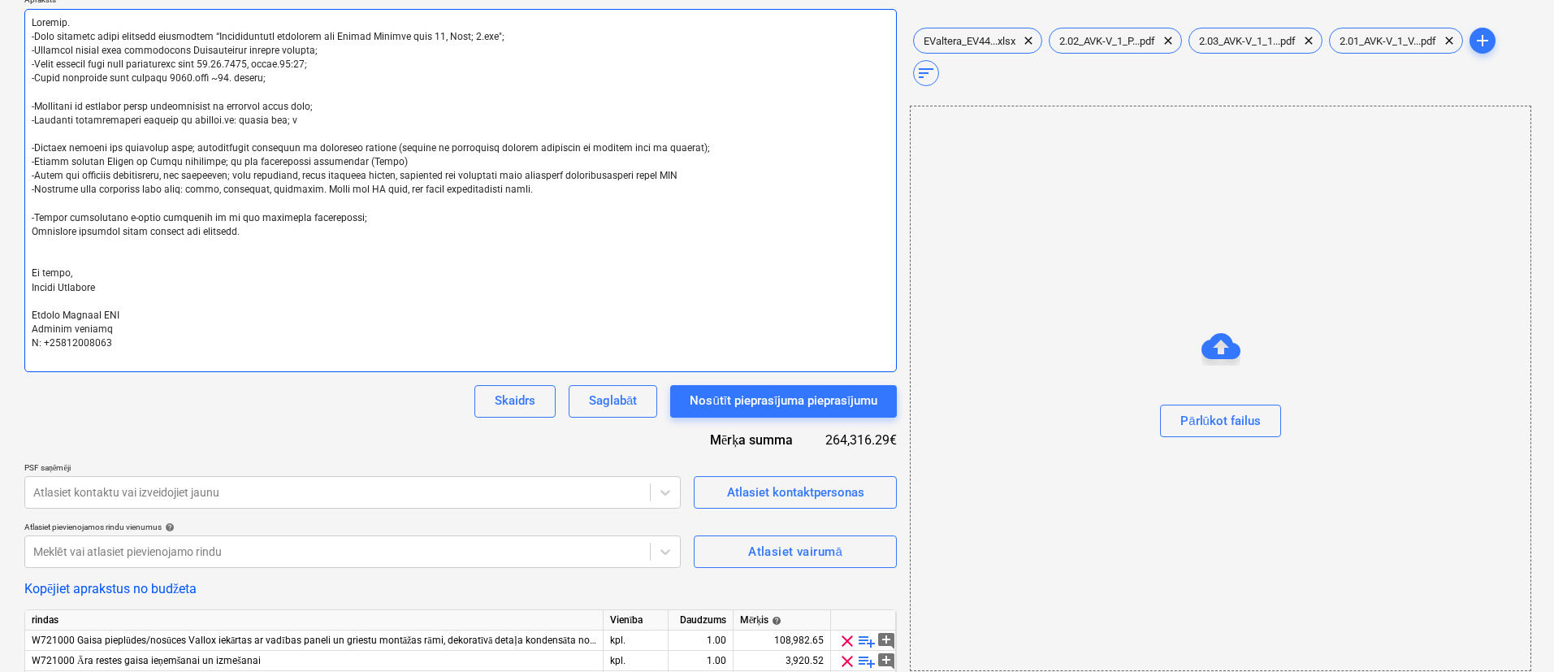
type textarea "x"
type textarea "Labdien. -Esam uzsākuši jauna projekta būvniecību “Daudzdzīvokļu dzīvojamā ēka …"
type textarea "x"
type textarea "Labdien. -Esam uzsākuši jauna projekta būvniecību “Daudzdzīvokļu dzīvojamā ēka …"
type textarea "x"
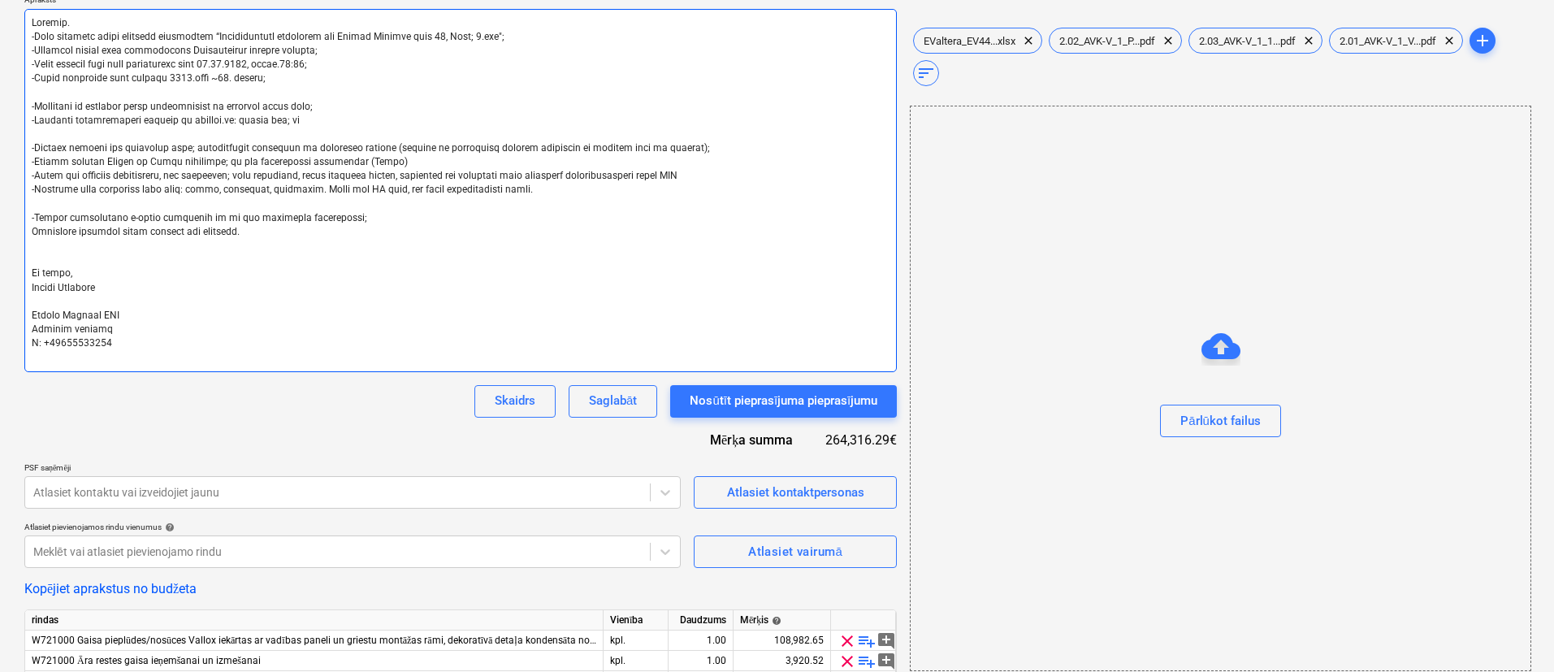
type textarea "Labdien. -Esam uzsākuši jauna projekta būvniecību “Daudzdzīvokļu dzīvojamā ēka …"
type textarea "x"
type textarea "Labdien. -Esam uzsākuši jauna projekta būvniecību “Daudzdzīvokļu dzīvojamā ēka …"
type textarea "x"
type textarea "Labdien. -Esam uzsākuši jauna projekta būvniecību “Daudzdzīvokļu dzīvojamā ēka …"
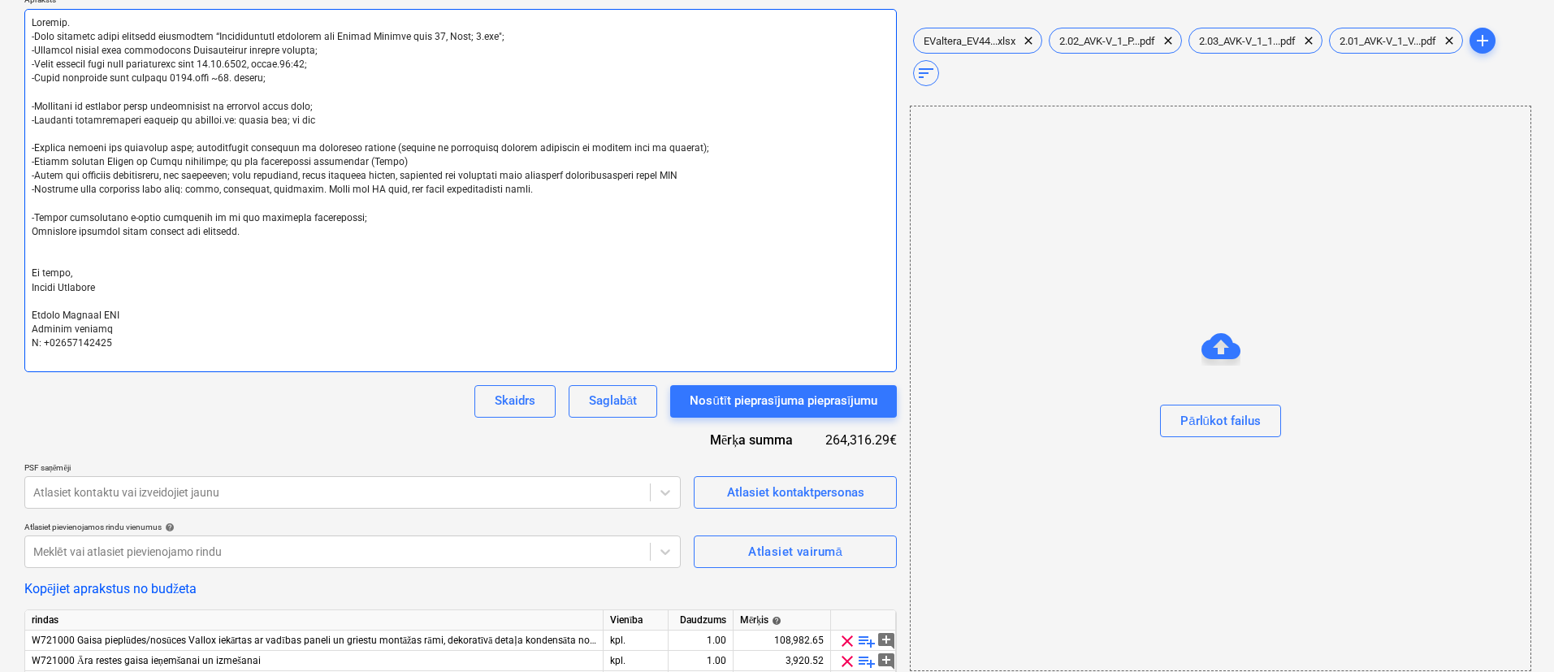
type textarea "x"
type textarea "Labdien. -Esam uzsākuši jauna projekta būvniecību “Daudzdzīvokļu dzīvojamā ēka …"
type textarea "x"
type textarea "Labdien. -Esam uzsākuši jauna projekta būvniecību “Daudzdzīvokļu dzīvojamā ēka …"
type textarea "x"
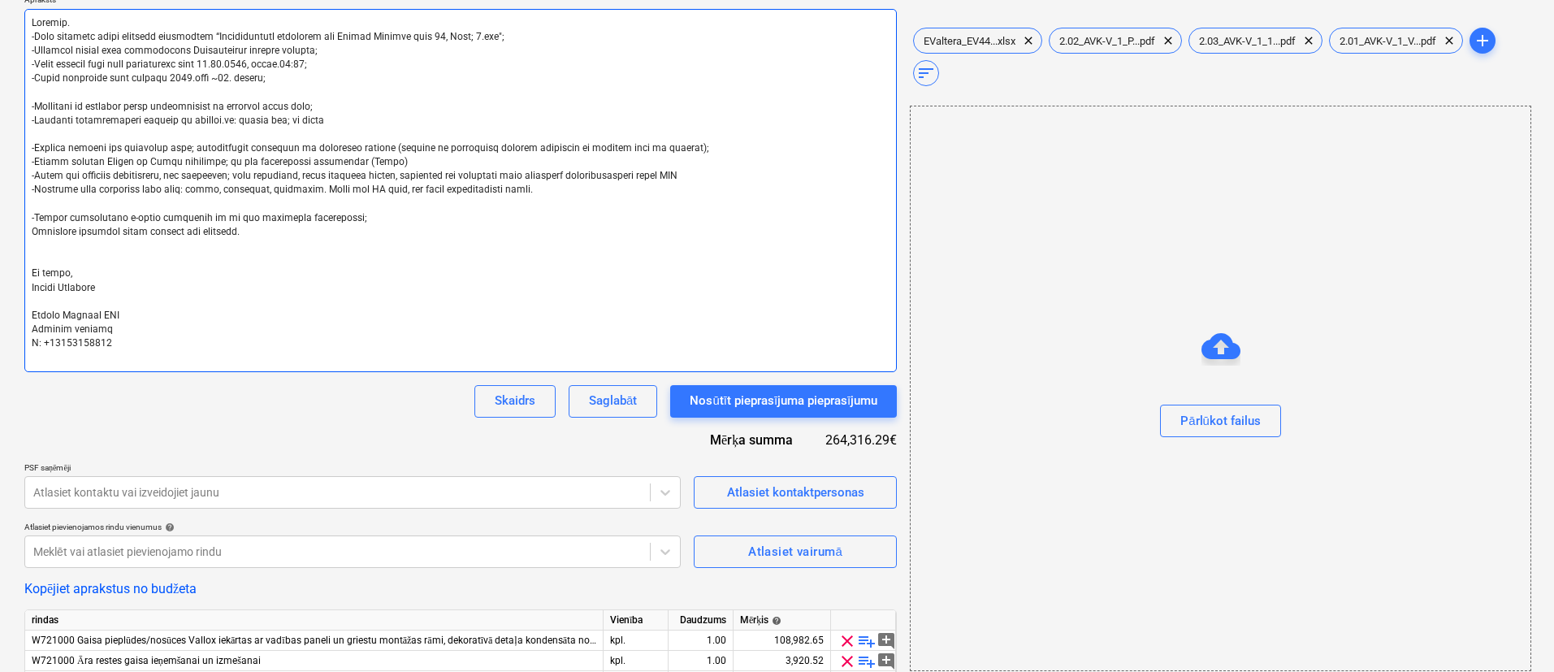
type textarea "Labdien. -Esam uzsākuši jauna projekta būvniecību “Daudzdzīvokļu dzīvojamā ēka …"
type textarea "x"
type textarea "Labdien. -Esam uzsākuši jauna projekta būvniecību “Daudzdzīvokļu dzīvojamā ēka …"
type textarea "x"
type textarea "Labdien. -Esam uzsākuši jauna projekta būvniecību “Daudzdzīvokļu dzīvojamā ēka …"
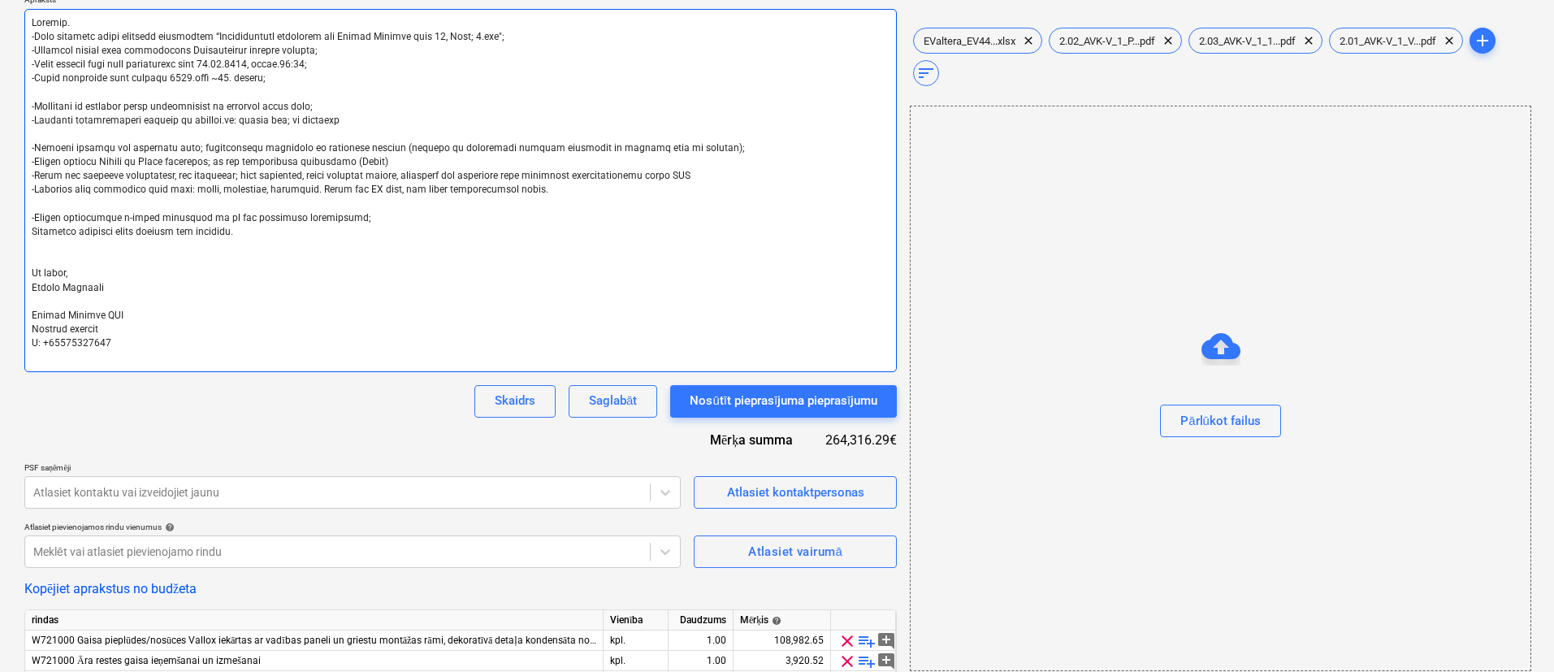
type textarea "x"
type textarea "Labdien. -Esam uzsākuši jauna projekta būvniecību “Daudzdzīvokļu dzīvojamā ēka …"
type textarea "x"
type textarea "Labdien. -Esam uzsākuši jauna projekta būvniecību “Daudzdzīvokļu dzīvojamā ēka …"
type textarea "x"
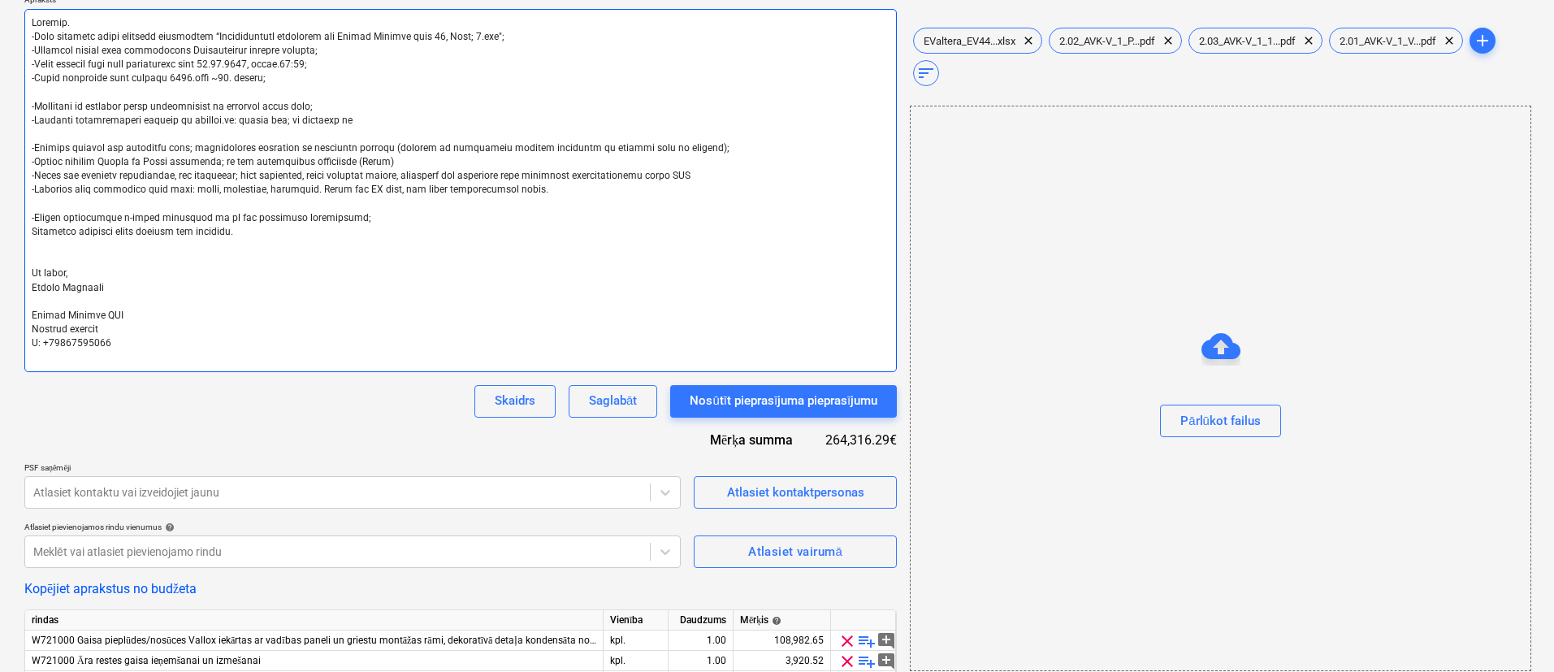
type textarea "Labdien. -Esam uzsākuši jauna projekta būvniecību “Daudzdzīvokļu dzīvojamā ēka …"
type textarea "x"
type textarea "Labdien. -Esam uzsākuši jauna projekta būvniecību “Daudzdzīvokļu dzīvojamā ēka …"
type textarea "x"
type textarea "Labdien. -Esam uzsākuši jauna projekta būvniecību “Daudzdzīvokļu dzīvojamā ēka …"
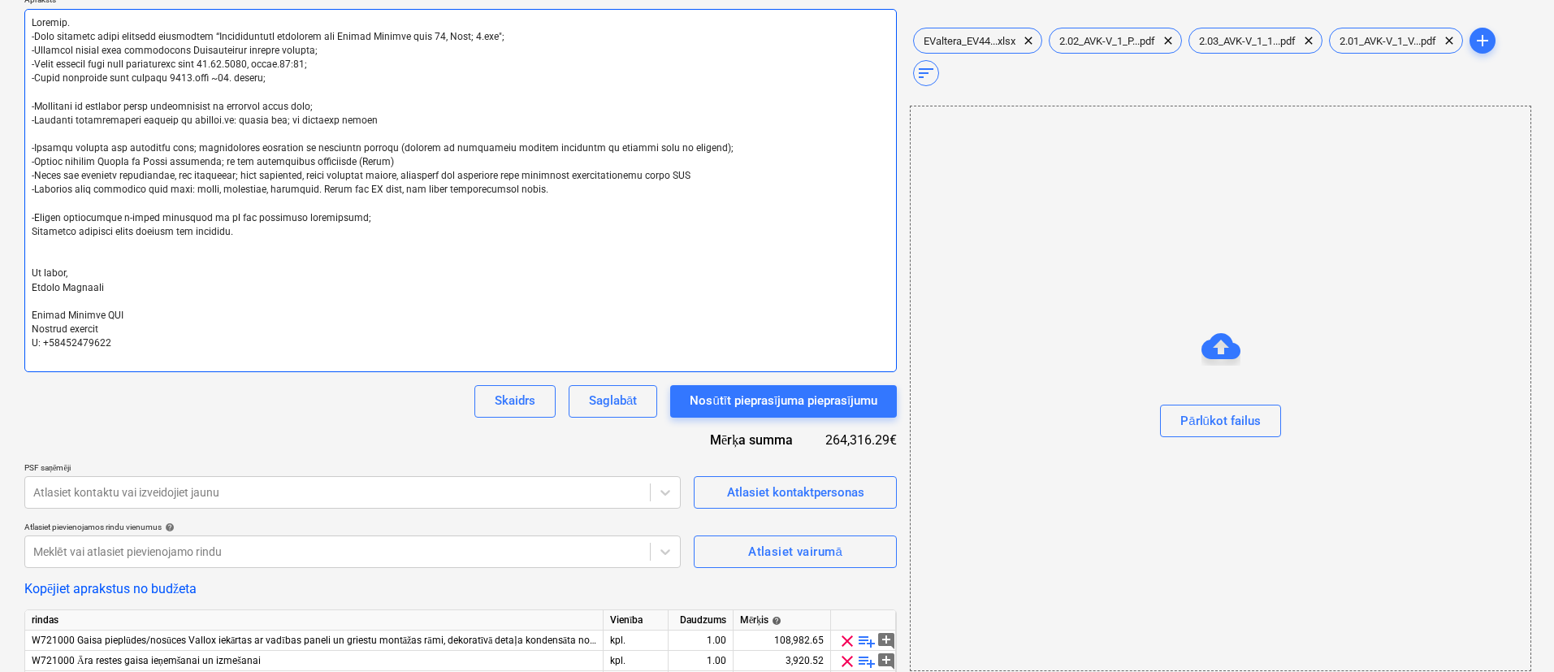
type textarea "x"
type textarea "Labdien. -Esam uzsākuši jauna projekta būvniecību “Daudzdzīvokļu dzīvojamā ēka …"
type textarea "x"
type textarea "Labdien. -Esam uzsākuši jauna projekta būvniecību “Daudzdzīvokļu dzīvojamā ēka …"
type textarea "x"
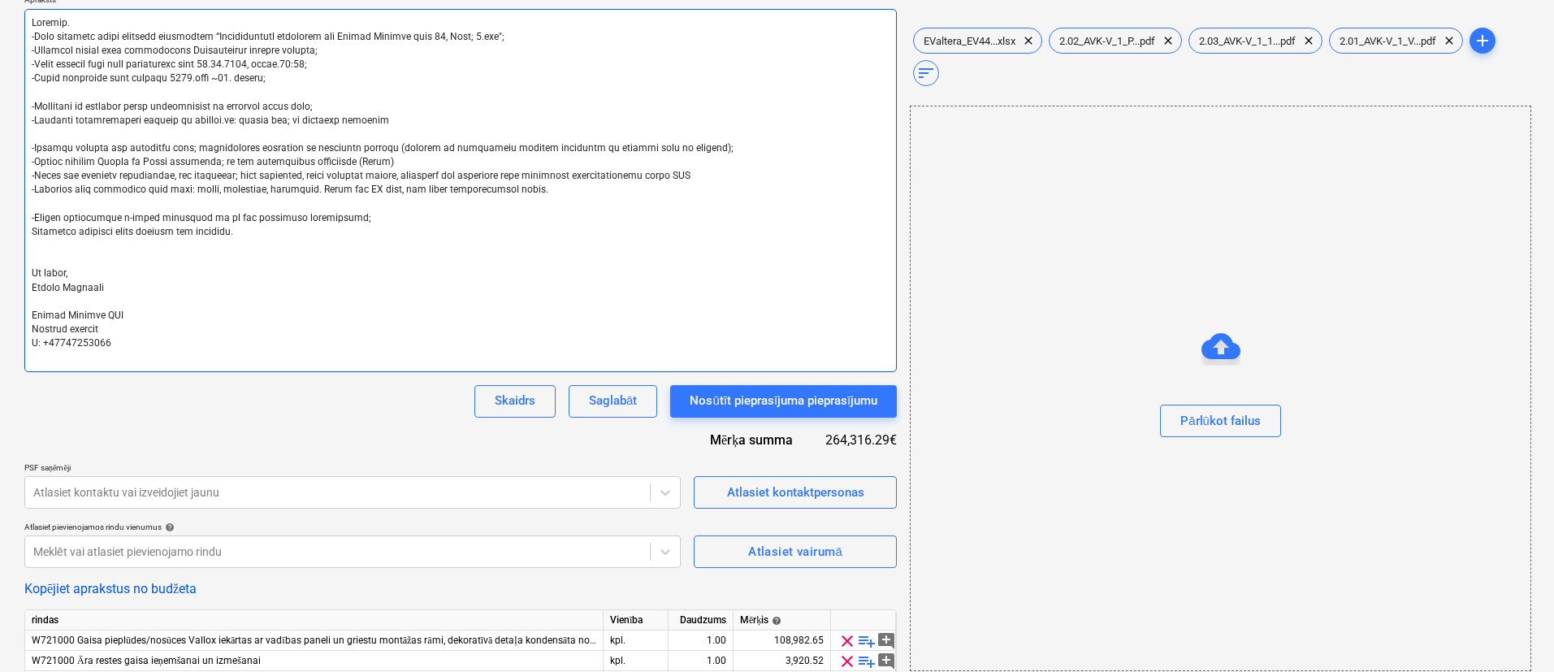
type textarea "Labdien. -Esam uzsākuši jauna projekta būvniecību “Daudzdzīvokļu dzīvojamā ēka …"
type textarea "x"
type textarea "Labdien. -Esam uzsākuši jauna projekta būvniecību “Daudzdzīvokļu dzīvojamā ēka …"
type textarea "x"
type textarea "Labdien. -Esam uzsākuši jauna projekta būvniecību “Daudzdzīvokļu dzīvojamā ēka …"
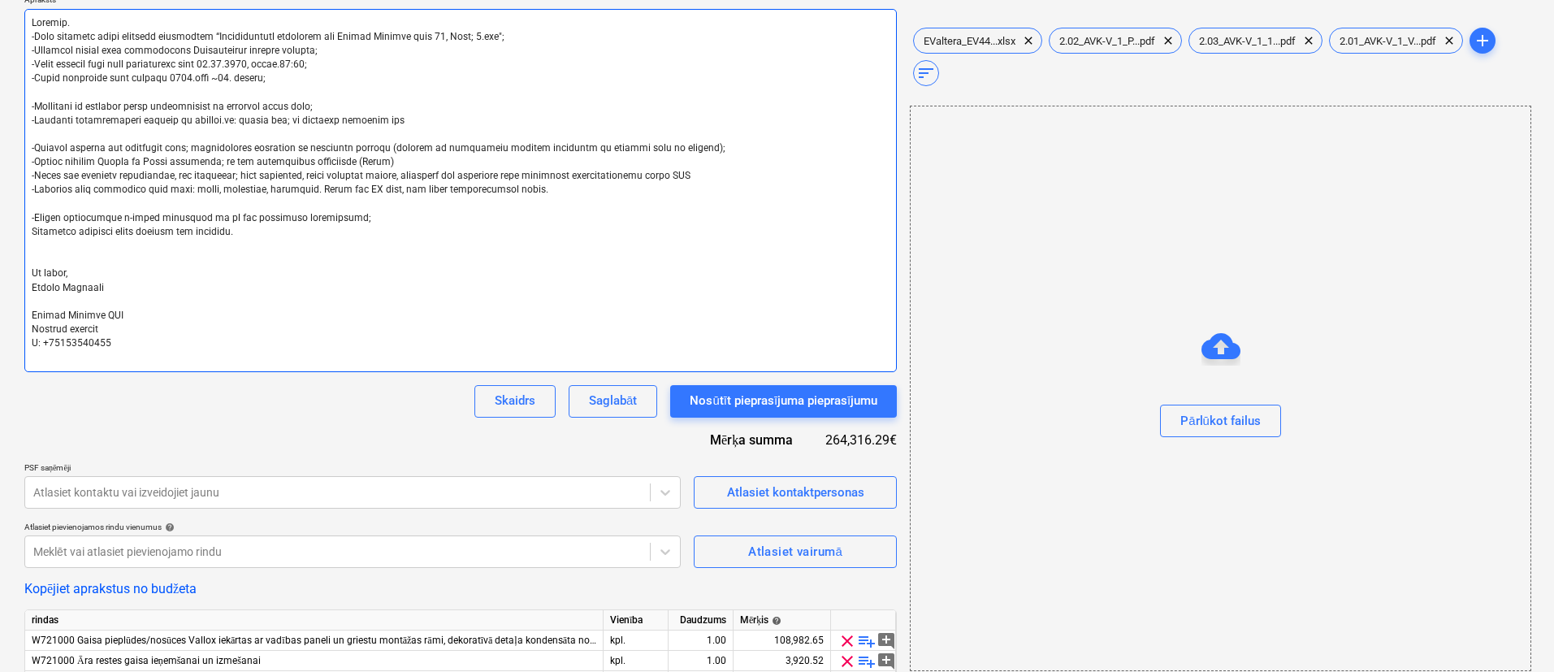
type textarea "x"
type textarea "Labdien. -Esam uzsākuši jauna projekta būvniecību “Daudzdzīvokļu dzīvojamā ēka …"
type textarea "x"
type textarea "Labdien. -Esam uzsākuši jauna projekta būvniecību “Daudzdzīvokļu dzīvojamā ēka …"
type textarea "x"
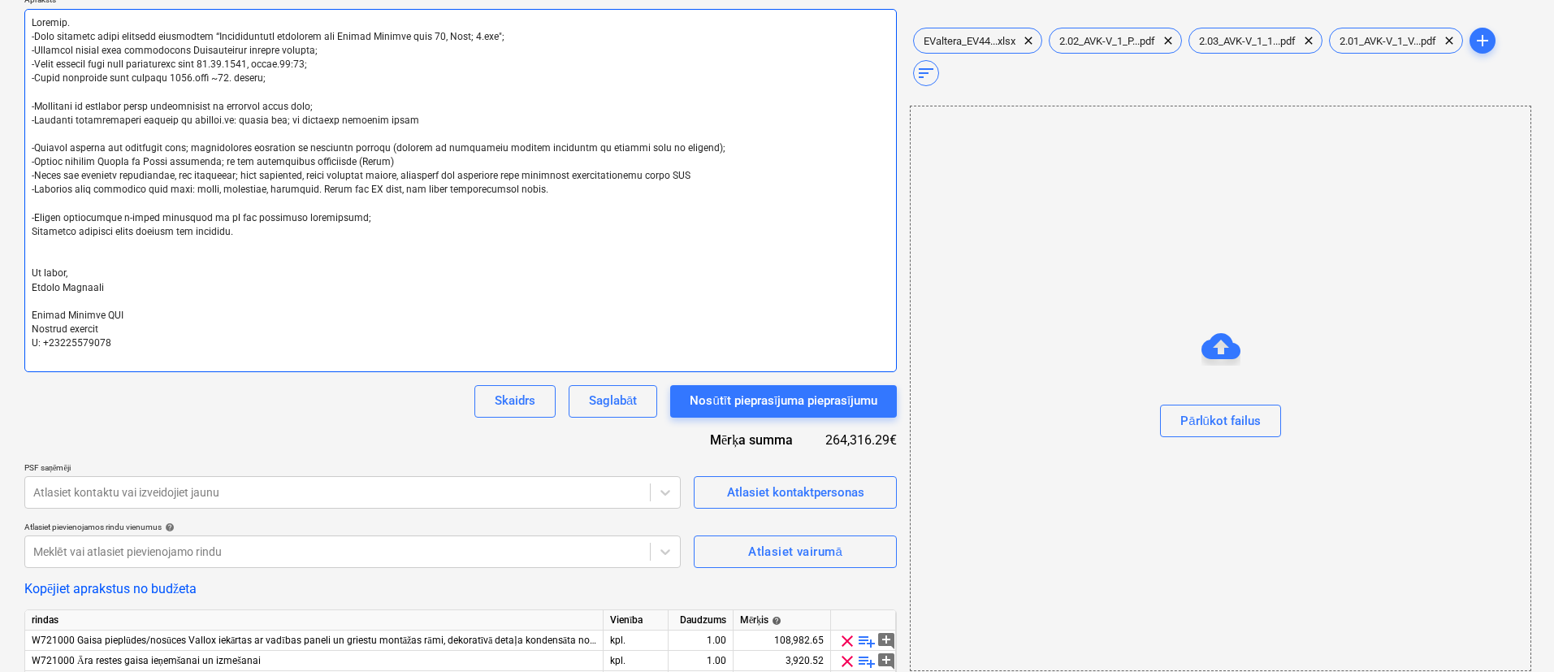
type textarea "Labdien. -Esam uzsākuši jauna projekta būvniecību “Daudzdzīvokļu dzīvojamā ēka …"
type textarea "x"
type textarea "Labdien. -Esam uzsākuši jauna projekta būvniecību “Daudzdzīvokļu dzīvojamā ēka …"
click at [366, 121] on textarea at bounding box center [460, 190] width 873 height 363
type textarea "x"
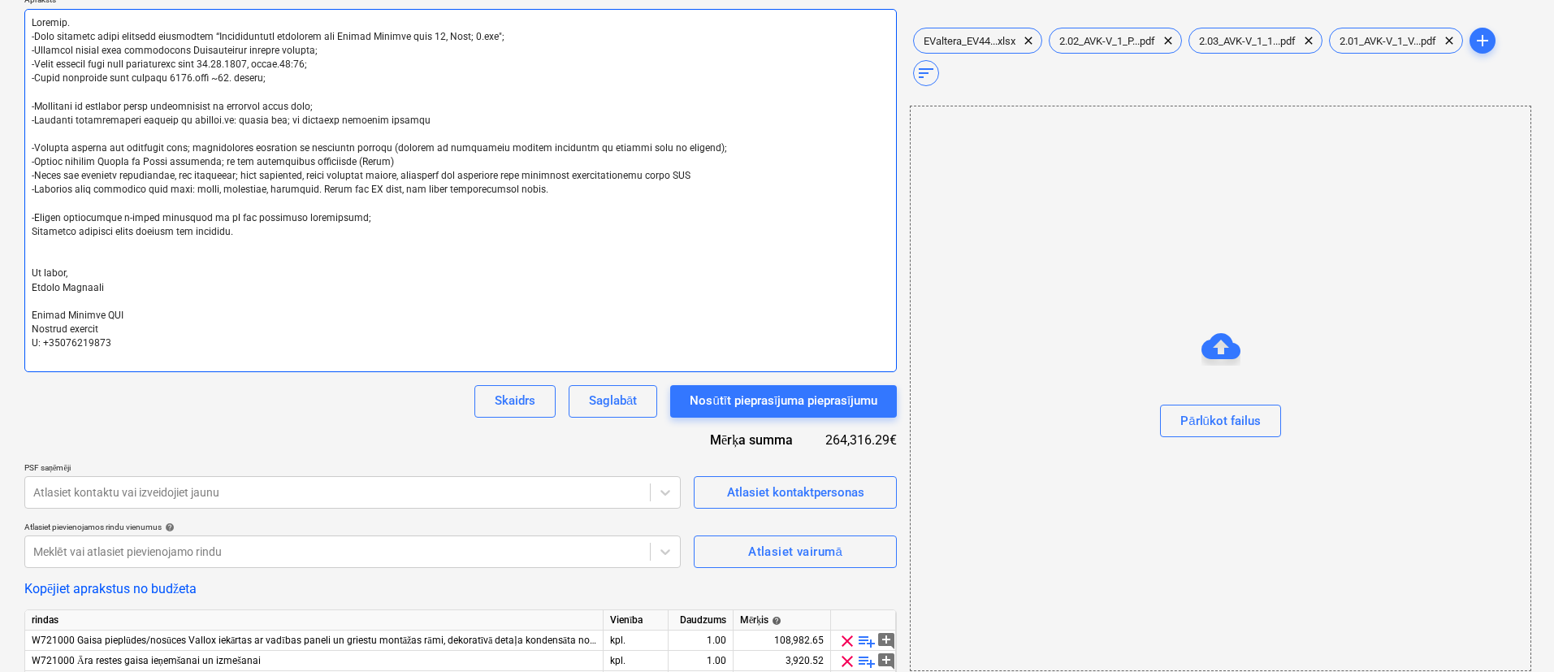
type textarea "Labdien. -Esam uzsākuši jauna projekta būvniecību “Daudzdzīvokļu dzīvojamā ēka …"
type textarea "x"
type textarea "Labdien. -Esam uzsākuši jauna projekta būvniecību “Daudzdzīvokļu dzīvojamā ēka …"
type textarea "x"
type textarea "Labdien. -Esam uzsākuši jauna projekta būvniecību “Daudzdzīvokļu dzīvojamā ēka …"
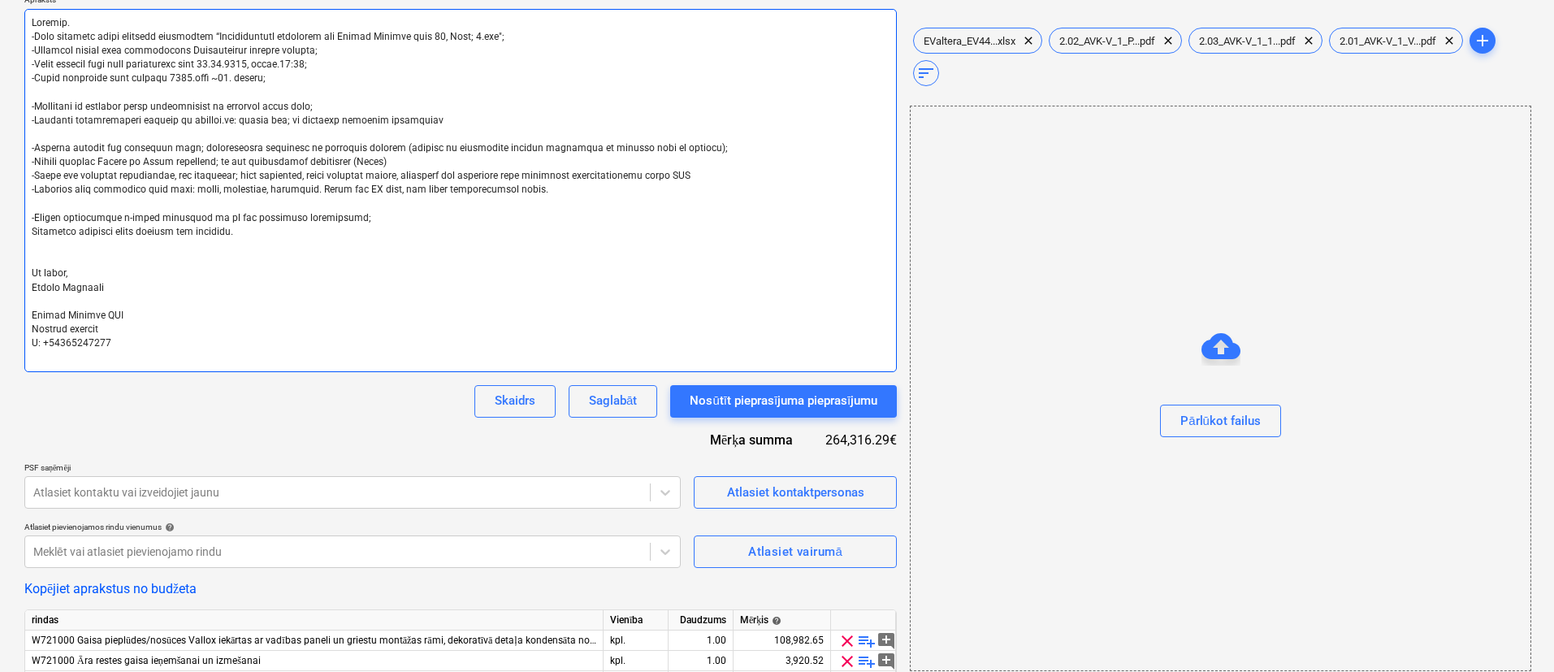
type textarea "x"
type textarea "Labdien. -Esam uzsākuši jauna projekta būvniecību “Daudzdzīvokļu dzīvojamā ēka …"
type textarea "x"
type textarea "Labdien. -Esam uzsākuši jauna projekta būvniecību “Daudzdzīvokļu dzīvojamā ēka …"
type textarea "x"
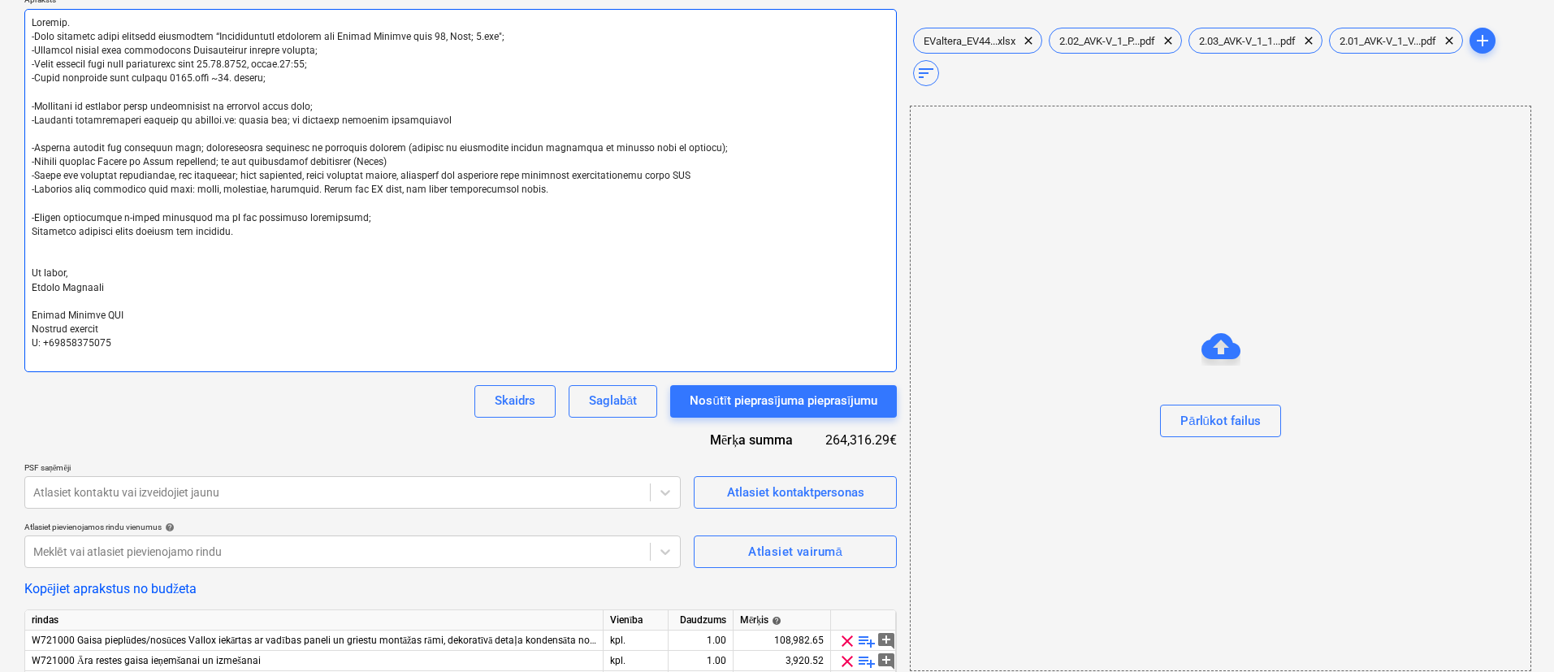
type textarea "Labdien. -Esam uzsākuši jauna projekta būvniecību “Daudzdzīvokļu dzīvojamā ēka …"
type textarea "x"
type textarea "Labdien. -Esam uzsākuši jauna projekta būvniecību “Daudzdzīvokļu dzīvojamā ēka …"
type textarea "x"
type textarea "Labdien. -Esam uzsākuši jauna projekta būvniecību “Daudzdzīvokļu dzīvojamā ēka …"
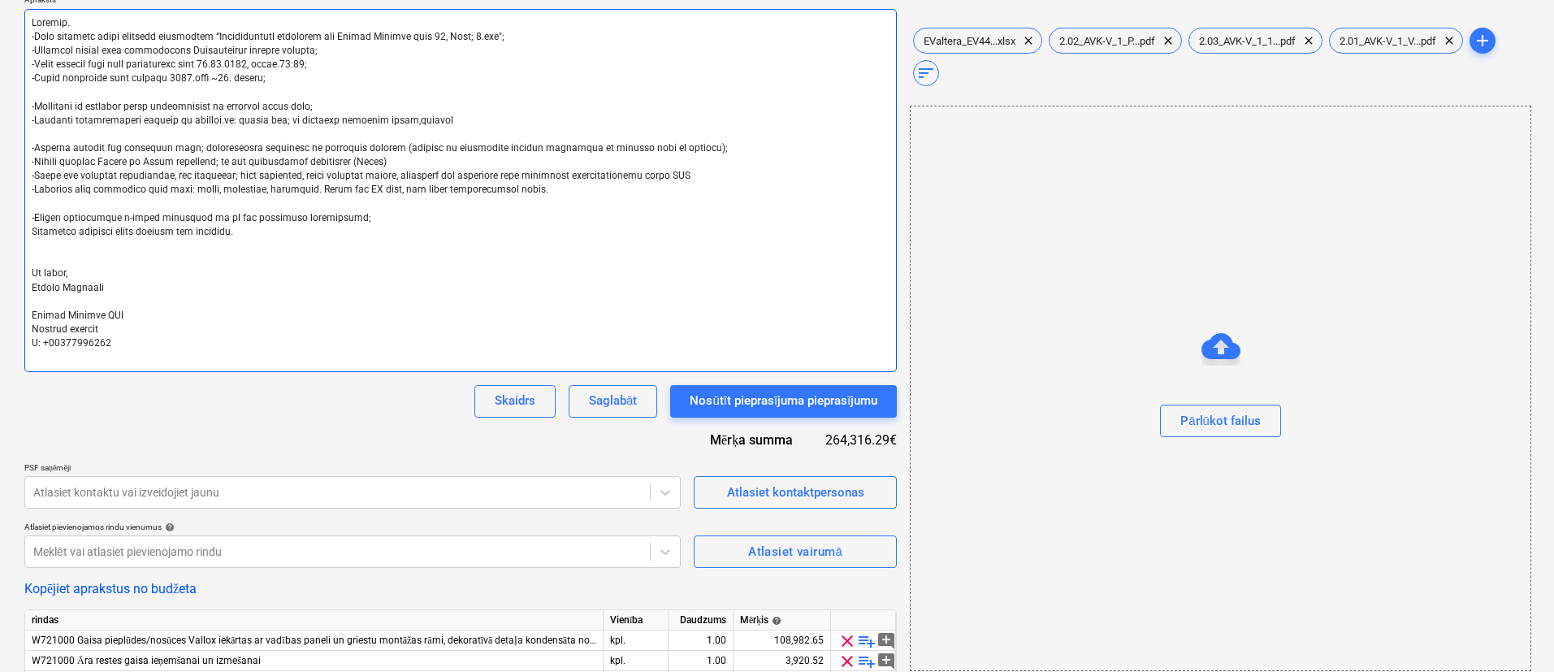
type textarea "x"
type textarea "Labdien. -Esam uzsākuši jauna projekta būvniecību “Daudzdzīvokļu dzīvojamā ēka …"
drag, startPoint x: 145, startPoint y: 143, endPoint x: 322, endPoint y: 145, distance: 177.2
click at [322, 145] on textarea at bounding box center [460, 190] width 873 height 363
click at [319, 145] on textarea at bounding box center [460, 190] width 873 height 363
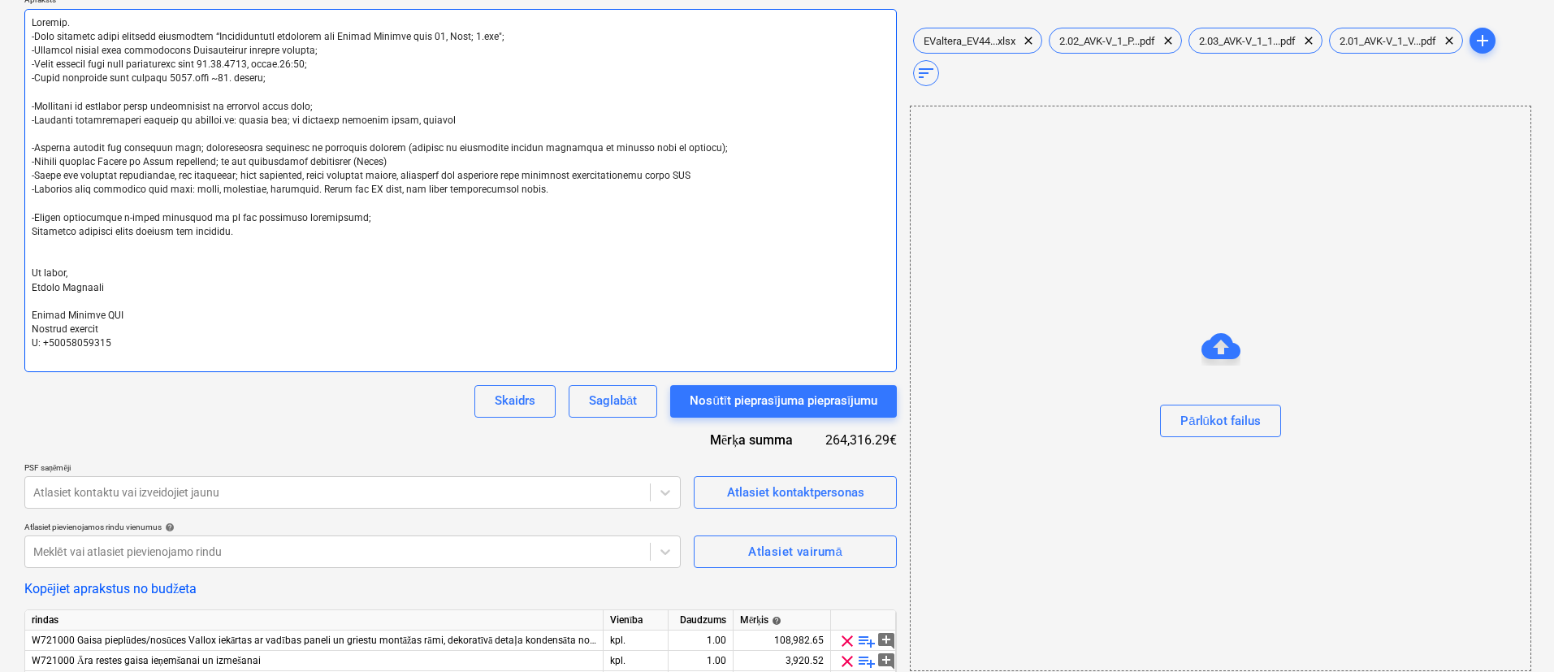
click at [318, 145] on textarea at bounding box center [460, 190] width 873 height 363
drag, startPoint x: 349, startPoint y: 148, endPoint x: 310, endPoint y: 144, distance: 39.2
click at [310, 144] on textarea at bounding box center [460, 190] width 873 height 363
type textarea "x"
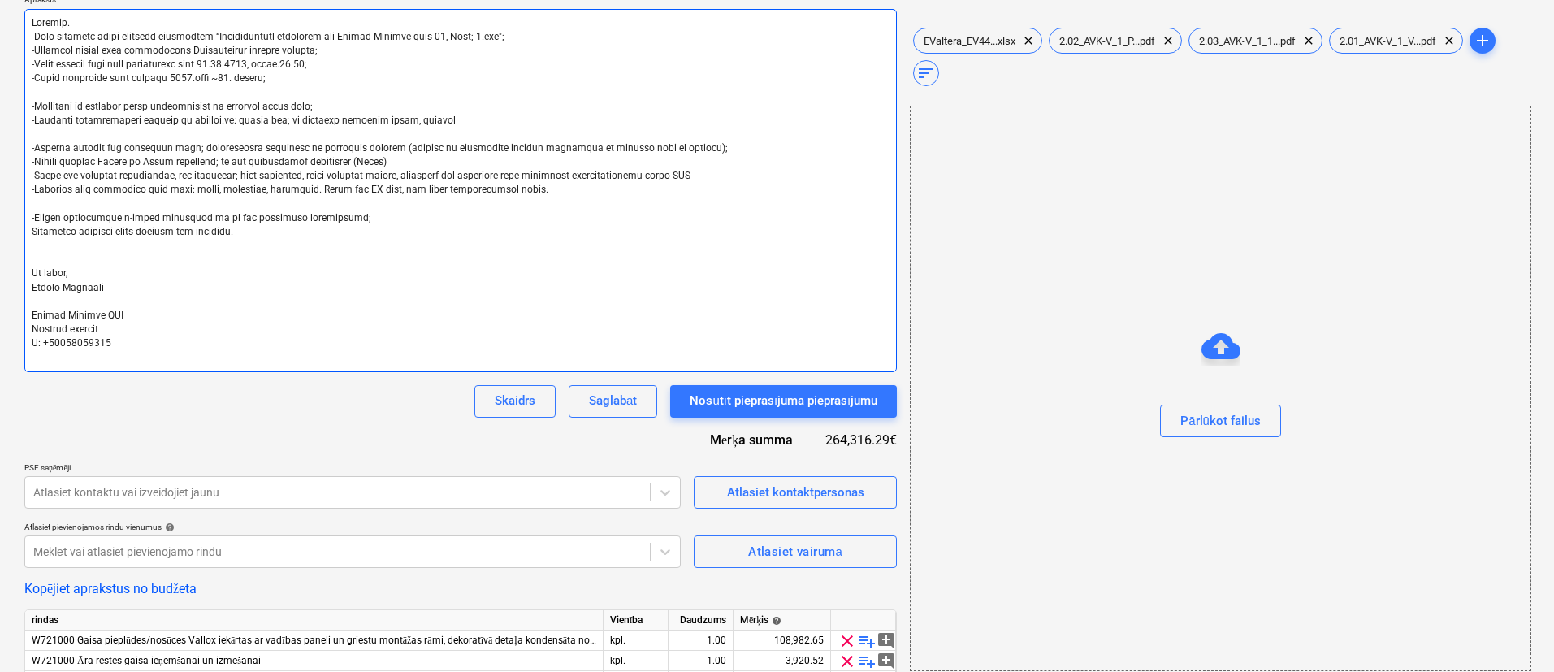
drag, startPoint x: 80, startPoint y: 150, endPoint x: 412, endPoint y: 172, distance: 333.1
click at [412, 172] on textarea at bounding box center [460, 190] width 873 height 363
click at [403, 163] on textarea at bounding box center [460, 190] width 873 height 363
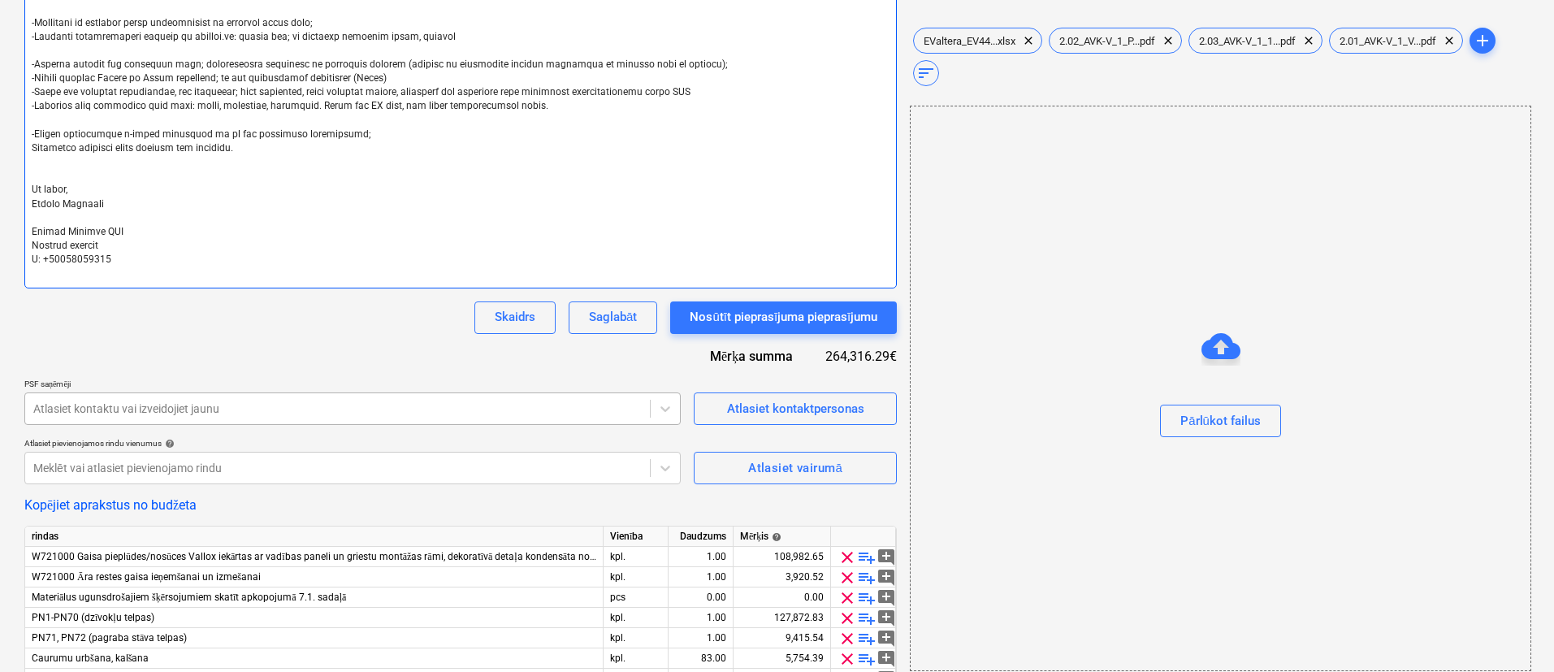
scroll to position [366, 0]
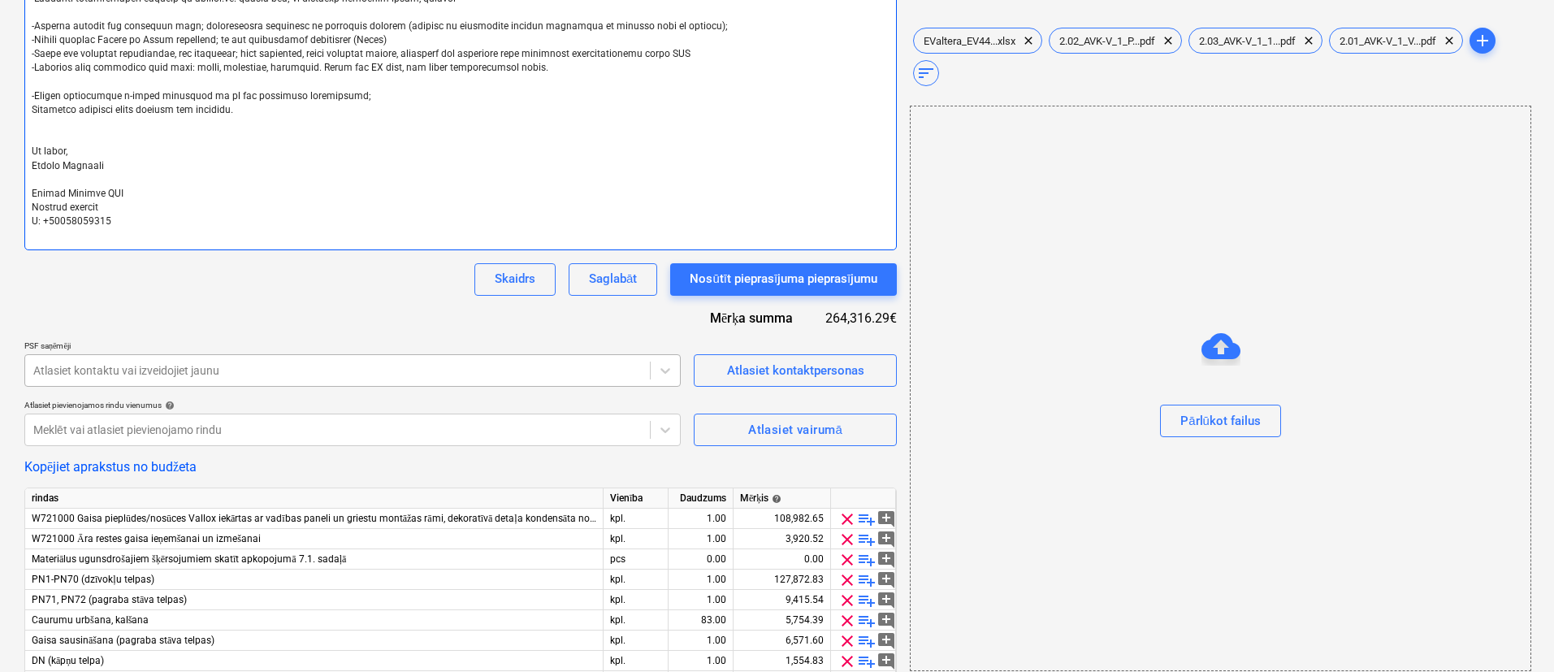
type textarea "Labdien. -Esam uzsākuši jauna projekta būvniecību “Daudzdzīvokļu dzīvojamā ēka …"
type textarea "x"
click at [365, 366] on div at bounding box center [337, 370] width 609 height 16
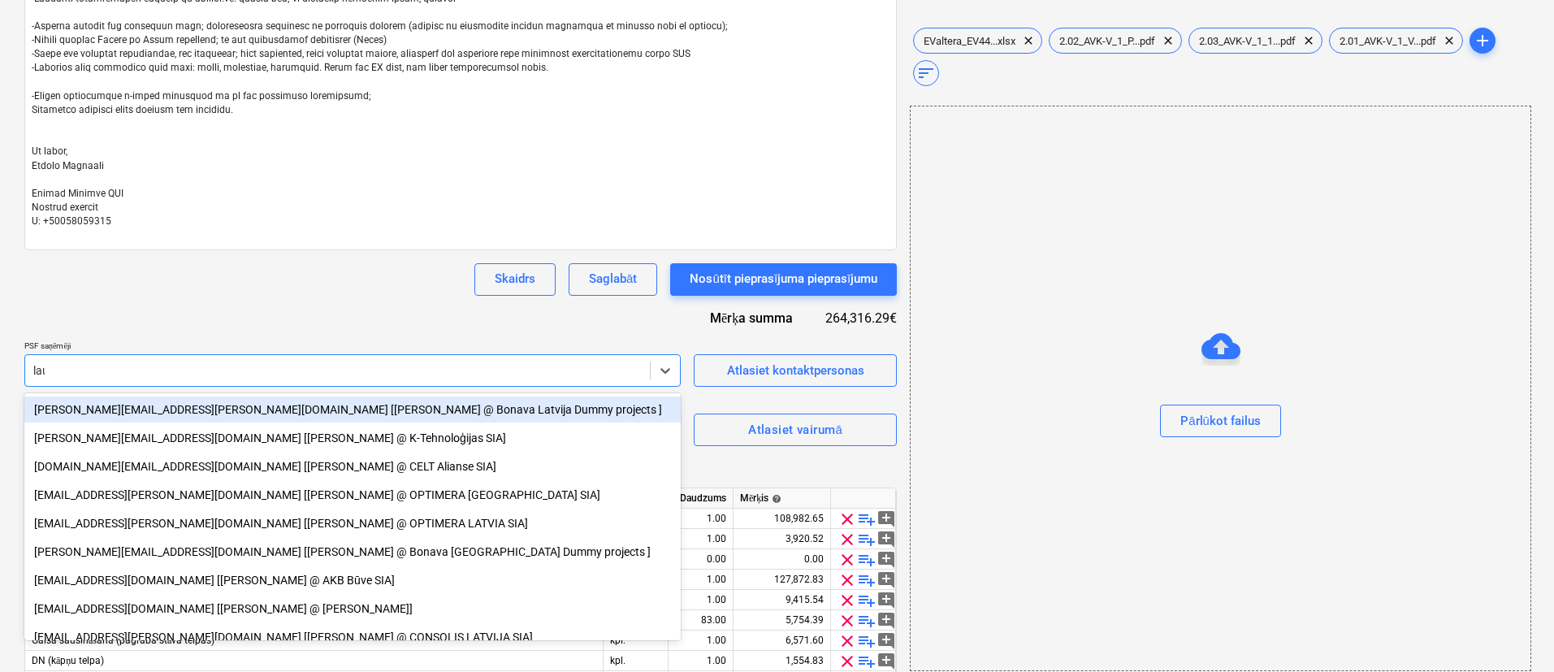
type input "laur"
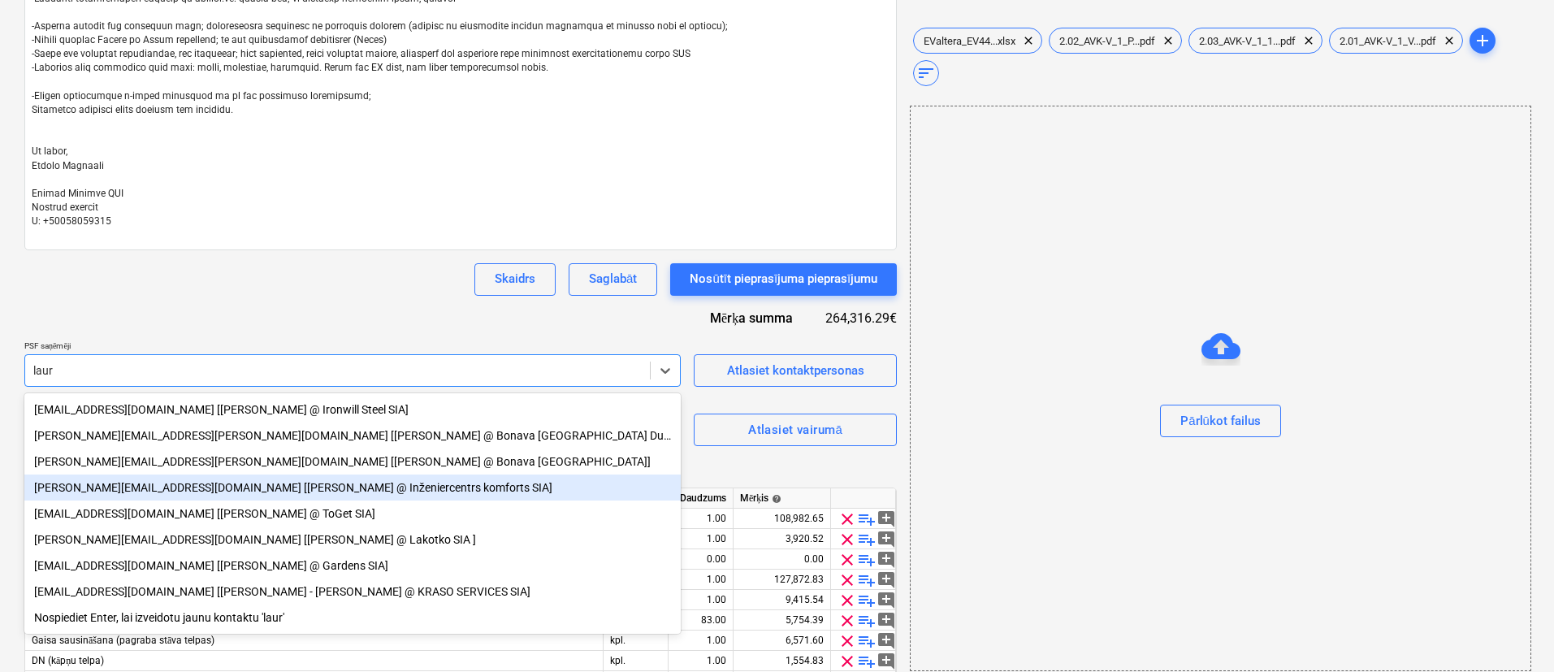
click at [292, 487] on div "lauris@inzeniercentrskomforts.lv [Lauris Rozenbergs @ Inženiercentrs komforts S…" at bounding box center [352, 488] width 657 height 26
type textarea "x"
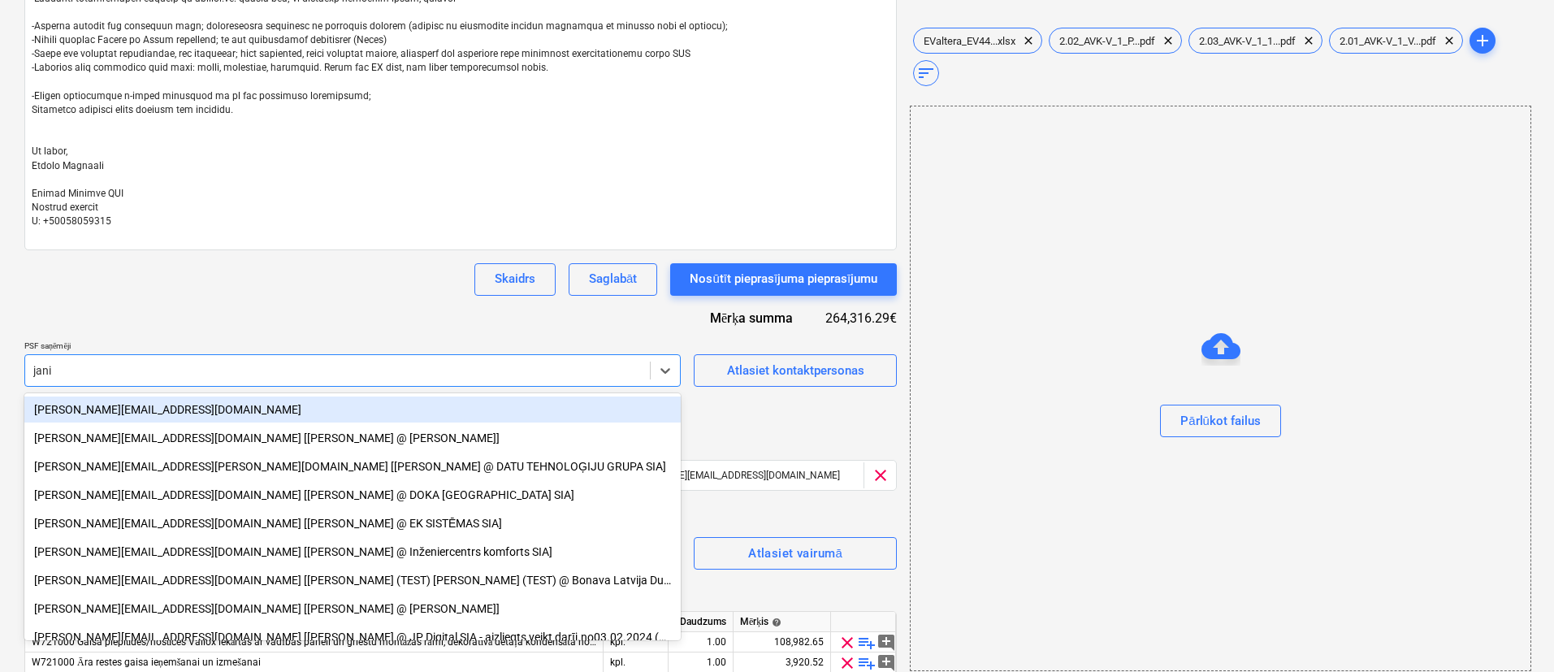
type input "janis"
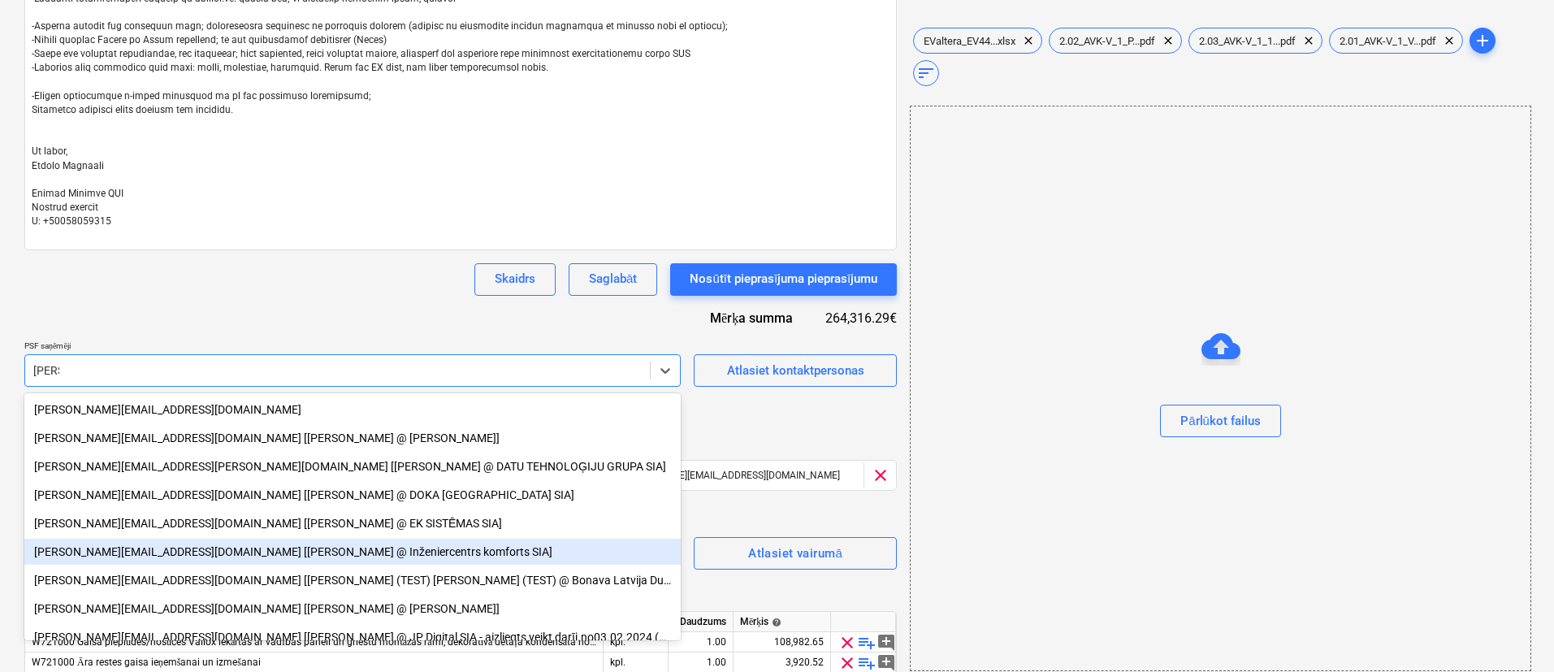
click at [270, 551] on div "janis@inzeniercentrskomforts.lv [Jānis Ikaunieks @ Inženiercentrs komforts SIA]" at bounding box center [352, 552] width 657 height 26
type textarea "x"
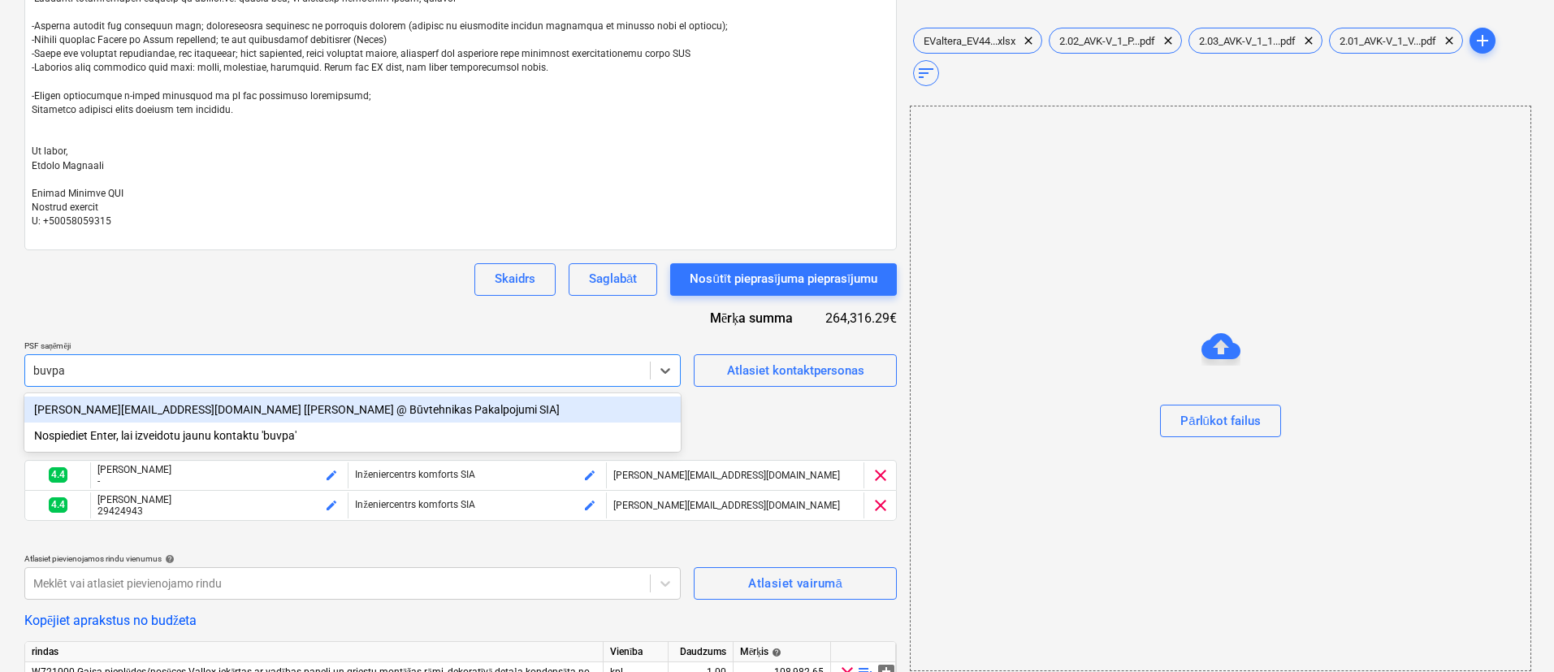
type input "buvpak"
click at [262, 410] on div "janis@buvpak.lv [Jānis Silms @ Būvtehnikas Pakalpojumi SIA]" at bounding box center [352, 410] width 657 height 26
type textarea "x"
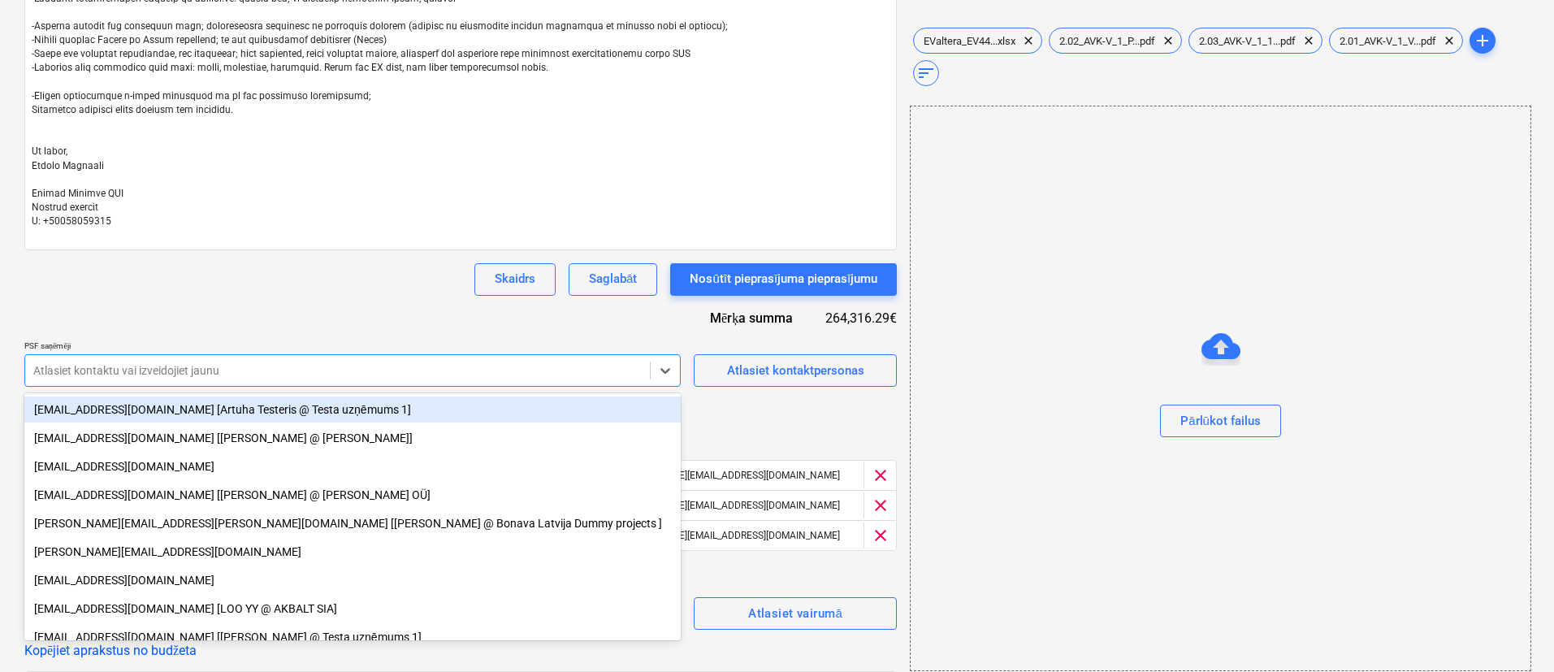
click at [155, 369] on div at bounding box center [337, 370] width 609 height 16
type textarea "x"
paste input "jevgenij@baltservice.lv"
type input "jevgenij@baltservice.lv"
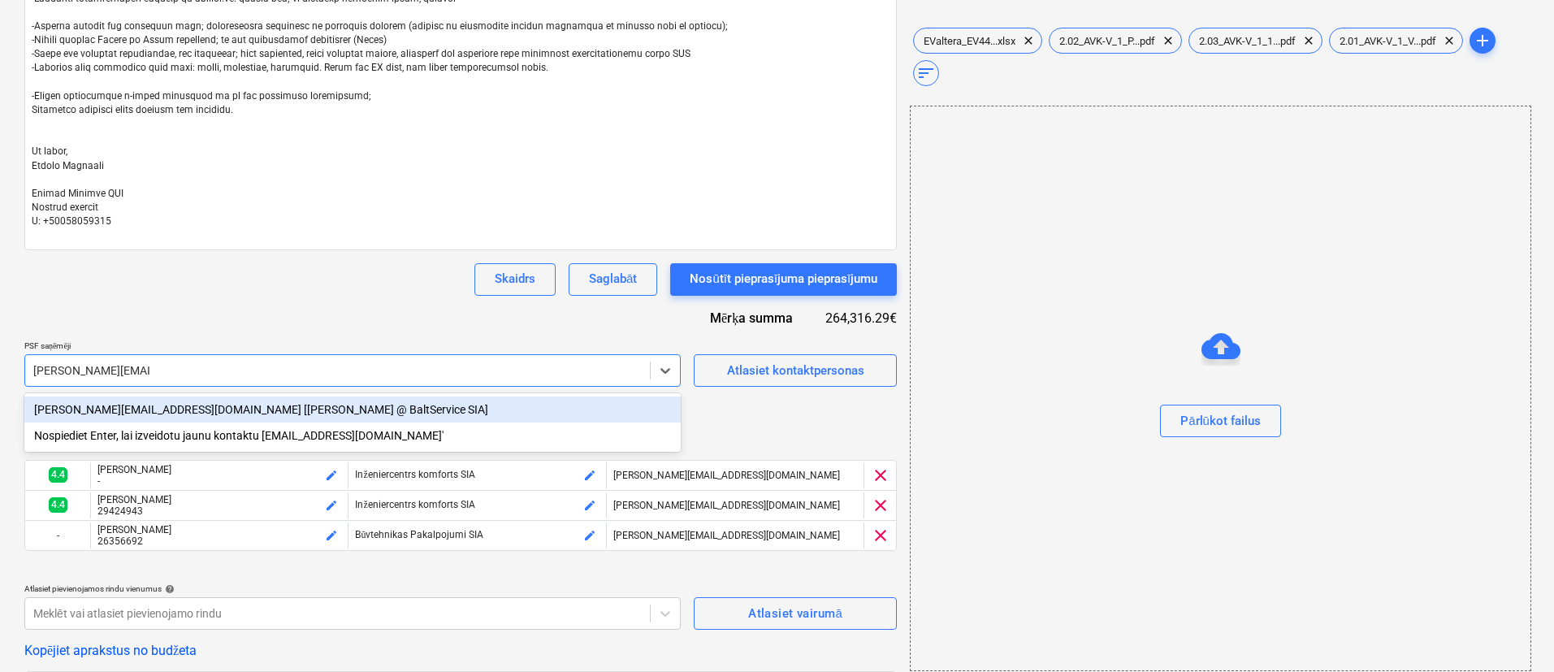
click at [177, 409] on div "jevgenij@baltservice.lv [Jevgenijs Andrejevs @ BaltService SIA]" at bounding box center [352, 410] width 657 height 26
type textarea "x"
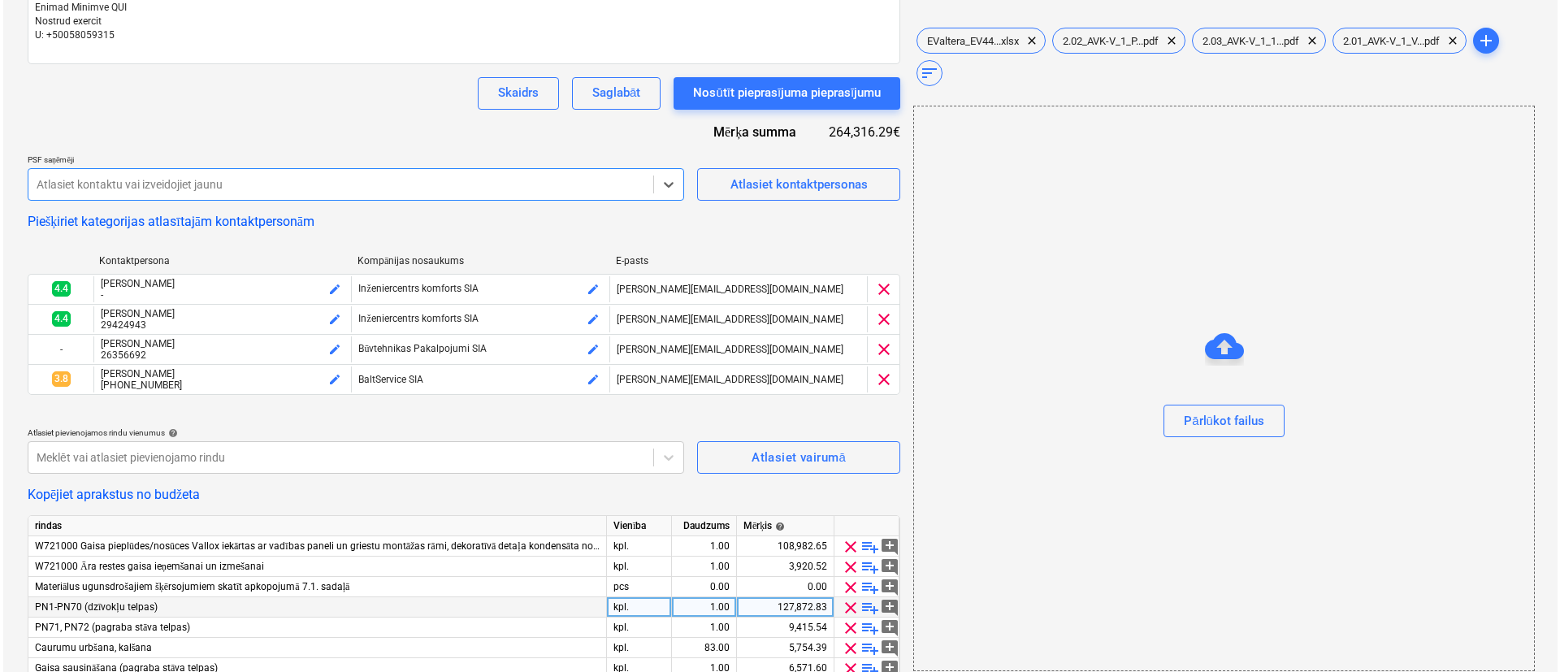
scroll to position [122, 0]
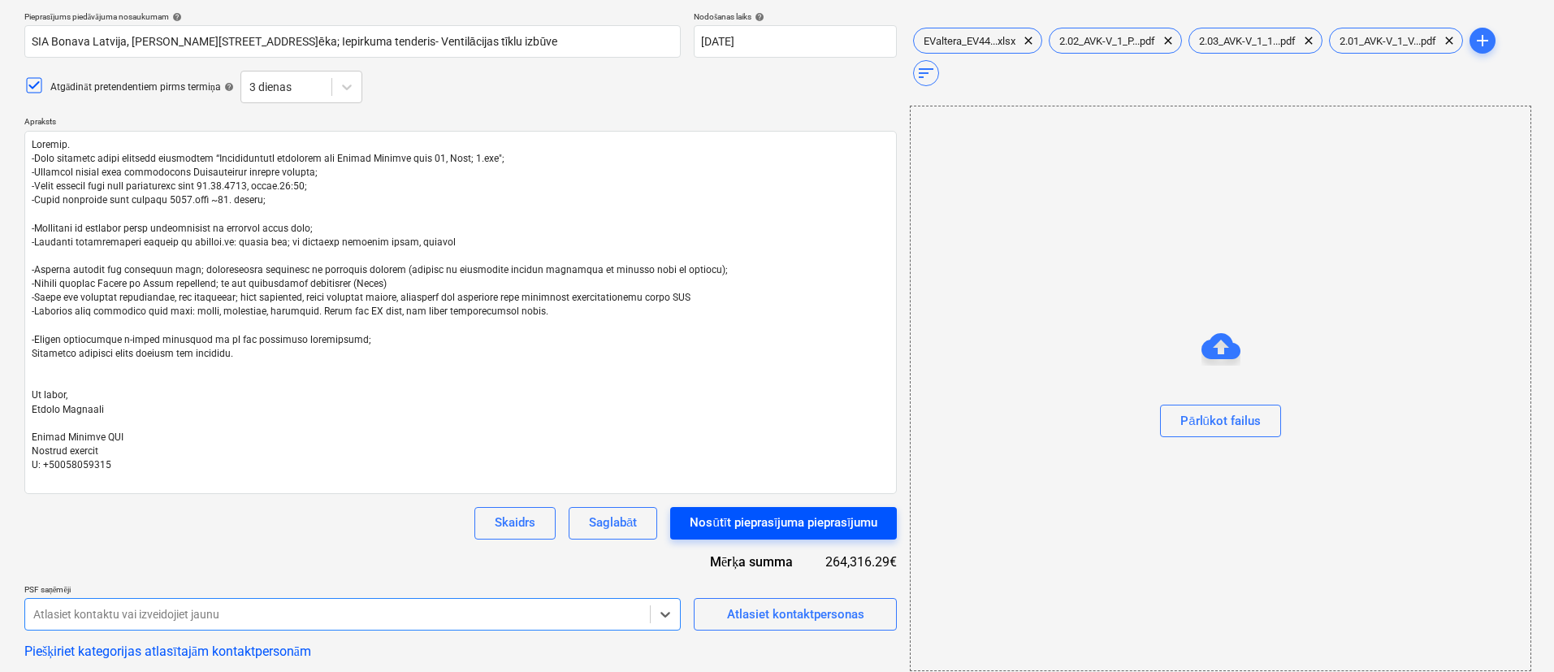
click at [714, 520] on div "Nosūtīt pieprasījuma pieprasījumu" at bounding box center [784, 522] width 188 height 21
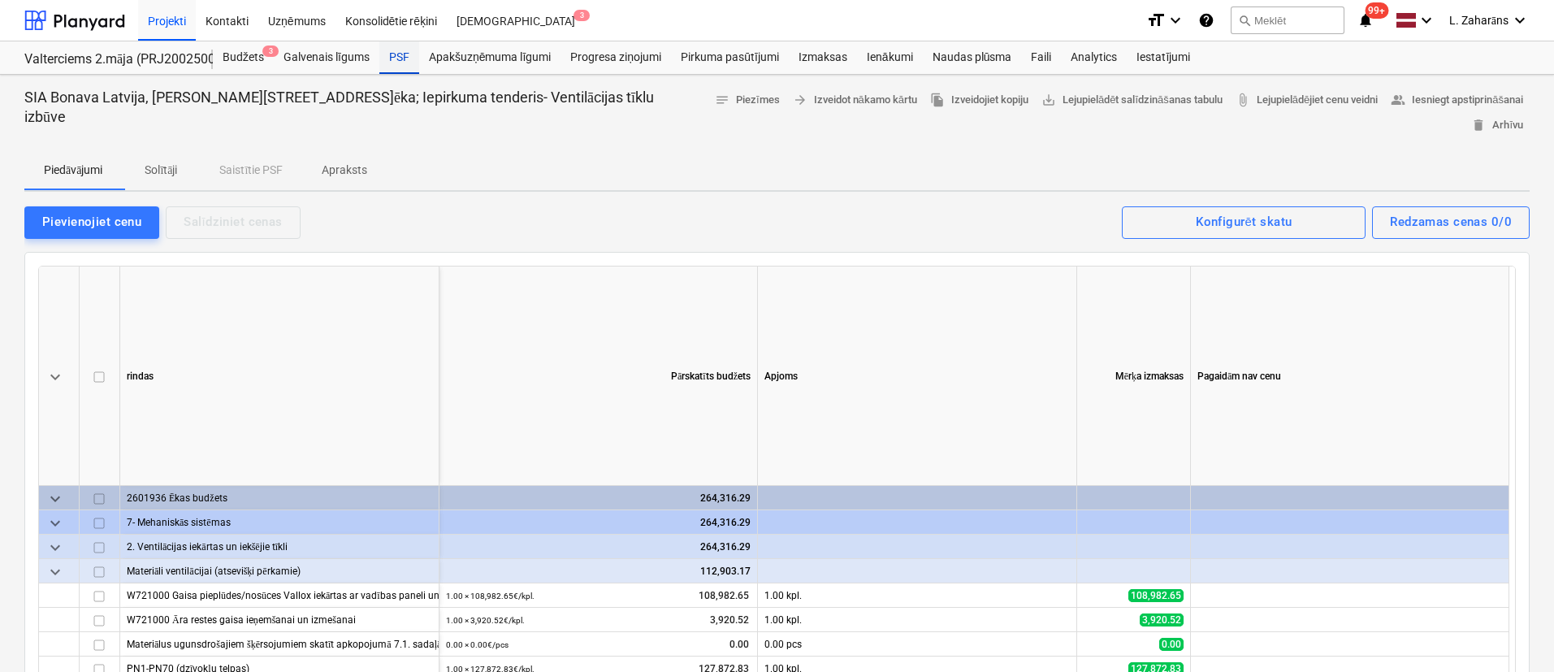
click at [401, 58] on div "PSF" at bounding box center [399, 57] width 40 height 33
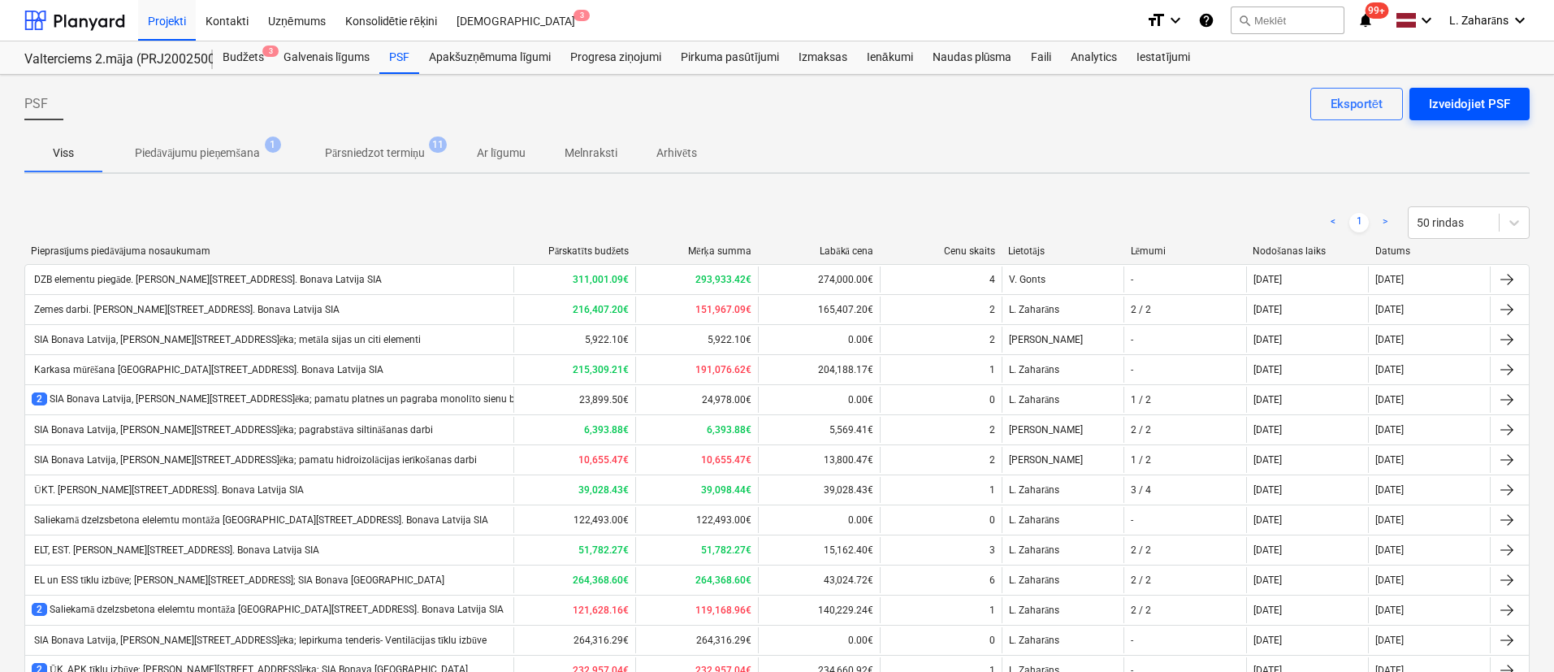
click at [1487, 98] on div "Izveidojiet PSF" at bounding box center [1469, 103] width 81 height 21
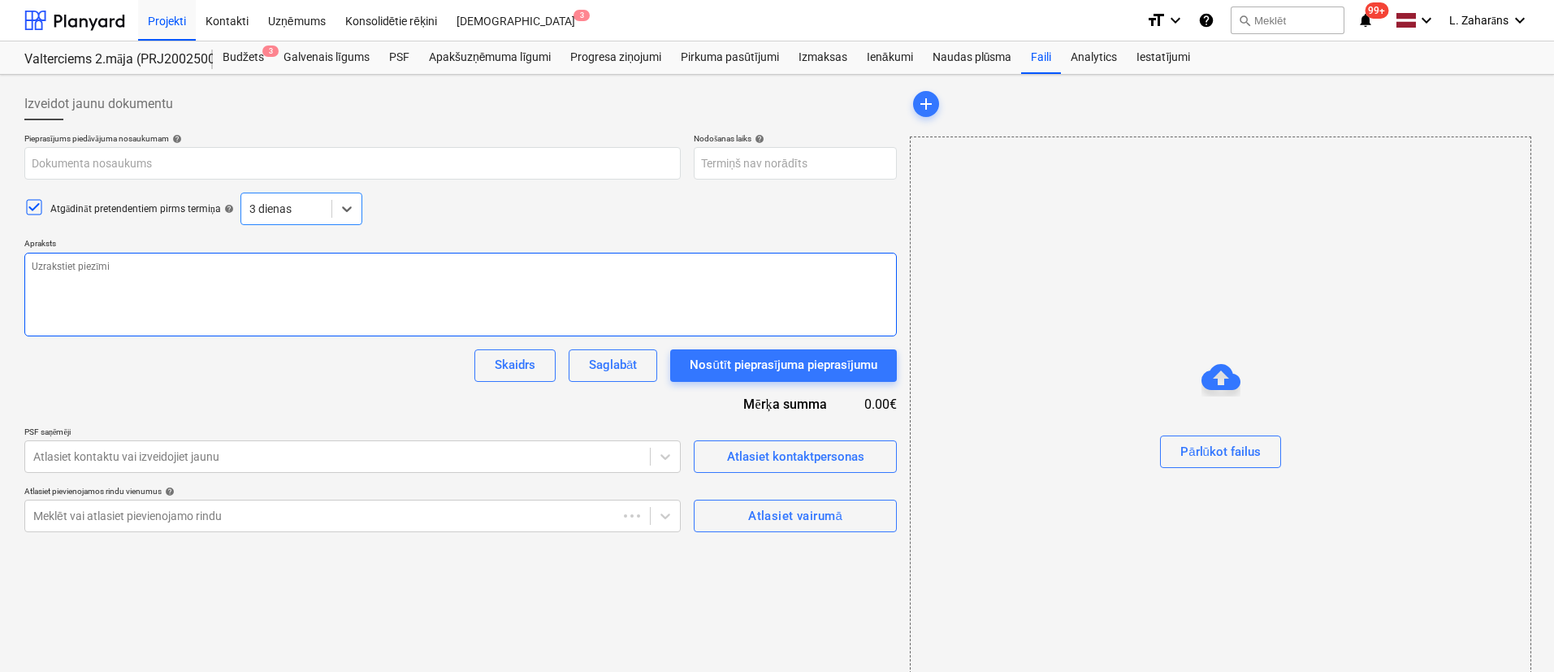
click at [380, 271] on textarea at bounding box center [460, 295] width 873 height 84
paste textarea "jevgenij@baltservice.lv"
type textarea "x"
type textarea "jevgenij@baltservice.lv"
type textarea "x"
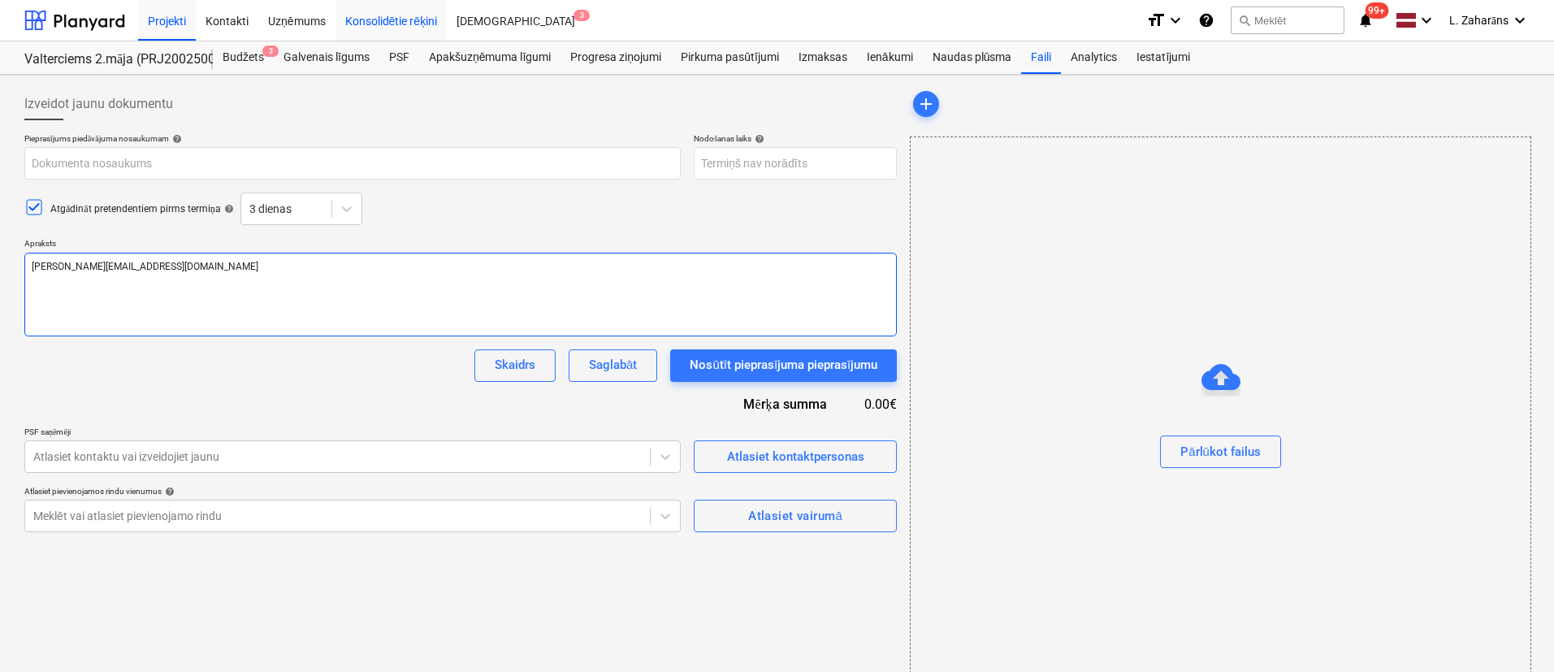
type textarea "jevgenij@baltservice.lv"
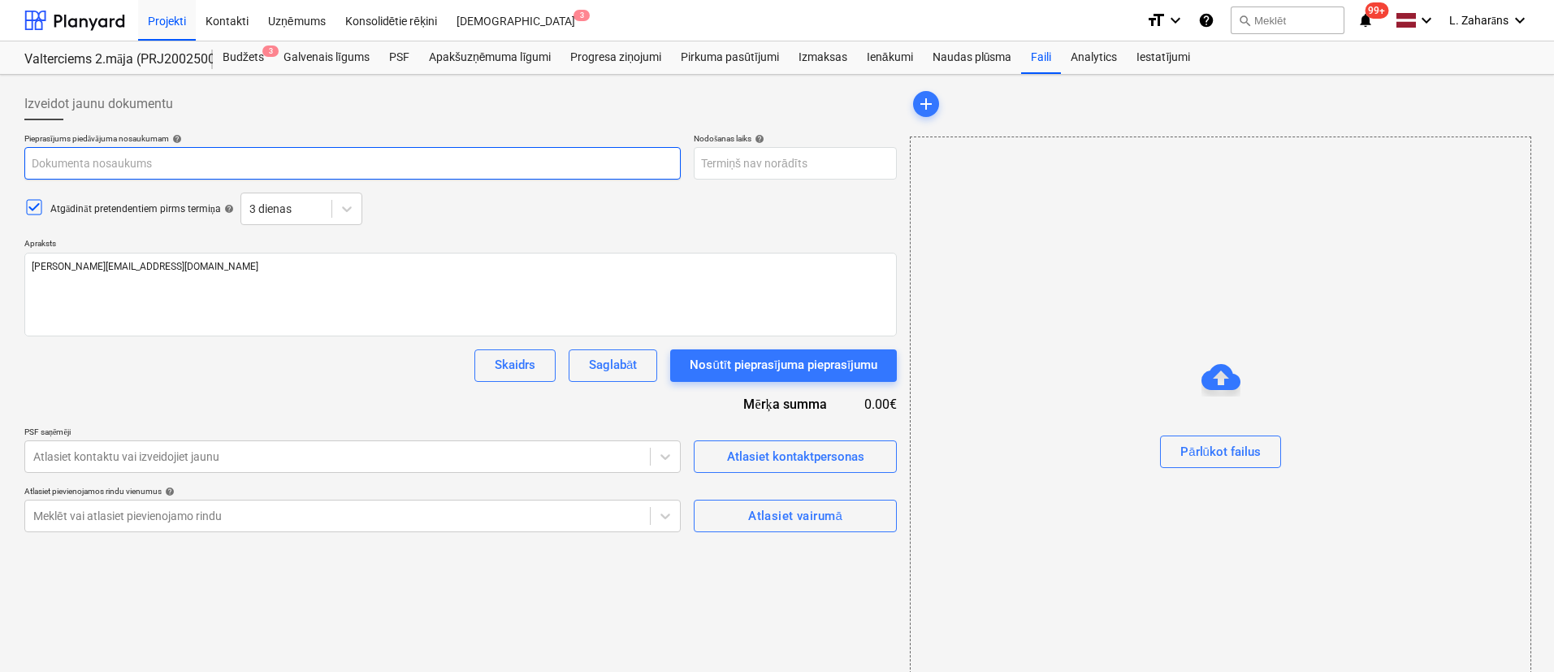
click at [275, 164] on input "text" at bounding box center [352, 163] width 657 height 33
paste input "SIA Bonava Latvija, Ēvalda Valtera iela 44, 2.ēka; Iepirkuma tenderis- Ventilāc…"
type textarea "x"
type input "SIA Bonava Latvija, Ēvalda Valtera iela 44, 2.ēka; Iepirkuma tenderis- Ventilāc…"
type textarea "x"
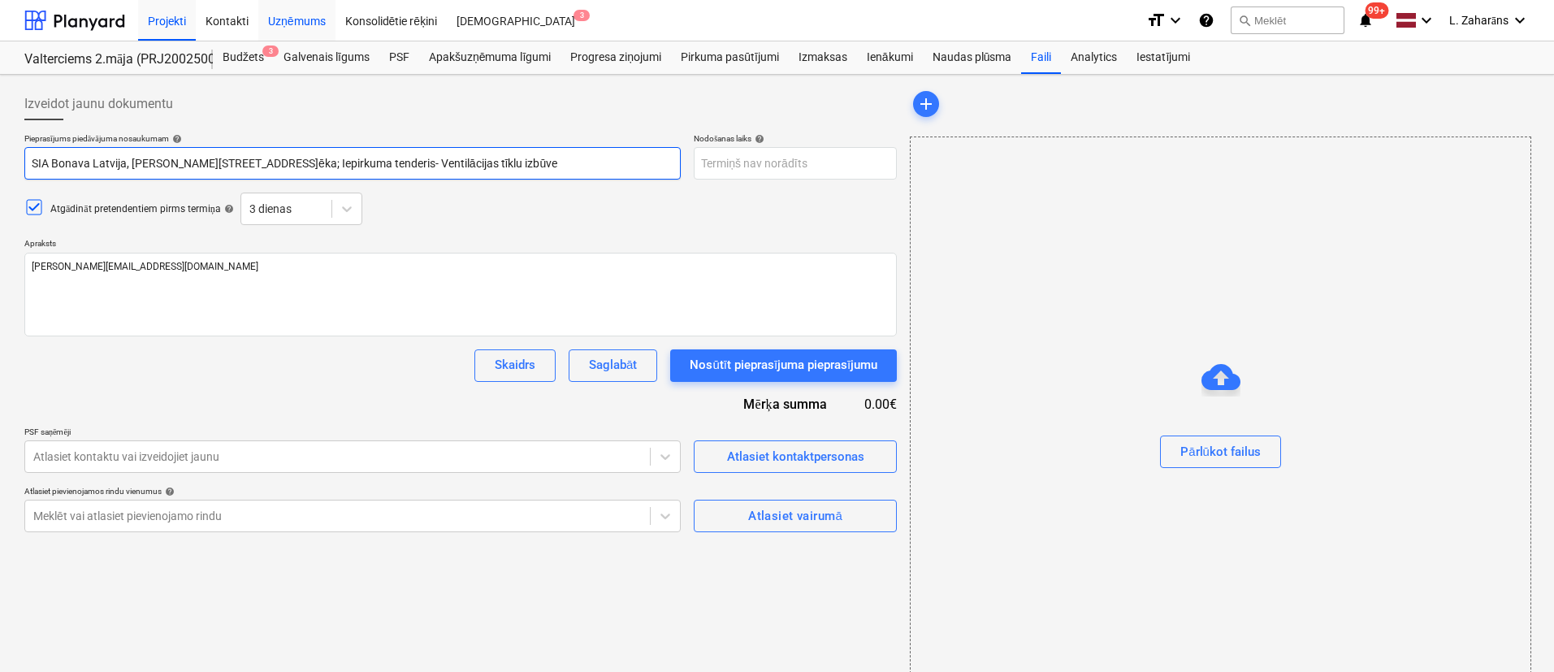
type input "SIA Bonava Latvija, Ēvalda Valtera iela 44, 2.ēka; Iepirkuma tenderis- Ventilāc…"
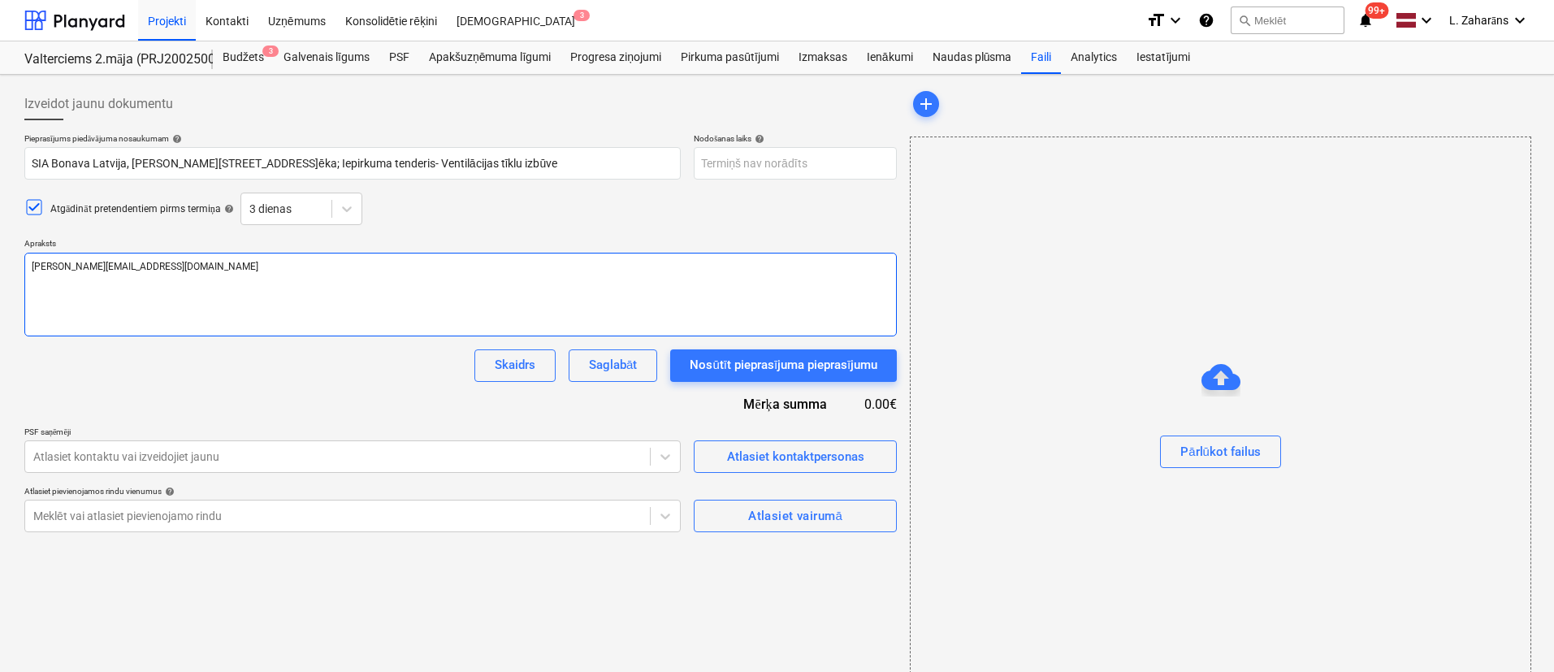
click at [252, 305] on textarea "jevgenij@baltservice.lv" at bounding box center [460, 295] width 873 height 84
paste textarea "Labdien. -Esam uzsākuši jauna projekta būvniecību “Daudzdzīvokļu dzīvojamā ēka …"
type textarea "x"
type textarea "jevgenij@baltservice.lvLabdien. -Esam uzsākuši jauna projekta būvniecību “Daudz…"
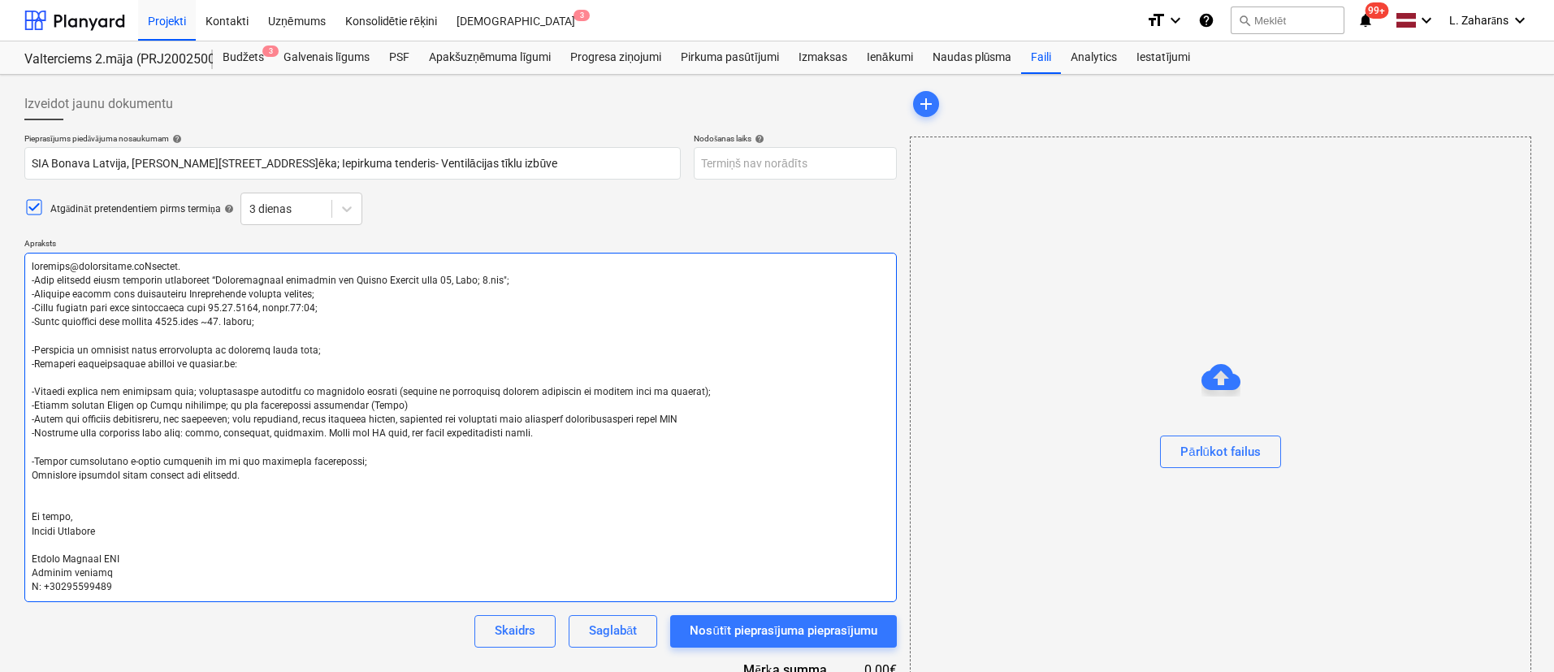
type textarea "x"
type textarea "jevgenij@baltservice.lvLabdien. -Esam uzsākuši jauna projekta būvniecību “Daudz…"
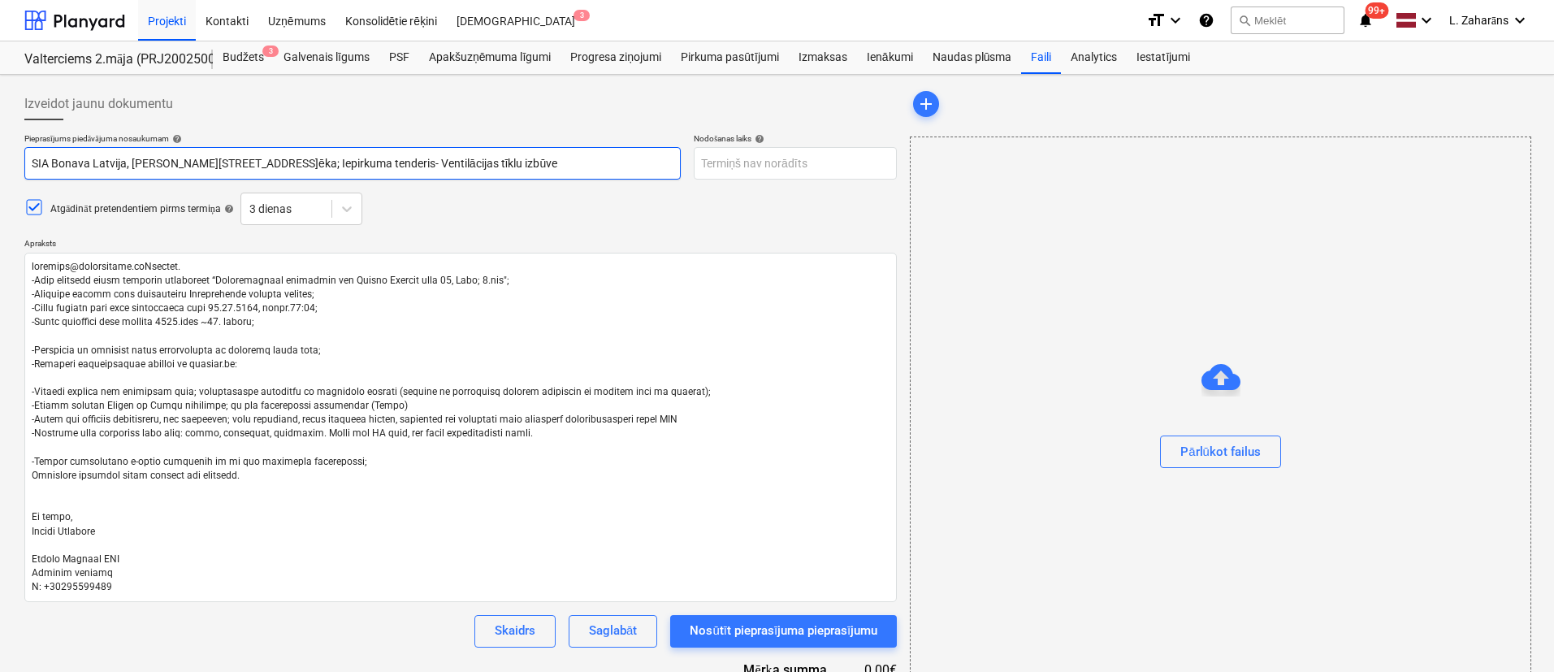
drag, startPoint x: 379, startPoint y: 159, endPoint x: 462, endPoint y: 160, distance: 82.1
click at [462, 160] on input "SIA Bonava Latvija, Ēvalda Valtera iela 44, 2.ēka; Iepirkuma tenderis- Ventilāc…" at bounding box center [352, 163] width 657 height 33
type textarea "x"
type input "SIA Bonava Latvija, Ēvalda Valtera iela 44, 2.ēka; Iepirkuma tenderis- l izbūve"
type textarea "x"
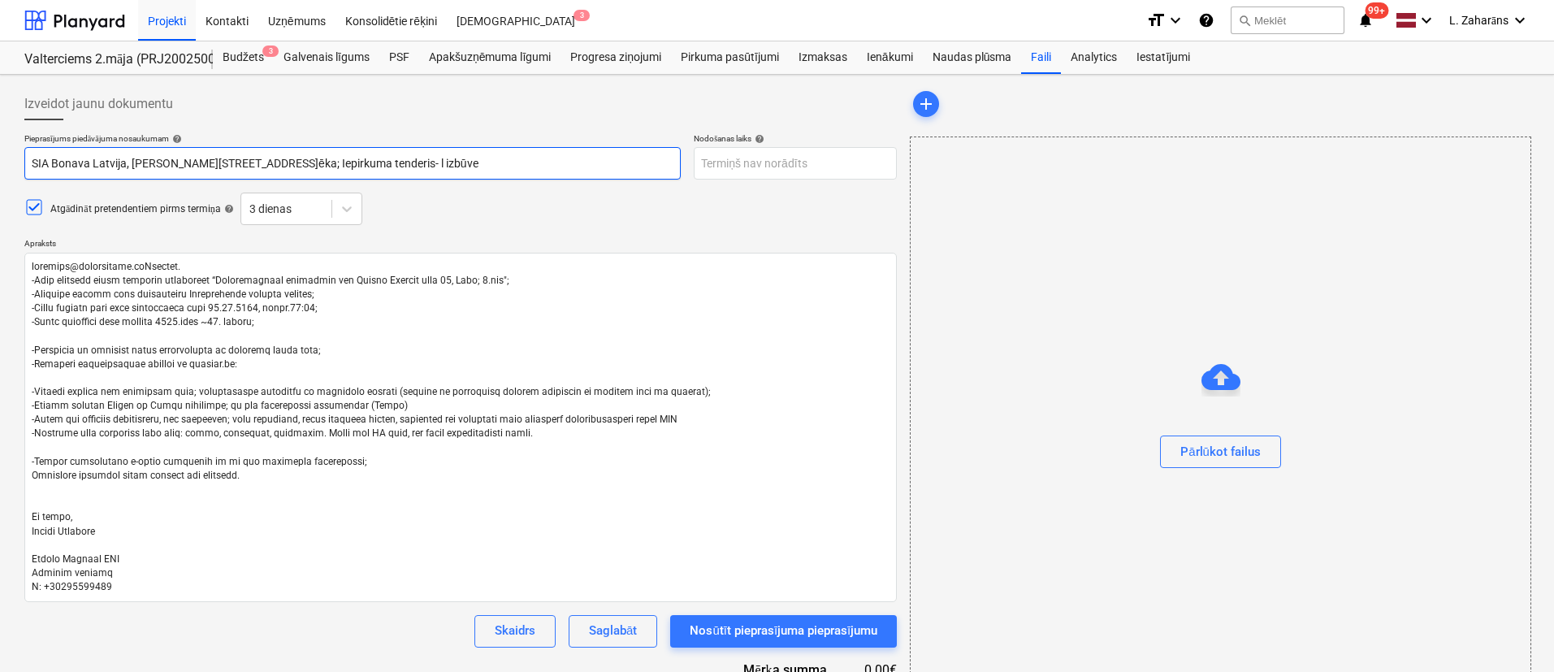
type input "SIA Bonava Latvija, Ēvalda Valtera iela 44, 2.ēka; Iepirkuma tenderis- la izbūve"
type textarea "x"
type input "SIA Bonava Latvija, Ēvalda Valtera iela 44, 2.ēka; Iepirkuma tenderis- lab izbū…"
type textarea "x"
type input "SIA Bonava Latvija, Ēvalda Valtera iela 44, 2.ēka; Iepirkuma tenderis- labi izb…"
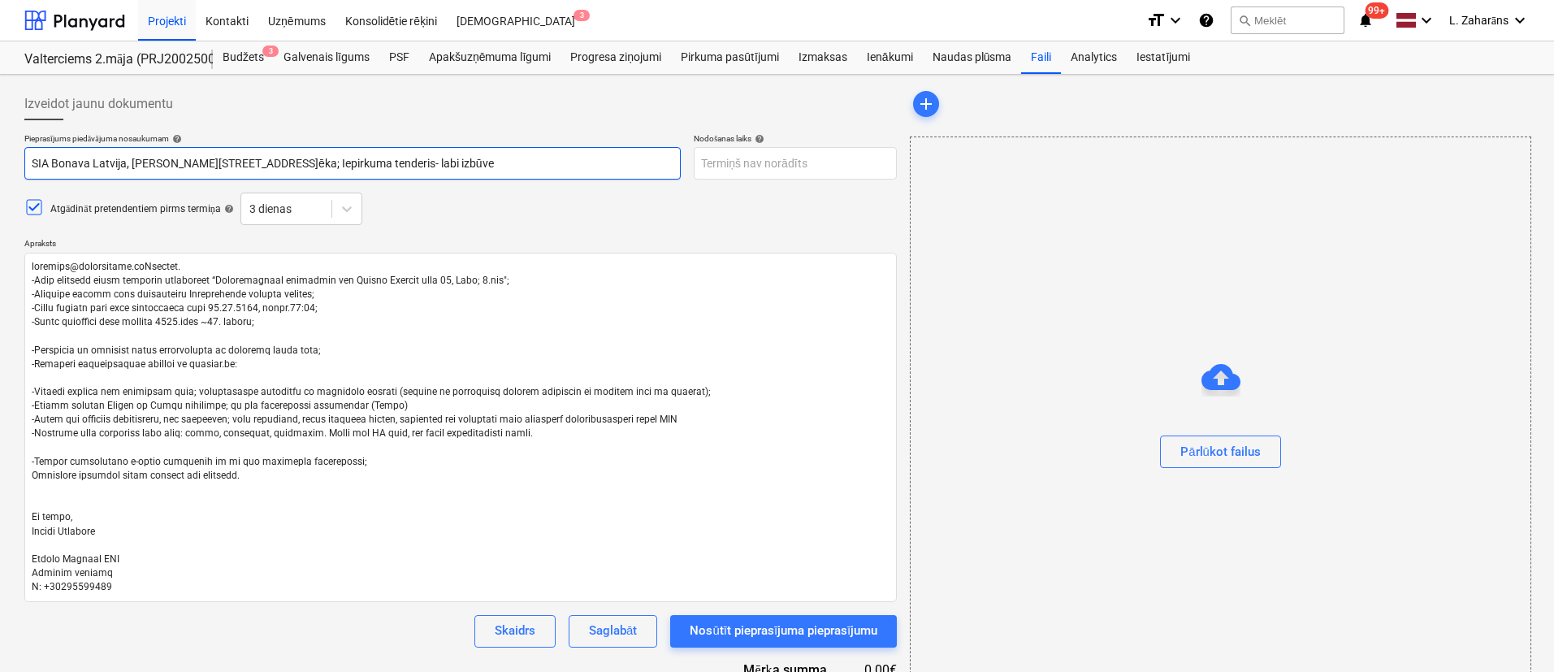
type textarea "x"
type input "SIA Bonava Latvija, Ēvalda Valtera iela 44, 2.ēka; Iepirkuma tenderis- labie iz…"
type textarea "x"
type input "SIA Bonava Latvija, Ēvalda Valtera iela 44, 2.ēka; Iepirkuma tenderis- labiekā …"
type textarea "x"
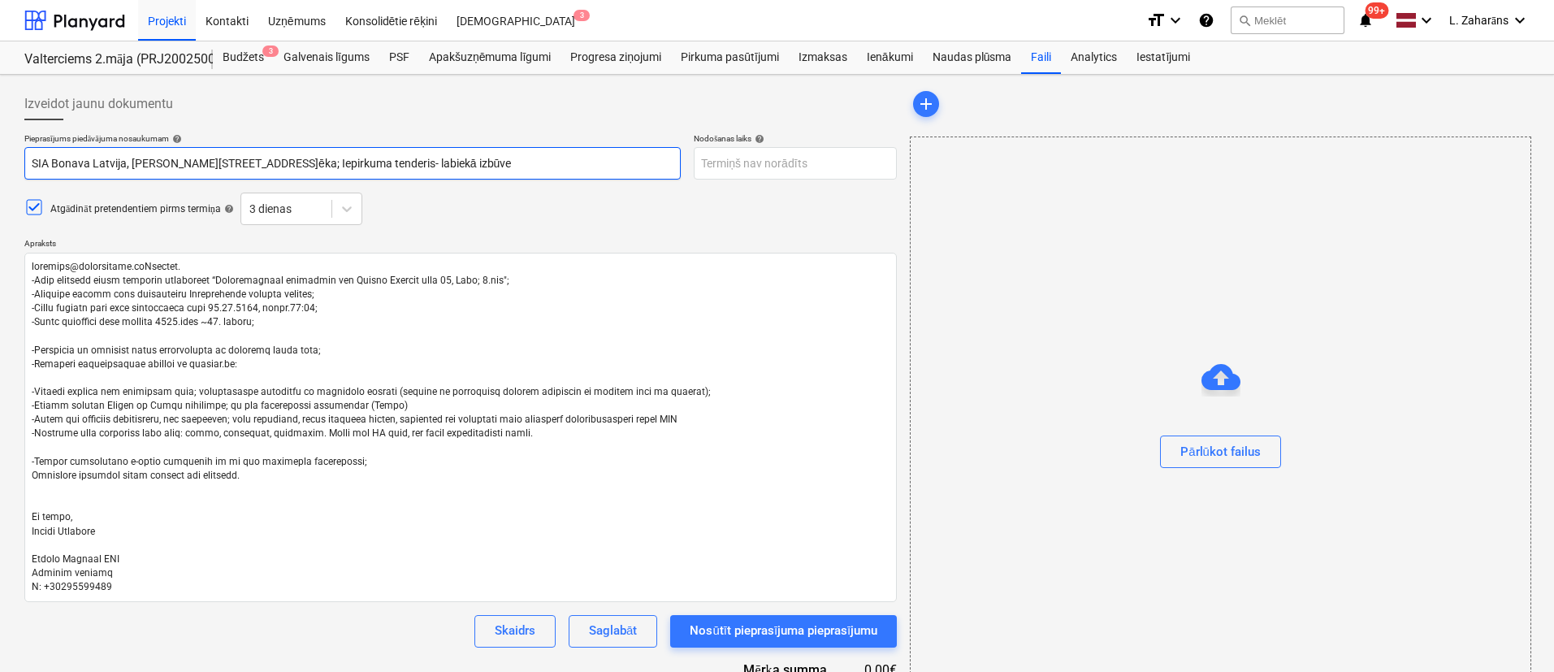
type input "SIA Bonava Latvija, Ēvalda Valtera iela 44, 2.ēka; Iepirkuma tenderis- labiekār…"
type textarea "x"
type input "SIA Bonava Latvija, Ēvalda Valtera iela 44, 2.ēka; Iepirkuma tenderis- labiekār…"
type textarea "x"
type input "SIA Bonava Latvija, Ēvalda Valtera iela 44, 2.ēka; Iepirkuma tenderis- labiekār…"
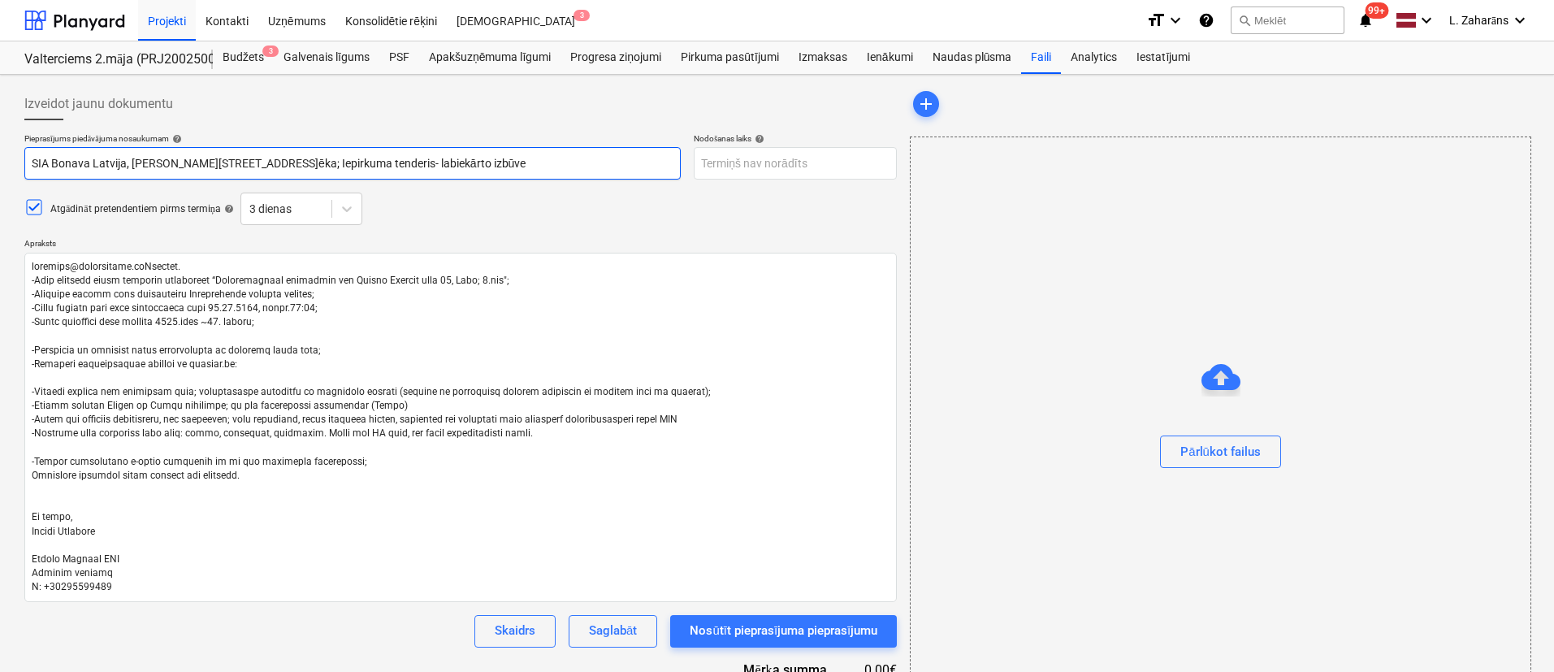
type textarea "x"
type input "SIA Bonava Latvija, Ēvalda Valtera iela 44, 2.ēka; Iepirkuma tenderis- labiekār…"
click at [384, 166] on input "SIA Bonava Latvija, Ēvalda Valtera iela 44, 2.ēka; Iepirkuma tenderis- labiekār…" at bounding box center [352, 163] width 657 height 33
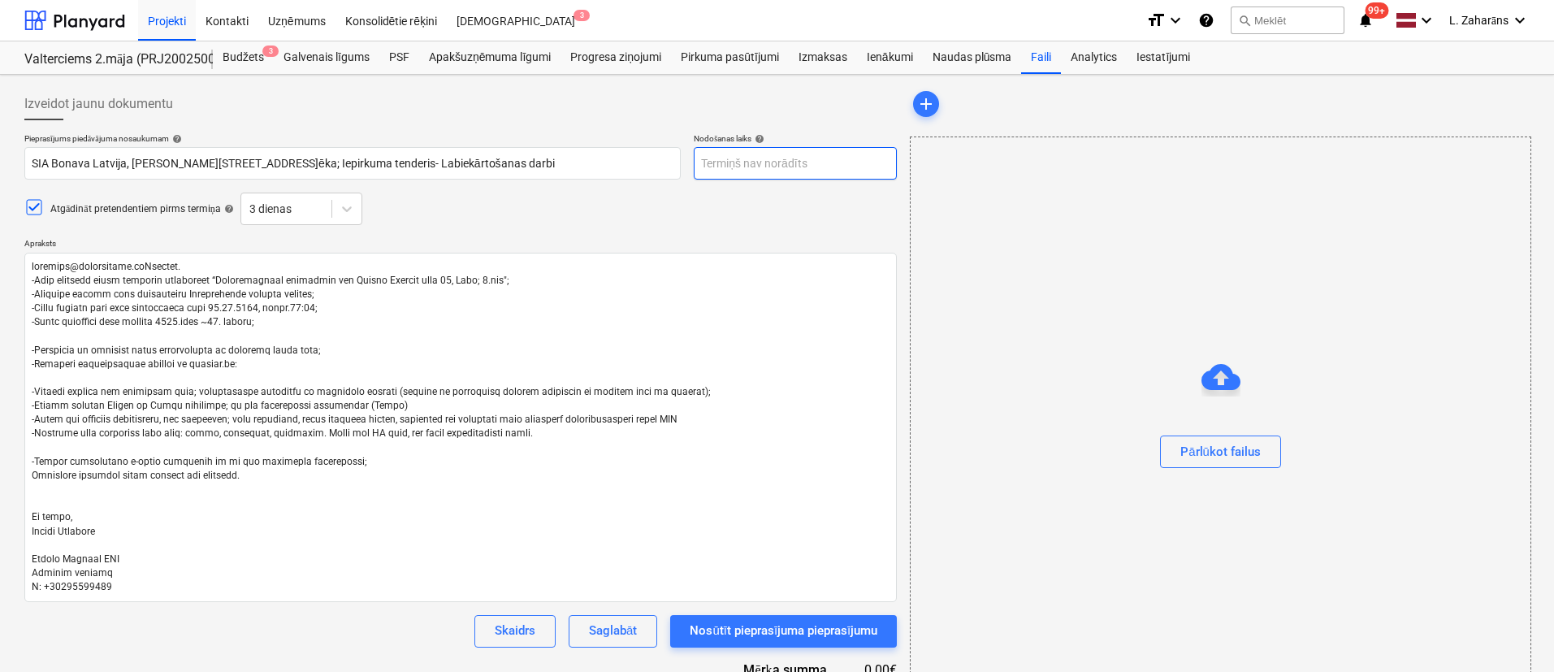
click at [827, 164] on body "Projekti Kontakti Uzņēmums Konsolidētie rēķini Iesūtne 3 format_size keyboard_a…" at bounding box center [777, 336] width 1554 height 672
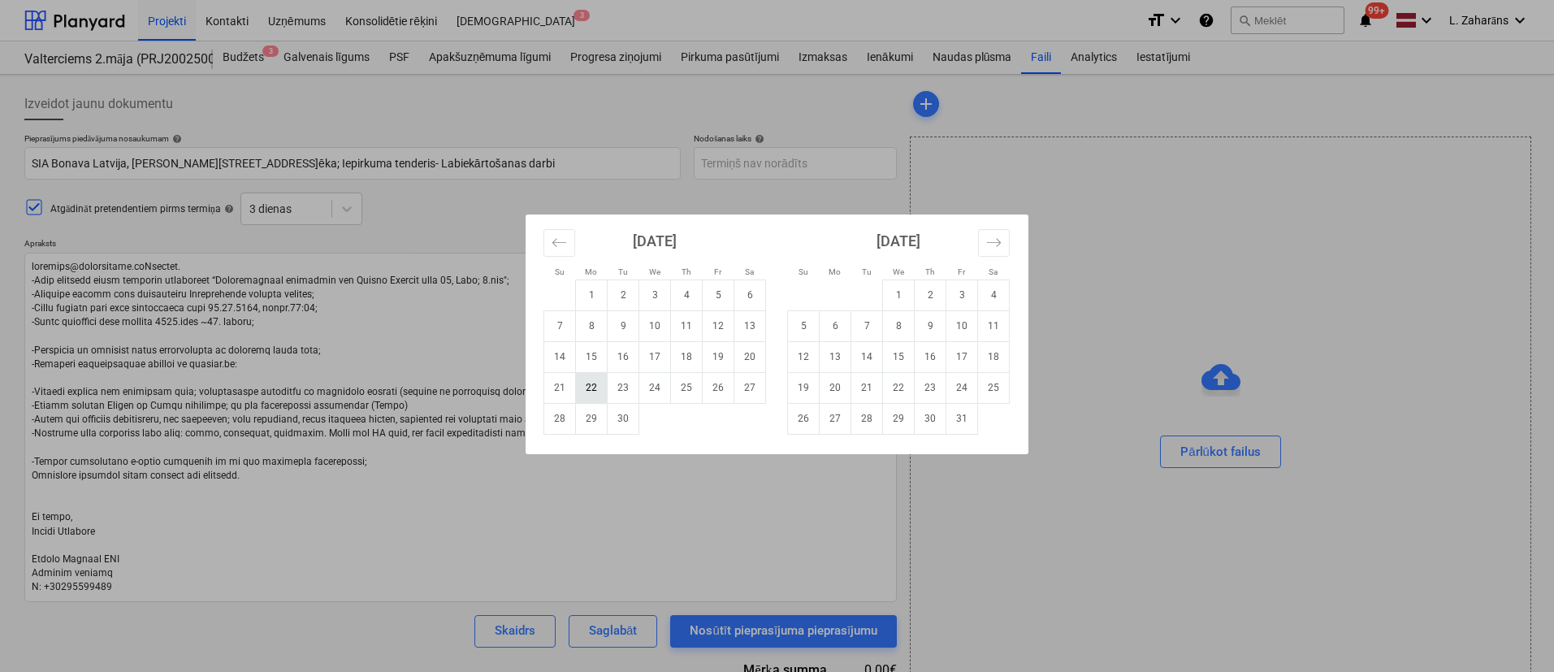
click at [601, 383] on td "22" at bounding box center [592, 387] width 32 height 31
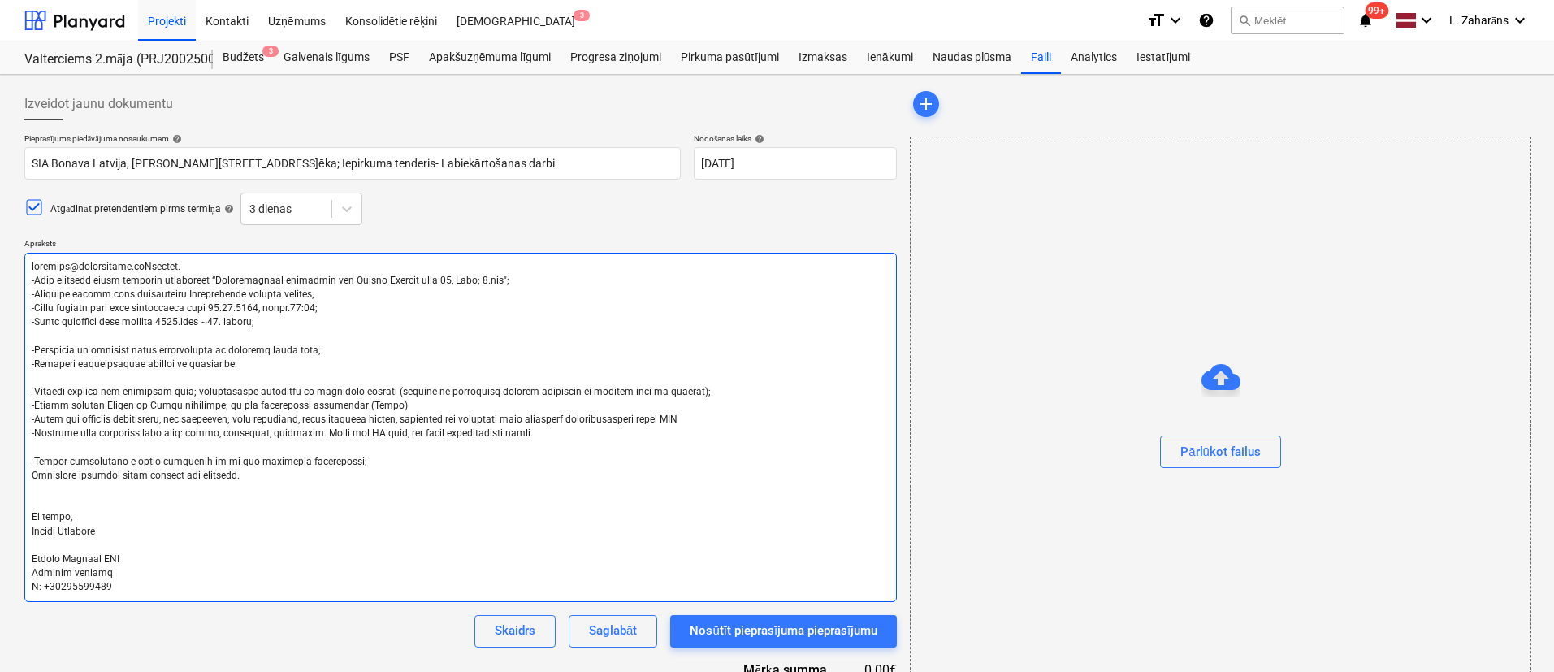
drag, startPoint x: 38, startPoint y: 267, endPoint x: 0, endPoint y: 271, distance: 38.3
click at [0, 271] on div "Izveidot jaunu dokumentu Pieprasījums piedāvājuma nosaukumam help SIA Bonava La…" at bounding box center [777, 443] width 1554 height 736
drag, startPoint x: 112, startPoint y: 276, endPoint x: 132, endPoint y: 275, distance: 20.4
click at [115, 276] on textarea at bounding box center [460, 427] width 873 height 349
click at [0, 270] on div "Izveidot jaunu dokumentu Pieprasījums piedāvājuma nosaukumam help SIA Bonava La…" at bounding box center [777, 443] width 1554 height 736
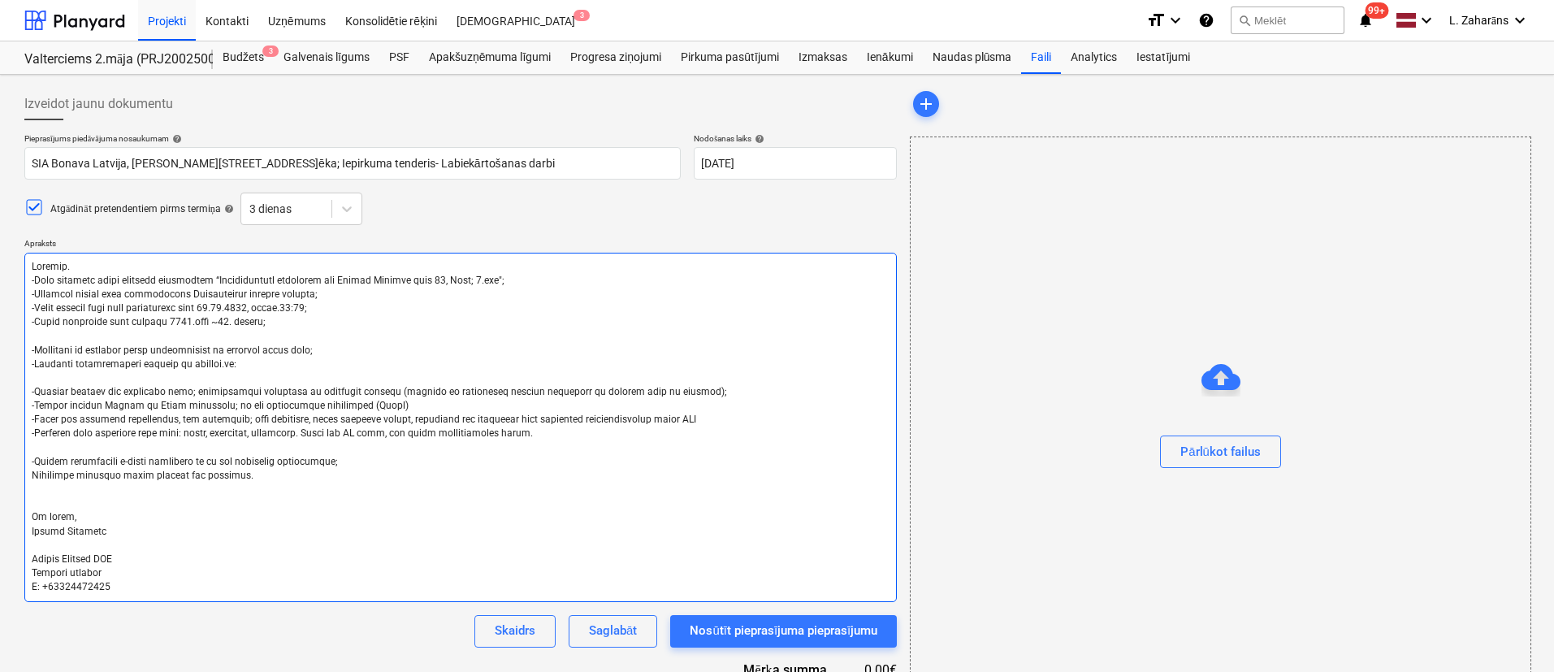
drag, startPoint x: 197, startPoint y: 294, endPoint x: 278, endPoint y: 296, distance: 80.5
click at [278, 296] on textarea at bounding box center [460, 427] width 873 height 349
click at [222, 309] on textarea at bounding box center [460, 427] width 873 height 349
click at [233, 310] on textarea at bounding box center [460, 427] width 873 height 349
click at [258, 363] on textarea at bounding box center [460, 427] width 873 height 349
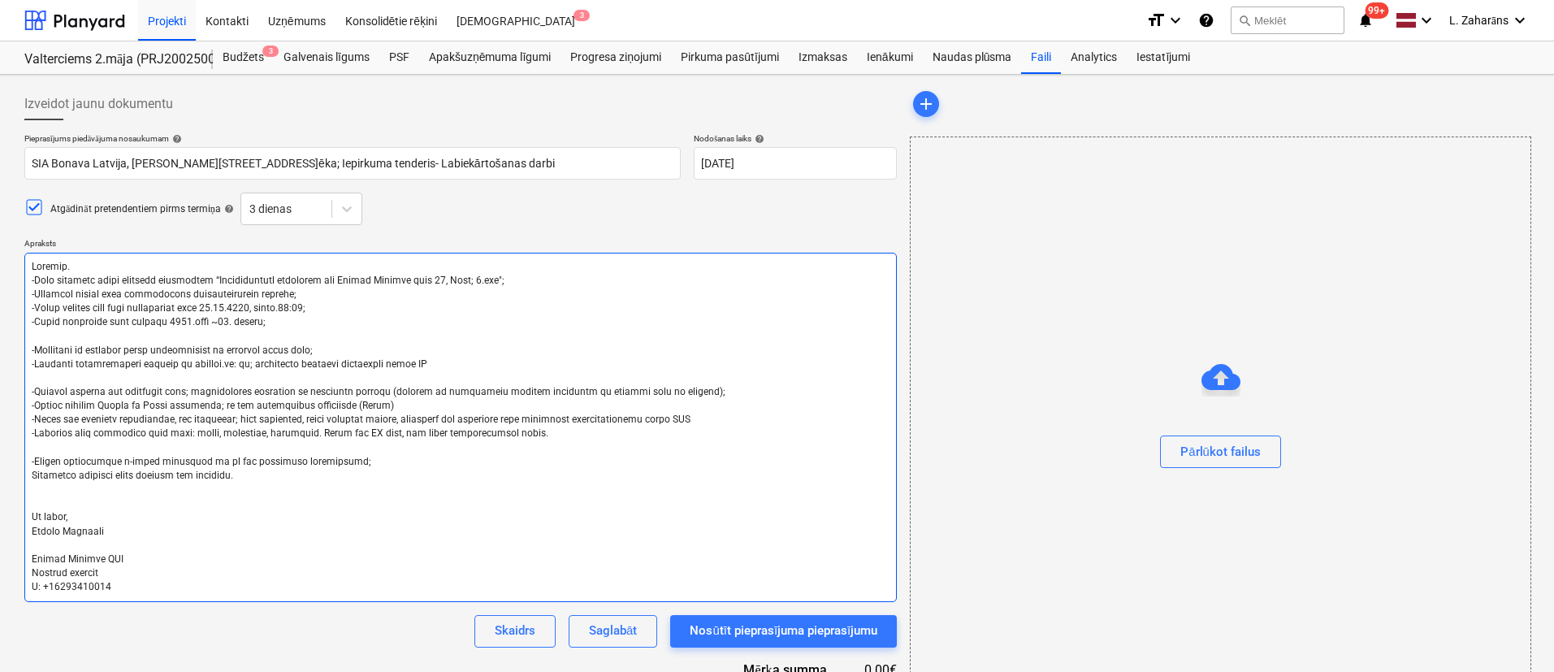
drag, startPoint x: 412, startPoint y: 407, endPoint x: 28, endPoint y: 367, distance: 386.4
click at [18, 384] on div "Izveidot jaunu dokumentu Pieprasījums piedāvājuma nosaukumam help SIA Bonava La…" at bounding box center [461, 442] width 886 height 723
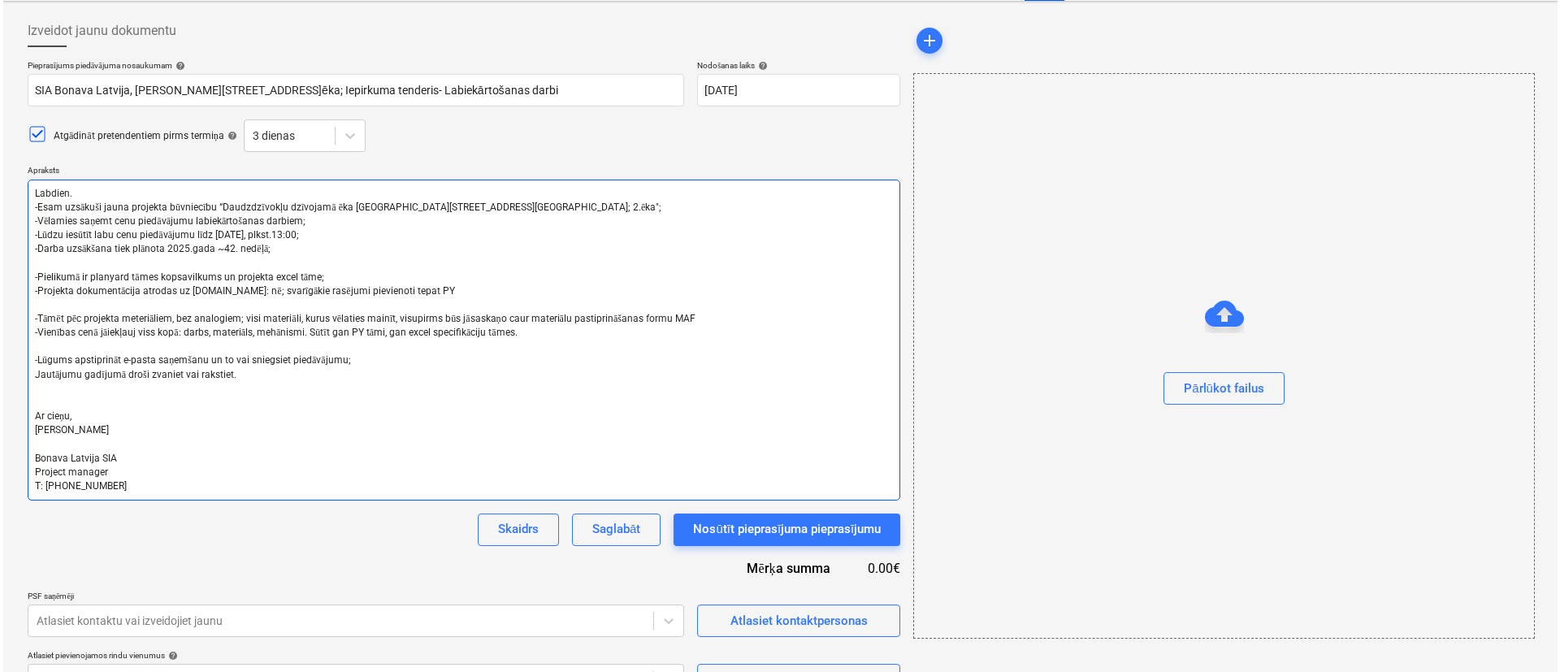
scroll to position [111, 0]
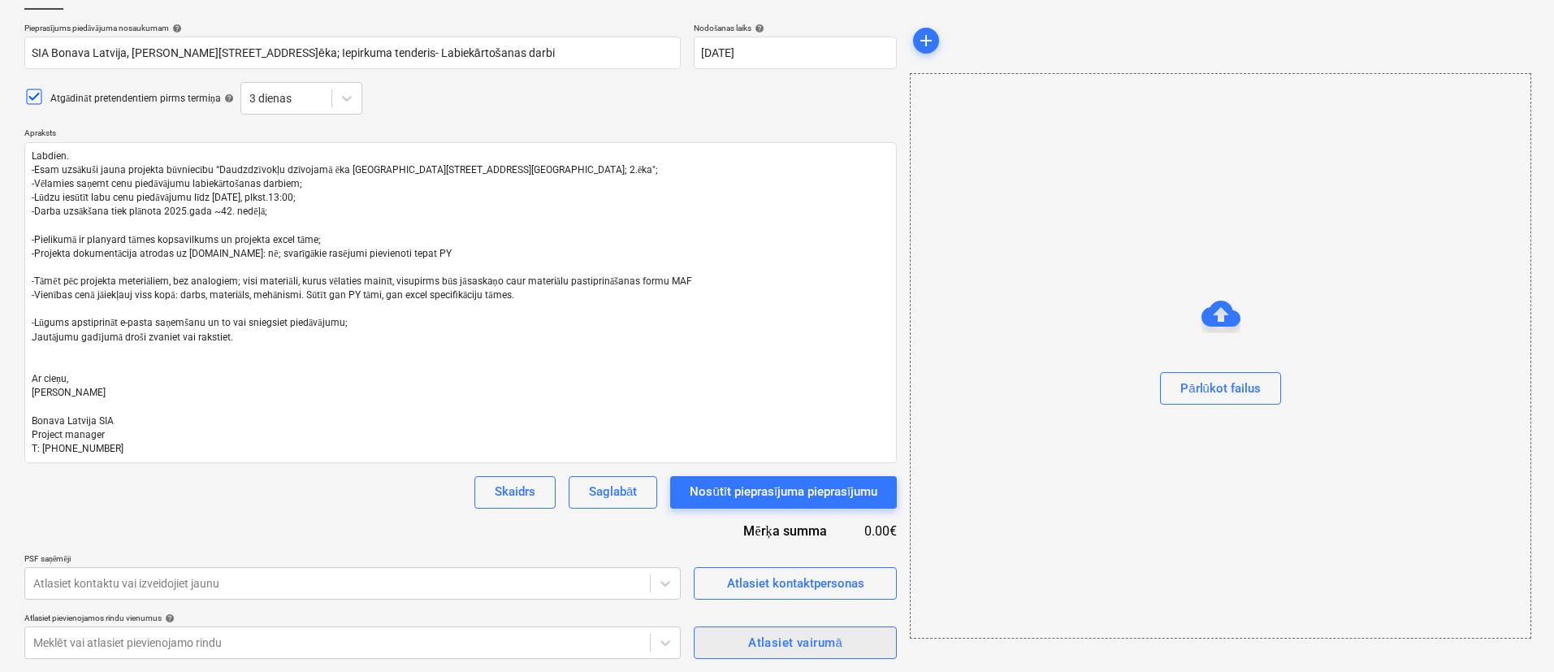
click at [717, 647] on span "Atlasiet vairumā" at bounding box center [795, 642] width 167 height 21
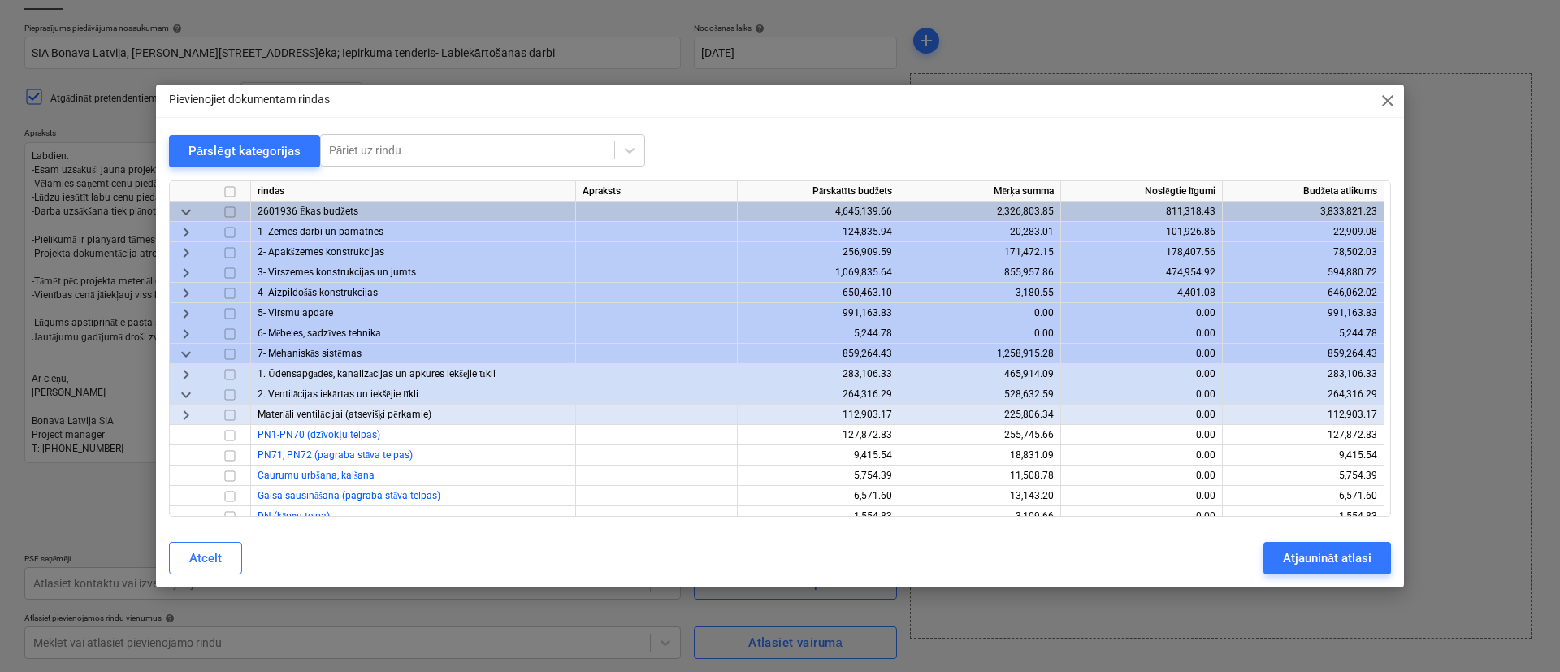
click at [184, 212] on span "keyboard_arrow_down" at bounding box center [186, 212] width 20 height 20
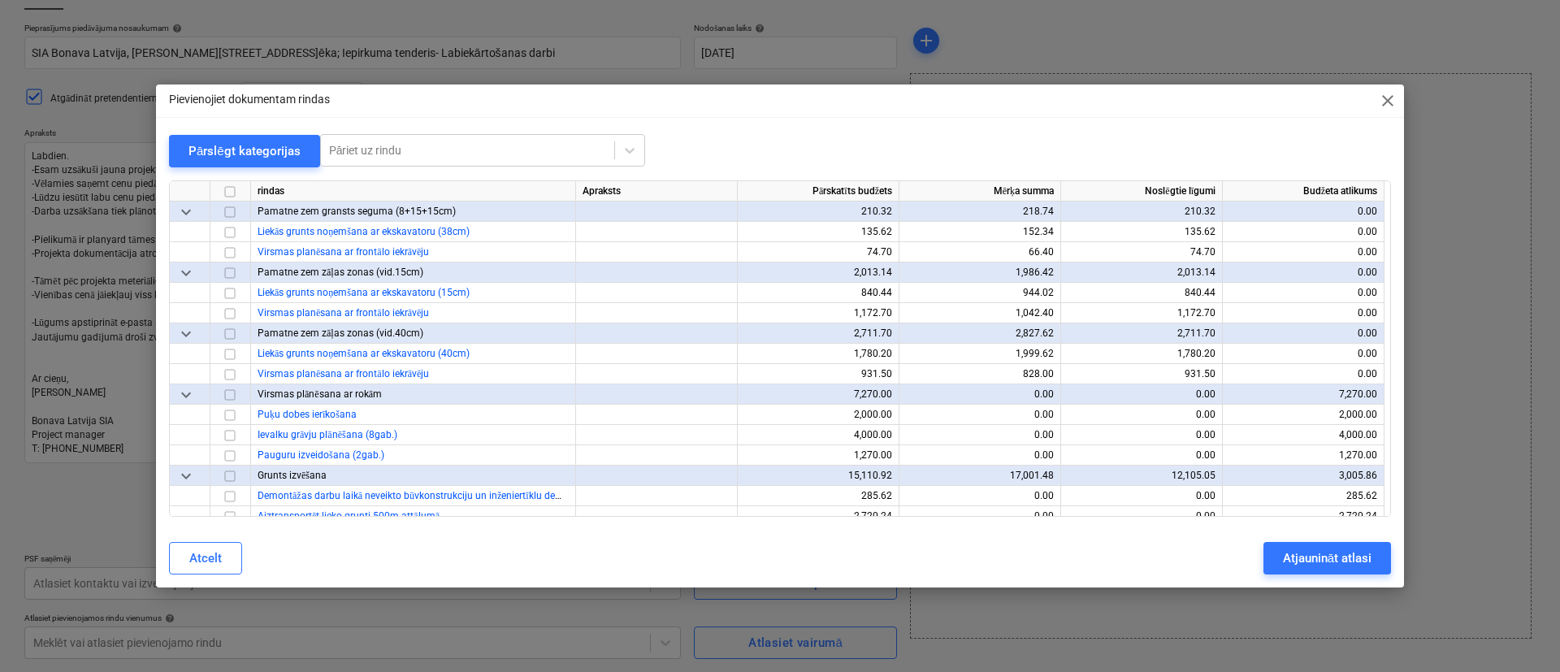
scroll to position [488, 0]
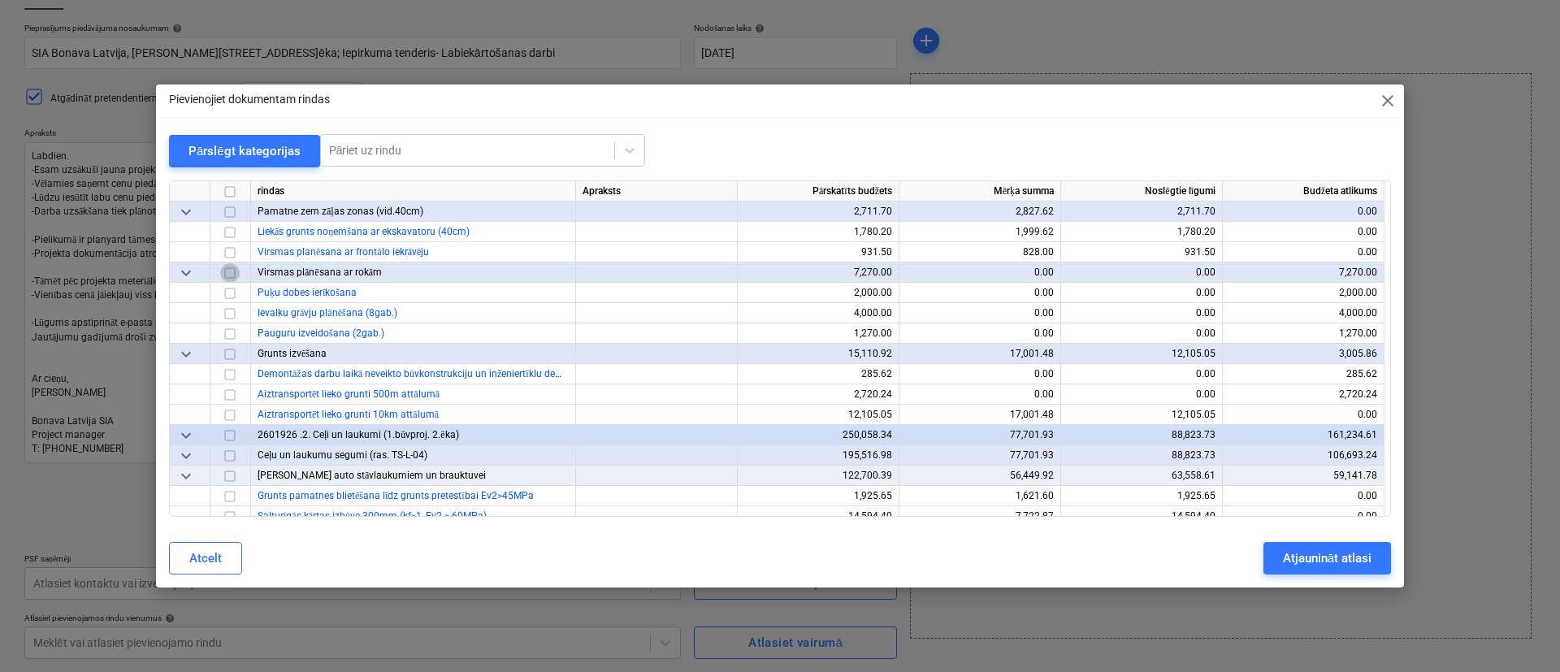
click at [232, 271] on input "checkbox" at bounding box center [230, 272] width 20 height 20
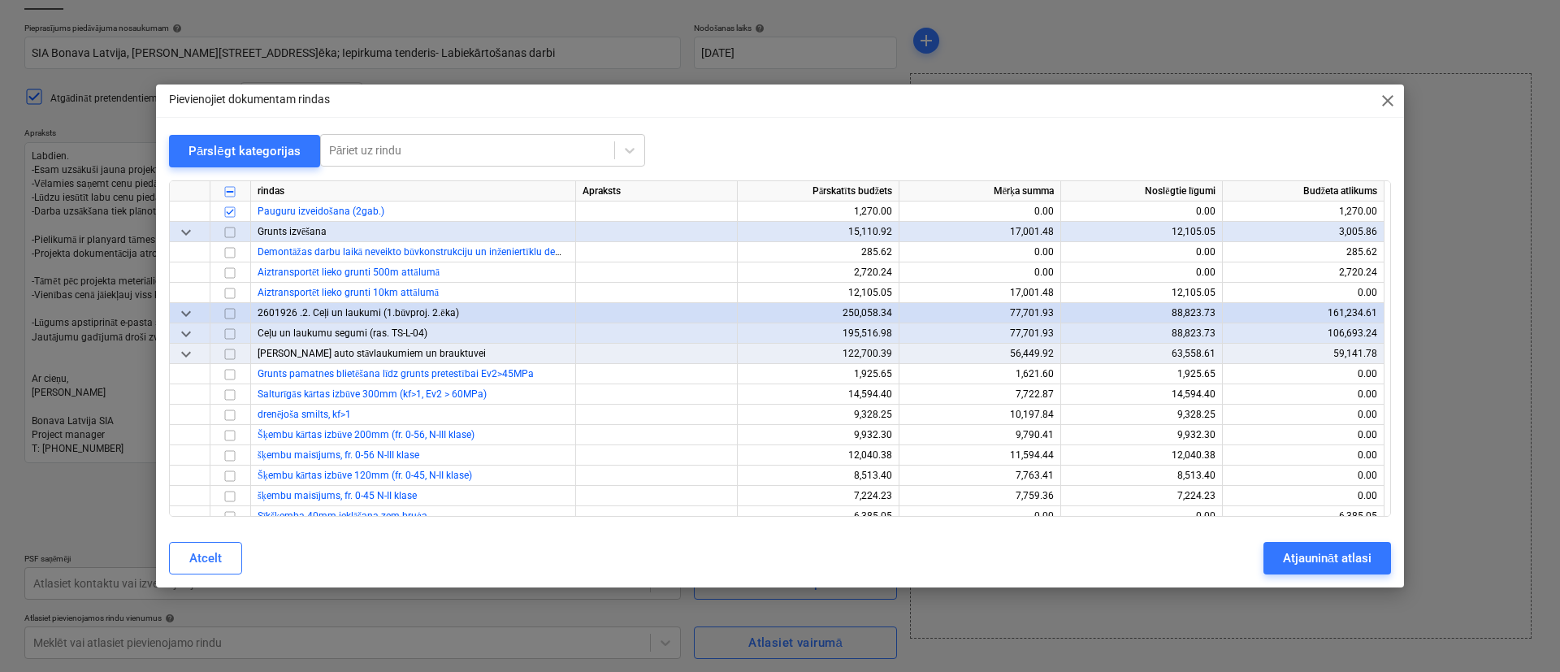
click at [229, 310] on input "checkbox" at bounding box center [230, 313] width 20 height 20
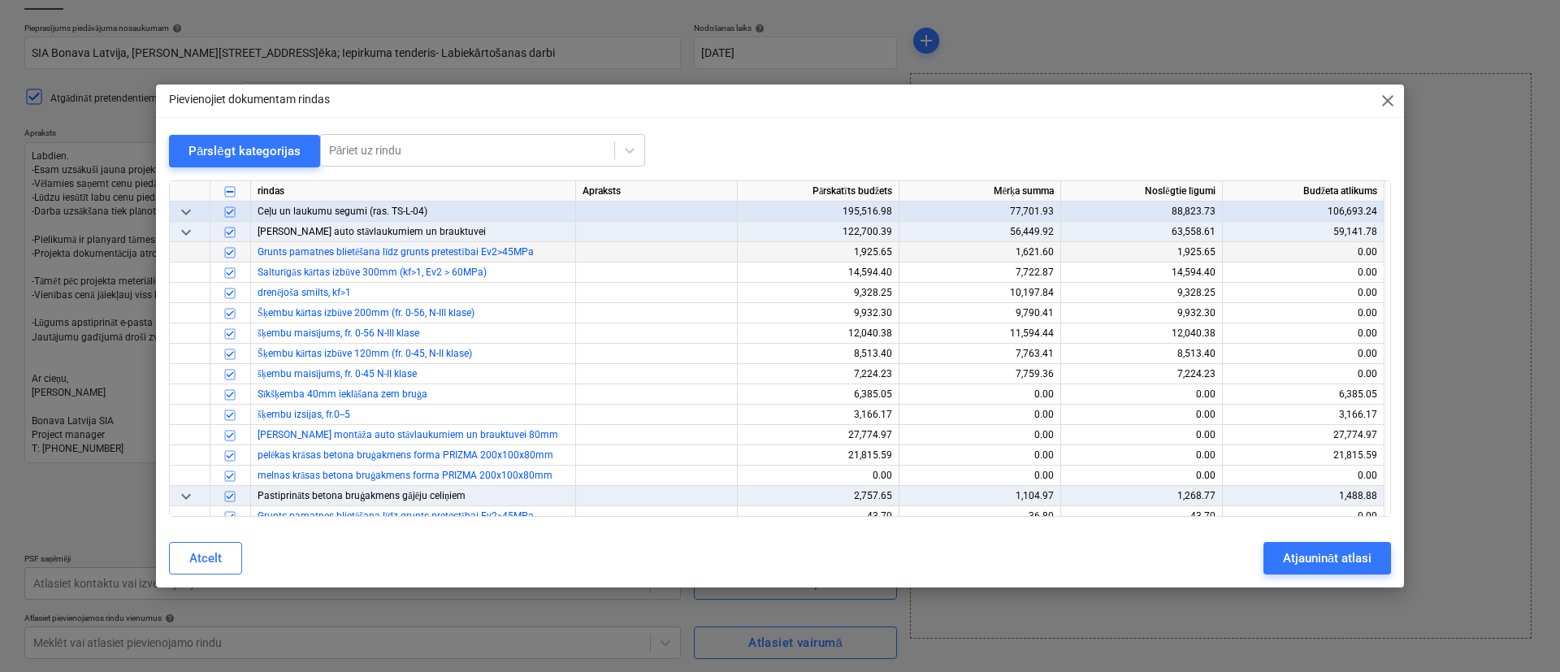
click at [235, 252] on input "checkbox" at bounding box center [230, 252] width 20 height 20
click at [234, 273] on input "checkbox" at bounding box center [230, 272] width 20 height 20
click at [229, 290] on input "checkbox" at bounding box center [230, 293] width 20 height 20
click at [236, 314] on input "checkbox" at bounding box center [230, 313] width 20 height 20
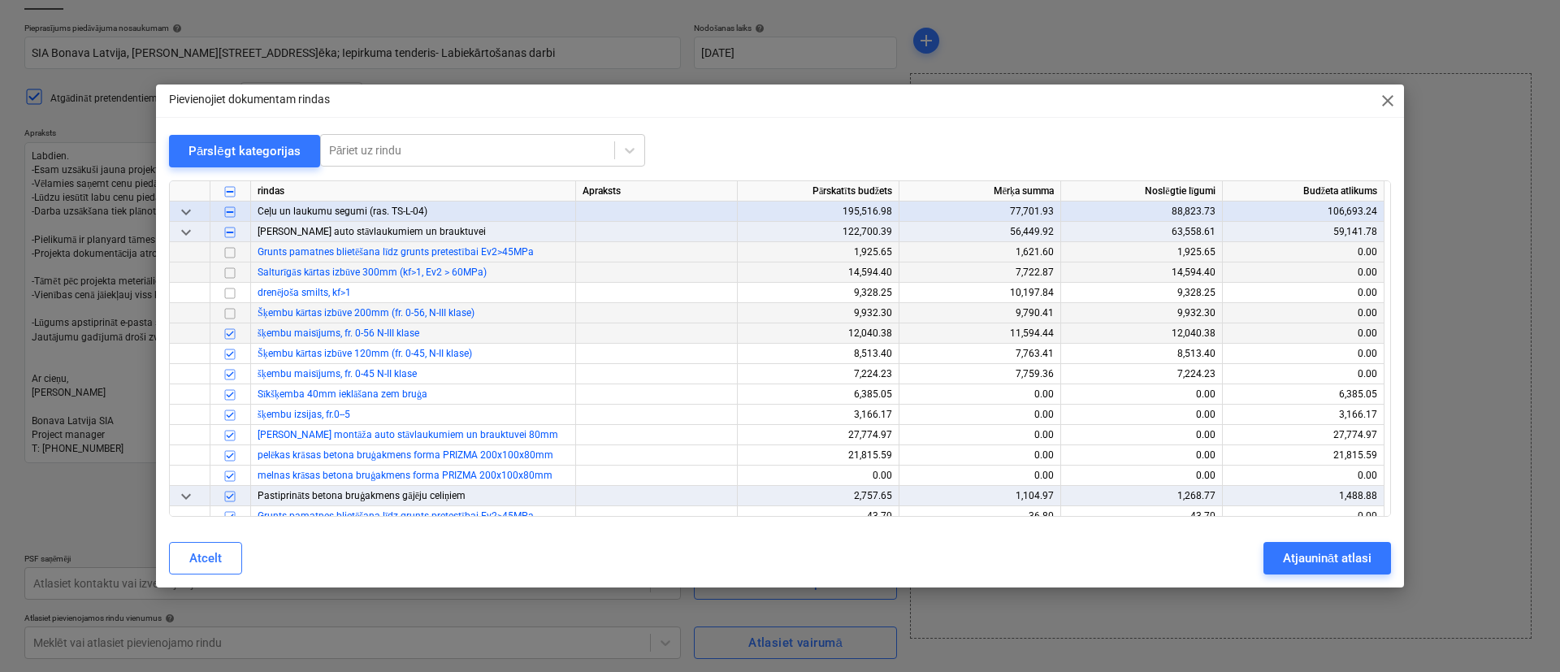
click at [231, 334] on input "checkbox" at bounding box center [230, 333] width 20 height 20
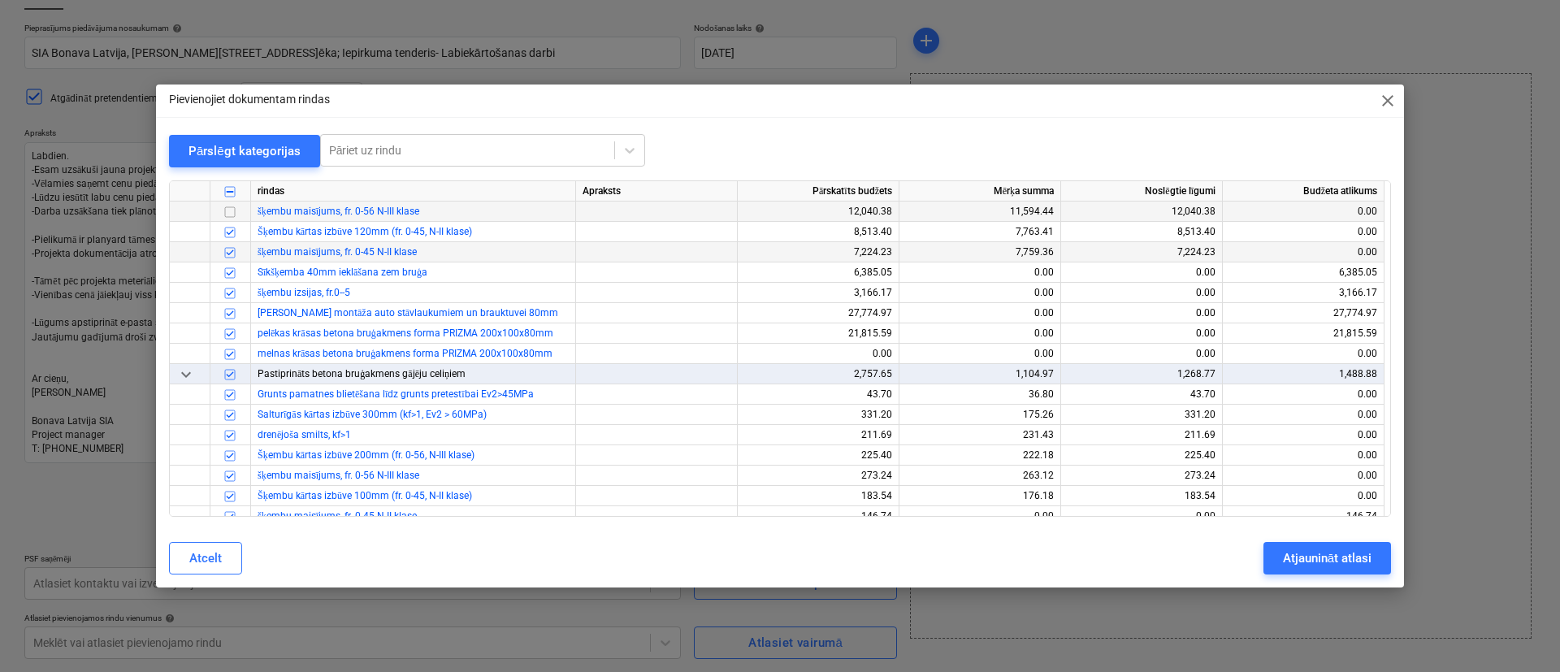
scroll to position [975, 0]
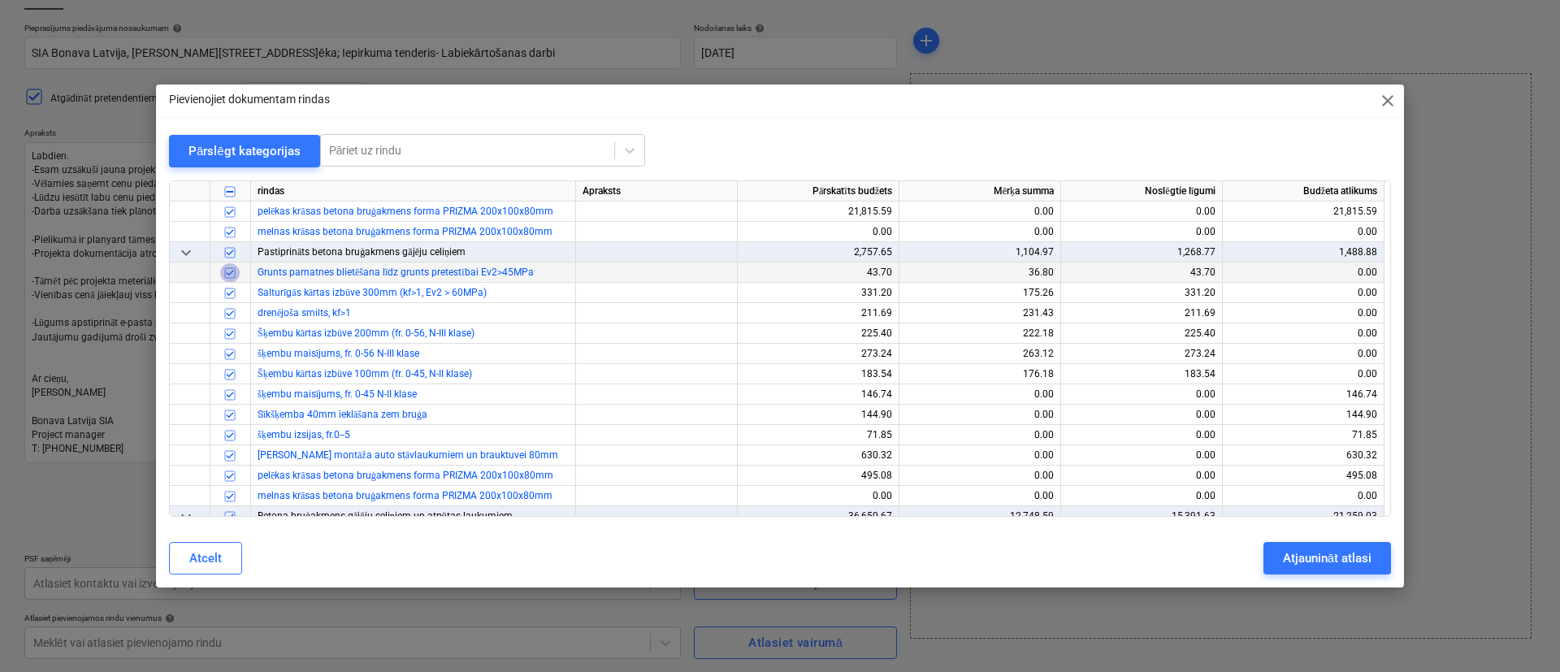
click at [236, 272] on input "checkbox" at bounding box center [230, 272] width 20 height 20
drag, startPoint x: 236, startPoint y: 272, endPoint x: 232, endPoint y: 295, distance: 23.1
click at [232, 295] on input "checkbox" at bounding box center [230, 293] width 20 height 20
drag, startPoint x: 232, startPoint y: 310, endPoint x: 232, endPoint y: 322, distance: 12.2
click at [232, 312] on input "checkbox" at bounding box center [230, 313] width 20 height 20
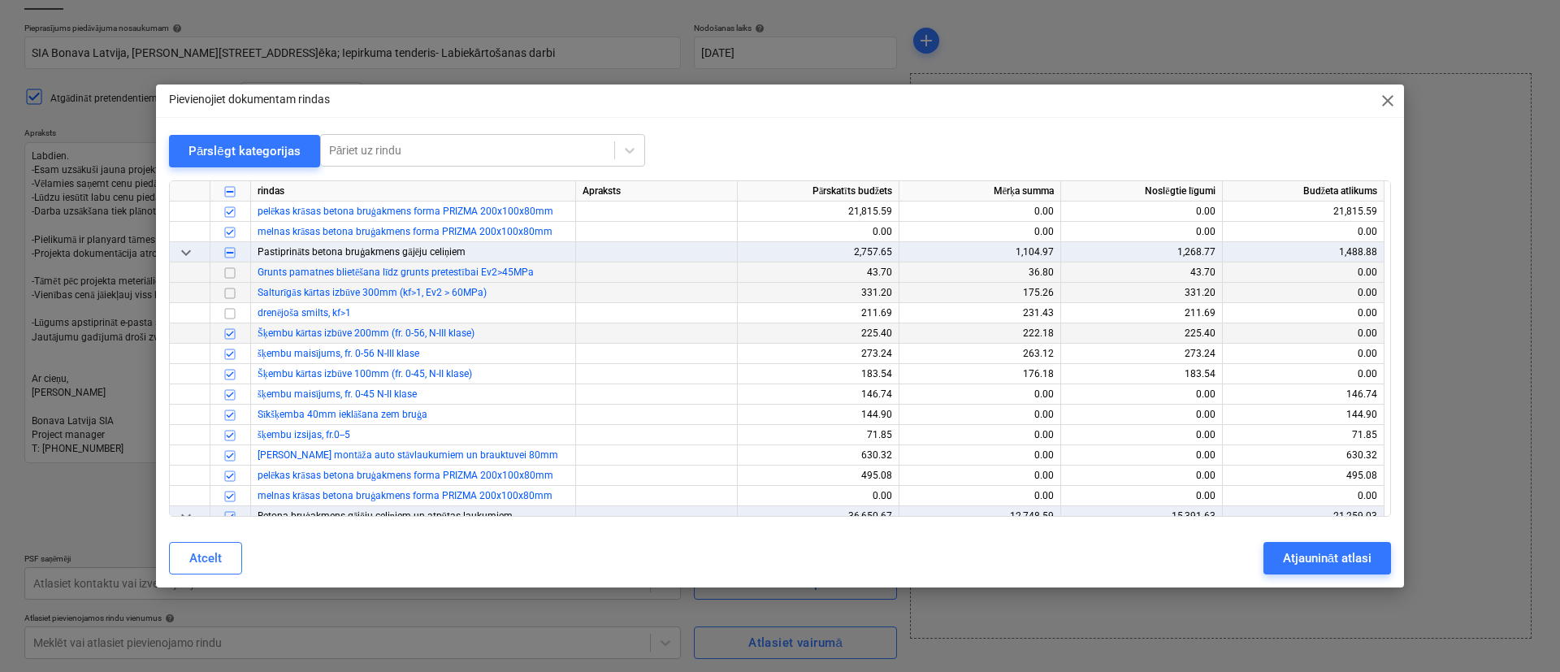
click at [232, 331] on input "checkbox" at bounding box center [230, 333] width 20 height 20
click at [233, 349] on input "checkbox" at bounding box center [230, 354] width 20 height 20
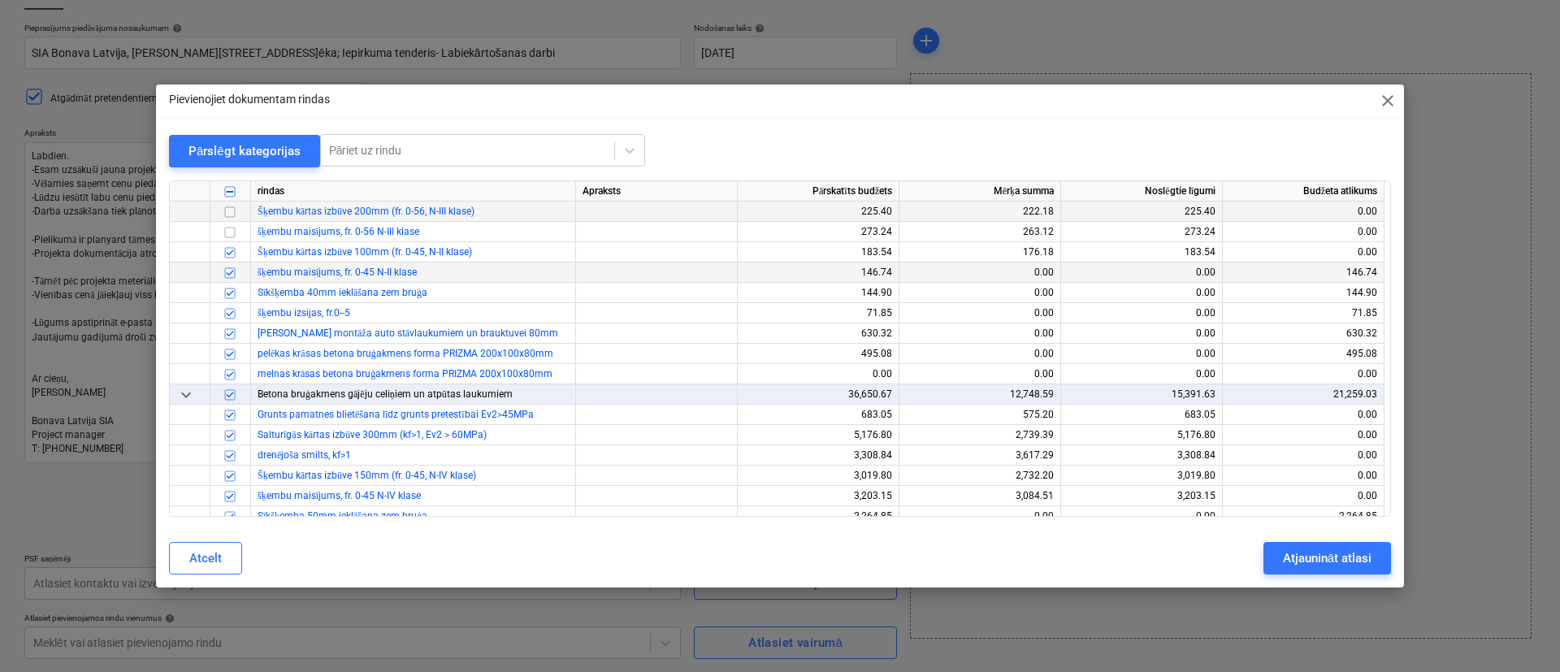
scroll to position [1219, 0]
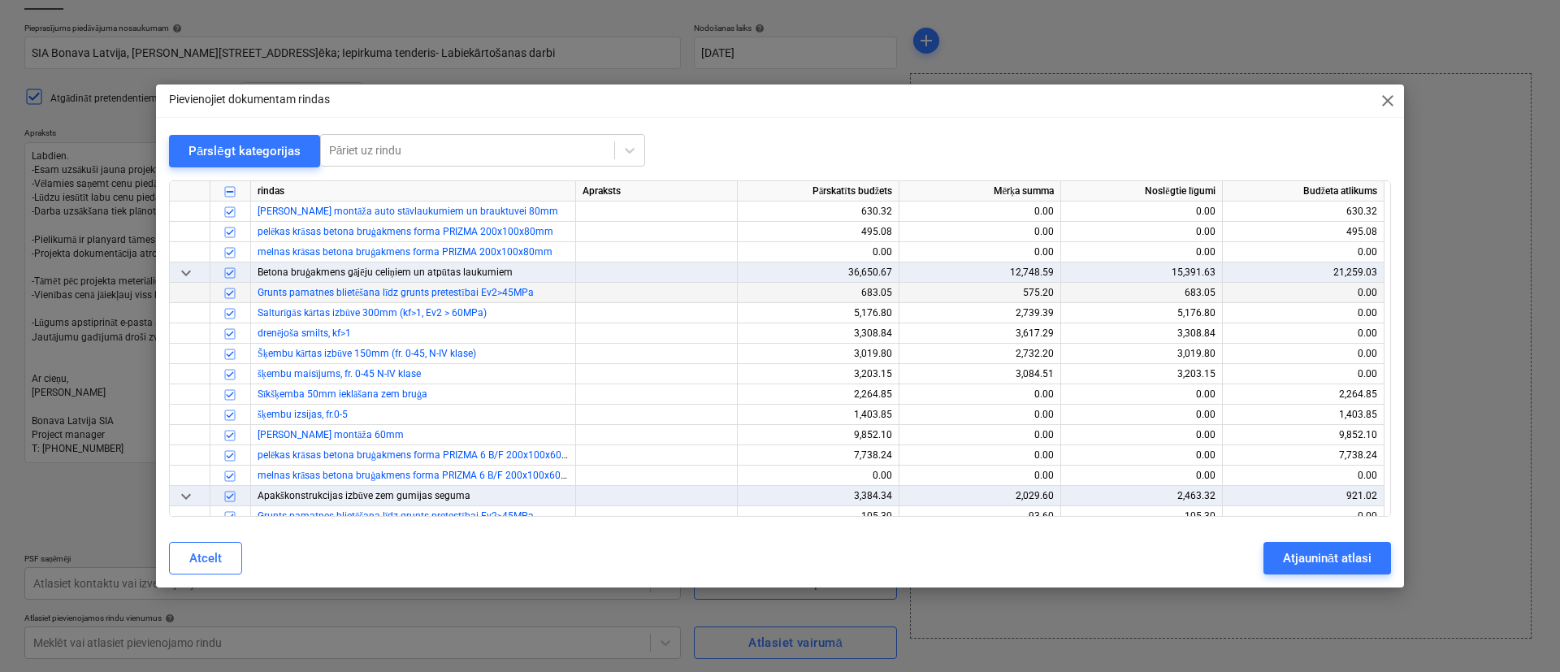
click at [231, 291] on input "checkbox" at bounding box center [230, 293] width 20 height 20
click at [231, 311] on input "checkbox" at bounding box center [230, 313] width 20 height 20
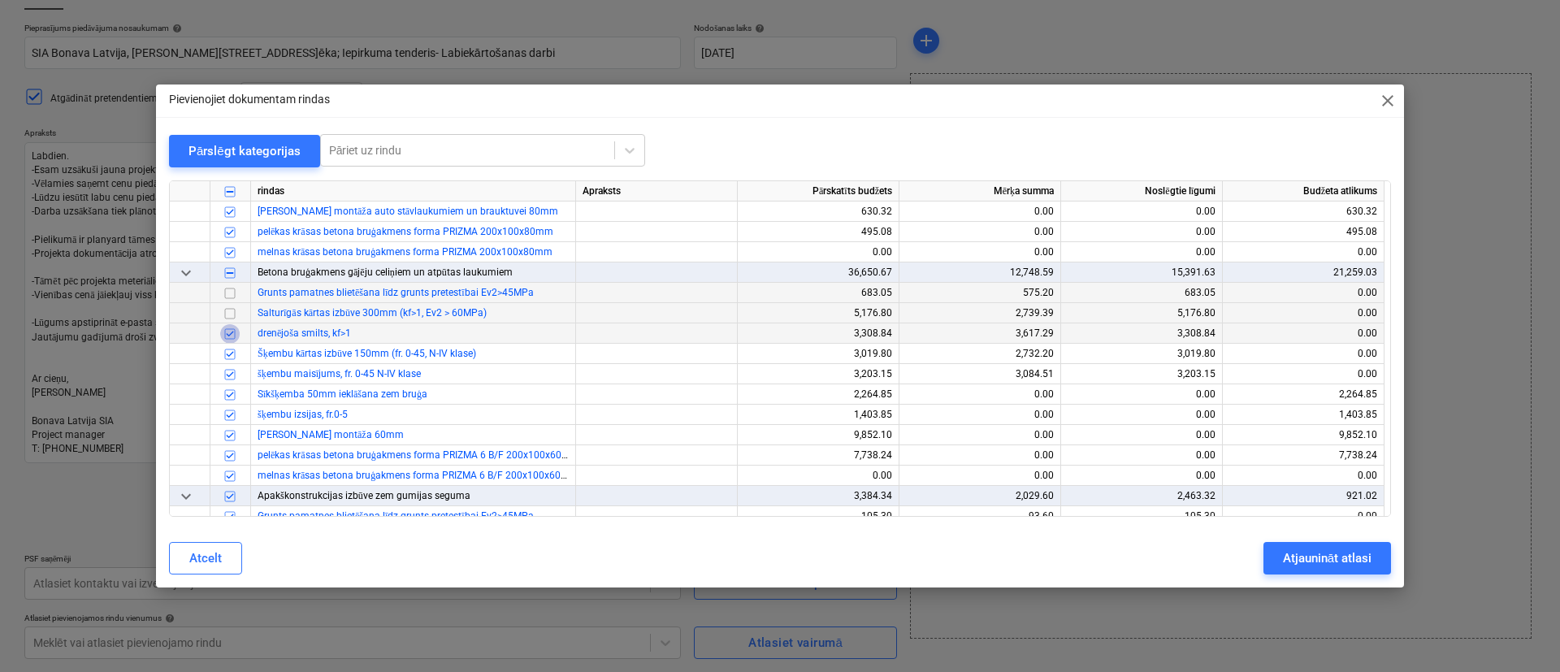
click at [235, 339] on input "checkbox" at bounding box center [230, 333] width 20 height 20
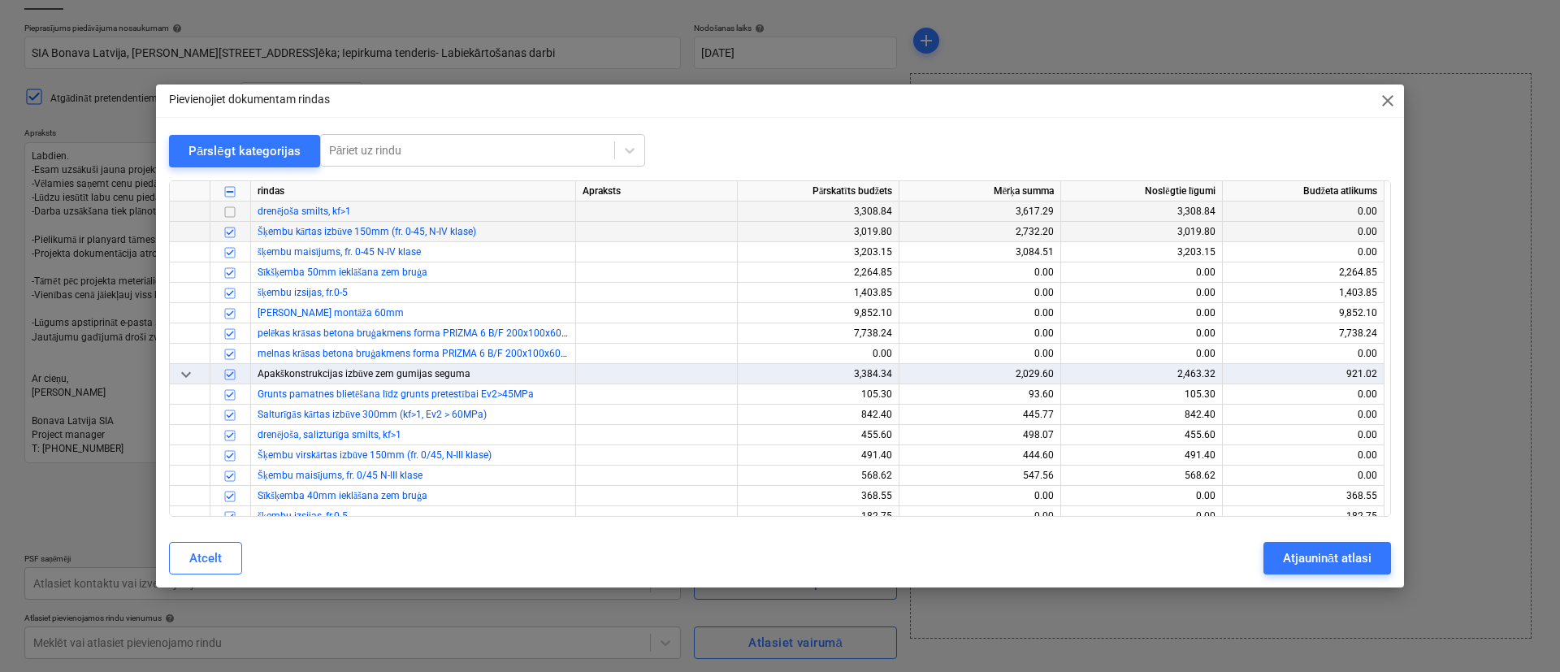
scroll to position [1463, 0]
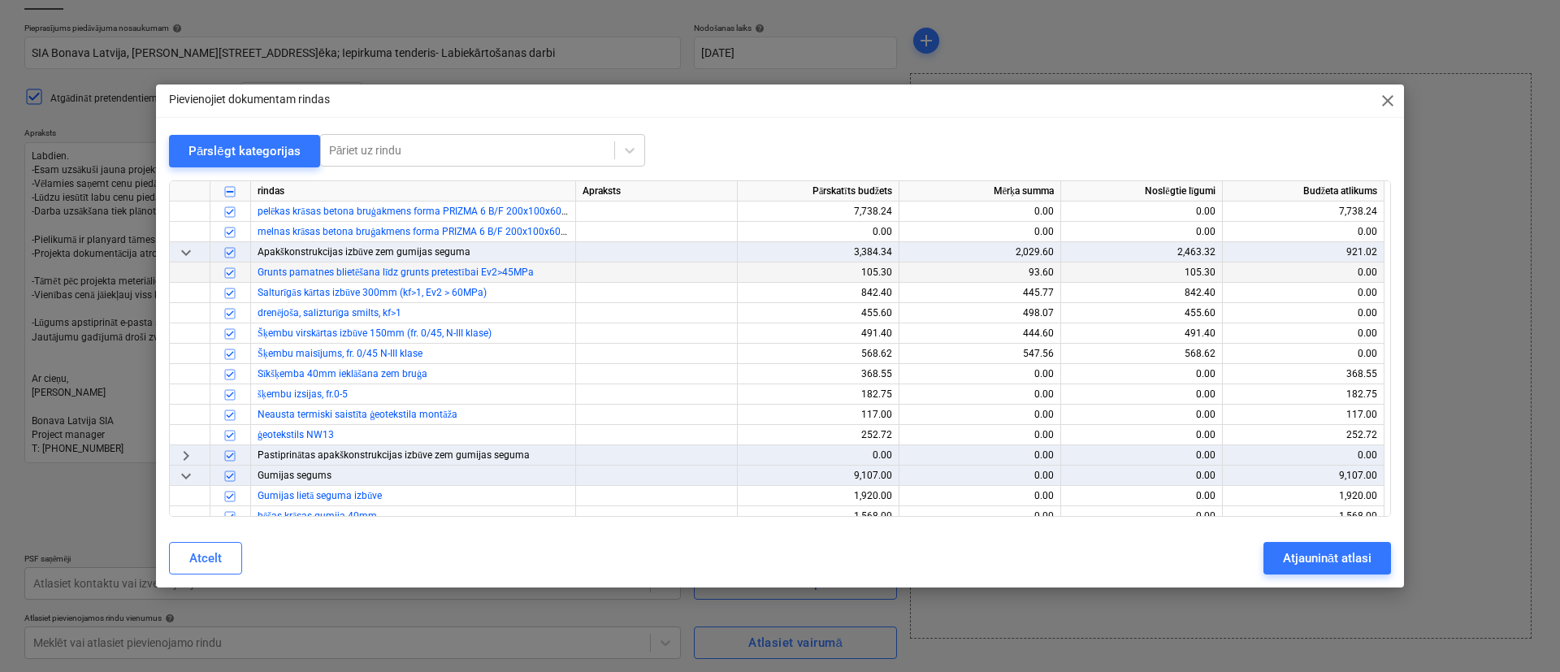
click at [236, 275] on input "checkbox" at bounding box center [230, 272] width 20 height 20
click at [238, 294] on input "checkbox" at bounding box center [230, 293] width 20 height 20
drag, startPoint x: 239, startPoint y: 310, endPoint x: 239, endPoint y: 322, distance: 11.4
click at [239, 314] on input "checkbox" at bounding box center [230, 313] width 20 height 20
click at [238, 329] on input "checkbox" at bounding box center [230, 333] width 20 height 20
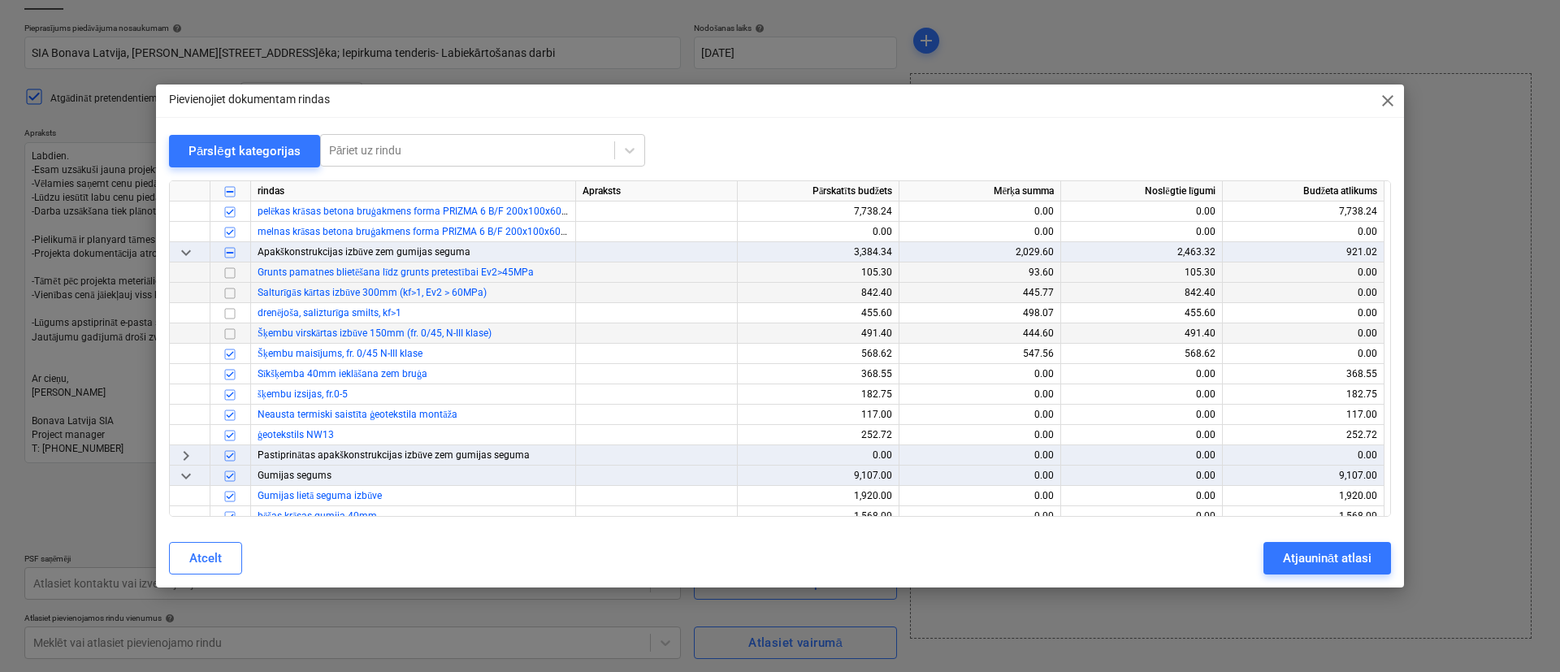
click at [229, 332] on input "checkbox" at bounding box center [230, 333] width 20 height 20
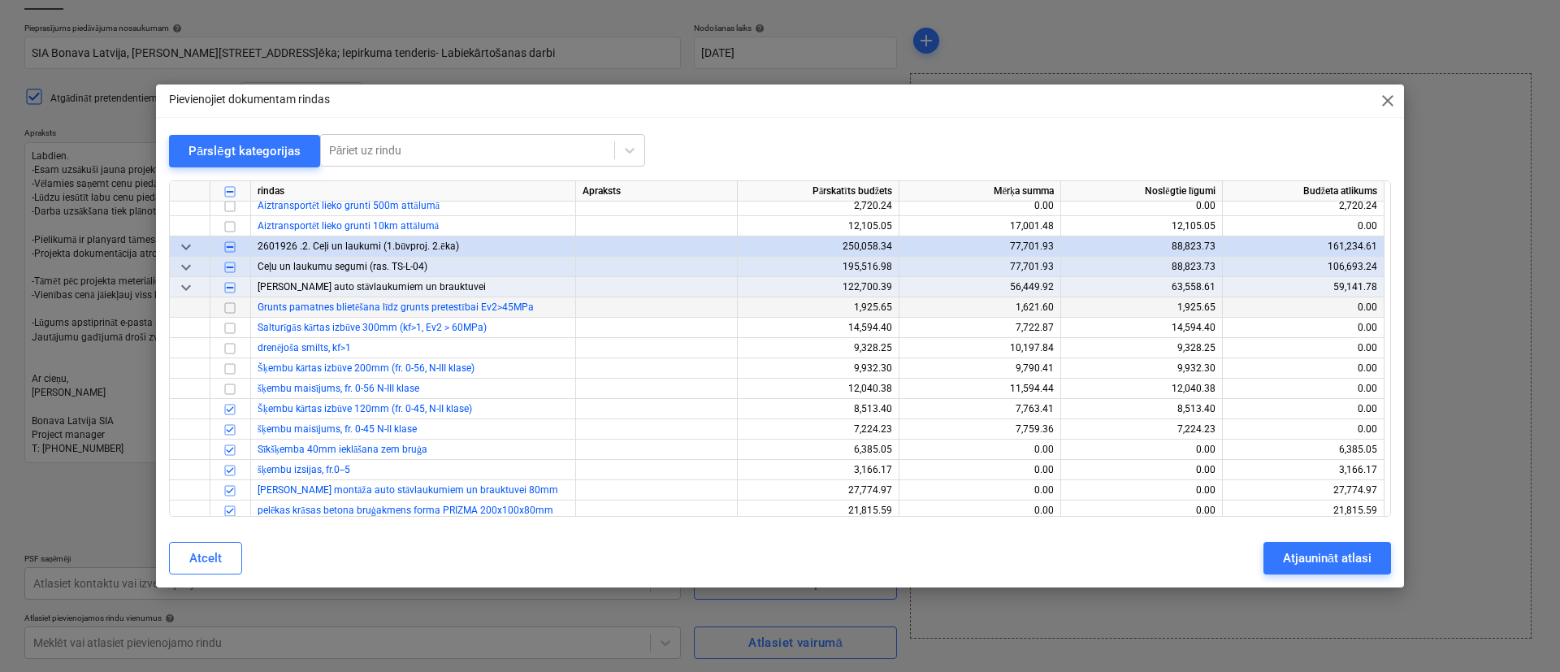
scroll to position [731, 0]
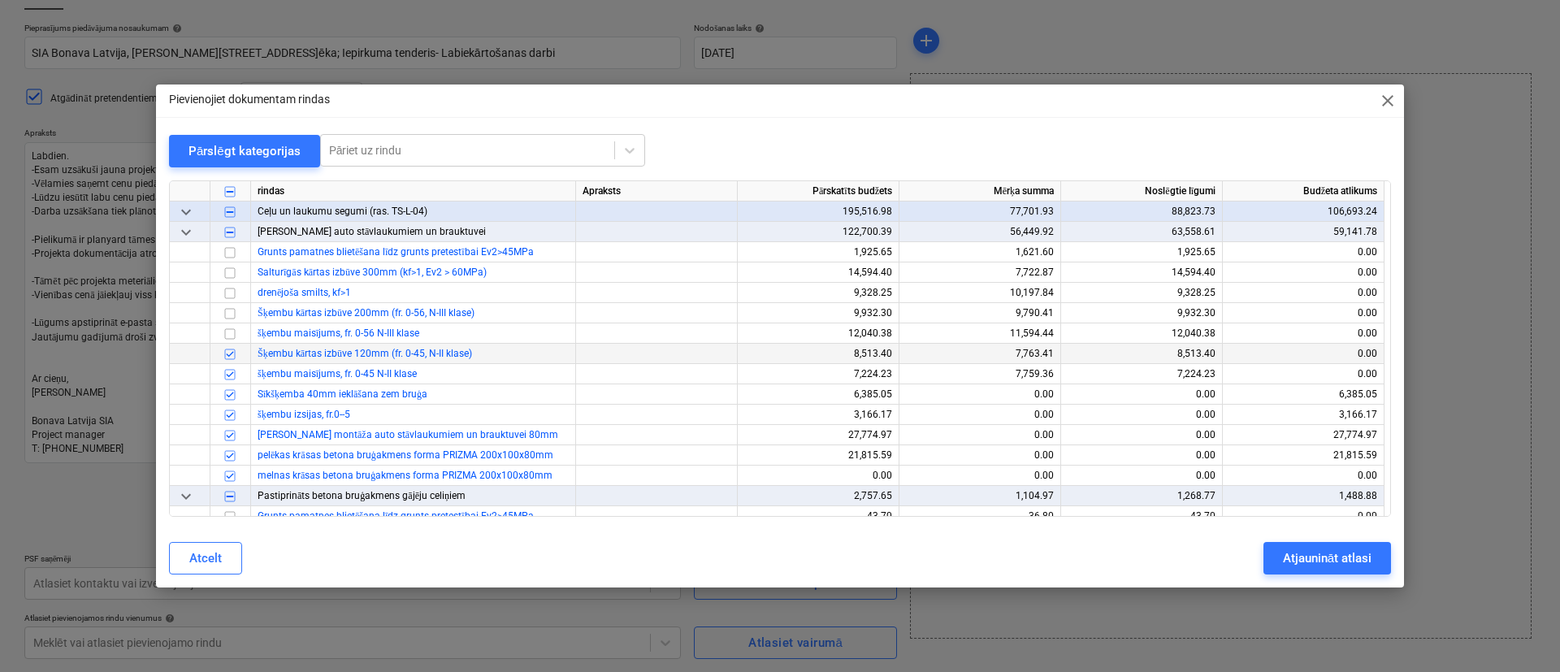
click at [233, 352] on input "checkbox" at bounding box center [230, 354] width 20 height 20
click at [236, 373] on input "checkbox" at bounding box center [230, 374] width 20 height 20
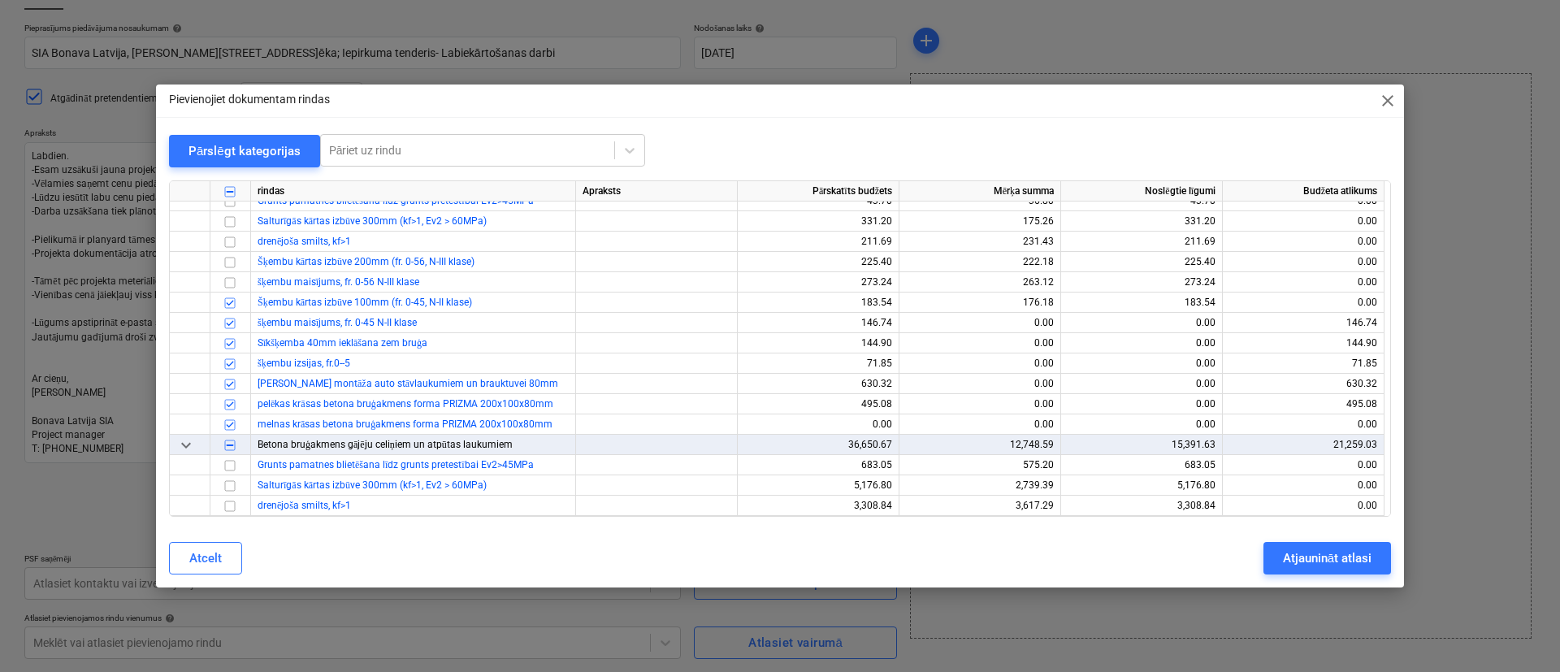
scroll to position [1097, 0]
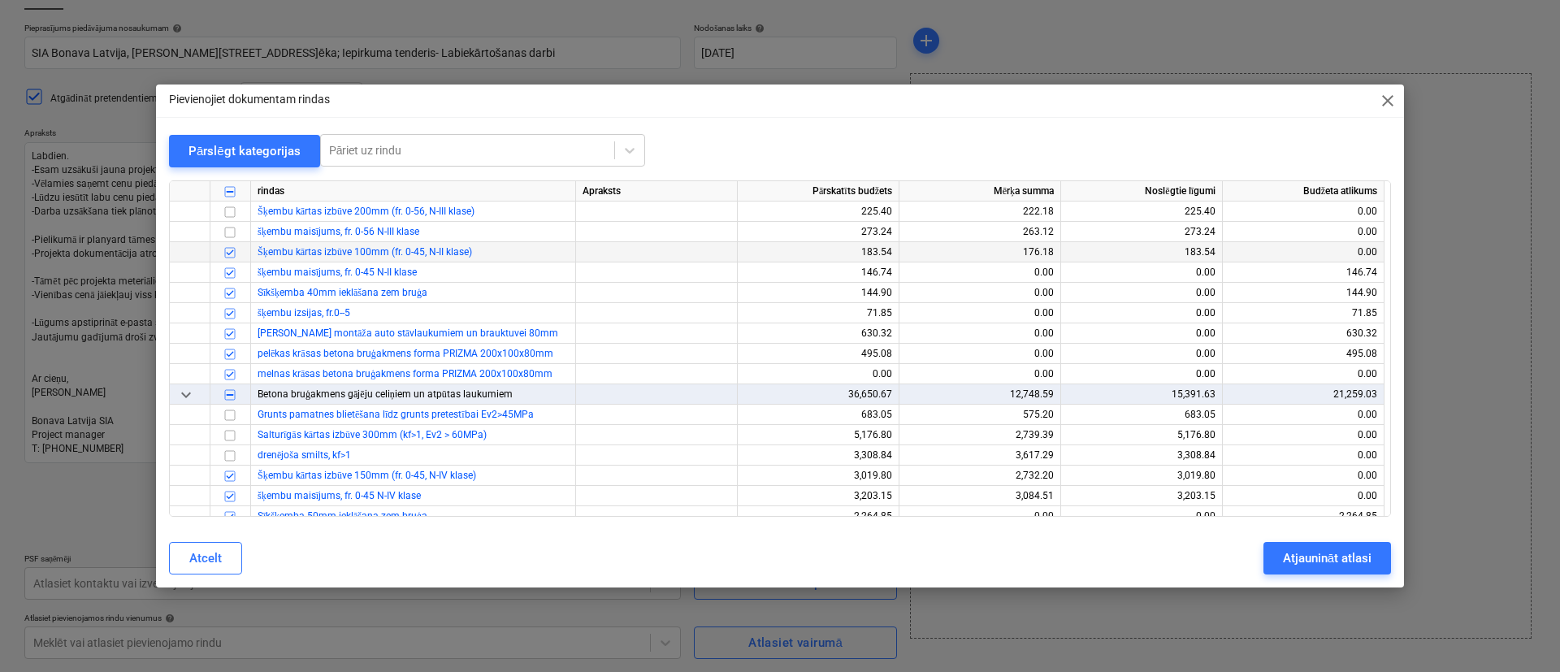
click at [232, 249] on input "checkbox" at bounding box center [230, 252] width 20 height 20
click at [237, 280] on input "checkbox" at bounding box center [230, 272] width 20 height 20
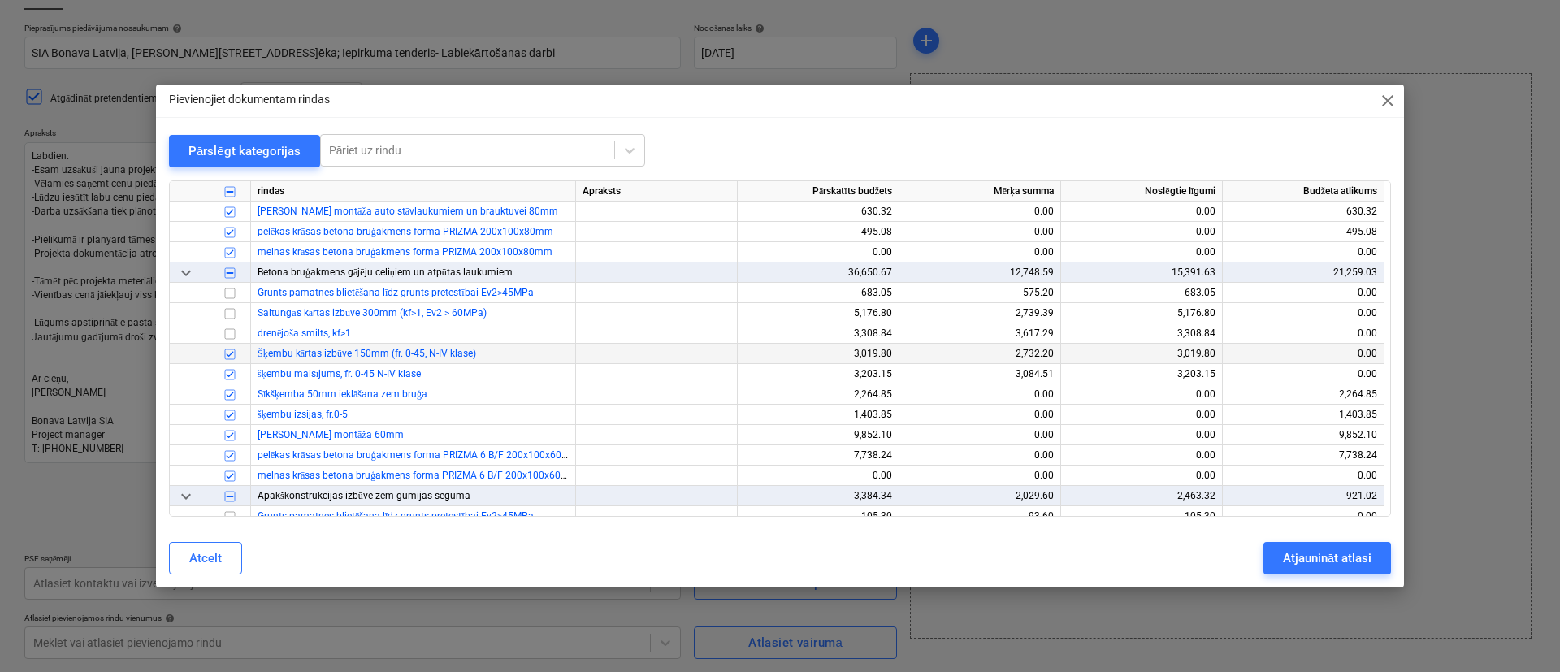
click at [238, 358] on input "checkbox" at bounding box center [230, 354] width 20 height 20
click at [237, 370] on input "checkbox" at bounding box center [230, 374] width 20 height 20
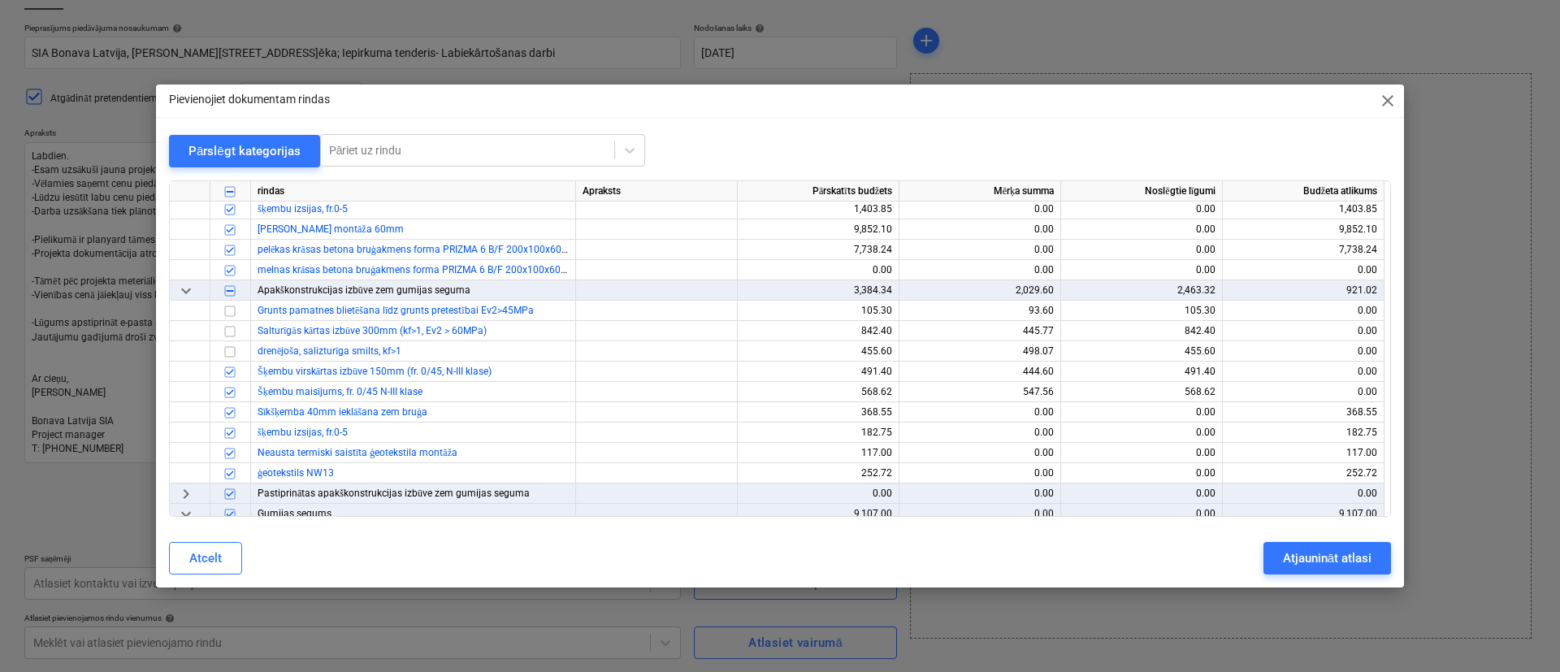
scroll to position [1463, 0]
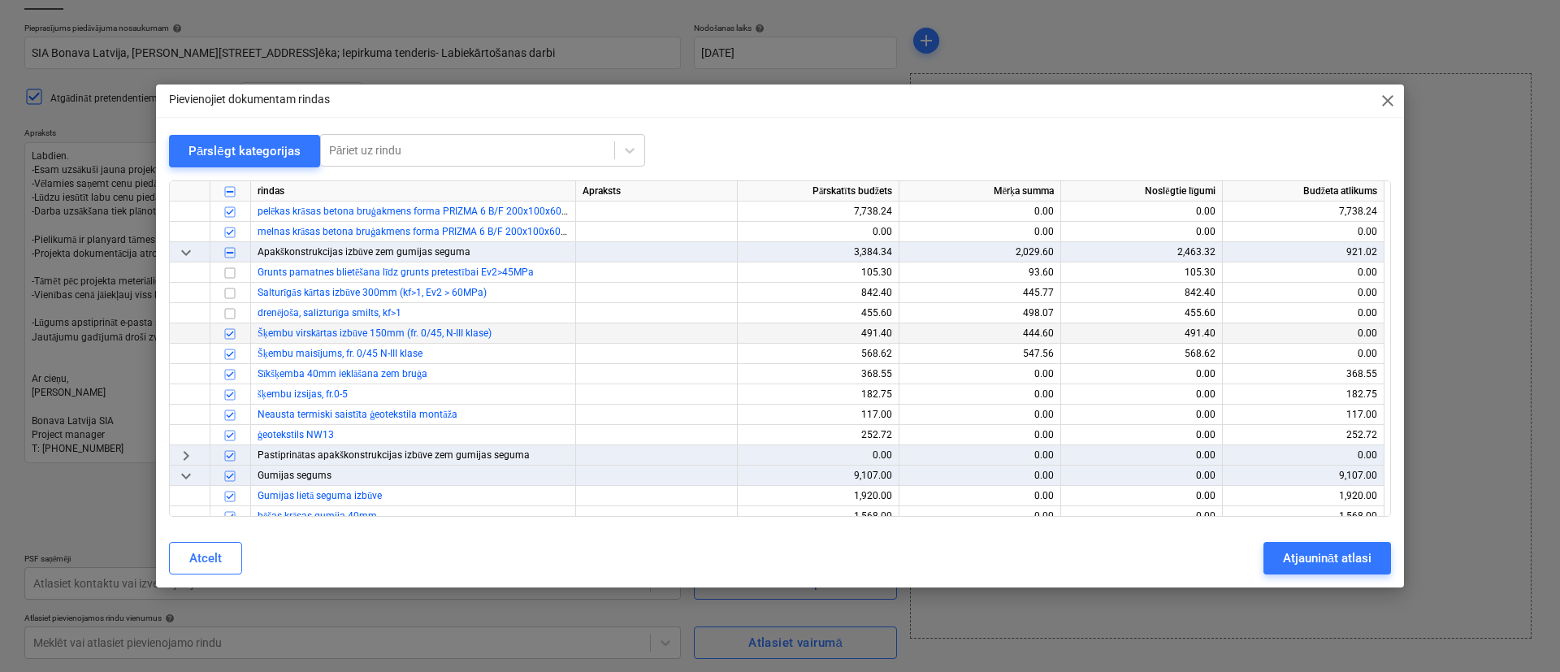
click at [236, 337] on input "checkbox" at bounding box center [230, 333] width 20 height 20
click at [236, 349] on input "checkbox" at bounding box center [230, 354] width 20 height 20
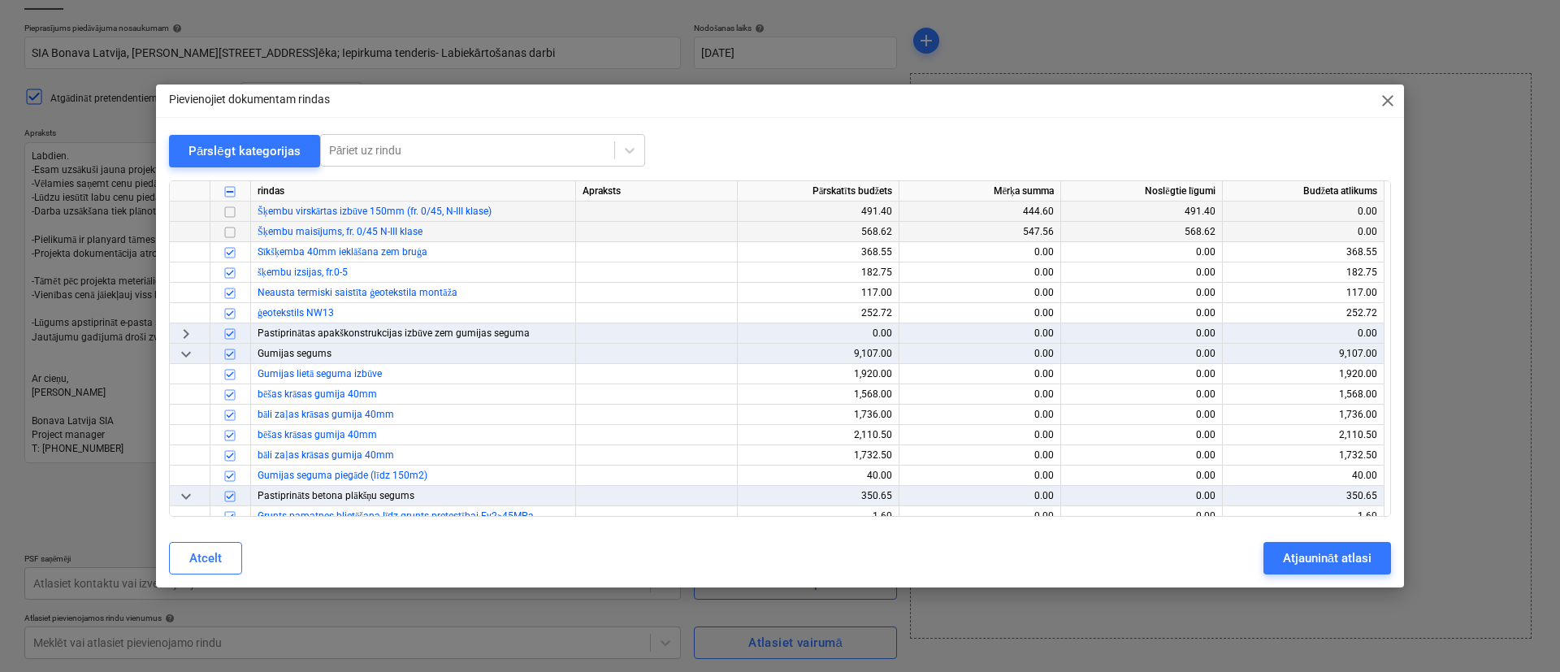
scroll to position [1706, 0]
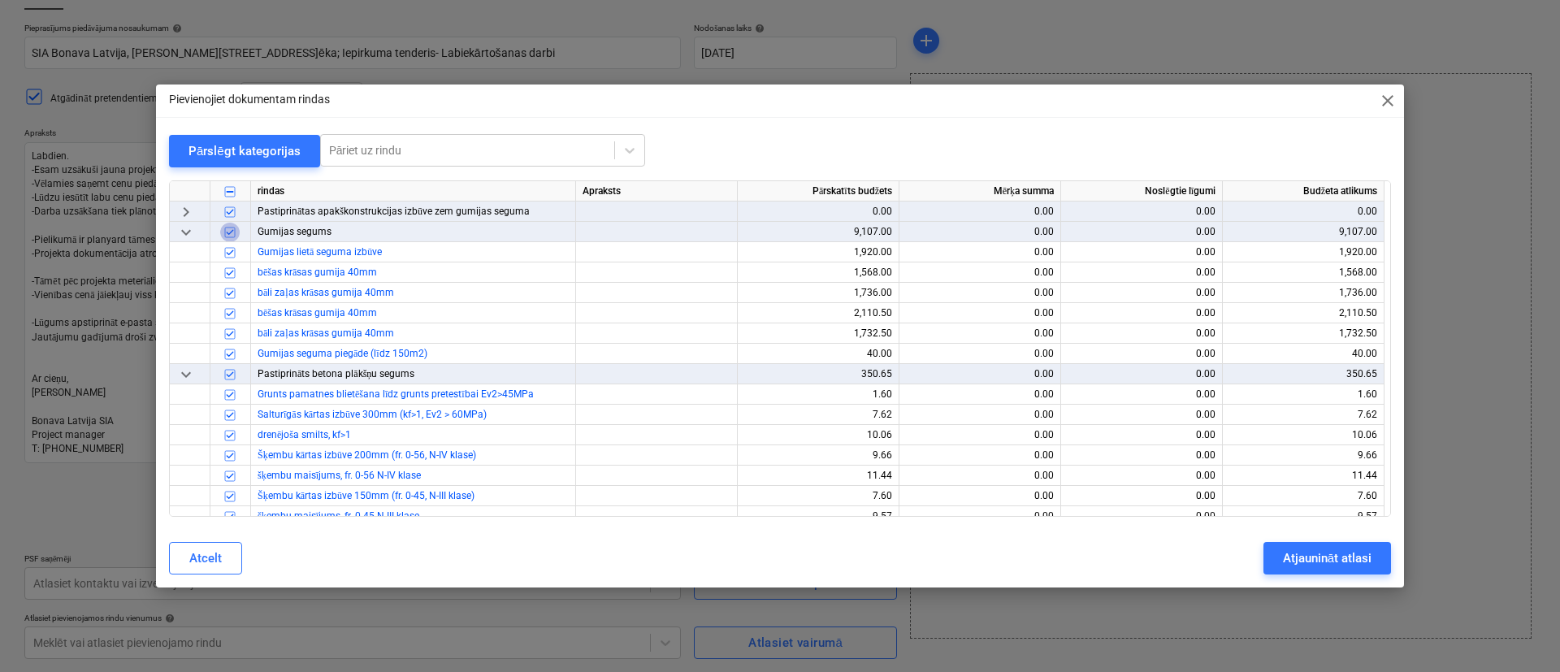
click at [232, 230] on input "checkbox" at bounding box center [230, 232] width 20 height 20
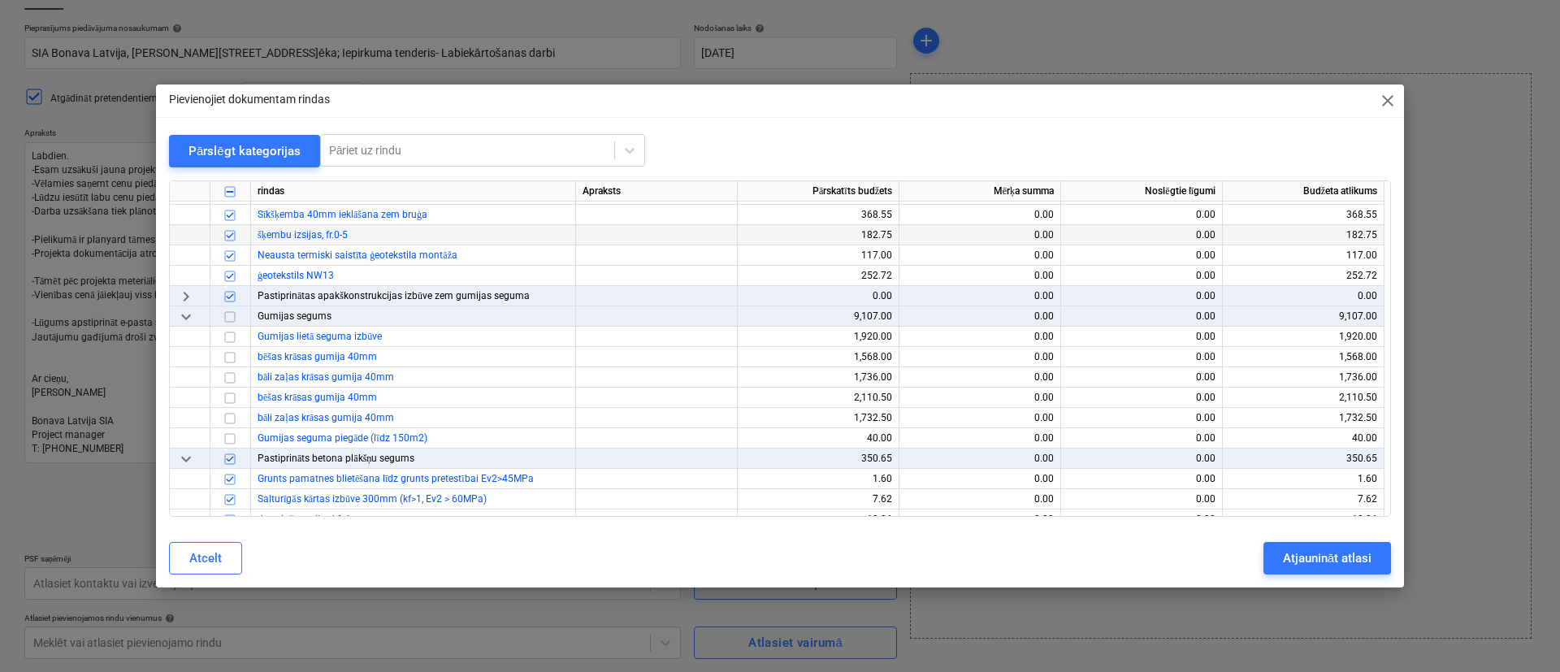
scroll to position [1585, 0]
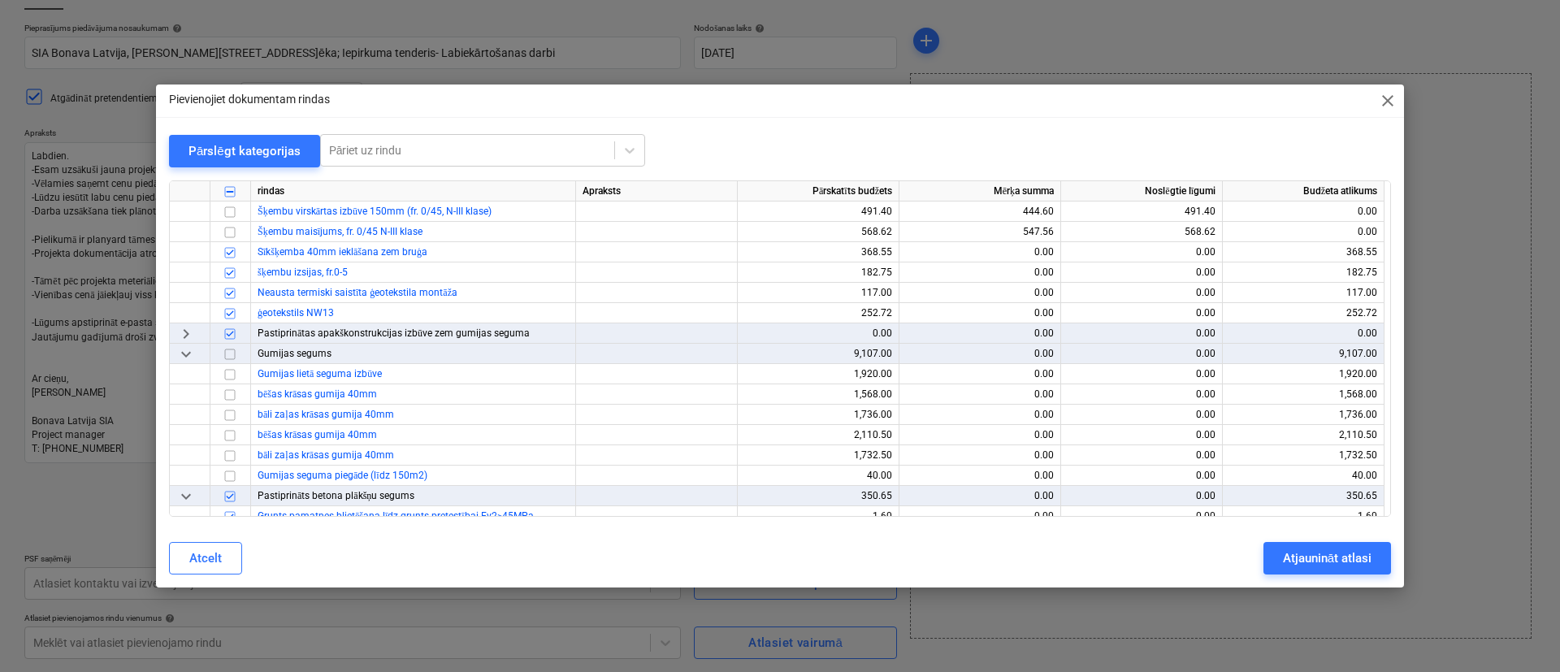
click at [190, 331] on span "keyboard_arrow_right" at bounding box center [186, 333] width 20 height 20
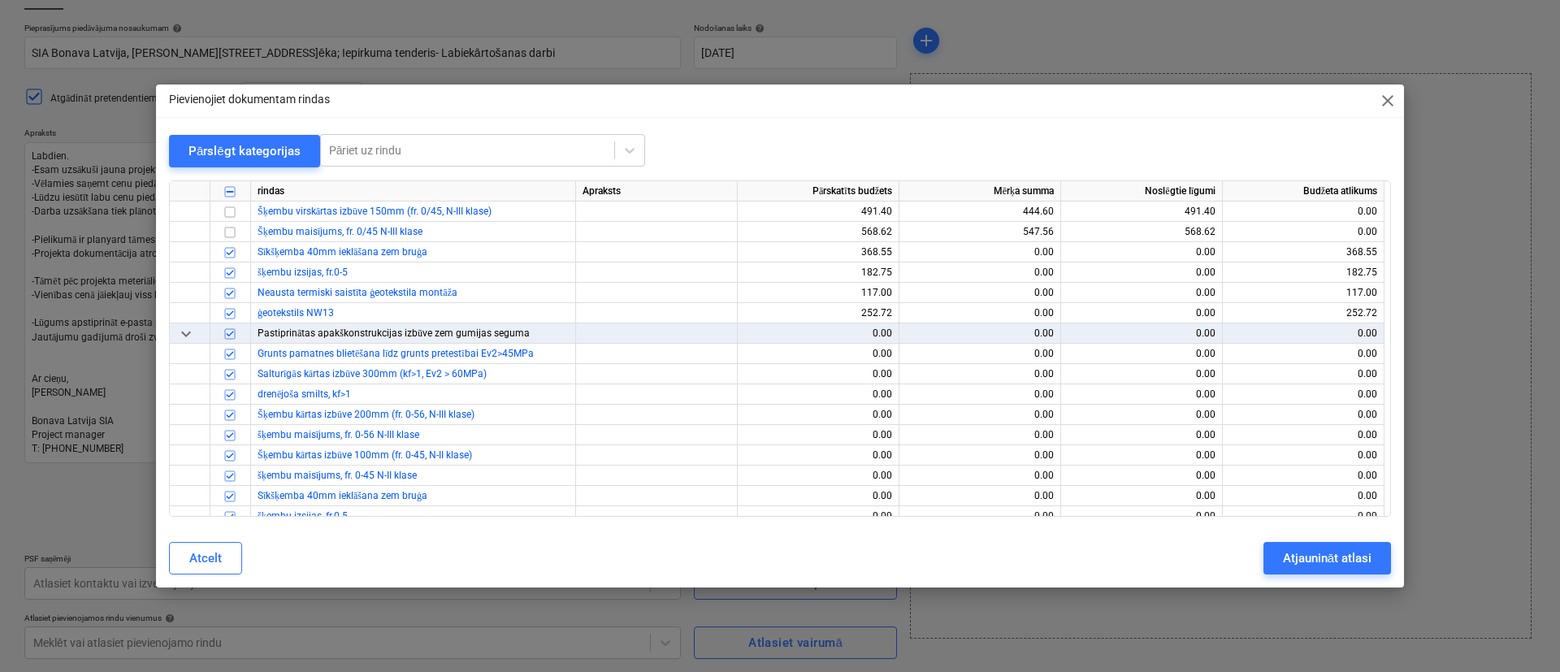
click at [234, 332] on input "checkbox" at bounding box center [230, 333] width 20 height 20
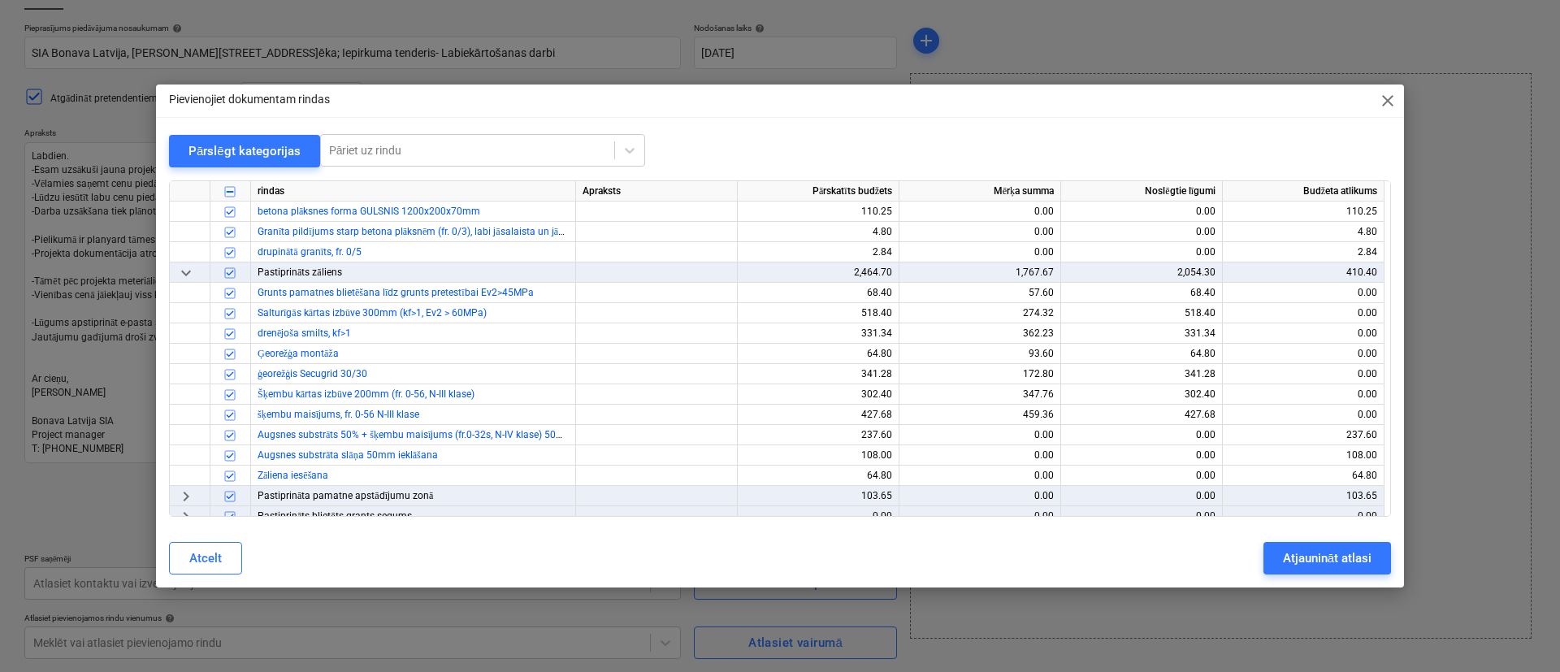
scroll to position [2438, 0]
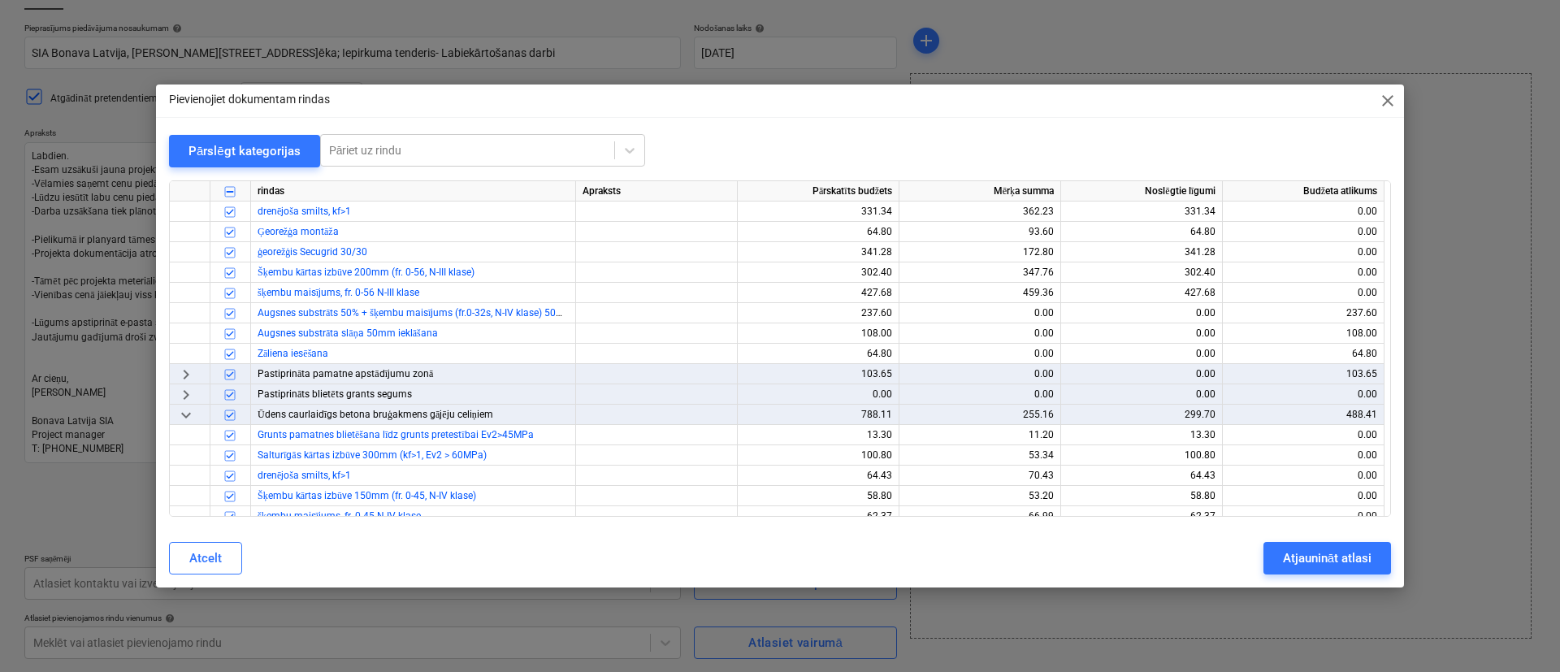
click at [190, 370] on span "keyboard_arrow_right" at bounding box center [186, 374] width 20 height 20
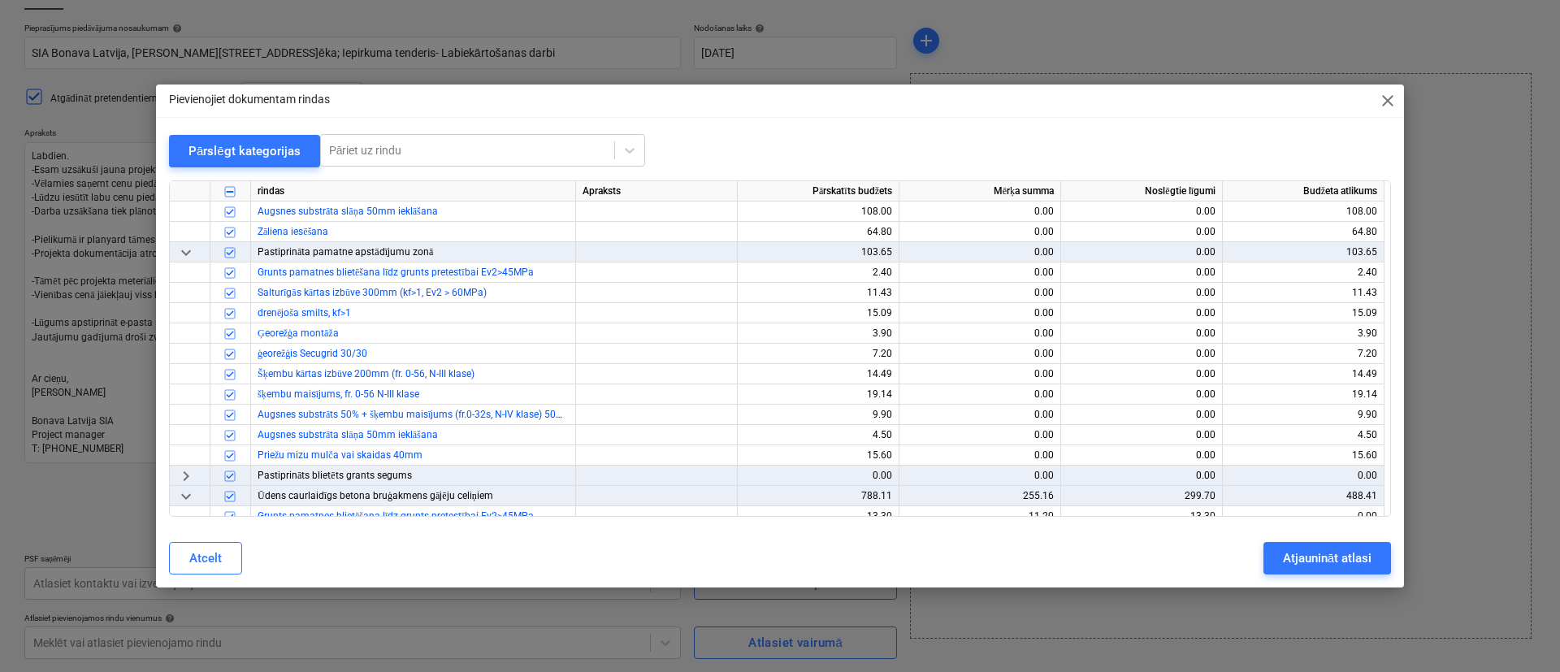
scroll to position [2682, 0]
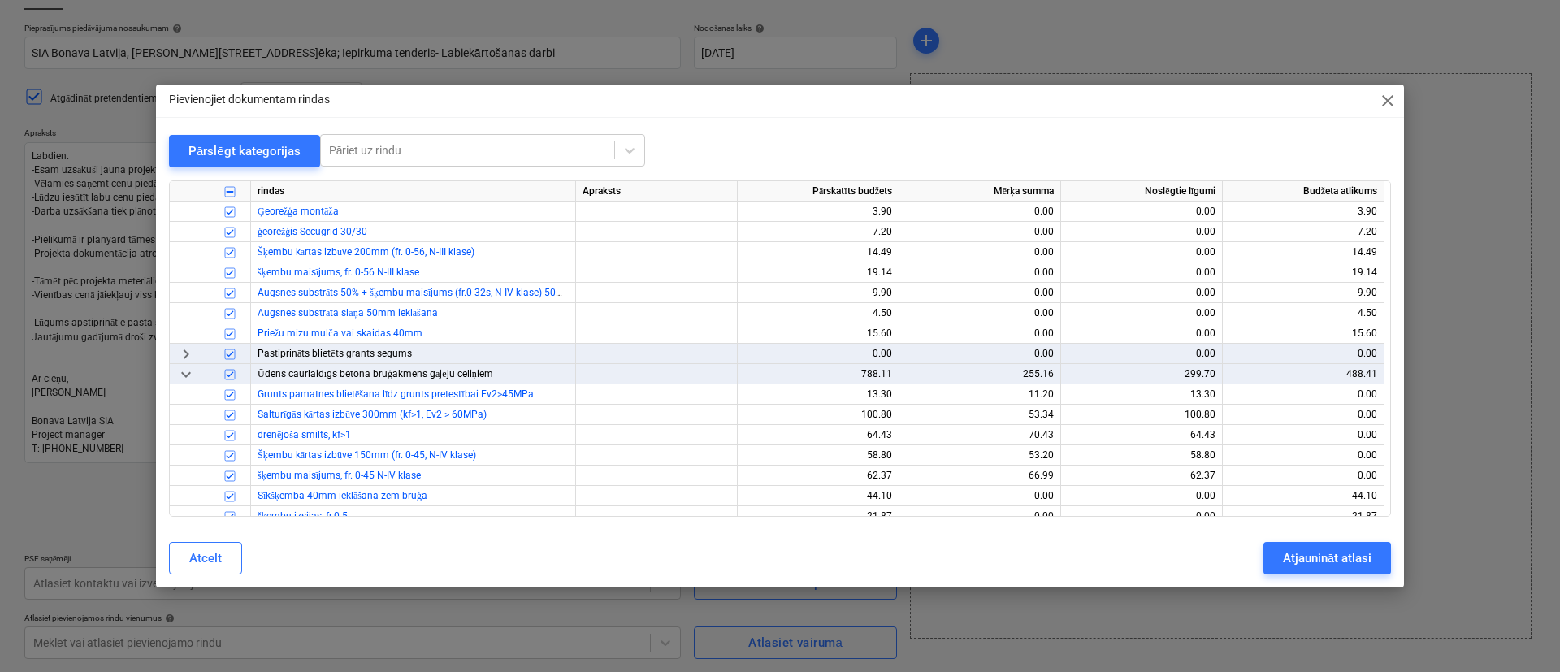
click at [184, 351] on span "keyboard_arrow_right" at bounding box center [186, 354] width 20 height 20
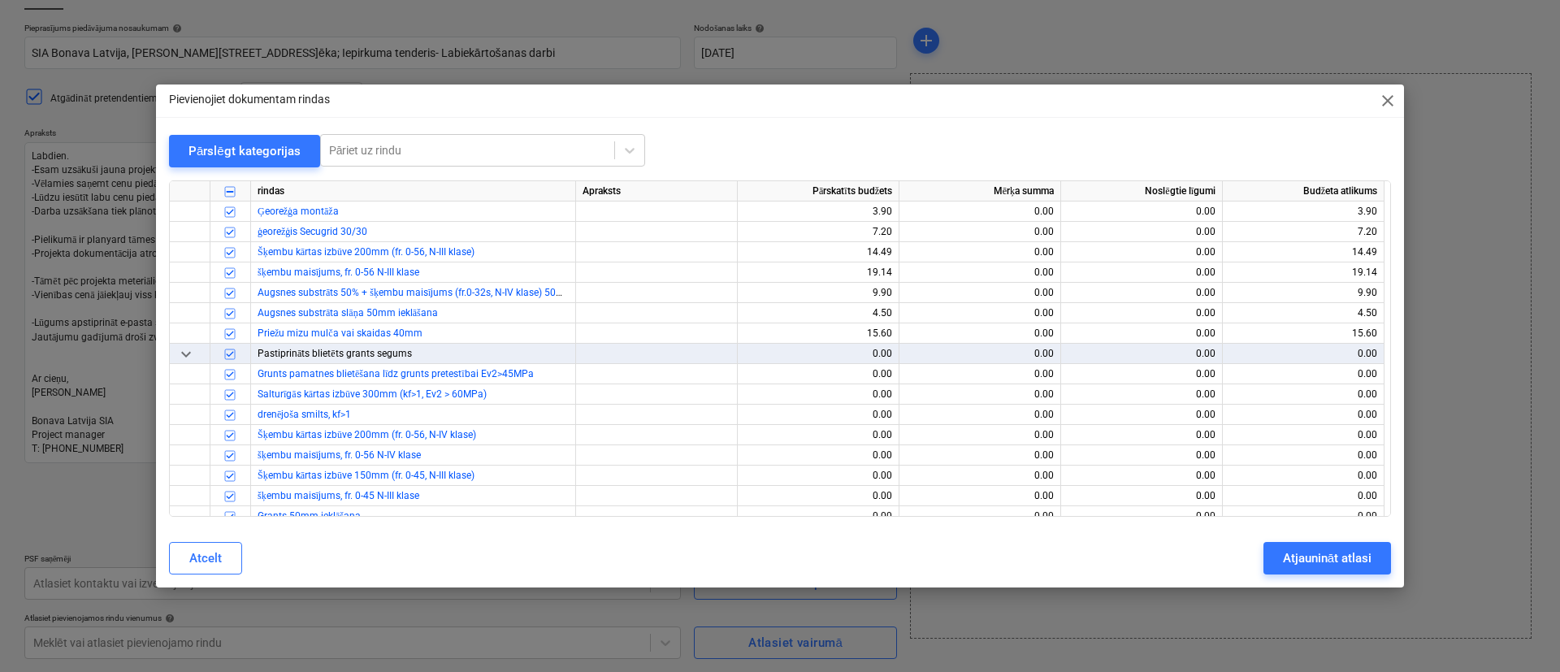
click at [229, 353] on input "checkbox" at bounding box center [230, 354] width 20 height 20
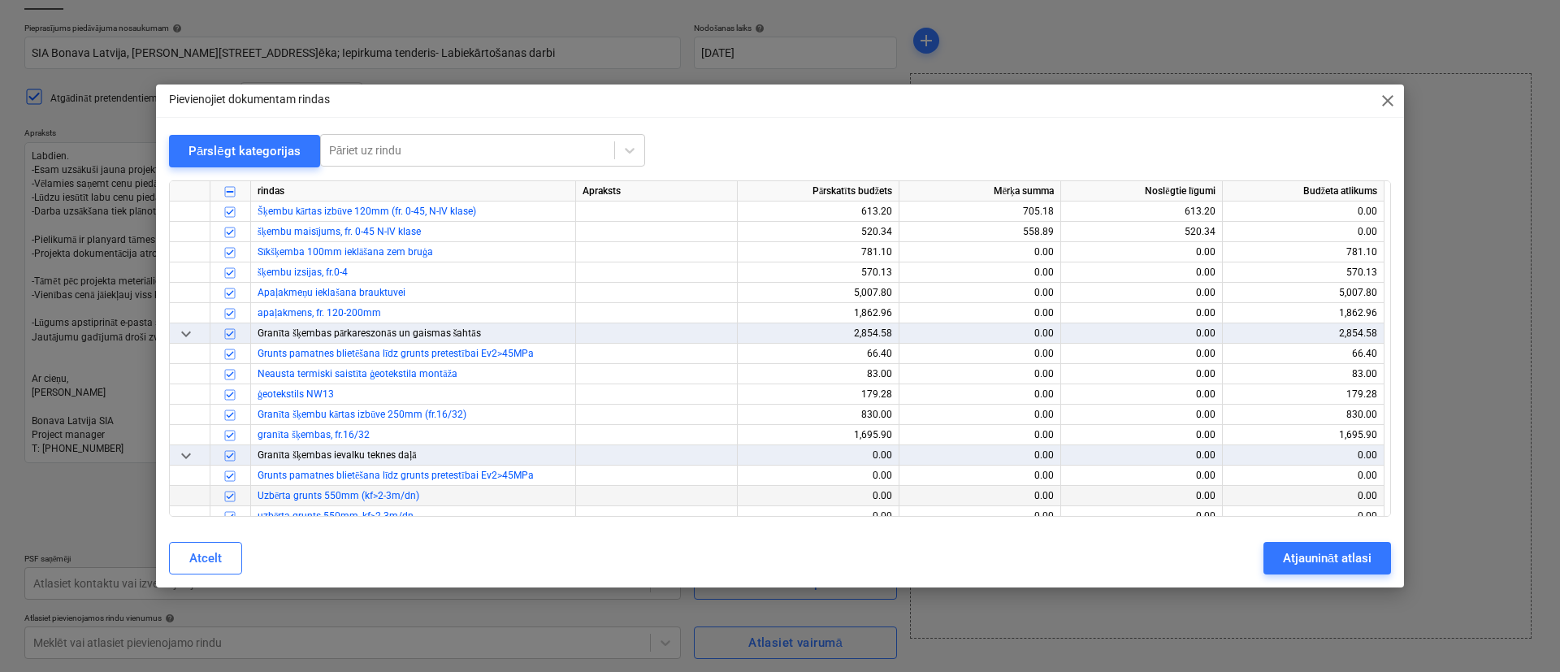
scroll to position [3779, 0]
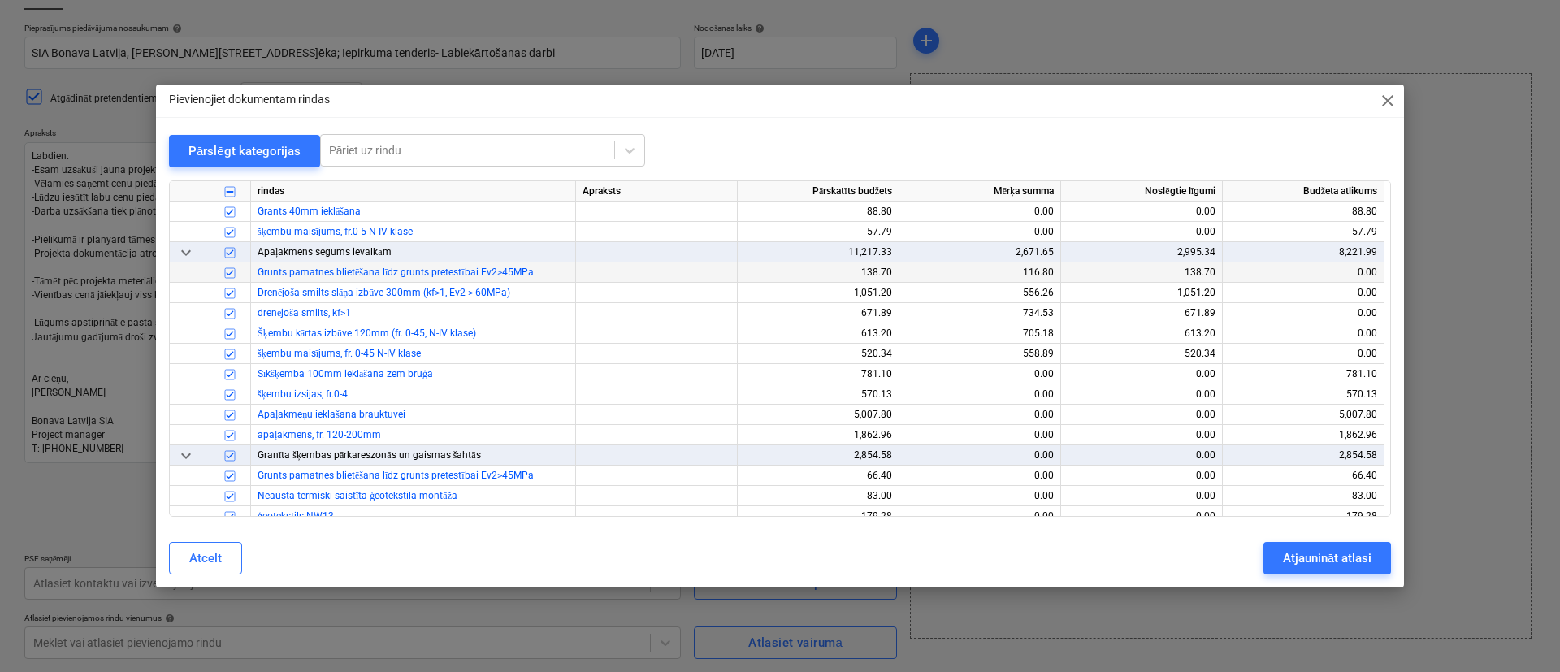
click at [240, 271] on div at bounding box center [230, 272] width 41 height 20
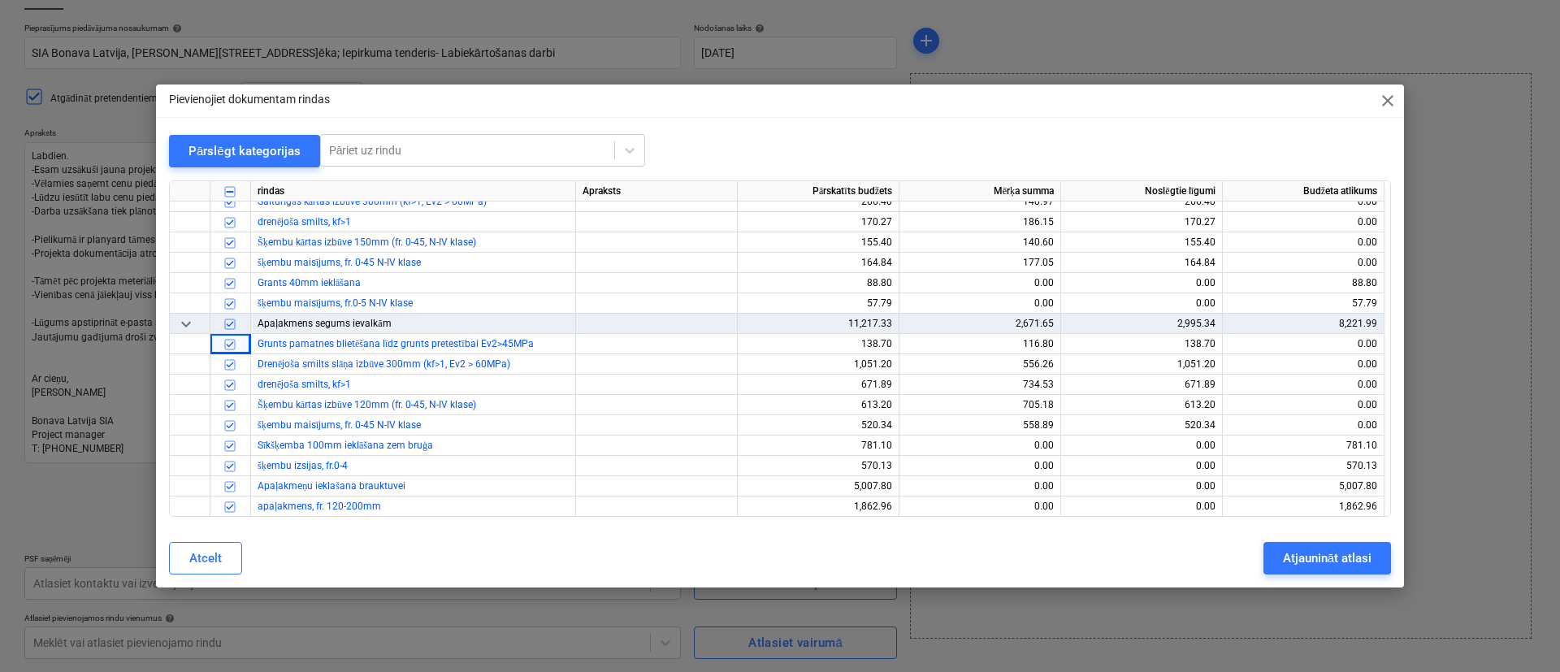
scroll to position [3657, 0]
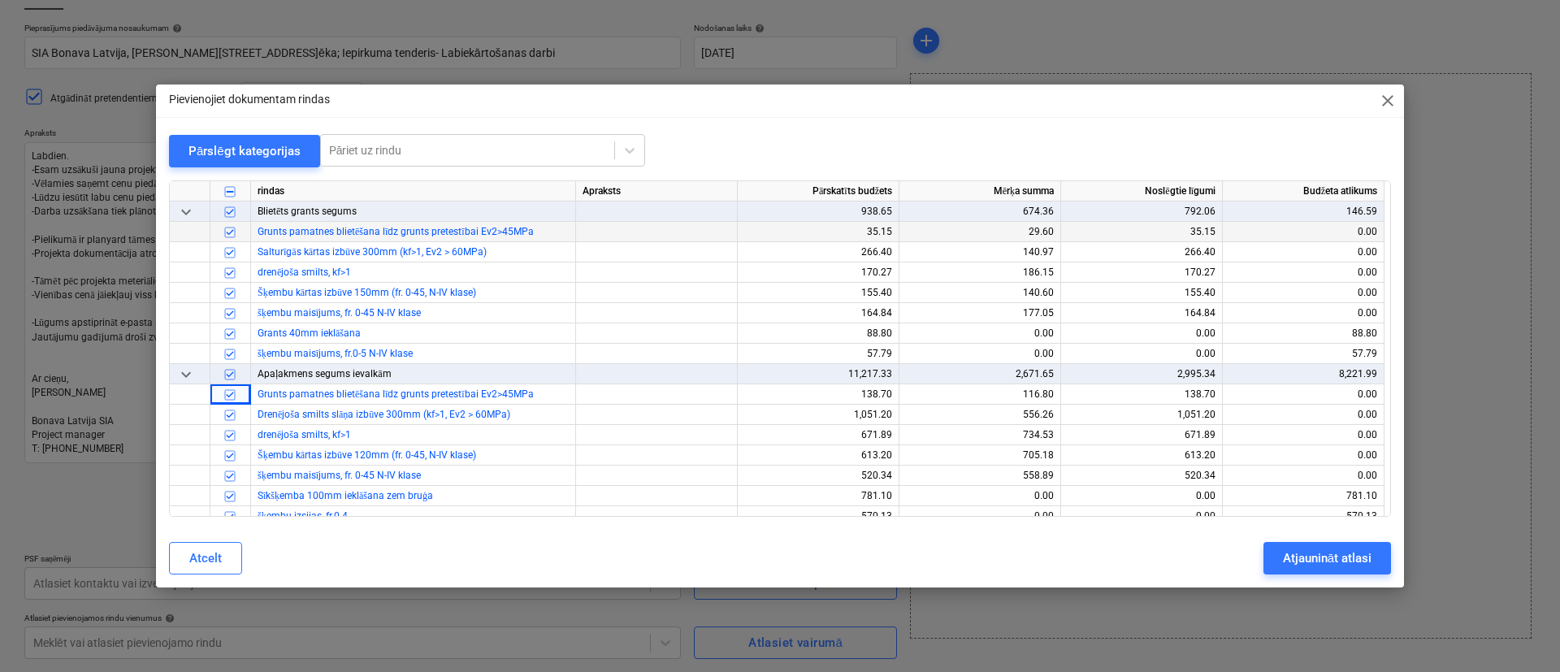
click at [226, 228] on input "checkbox" at bounding box center [230, 232] width 20 height 20
click at [226, 255] on input "checkbox" at bounding box center [230, 252] width 20 height 20
drag, startPoint x: 232, startPoint y: 267, endPoint x: 232, endPoint y: 281, distance: 14.6
click at [232, 268] on input "checkbox" at bounding box center [230, 272] width 20 height 20
click at [231, 288] on input "checkbox" at bounding box center [230, 293] width 20 height 20
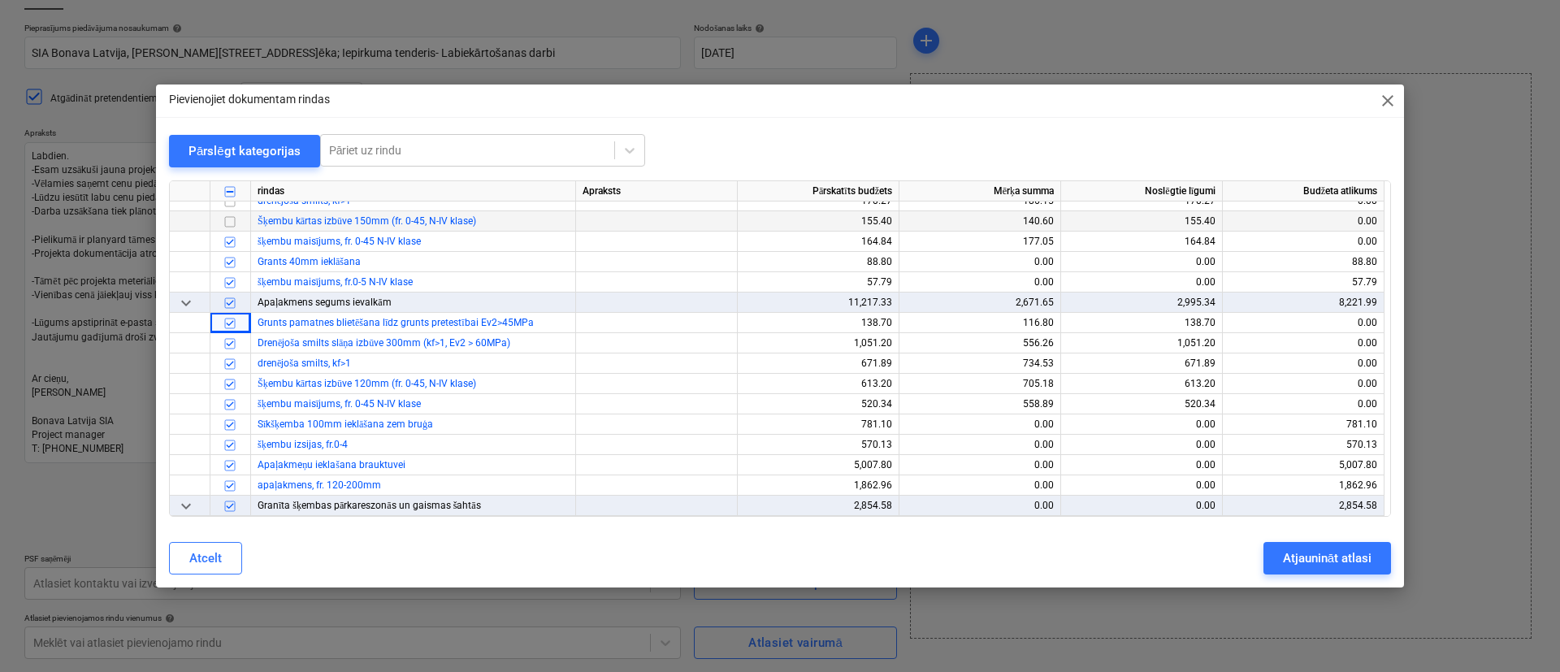
scroll to position [3779, 0]
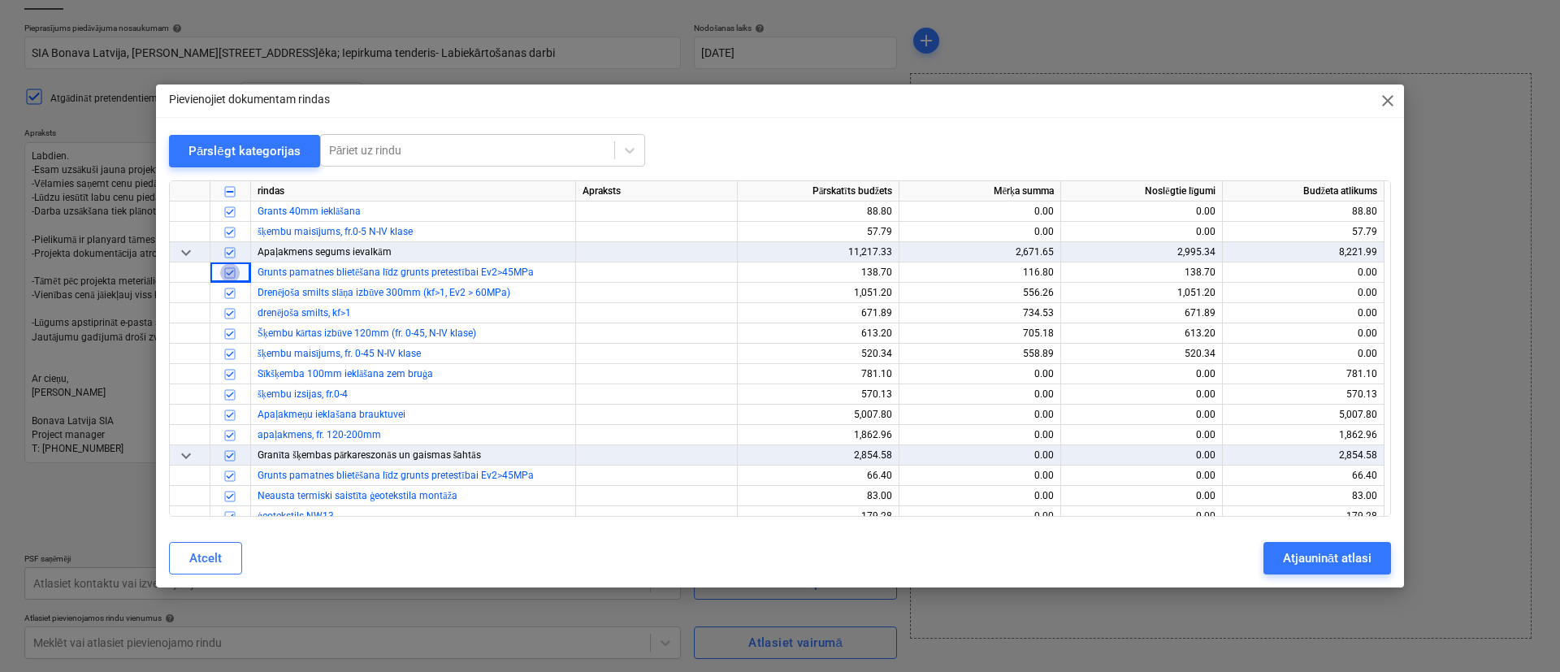
click at [232, 269] on input "checkbox" at bounding box center [230, 272] width 20 height 20
click at [233, 295] on input "checkbox" at bounding box center [230, 293] width 20 height 20
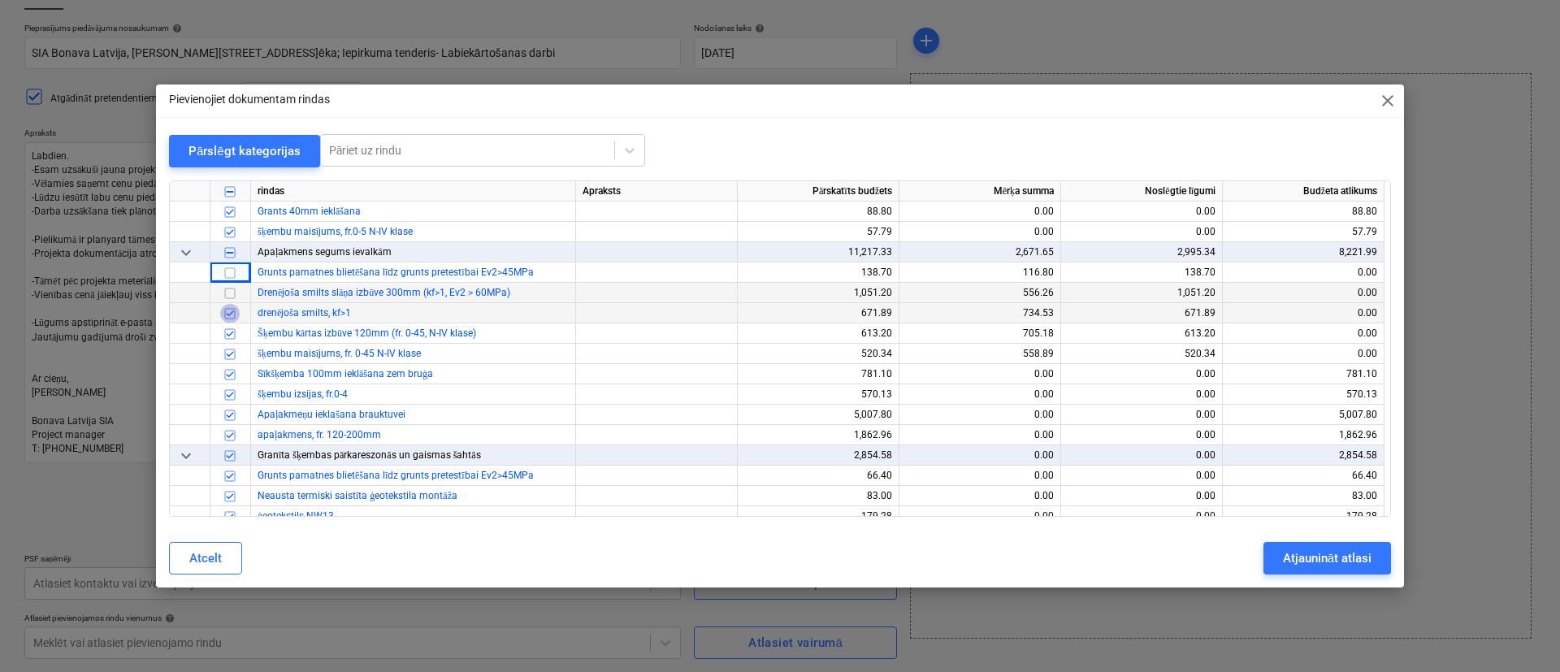
click at [233, 312] on input "checkbox" at bounding box center [230, 313] width 20 height 20
click at [232, 326] on input "checkbox" at bounding box center [230, 333] width 20 height 20
click at [235, 346] on input "checkbox" at bounding box center [230, 354] width 20 height 20
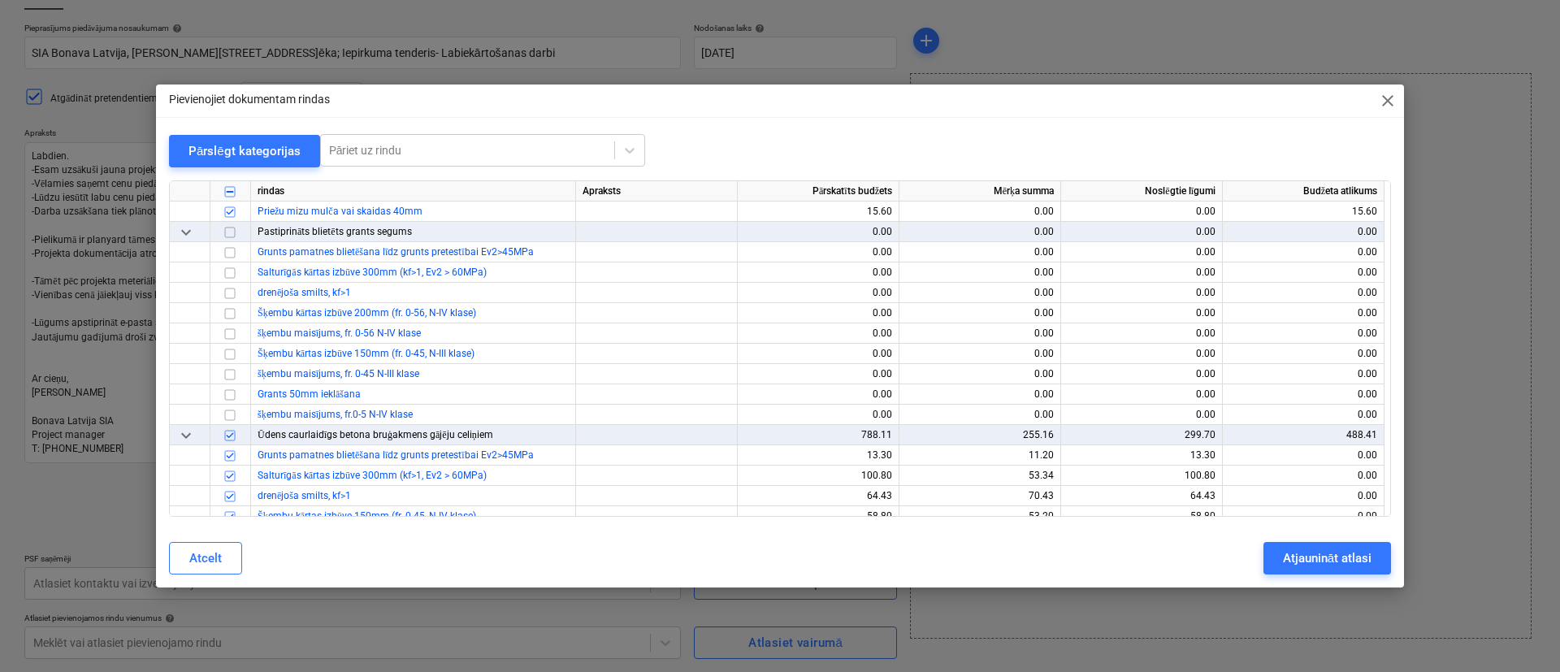
scroll to position [2925, 0]
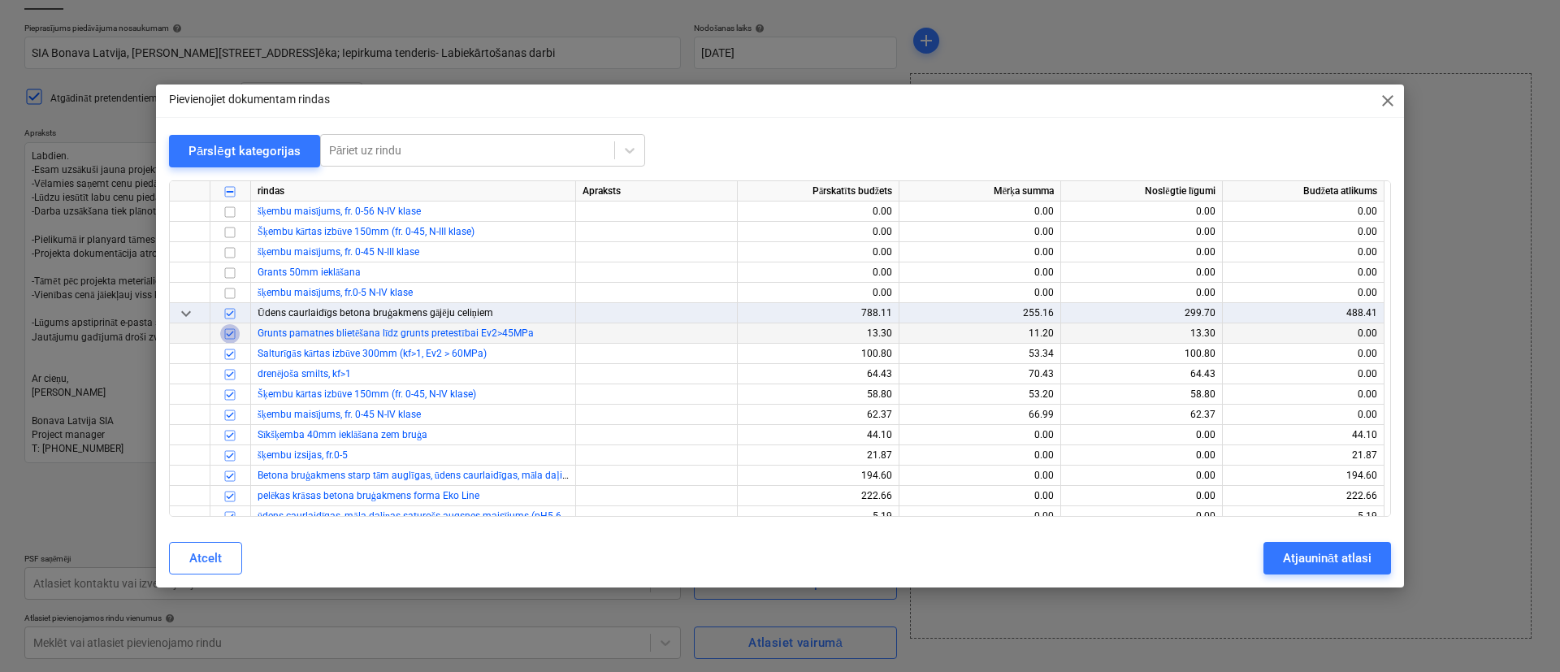
click at [230, 338] on input "checkbox" at bounding box center [230, 333] width 20 height 20
drag, startPoint x: 230, startPoint y: 338, endPoint x: 232, endPoint y: 359, distance: 21.3
click at [232, 359] on input "checkbox" at bounding box center [230, 354] width 20 height 20
drag, startPoint x: 232, startPoint y: 373, endPoint x: 232, endPoint y: 383, distance: 9.8
click at [232, 377] on input "checkbox" at bounding box center [230, 374] width 20 height 20
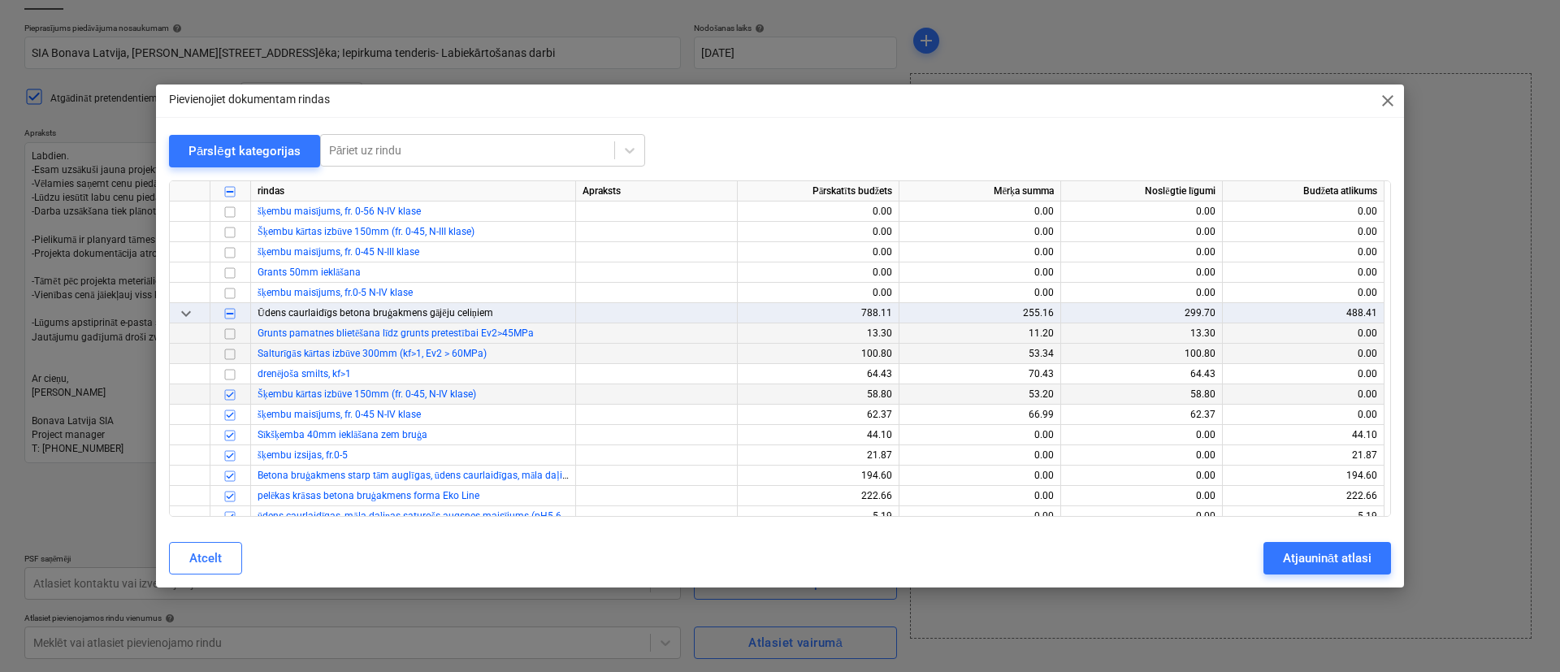
drag, startPoint x: 232, startPoint y: 383, endPoint x: 232, endPoint y: 394, distance: 11.4
click at [232, 394] on input "checkbox" at bounding box center [230, 394] width 20 height 20
click at [229, 418] on input "checkbox" at bounding box center [230, 415] width 20 height 20
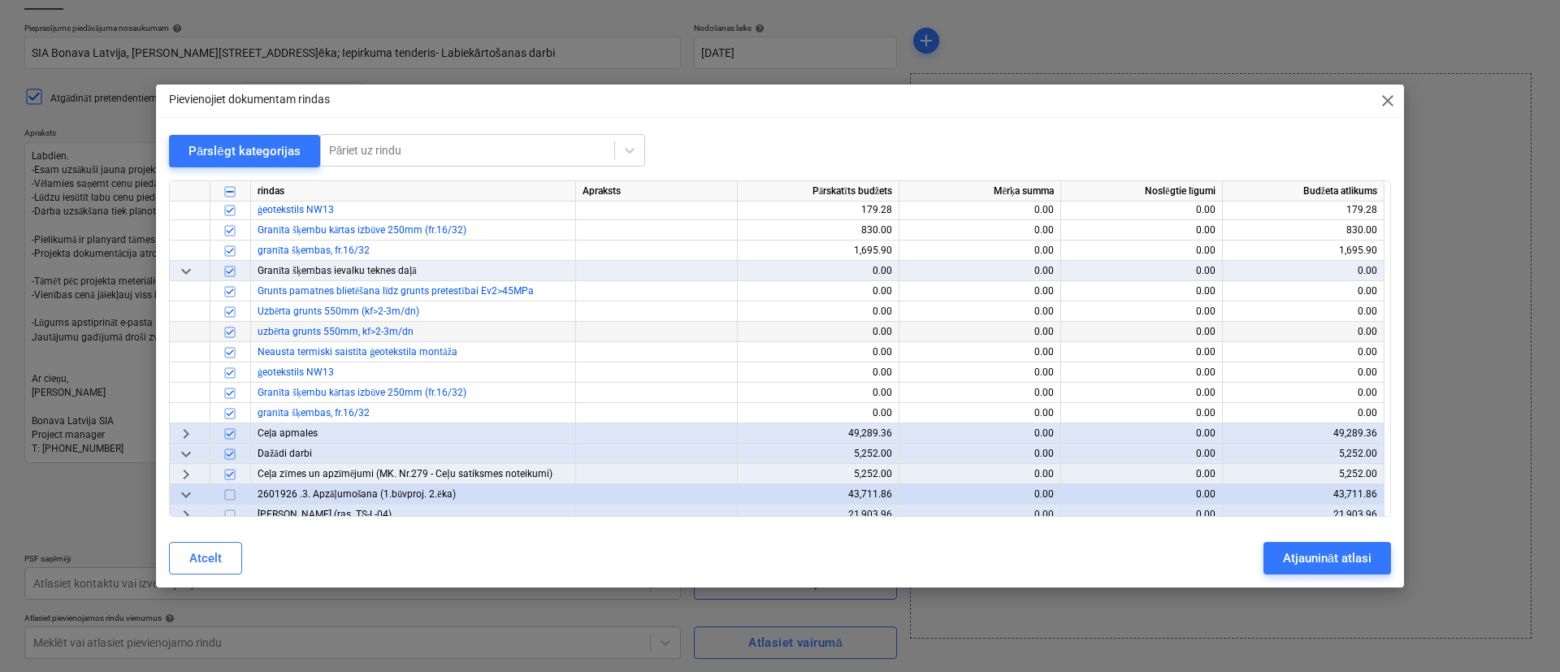
scroll to position [4134, 0]
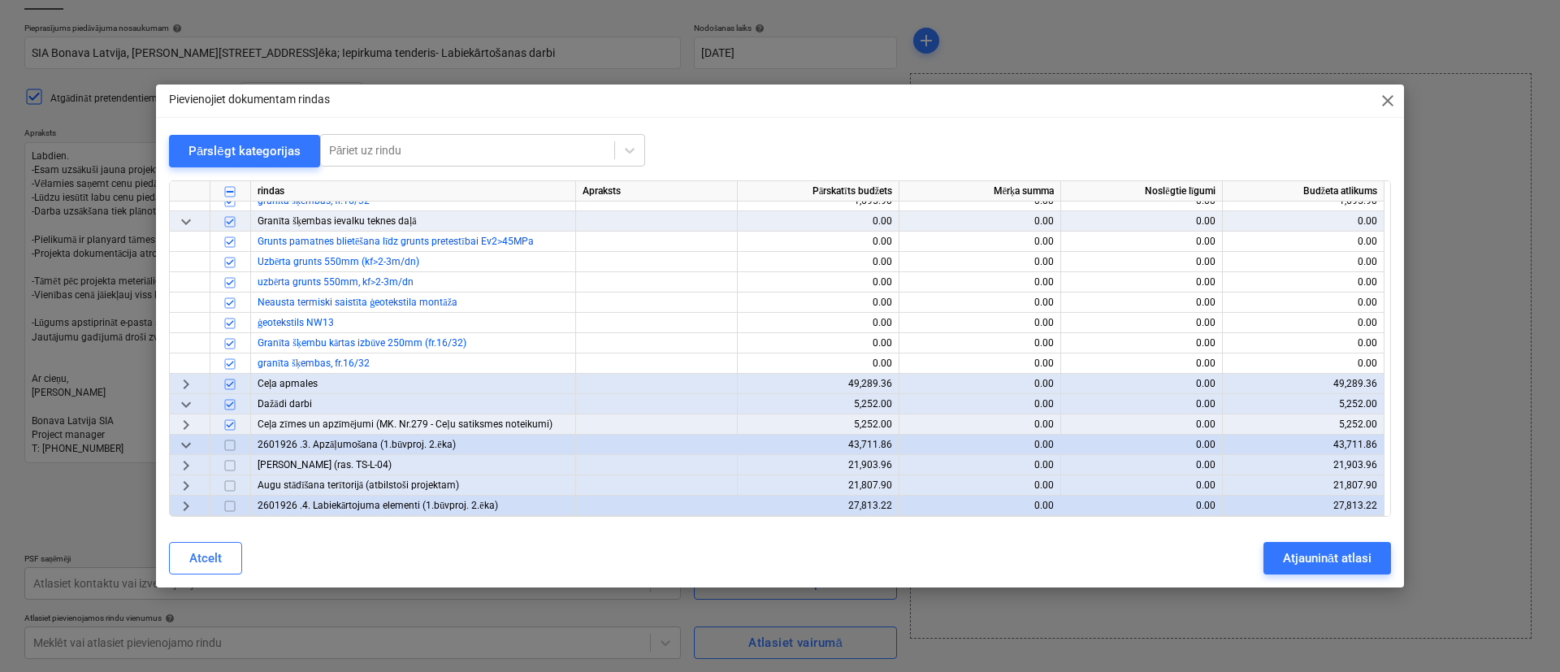
click at [197, 383] on div "keyboard_arrow_right" at bounding box center [190, 384] width 41 height 20
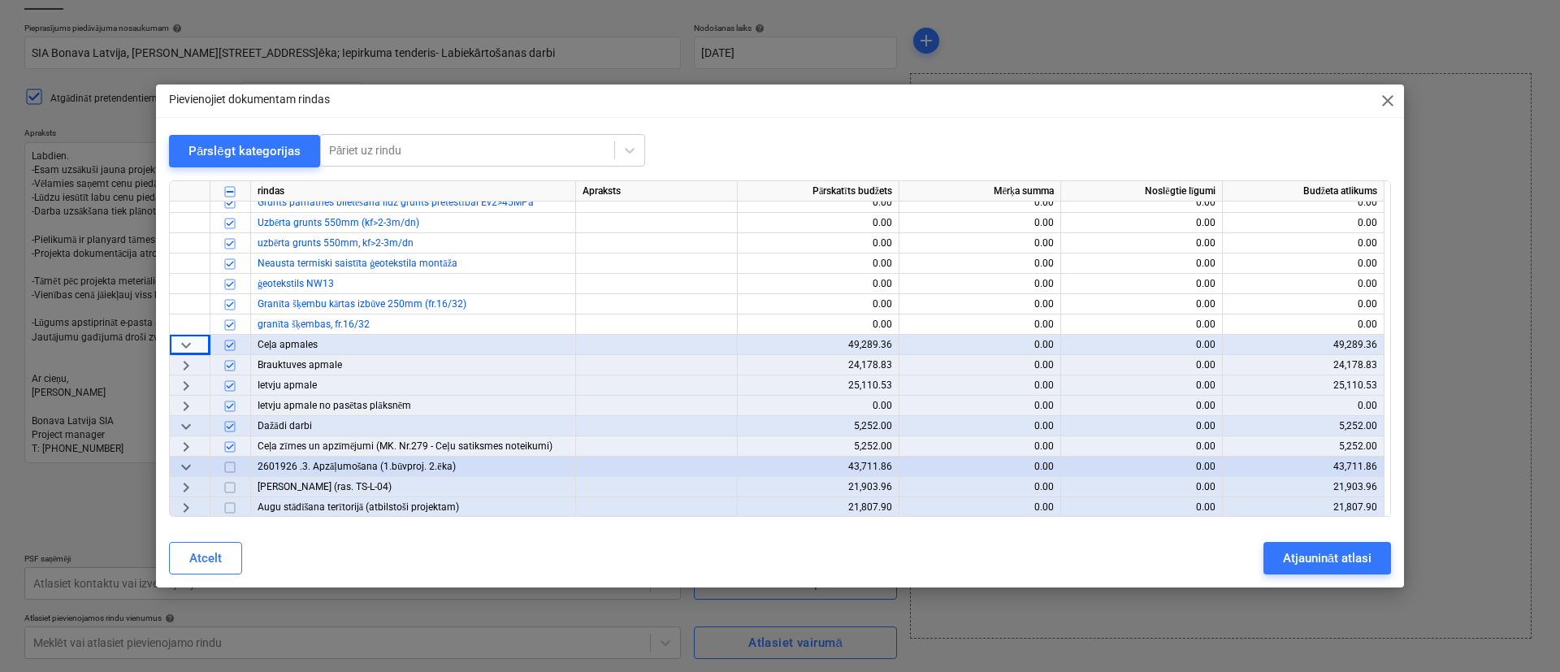
scroll to position [4195, 0]
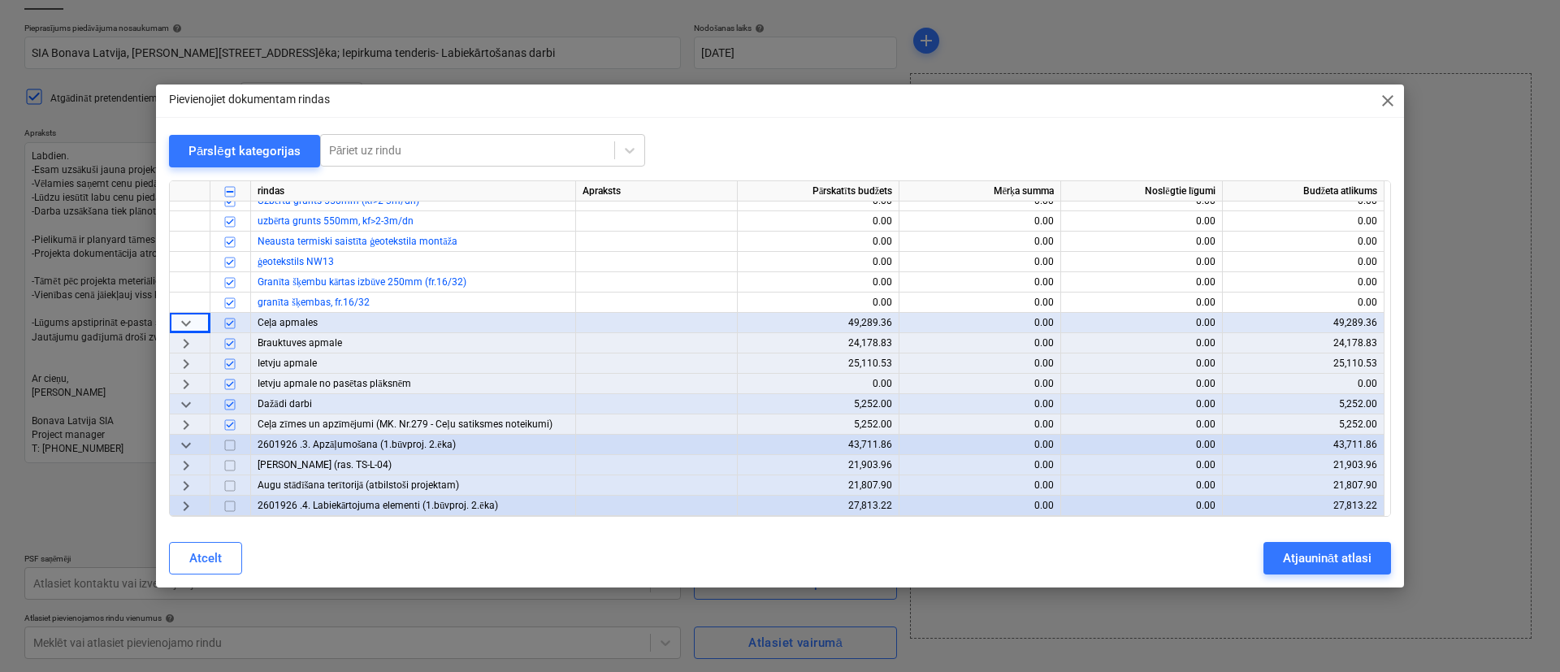
click at [191, 384] on span "keyboard_arrow_right" at bounding box center [186, 384] width 20 height 20
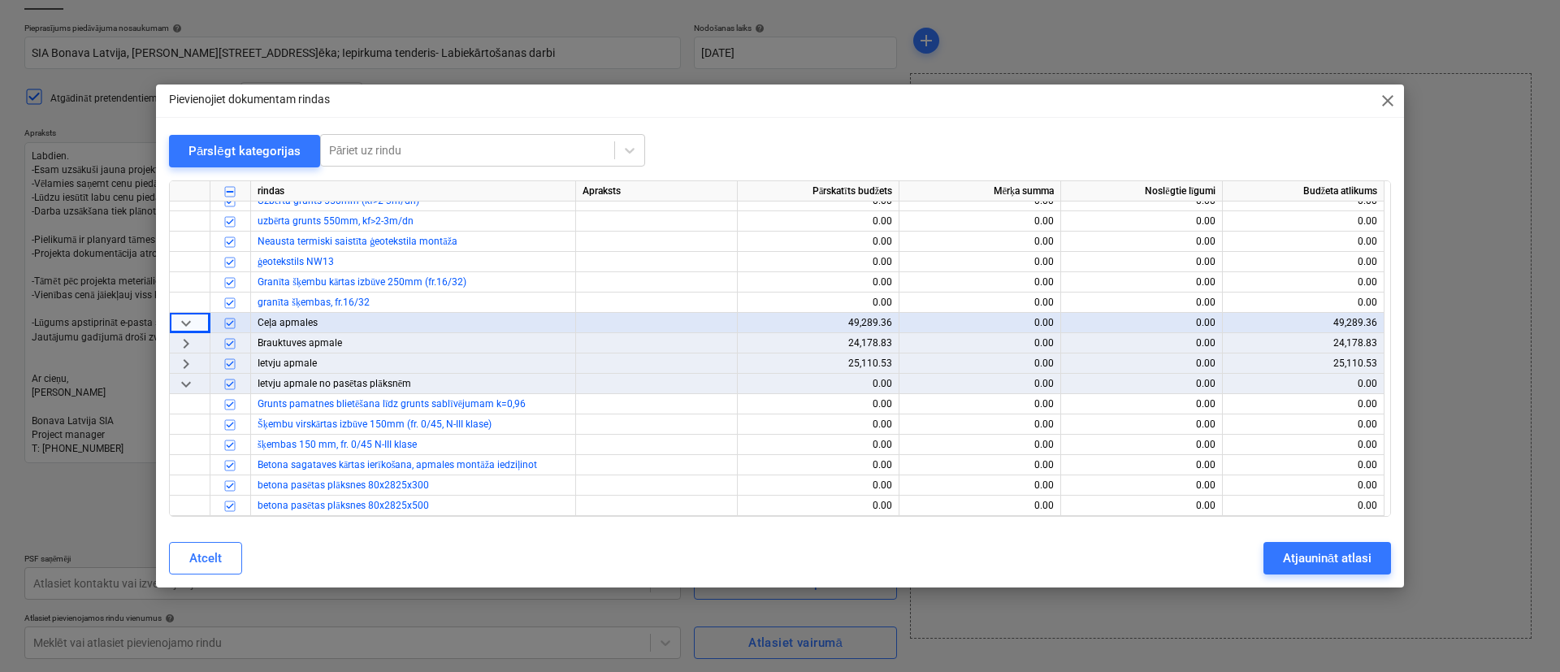
scroll to position [4317, 0]
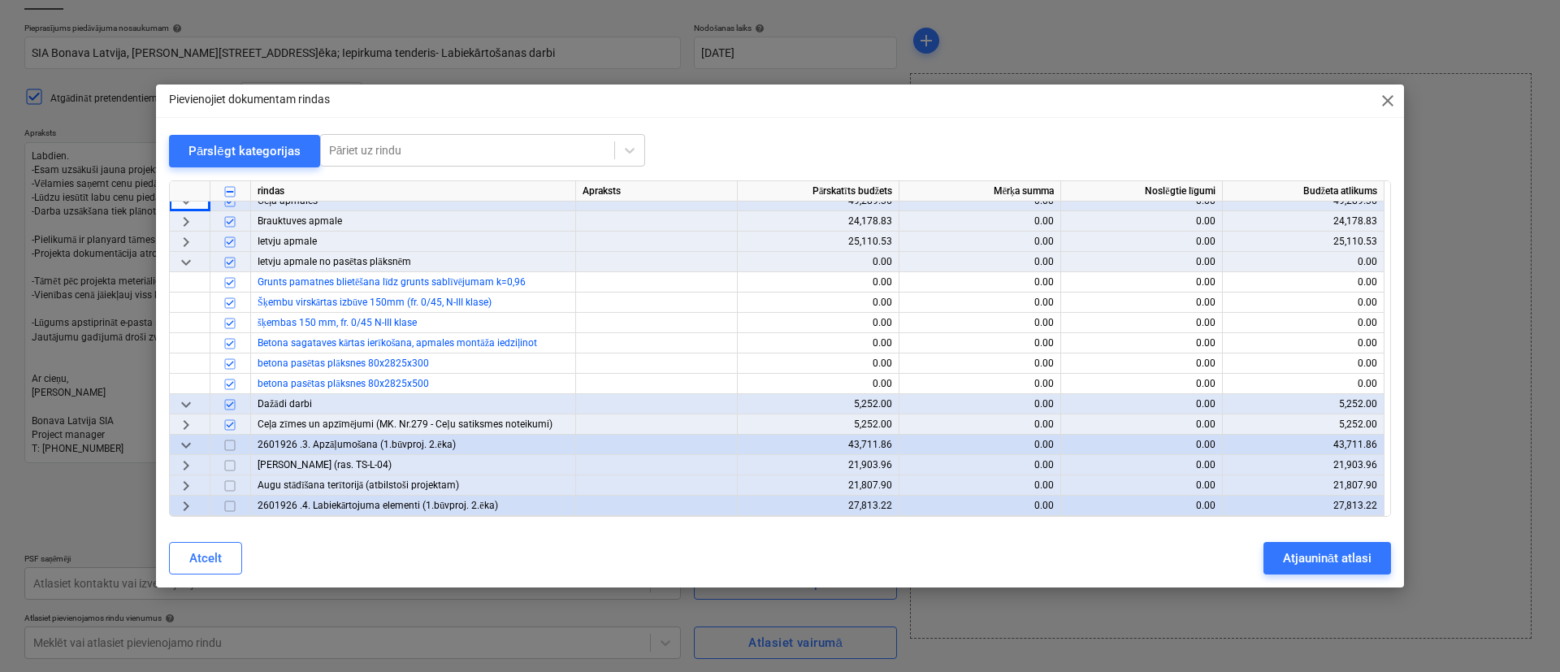
click at [230, 259] on input "checkbox" at bounding box center [230, 262] width 20 height 20
click at [188, 241] on span "keyboard_arrow_right" at bounding box center [186, 242] width 20 height 20
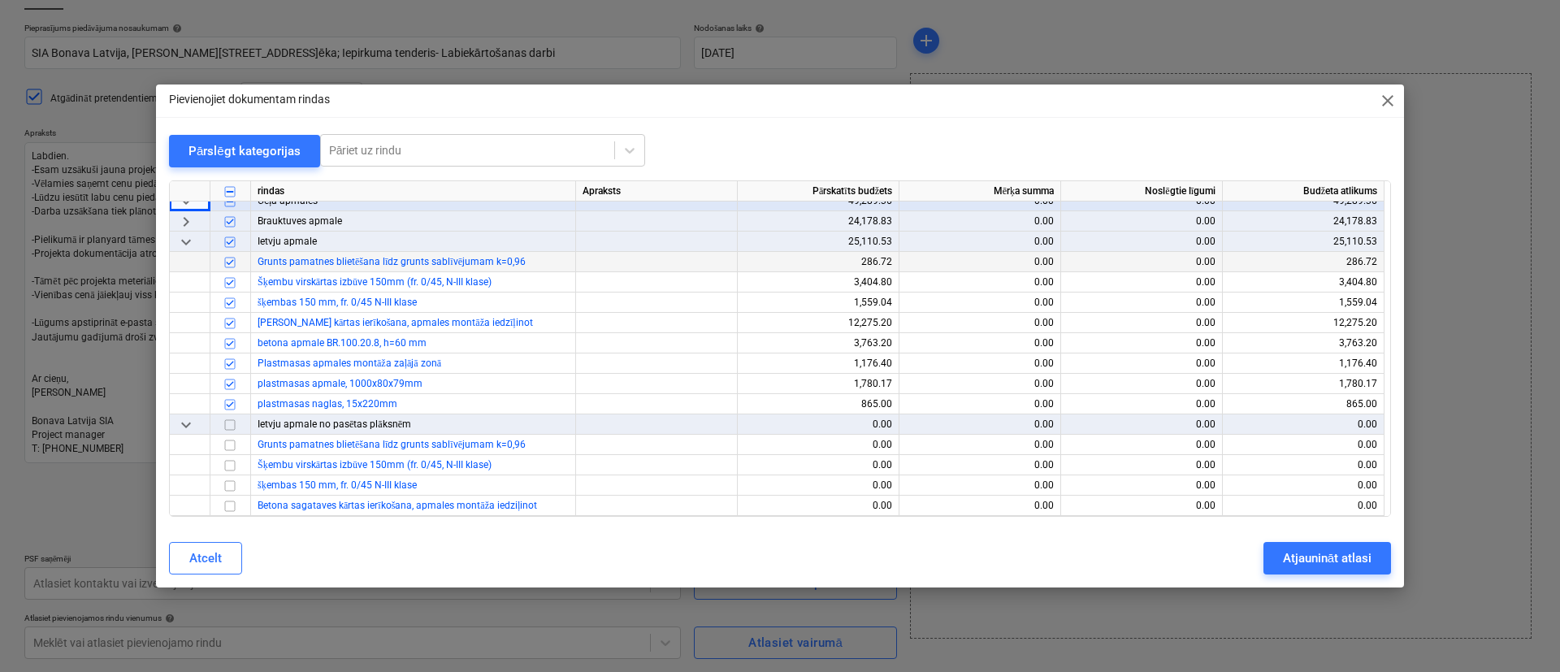
click at [188, 241] on span "keyboard_arrow_down" at bounding box center [186, 242] width 20 height 20
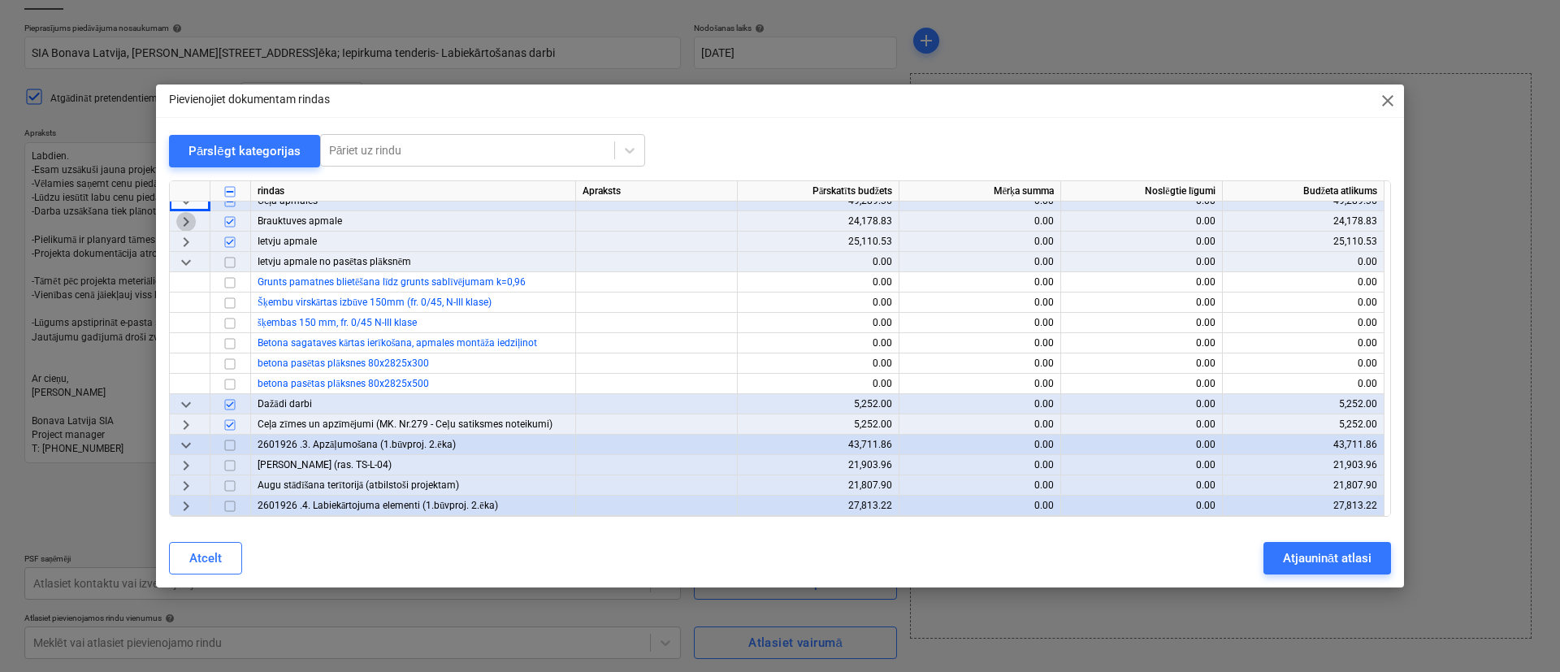
click at [185, 219] on span "keyboard_arrow_right" at bounding box center [186, 221] width 20 height 20
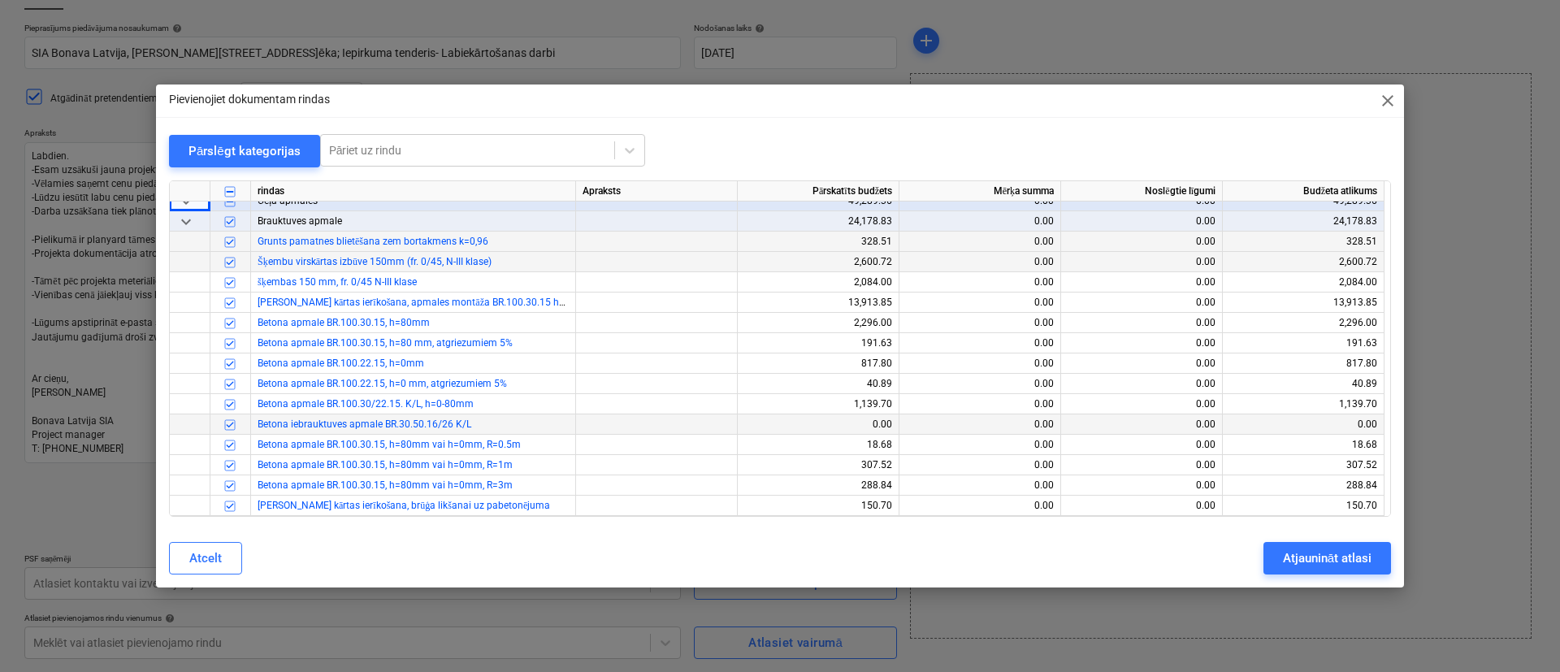
click at [233, 423] on input "checkbox" at bounding box center [230, 424] width 20 height 20
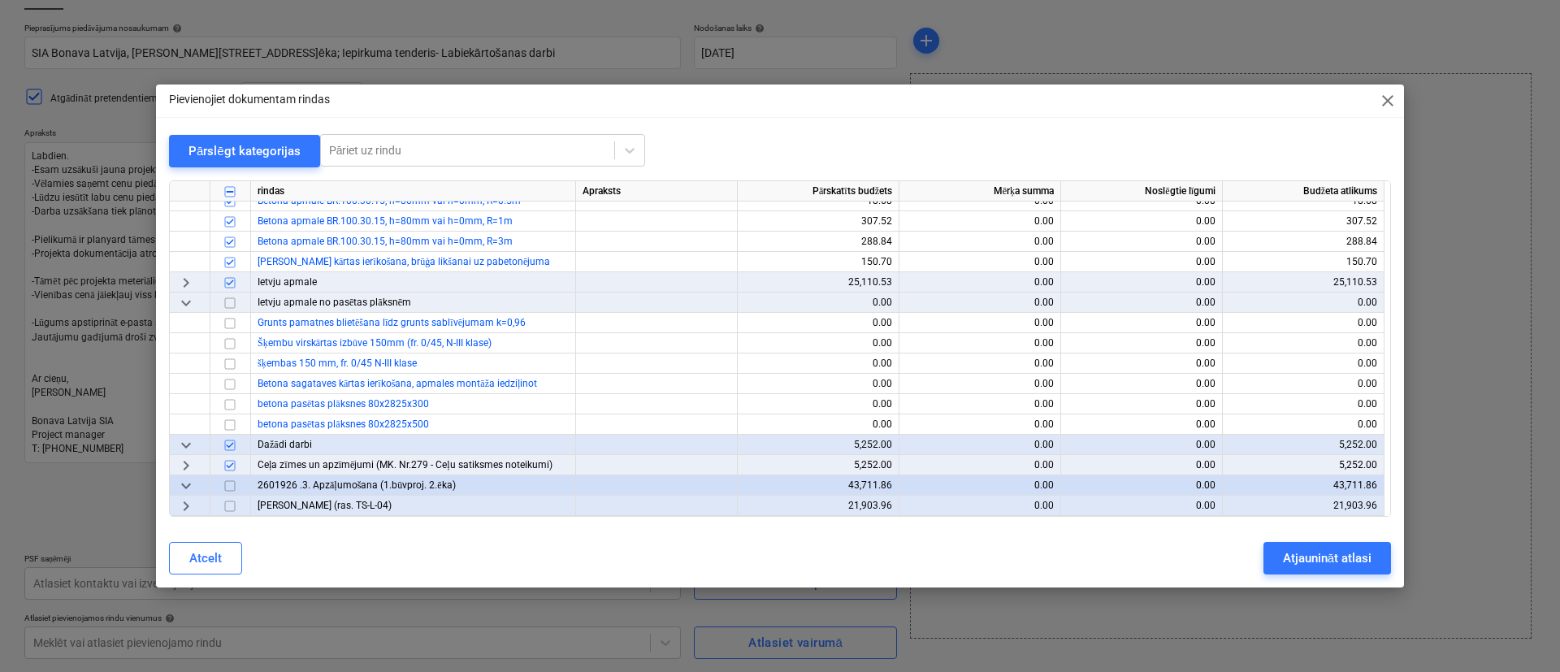
scroll to position [4602, 0]
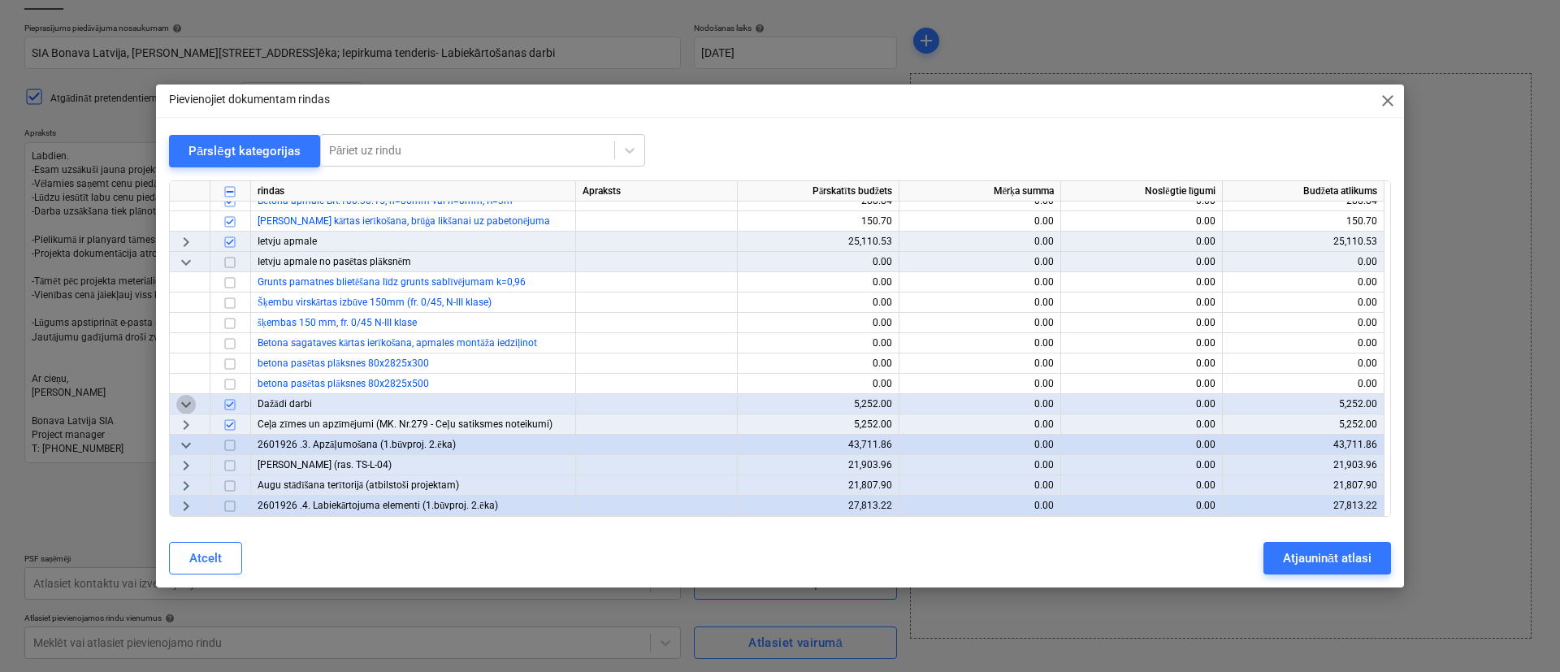
click at [184, 399] on span "keyboard_arrow_down" at bounding box center [186, 404] width 20 height 20
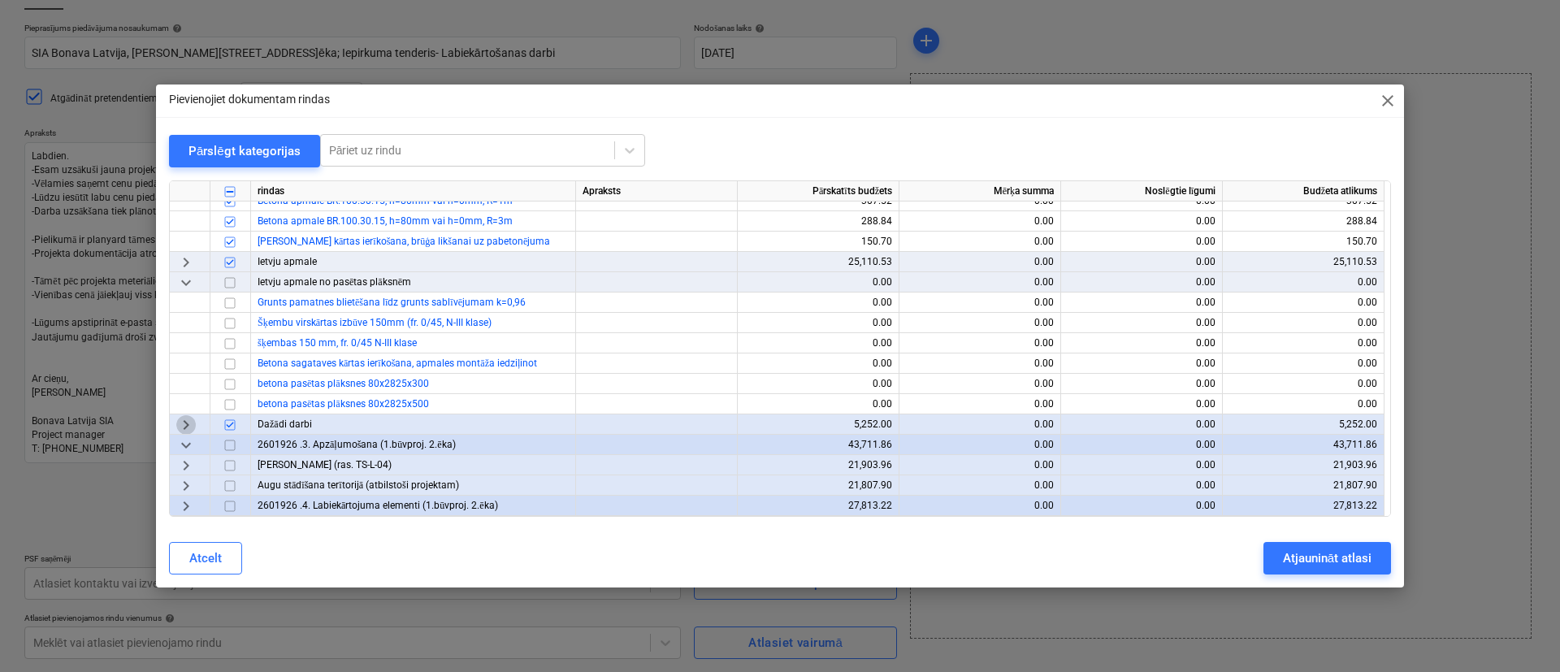
click at [184, 423] on span "keyboard_arrow_right" at bounding box center [186, 424] width 20 height 20
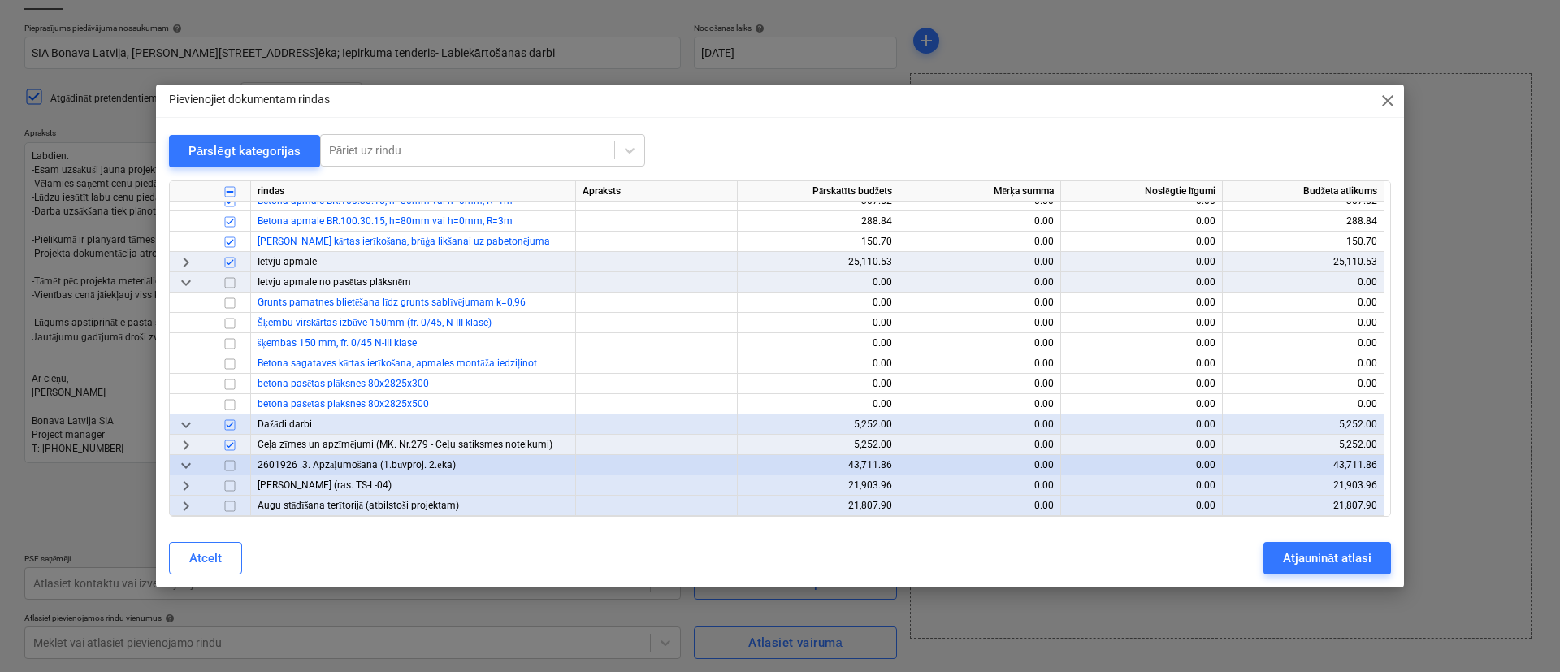
scroll to position [4602, 0]
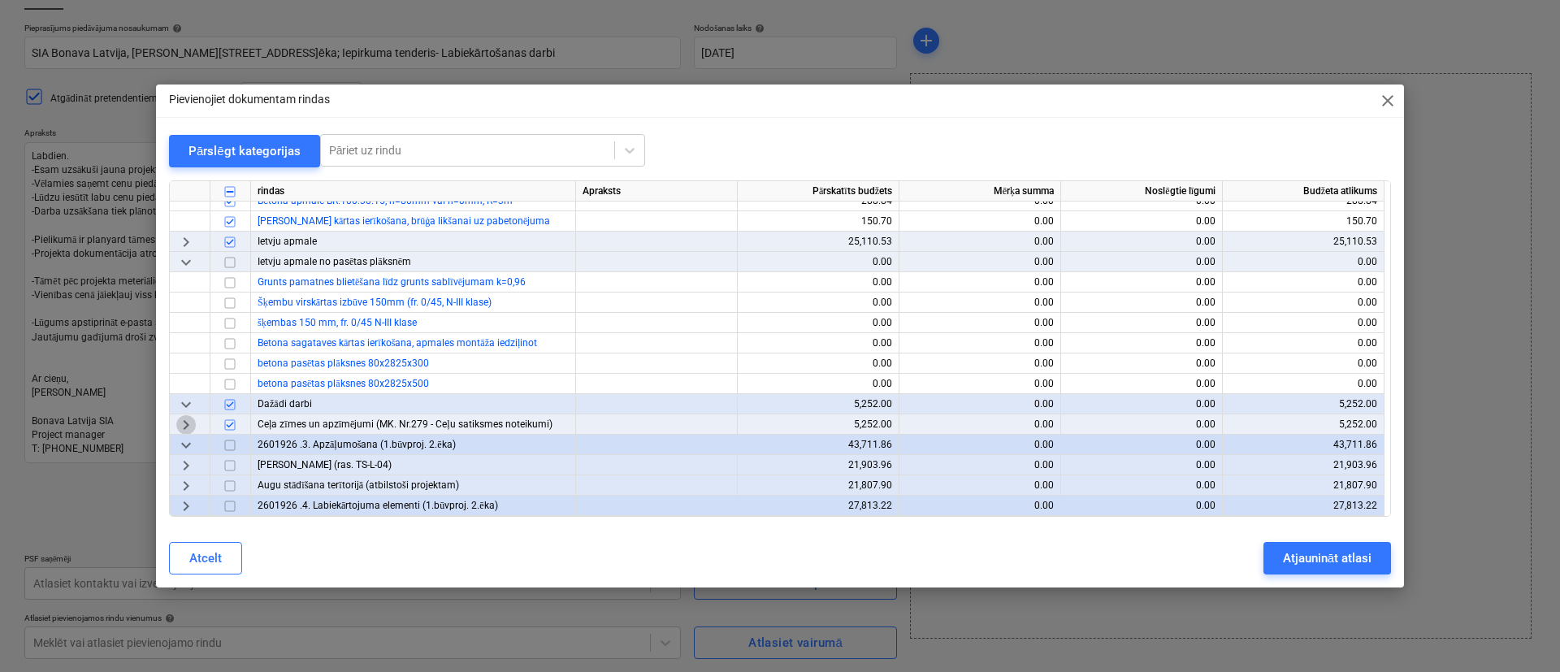
click at [185, 427] on span "keyboard_arrow_right" at bounding box center [186, 424] width 20 height 20
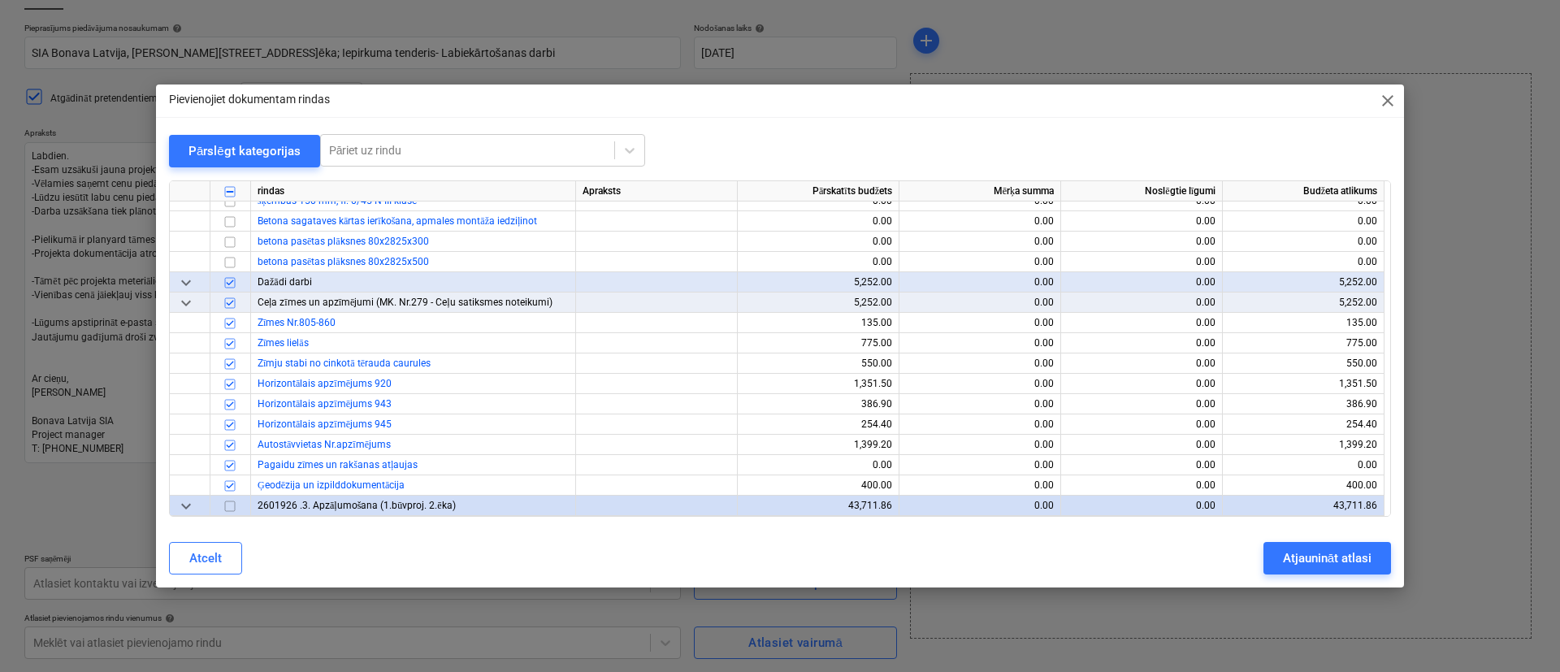
scroll to position [4785, 0]
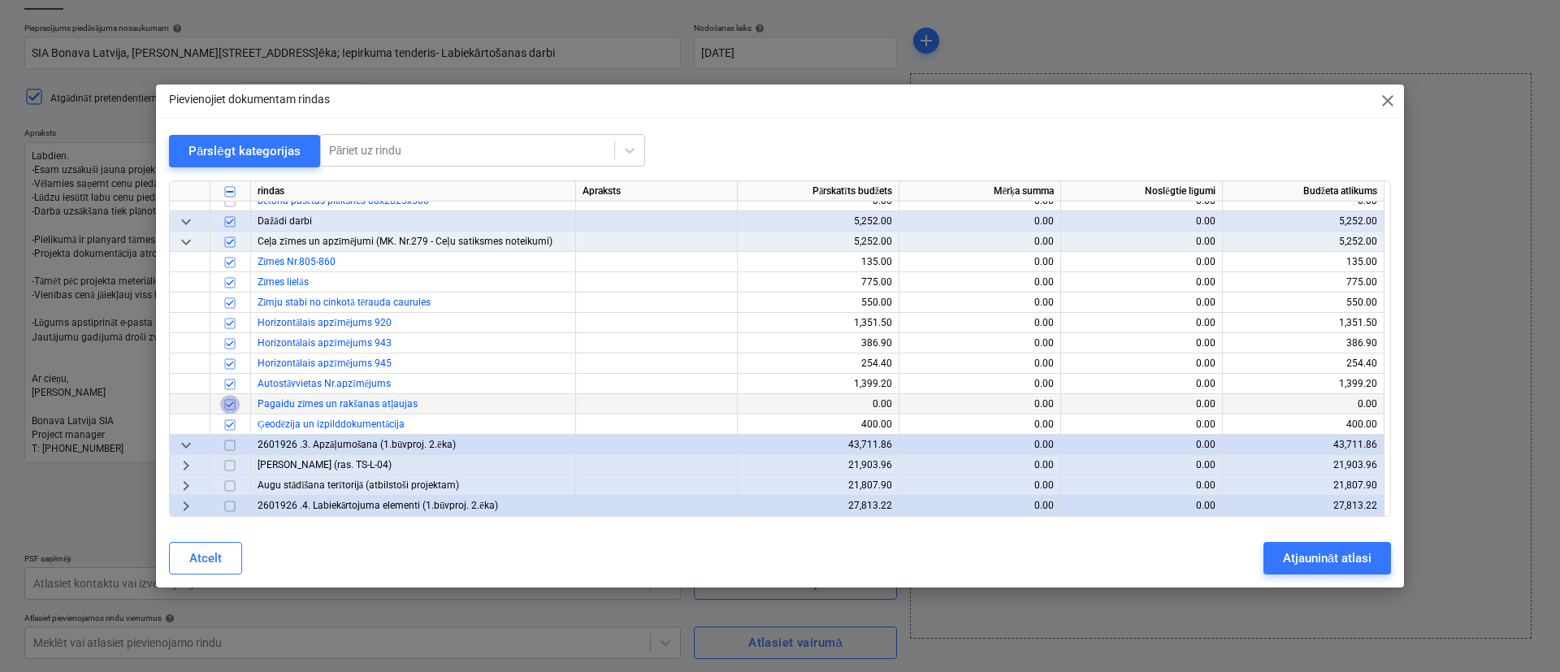
click at [235, 405] on input "checkbox" at bounding box center [230, 404] width 20 height 20
click at [187, 440] on span "keyboard_arrow_down" at bounding box center [186, 445] width 20 height 20
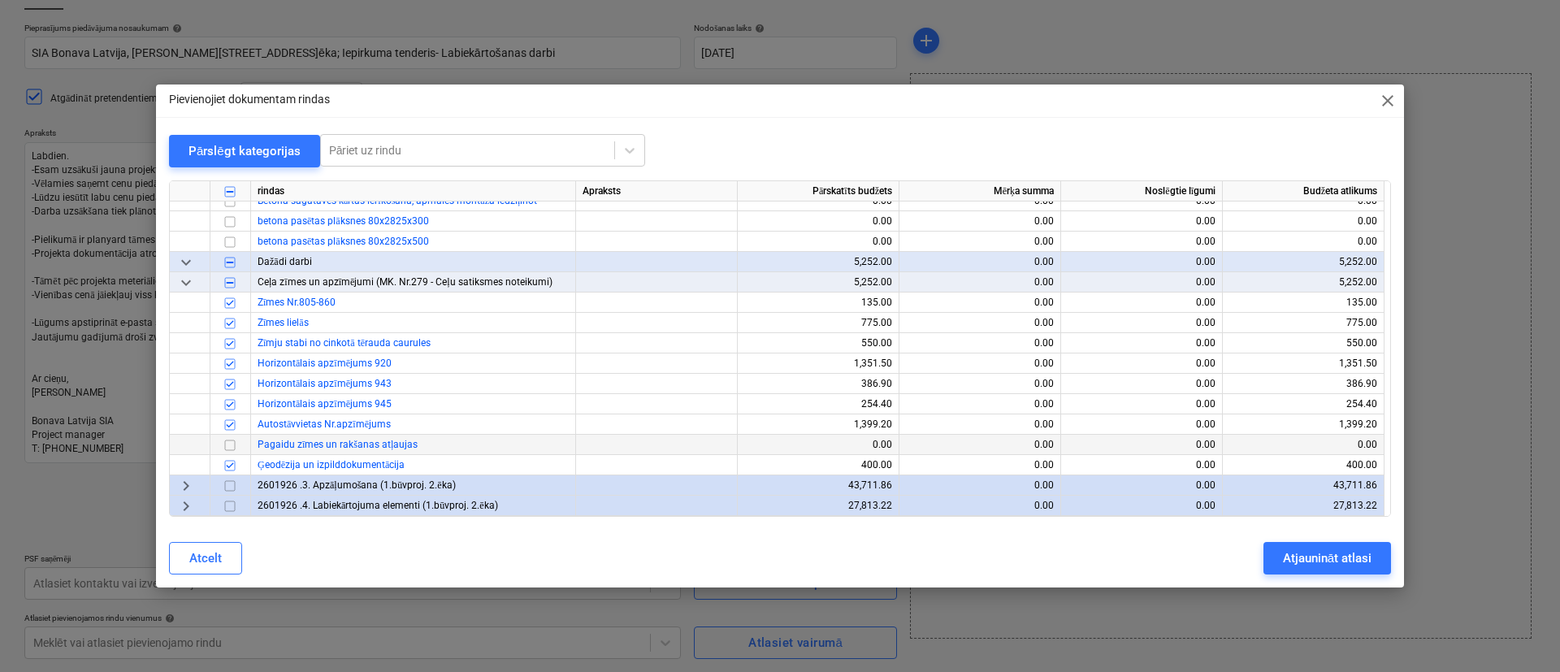
scroll to position [4744, 0]
click at [188, 485] on span "keyboard_arrow_right" at bounding box center [186, 485] width 20 height 20
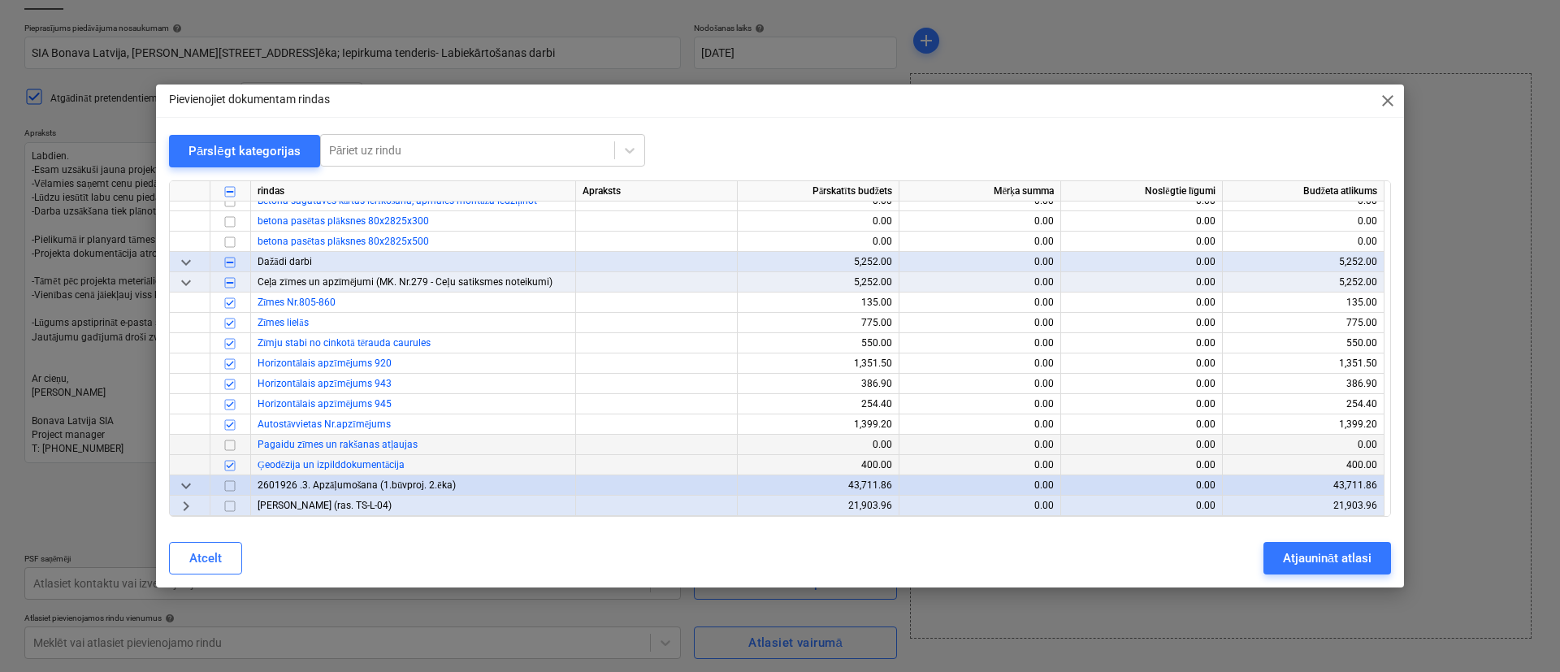
scroll to position [4785, 0]
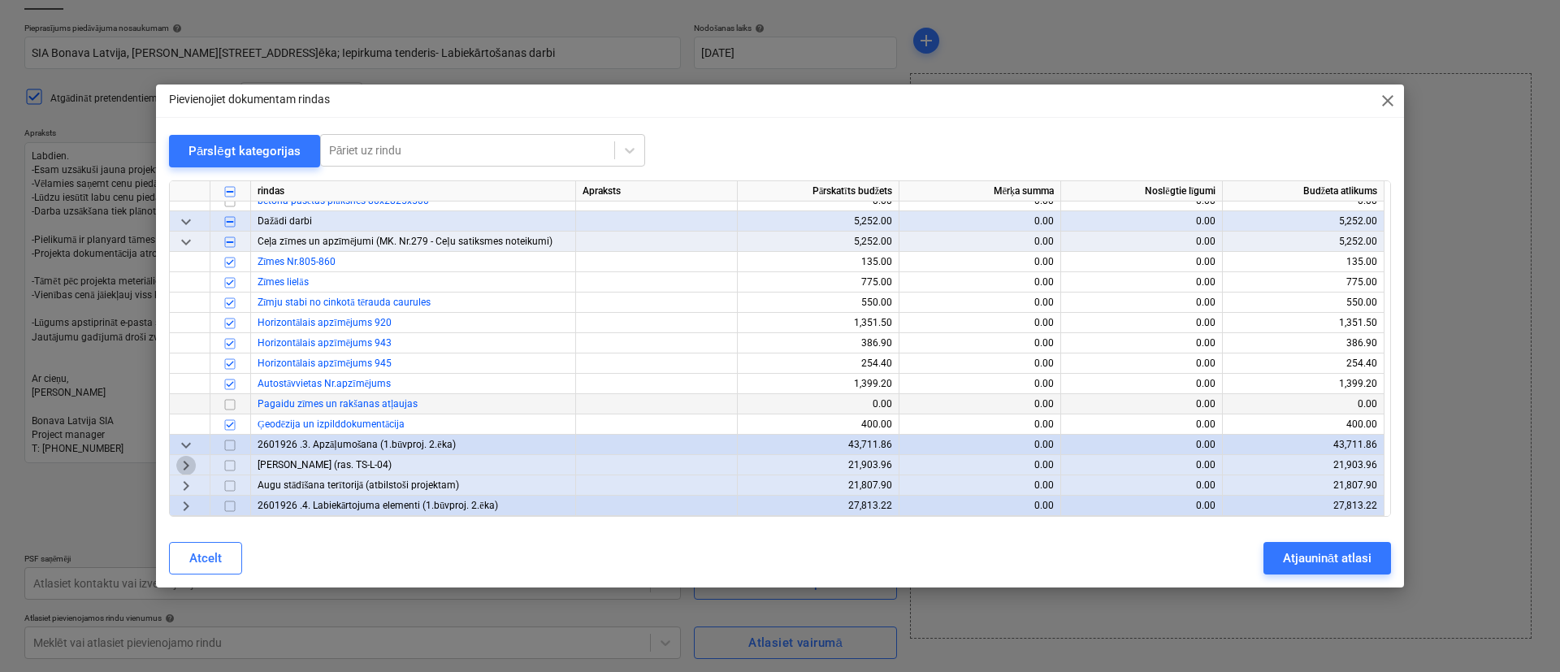
click at [190, 462] on span "keyboard_arrow_right" at bounding box center [186, 465] width 20 height 20
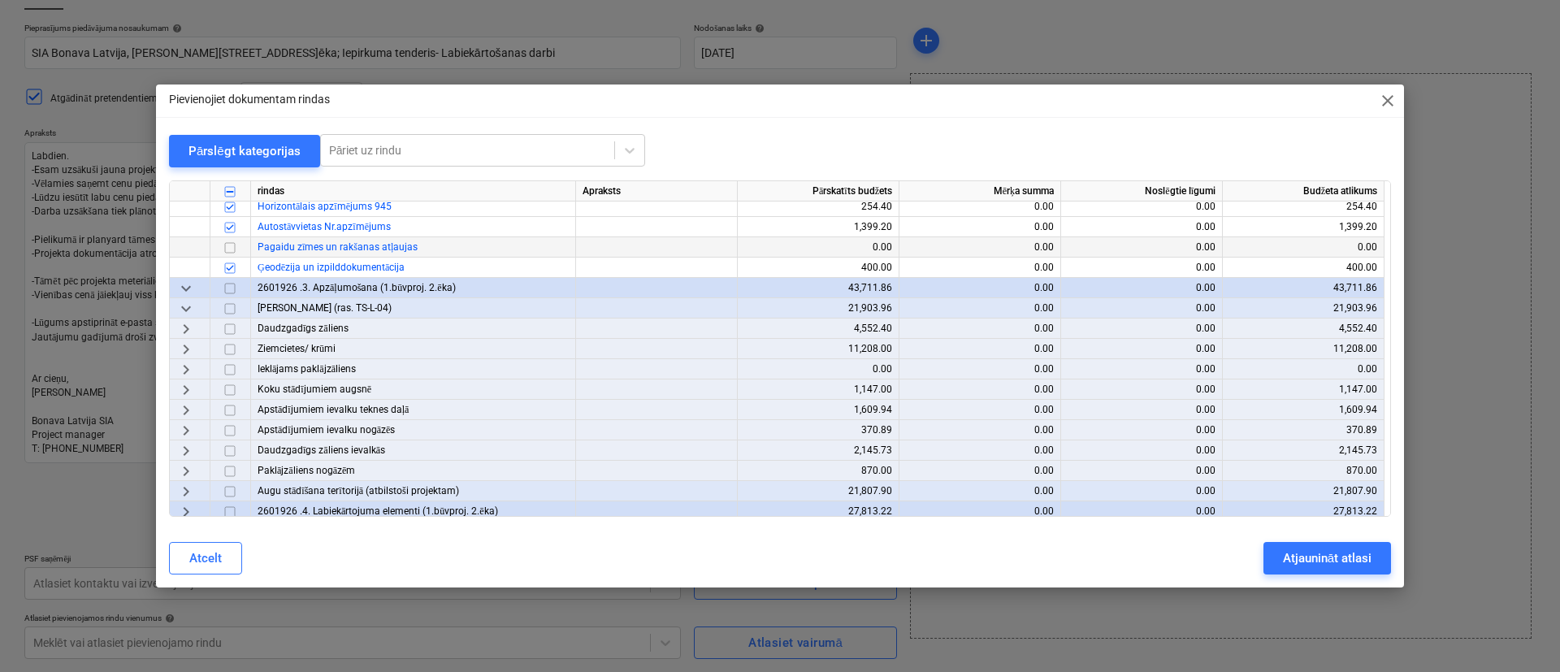
scroll to position [4947, 0]
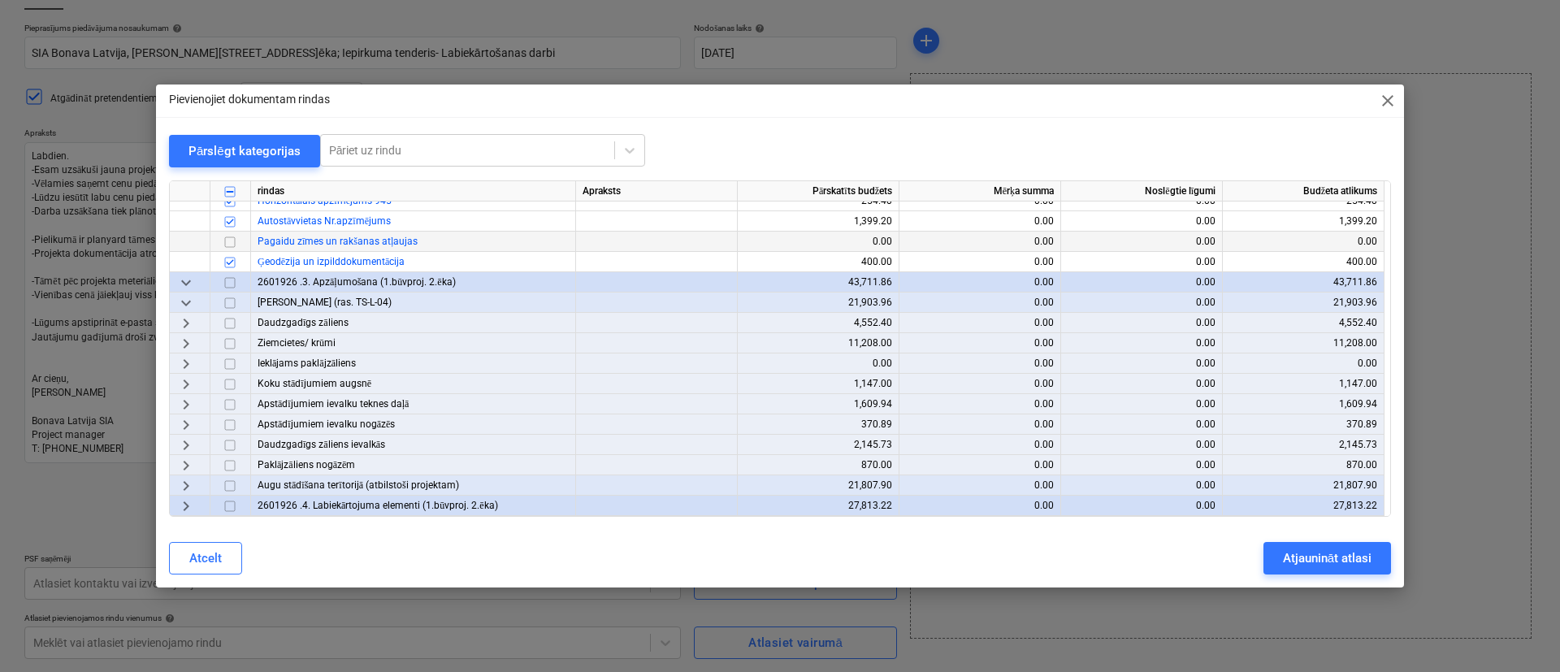
click at [188, 284] on span "keyboard_arrow_down" at bounding box center [186, 282] width 20 height 20
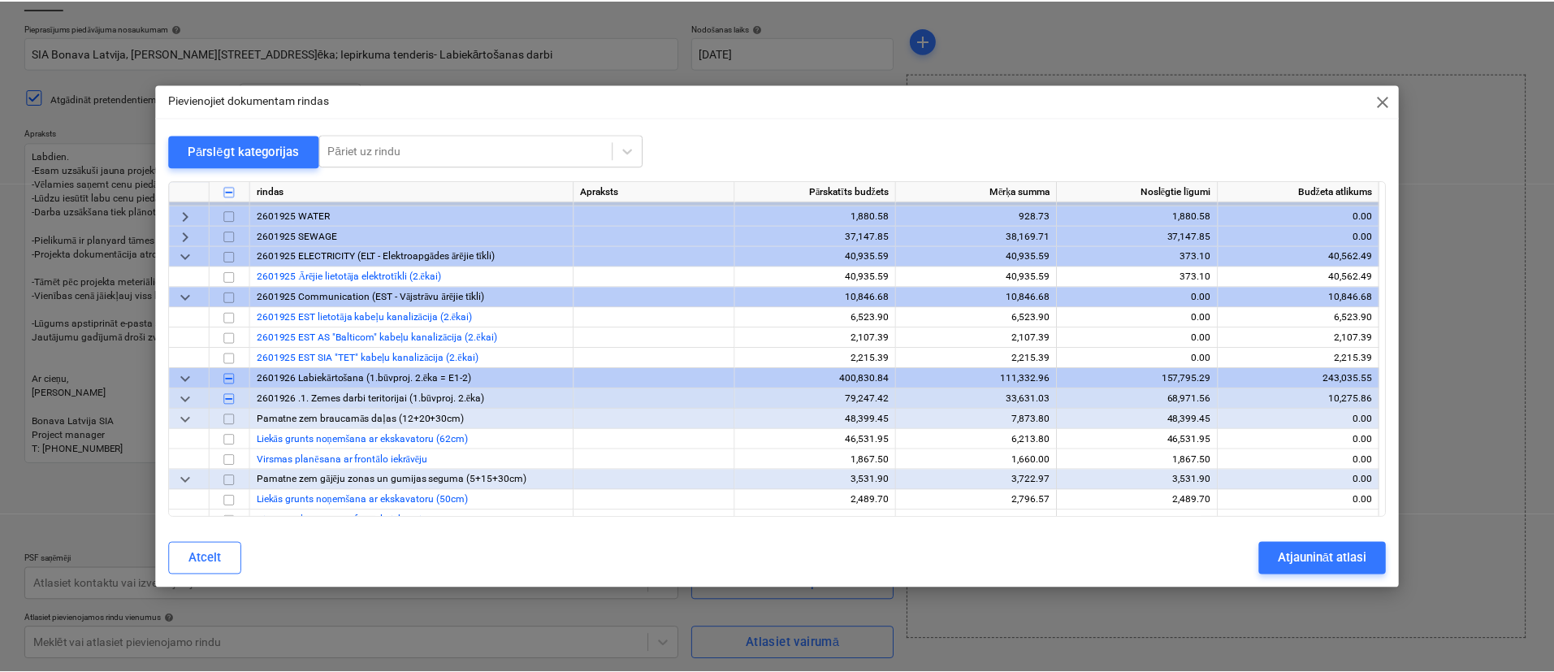
scroll to position [0, 0]
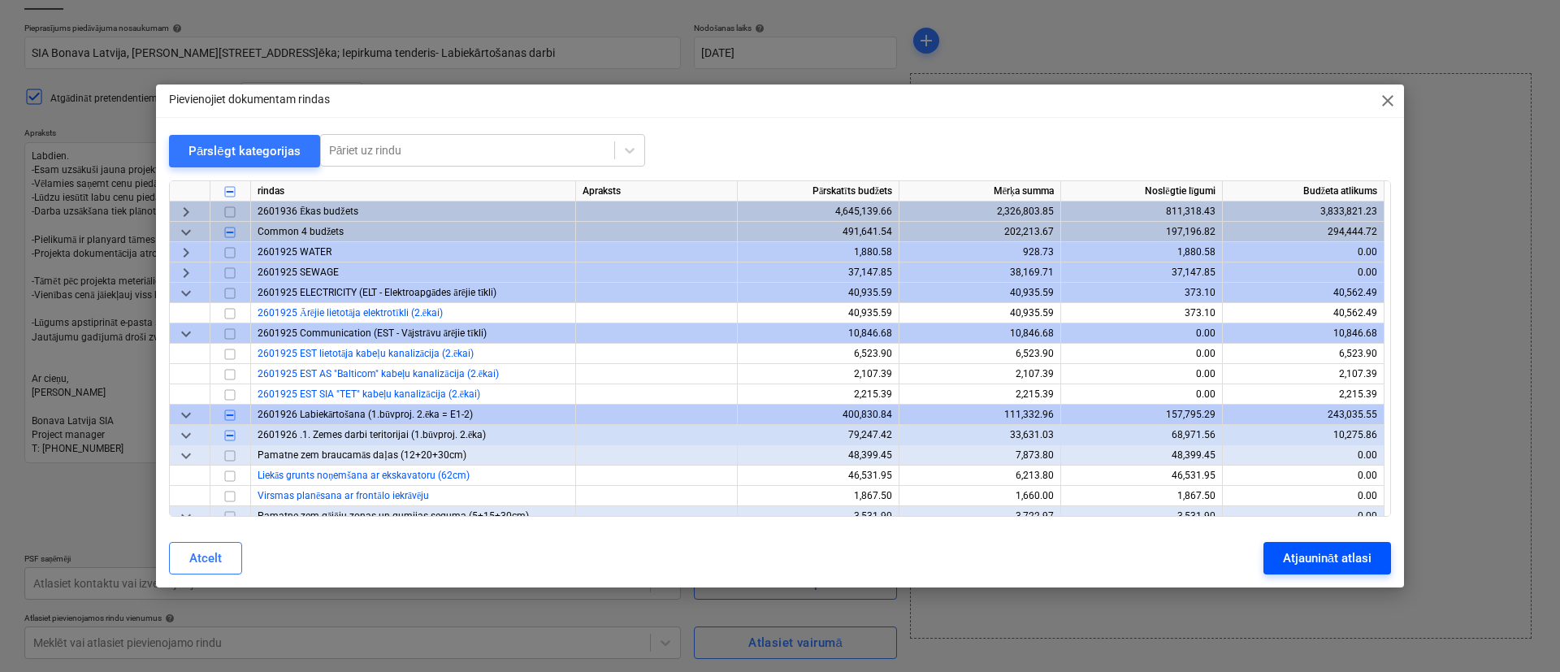
click at [1320, 559] on div "Atjaunināt atlasi" at bounding box center [1327, 558] width 89 height 21
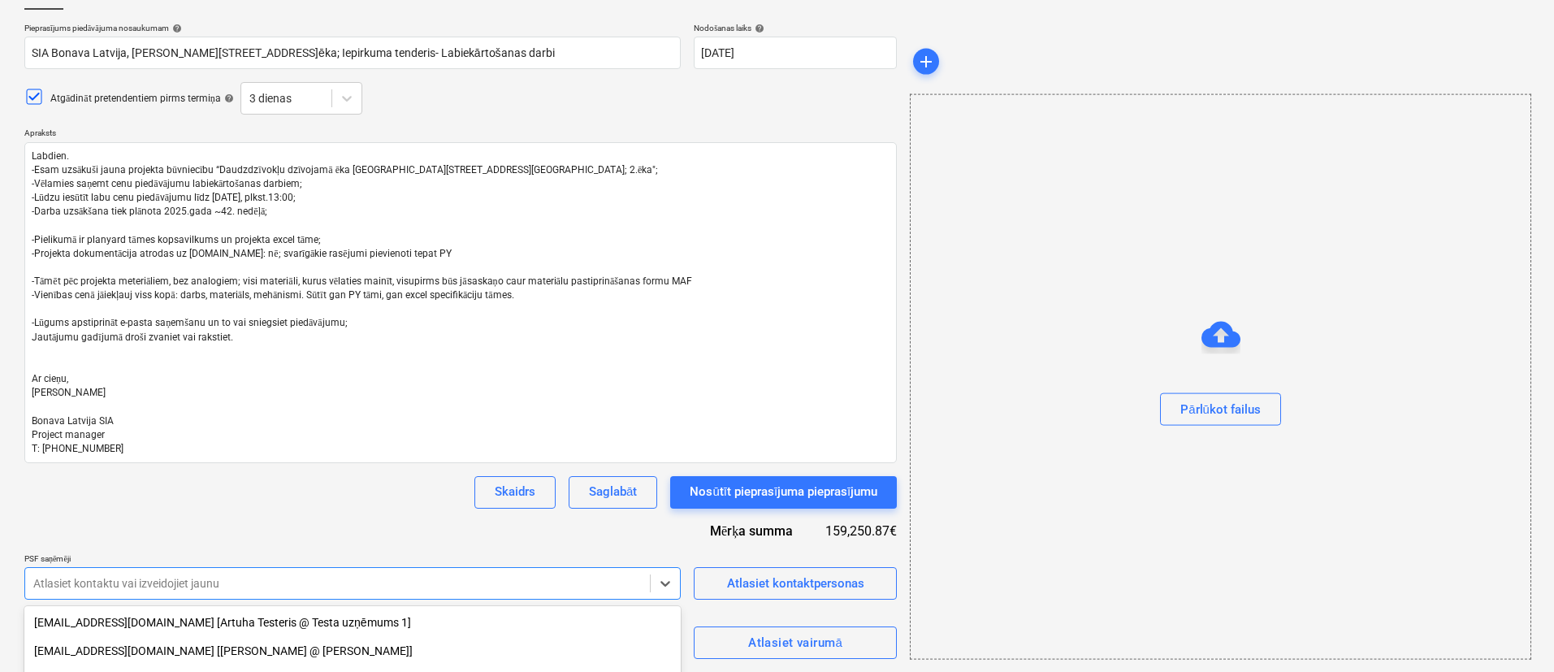
scroll to position [298, 0]
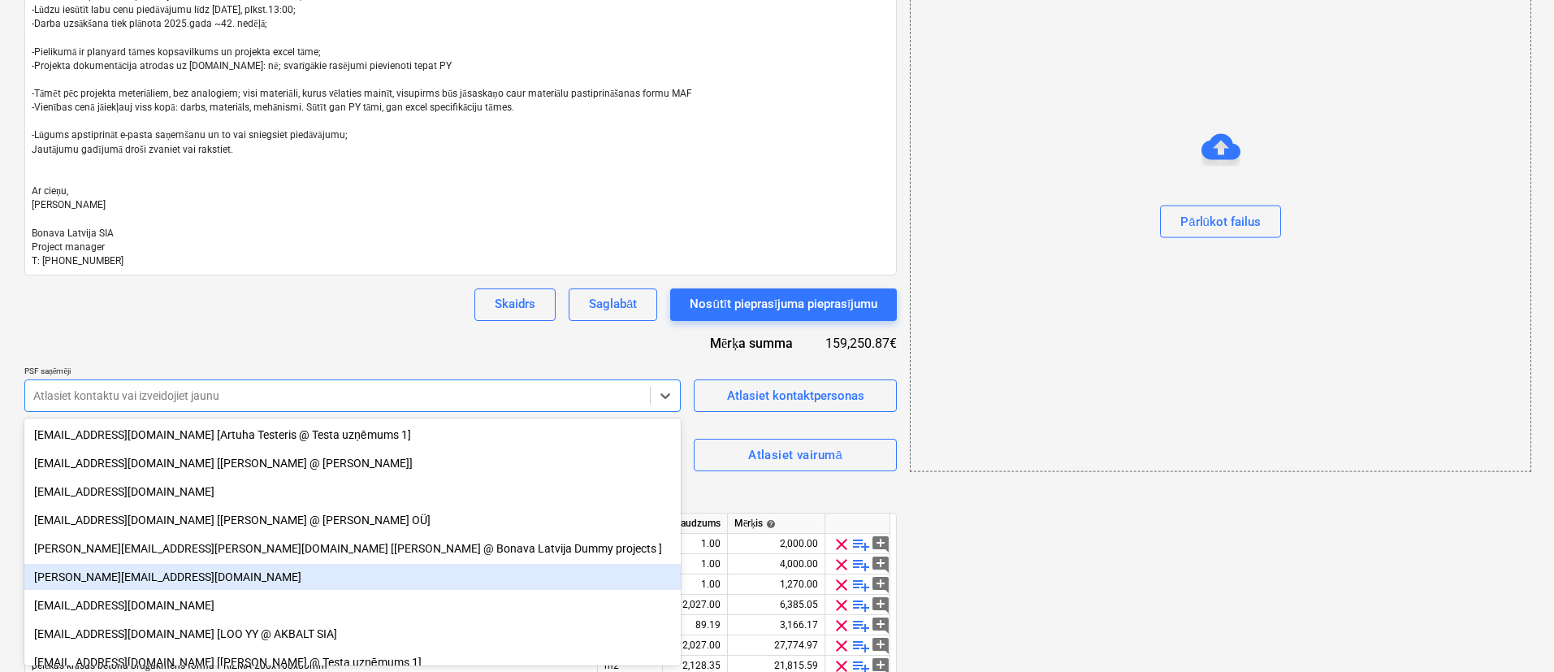
click at [547, 374] on body "Projekti Kontakti Uzņēmums Konsolidētie rēķini Iesūtne 3 format_size keyboard_a…" at bounding box center [777, 38] width 1554 height 672
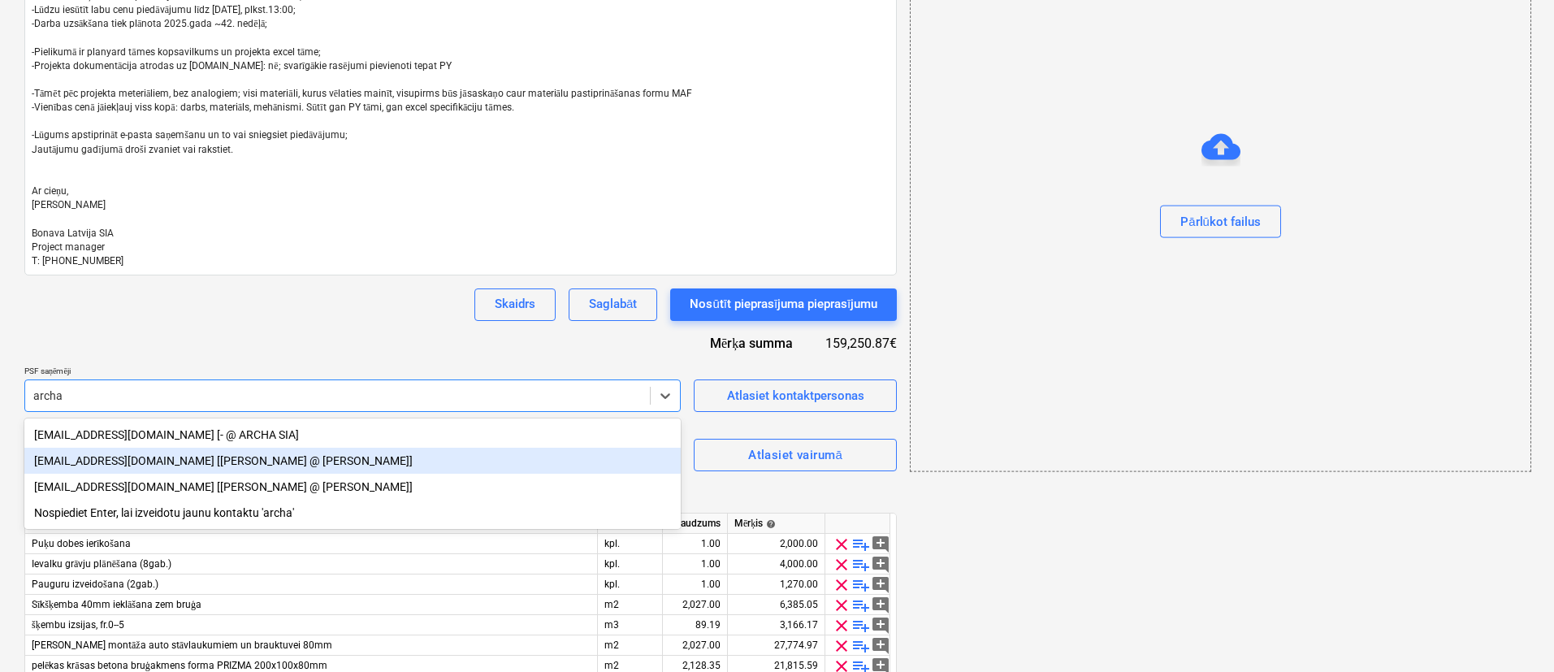
click at [346, 458] on div "siaarcha@gmail.com [Artūrs Zariņš @ ARCHA SIA]" at bounding box center [352, 461] width 657 height 26
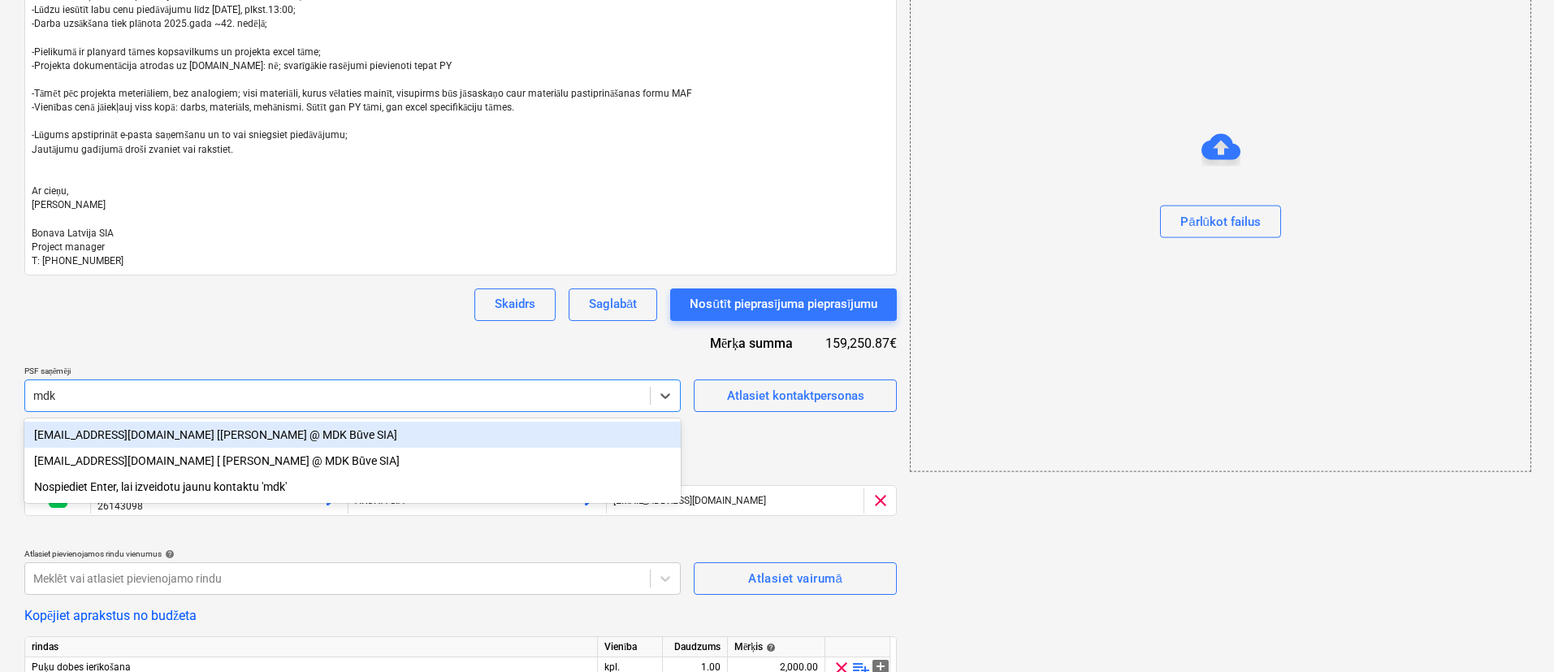
click at [333, 431] on div "mdkbuve@inbox.lv [Ainārs Lūkins @ MDK Būve SIA]" at bounding box center [352, 435] width 657 height 26
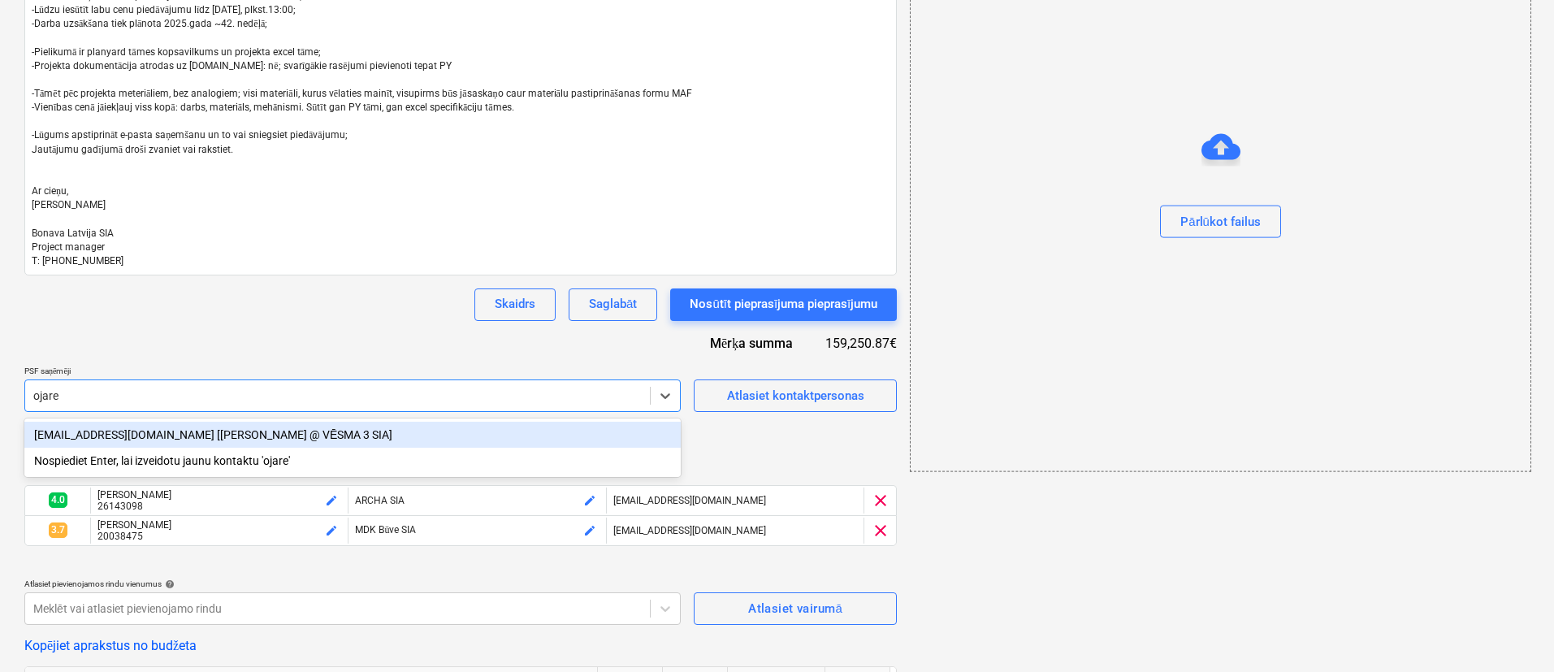
click at [336, 431] on div "ojares11@gmail.com [Ojārs Mastiņš @ VĒSMA 3 SIA]" at bounding box center [352, 435] width 657 height 26
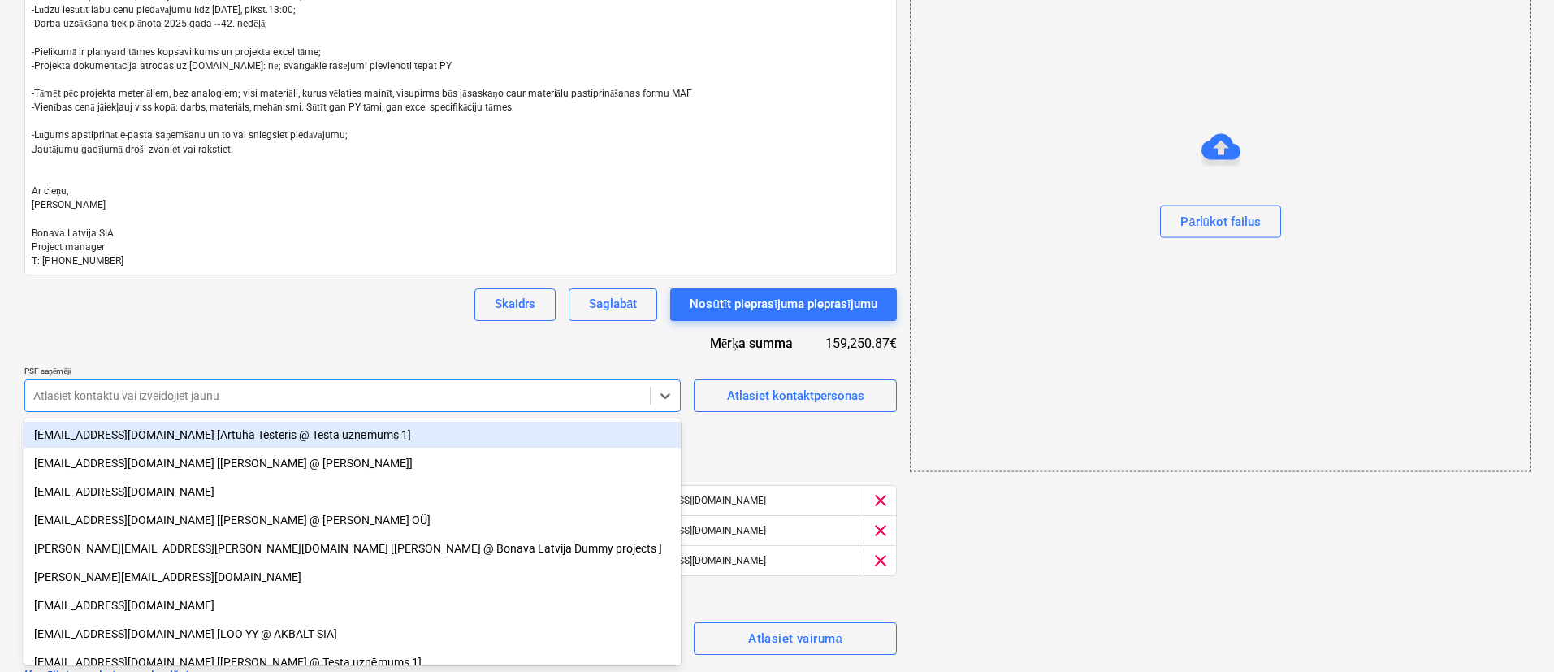
click at [275, 326] on div "Pieprasījums piedāvājuma nosaukumam help SIA Bonava Latvija, Ēvalda Valtera iel…" at bounding box center [460, 557] width 873 height 1445
click at [592, 401] on div at bounding box center [337, 396] width 609 height 16
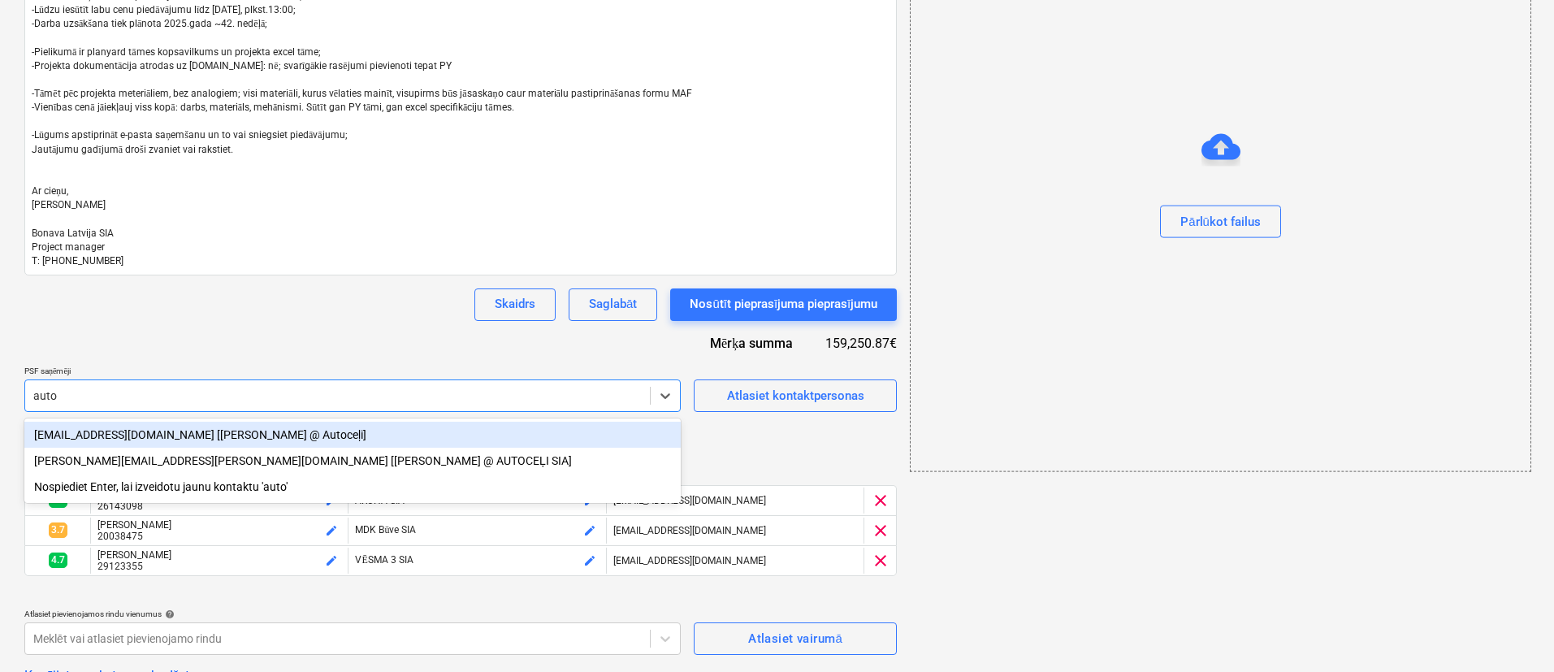
click at [431, 435] on div "info@autoceli.lv [Jānis Savickis @ Autoceļi]" at bounding box center [352, 435] width 657 height 26
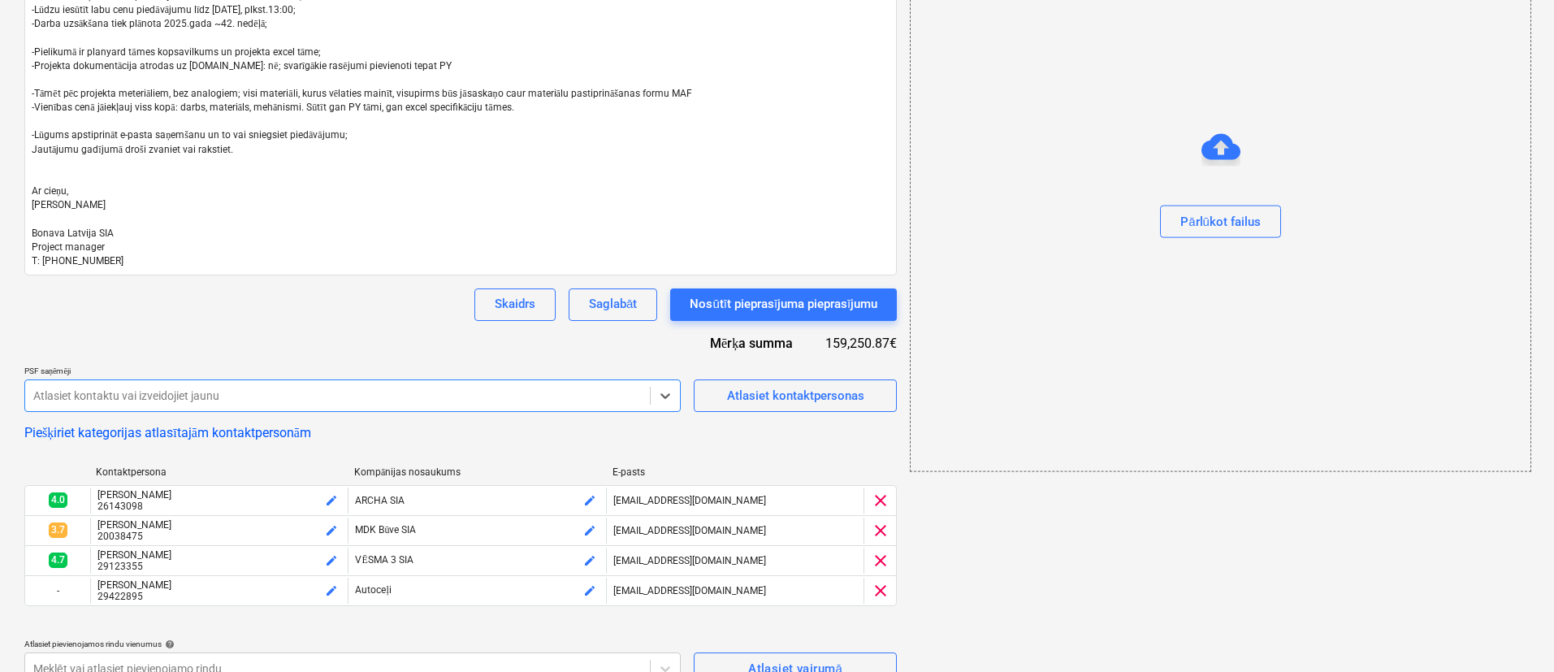
click at [393, 379] on div "Atlasiet kontaktu vai izveidojiet jaunu" at bounding box center [352, 395] width 657 height 33
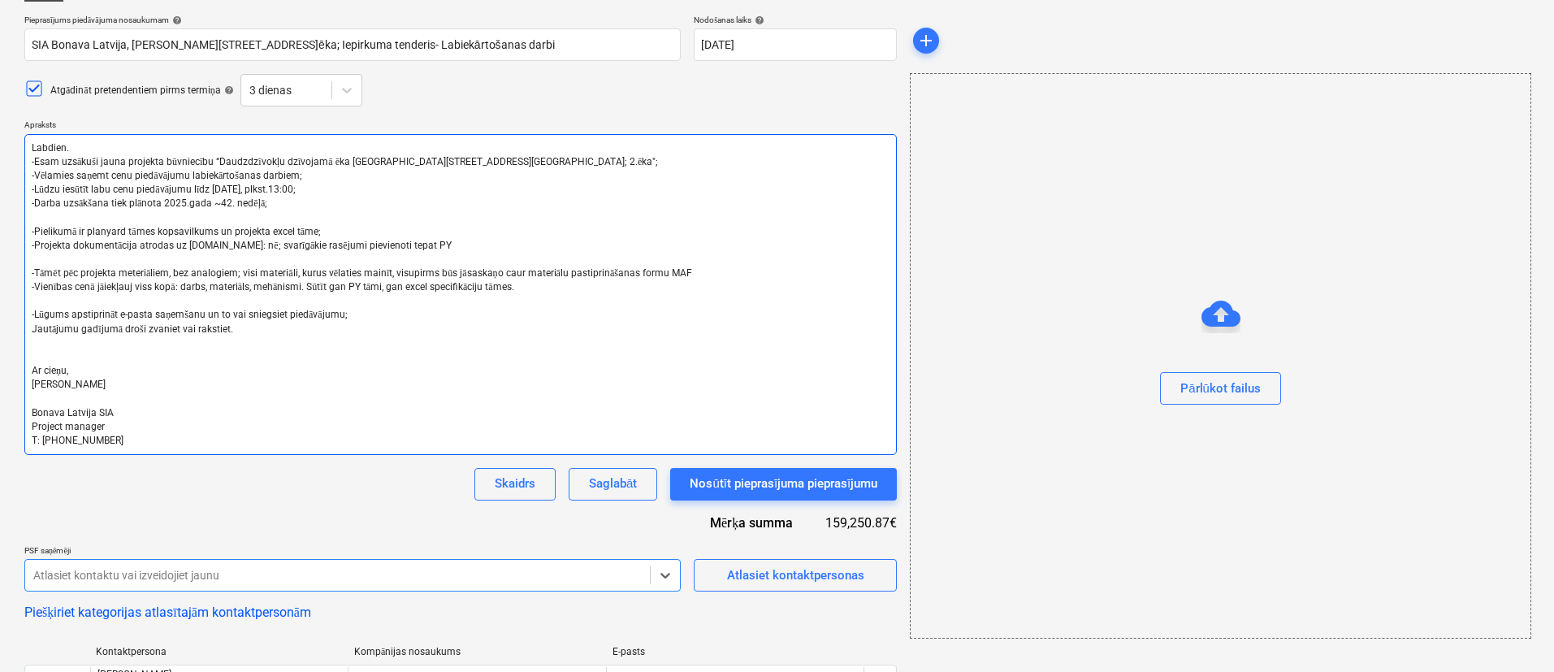
scroll to position [0, 0]
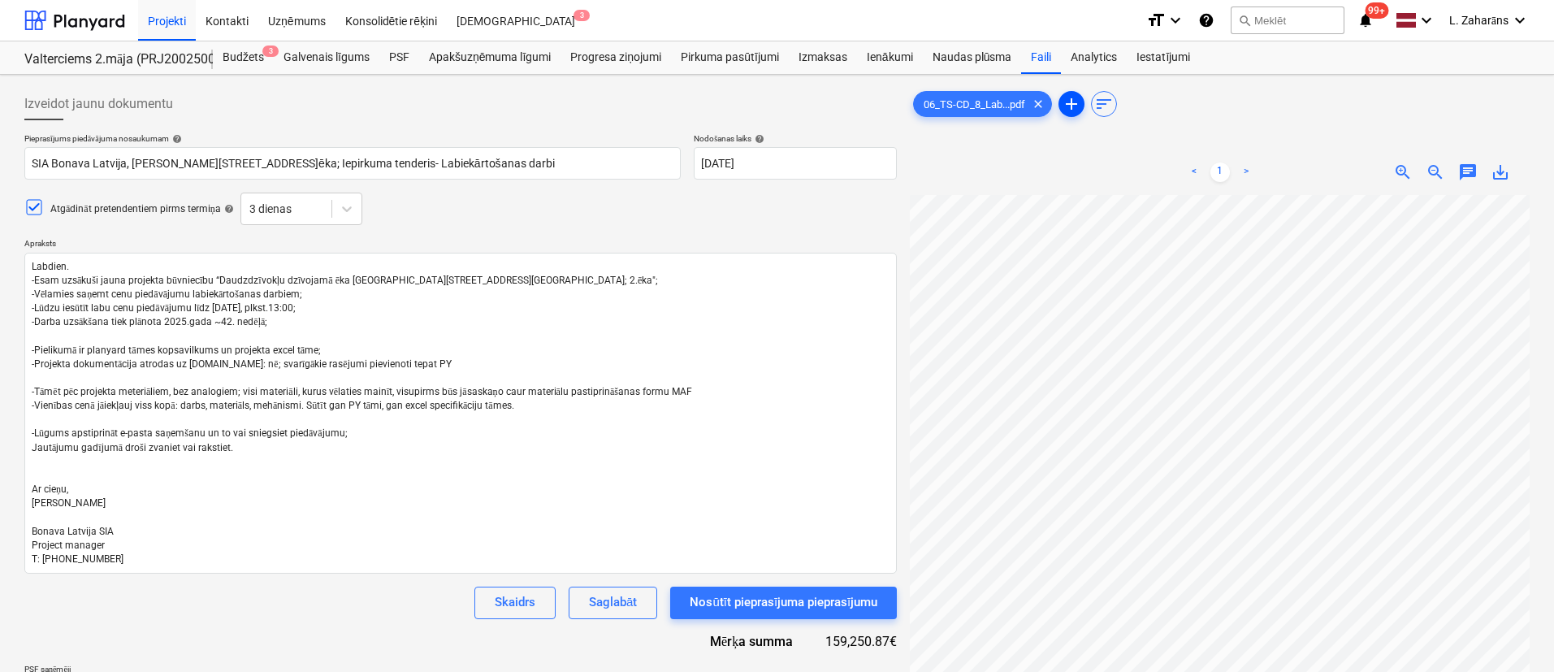
drag, startPoint x: 1072, startPoint y: 98, endPoint x: 1060, endPoint y: 100, distance: 11.5
click at [1072, 99] on span "add" at bounding box center [1072, 104] width 20 height 20
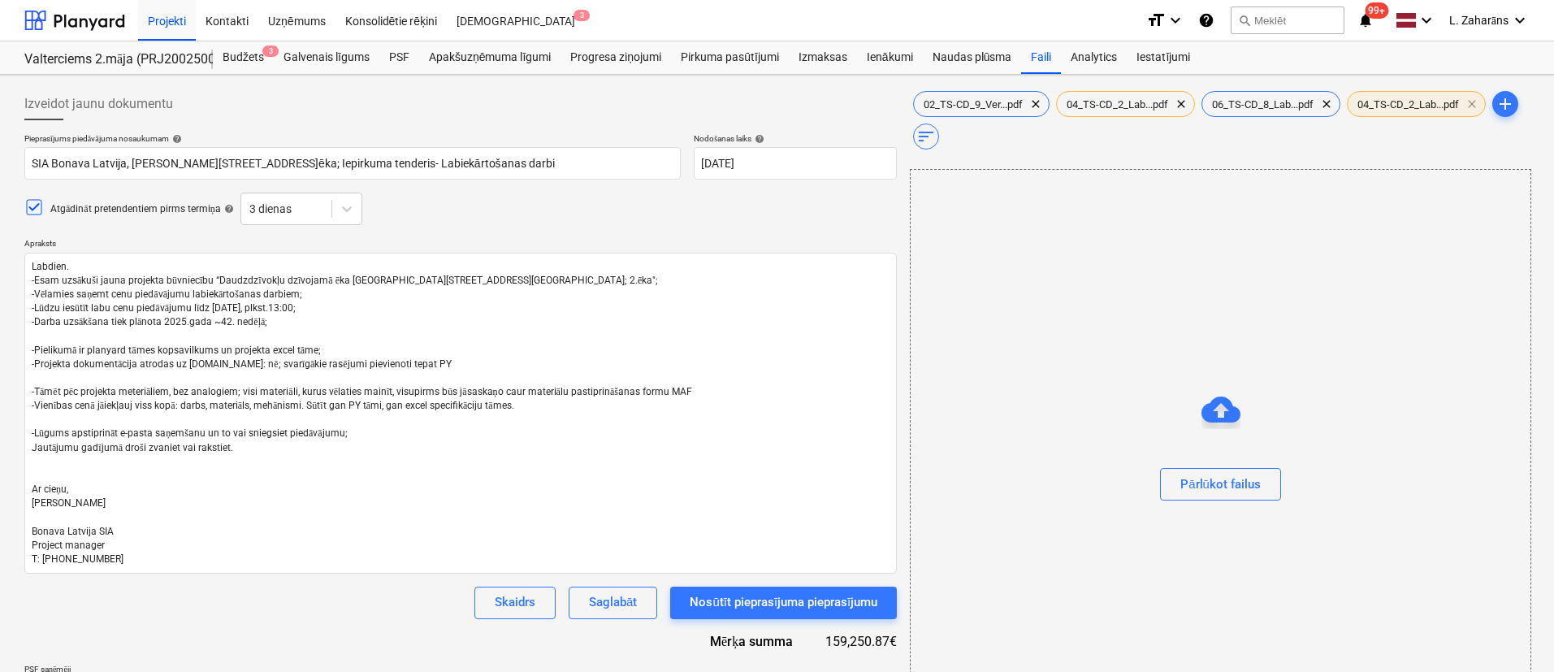
click at [1479, 102] on span "clear" at bounding box center [1473, 104] width 20 height 20
click at [706, 393] on textarea "Labdien. -Esam uzsākuši jauna projekta būvniecību “Daudzdzīvokļu dzīvojamā ēka …" at bounding box center [460, 413] width 873 height 321
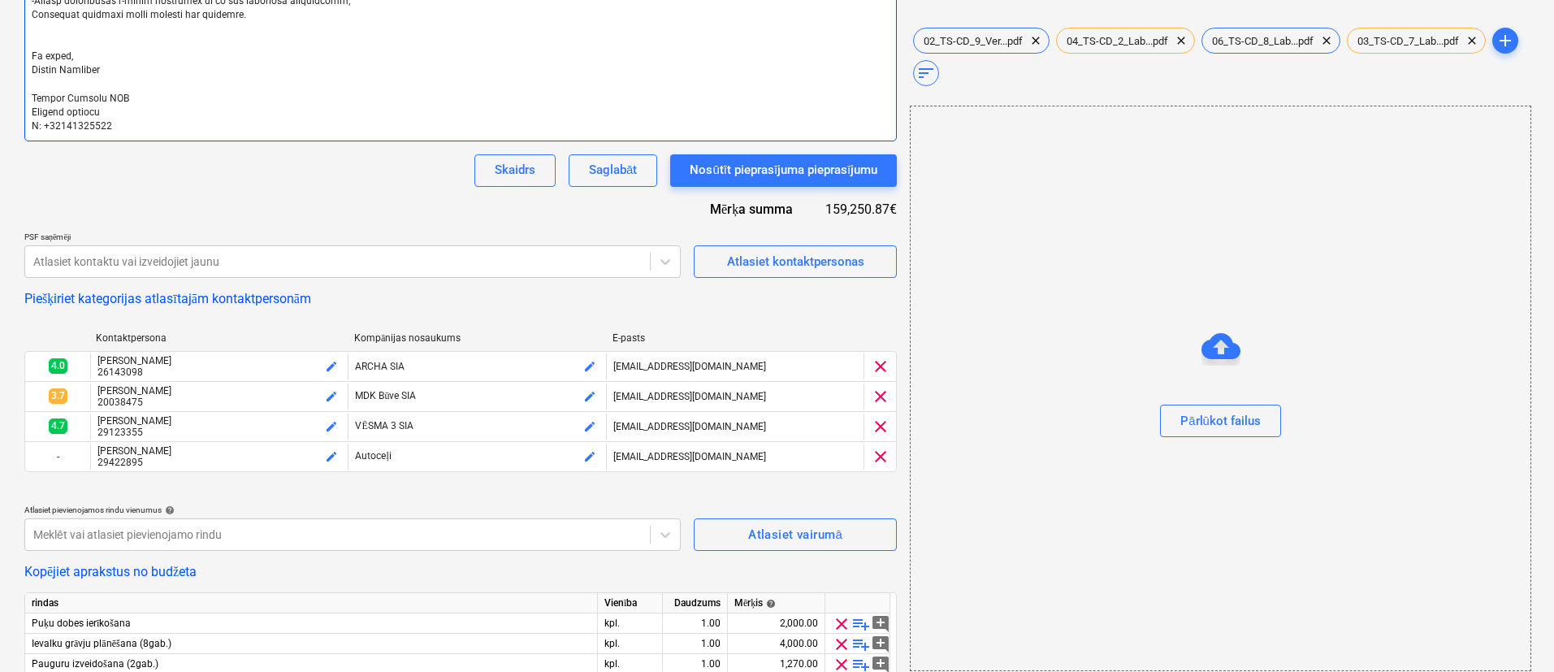
scroll to position [731, 0]
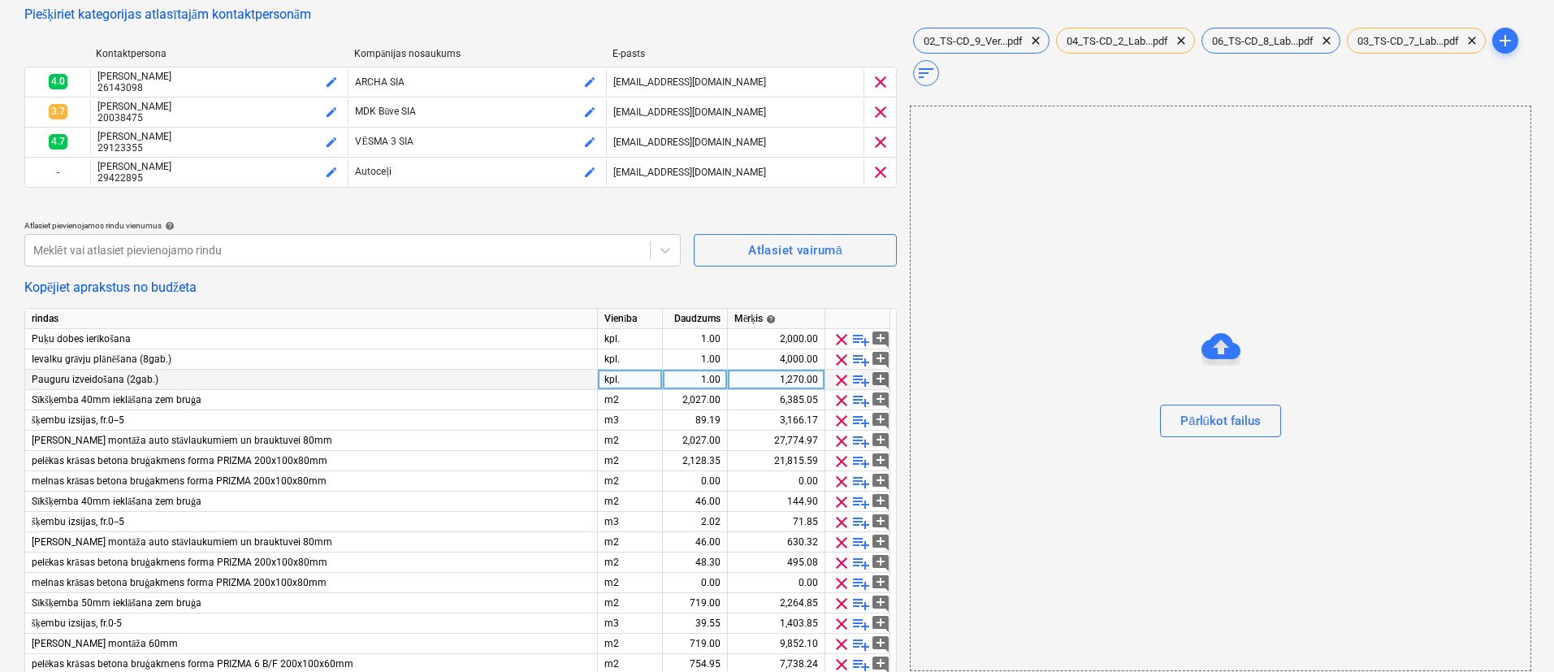
drag, startPoint x: 40, startPoint y: 340, endPoint x: 187, endPoint y: 374, distance: 150.8
click at [187, 374] on div "rindas Vienība Daudzums Mērķis help Puķu dobes ierīkošana kpl. 1.00 2,000.00 cl…" at bounding box center [460, 577] width 873 height 538
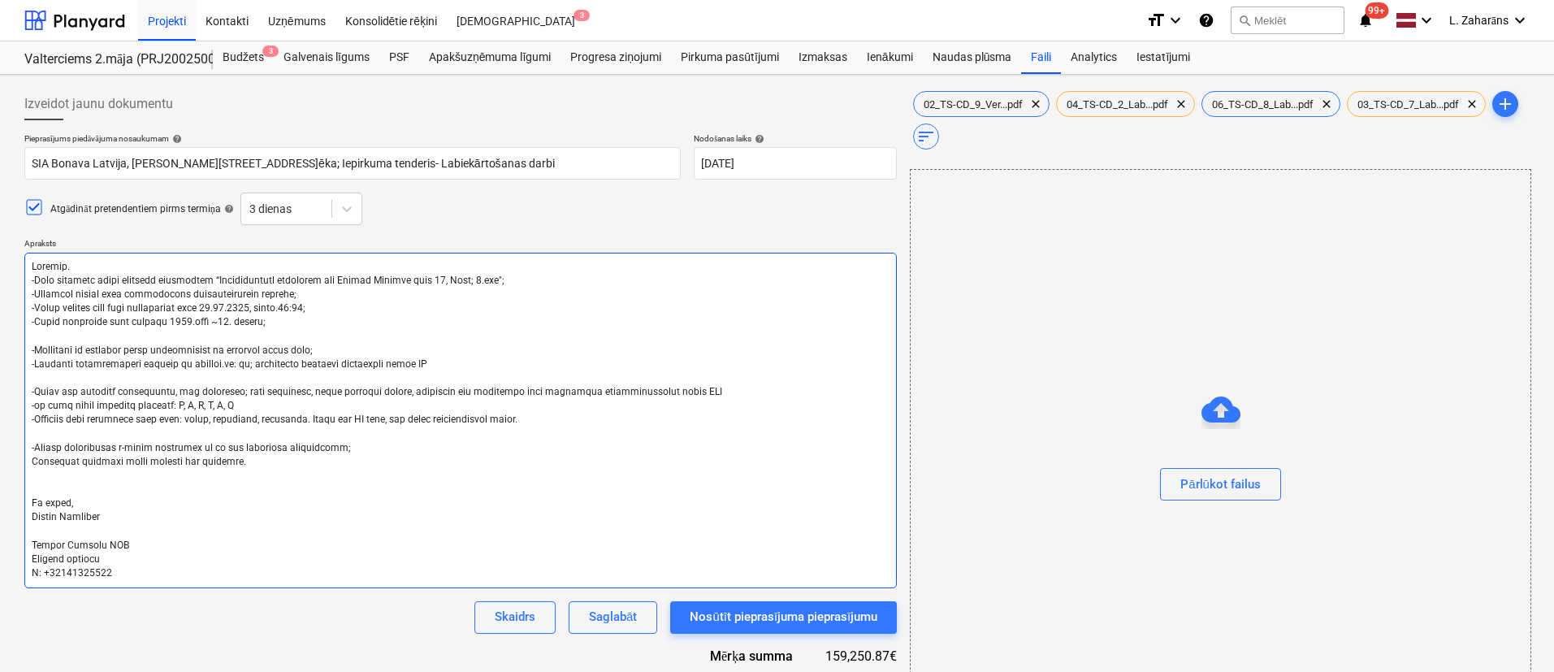
click at [129, 350] on textarea at bounding box center [460, 421] width 873 height 336
drag, startPoint x: 165, startPoint y: 344, endPoint x: 293, endPoint y: 351, distance: 127.8
click at [293, 351] on textarea at bounding box center [460, 421] width 873 height 336
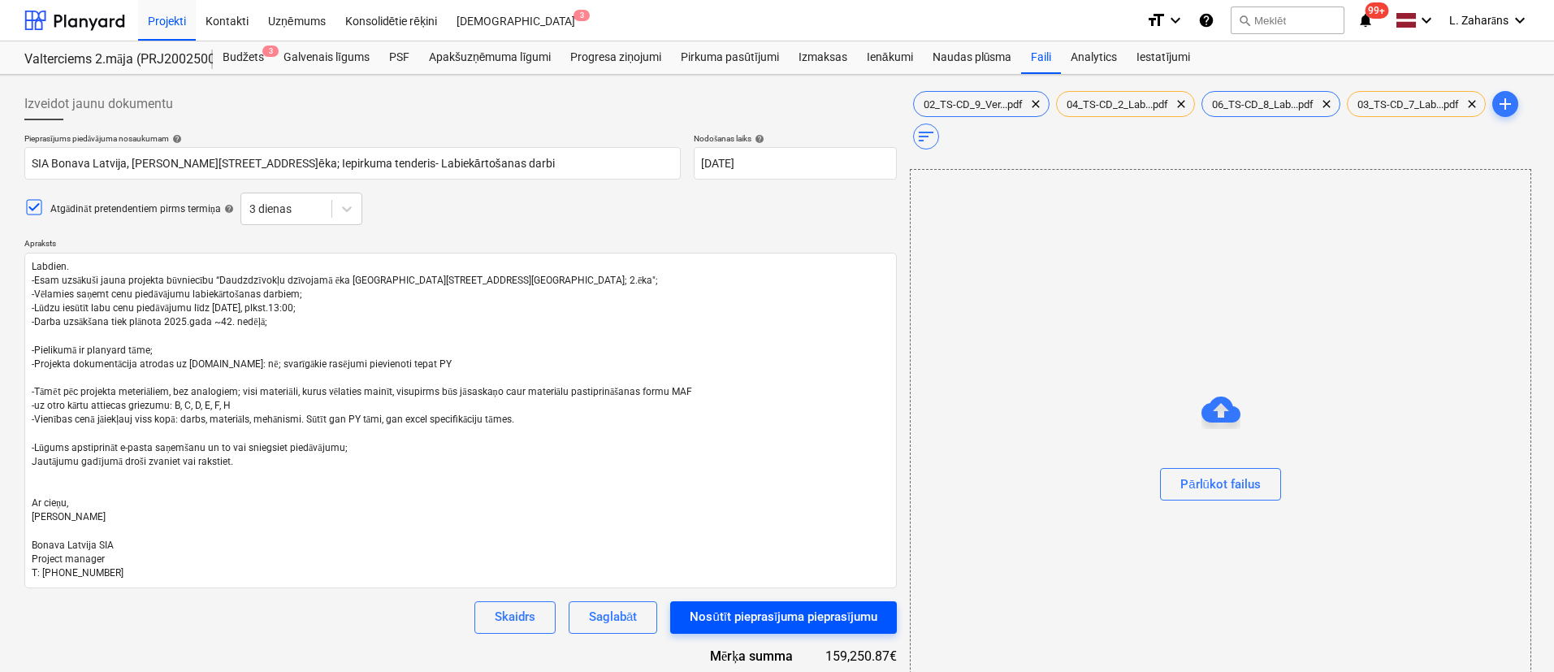
click at [713, 618] on div "Nosūtīt pieprasījuma pieprasījumu" at bounding box center [784, 616] width 188 height 21
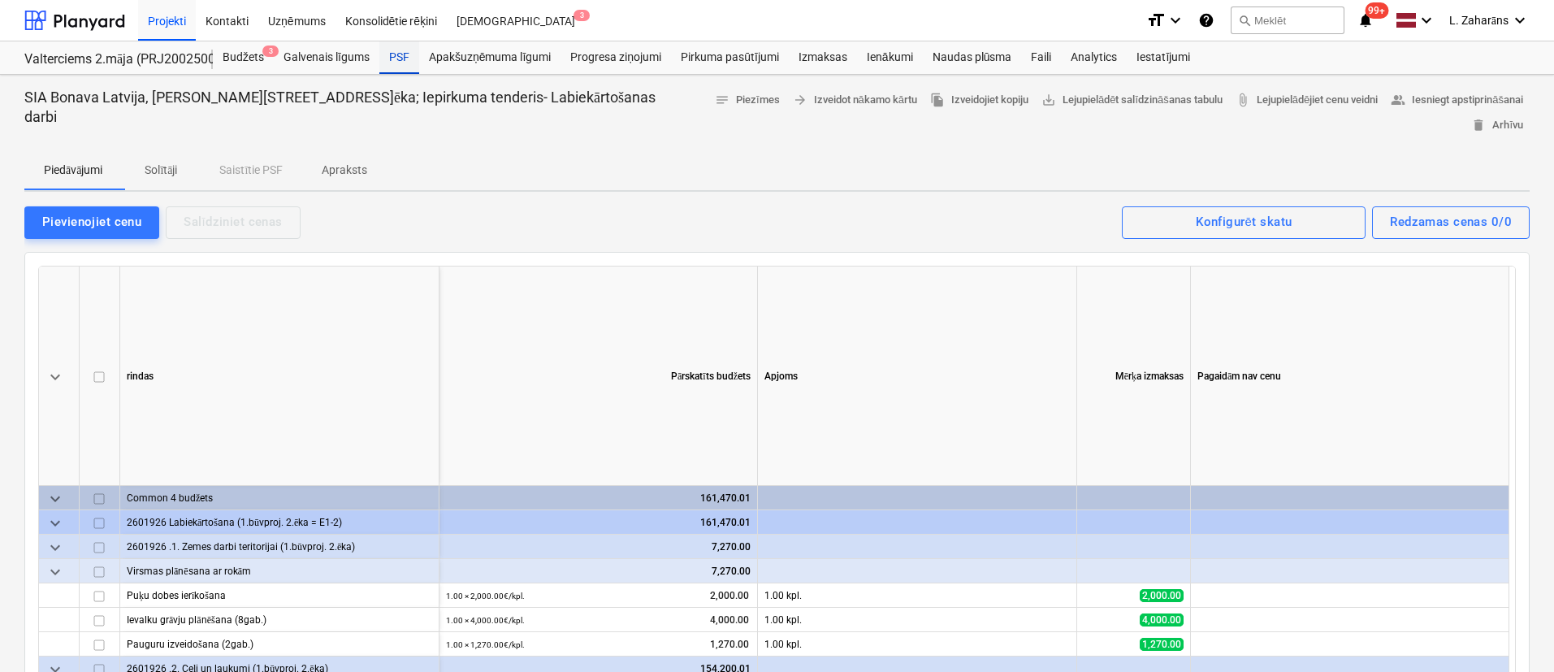
drag, startPoint x: 402, startPoint y: 47, endPoint x: 403, endPoint y: 66, distance: 18.7
click at [402, 47] on div "PSF" at bounding box center [399, 57] width 40 height 33
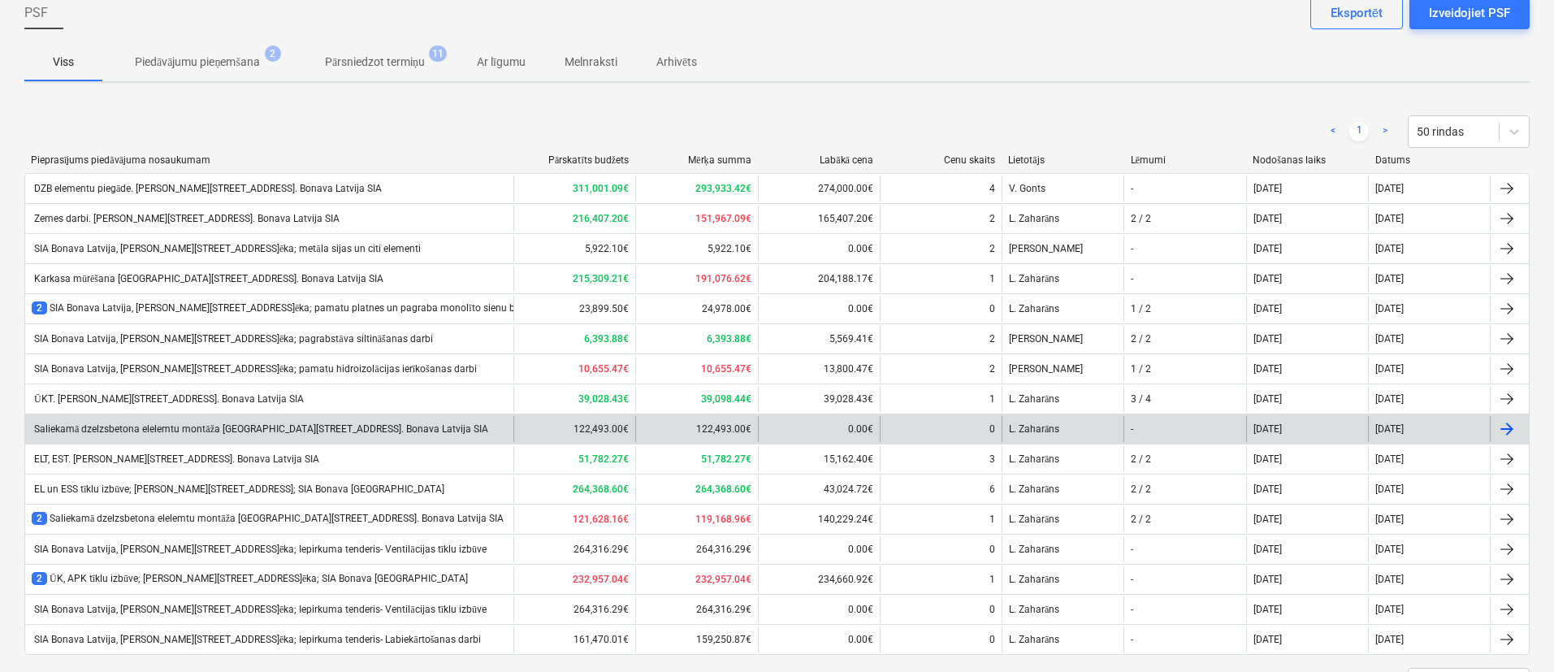
scroll to position [164, 0]
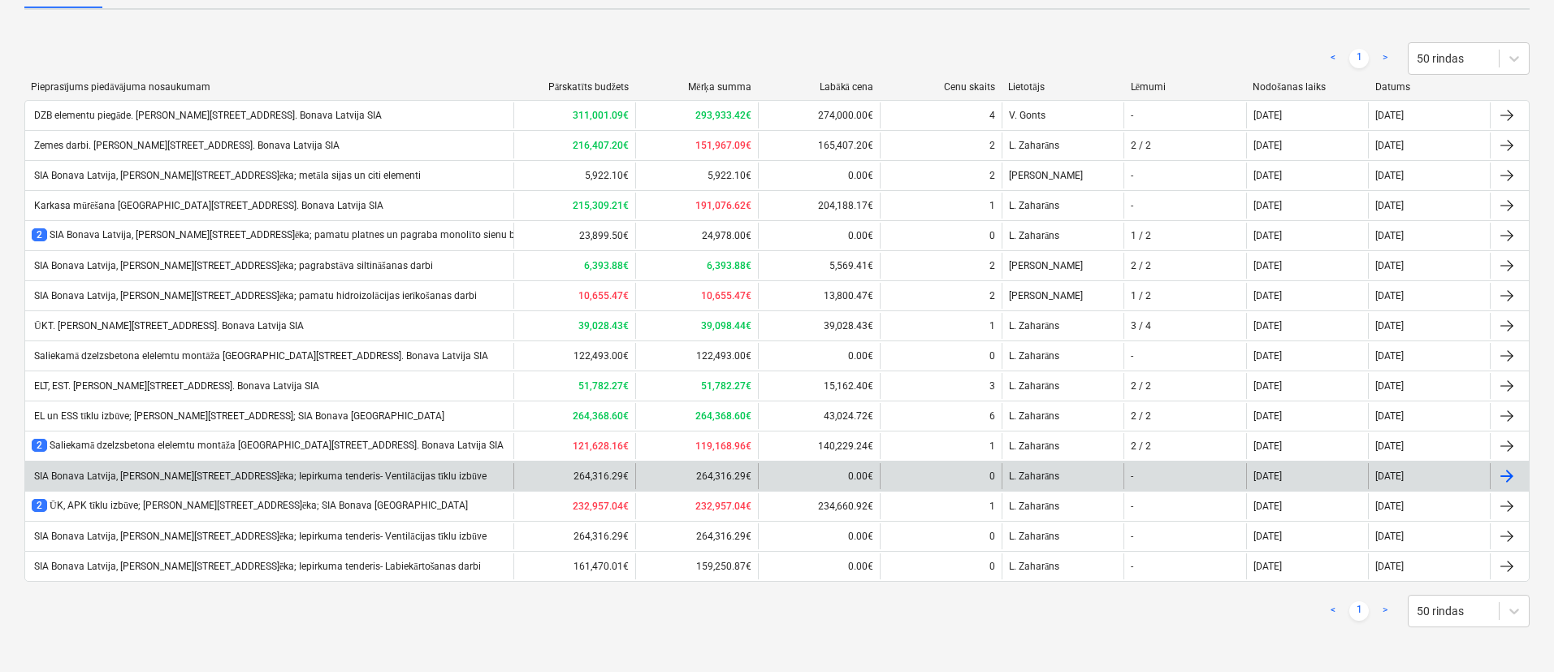
click at [428, 467] on div "SIA Bonava Latvija, Ēvalda Valtera iela 44, 2.ēka; Iepirkuma tenderis- Ventilāc…" at bounding box center [269, 476] width 488 height 26
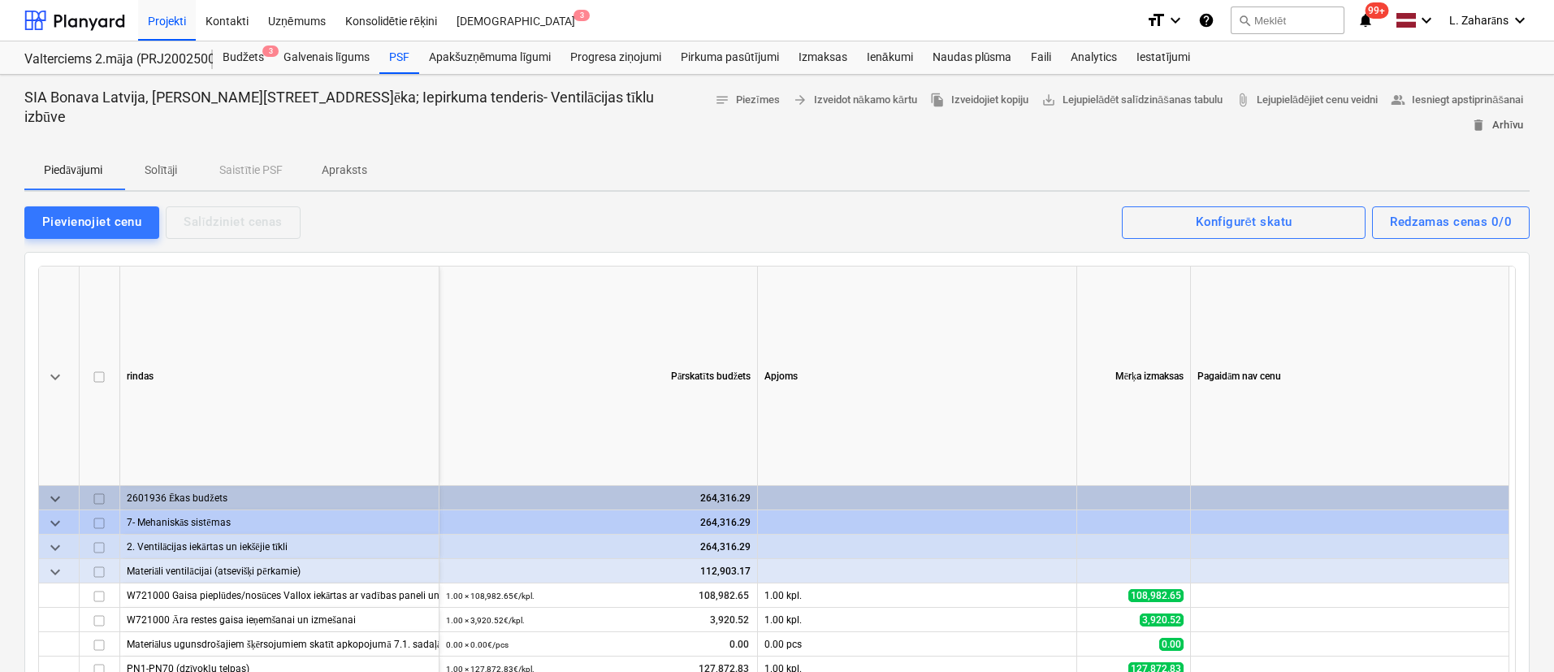
click at [1503, 116] on span "delete Arhīvu" at bounding box center [1498, 125] width 52 height 19
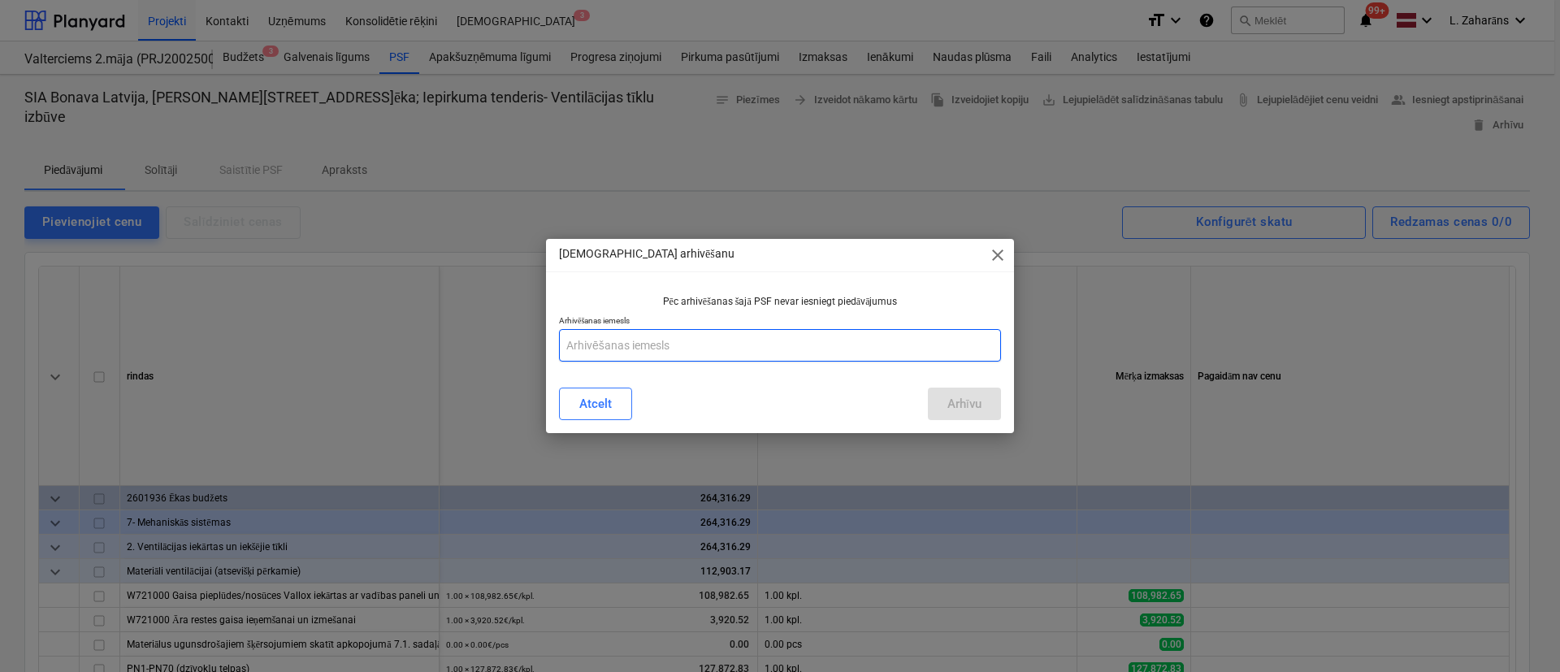
click at [582, 345] on input "text" at bounding box center [780, 345] width 442 height 33
click at [957, 393] on div "Arhīvu" at bounding box center [964, 403] width 34 height 21
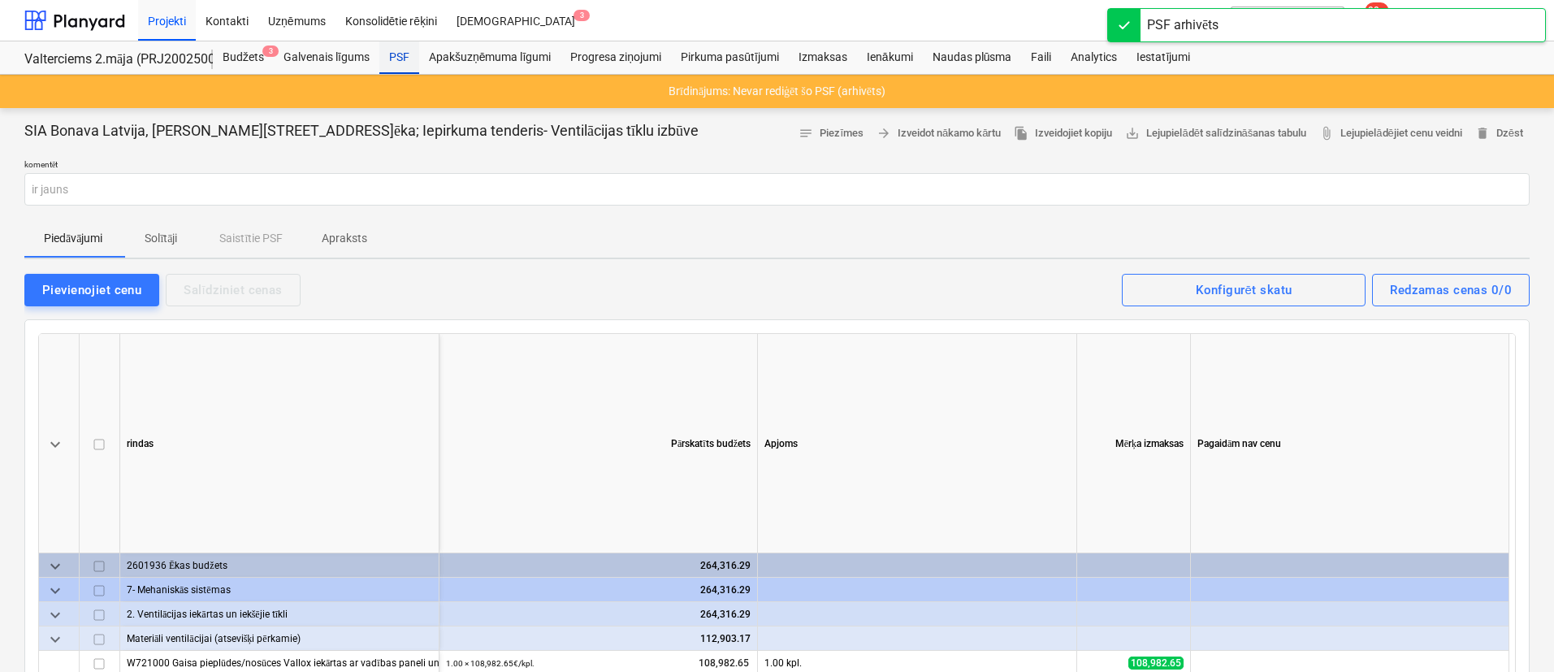
drag, startPoint x: 397, startPoint y: 54, endPoint x: 406, endPoint y: 72, distance: 19.3
click at [398, 54] on div "PSF" at bounding box center [399, 57] width 40 height 33
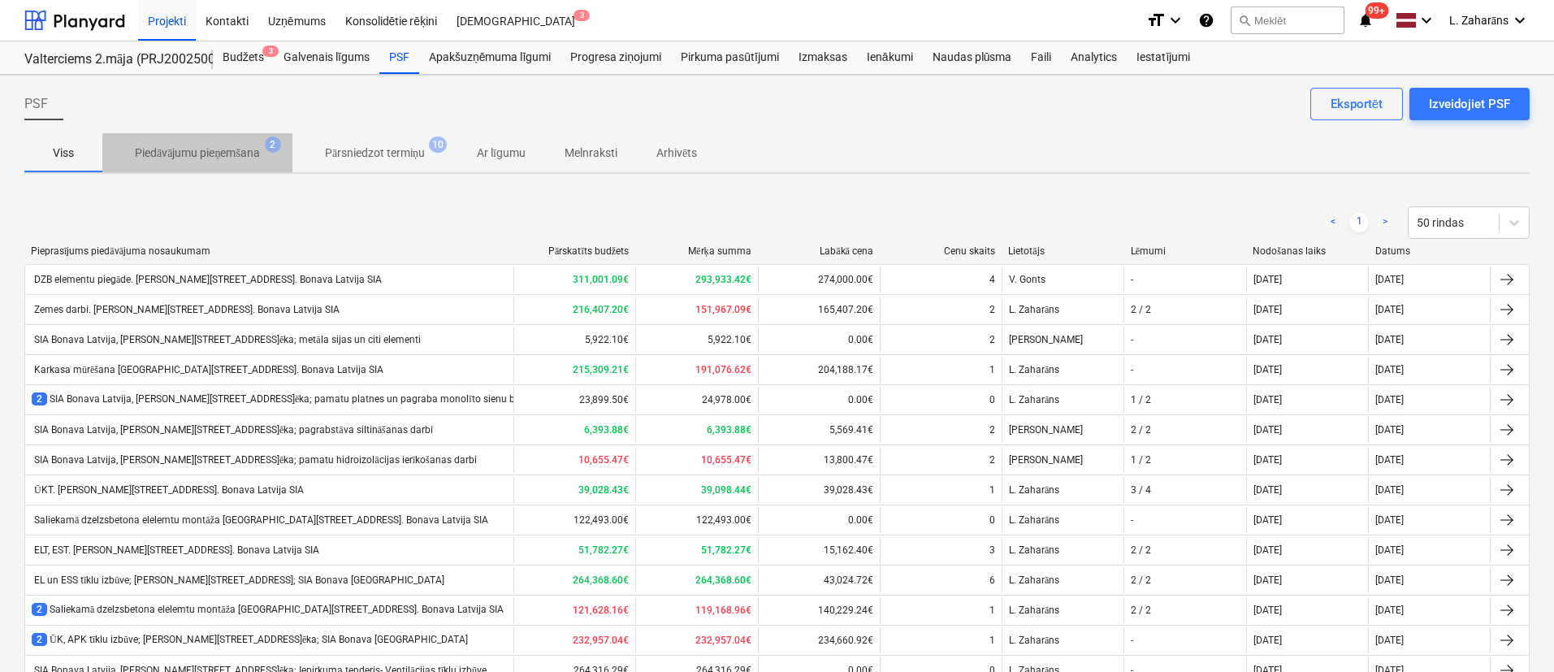
click at [213, 149] on p "Piedāvājumu pieņemšana" at bounding box center [197, 153] width 125 height 17
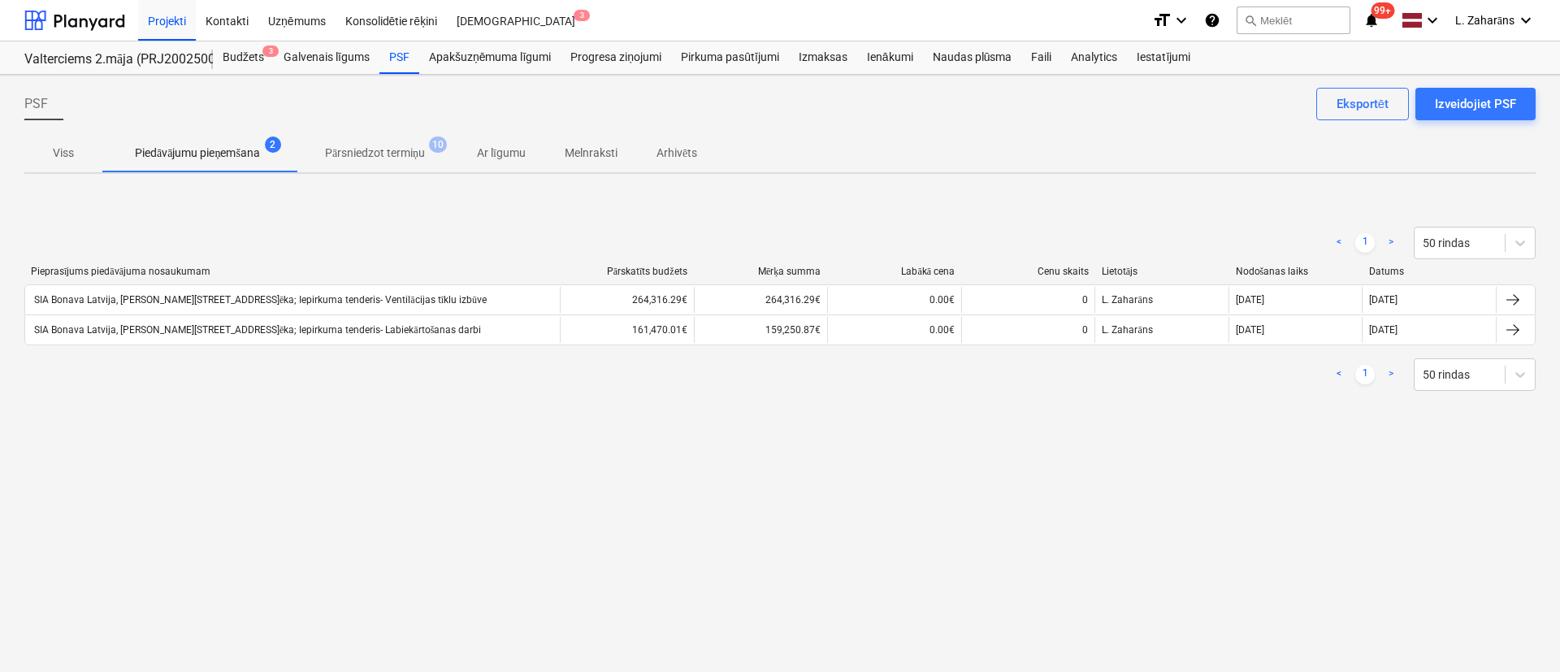
click at [353, 142] on span "Pārsniedzot termiņu 10" at bounding box center [375, 152] width 165 height 29
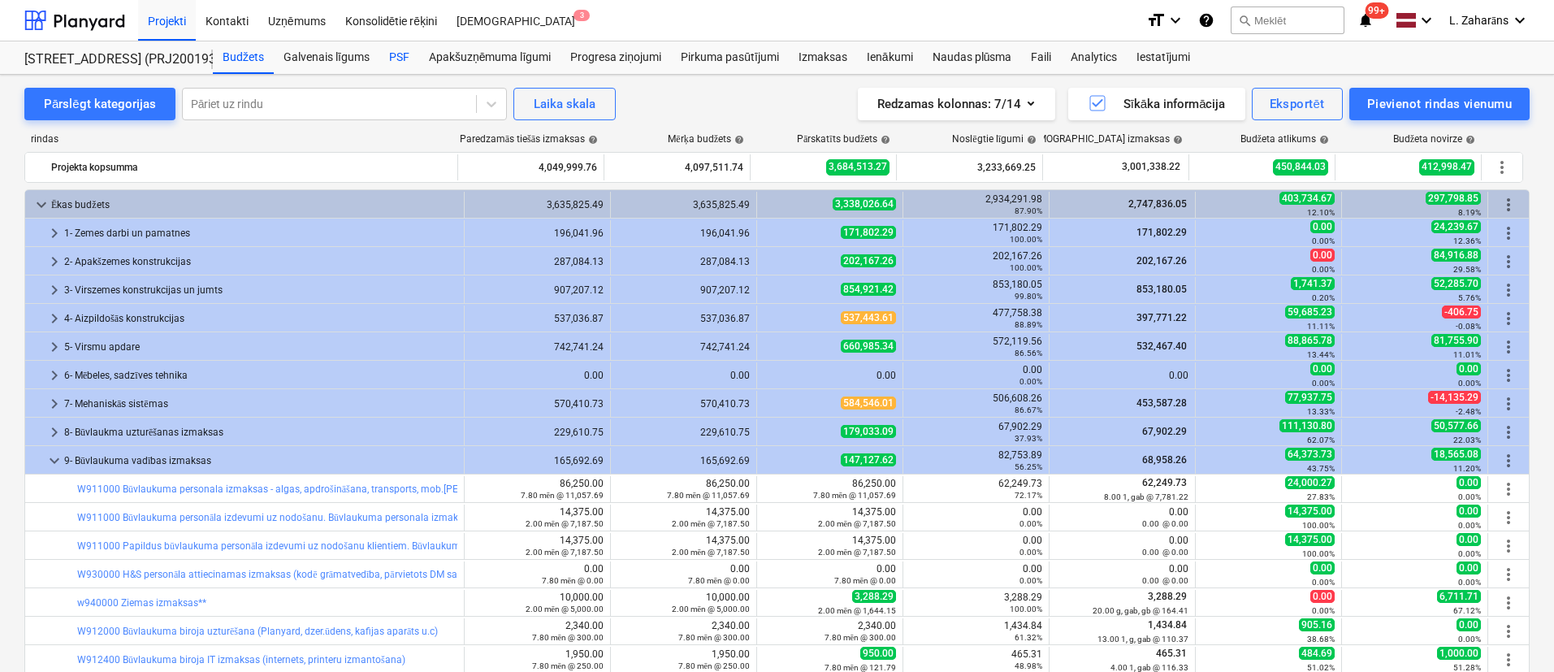
click at [401, 59] on div "PSF" at bounding box center [399, 57] width 40 height 33
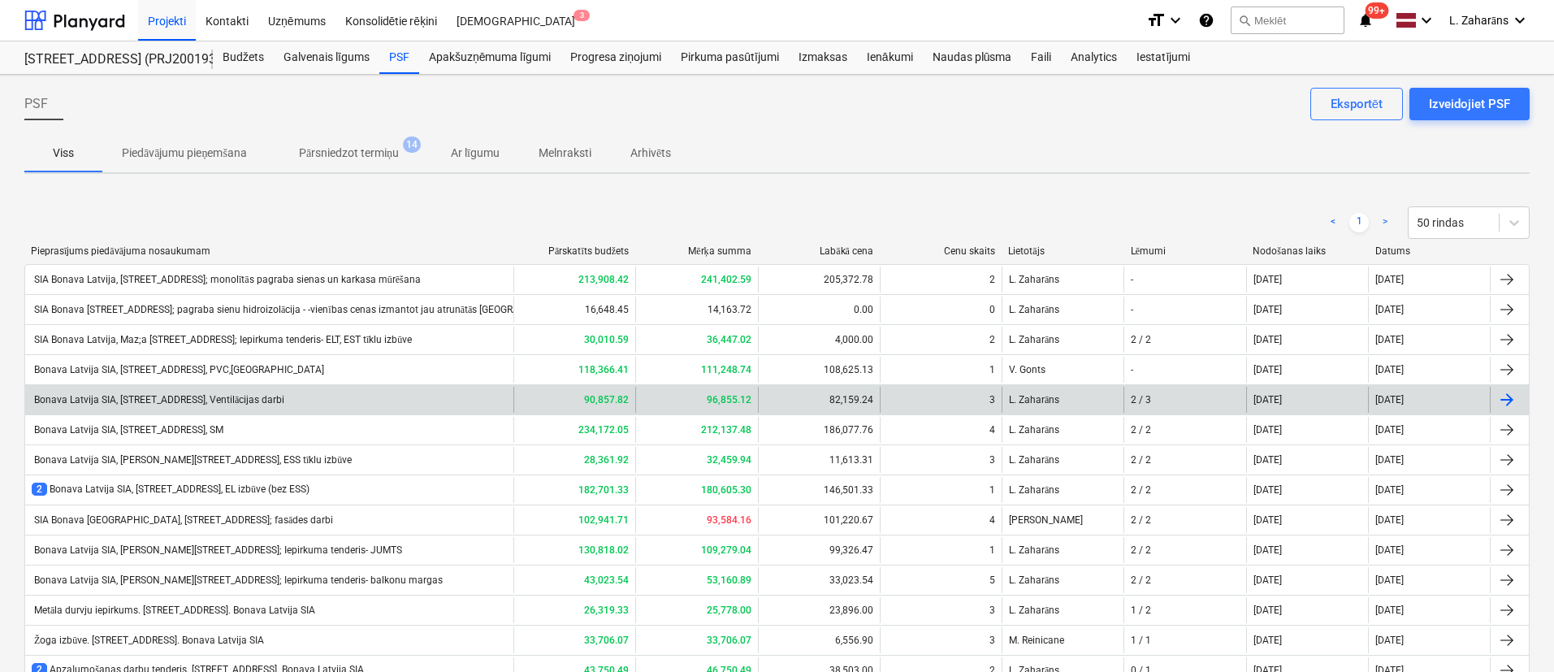
click at [256, 391] on div "Bonava Latvija SIA, [STREET_ADDRESS], Ventilācijas darbi" at bounding box center [269, 400] width 488 height 26
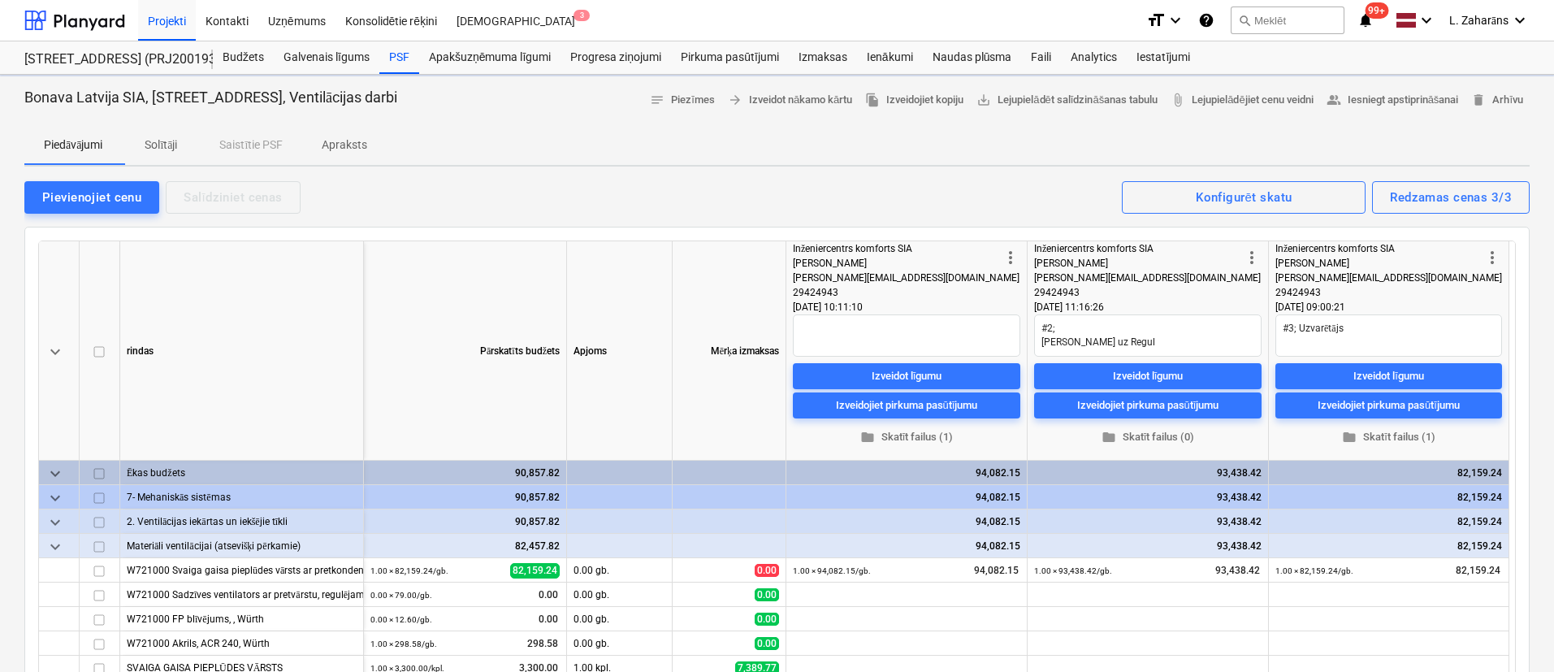
type textarea "x"
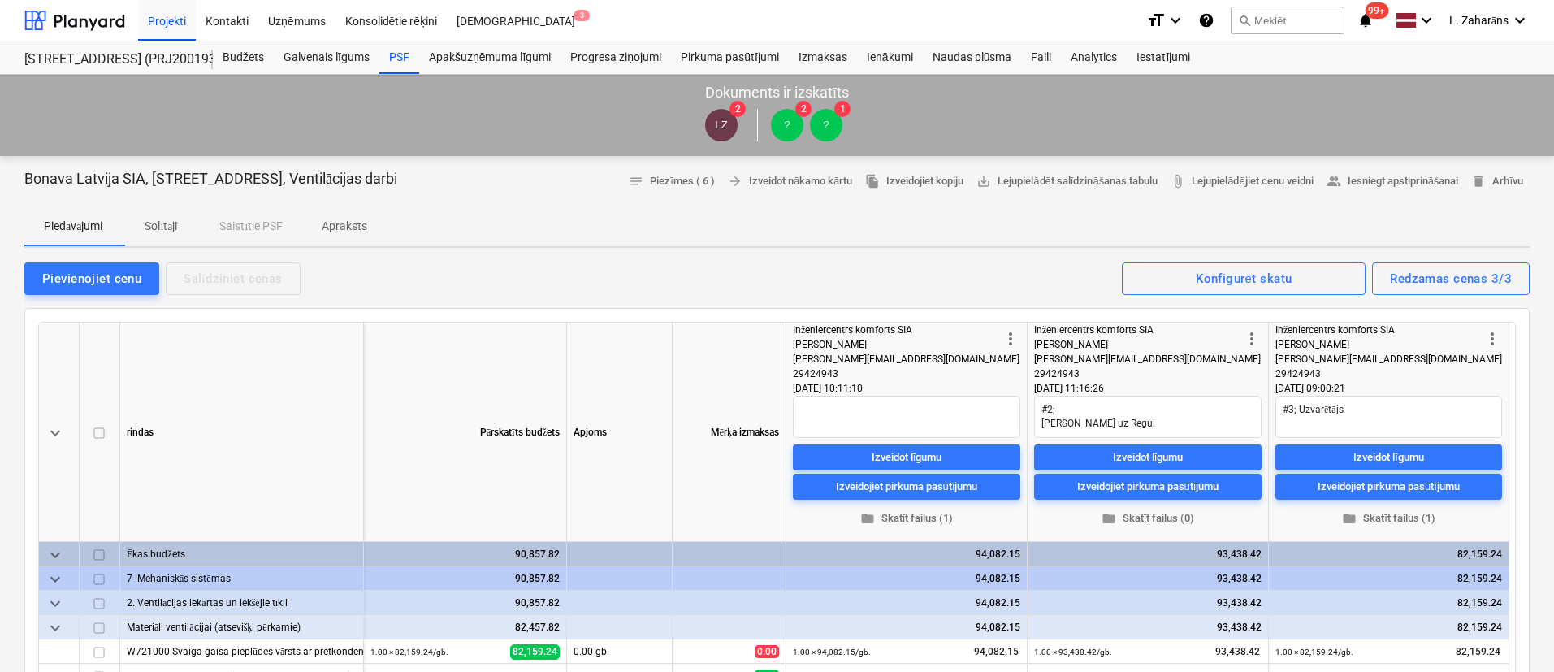
click at [167, 228] on p "Solītāji" at bounding box center [160, 226] width 39 height 17
